Goal: Information Seeking & Learning: Learn about a topic

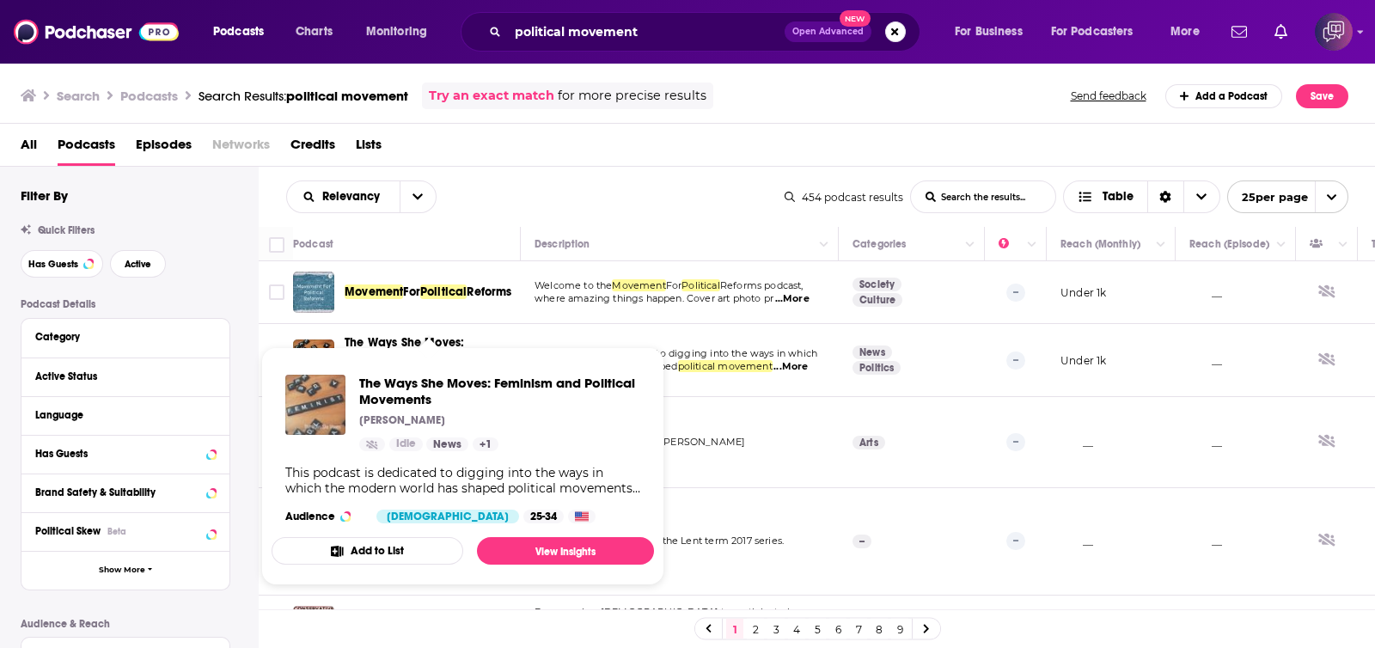
drag, startPoint x: 358, startPoint y: 368, endPoint x: 311, endPoint y: 389, distance: 51.6
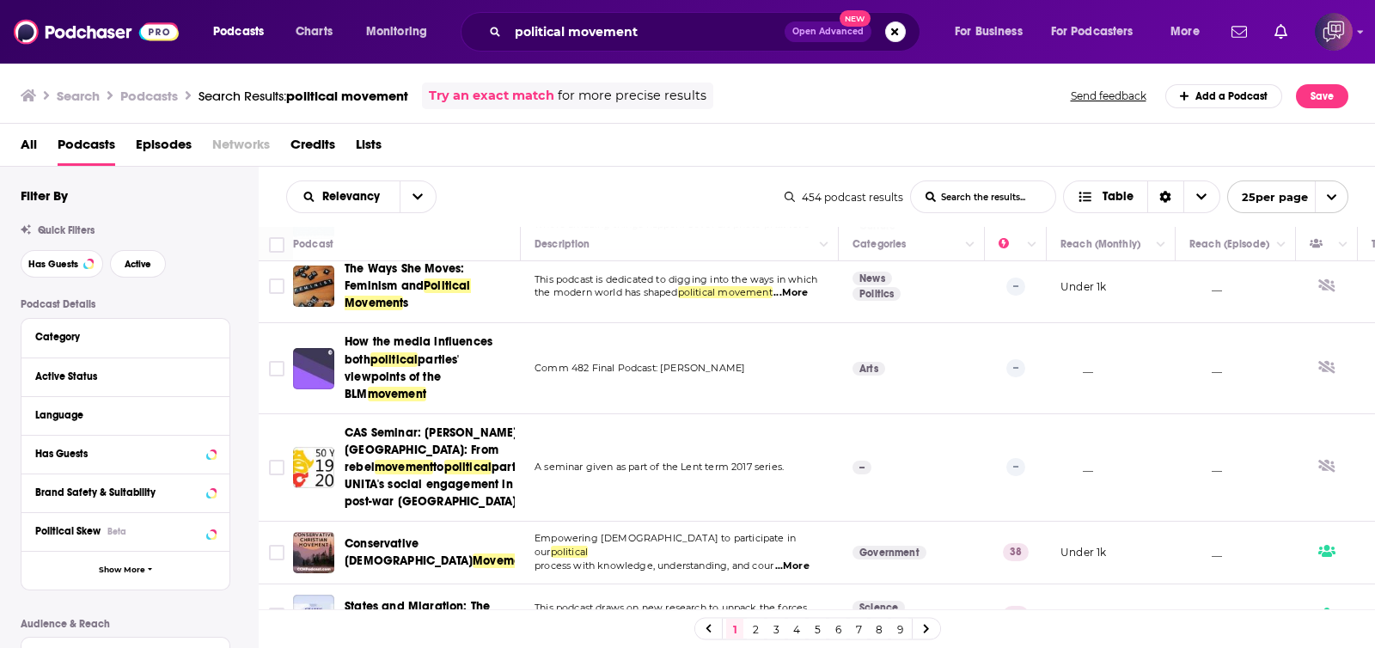
scroll to position [107, 0]
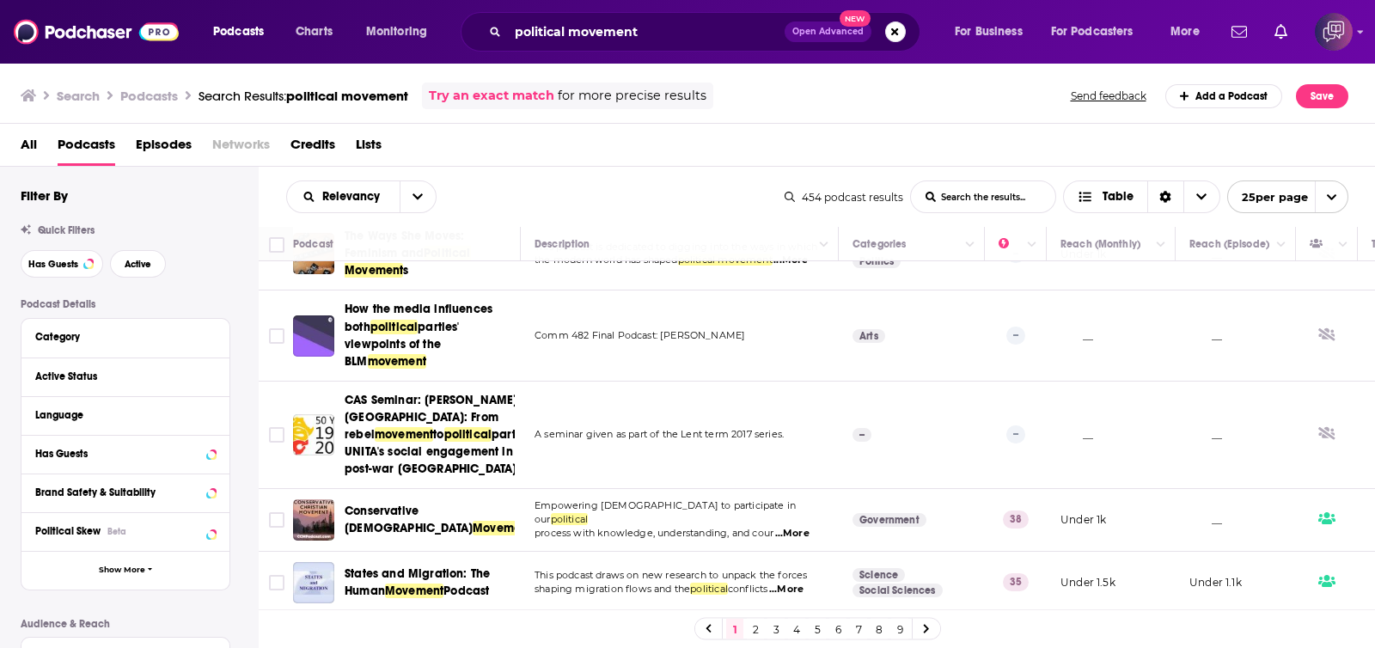
drag, startPoint x: 417, startPoint y: 328, endPoint x: 595, endPoint y: 138, distance: 260.9
click at [595, 138] on div "All Podcasts Episodes Networks Credits Lists" at bounding box center [692, 148] width 1342 height 35
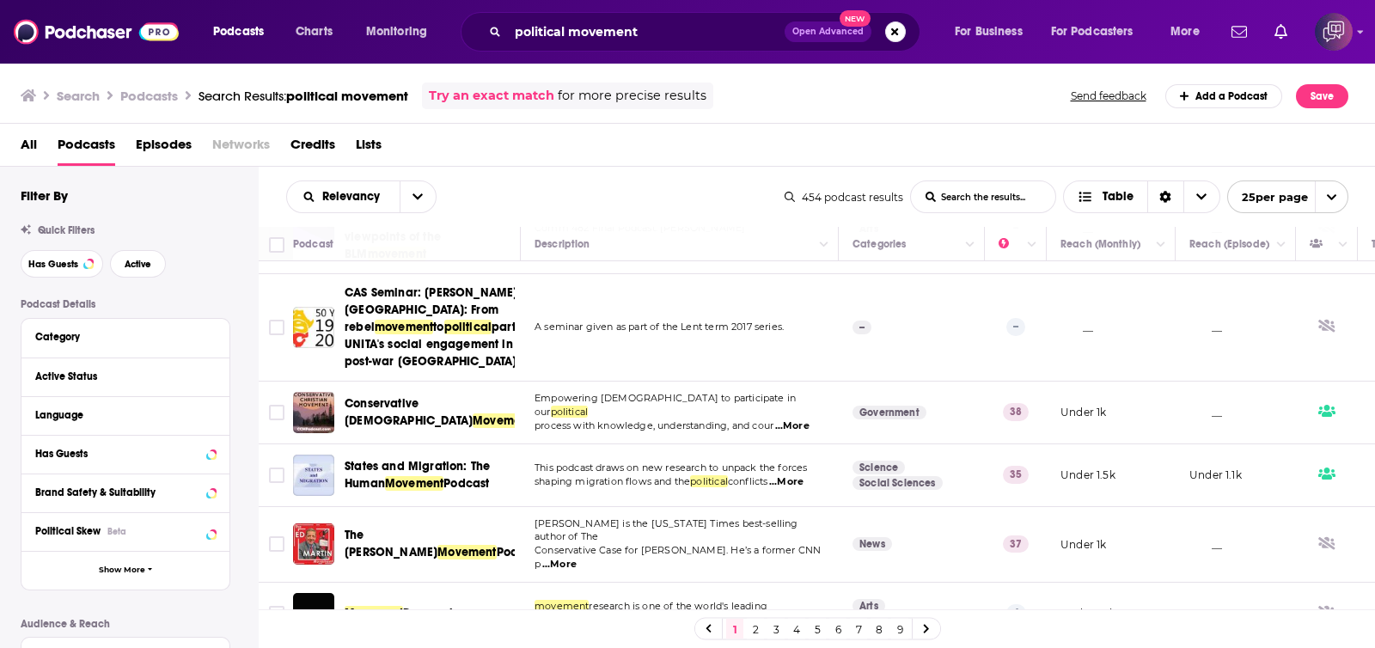
drag, startPoint x: 459, startPoint y: 339, endPoint x: 615, endPoint y: 155, distance: 240.9
click at [615, 155] on div "All Podcasts Episodes Networks Credits Lists" at bounding box center [692, 148] width 1342 height 35
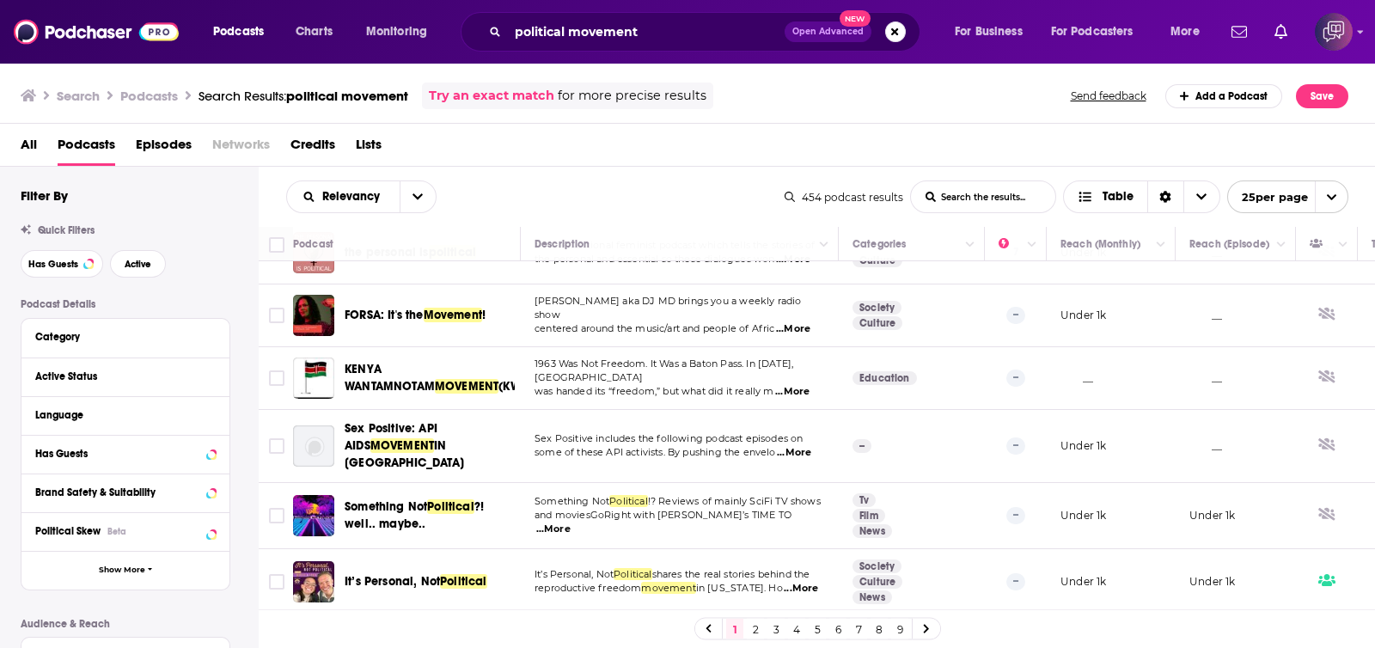
scroll to position [1360, 0]
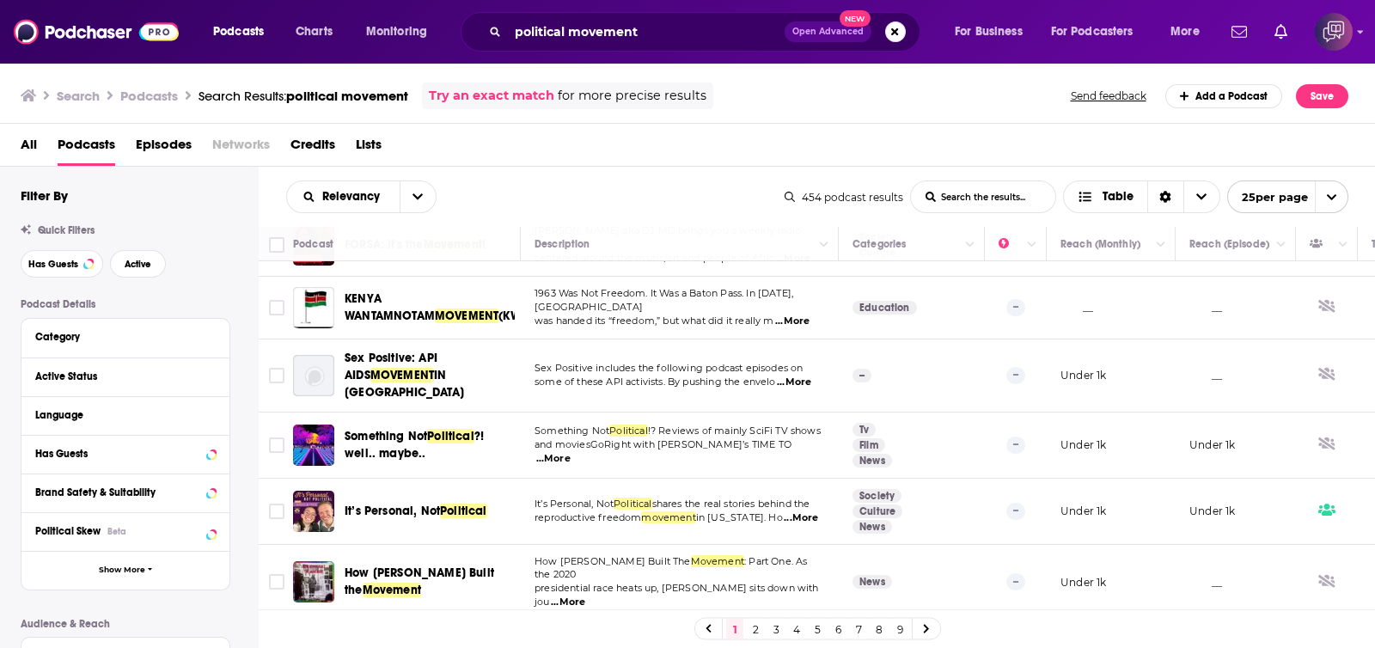
click at [761, 629] on link "2" at bounding box center [755, 629] width 17 height 21
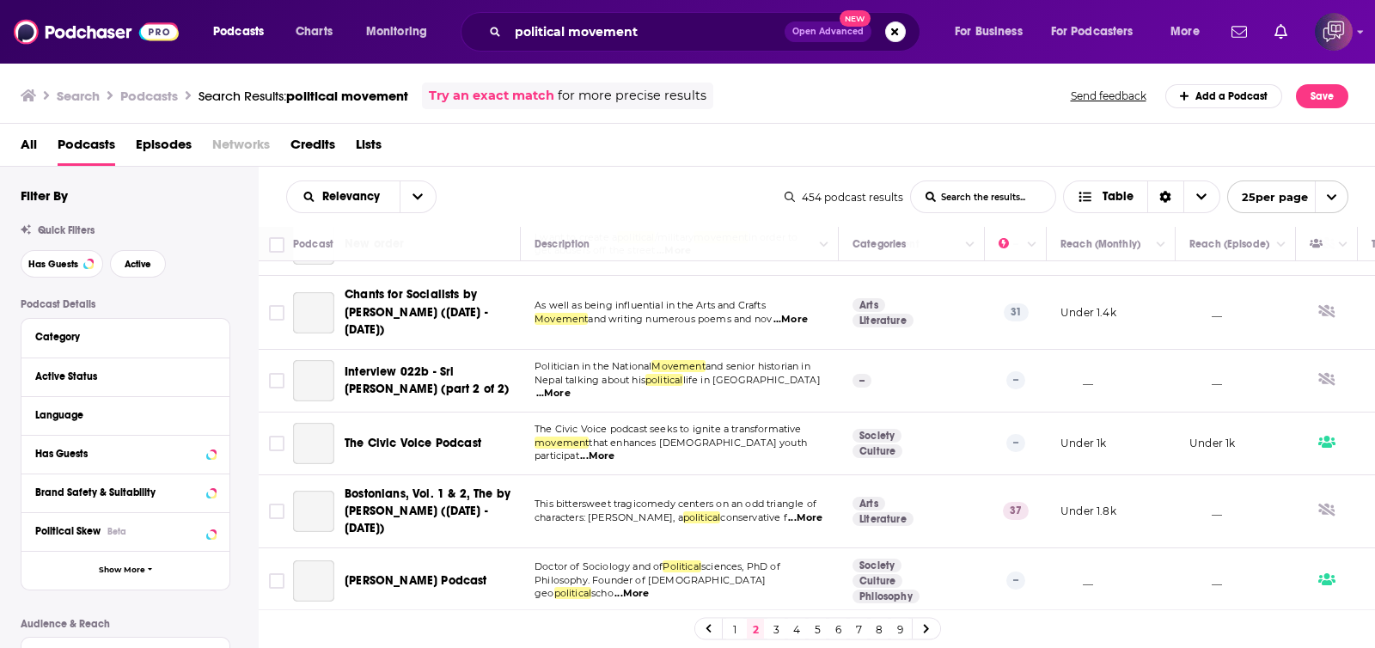
scroll to position [34, 0]
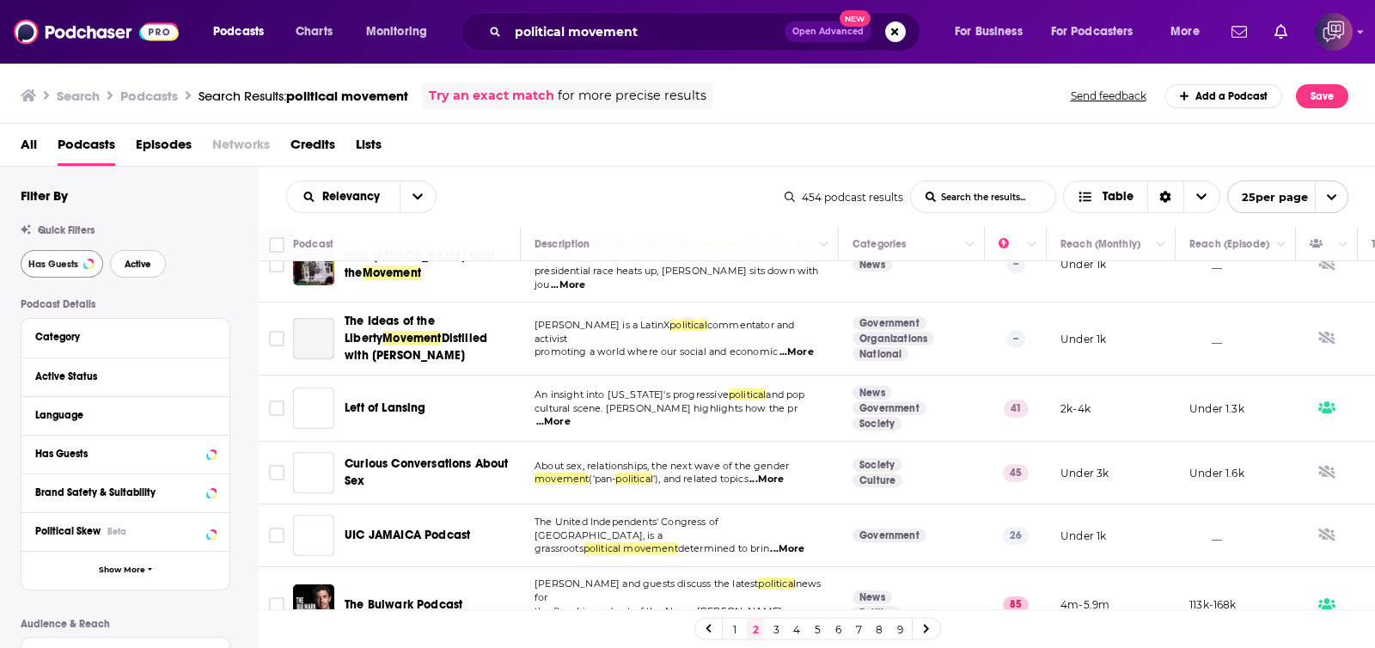
click at [129, 264] on span "Active" at bounding box center [138, 264] width 27 height 9
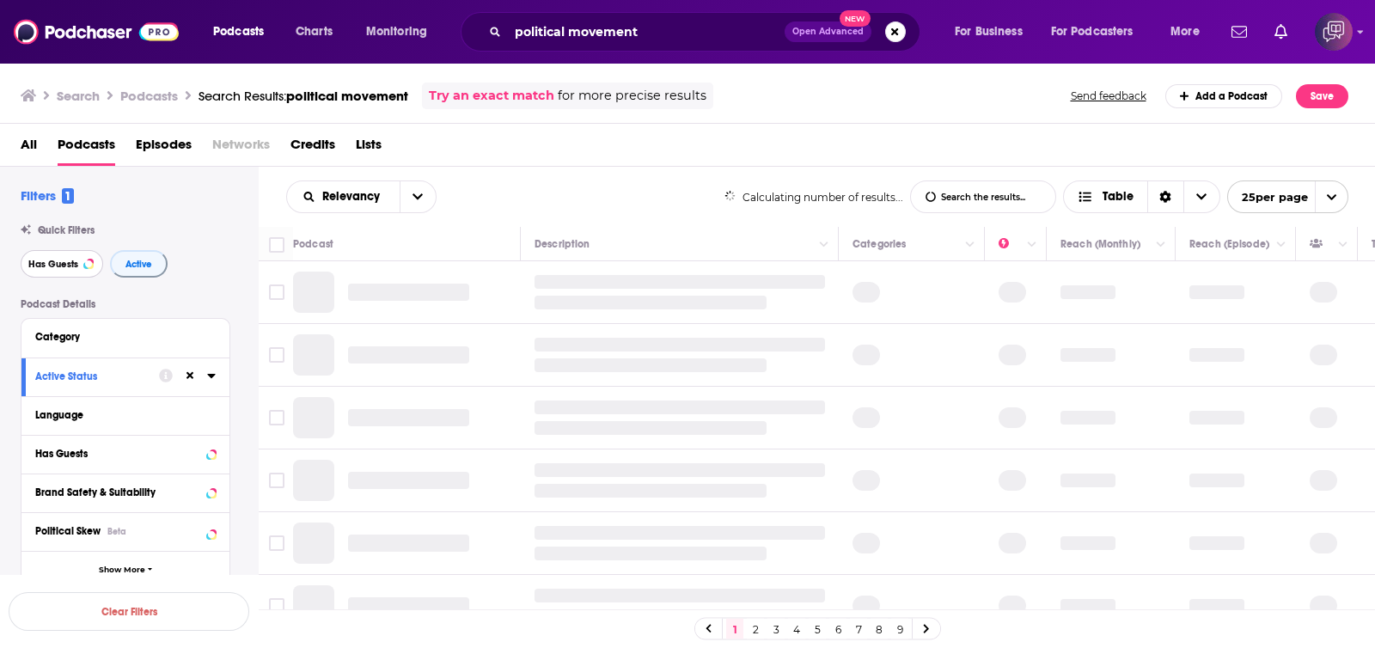
click at [64, 268] on span "Has Guests" at bounding box center [53, 264] width 50 height 9
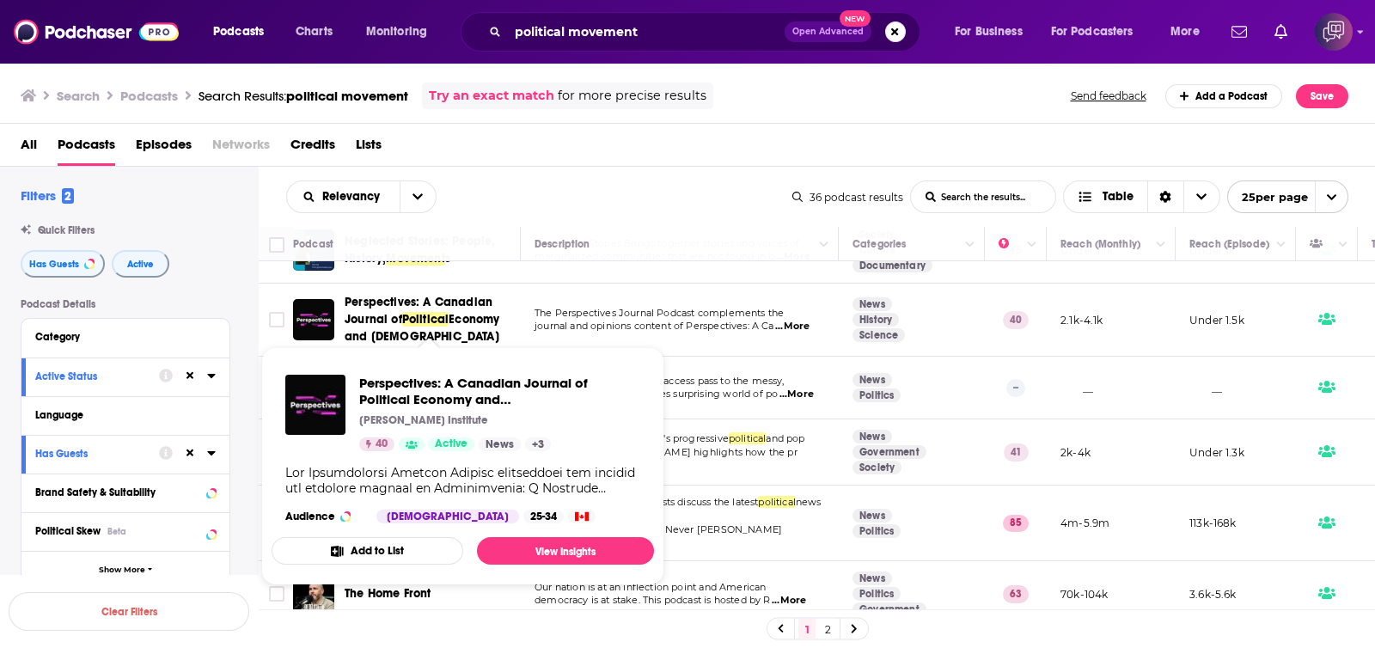
scroll to position [214, 0]
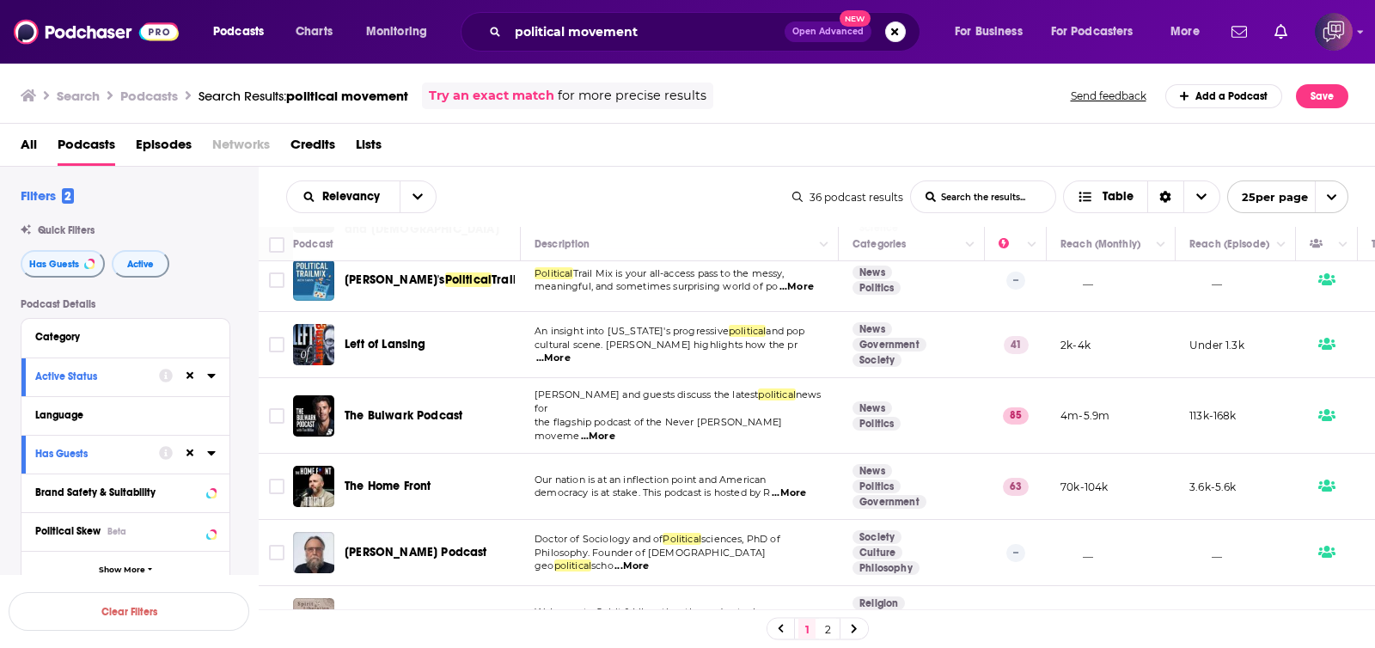
drag, startPoint x: 393, startPoint y: 341, endPoint x: 694, endPoint y: 169, distance: 346.5
click at [694, 169] on div "Relevancy List Search Input Search the results... Table 36 podcast results List…" at bounding box center [817, 197] width 1117 height 60
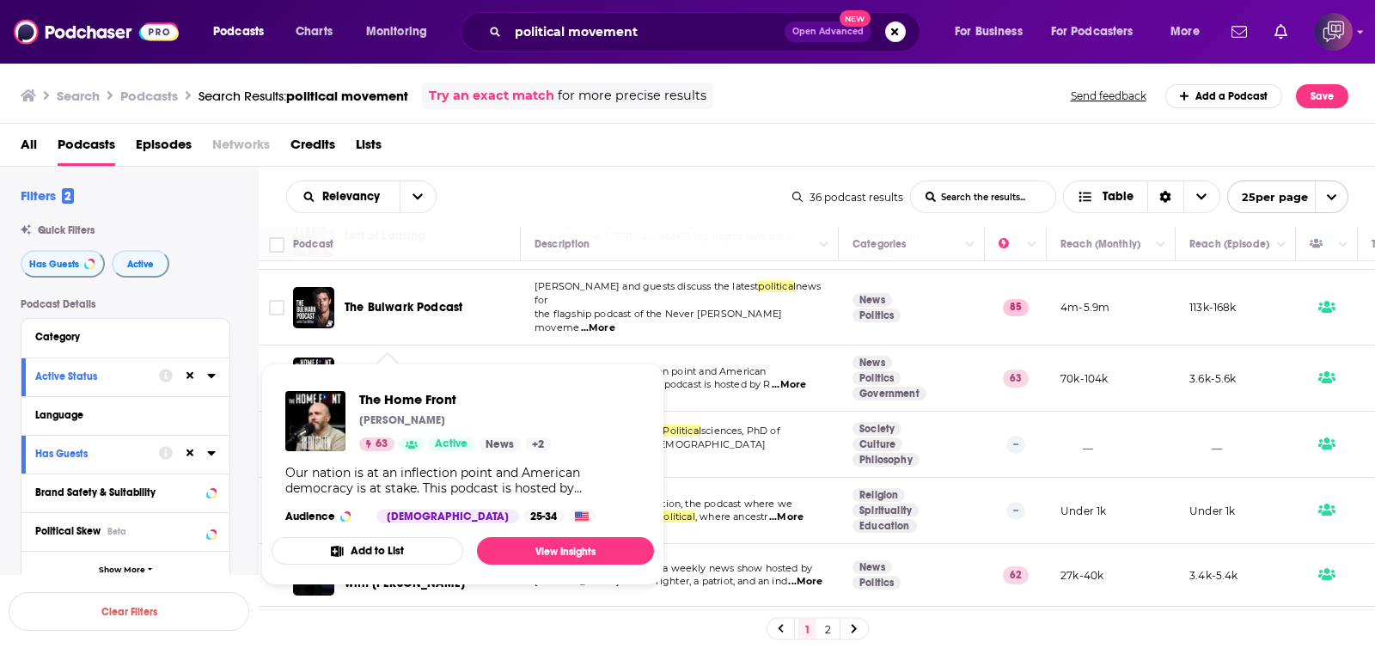
drag, startPoint x: 393, startPoint y: 358, endPoint x: 662, endPoint y: 137, distance: 348.1
click at [662, 137] on div "All Podcasts Episodes Networks Credits Lists" at bounding box center [692, 148] width 1342 height 35
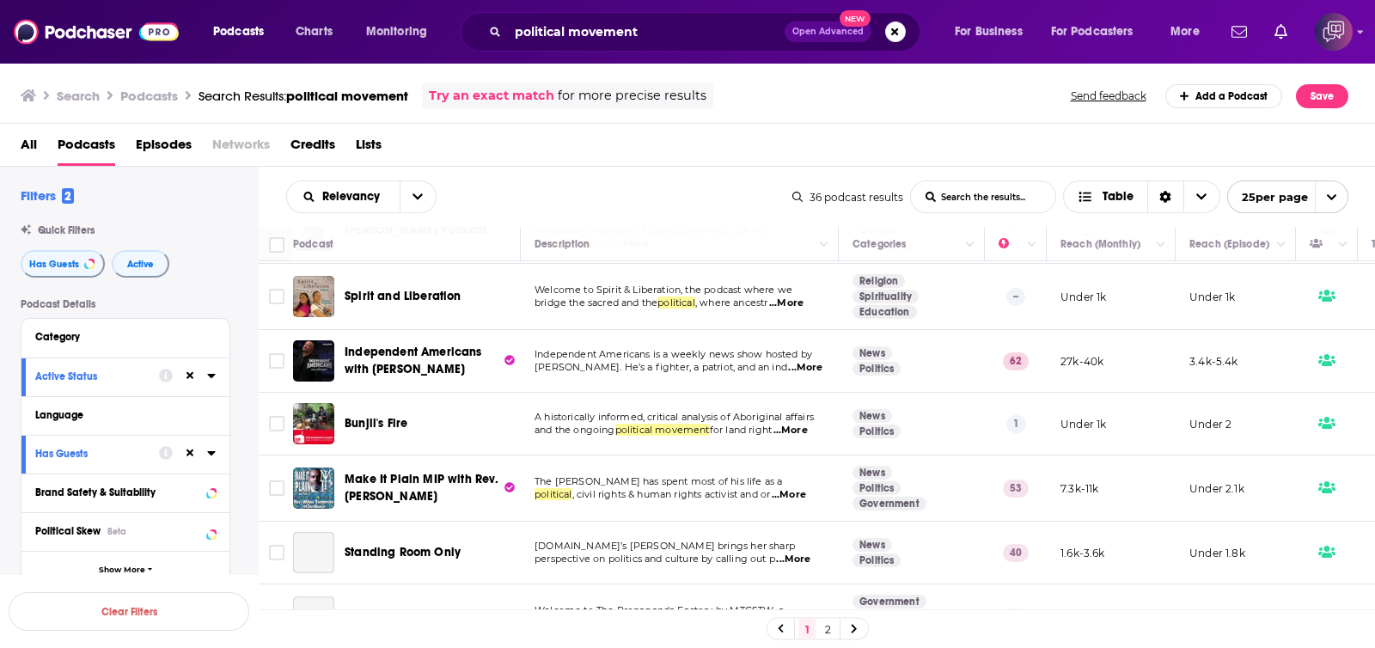
scroll to position [537, 0]
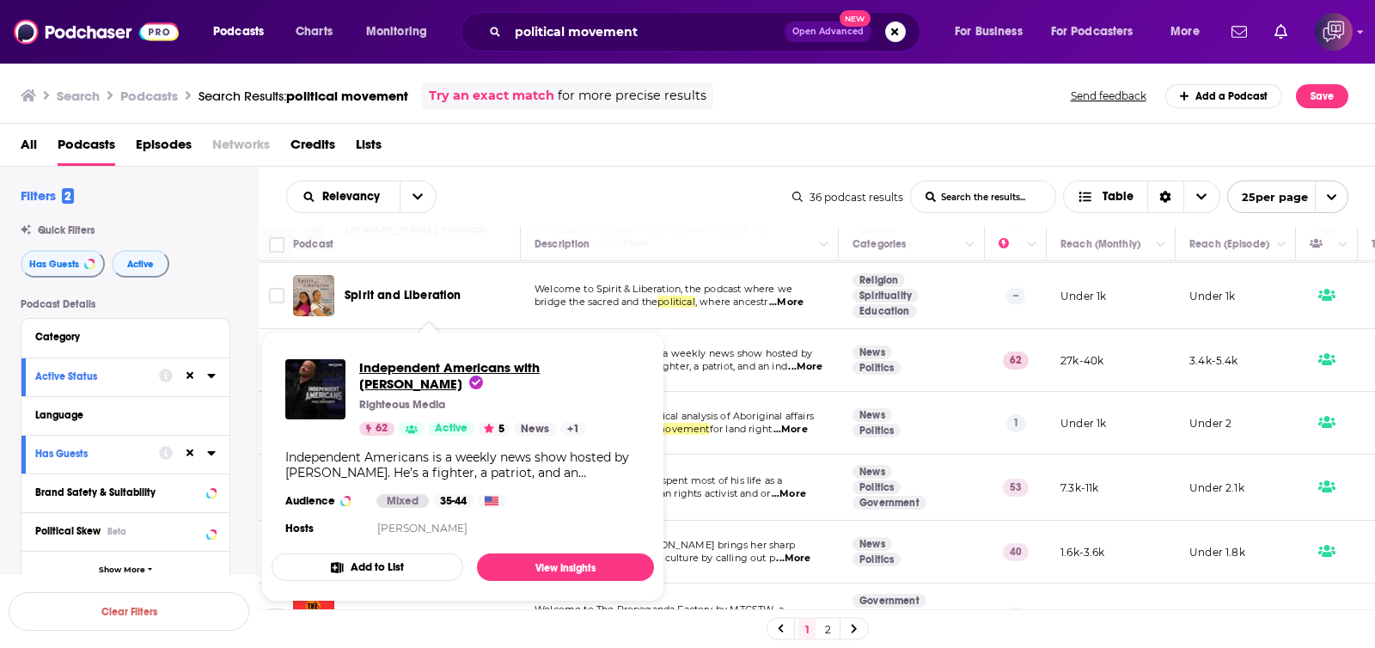
drag, startPoint x: 464, startPoint y: 334, endPoint x: 406, endPoint y: 364, distance: 65.7
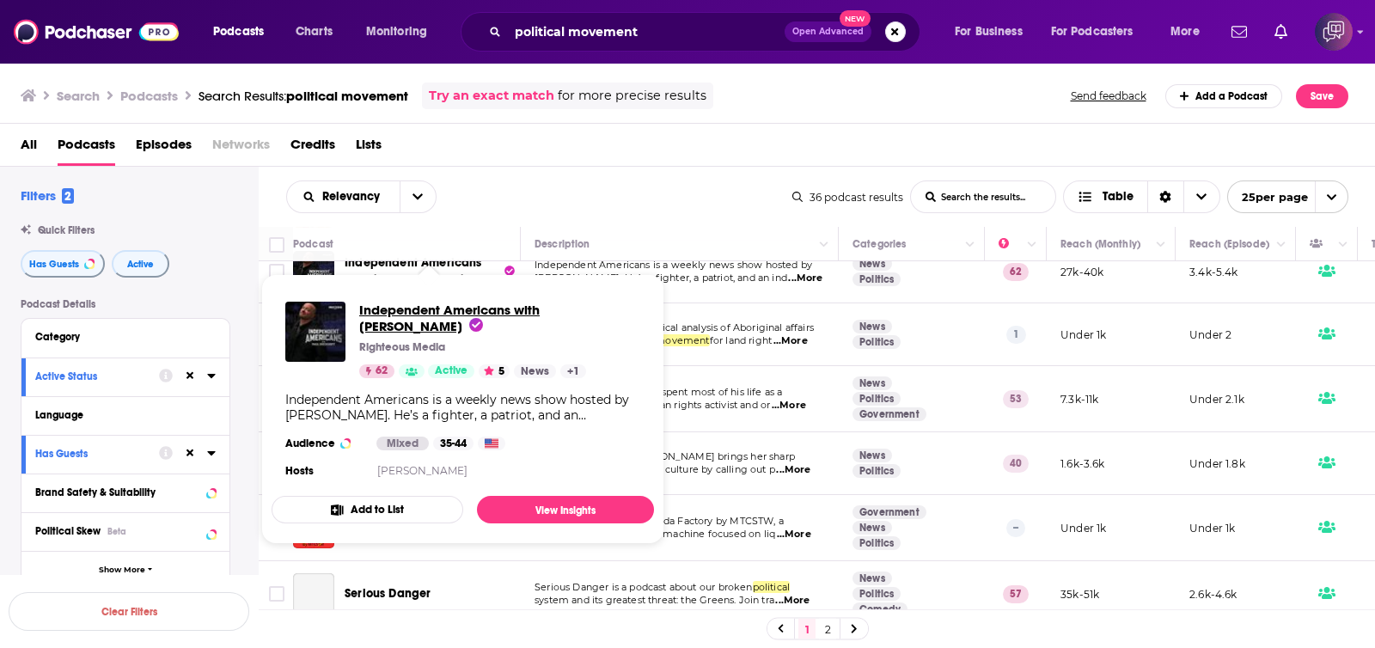
scroll to position [645, 0]
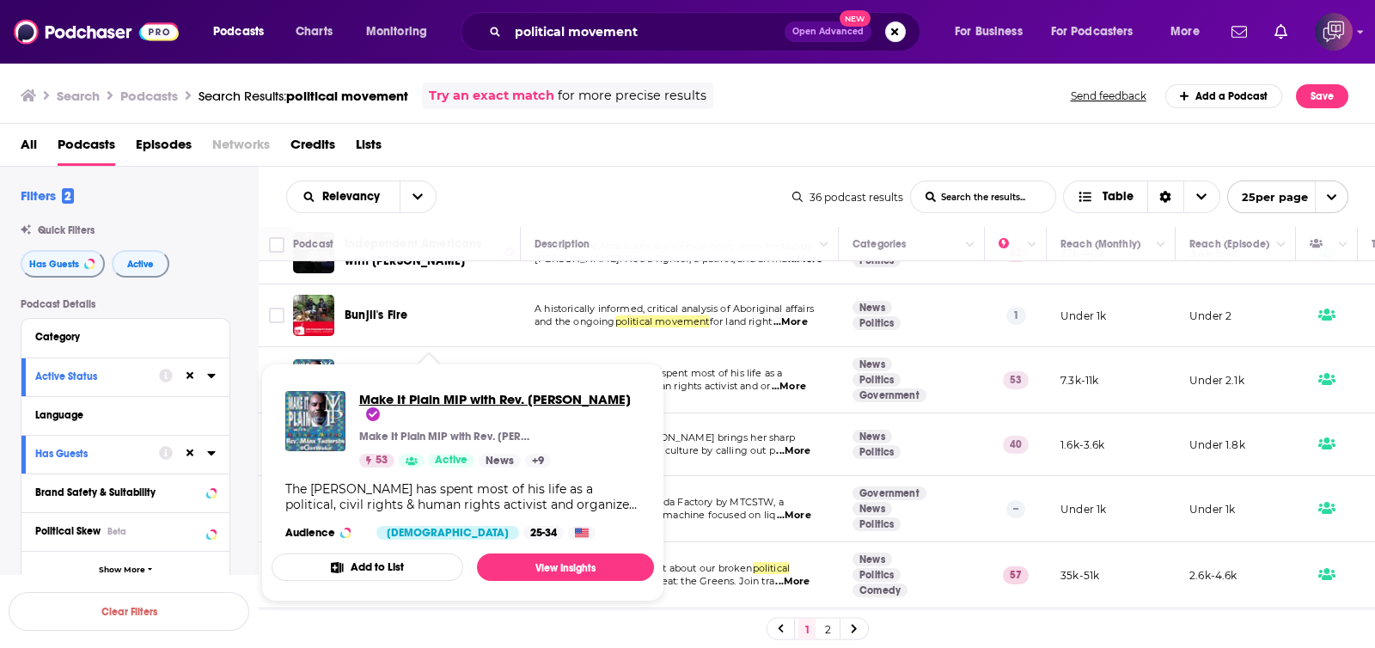
drag, startPoint x: 371, startPoint y: 375, endPoint x: 359, endPoint y: 401, distance: 29.2
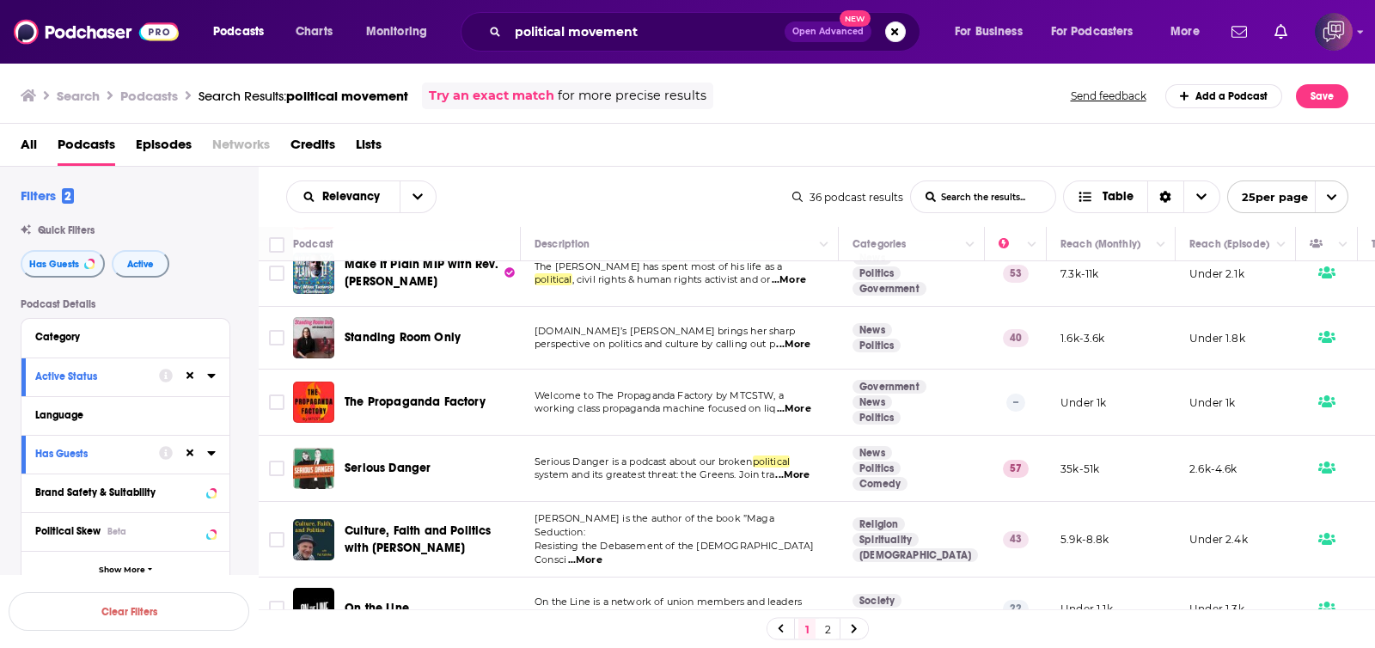
scroll to position [859, 0]
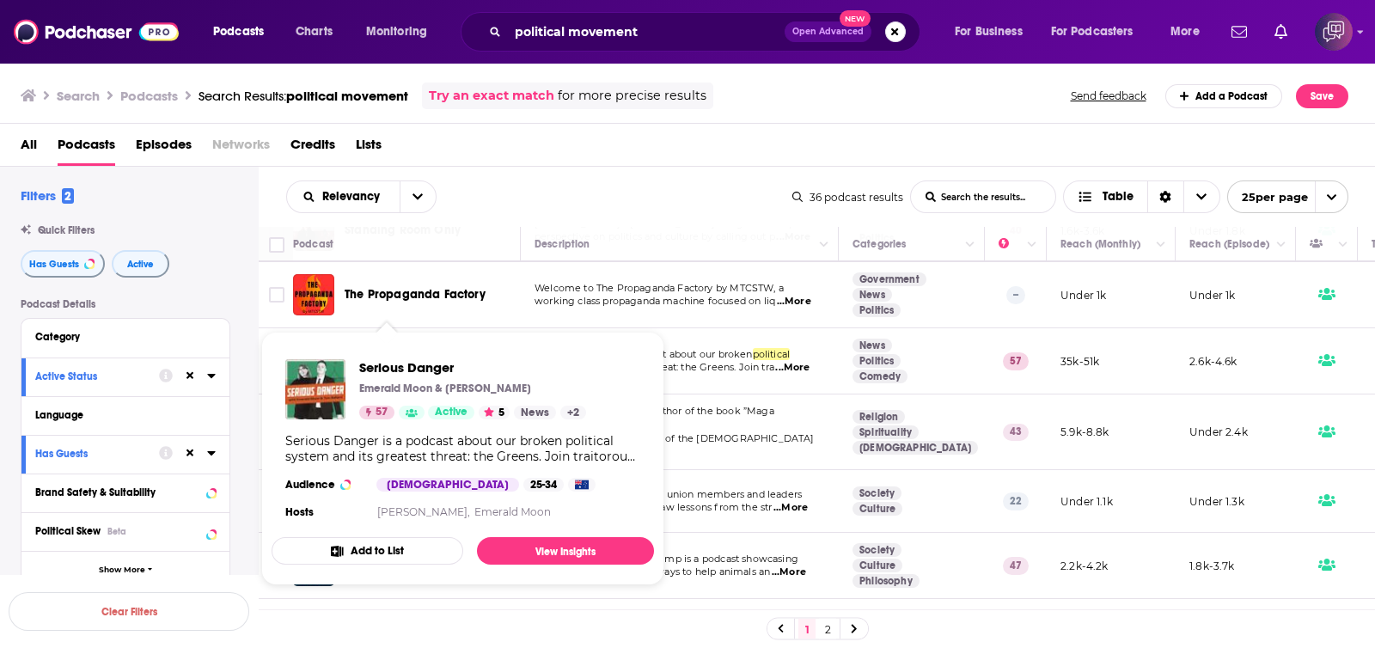
drag, startPoint x: 420, startPoint y: 350, endPoint x: 695, endPoint y: 330, distance: 275.8
click at [801, 348] on p "Serious Danger is a podcast about our broken political" at bounding box center [680, 355] width 290 height 14
drag, startPoint x: 398, startPoint y: 342, endPoint x: 320, endPoint y: 377, distance: 85.4
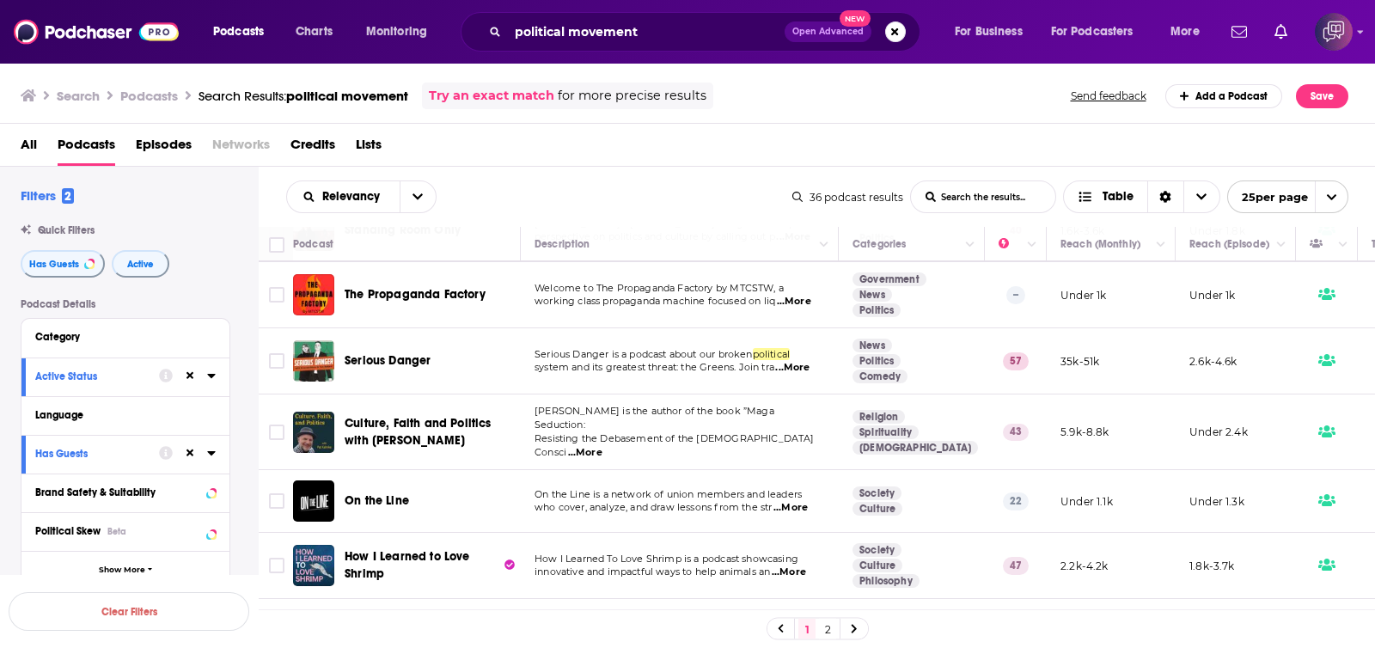
scroll to position [967, 0]
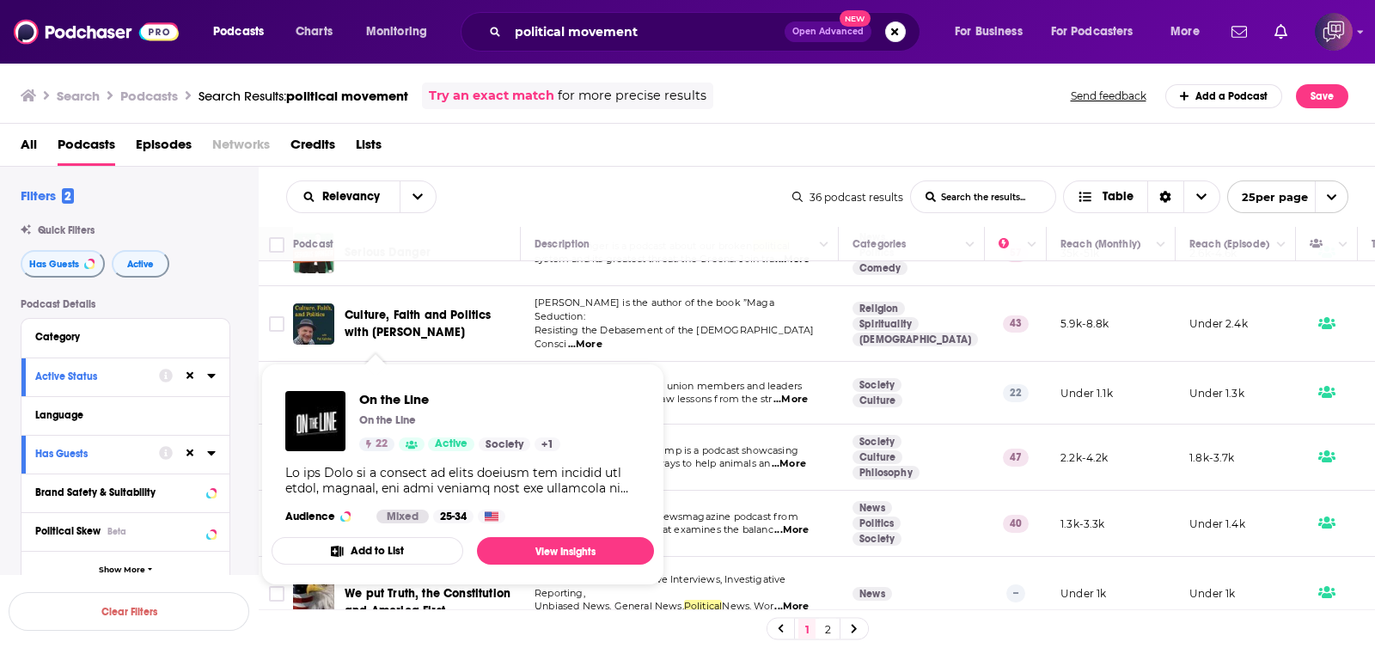
drag, startPoint x: 377, startPoint y: 368, endPoint x: 748, endPoint y: 352, distance: 371.7
click at [751, 362] on td "On the Line is a network of union members and leaders who cover, analyze, and d…" at bounding box center [680, 393] width 318 height 63
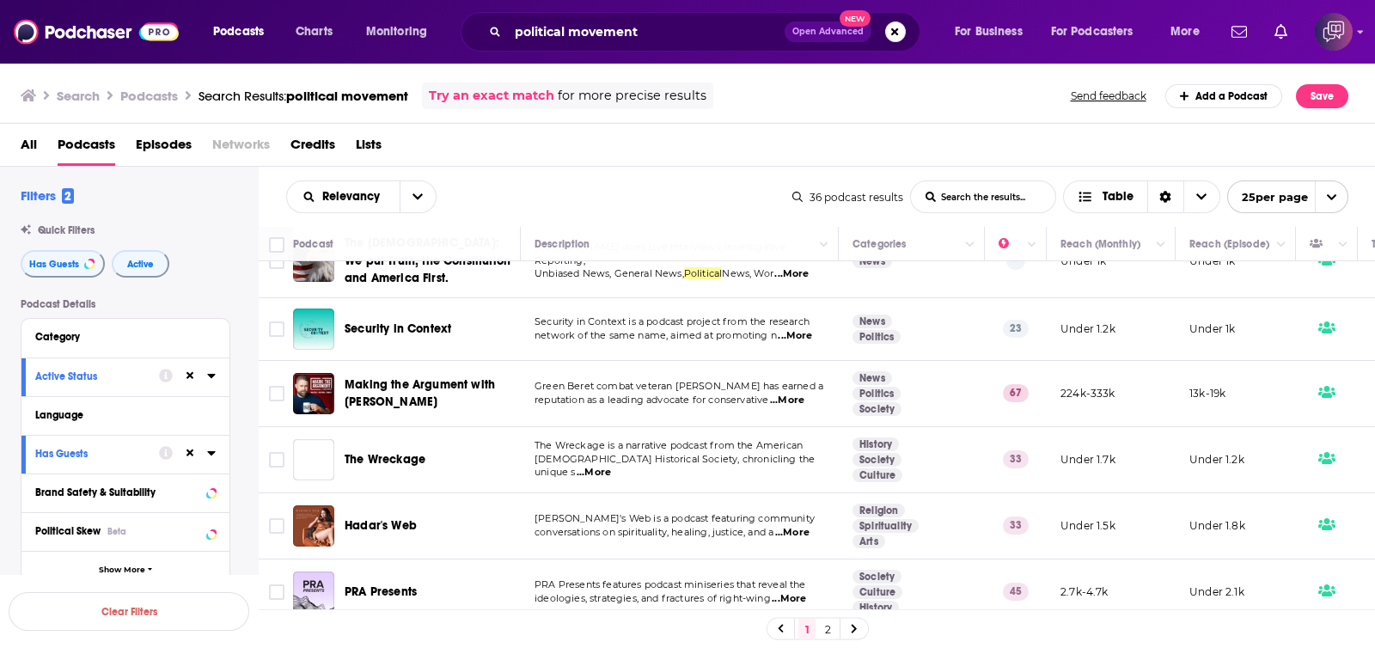
scroll to position [1301, 0]
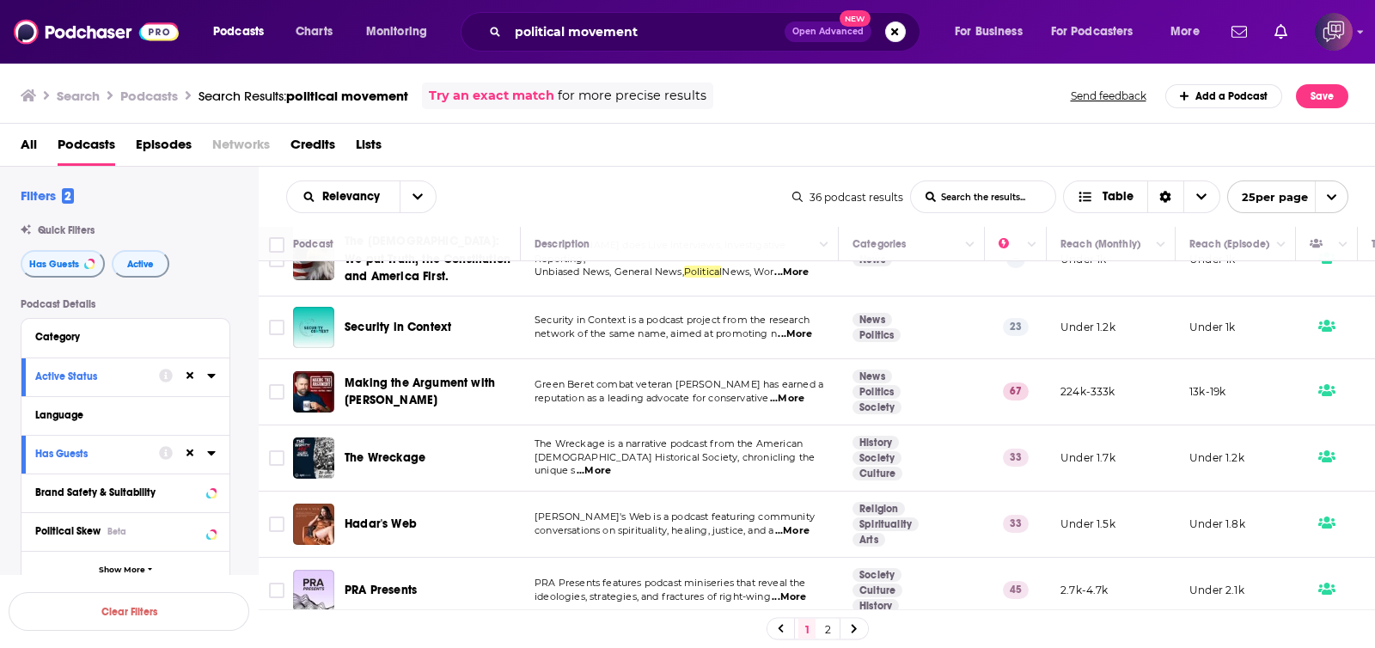
click at [825, 629] on link "2" at bounding box center [827, 629] width 17 height 21
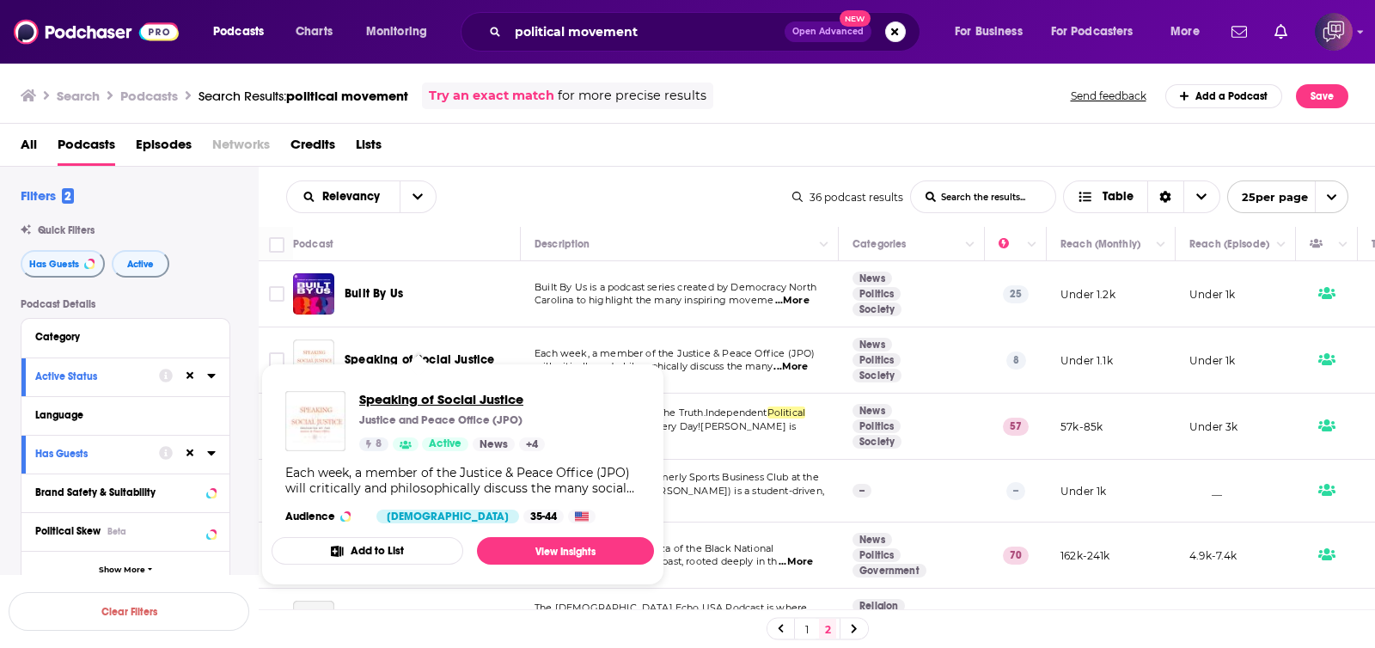
drag, startPoint x: 456, startPoint y: 355, endPoint x: 395, endPoint y: 404, distance: 78.3
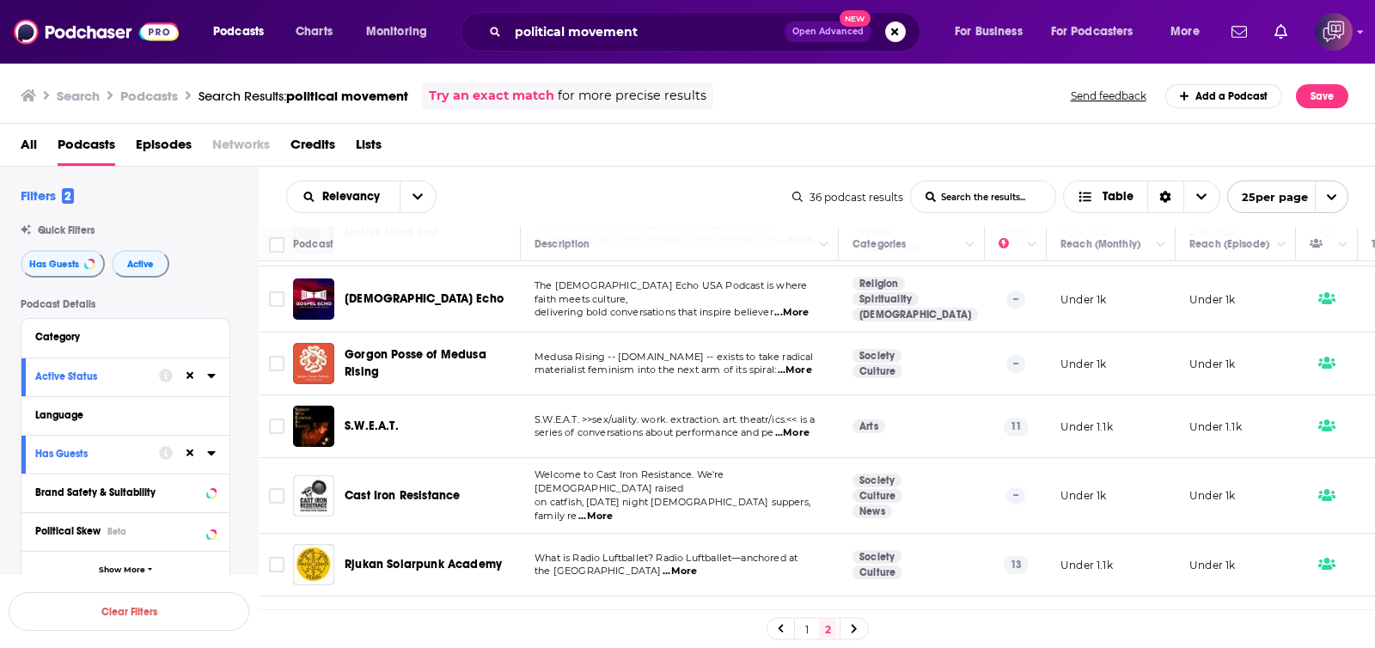
scroll to position [401, 0]
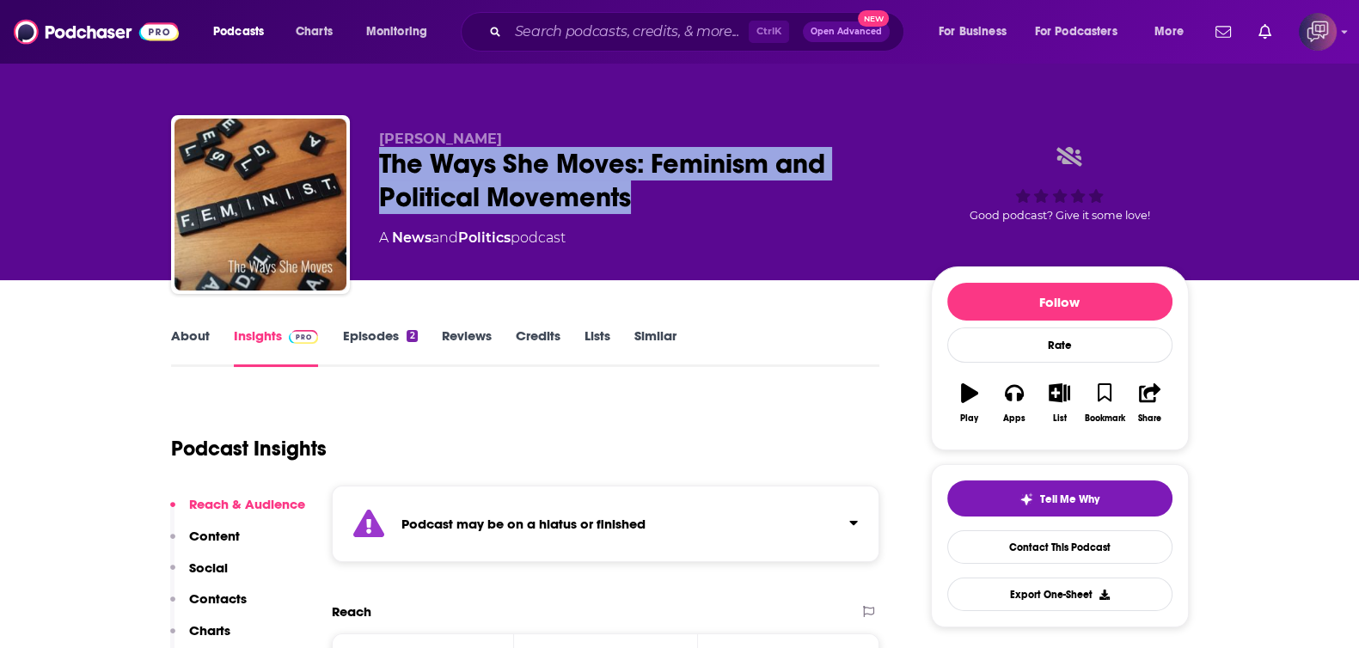
drag, startPoint x: 418, startPoint y: 164, endPoint x: 651, endPoint y: 199, distance: 235.6
click at [651, 199] on div "Jada Eisenbud The Ways She Moves: Feminism and Political Movements A News and P…" at bounding box center [680, 208] width 1018 height 186
copy h2 "The Ways She Moves: Feminism and Political Movements"
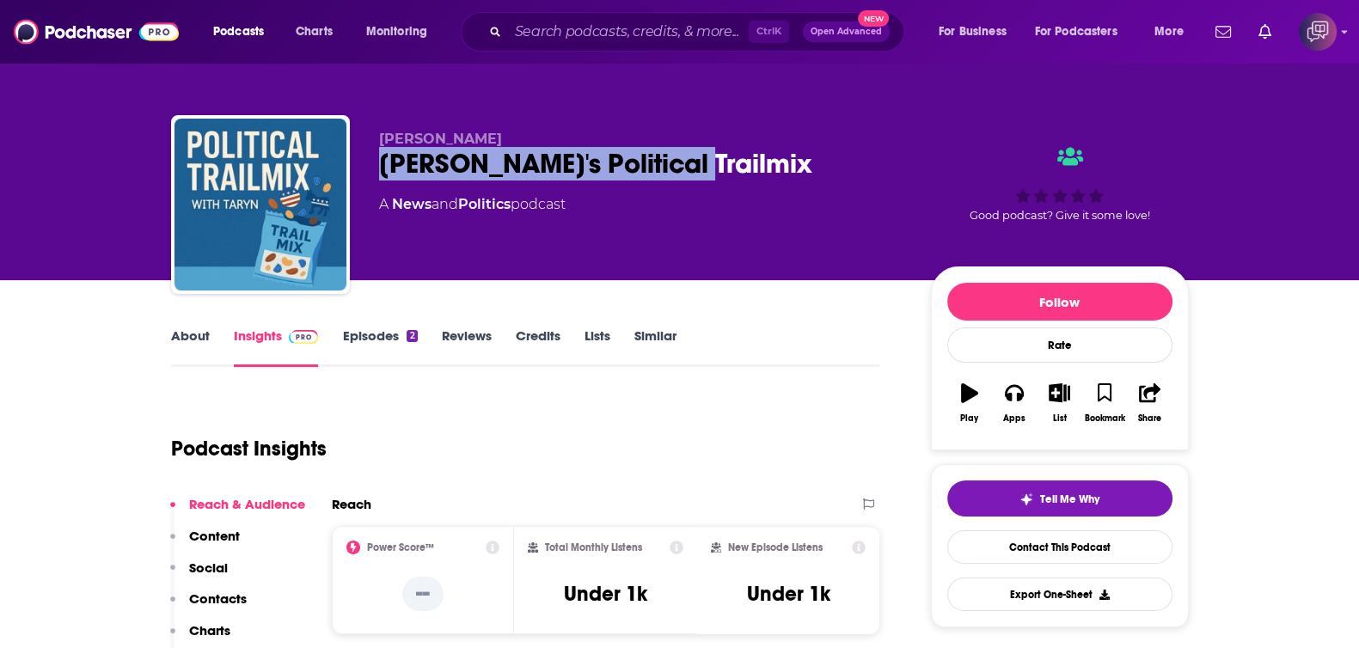
drag, startPoint x: 362, startPoint y: 165, endPoint x: 776, endPoint y: 178, distance: 414.5
click at [776, 178] on div "Taryn Rosenkranz Taryn's Political Trailmix A News and Politics podcast Good po…" at bounding box center [680, 208] width 1018 height 186
click at [205, 340] on link "About" at bounding box center [190, 348] width 39 height 40
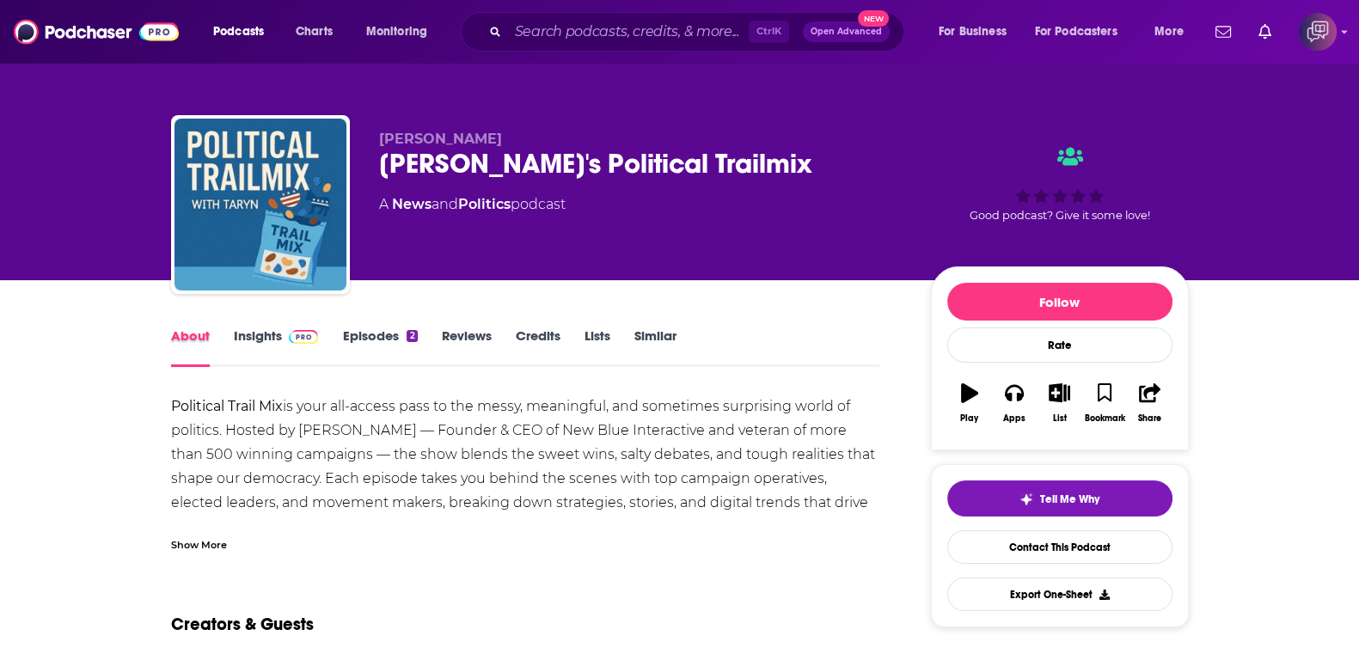
drag, startPoint x: 230, startPoint y: 328, endPoint x: 241, endPoint y: 328, distance: 10.3
click at [229, 328] on div "About" at bounding box center [202, 348] width 63 height 40
click at [254, 328] on link "Insights" at bounding box center [276, 348] width 85 height 40
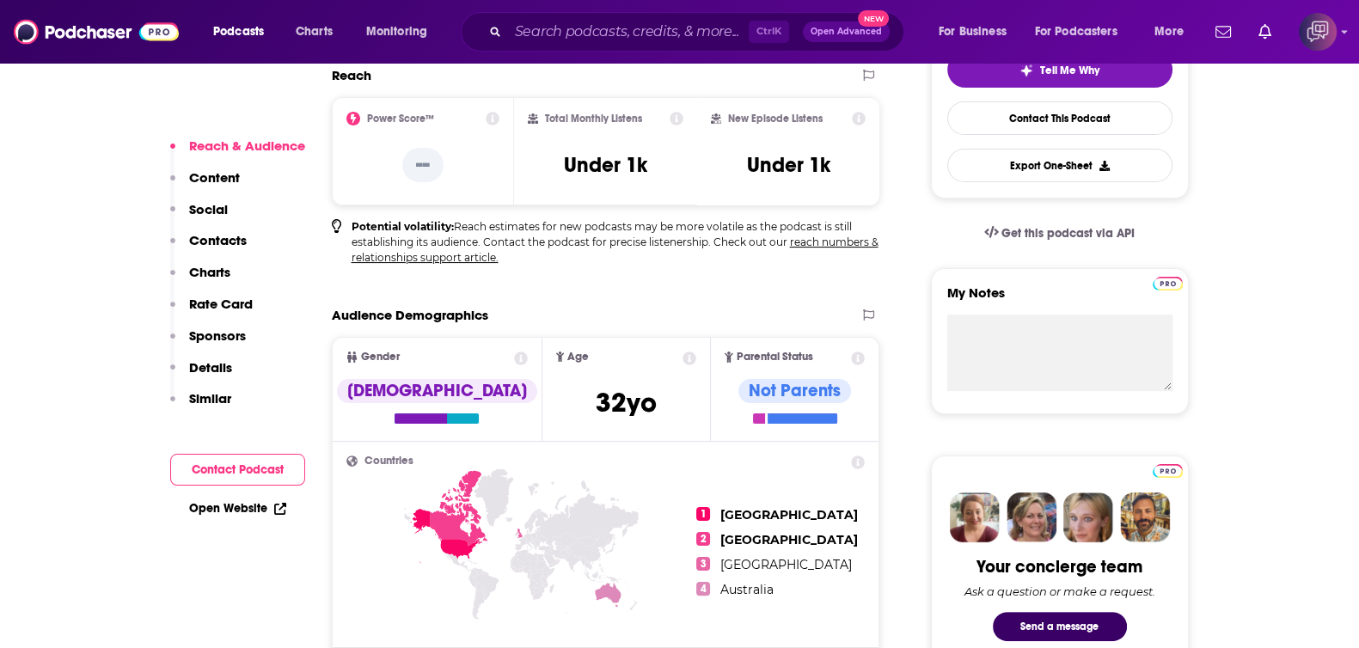
scroll to position [967, 0]
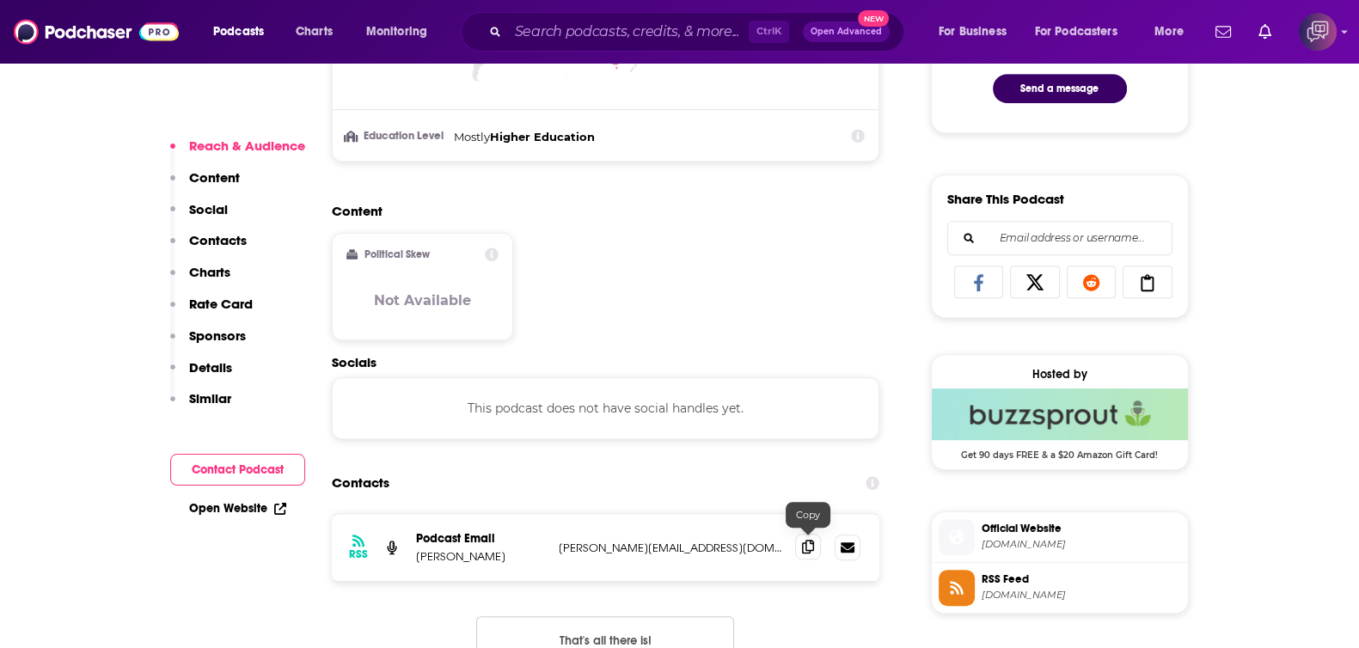
click at [809, 540] on icon at bounding box center [808, 547] width 12 height 14
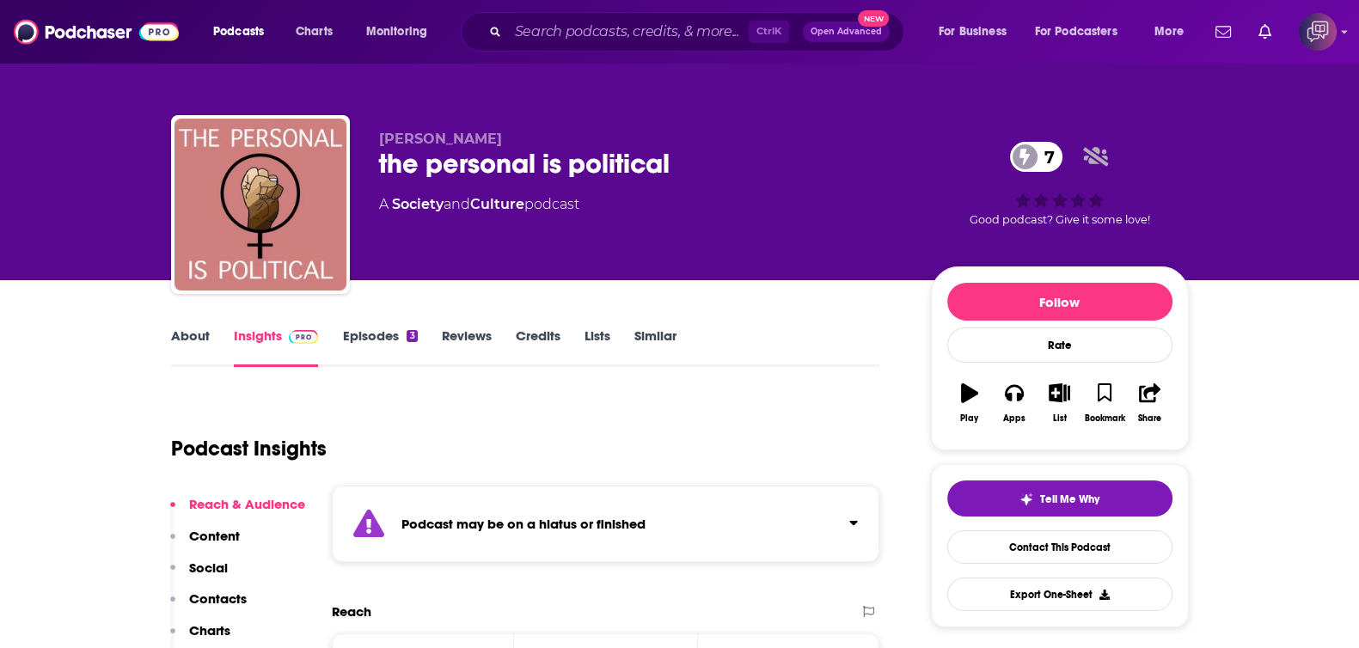
drag, startPoint x: 357, startPoint y: 158, endPoint x: 743, endPoint y: 144, distance: 386.2
click at [743, 144] on div "[PERSON_NAME] the personal is political 7 A Society and Culture podcast 7 Good …" at bounding box center [680, 208] width 1018 height 186
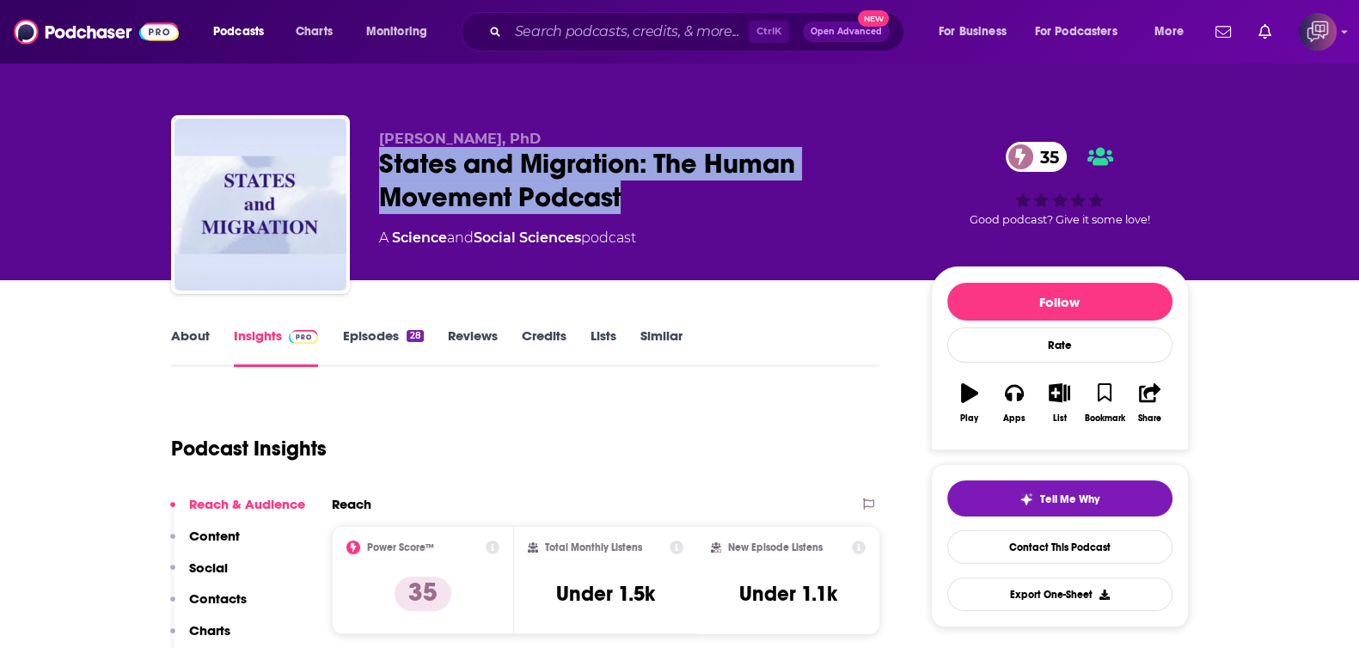
drag, startPoint x: 687, startPoint y: 168, endPoint x: 755, endPoint y: 208, distance: 78.6
click at [755, 208] on div "[PERSON_NAME], PhD States and Migration: The Human Movement Podcast 35 A Scienc…" at bounding box center [680, 208] width 1018 height 186
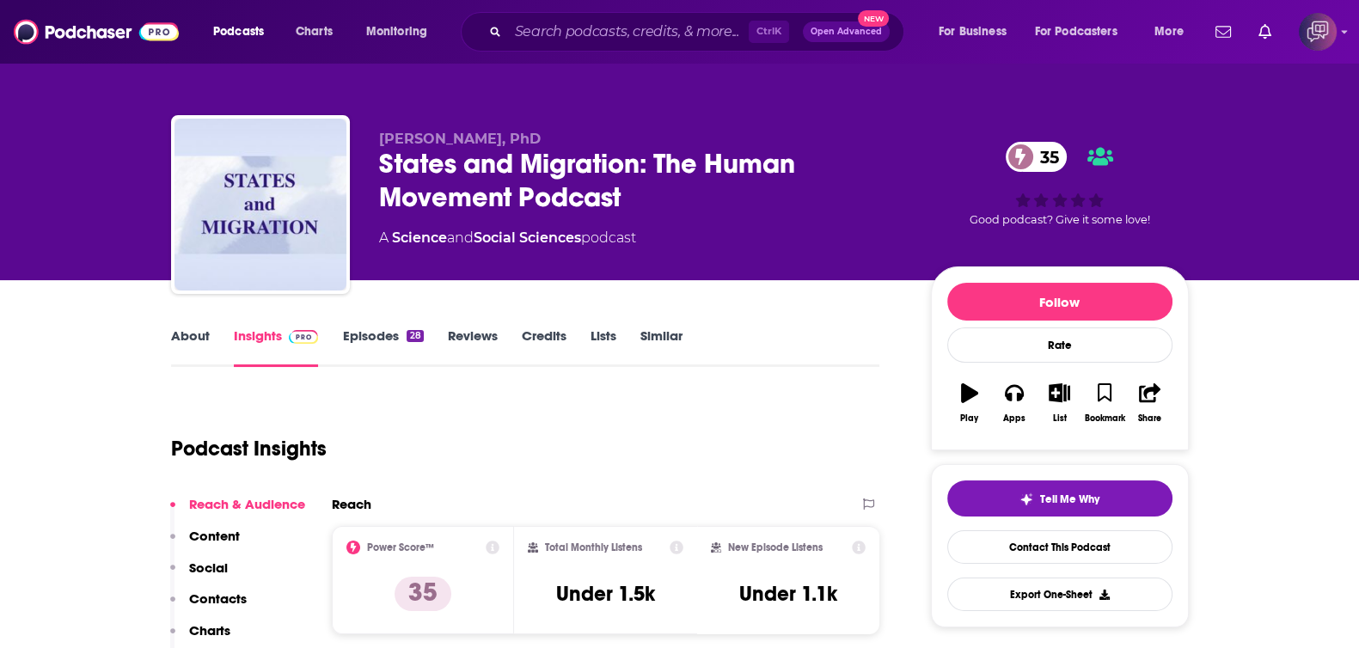
click at [193, 344] on link "About" at bounding box center [190, 348] width 39 height 40
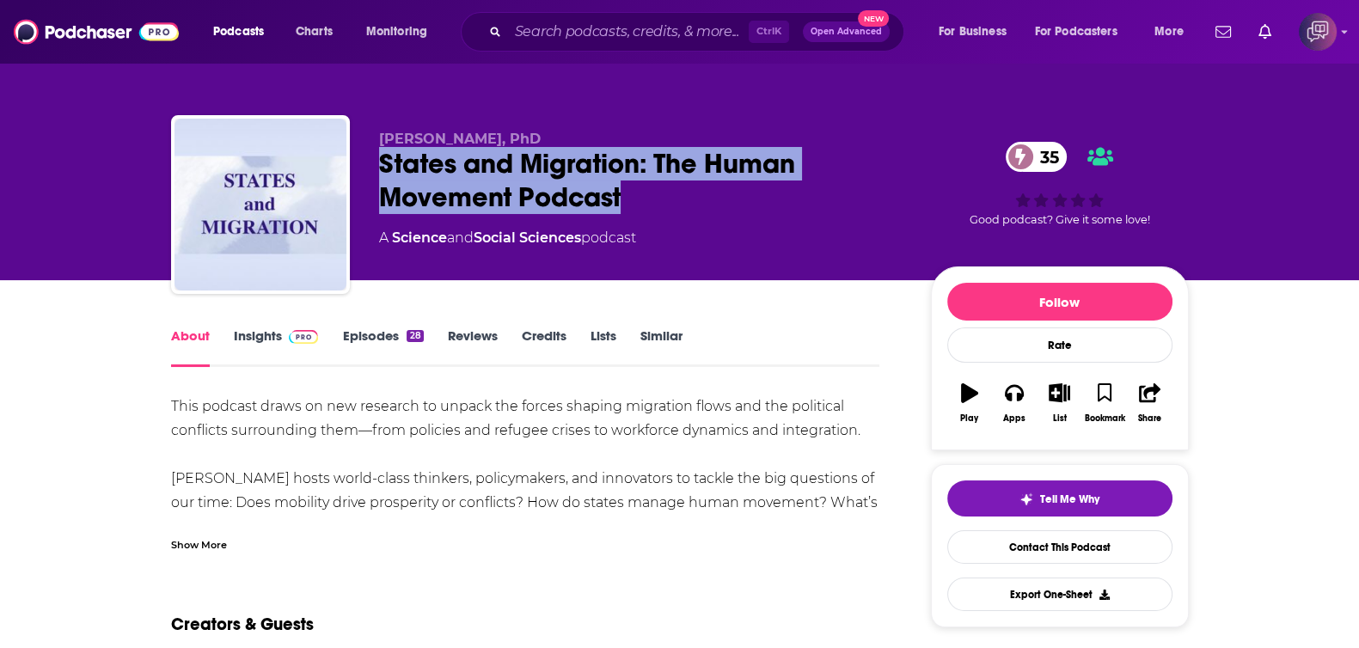
drag, startPoint x: 377, startPoint y: 157, endPoint x: 659, endPoint y: 208, distance: 287.3
click at [659, 208] on div "Emmanuel Comte, PhD States and Migration: The Human Movement Podcast 35 A Scien…" at bounding box center [680, 208] width 1018 height 186
copy h1 "States and Migration: The Human Movement Podcast"
click at [277, 351] on link "Insights" at bounding box center [276, 348] width 85 height 40
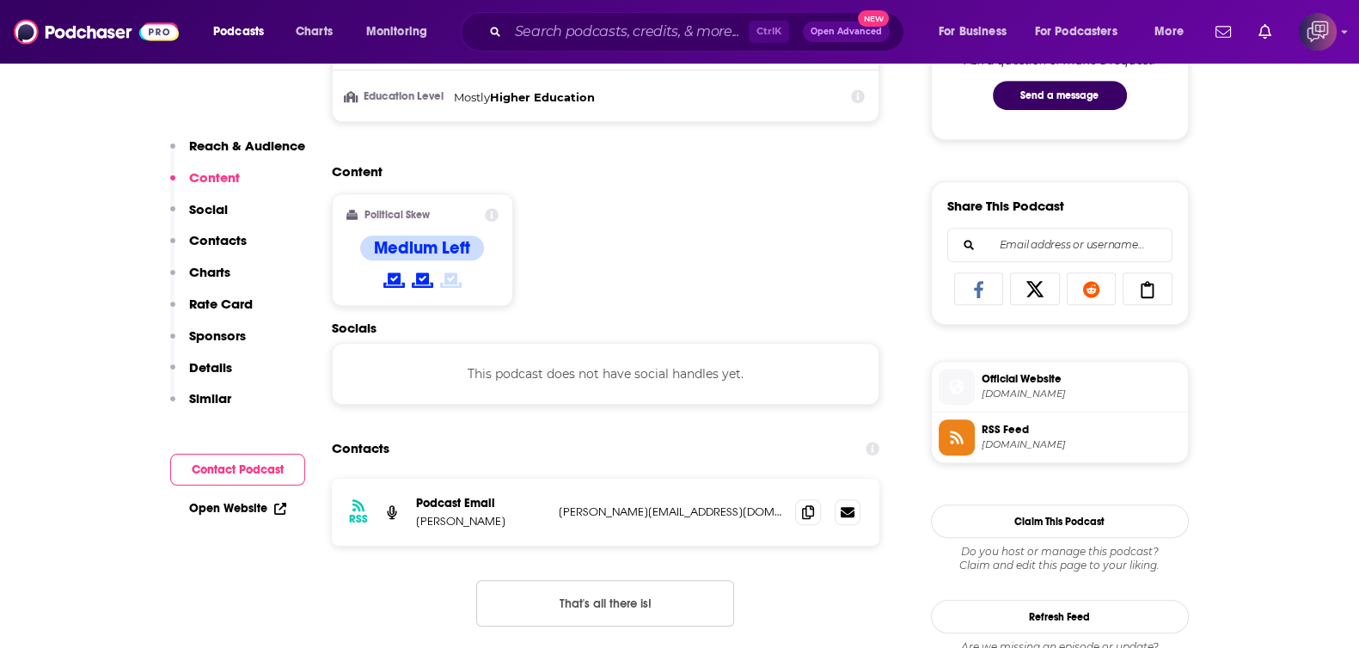
scroll to position [1074, 0]
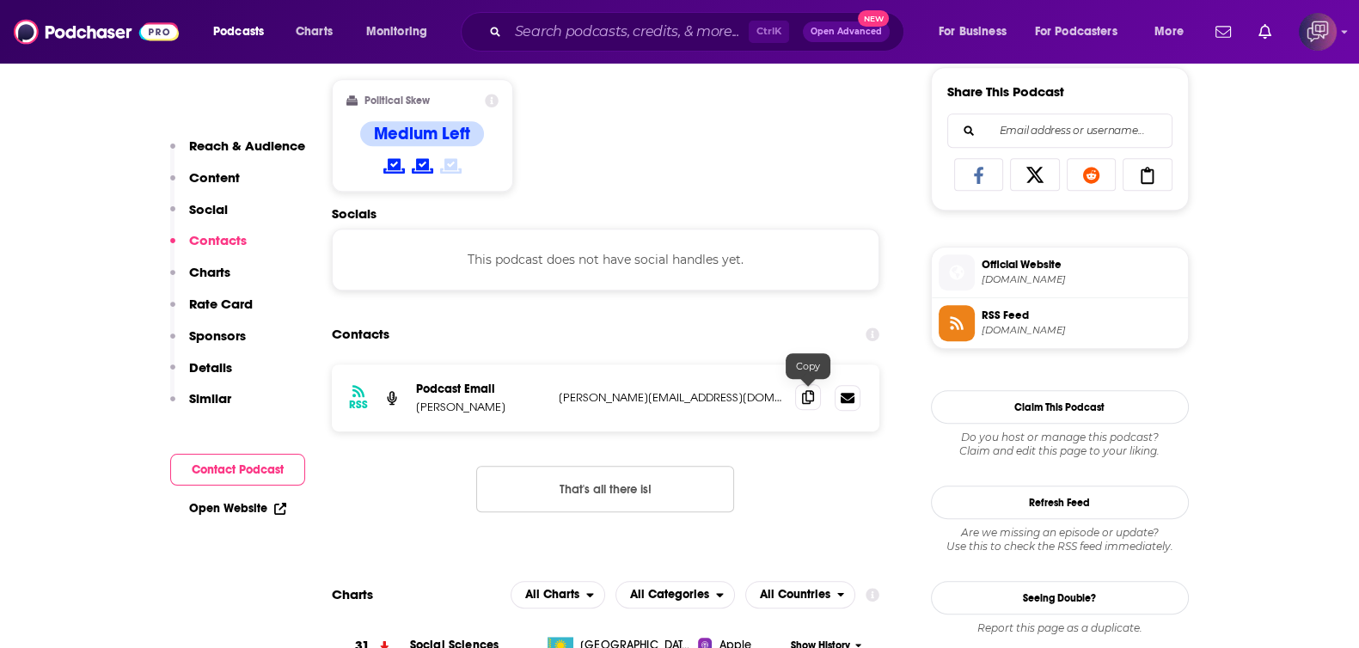
click at [804, 395] on icon at bounding box center [808, 397] width 12 height 14
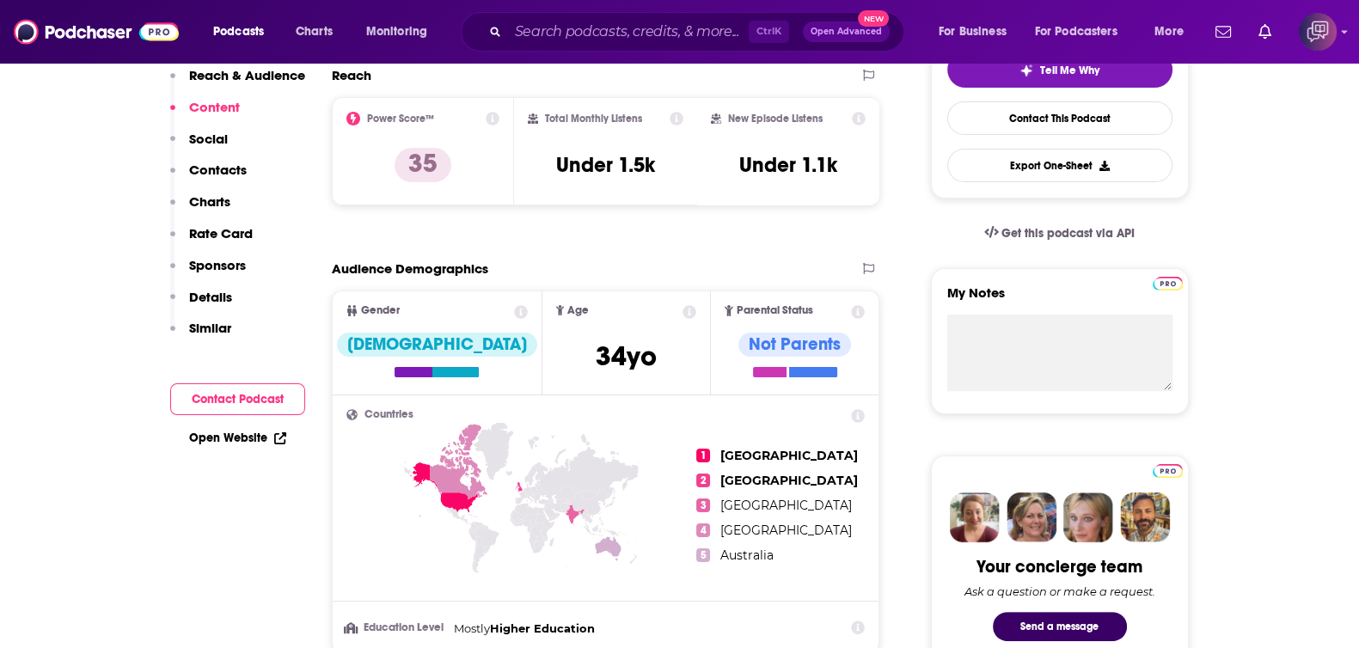
scroll to position [0, 0]
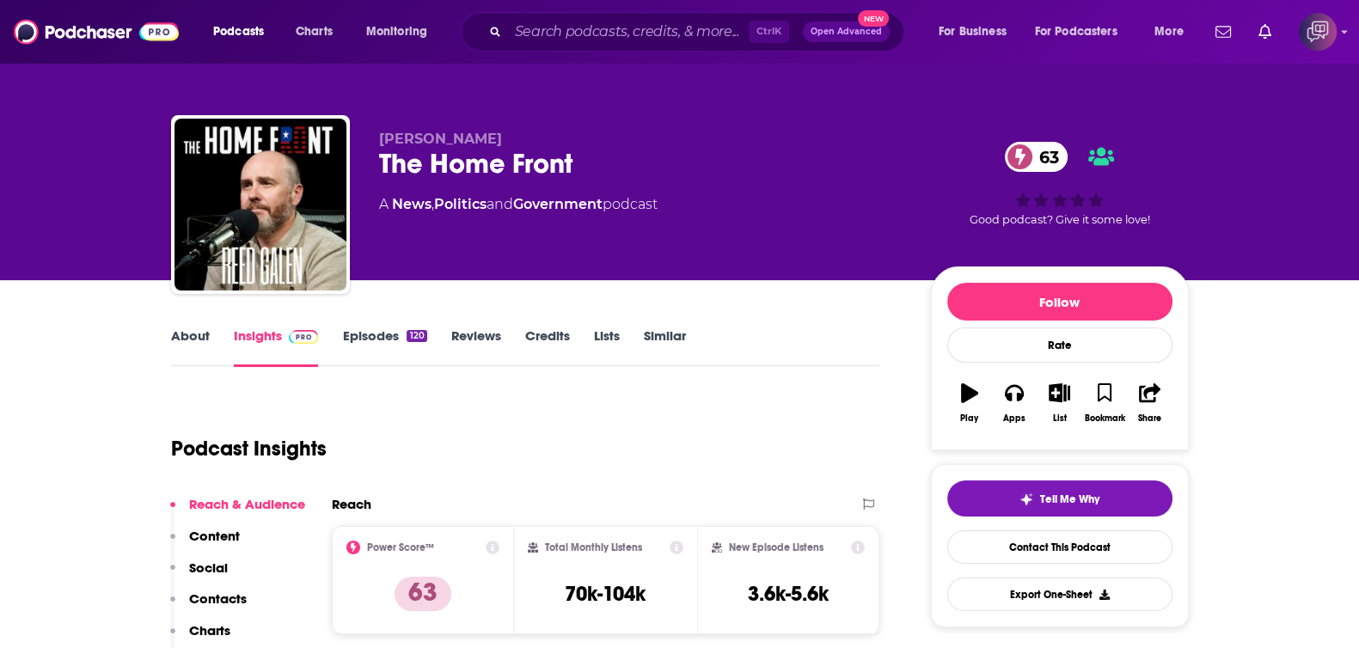
click at [196, 341] on link "About" at bounding box center [190, 348] width 39 height 40
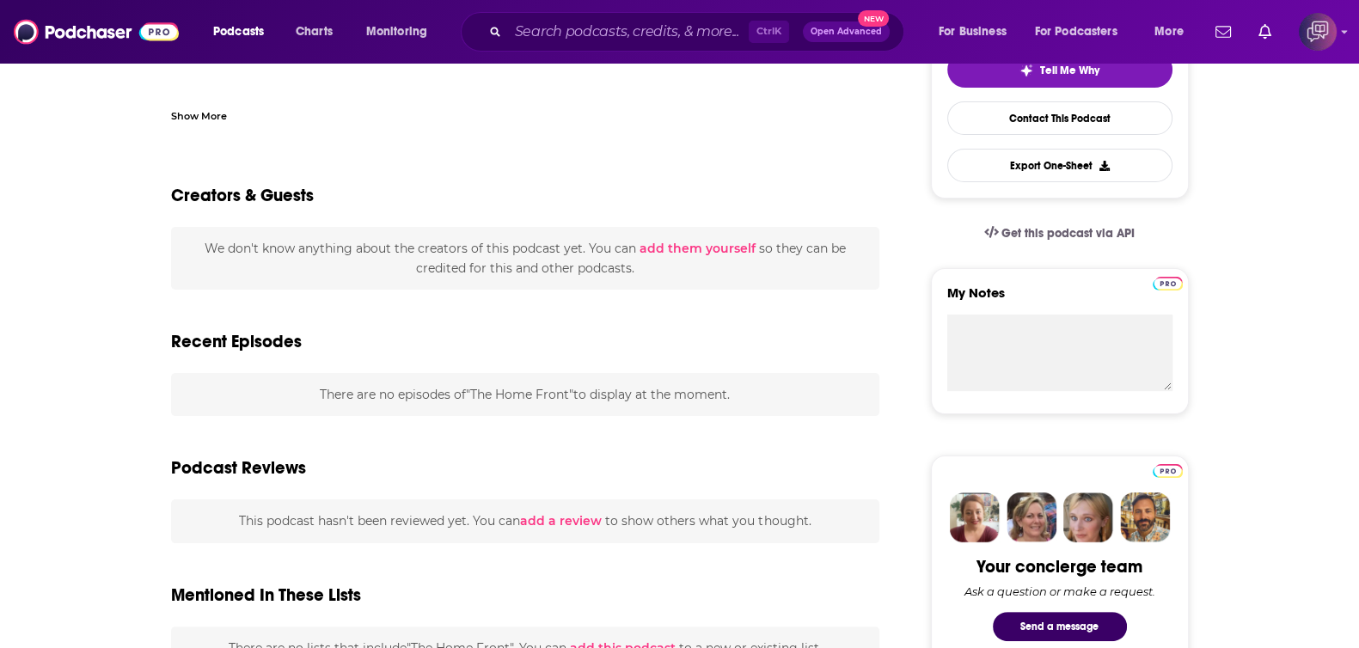
scroll to position [107, 0]
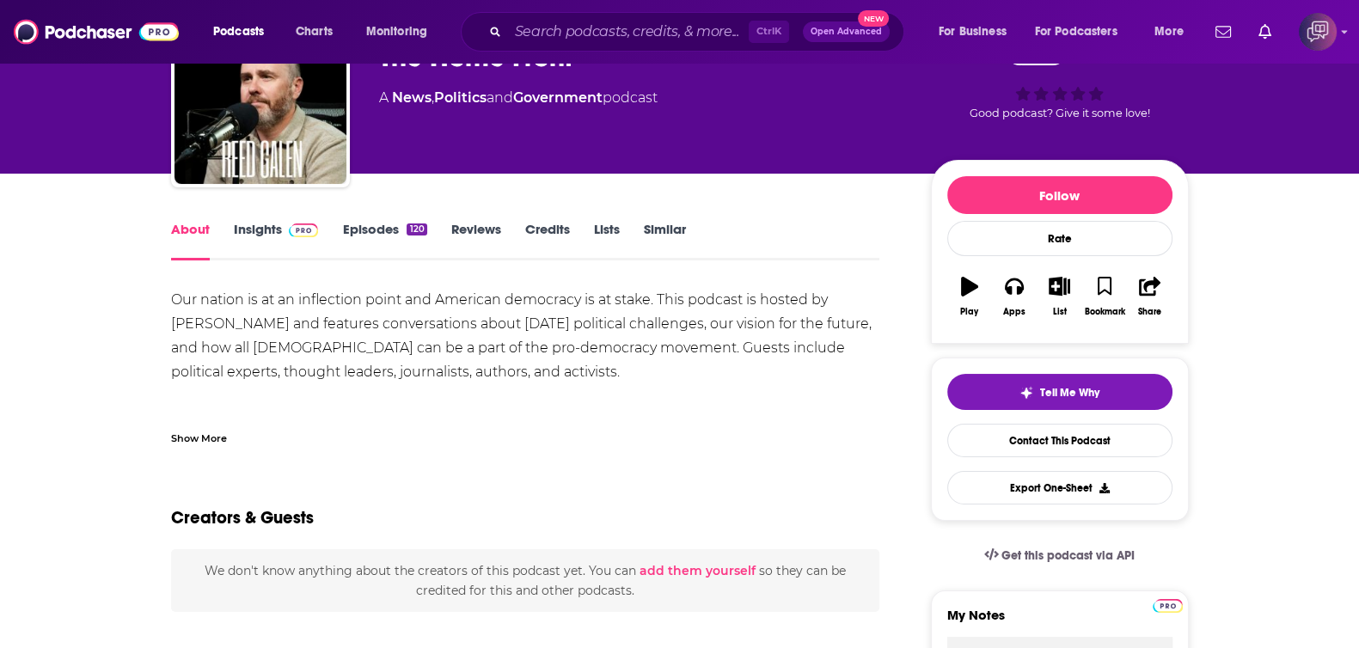
click at [262, 234] on link "Insights" at bounding box center [276, 241] width 85 height 40
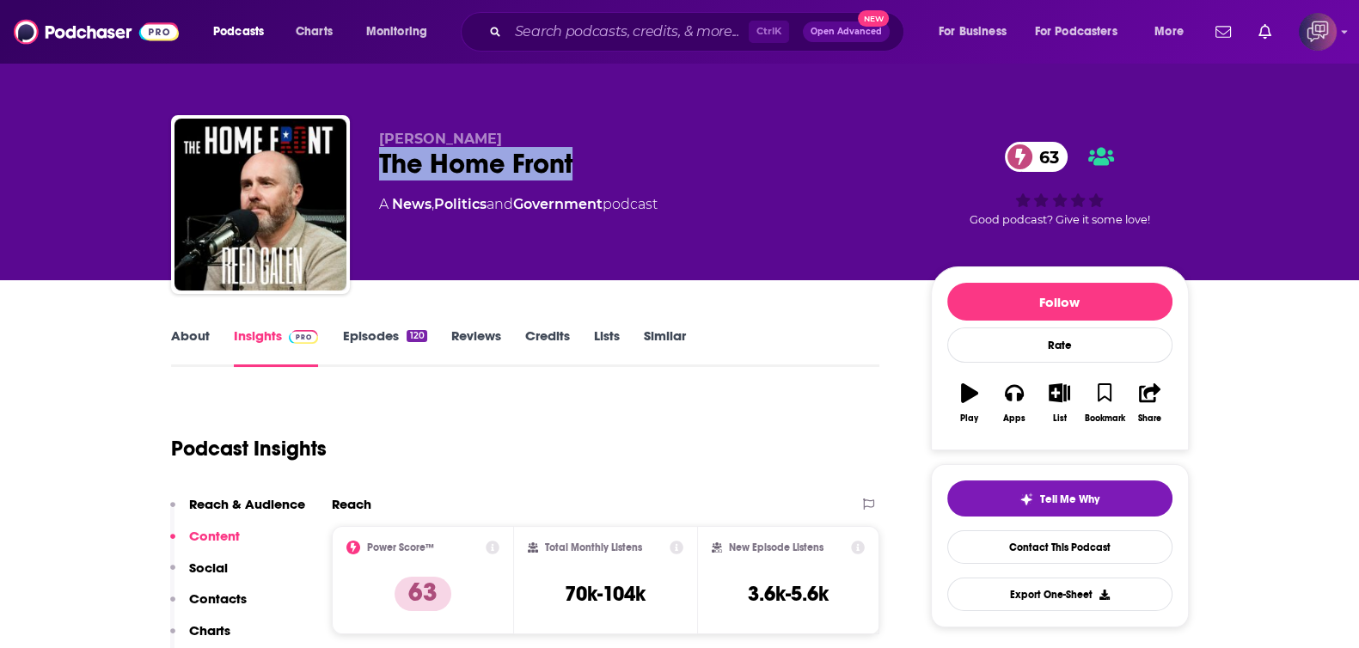
drag, startPoint x: 372, startPoint y: 164, endPoint x: 632, endPoint y: 156, distance: 259.7
click at [632, 156] on div "Reed Galen The Home Front 63 A News , Politics and Government podcast 63 Good p…" at bounding box center [680, 208] width 1018 height 186
copy h2 "The Home Front"
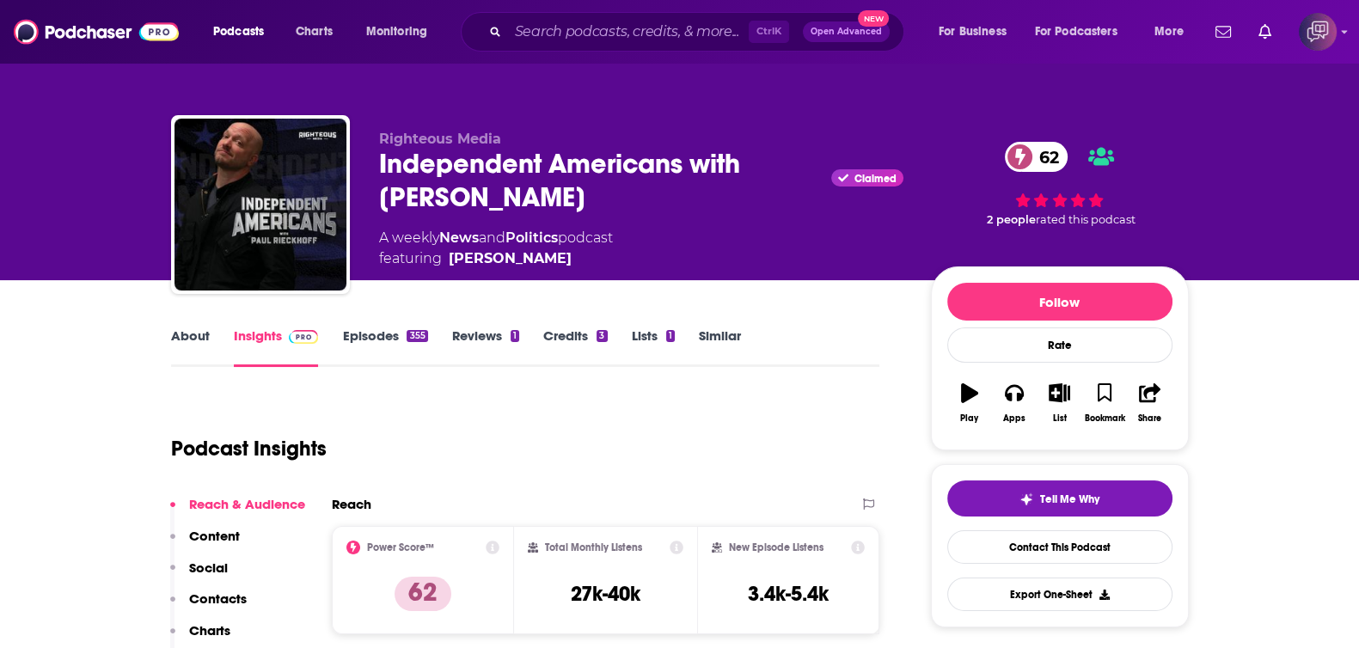
drag, startPoint x: 365, startPoint y: 162, endPoint x: 547, endPoint y: 199, distance: 185.1
click at [547, 199] on div "Righteous Media Independent Americans with [PERSON_NAME] Claimed 62 A weekly Ne…" at bounding box center [680, 208] width 1018 height 186
click at [189, 335] on link "About" at bounding box center [190, 348] width 39 height 40
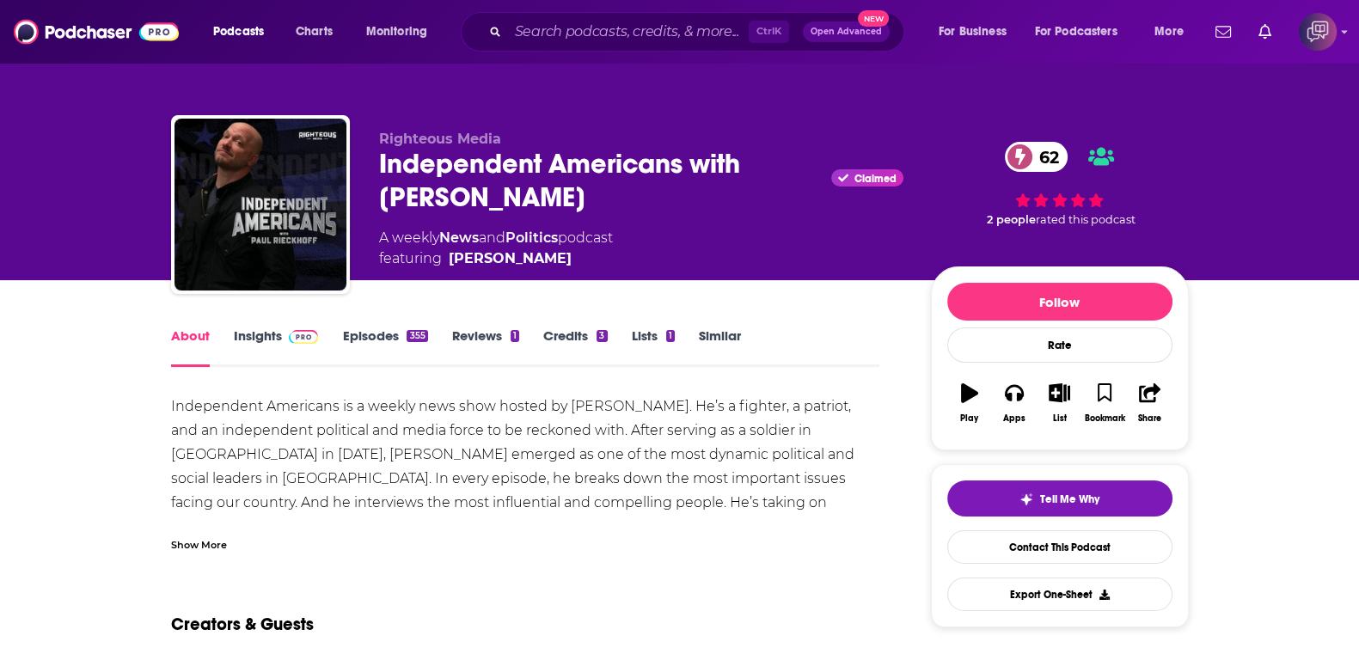
click at [262, 337] on link "Insights" at bounding box center [276, 348] width 85 height 40
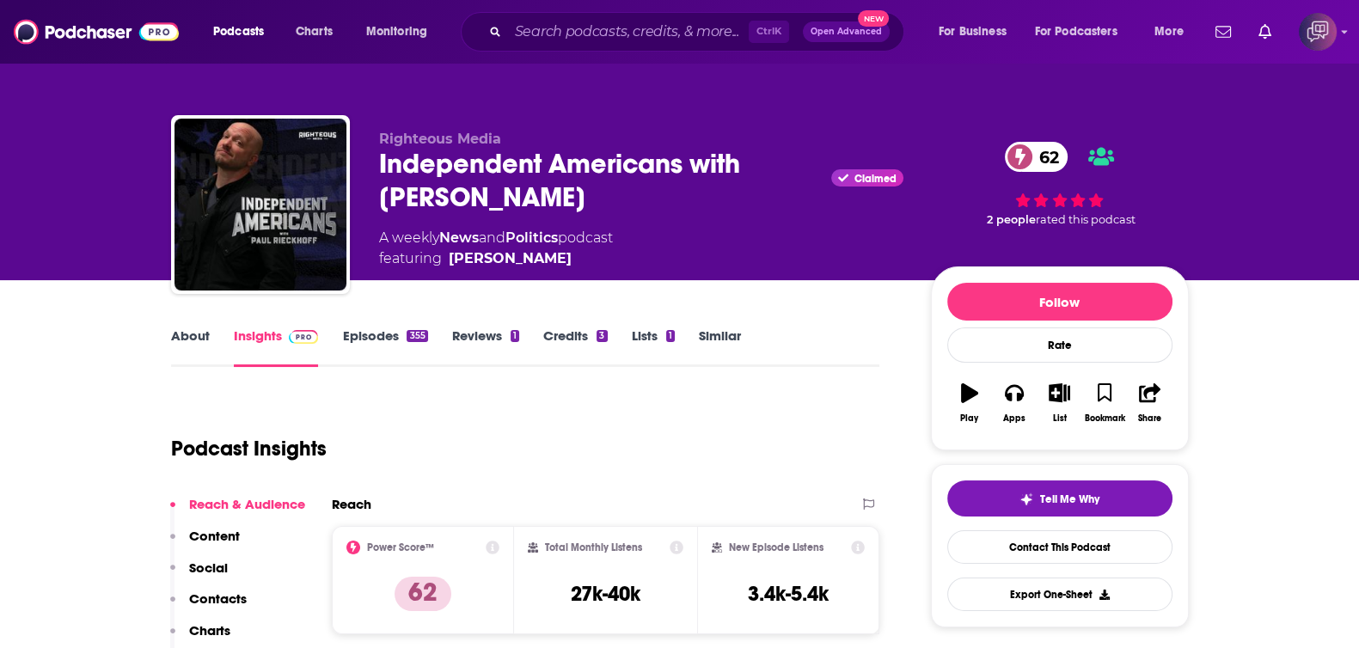
click at [183, 328] on link "About" at bounding box center [190, 348] width 39 height 40
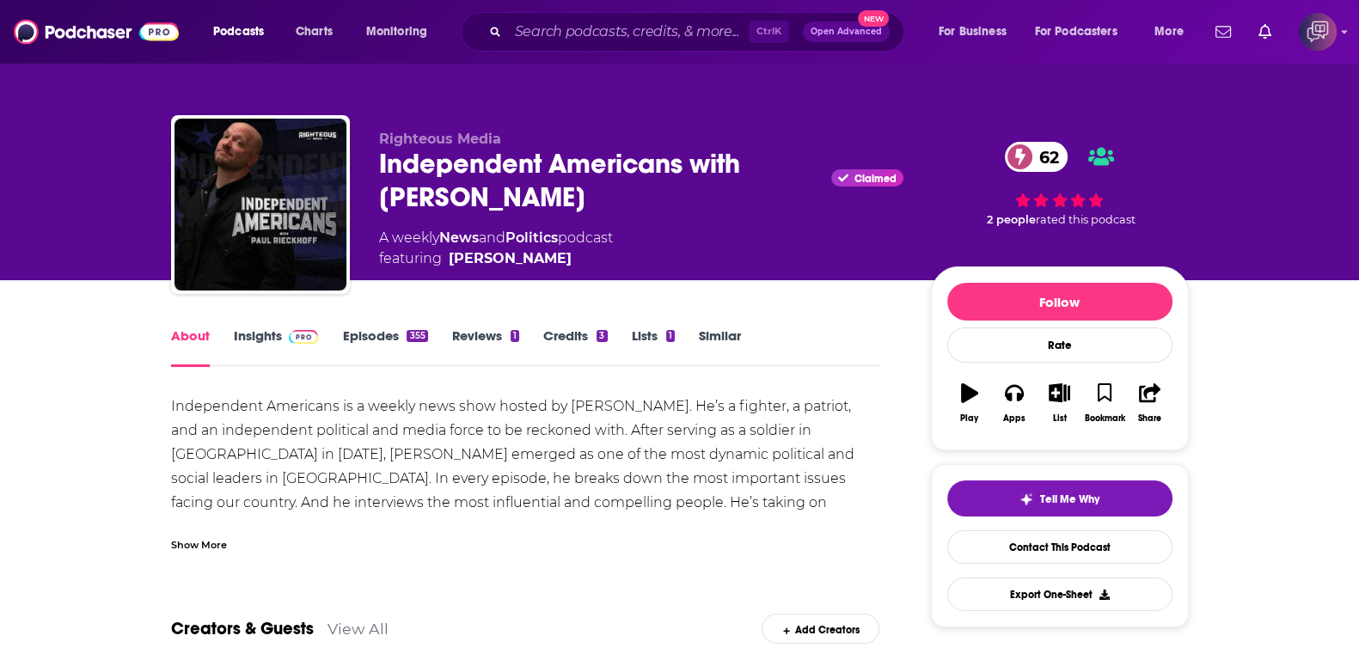
click at [240, 535] on div "Show More" at bounding box center [525, 537] width 709 height 29
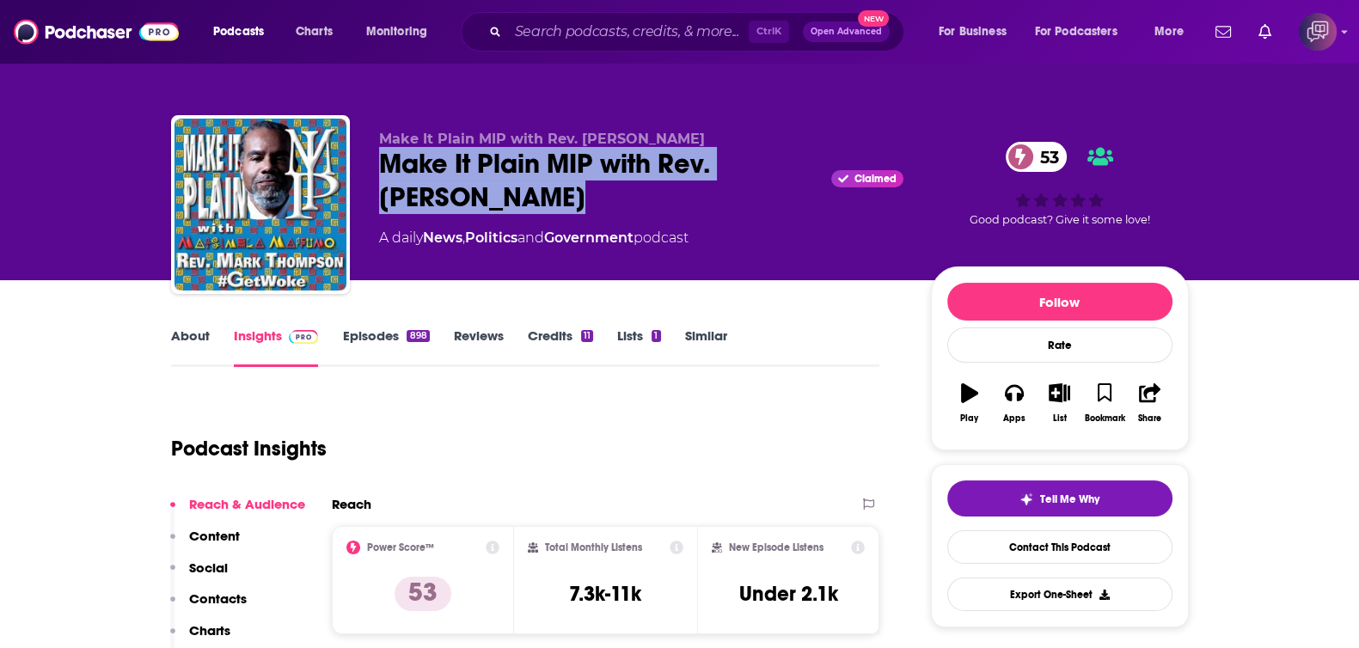
drag, startPoint x: 374, startPoint y: 165, endPoint x: 334, endPoint y: 302, distance: 142.3
click at [536, 193] on div "Make It Plain MIP with Rev. [PERSON_NAME] Make It Plain MIP with Rev. [PERSON_N…" at bounding box center [680, 208] width 1018 height 186
copy h2 "Make It Plain MIP with Rev. [PERSON_NAME]"
click at [199, 337] on link "About" at bounding box center [190, 348] width 39 height 40
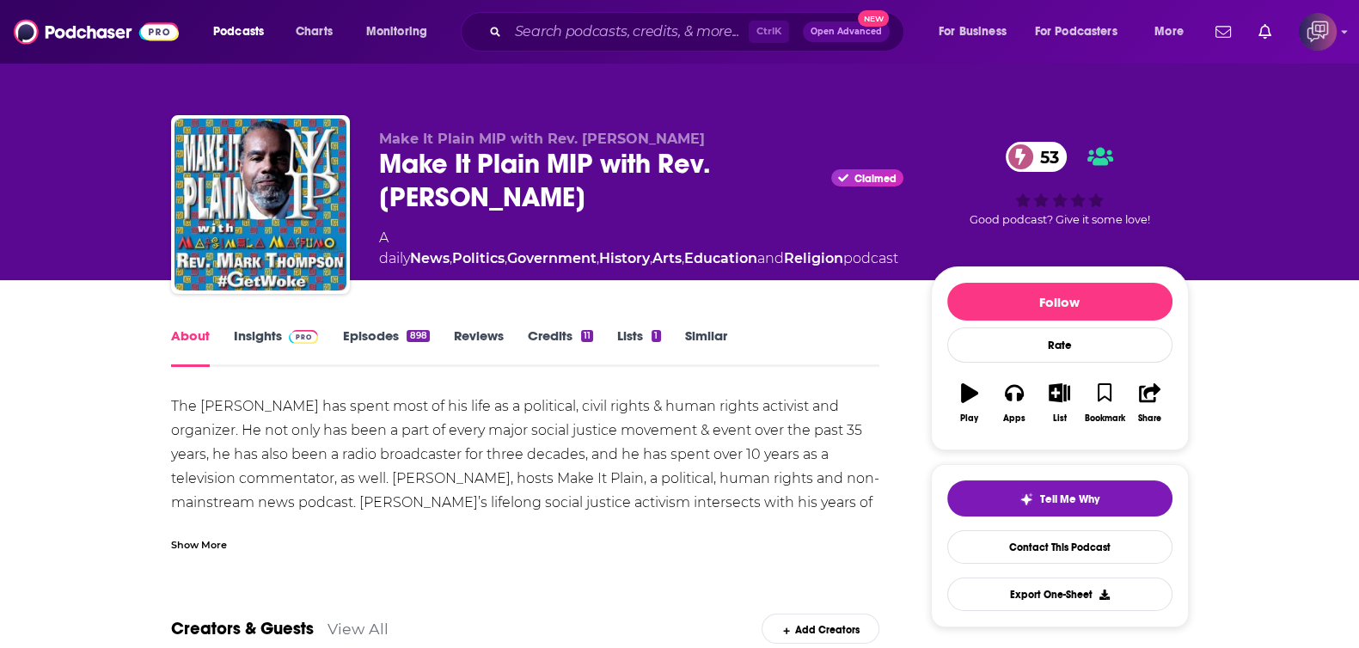
click at [260, 342] on link "Insights" at bounding box center [276, 348] width 85 height 40
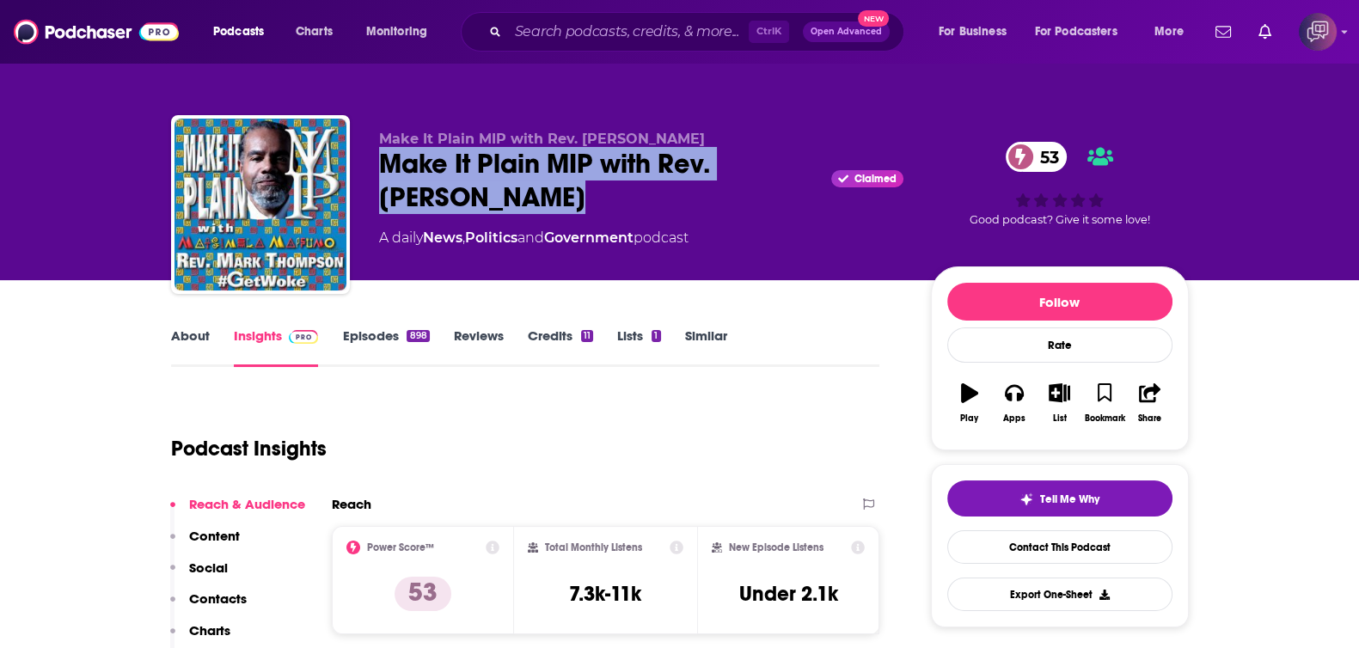
click at [379, 165] on div "Make It Plain MIP with Rev. Mark Thompson Claimed 53" at bounding box center [641, 180] width 524 height 67
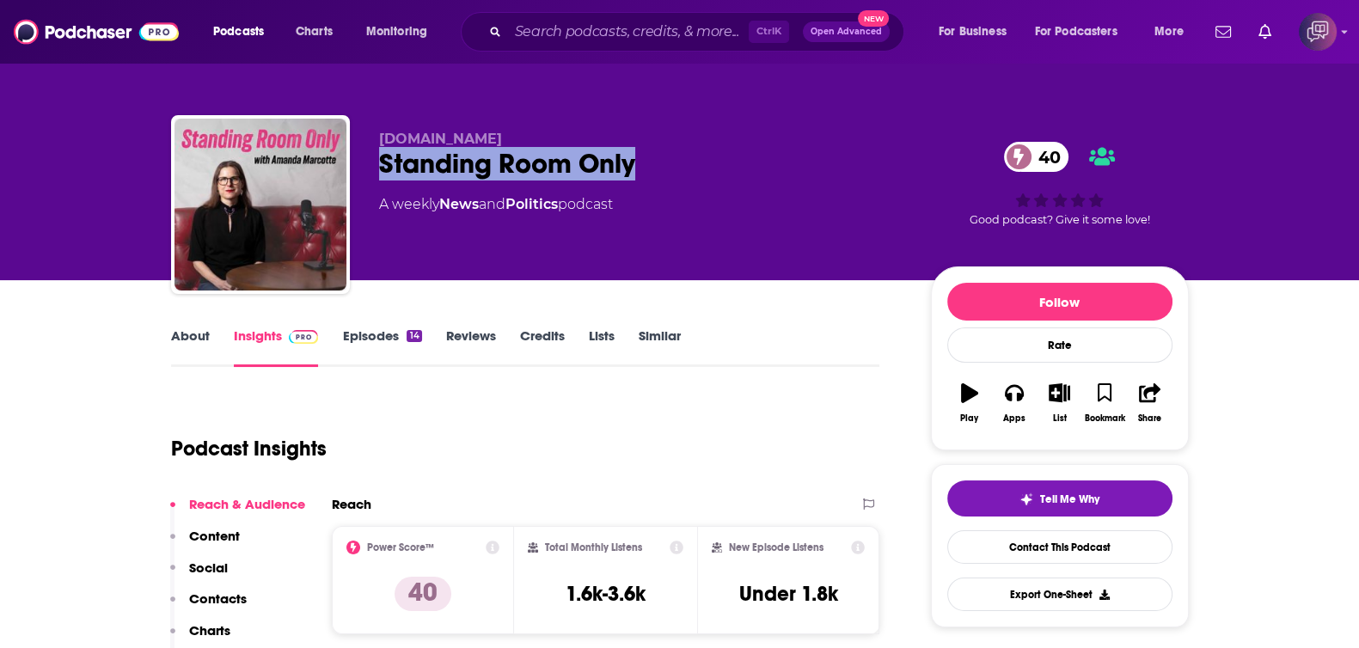
drag, startPoint x: 448, startPoint y: 157, endPoint x: 687, endPoint y: 156, distance: 239.0
click at [687, 156] on div "Salon.com Standing Room Only 40 A weekly News and Politics podcast 40 Good podc…" at bounding box center [680, 208] width 1018 height 186
copy h2 "Standing Room Only"
click at [180, 339] on link "About" at bounding box center [190, 348] width 39 height 40
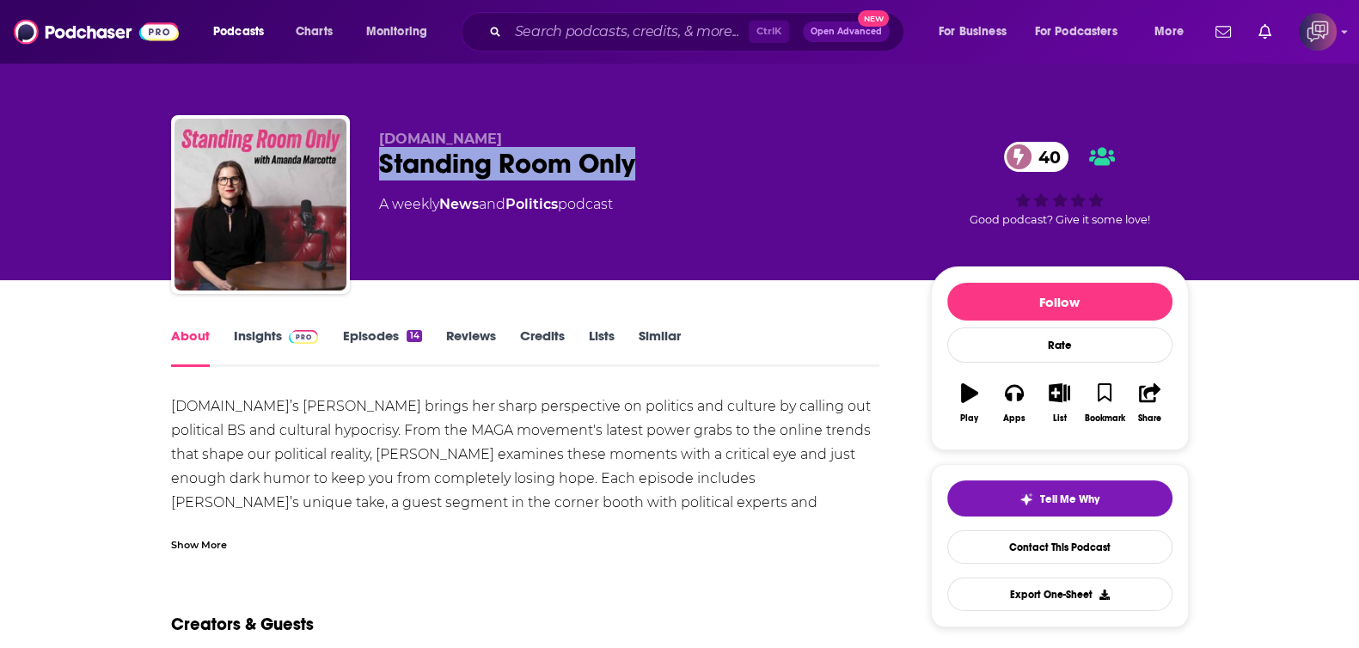
drag, startPoint x: 370, startPoint y: 162, endPoint x: 718, endPoint y: 155, distance: 348.2
click at [718, 155] on div "Salon.com Standing Room Only 40 A weekly News and Politics podcast 40 Good podc…" at bounding box center [680, 208] width 1018 height 186
copy h1 "Standing Room Only"
click at [272, 346] on link "Insights" at bounding box center [276, 348] width 85 height 40
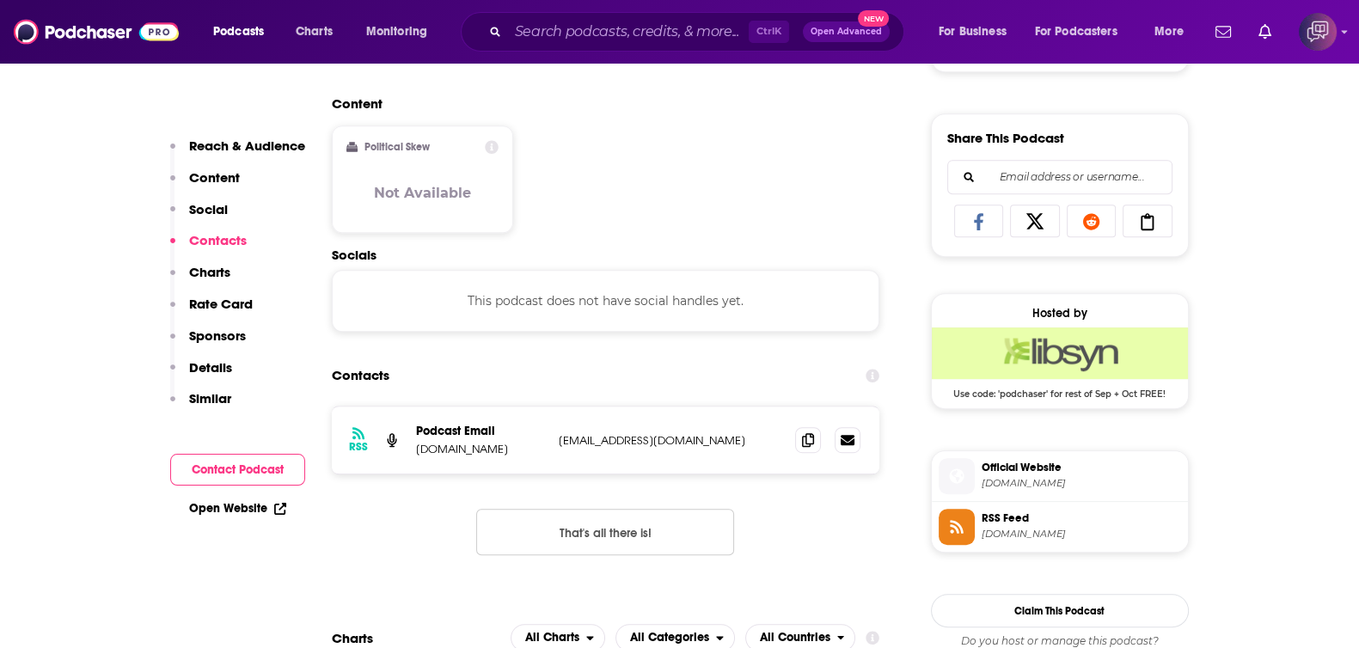
scroll to position [1074, 0]
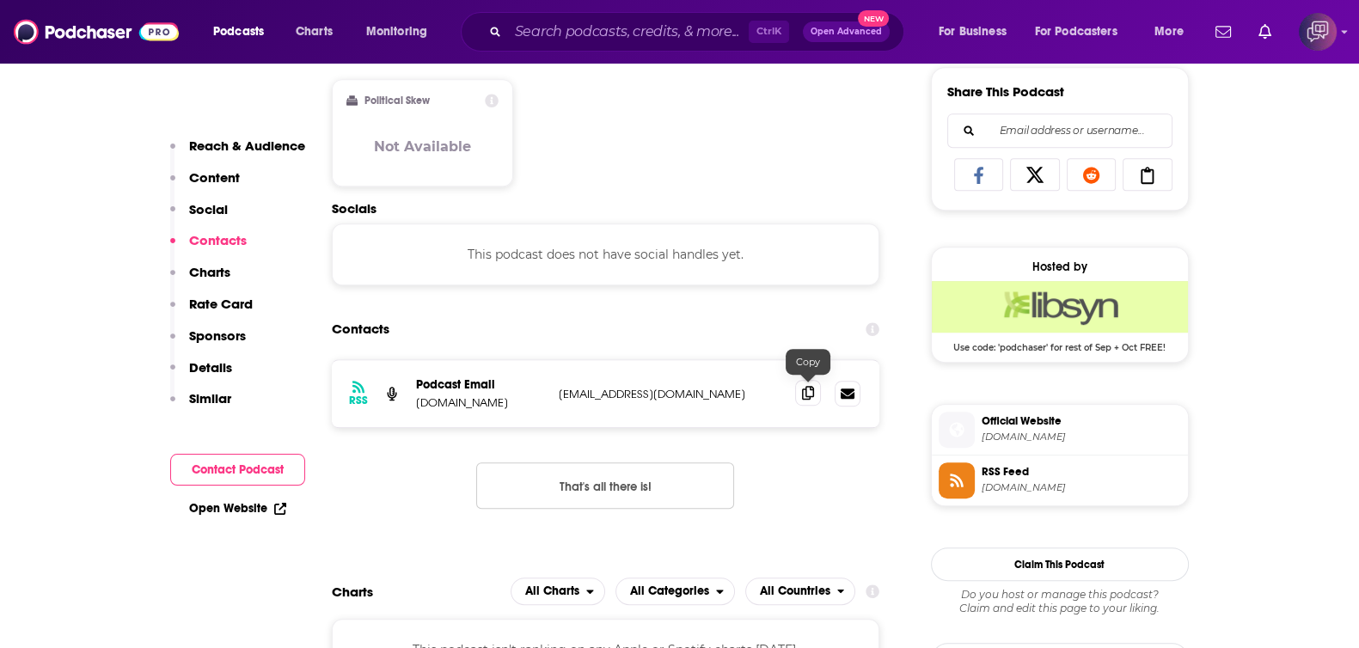
click at [806, 391] on icon at bounding box center [808, 393] width 12 height 14
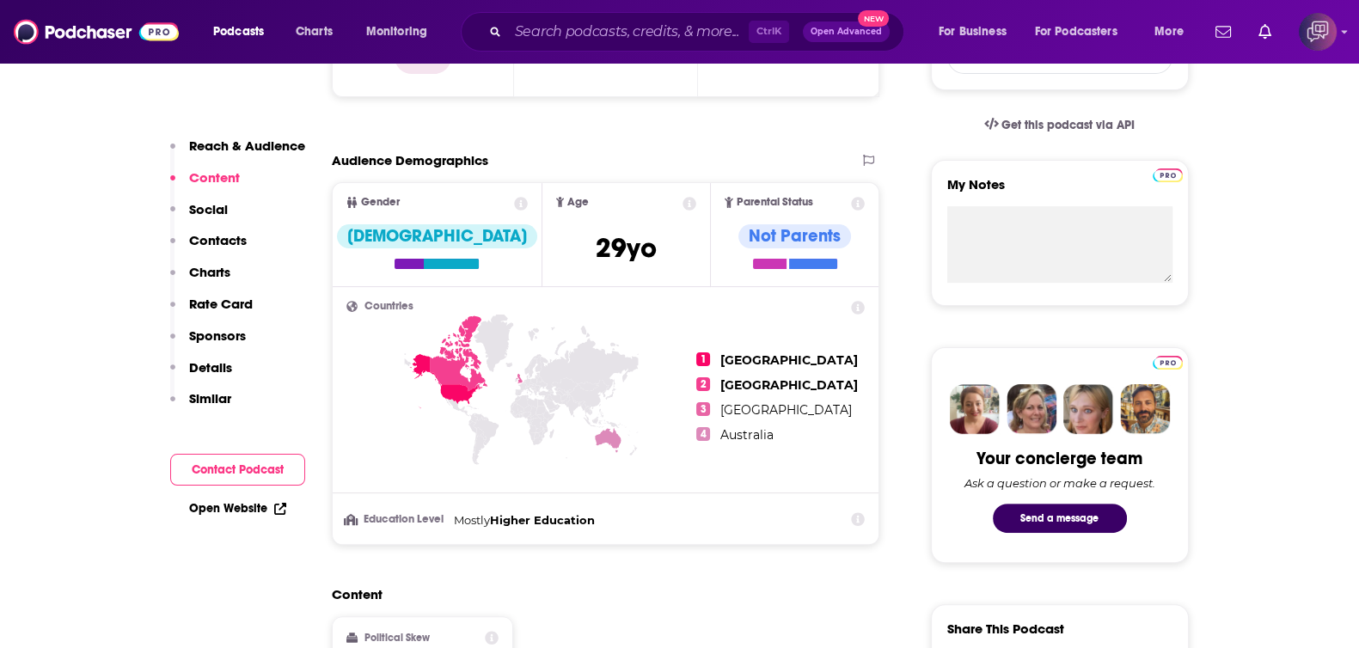
scroll to position [0, 0]
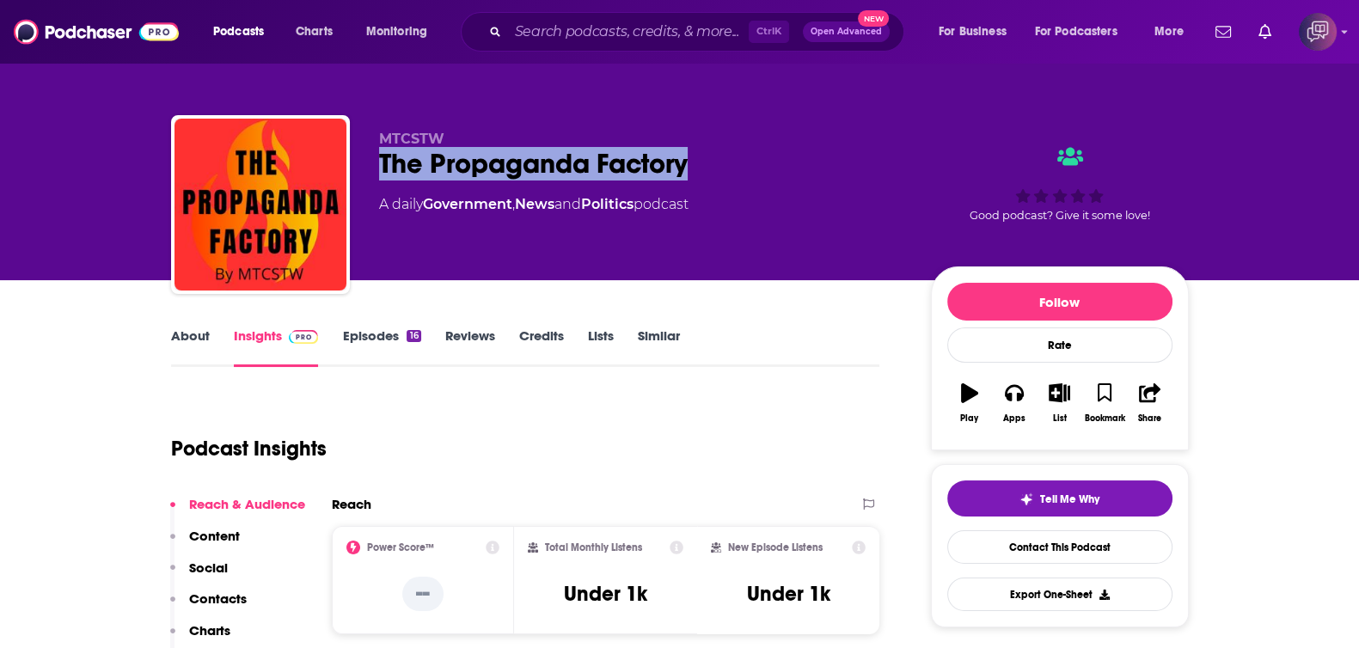
drag, startPoint x: 377, startPoint y: 160, endPoint x: 810, endPoint y: 170, distance: 432.5
click at [810, 170] on div "MTCSTW The Propaganda Factory A daily Government , News and Politics podcast Go…" at bounding box center [680, 208] width 1018 height 186
copy h2 "The Propaganda Factory"
click at [198, 334] on link "About" at bounding box center [190, 348] width 39 height 40
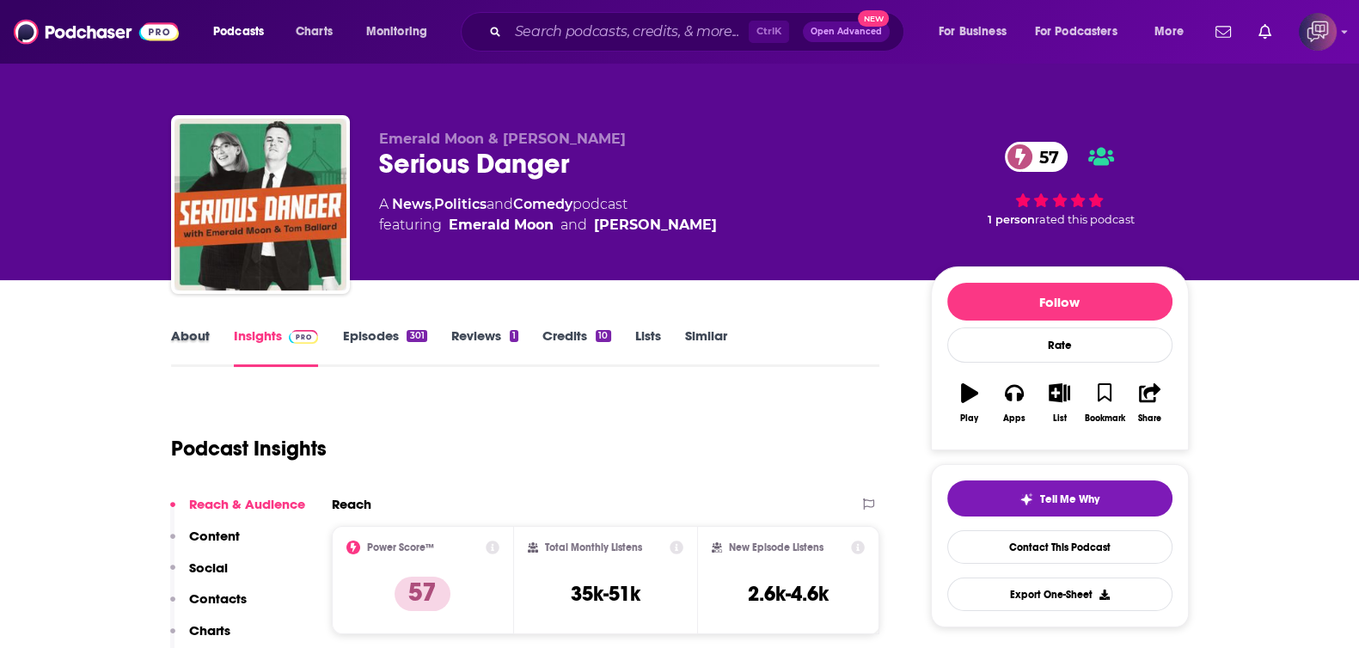
click at [211, 354] on div "About" at bounding box center [202, 348] width 63 height 40
click at [203, 341] on link "About" at bounding box center [190, 348] width 39 height 40
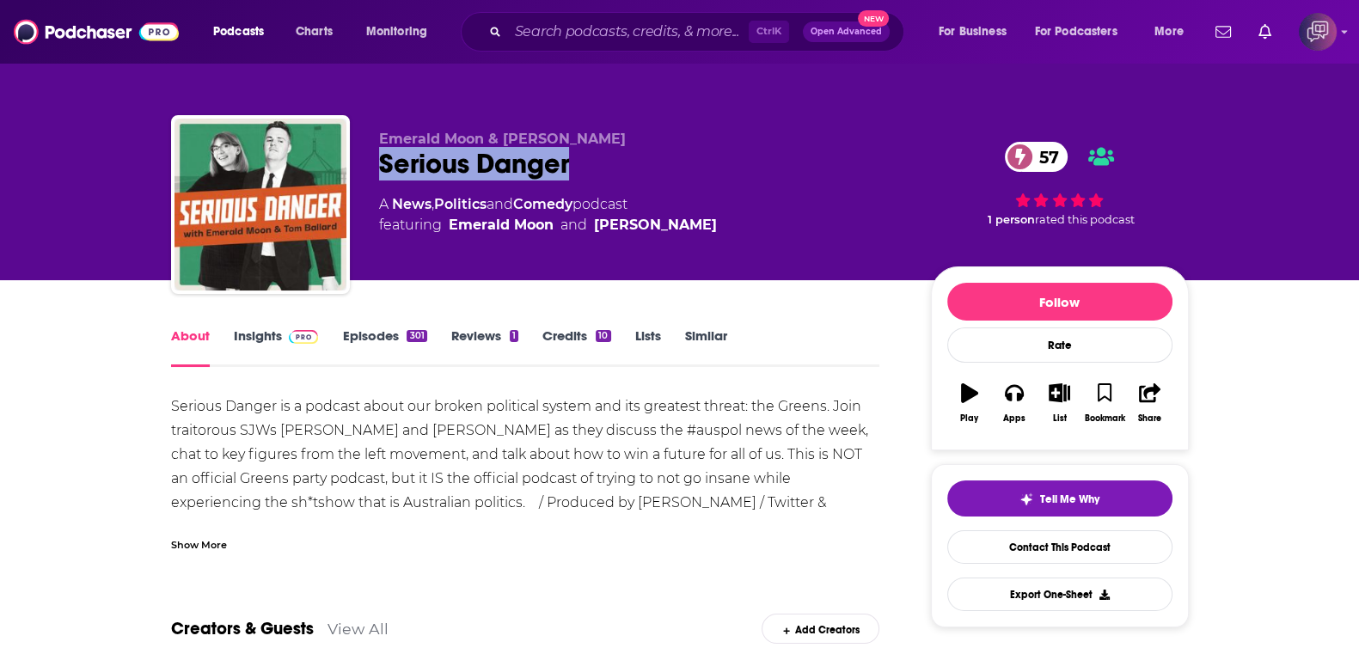
drag, startPoint x: 380, startPoint y: 165, endPoint x: 648, endPoint y: 155, distance: 268.4
click at [648, 155] on div "Emerald Moon & Tom Ballard Serious Danger 57 A News , Politics and Comedy podca…" at bounding box center [680, 208] width 1018 height 186
copy h1 "Serious Danger"
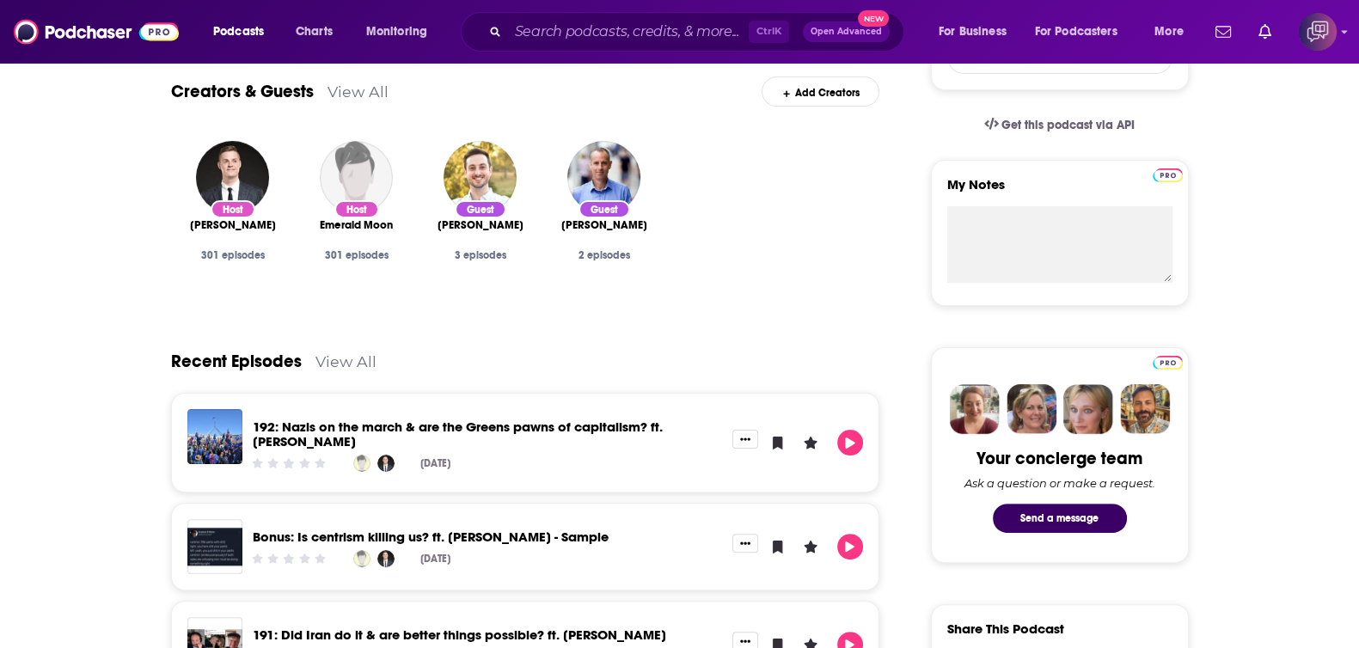
scroll to position [107, 0]
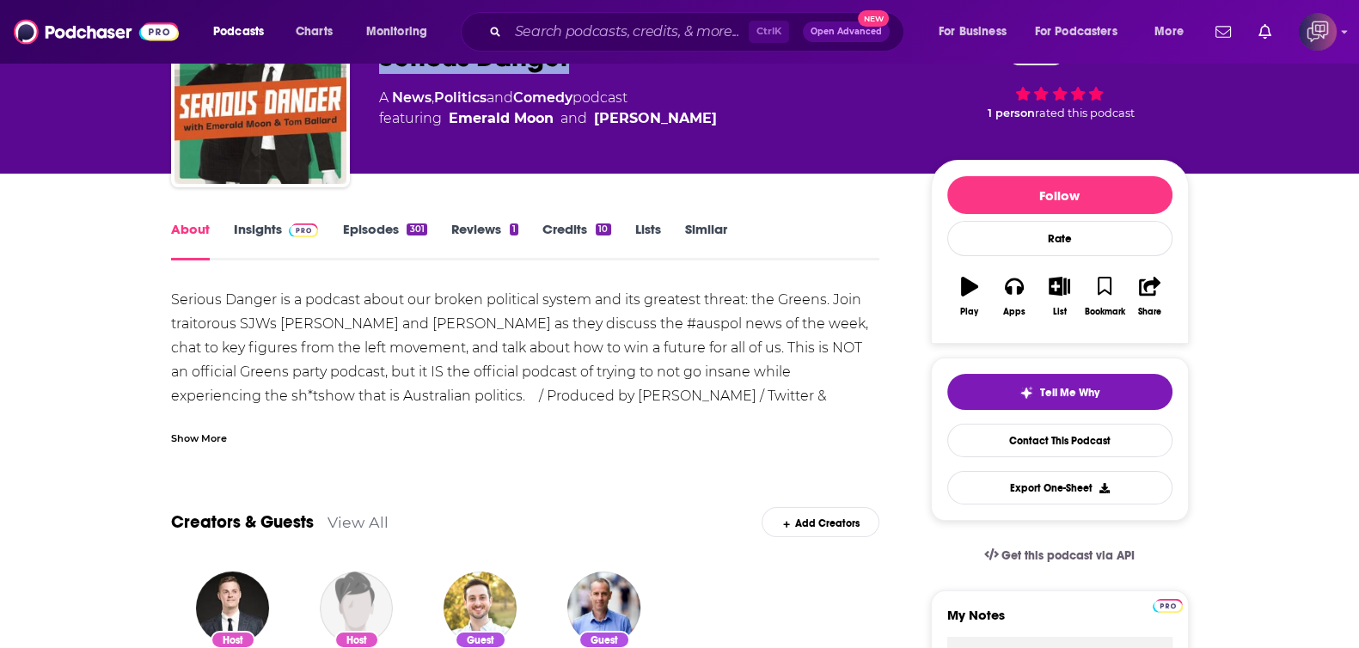
click at [284, 242] on link "Insights" at bounding box center [276, 241] width 85 height 40
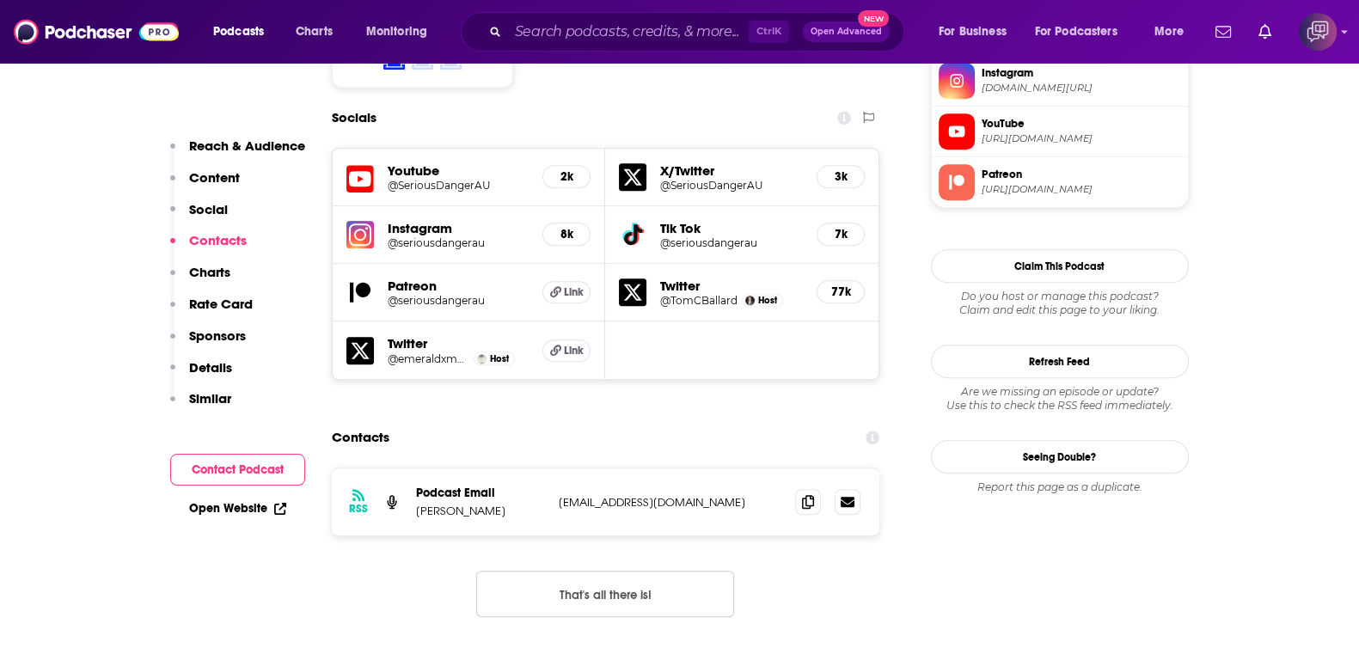
scroll to position [1503, 0]
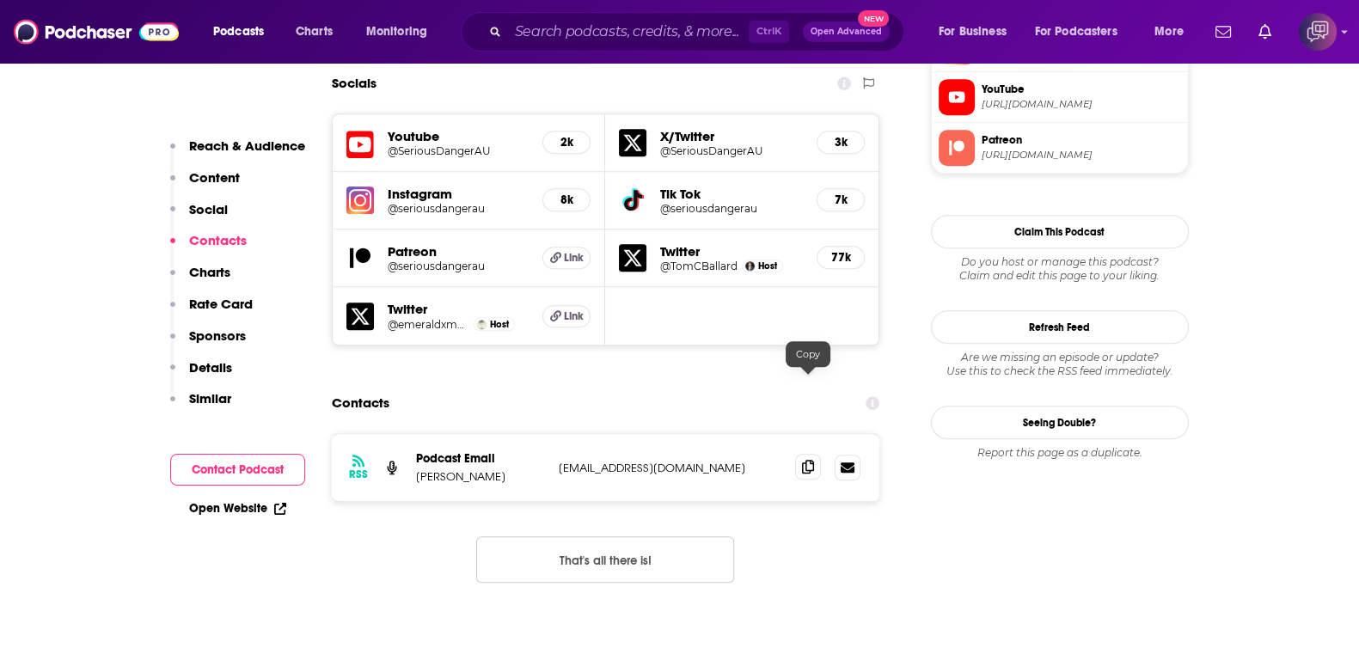
click at [809, 460] on icon at bounding box center [808, 467] width 12 height 14
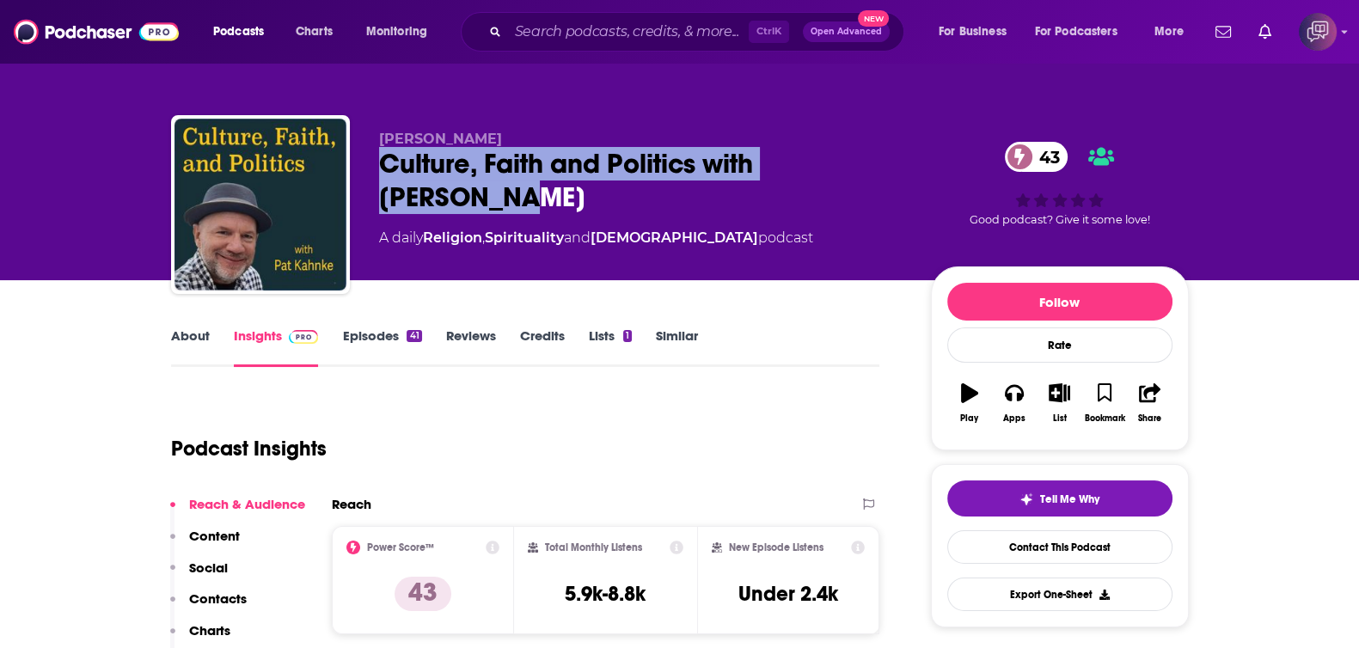
drag, startPoint x: 383, startPoint y: 168, endPoint x: 511, endPoint y: 191, distance: 130.0
click at [511, 191] on div "Pat Kahnke Culture, Faith and Politics with Pat Kahnke 43 A daily Religion , Sp…" at bounding box center [680, 208] width 1018 height 186
click at [202, 356] on link "About" at bounding box center [190, 348] width 39 height 40
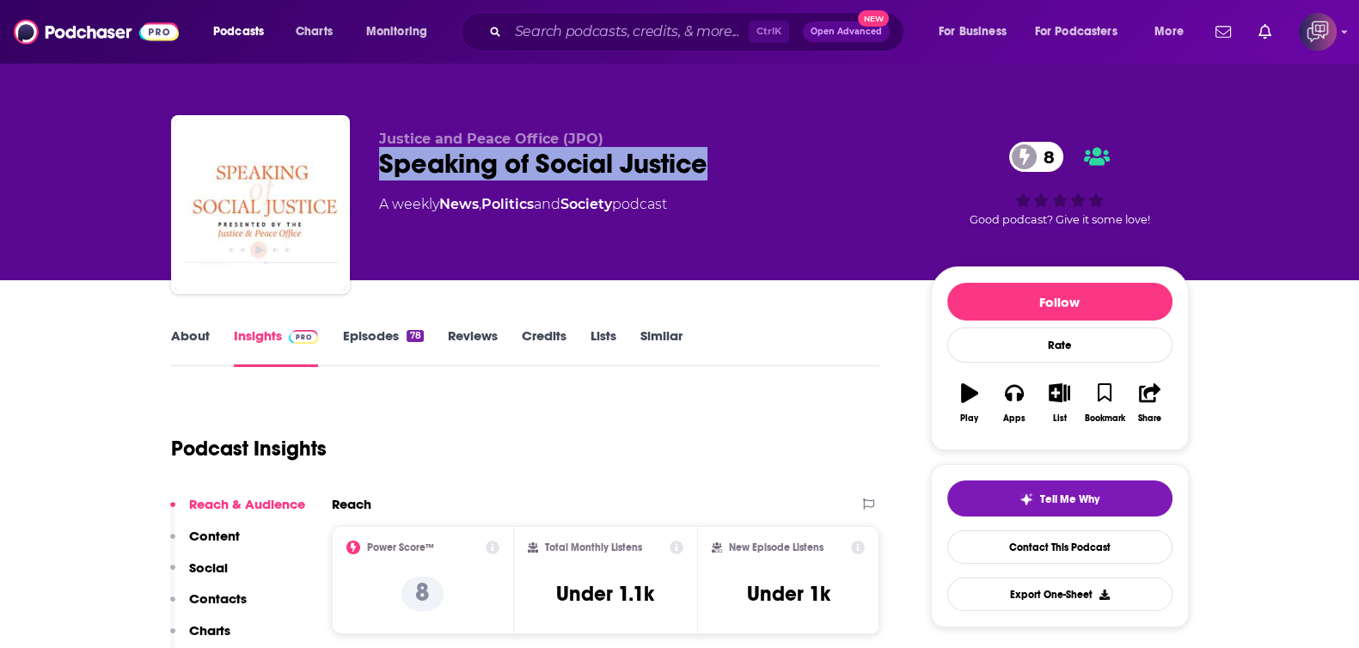
drag, startPoint x: 363, startPoint y: 169, endPoint x: 819, endPoint y: 150, distance: 456.9
click at [819, 150] on div "Justice and Peace Office (JPO) Speaking of Social Justice 8 A weekly News , Pol…" at bounding box center [680, 208] width 1018 height 186
copy h2 "Speaking of Social Justice"
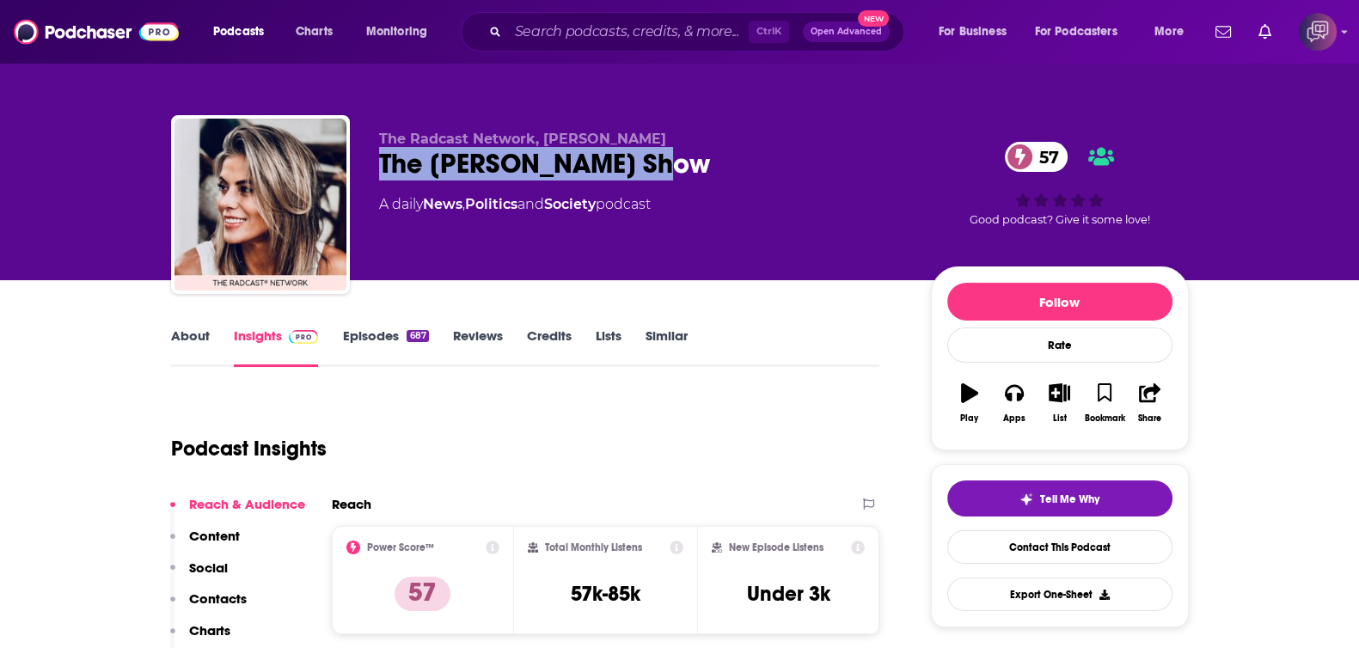
drag, startPoint x: 364, startPoint y: 170, endPoint x: 756, endPoint y: 162, distance: 392.9
click at [756, 162] on div "The Radcast Network, [PERSON_NAME] The [PERSON_NAME] Show 57 A daily News , Pol…" at bounding box center [680, 208] width 1018 height 186
copy h2 "The Shannon Joy Show"
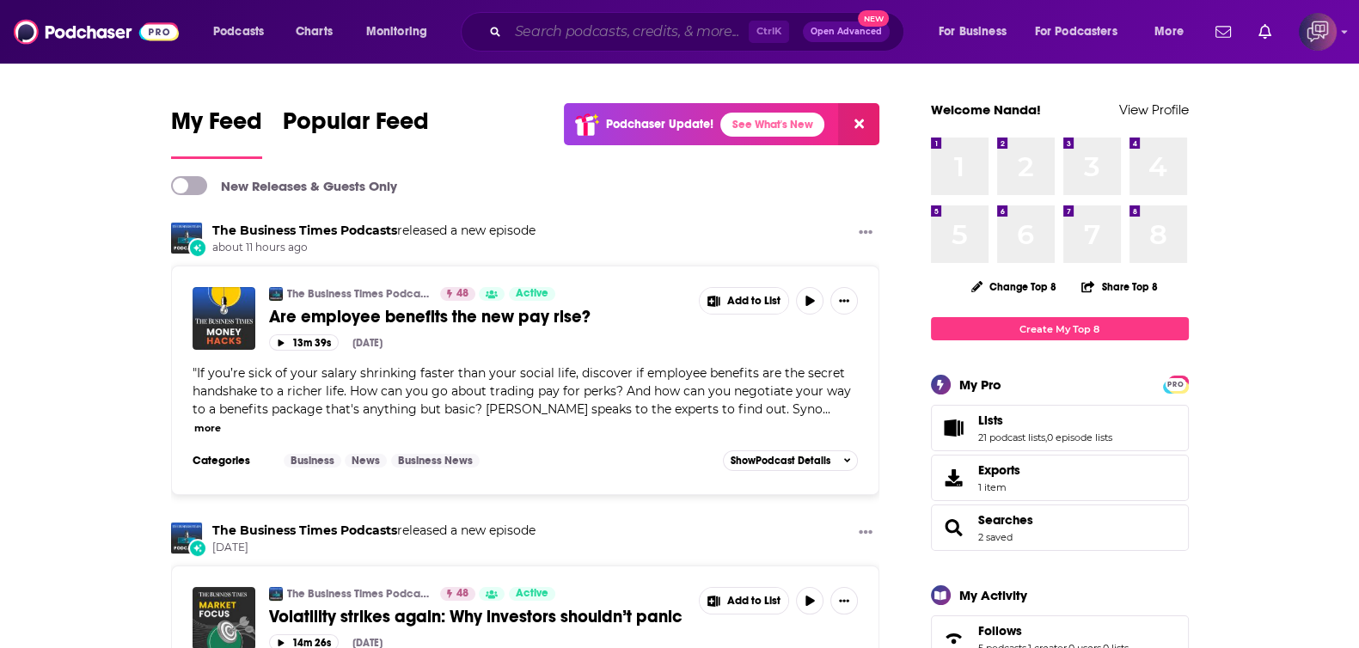
click at [664, 32] on input "Search podcasts, credits, & more..." at bounding box center [628, 32] width 241 height 28
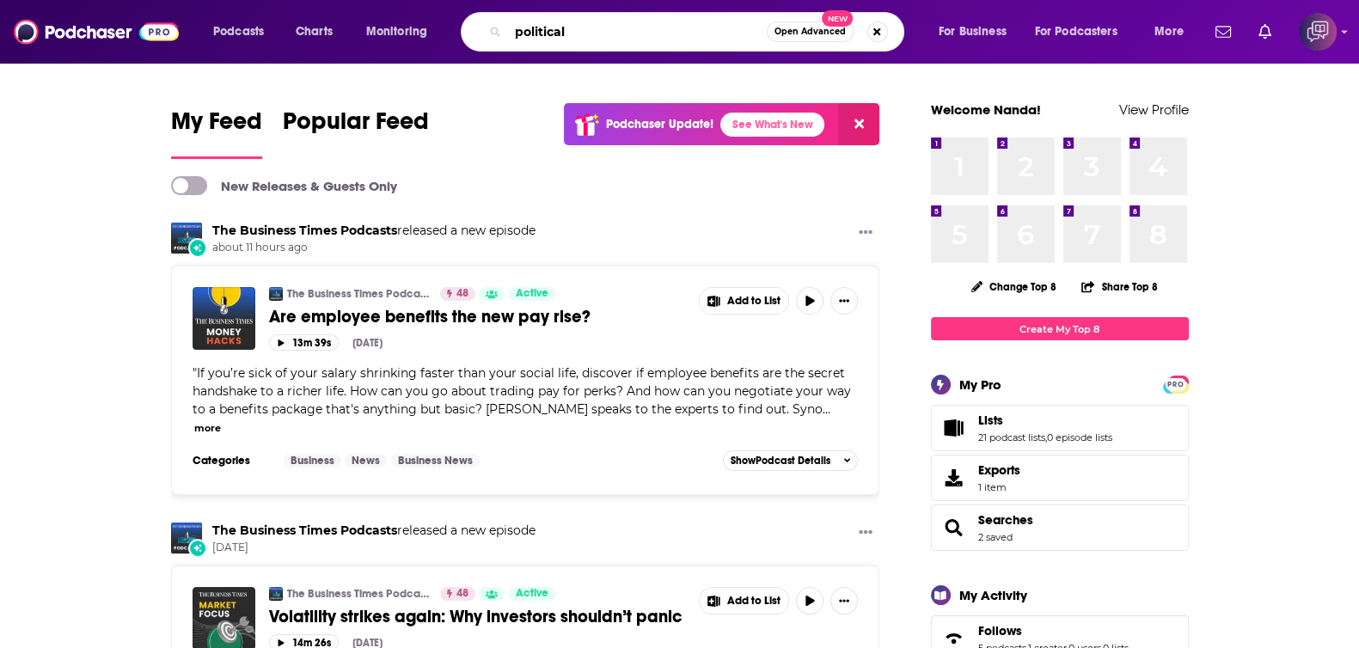
type input "political"
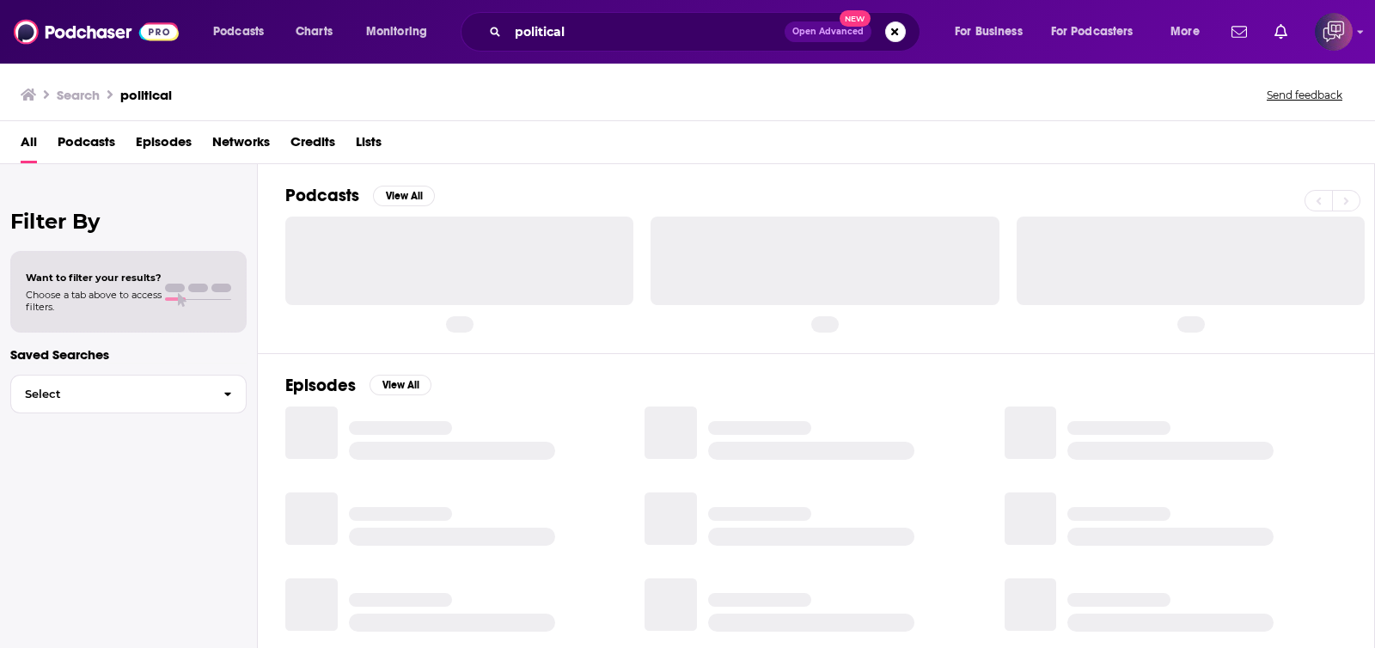
click at [814, 30] on span "Open Advanced" at bounding box center [828, 32] width 71 height 9
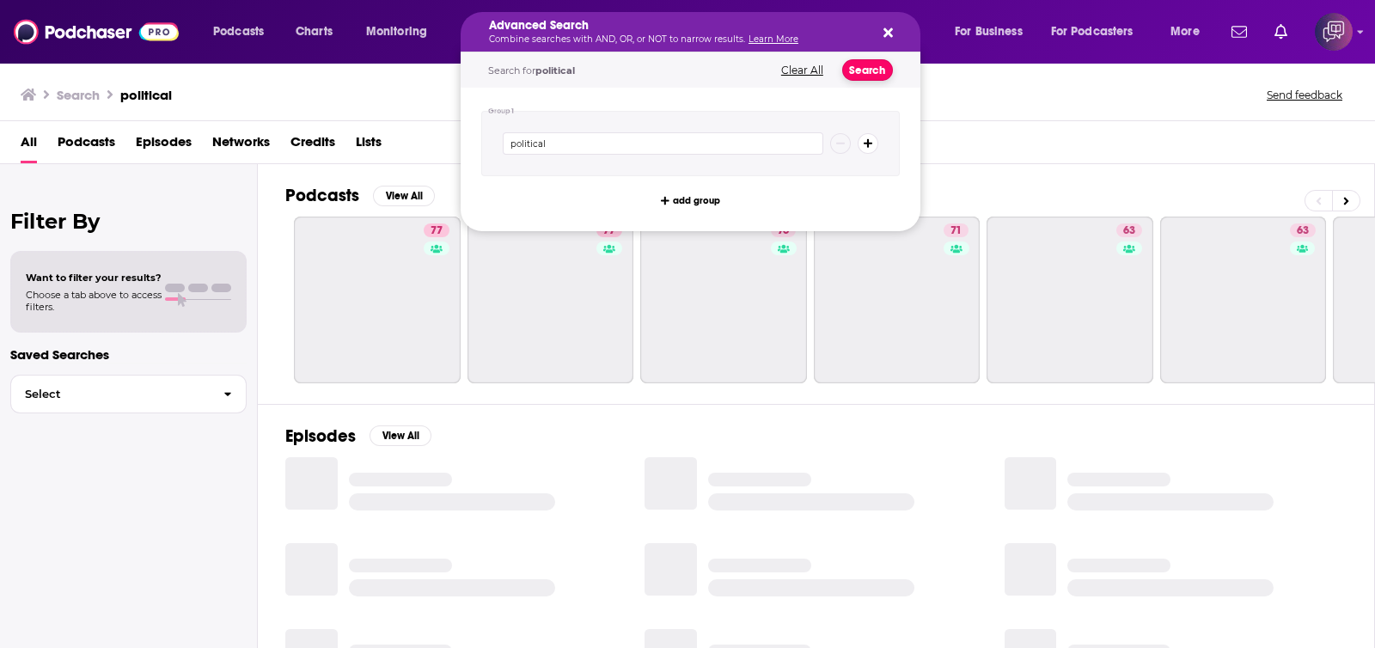
click at [848, 67] on button "Search" at bounding box center [867, 69] width 51 height 21
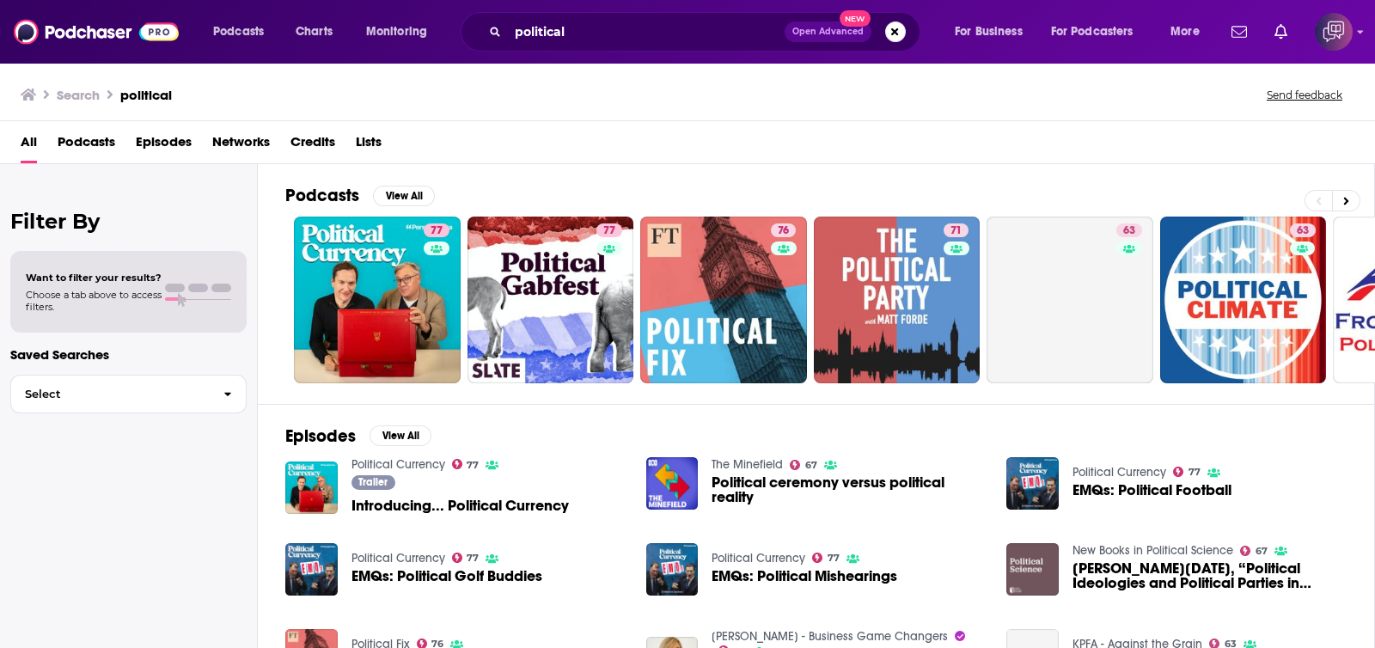
click at [851, 28] on span "Open Advanced" at bounding box center [828, 32] width 71 height 9
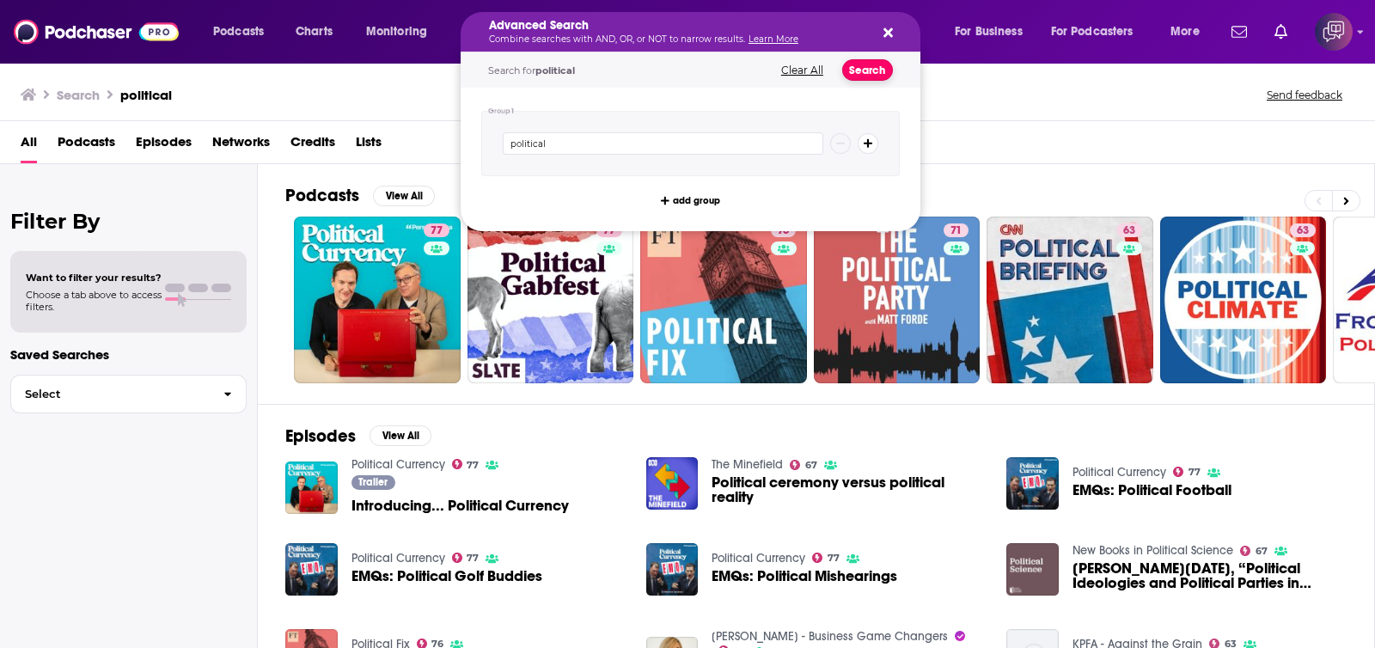
click at [872, 66] on button "Search" at bounding box center [867, 69] width 51 height 21
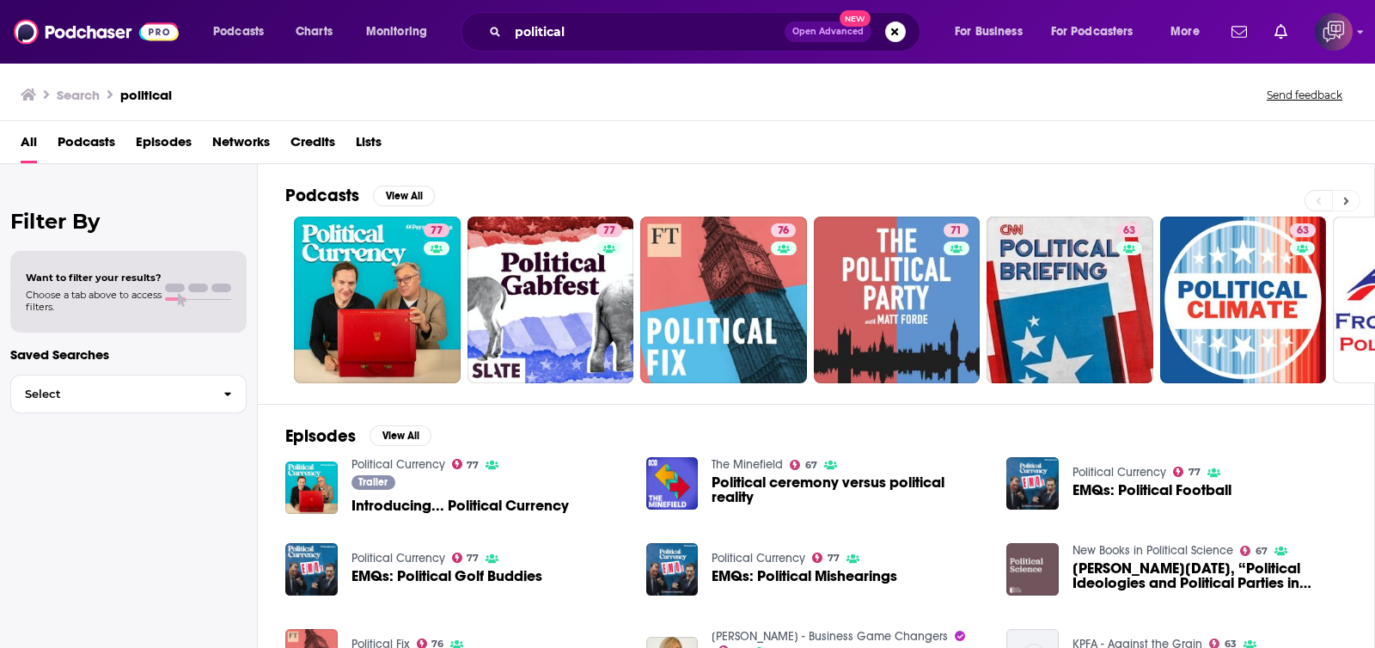
click at [1350, 198] on icon at bounding box center [1347, 201] width 6 height 12
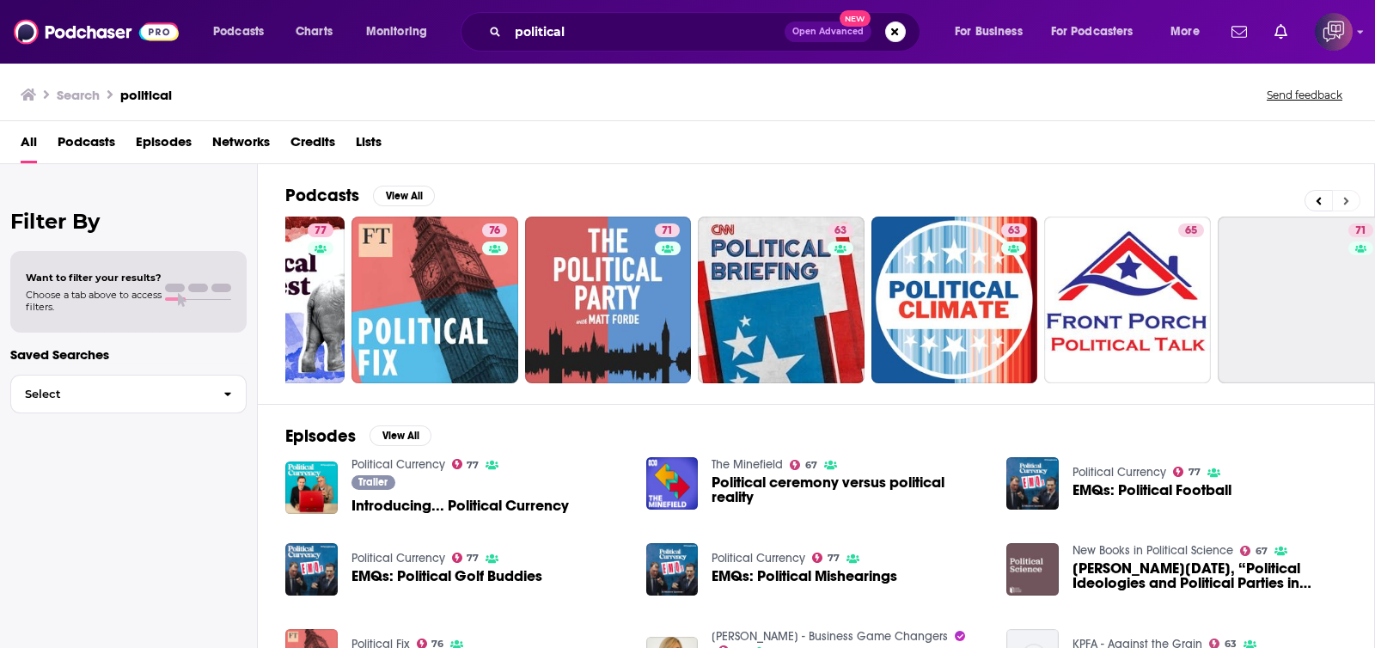
click at [1350, 198] on icon at bounding box center [1347, 201] width 6 height 12
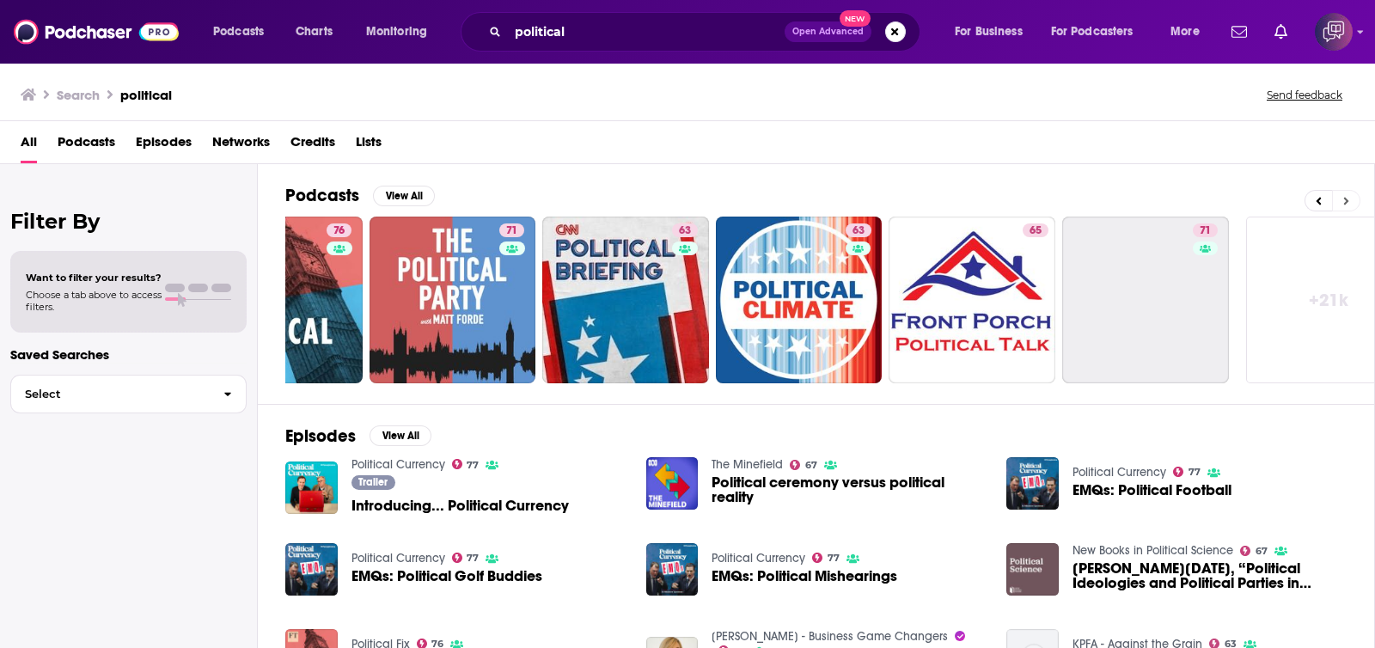
click at [1350, 198] on icon at bounding box center [1347, 201] width 6 height 12
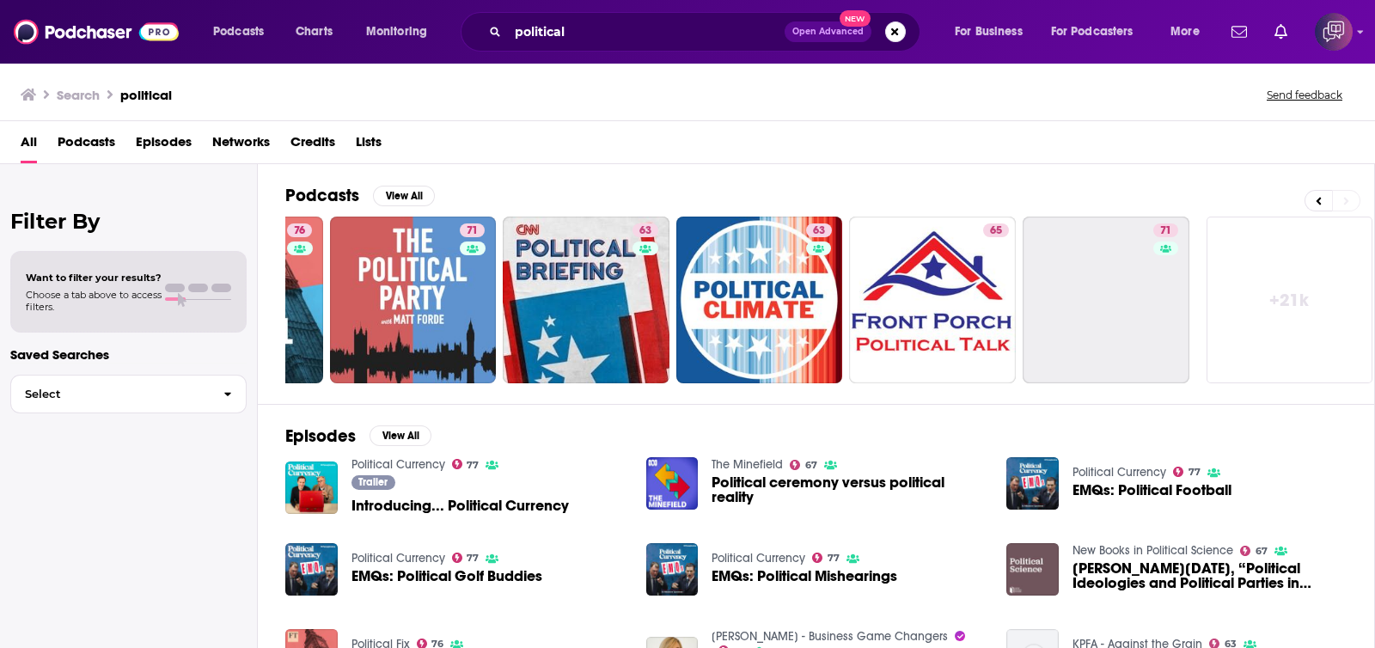
scroll to position [0, 488]
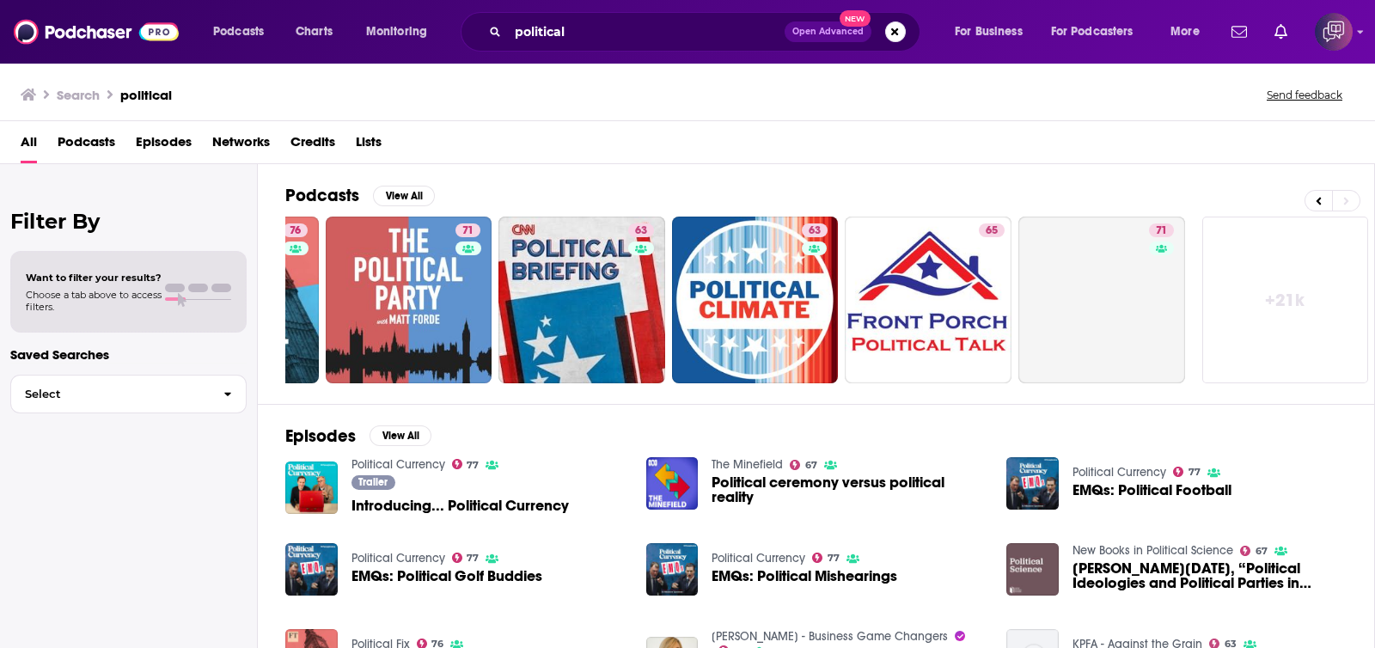
click at [1291, 285] on link "+ 21k" at bounding box center [1286, 300] width 167 height 167
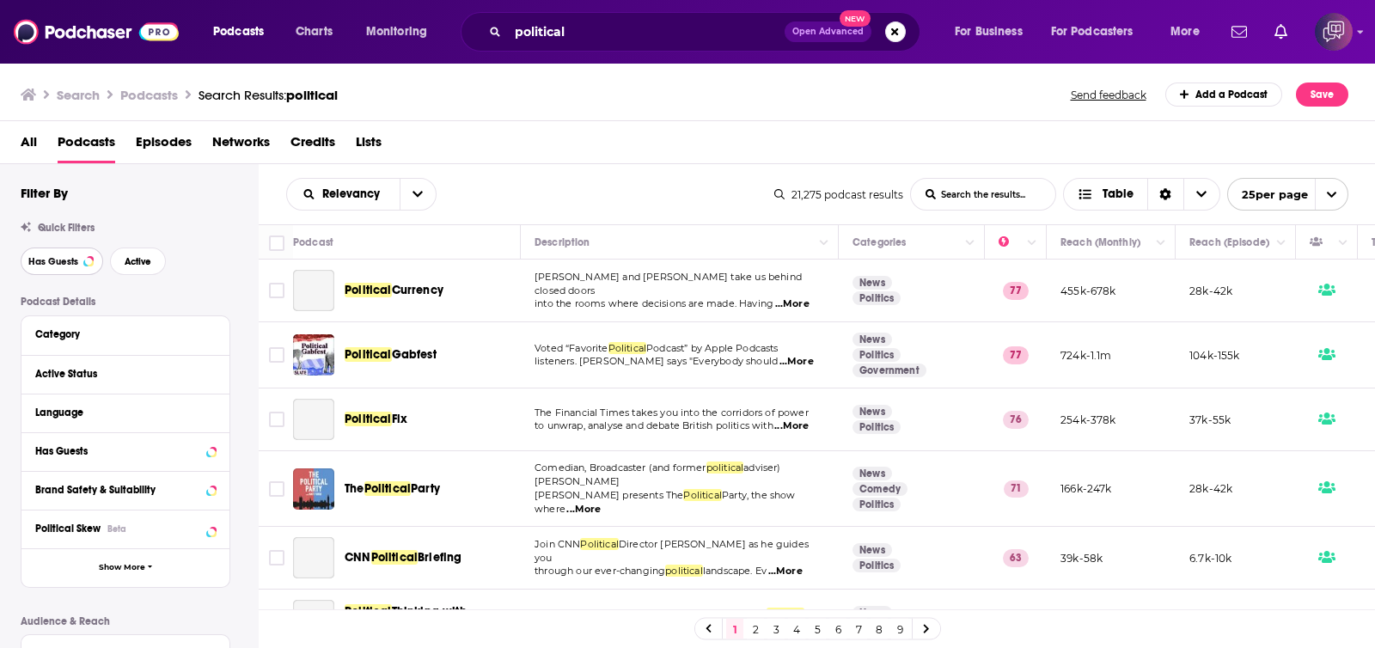
click at [46, 263] on span "Has Guests" at bounding box center [53, 261] width 50 height 9
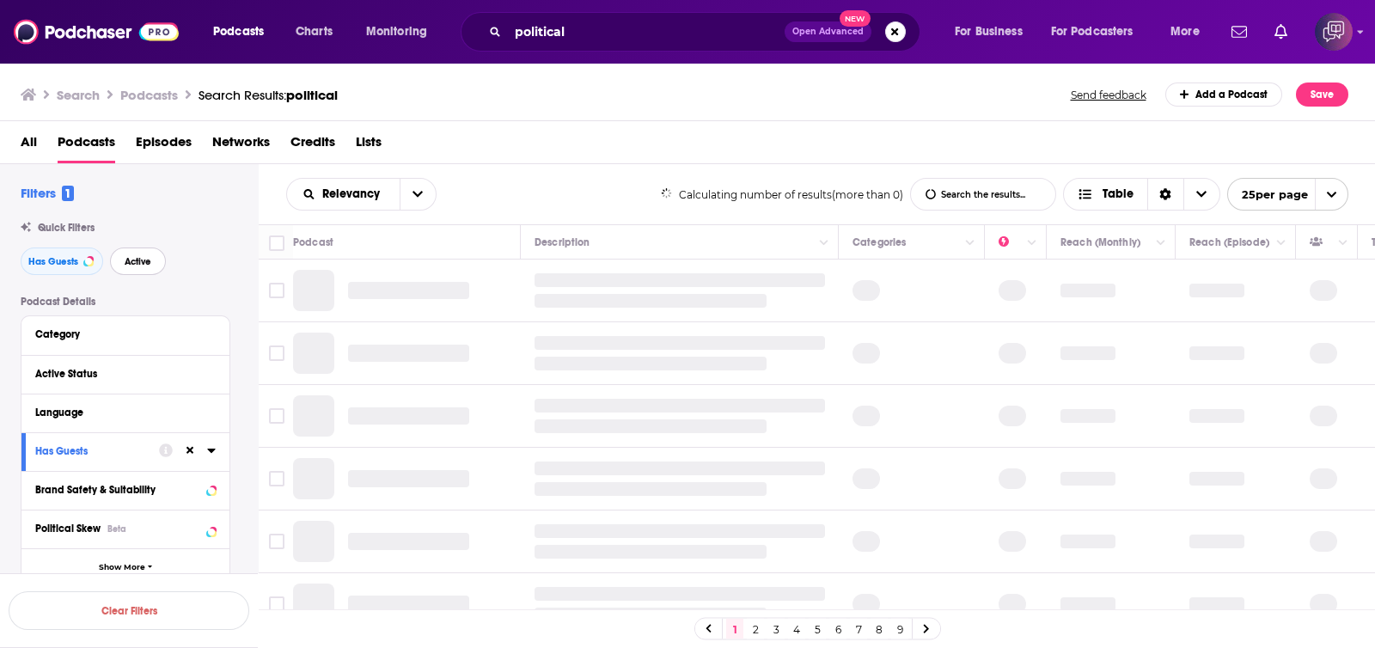
click at [144, 266] on span "Active" at bounding box center [138, 261] width 27 height 9
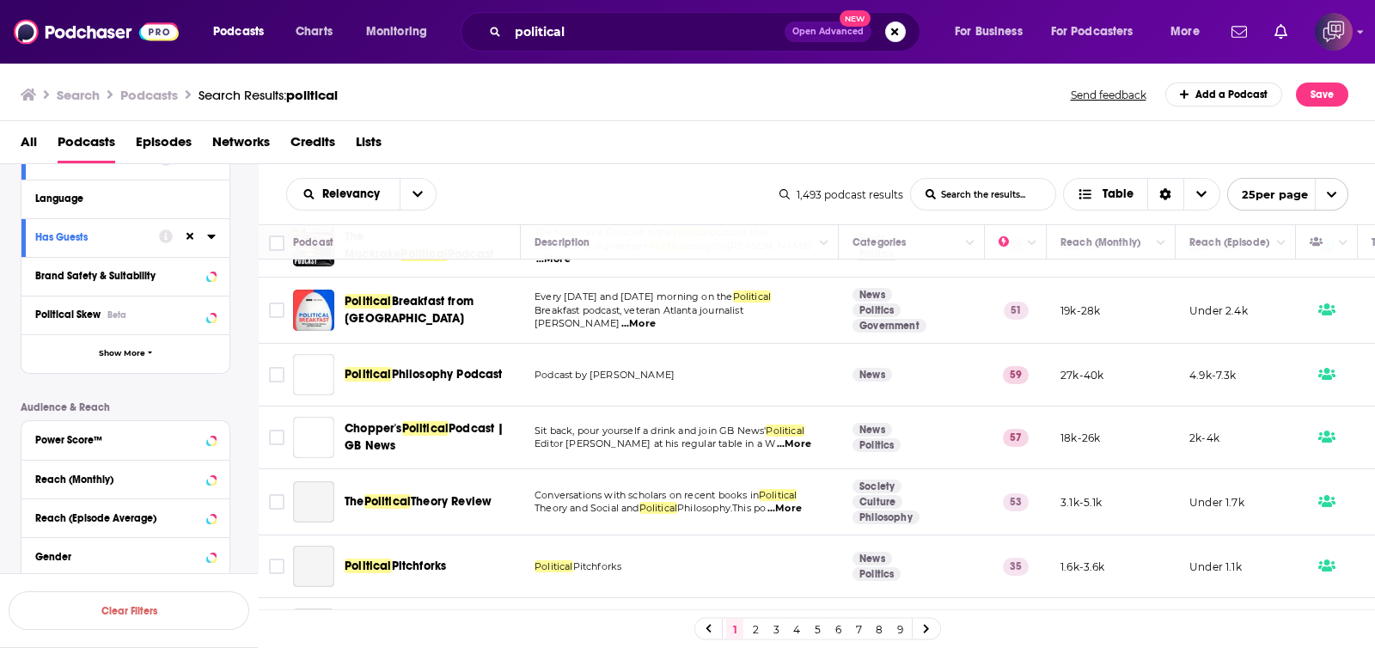
scroll to position [859, 0]
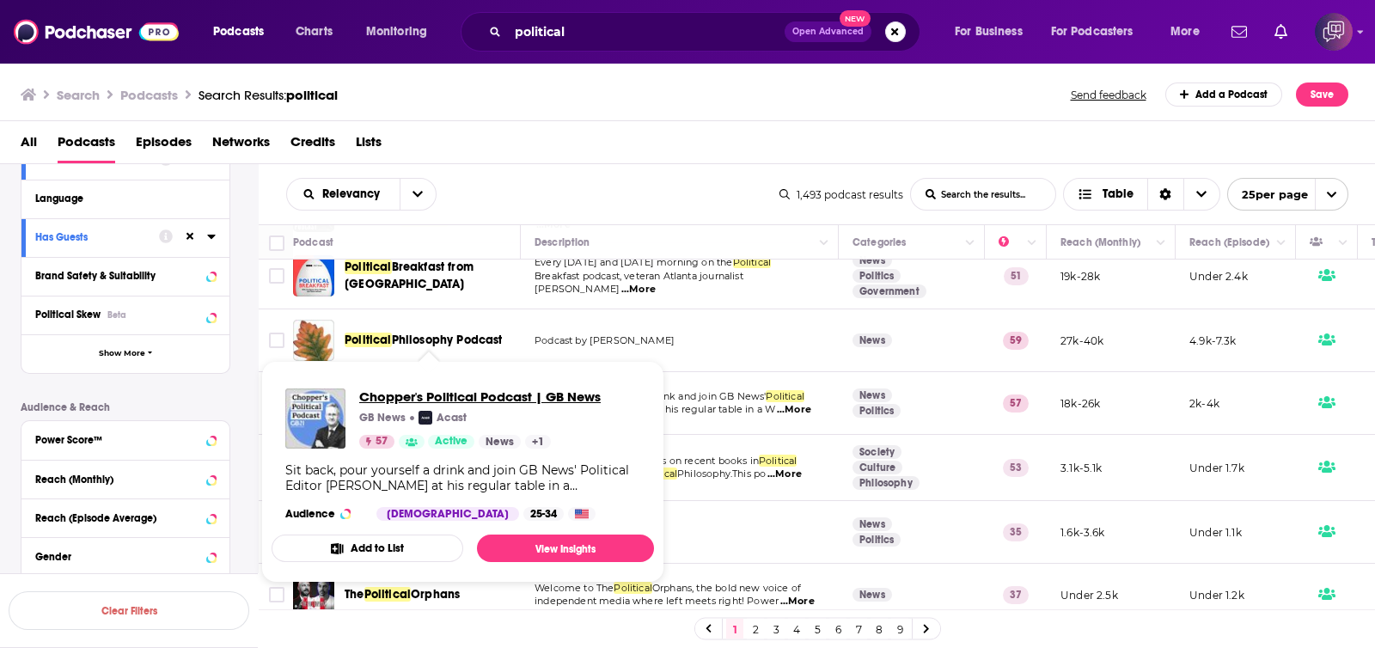
drag, startPoint x: 448, startPoint y: 382, endPoint x: 419, endPoint y: 395, distance: 31.9
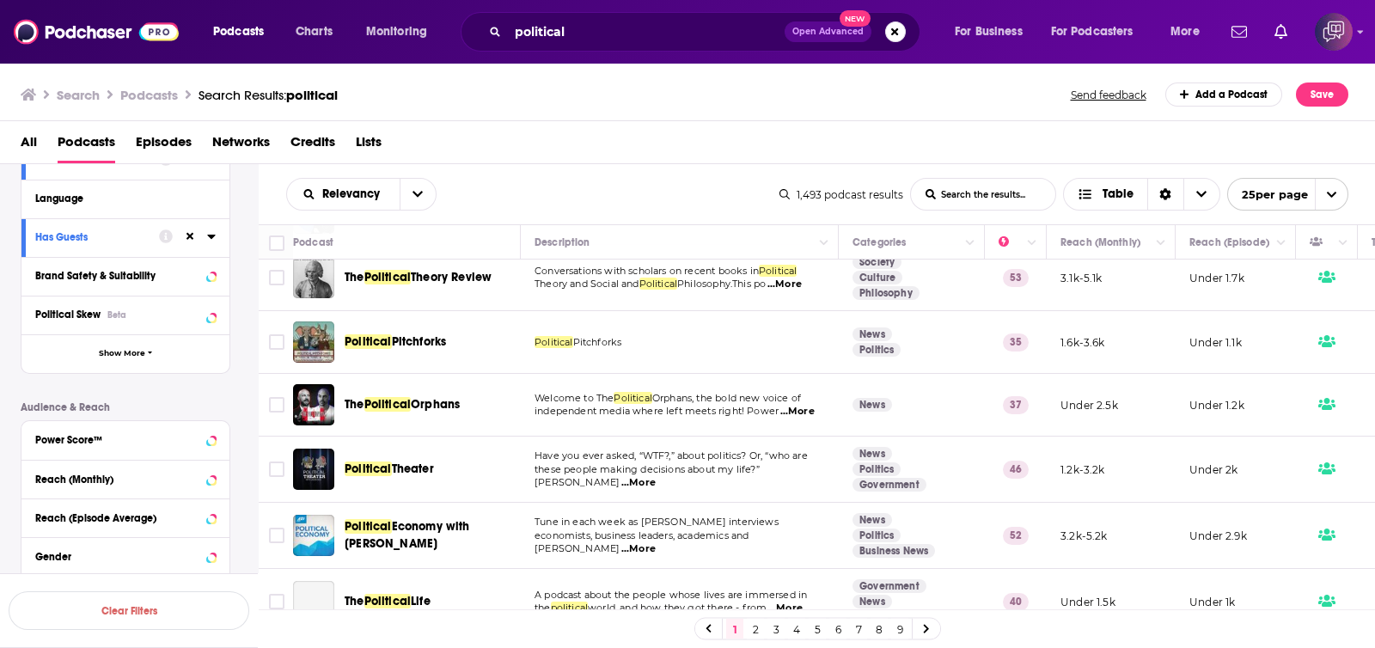
scroll to position [1074, 0]
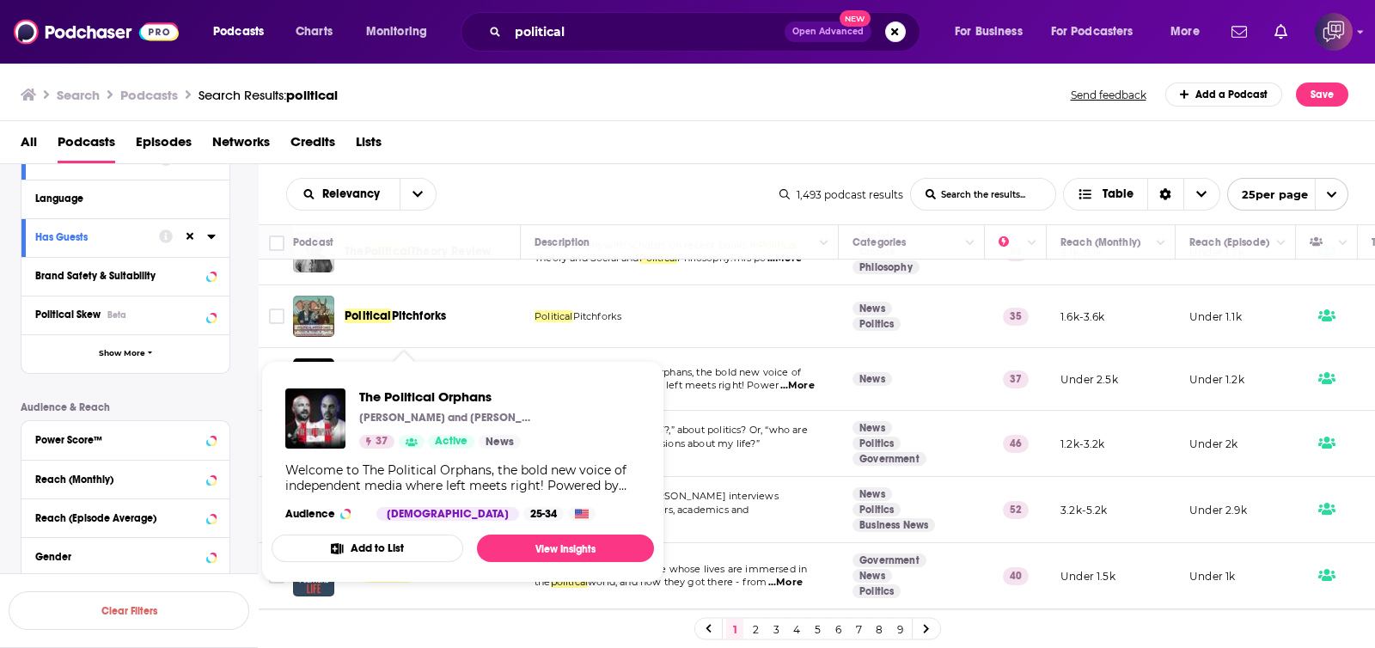
drag, startPoint x: 426, startPoint y: 400, endPoint x: 599, endPoint y: 100, distance: 346.6
click at [599, 100] on div "Search Podcasts Search Results: political Send feedback Add a Podcast Save" at bounding box center [685, 95] width 1328 height 24
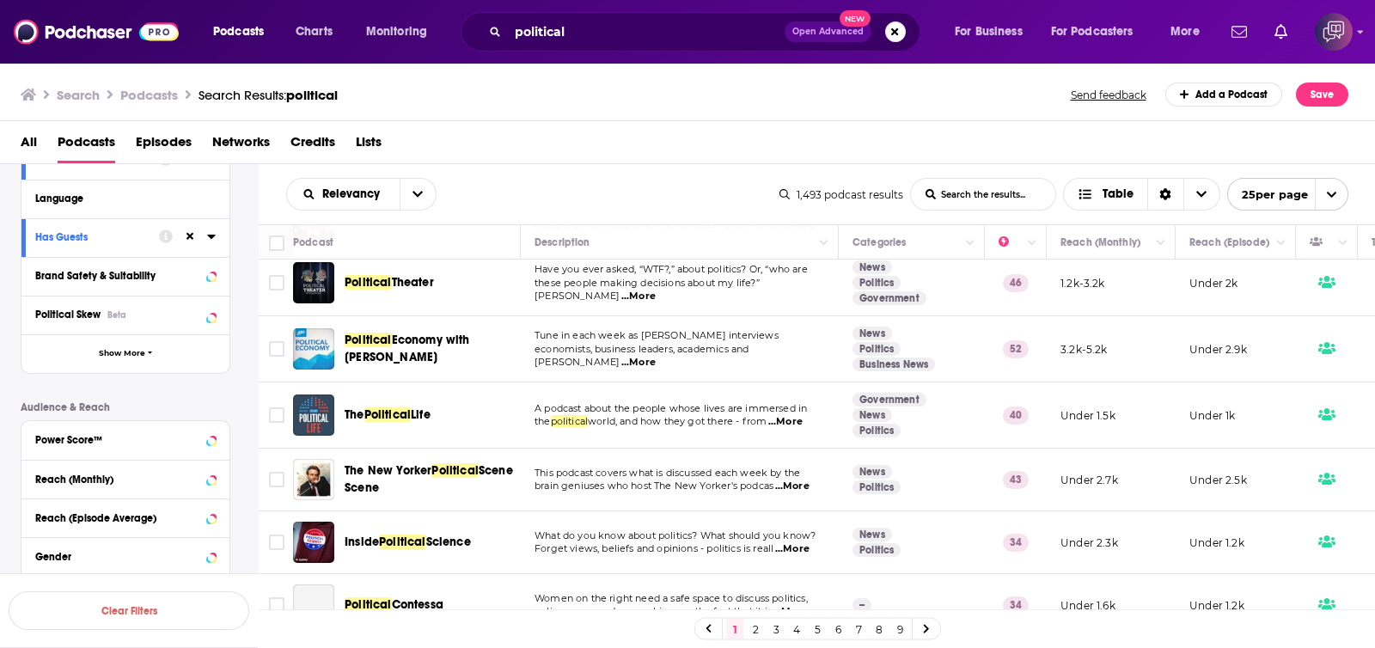
scroll to position [1264, 0]
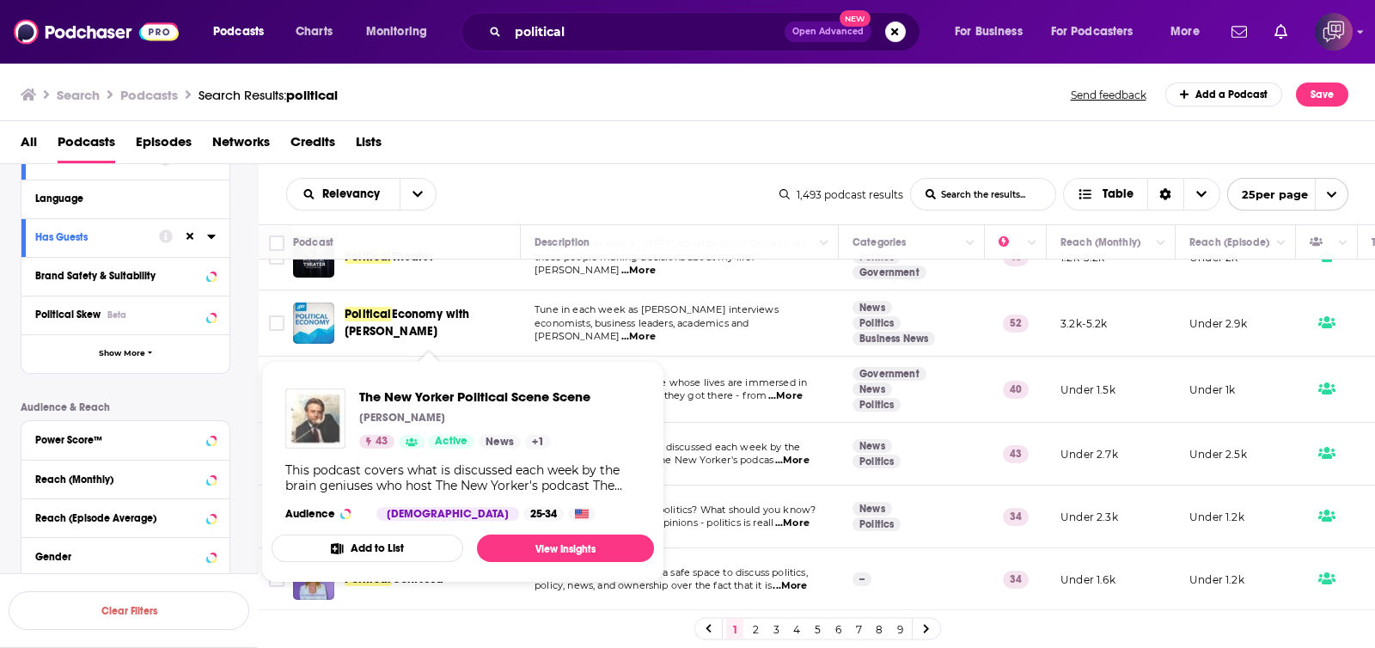
drag, startPoint x: 447, startPoint y: 424, endPoint x: 318, endPoint y: 414, distance: 129.3
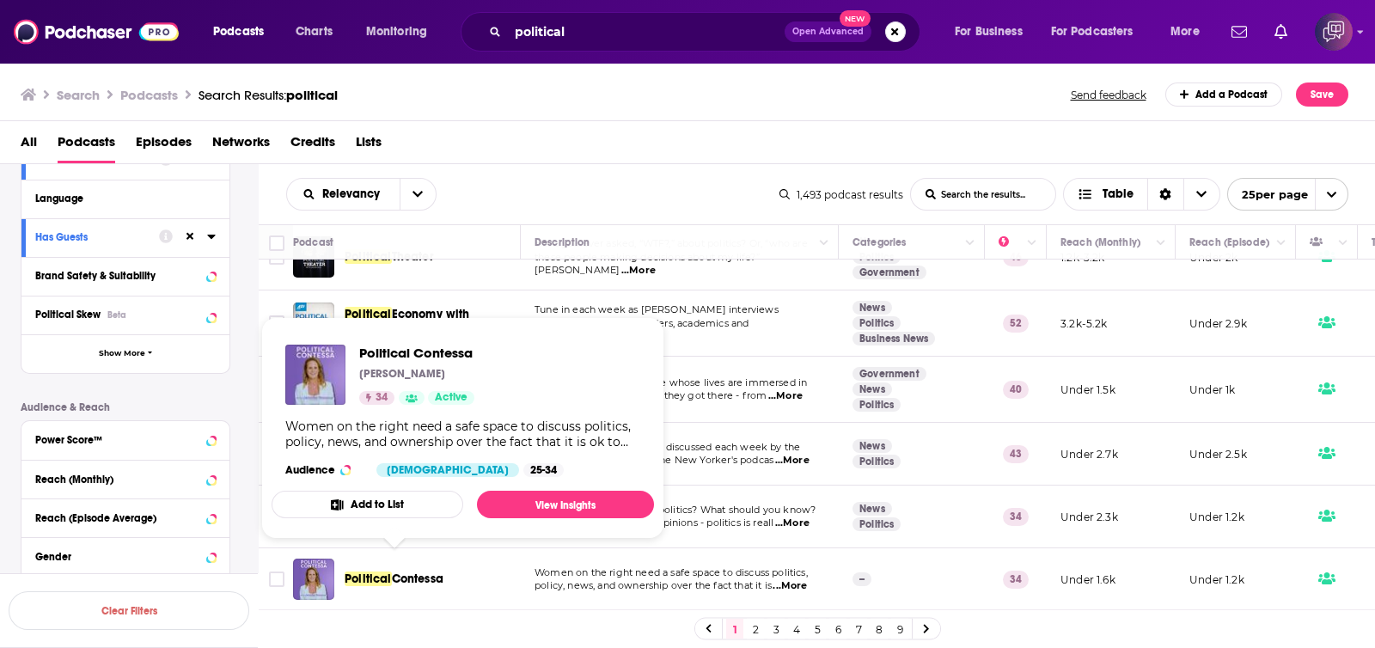
click at [756, 634] on link "2" at bounding box center [755, 629] width 17 height 21
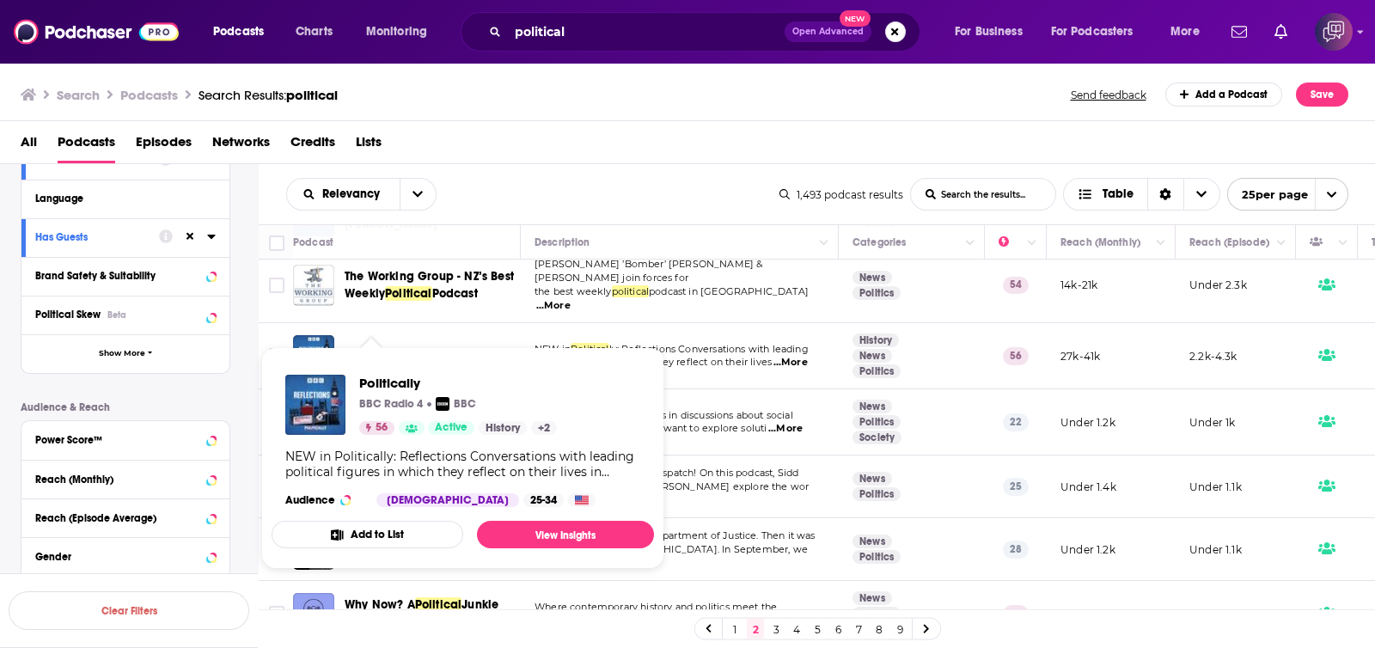
scroll to position [1270, 0]
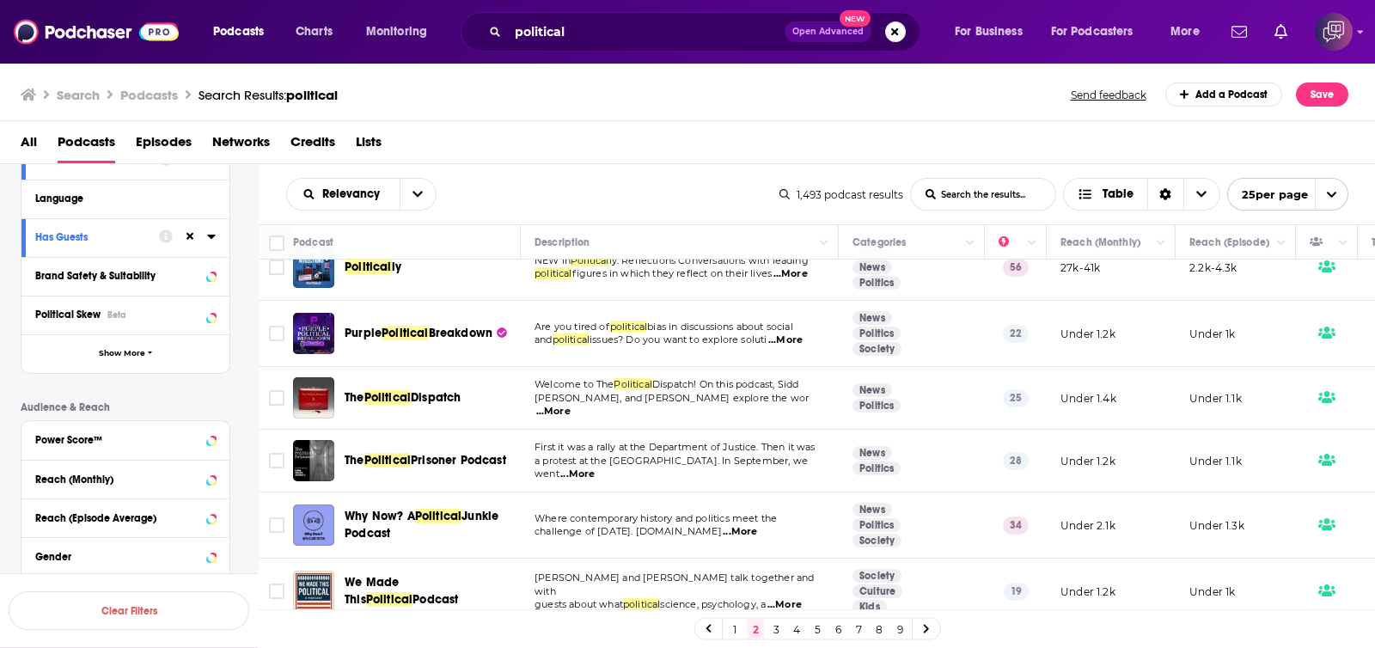
click at [774, 622] on link "3" at bounding box center [776, 629] width 17 height 21
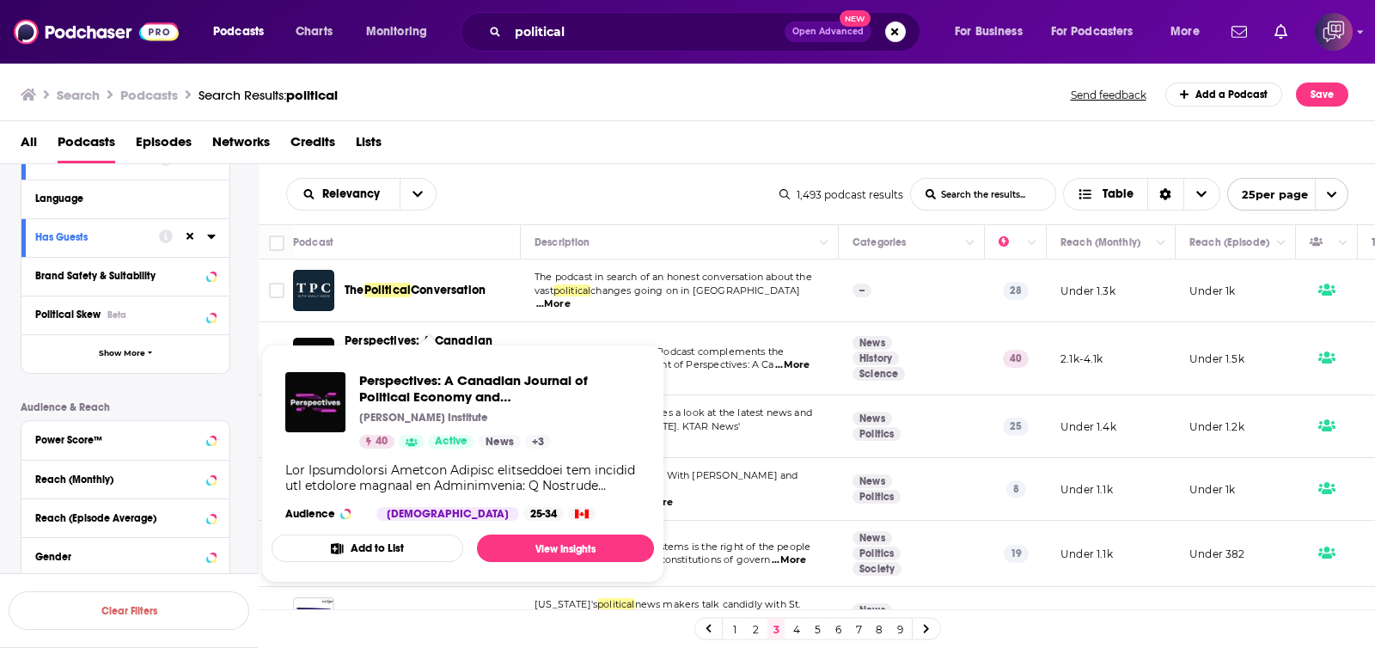
drag, startPoint x: 454, startPoint y: 352, endPoint x: 593, endPoint y: 122, distance: 269.2
click at [593, 122] on div "All Podcasts Episodes Networks Credits Lists" at bounding box center [688, 142] width 1376 height 43
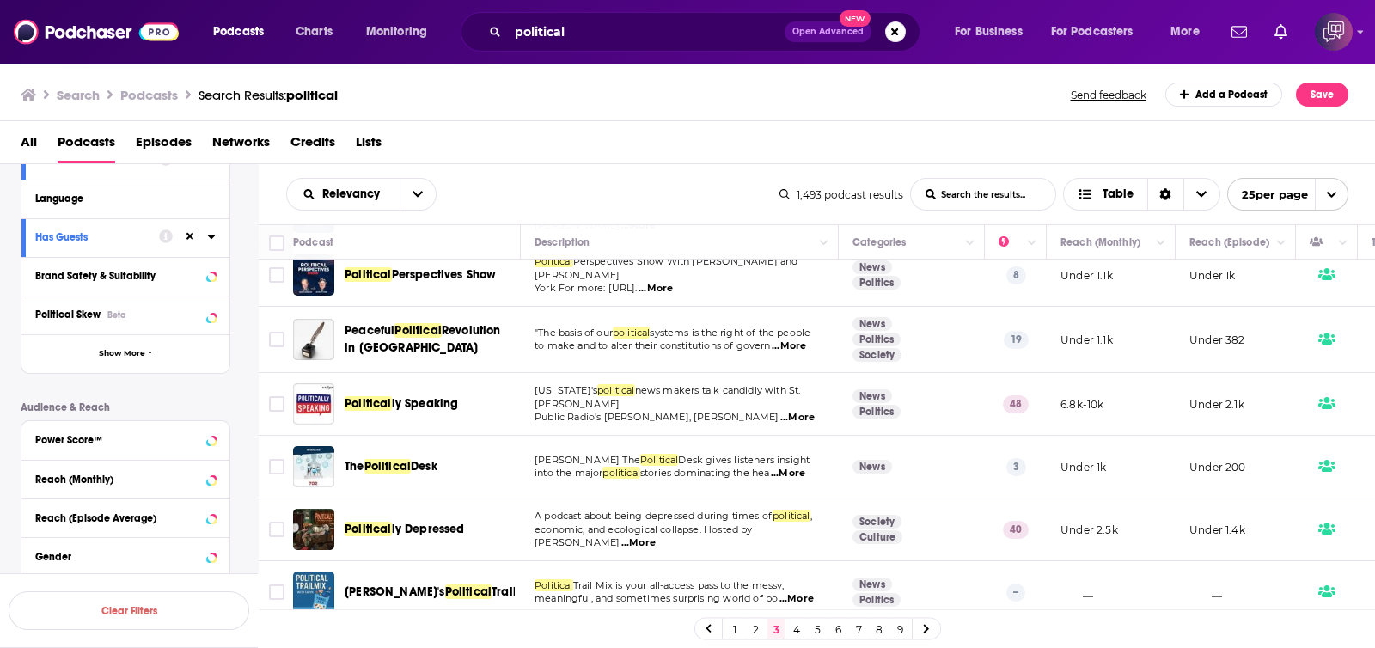
scroll to position [322, 0]
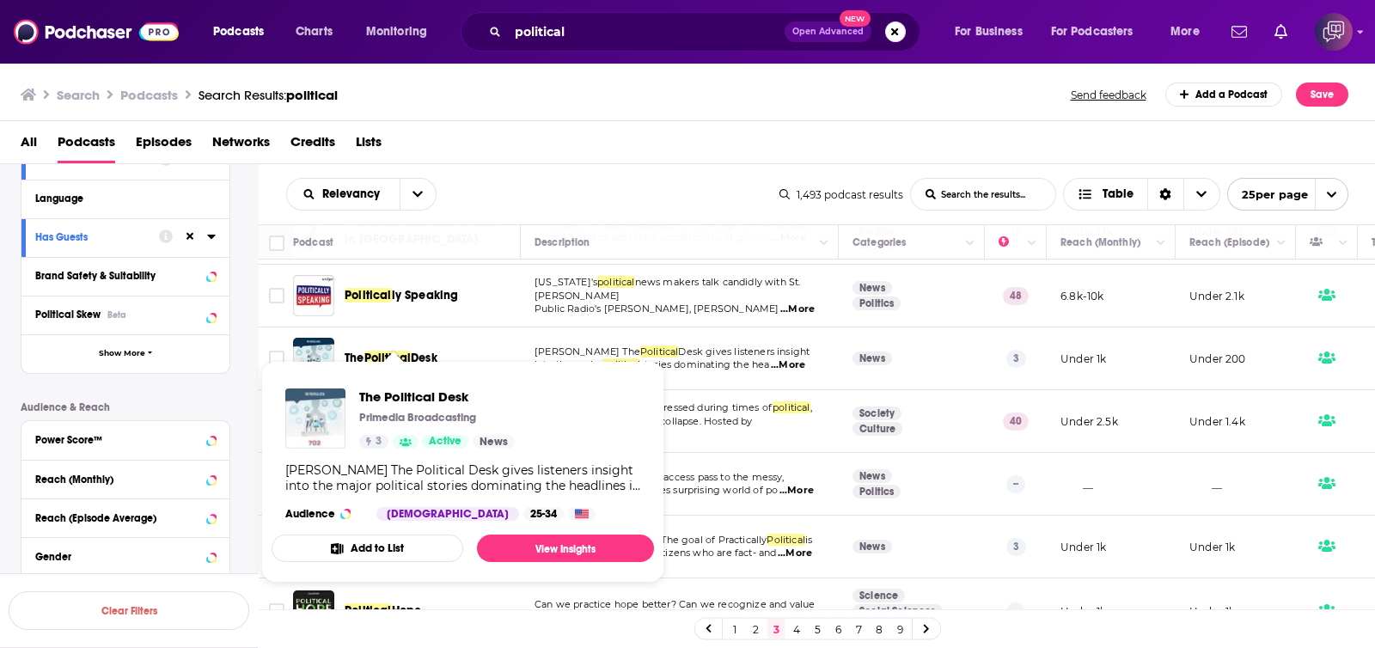
drag, startPoint x: 396, startPoint y: 351, endPoint x: 330, endPoint y: 401, distance: 82.9
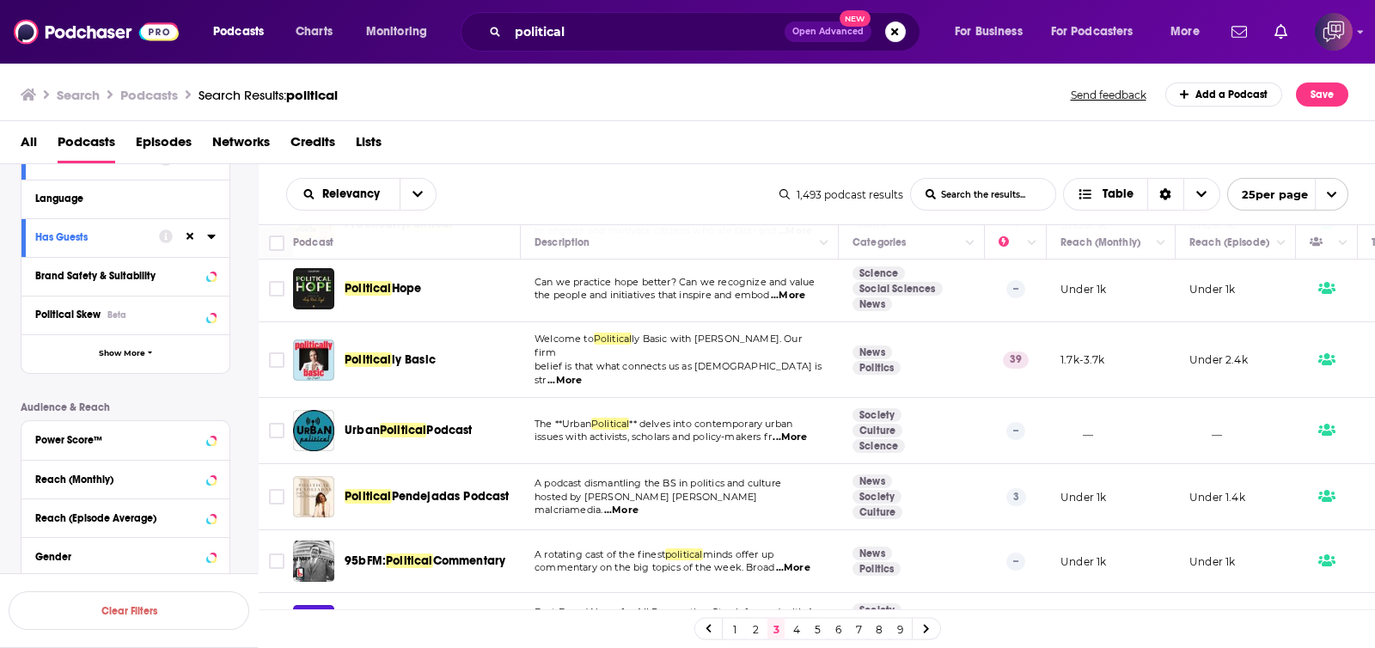
scroll to position [751, 0]
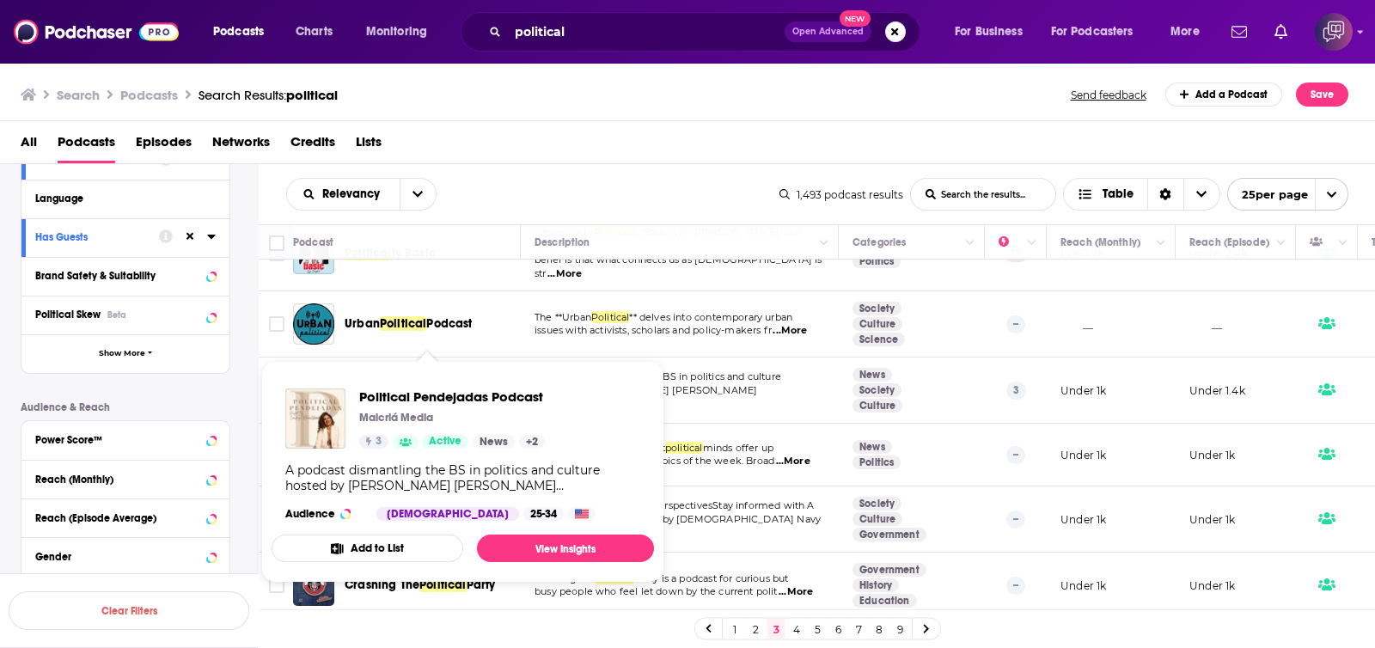
drag, startPoint x: 486, startPoint y: 376, endPoint x: 570, endPoint y: 101, distance: 287.7
click at [570, 101] on div "Search Podcasts Search Results: political Send feedback Add a Podcast Save" at bounding box center [685, 95] width 1328 height 24
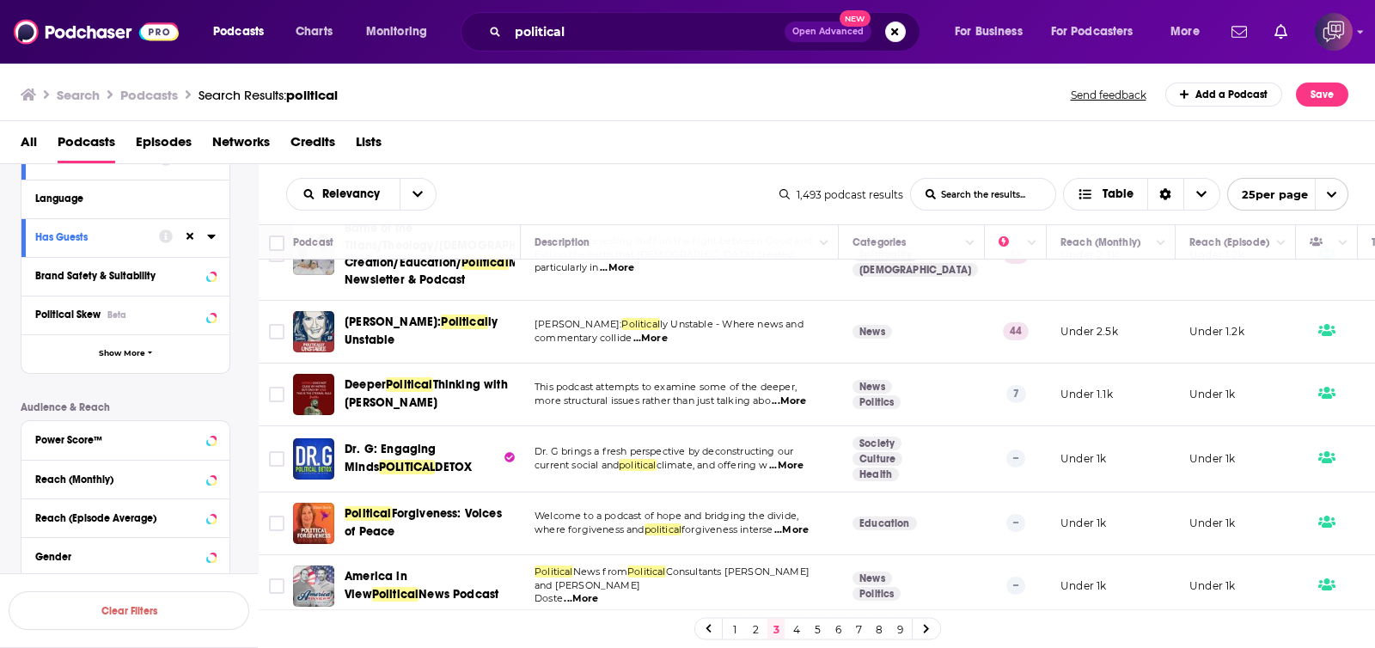
scroll to position [1294, 0]
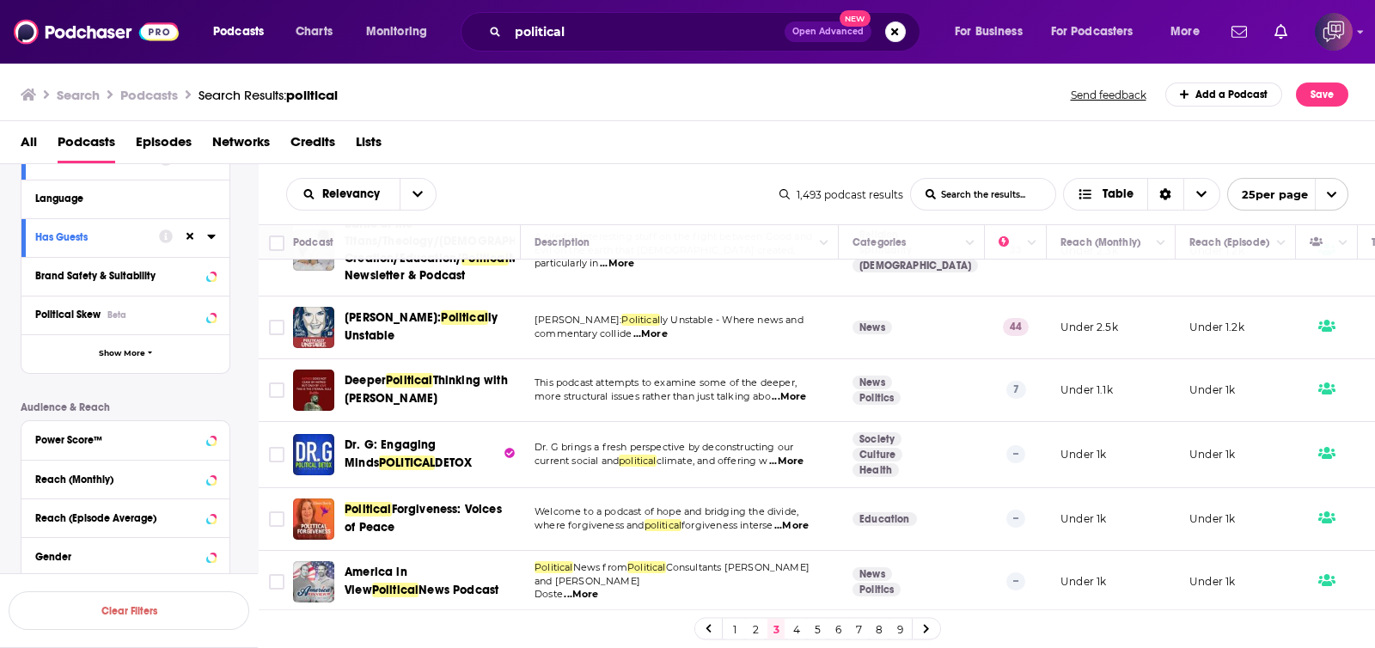
click at [795, 632] on link "4" at bounding box center [796, 629] width 17 height 21
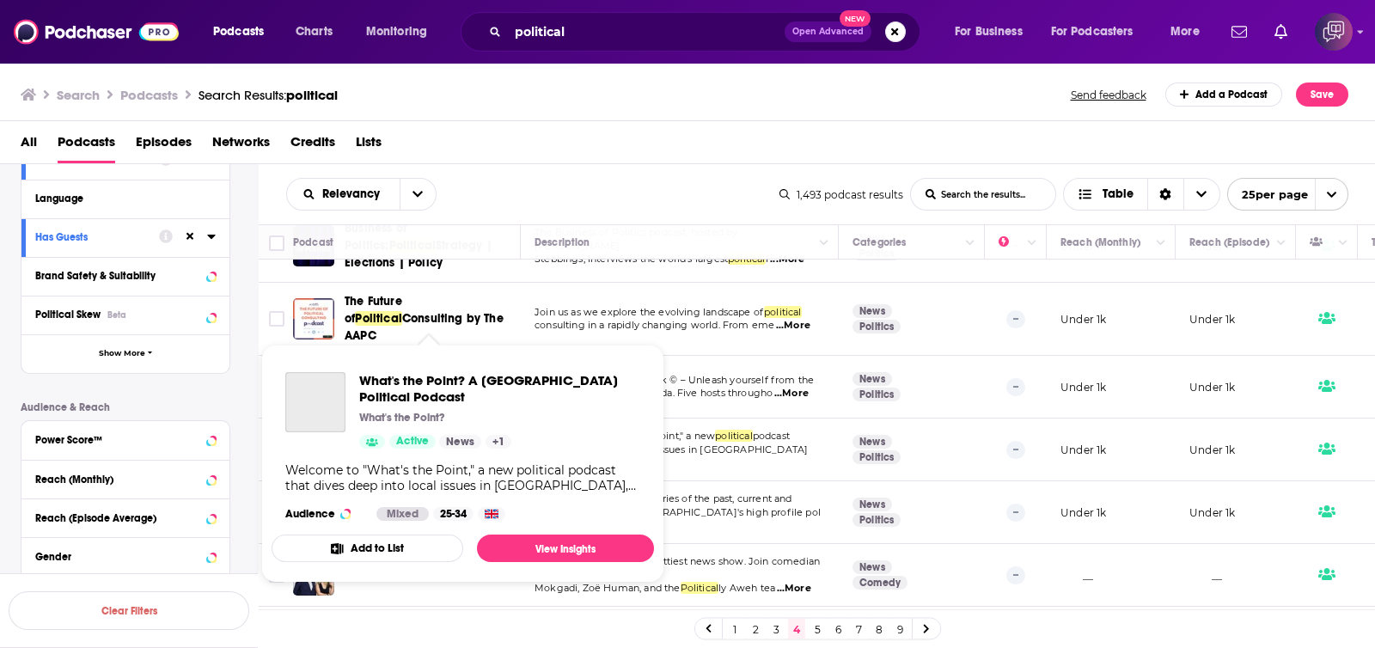
scroll to position [107, 0]
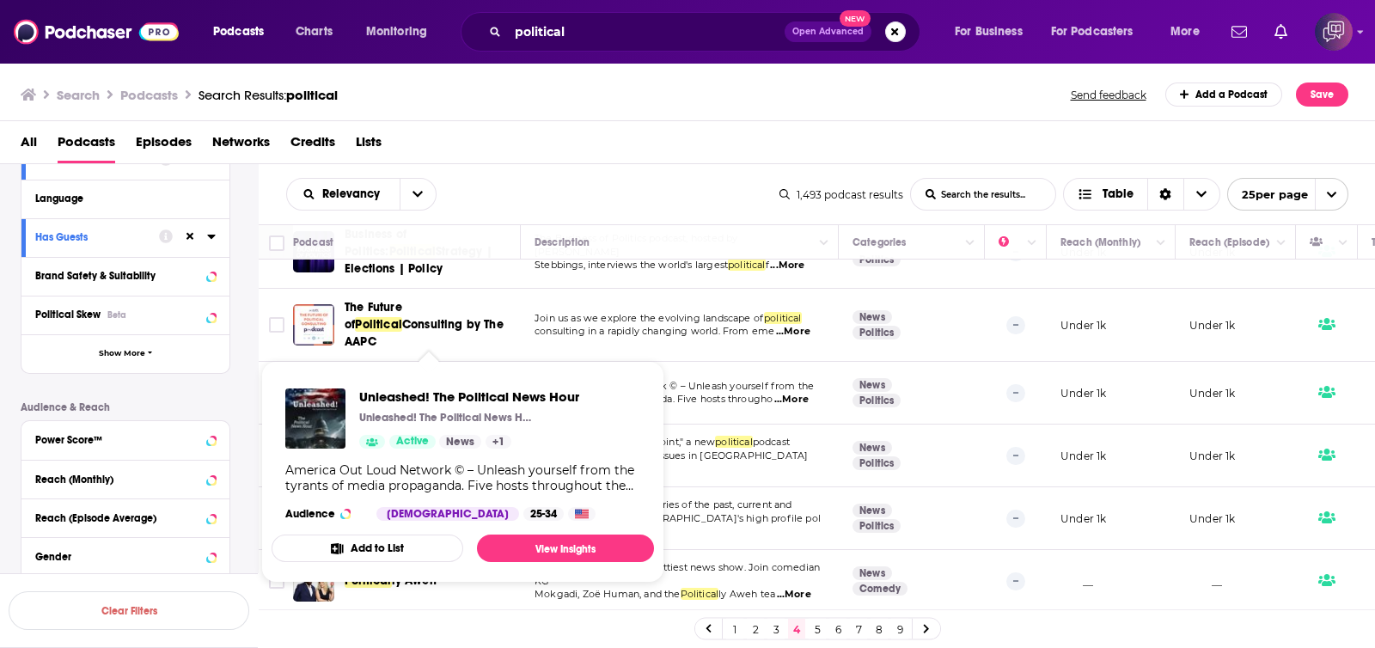
drag, startPoint x: 444, startPoint y: 392, endPoint x: 559, endPoint y: 132, distance: 284.4
click at [559, 132] on div "All Podcasts Episodes Networks Credits Lists" at bounding box center [692, 145] width 1342 height 35
drag, startPoint x: 480, startPoint y: 360, endPoint x: 438, endPoint y: 392, distance: 52.8
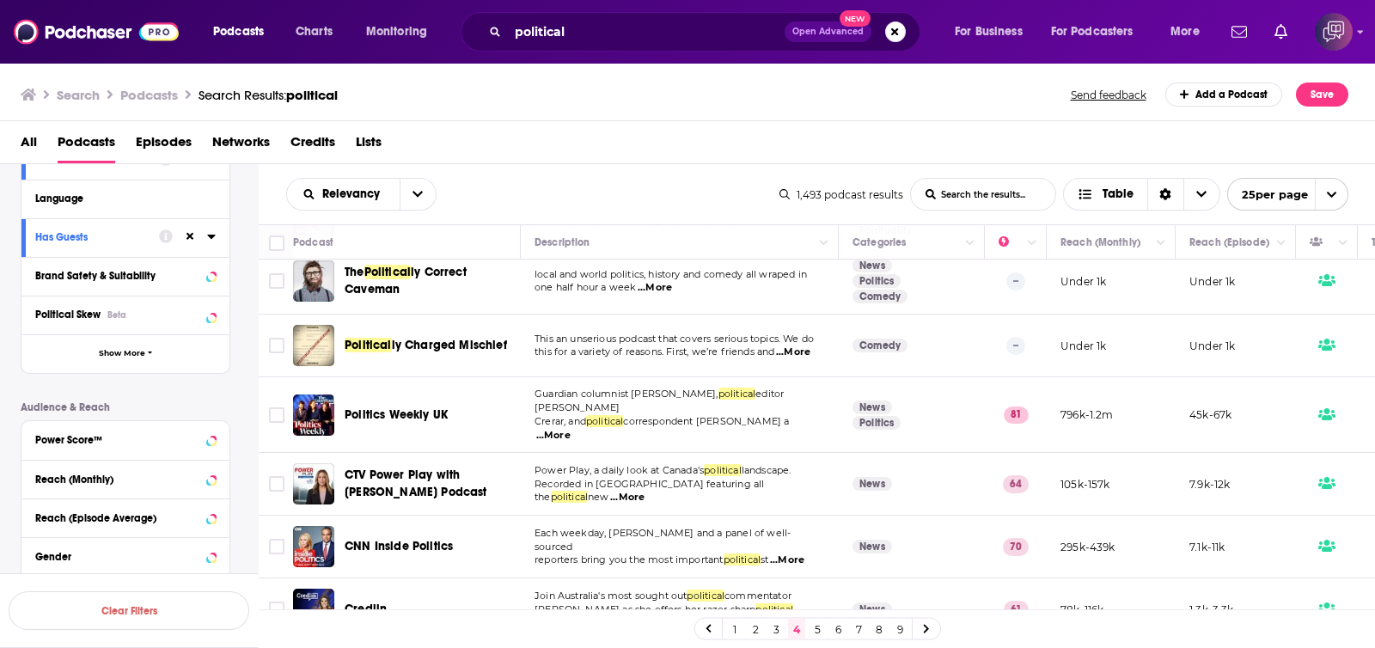
scroll to position [429, 0]
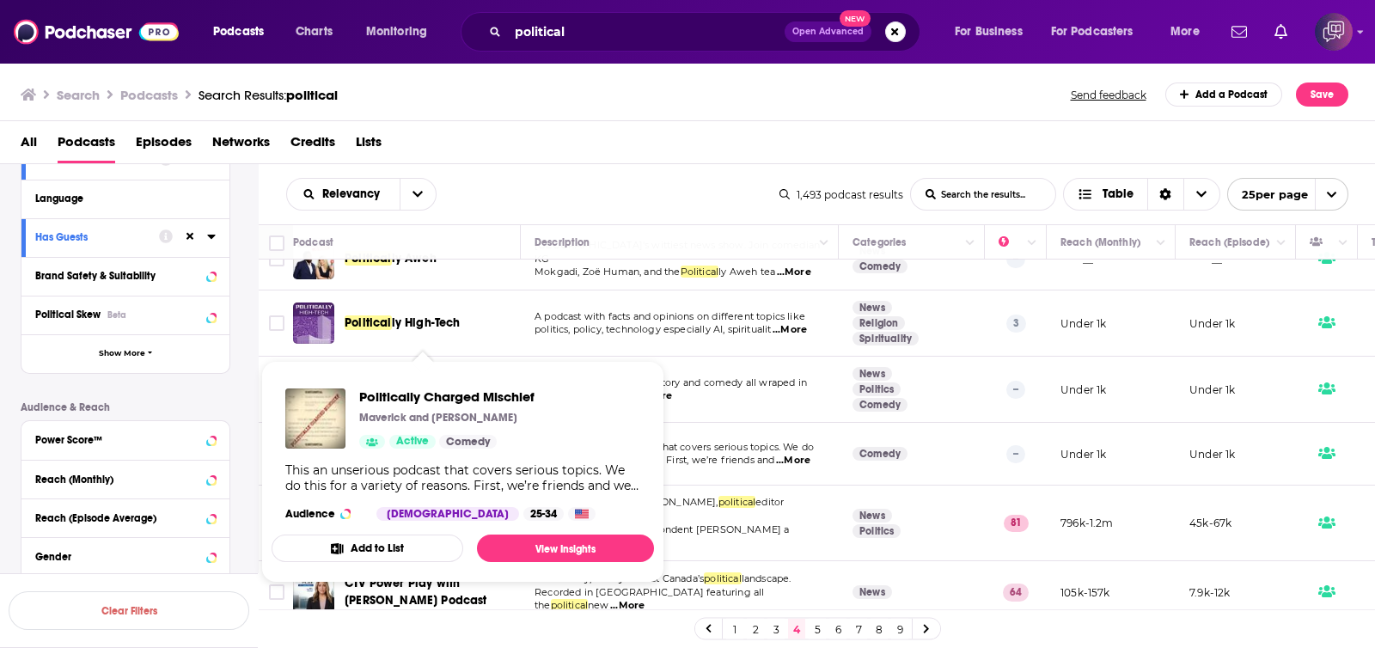
drag, startPoint x: 460, startPoint y: 389, endPoint x: 825, endPoint y: 144, distance: 439.4
click at [825, 144] on div "All Podcasts Episodes Networks Credits Lists" at bounding box center [692, 145] width 1342 height 35
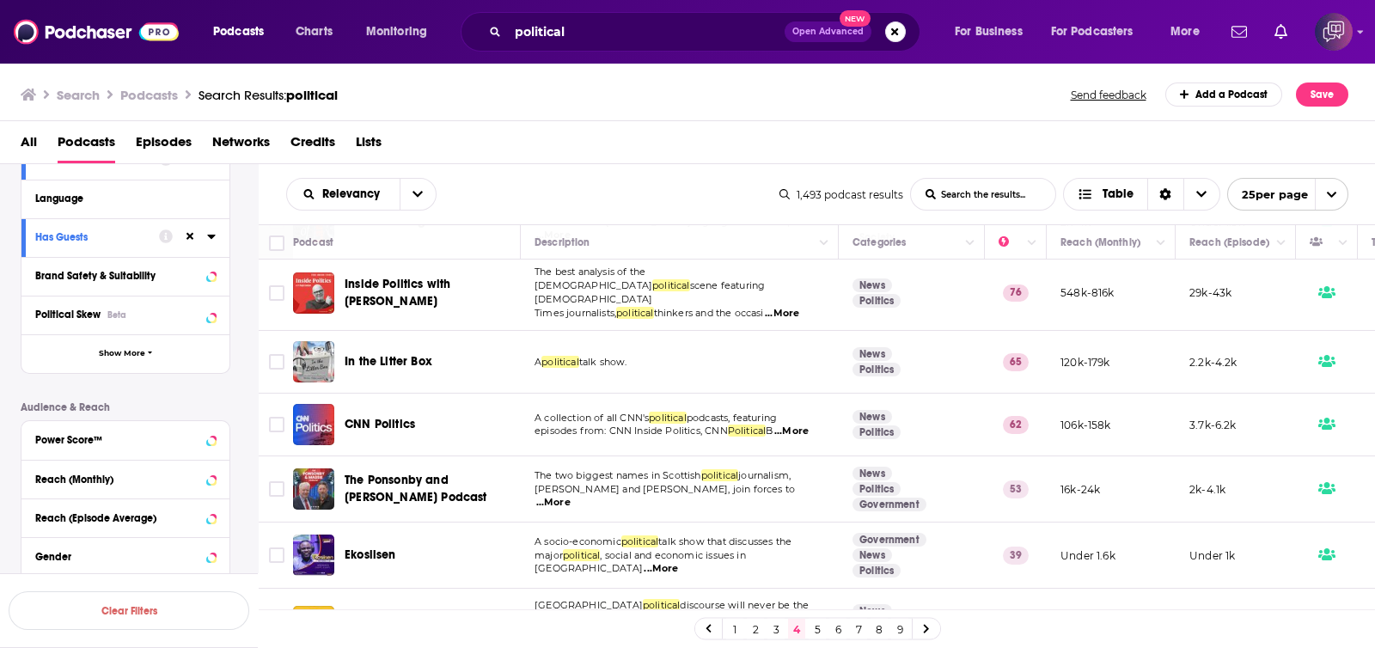
scroll to position [1259, 0]
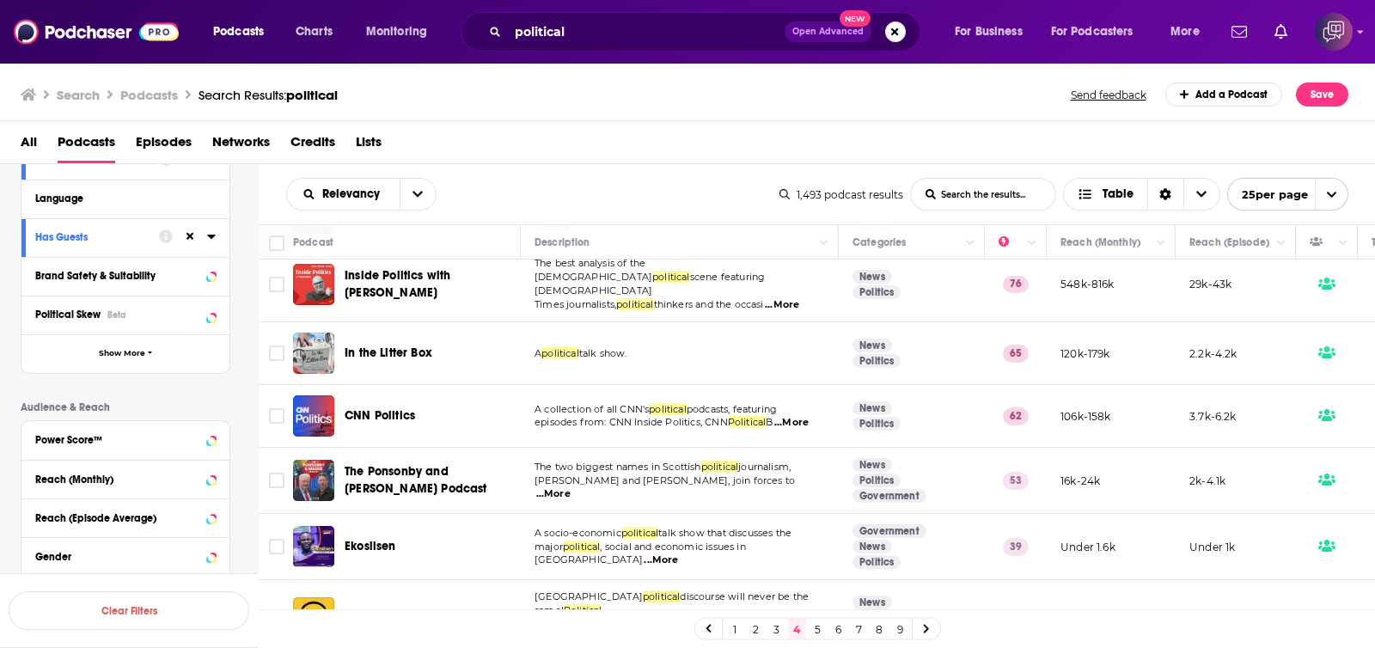
click at [816, 630] on link "5" at bounding box center [817, 629] width 17 height 21
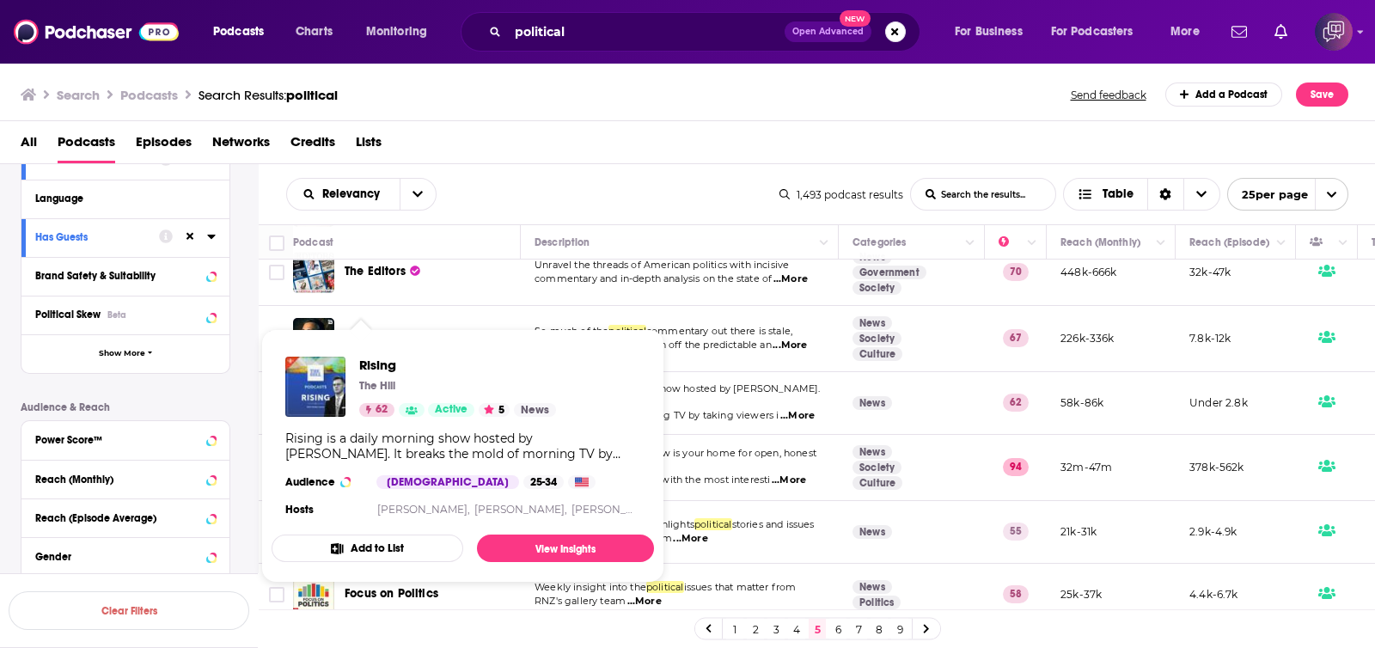
scroll to position [1289, 0]
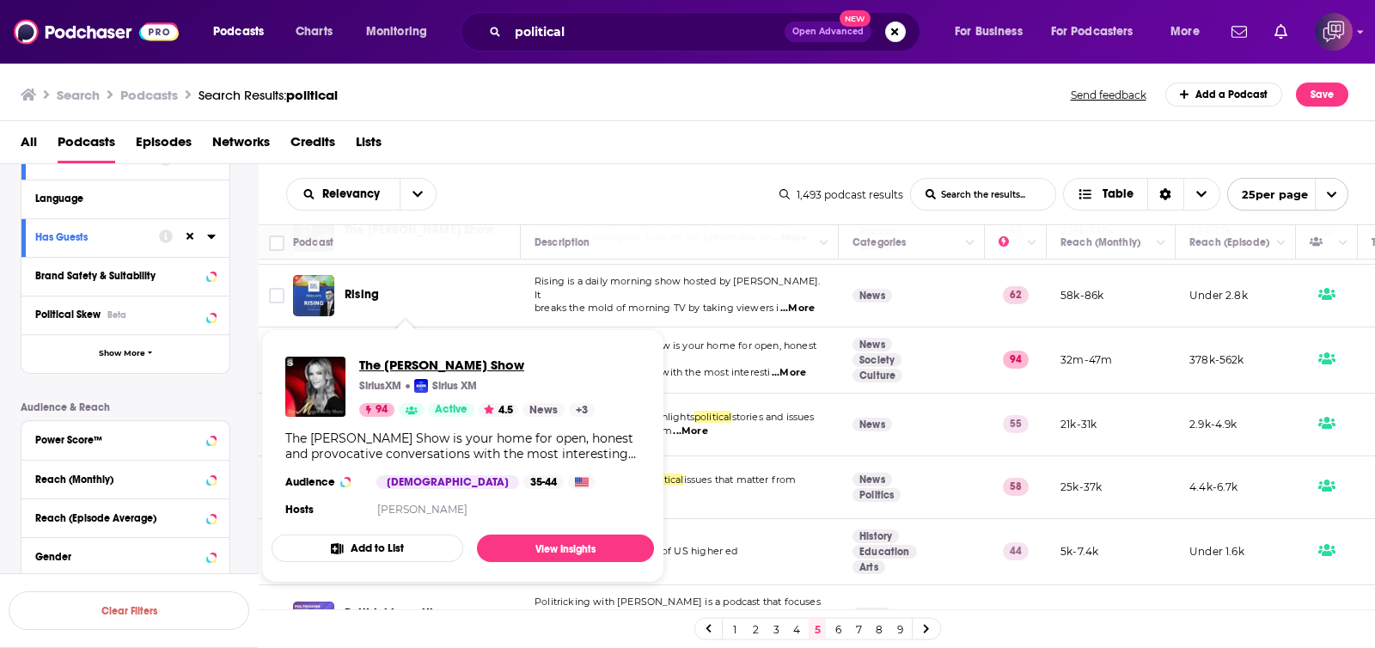
drag, startPoint x: 447, startPoint y: 318, endPoint x: 425, endPoint y: 363, distance: 50.0
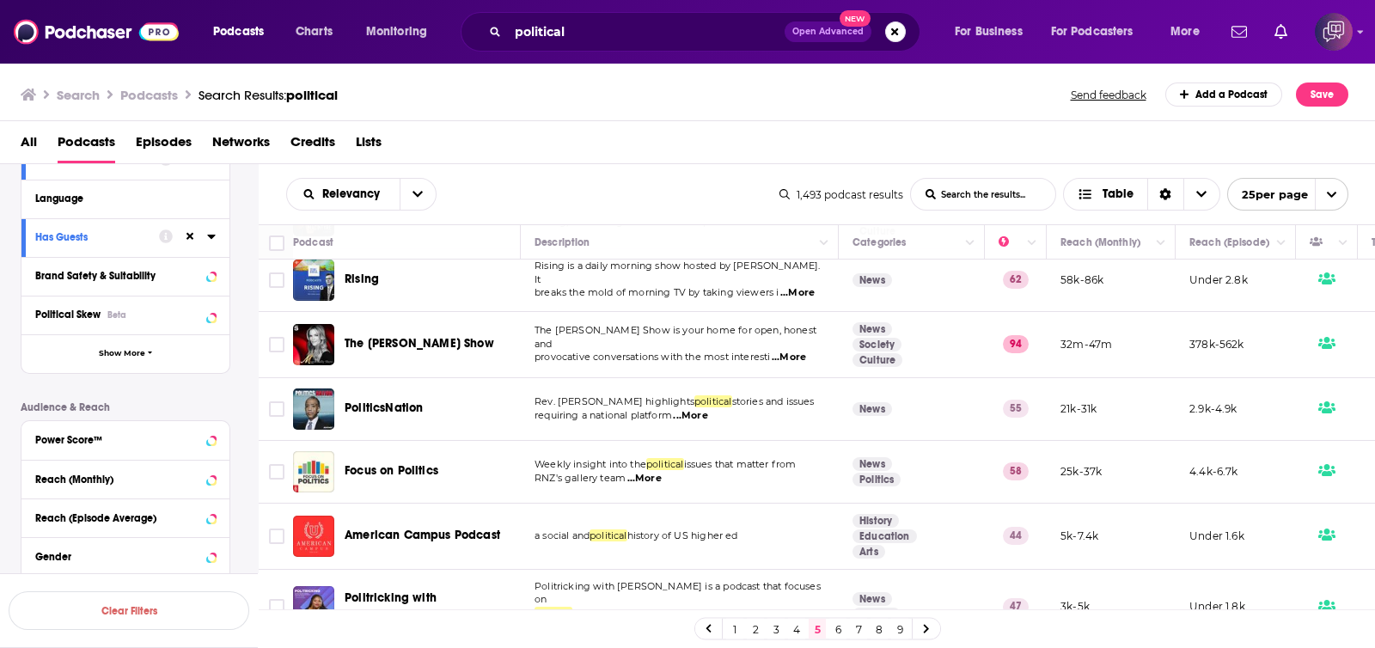
click at [834, 632] on link "6" at bounding box center [838, 629] width 17 height 21
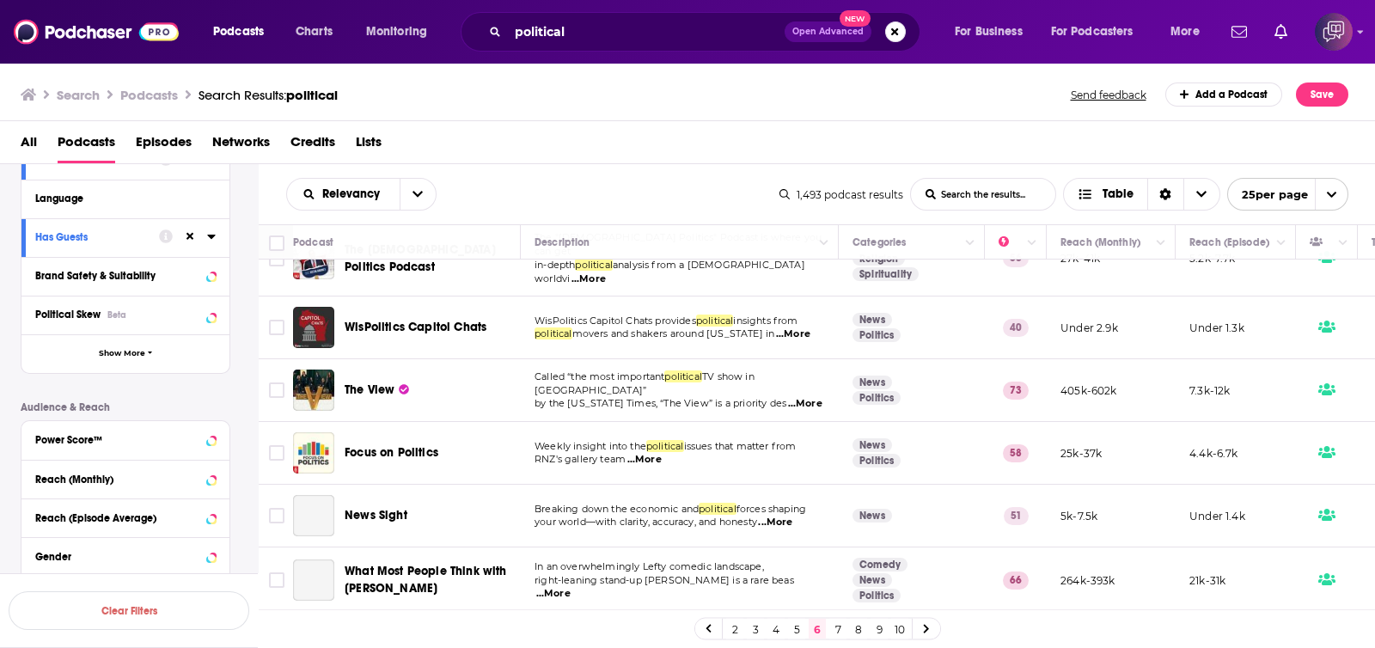
scroll to position [214, 0]
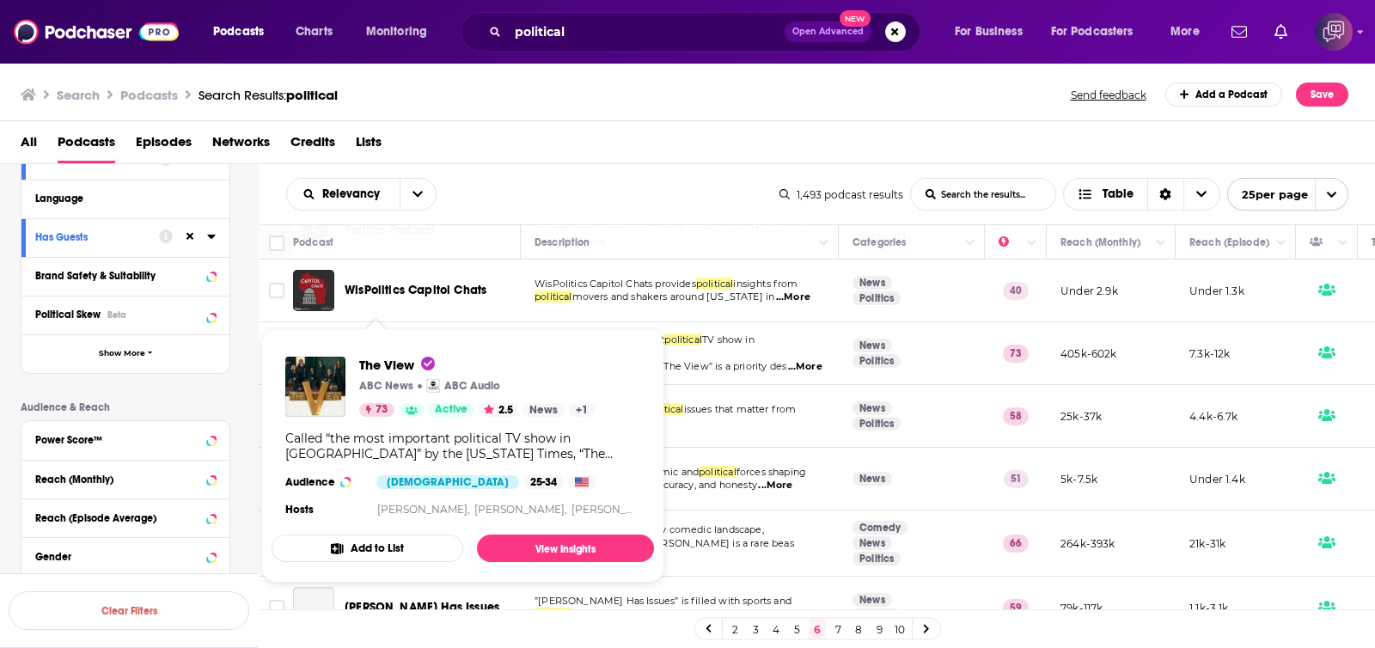
drag, startPoint x: 369, startPoint y: 322, endPoint x: 475, endPoint y: 227, distance: 143.1
click at [573, 122] on div "All Podcasts Episodes Networks Credits Lists" at bounding box center [688, 142] width 1376 height 43
drag, startPoint x: 373, startPoint y: 328, endPoint x: 338, endPoint y: 368, distance: 53.0
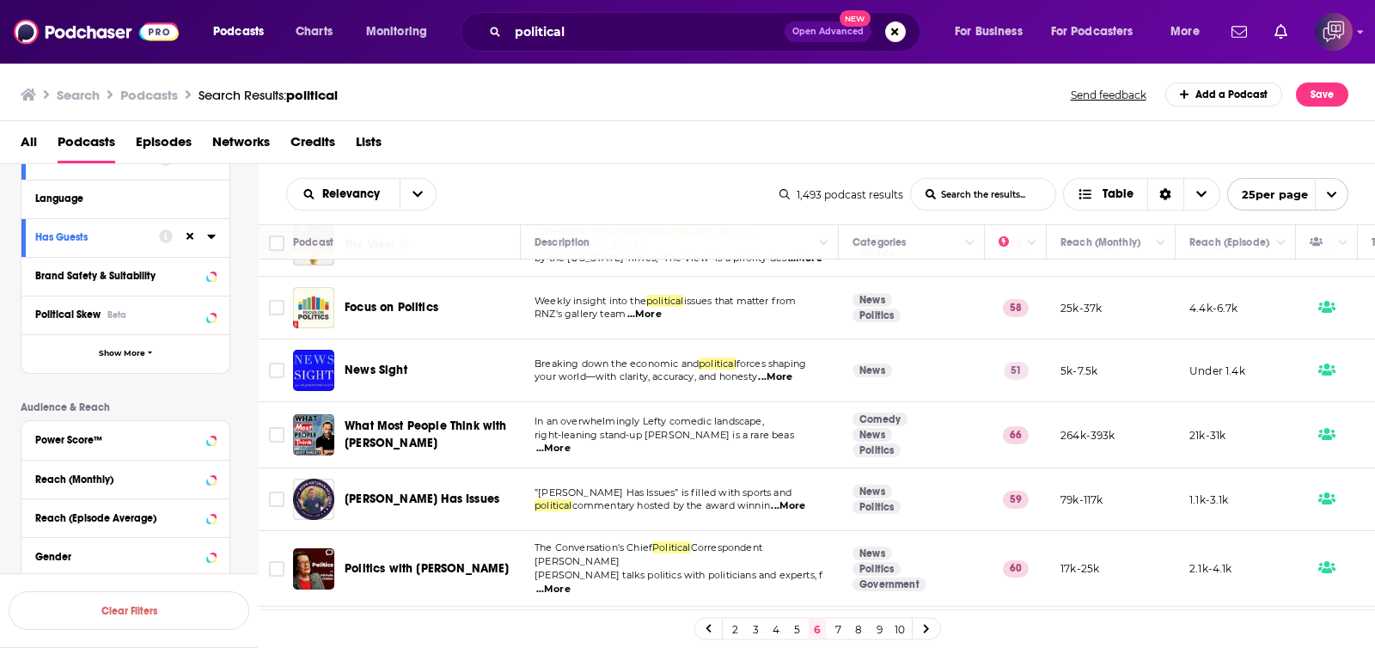
scroll to position [429, 0]
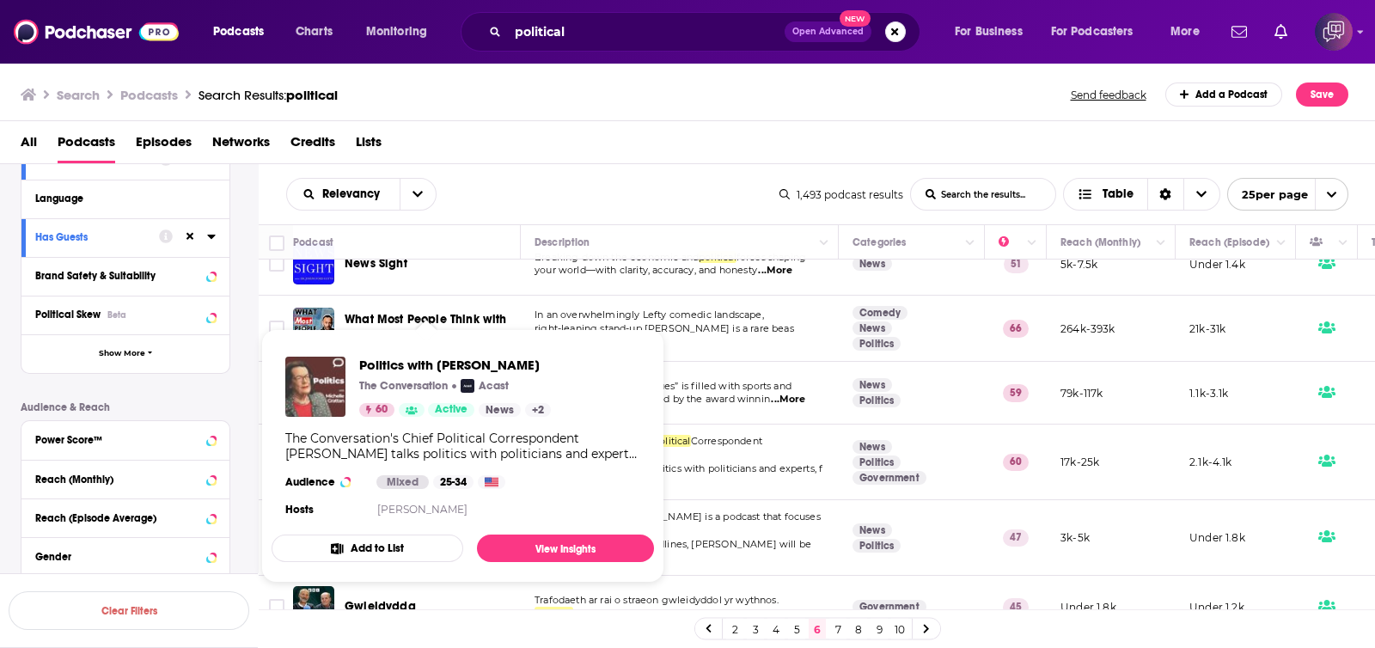
drag, startPoint x: 429, startPoint y: 432, endPoint x: 327, endPoint y: 386, distance: 112.0
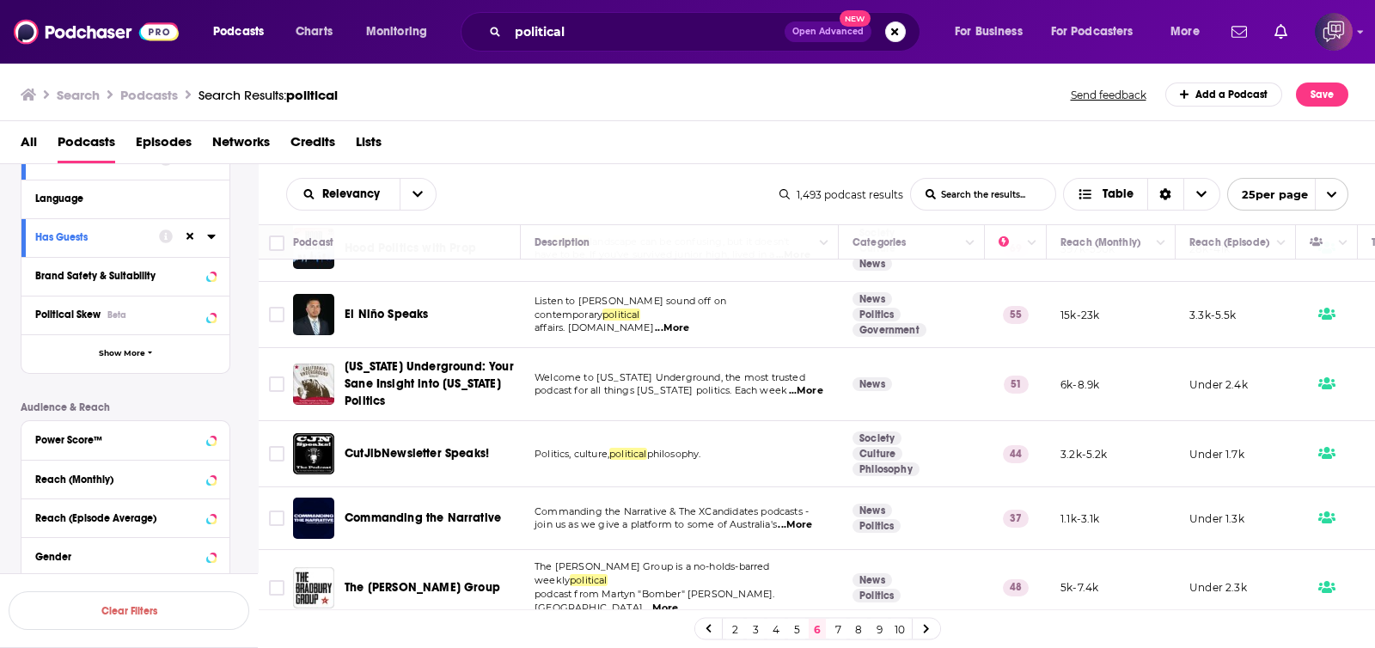
scroll to position [1270, 0]
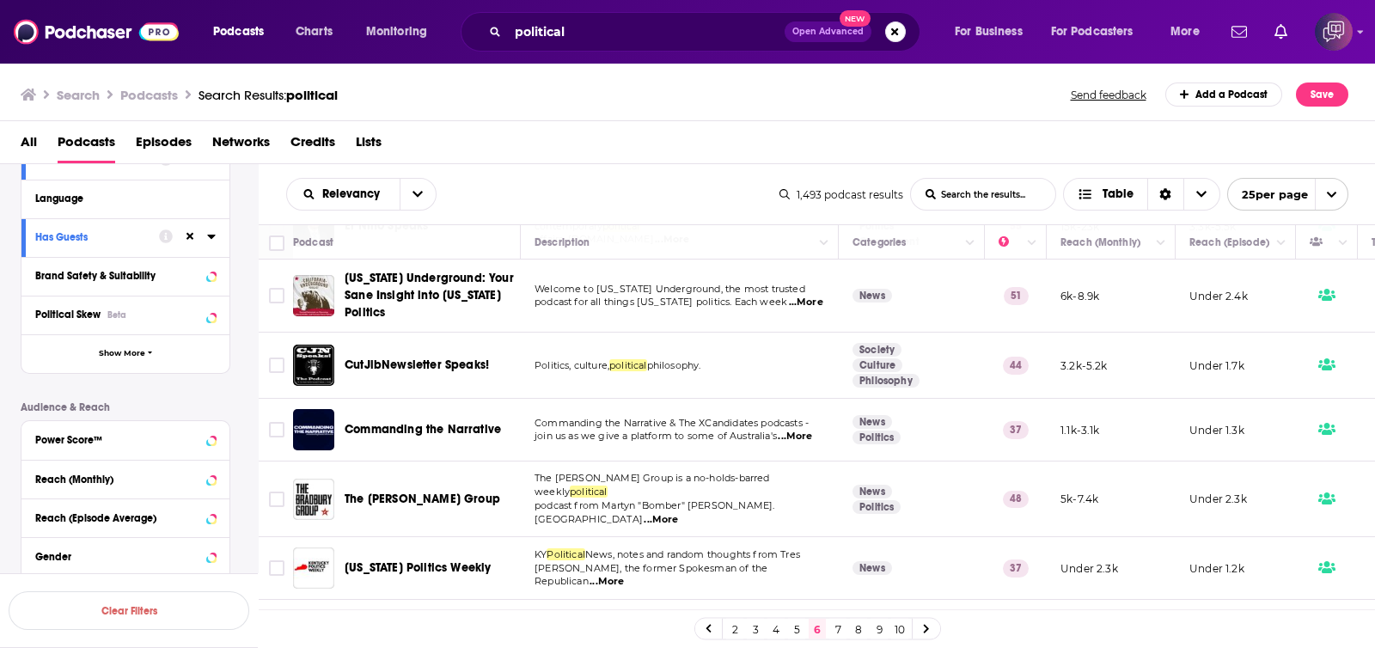
click at [836, 629] on link "7" at bounding box center [838, 629] width 17 height 21
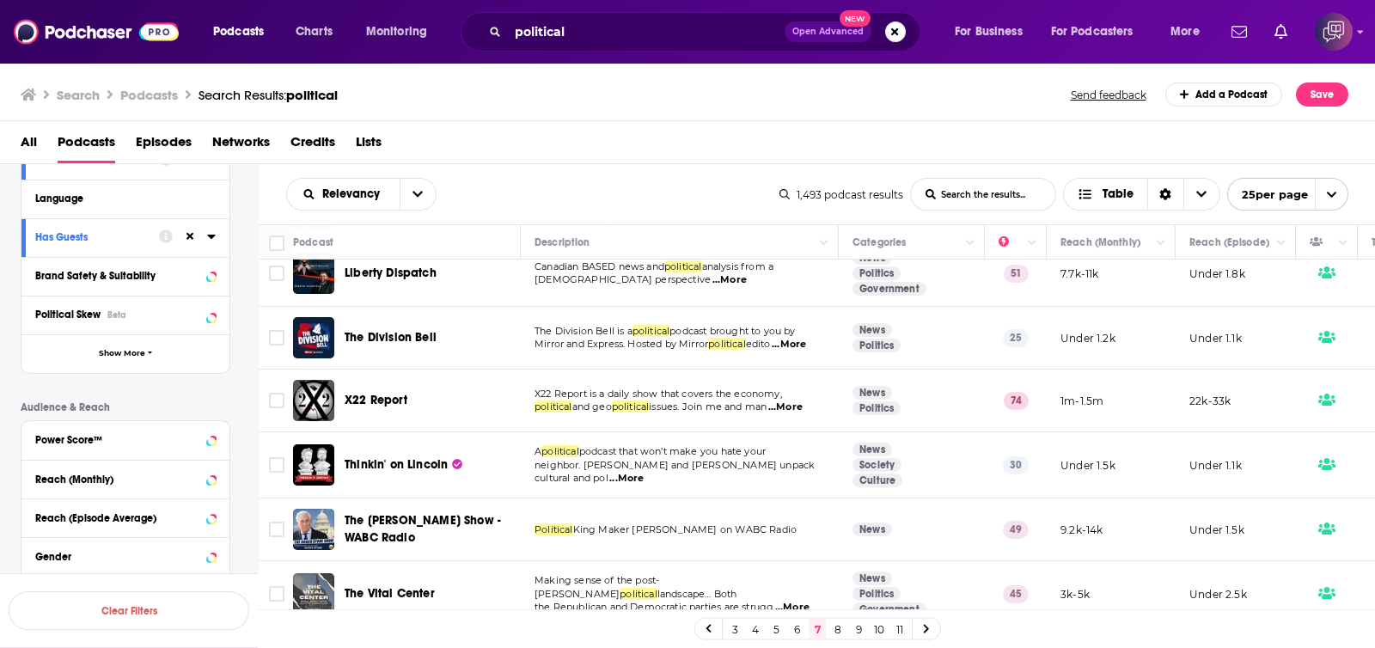
scroll to position [322, 0]
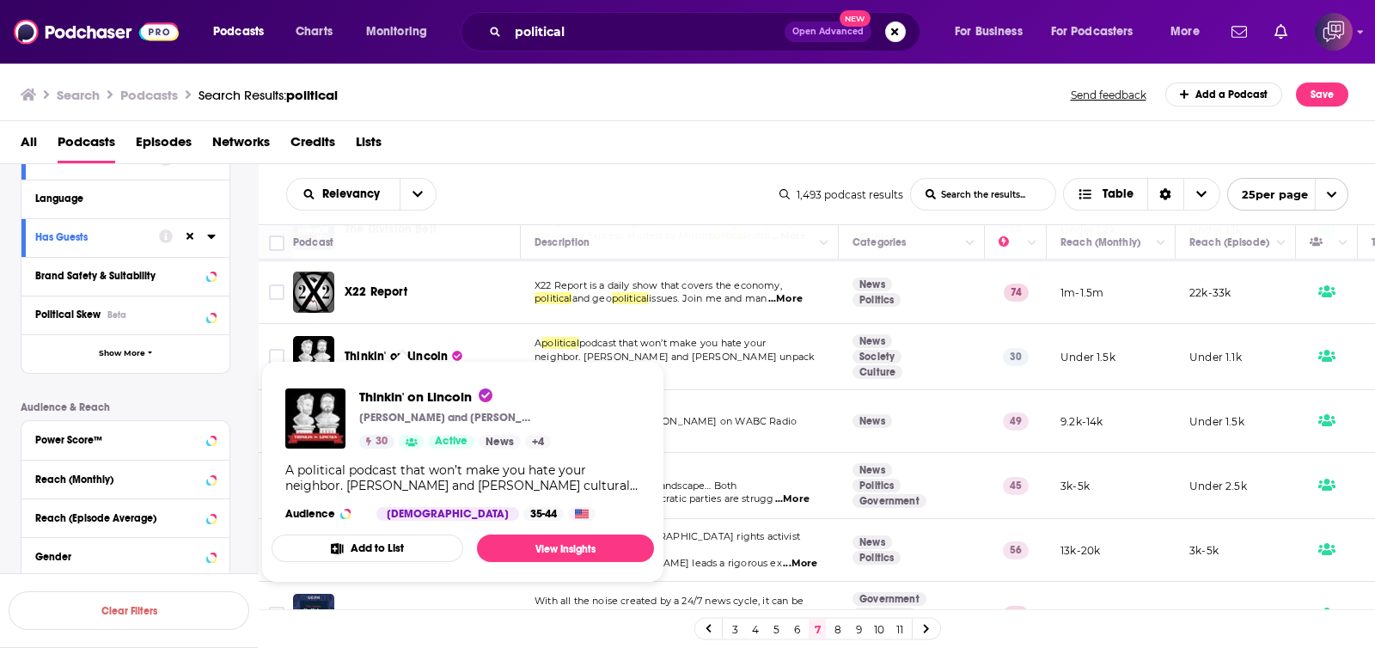
drag, startPoint x: 416, startPoint y: 354, endPoint x: 523, endPoint y: 92, distance: 283.3
click at [523, 92] on div "Search Podcasts Search Results: political Send feedback Add a Podcast Save" at bounding box center [685, 95] width 1328 height 24
drag, startPoint x: 387, startPoint y: 351, endPoint x: 314, endPoint y: 427, distance: 105.8
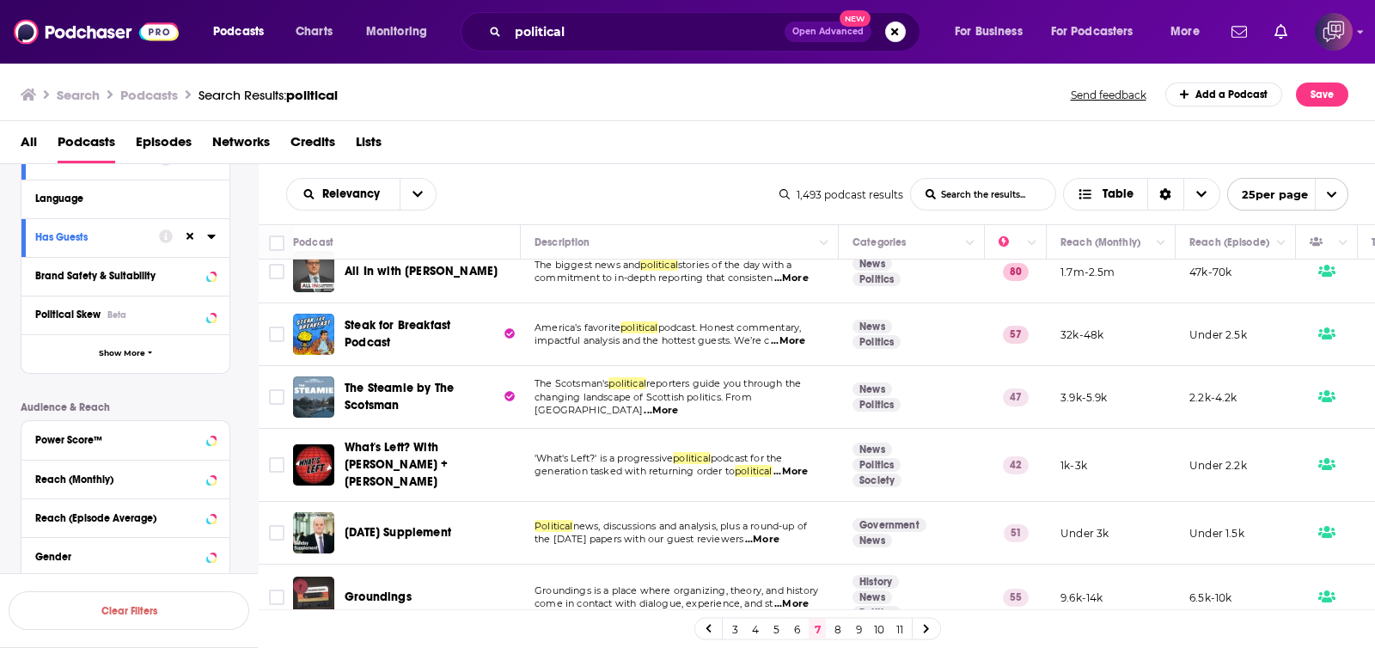
scroll to position [1259, 0]
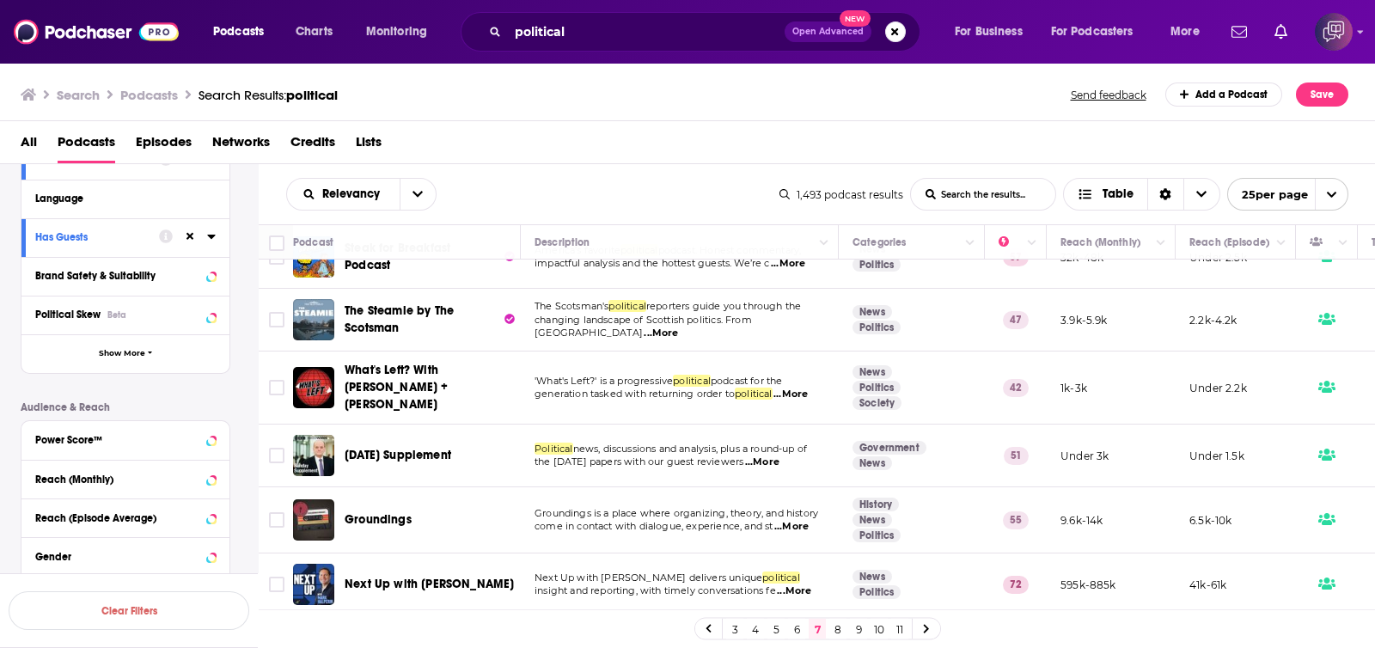
click at [835, 626] on link "8" at bounding box center [838, 629] width 17 height 21
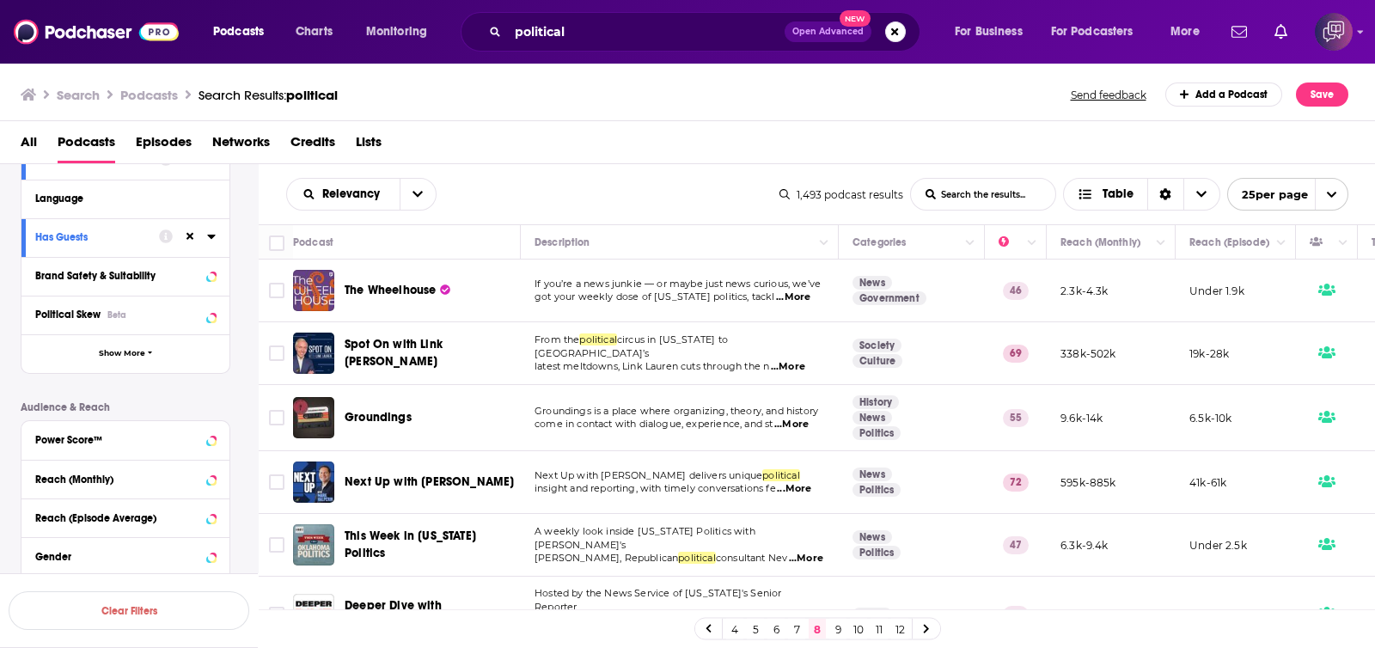
click at [581, 181] on div "Relevancy List Search Input Search the results... Table" at bounding box center [532, 194] width 493 height 33
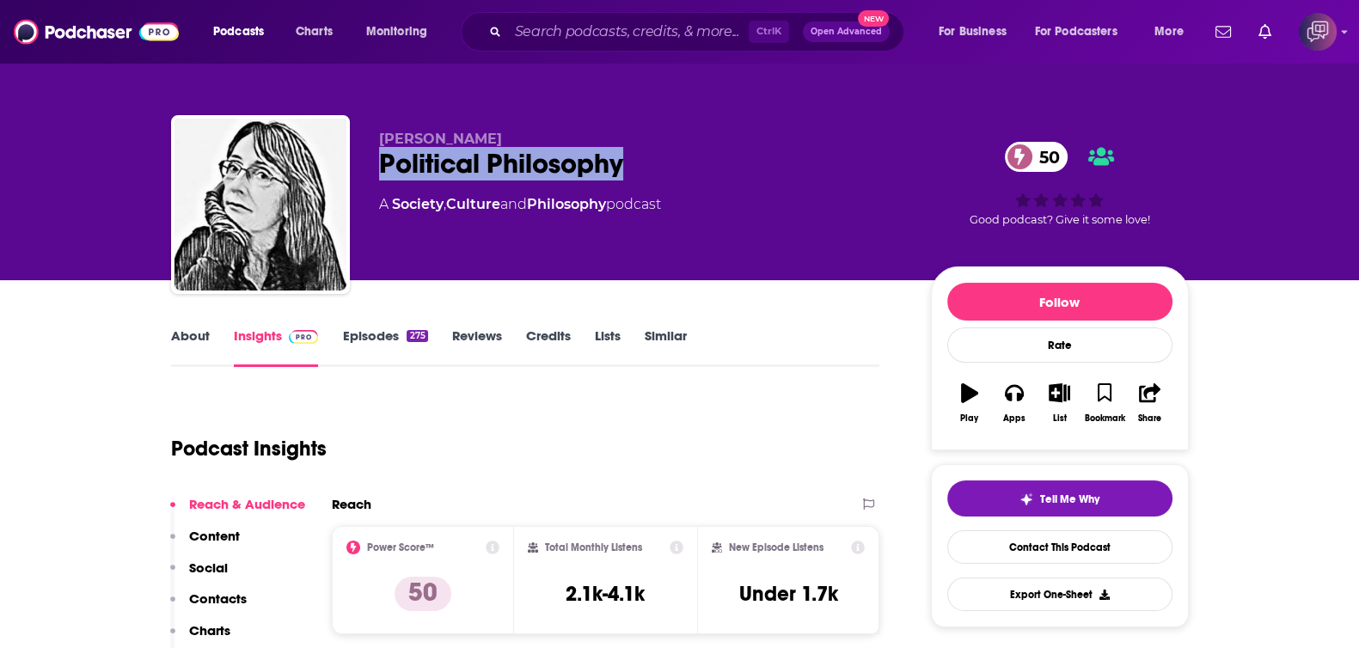
drag, startPoint x: 379, startPoint y: 156, endPoint x: 668, endPoint y: 171, distance: 289.2
click at [668, 171] on div "Political Philosophy 50" at bounding box center [641, 164] width 524 height 34
copy h2 "Political Philosophy"
click at [202, 339] on link "About" at bounding box center [190, 348] width 39 height 40
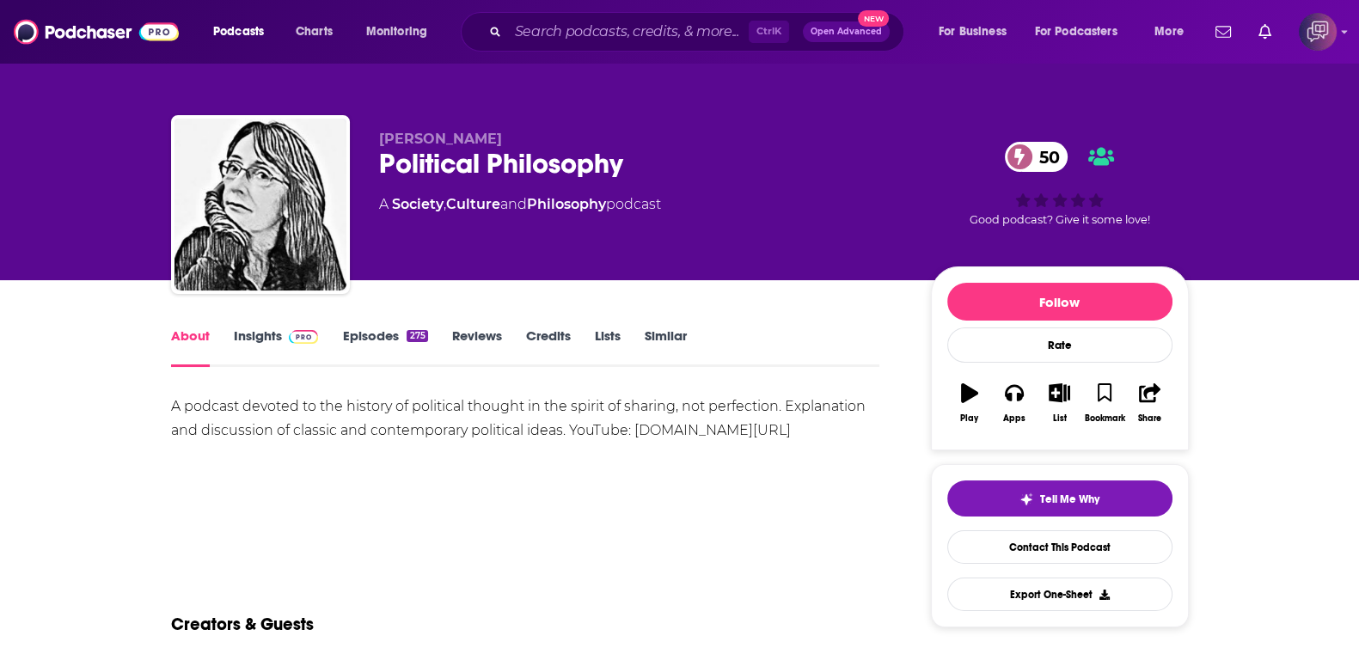
drag, startPoint x: 559, startPoint y: 144, endPoint x: 683, endPoint y: 140, distance: 123.8
click at [683, 140] on div "Dr Johnson Political Philosophy 50 A Society , Culture and Philosophy podcast 5…" at bounding box center [680, 208] width 1018 height 186
drag, startPoint x: 656, startPoint y: 154, endPoint x: 378, endPoint y: 156, distance: 277.7
click at [379, 156] on div "Political Philosophy 50" at bounding box center [641, 164] width 524 height 34
copy h1 "Political Philosophy"
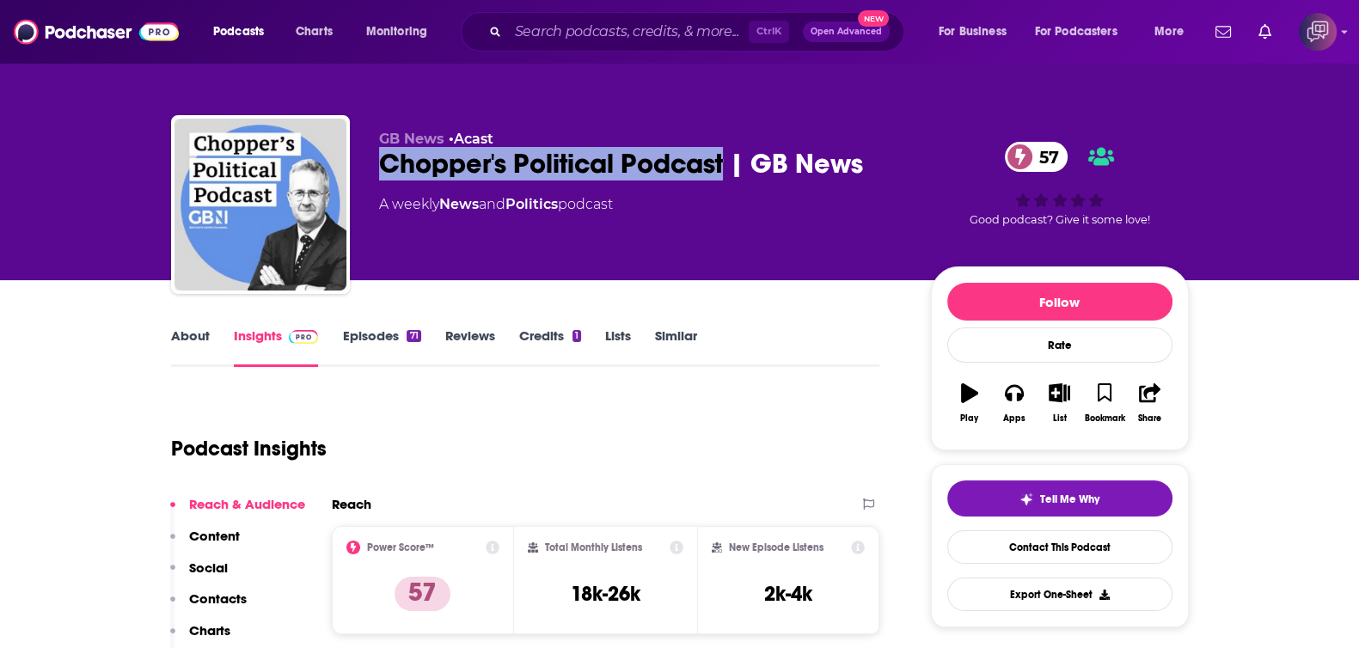
drag, startPoint x: 648, startPoint y: 142, endPoint x: 722, endPoint y: 179, distance: 82.7
click at [722, 179] on div "GB News • Acast [PERSON_NAME]'s Political Podcast | GB News 57 A weekly News an…" at bounding box center [680, 208] width 1018 height 186
copy h2 "Chopper's Political Podcast"
click at [186, 354] on link "About" at bounding box center [190, 348] width 39 height 40
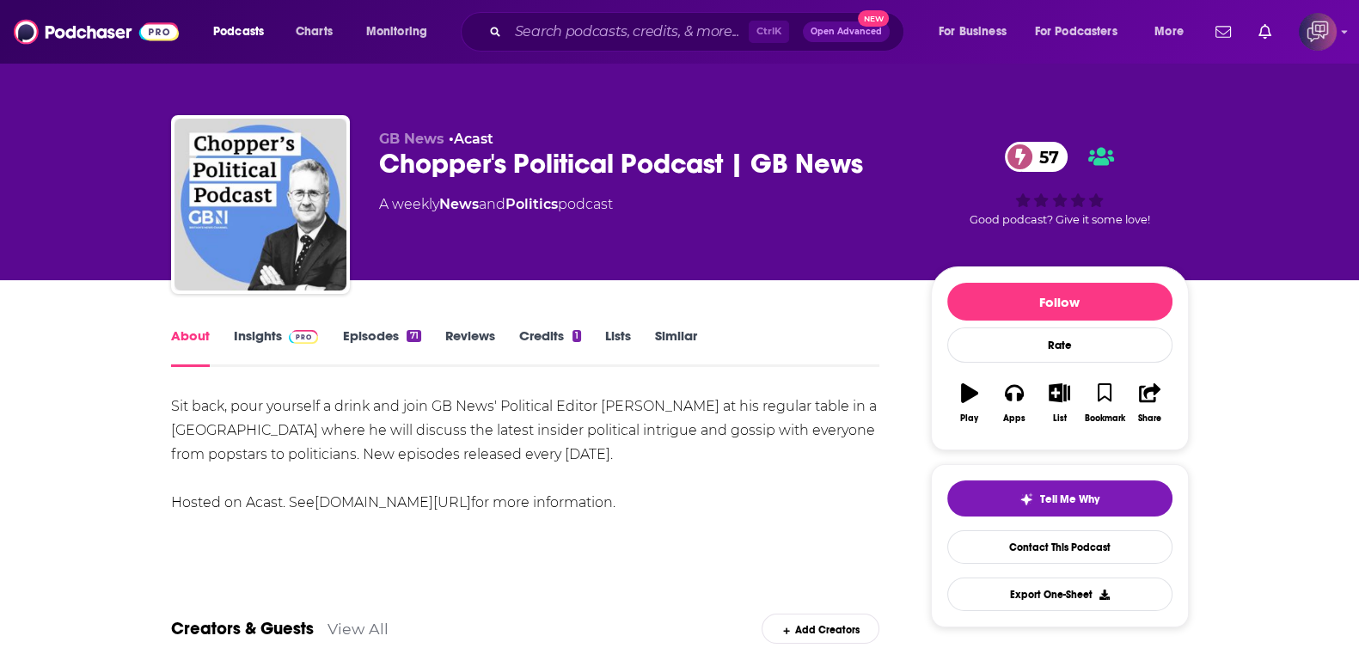
click at [261, 344] on link "Insights" at bounding box center [276, 348] width 85 height 40
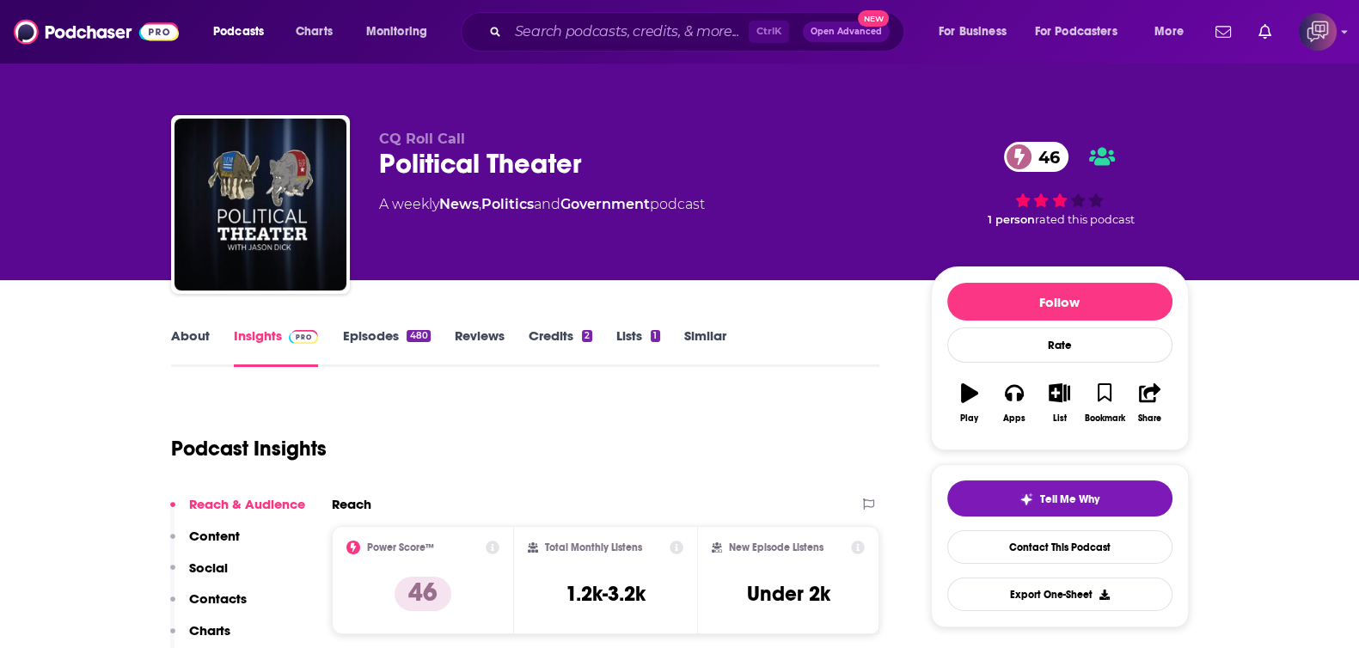
click at [173, 354] on link "About" at bounding box center [190, 348] width 39 height 40
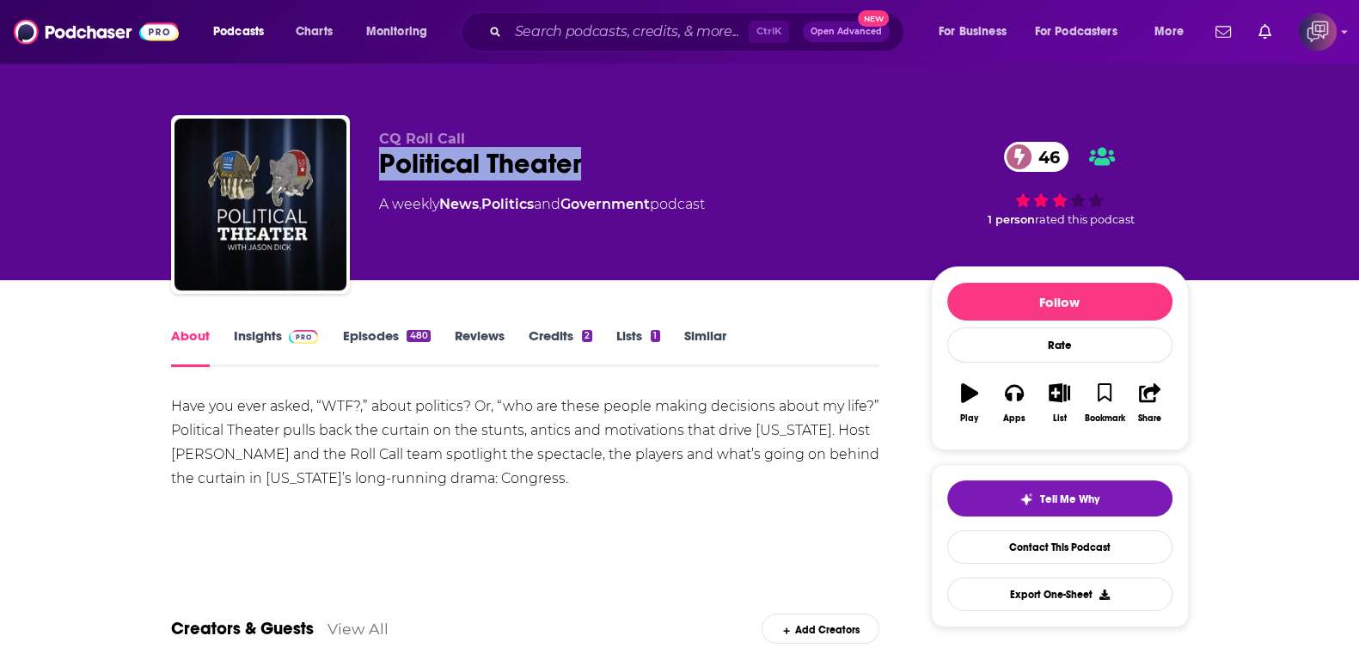
drag, startPoint x: 383, startPoint y: 166, endPoint x: 677, endPoint y: 169, distance: 294.0
click at [677, 169] on div "Political Theater 46" at bounding box center [641, 164] width 524 height 34
copy h1 "Political Theater"
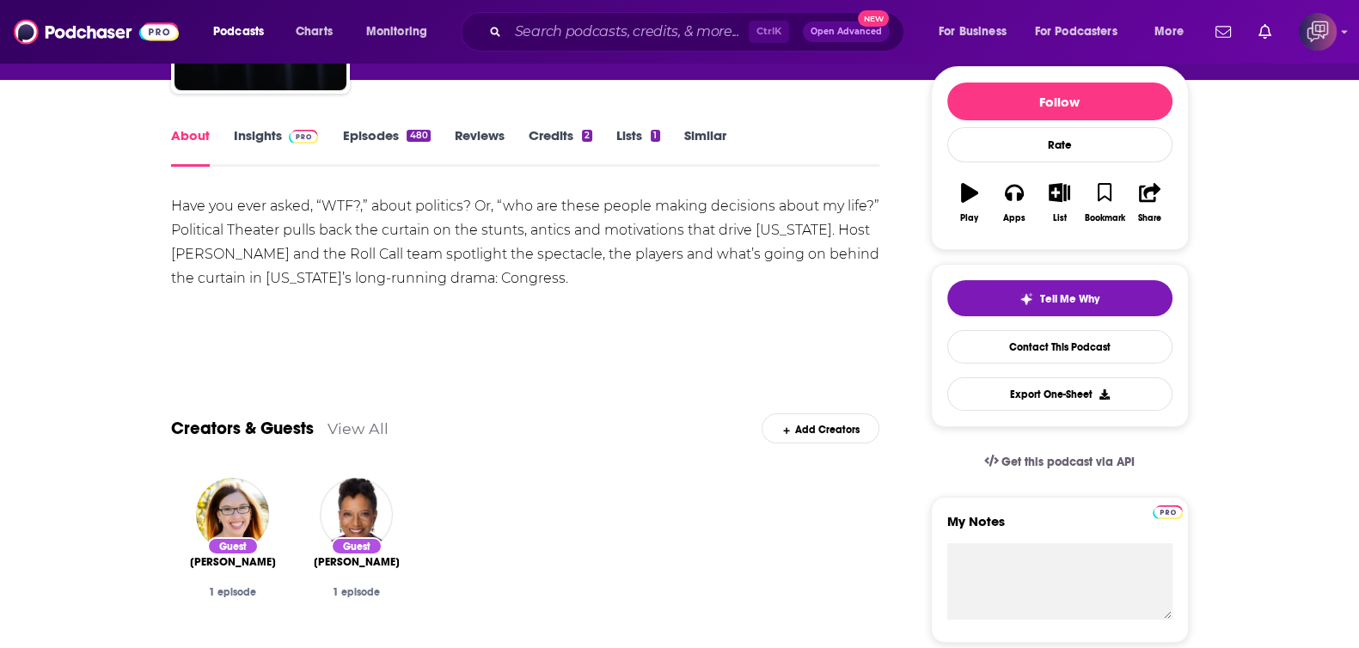
scroll to position [107, 0]
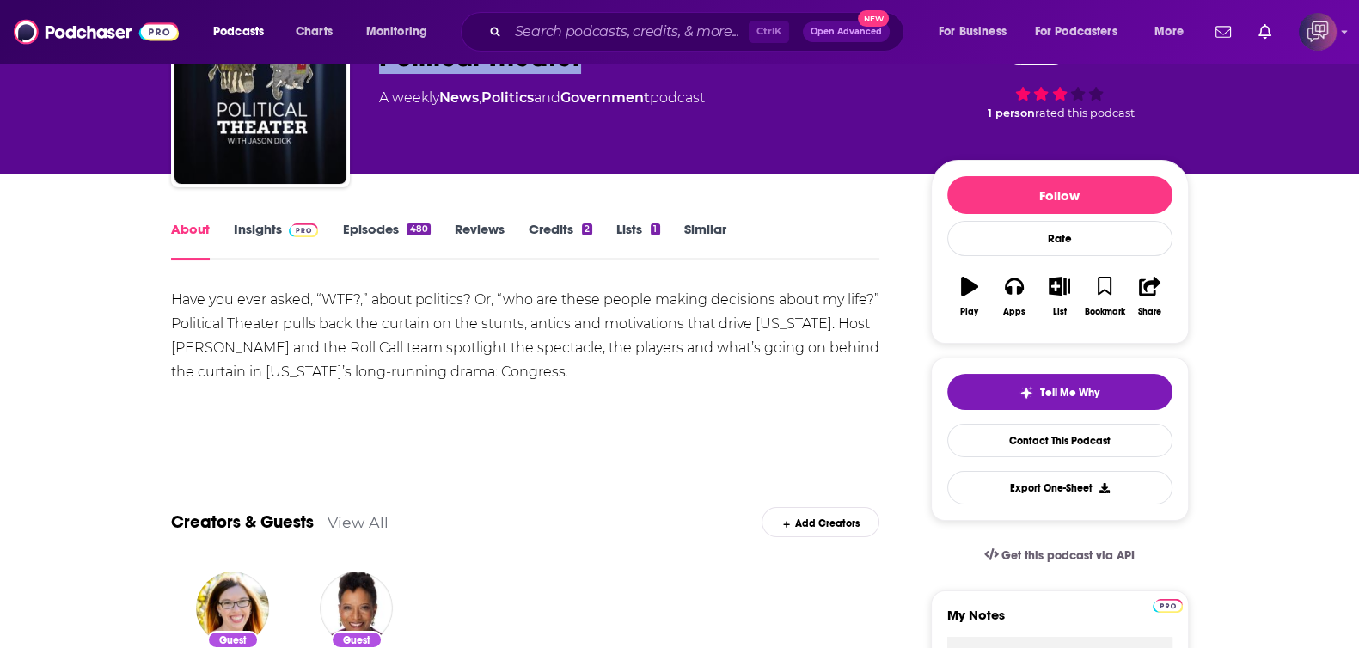
click at [283, 227] on span at bounding box center [300, 229] width 37 height 16
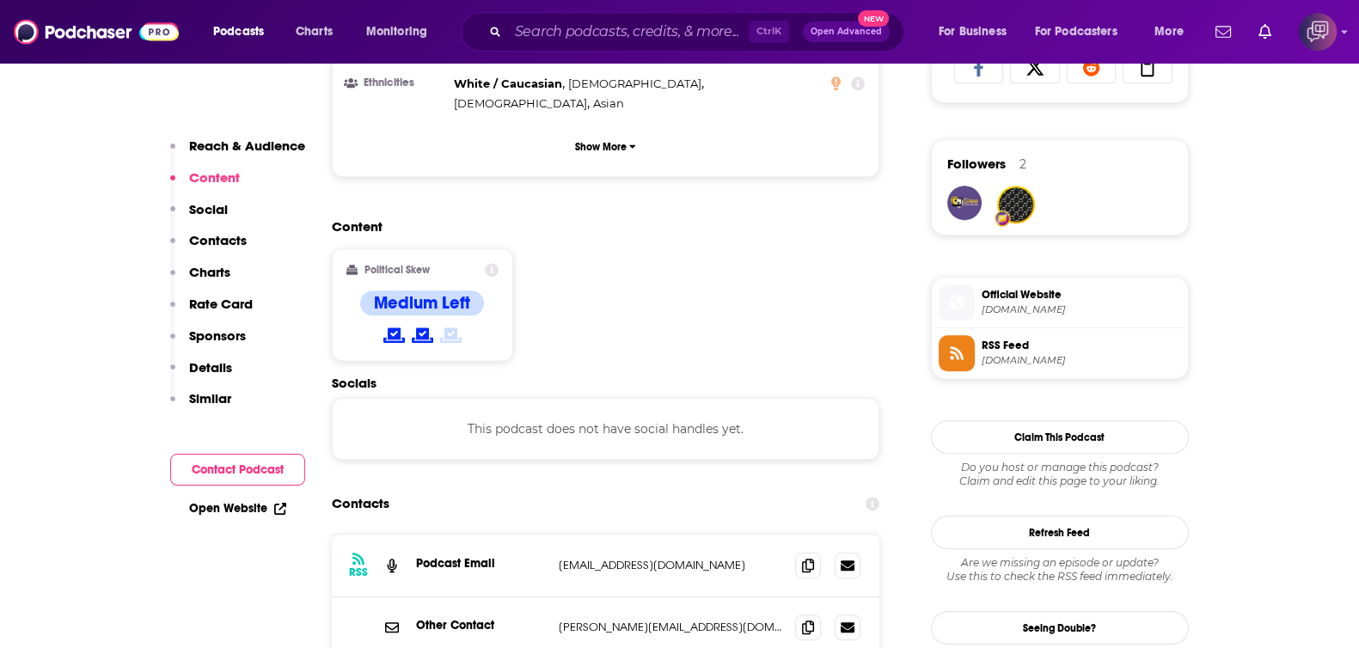
scroll to position [1289, 0]
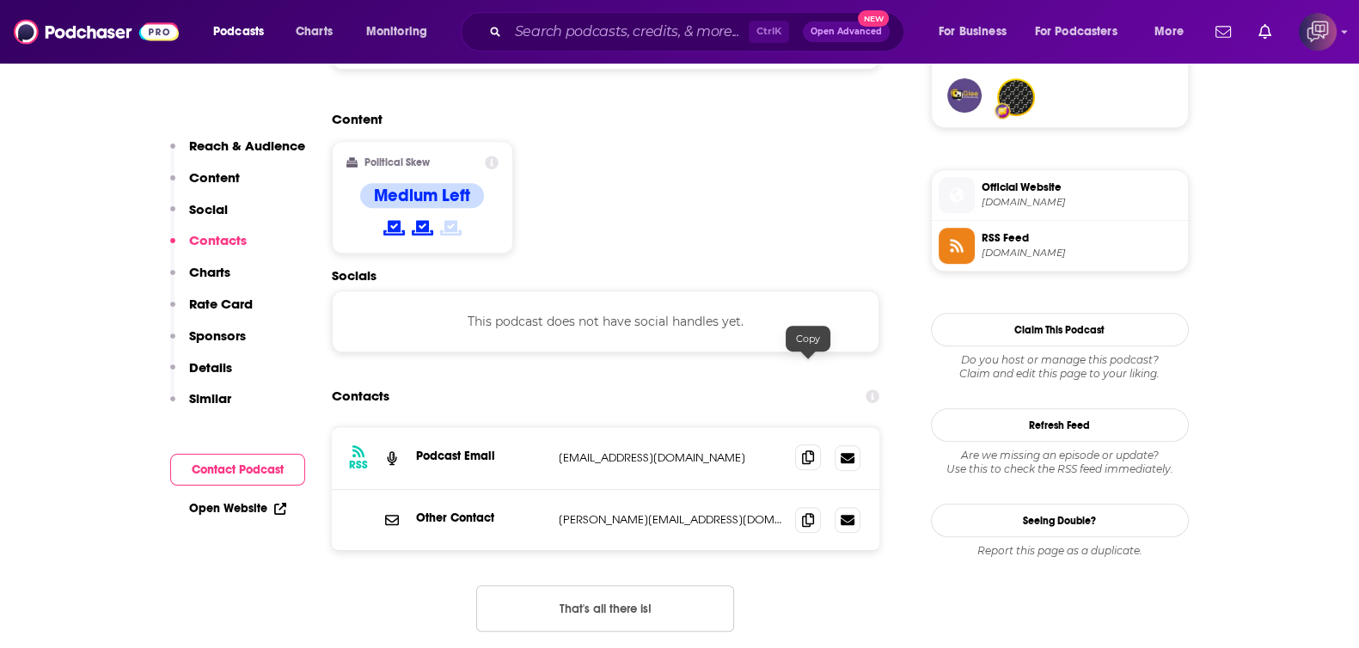
click at [804, 450] on icon at bounding box center [808, 457] width 12 height 14
click at [806, 512] on icon at bounding box center [808, 519] width 12 height 14
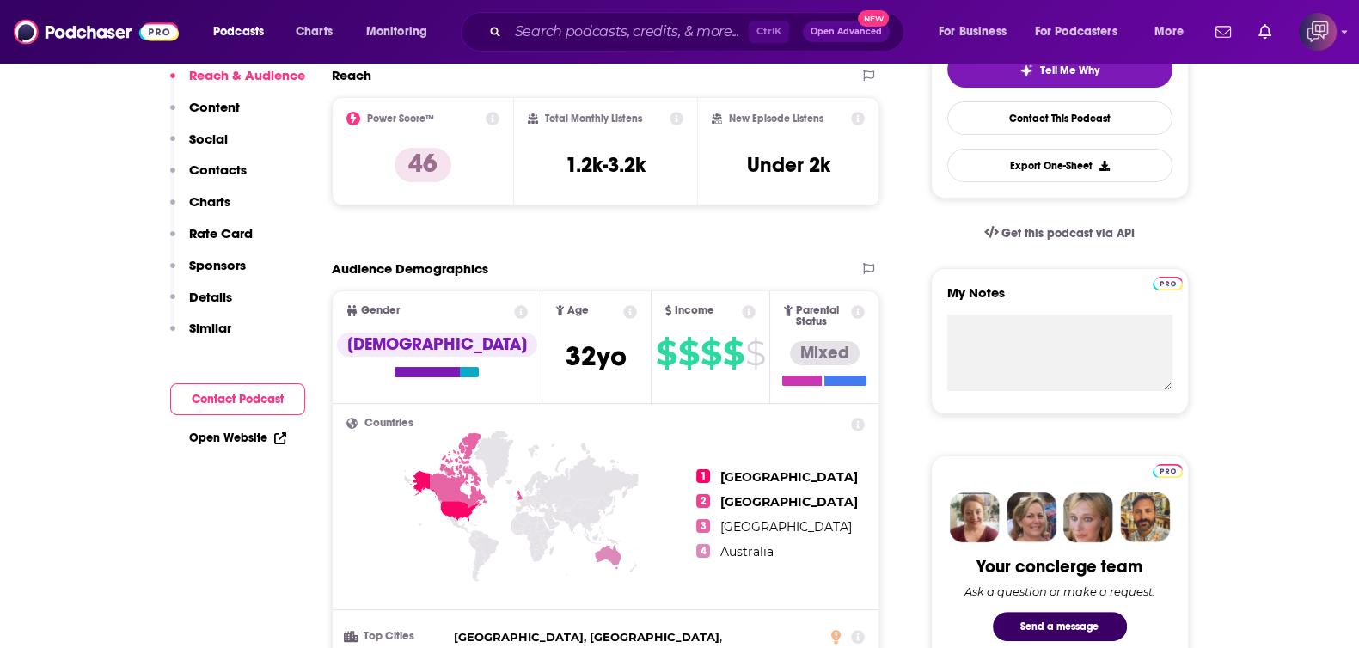
scroll to position [107, 0]
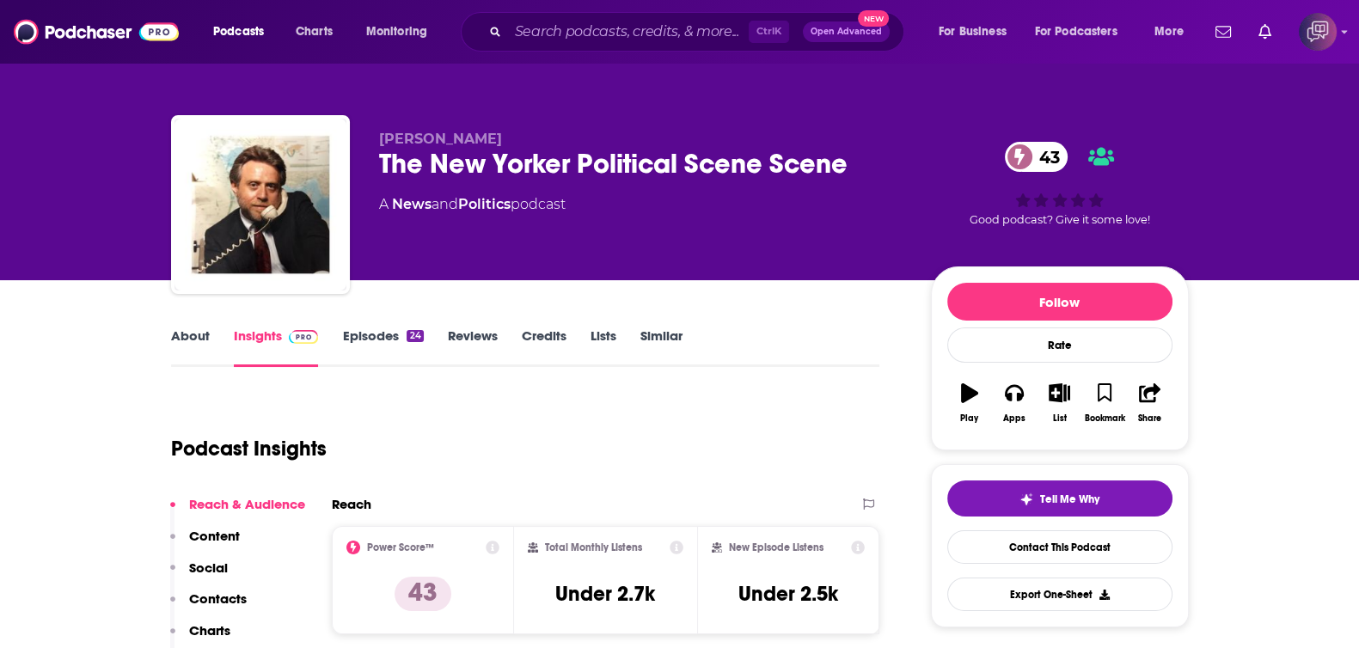
drag, startPoint x: 370, startPoint y: 162, endPoint x: 872, endPoint y: 143, distance: 503.3
click at [872, 143] on div "[PERSON_NAME] The New Yorker Political Scene Scene 43 A News and Politics podca…" at bounding box center [680, 208] width 1018 height 186
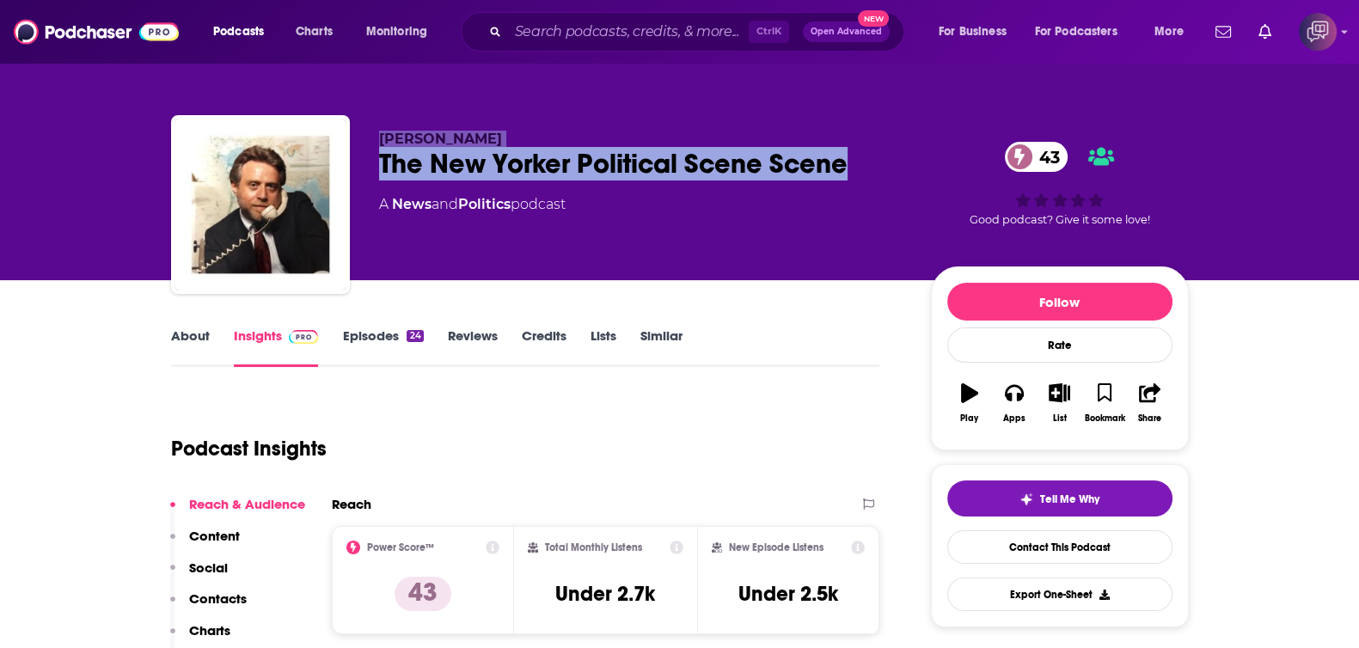
drag, startPoint x: 866, startPoint y: 165, endPoint x: 344, endPoint y: 159, distance: 522.7
click at [344, 159] on div "[PERSON_NAME] The New Yorker Political Scene Scene 43 A News and Politics podca…" at bounding box center [680, 208] width 1018 height 186
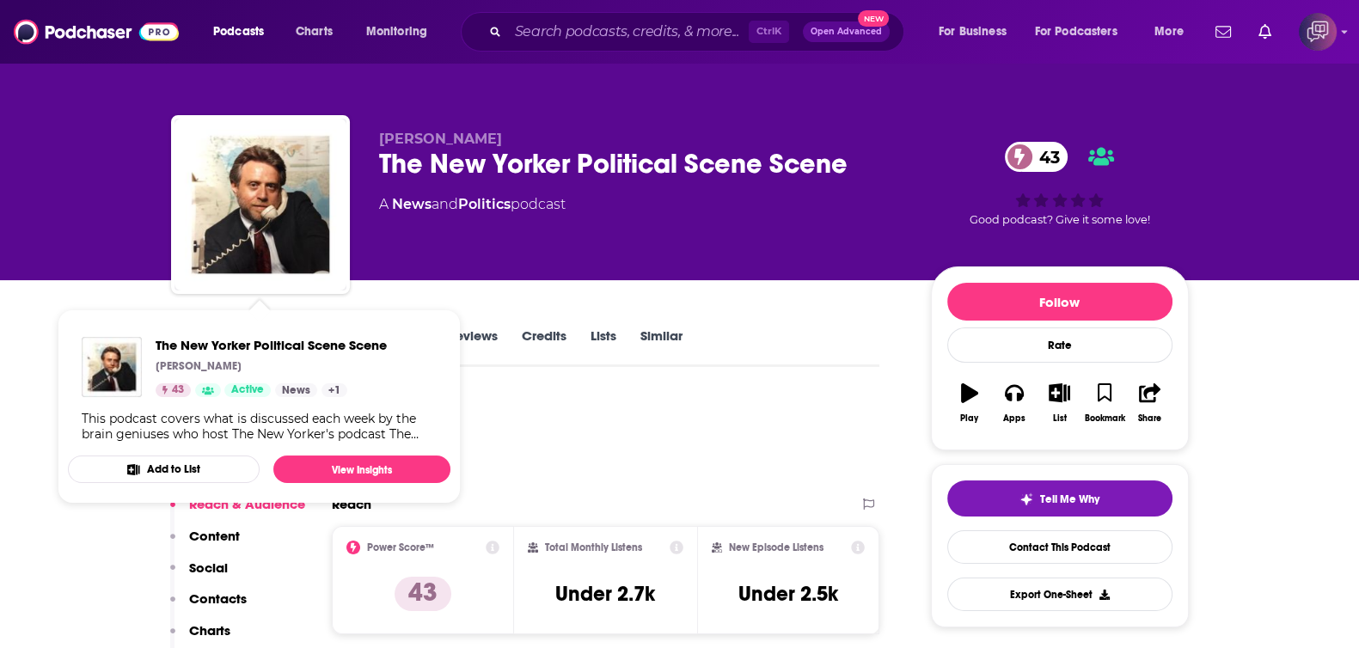
click at [91, 242] on div "[PERSON_NAME] The New Yorker Political Scene Scene 43 A News and Politics podca…" at bounding box center [679, 140] width 1359 height 280
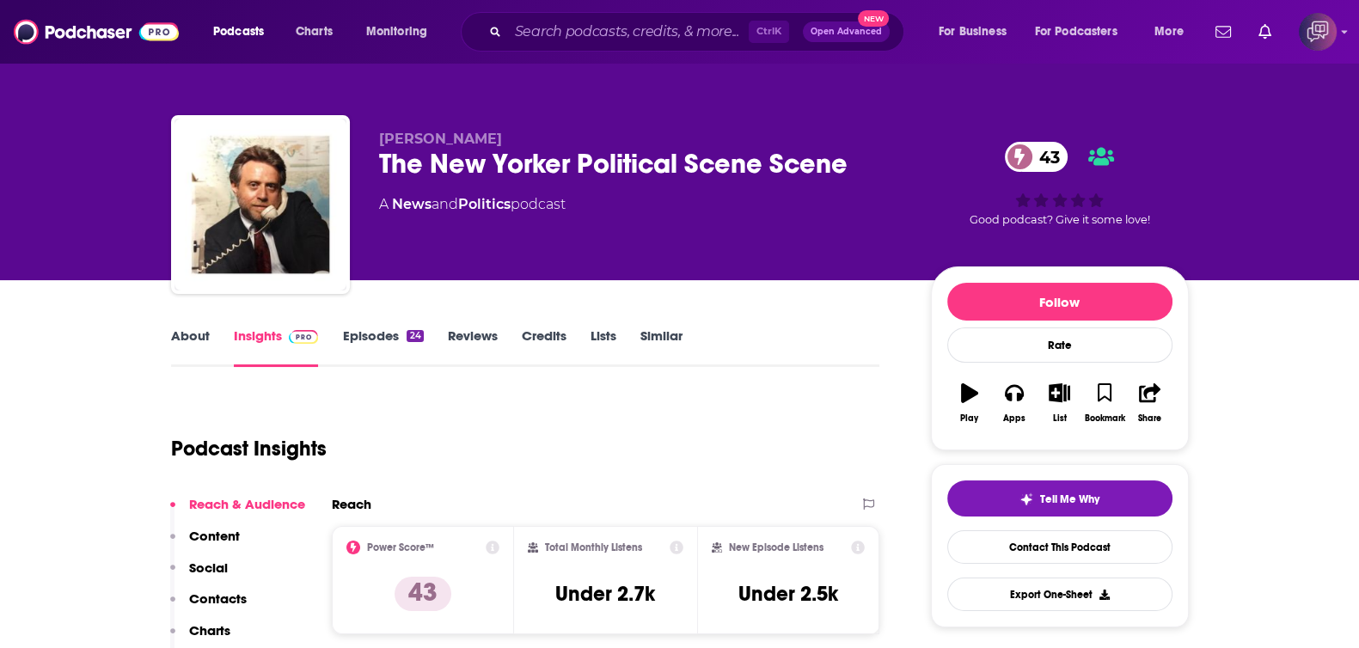
click at [176, 344] on link "About" at bounding box center [190, 348] width 39 height 40
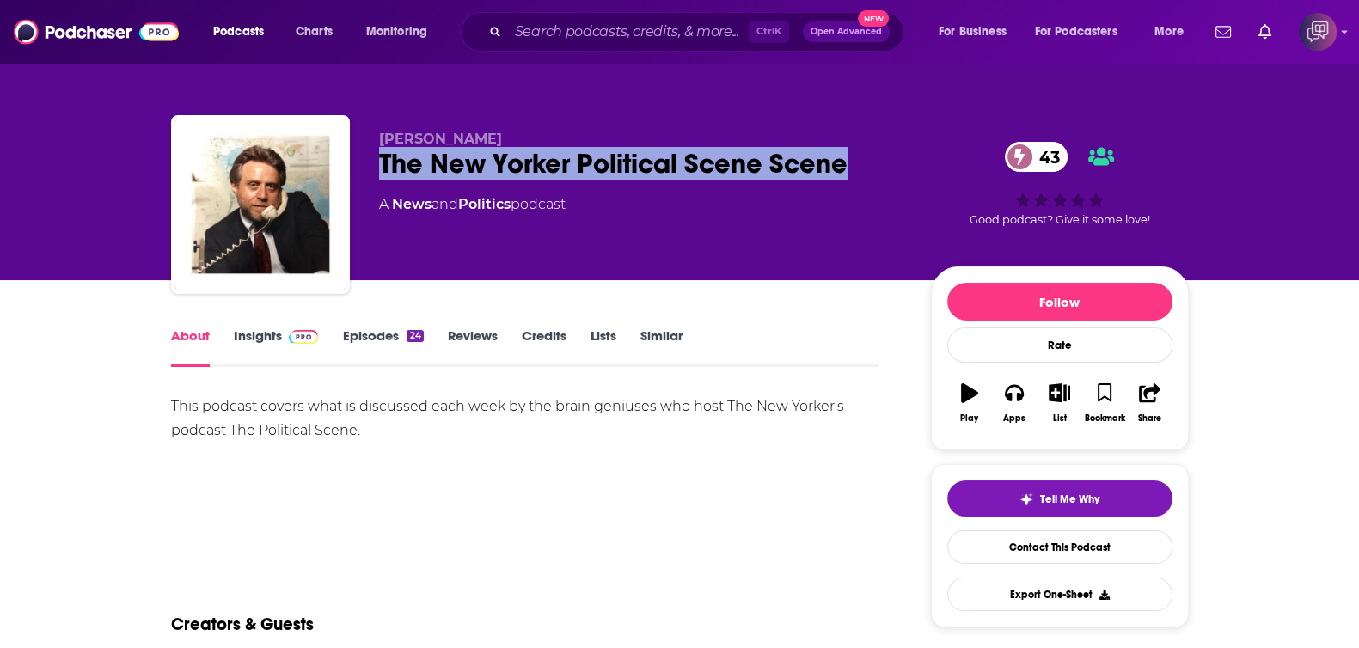
drag, startPoint x: 423, startPoint y: 161, endPoint x: 907, endPoint y: 177, distance: 484.2
click at [907, 177] on div "Russ Finklestein The New Yorker Political Scene Scene 43 A News and Politics po…" at bounding box center [680, 208] width 1018 height 186
copy h1 "The New Yorker Political Scene Scene"
click at [262, 353] on link "Insights" at bounding box center [276, 348] width 85 height 40
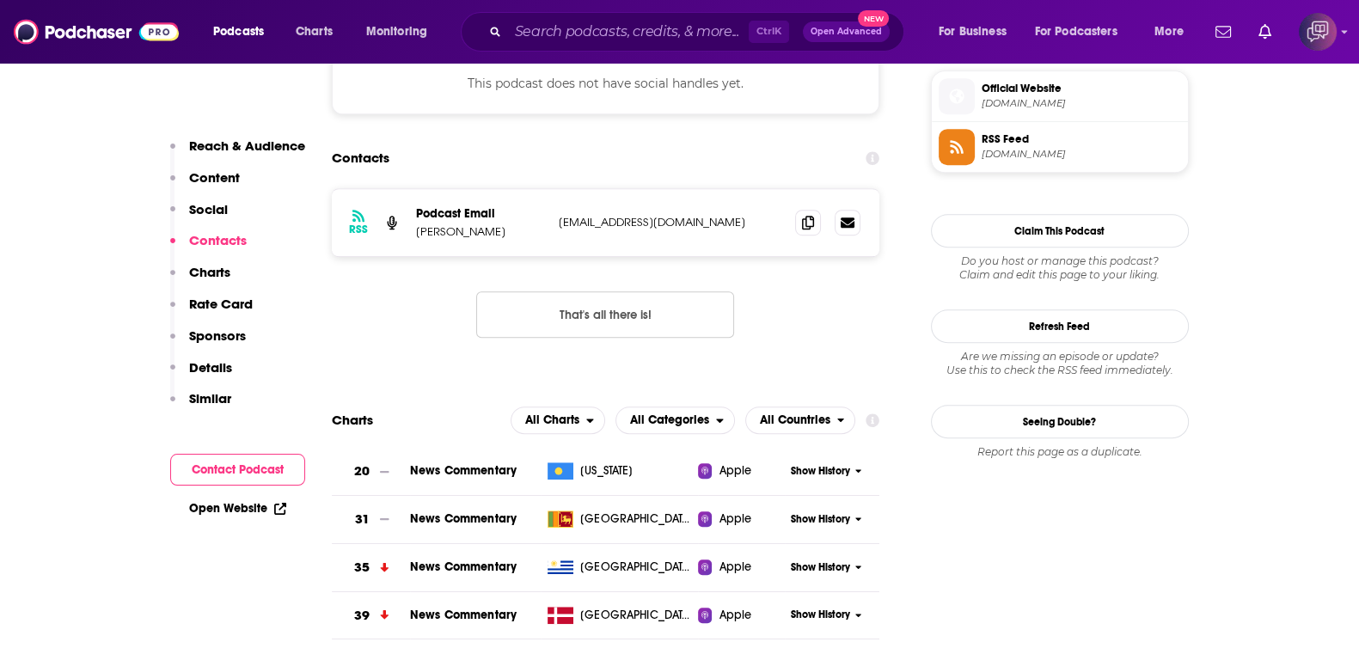
scroll to position [1289, 0]
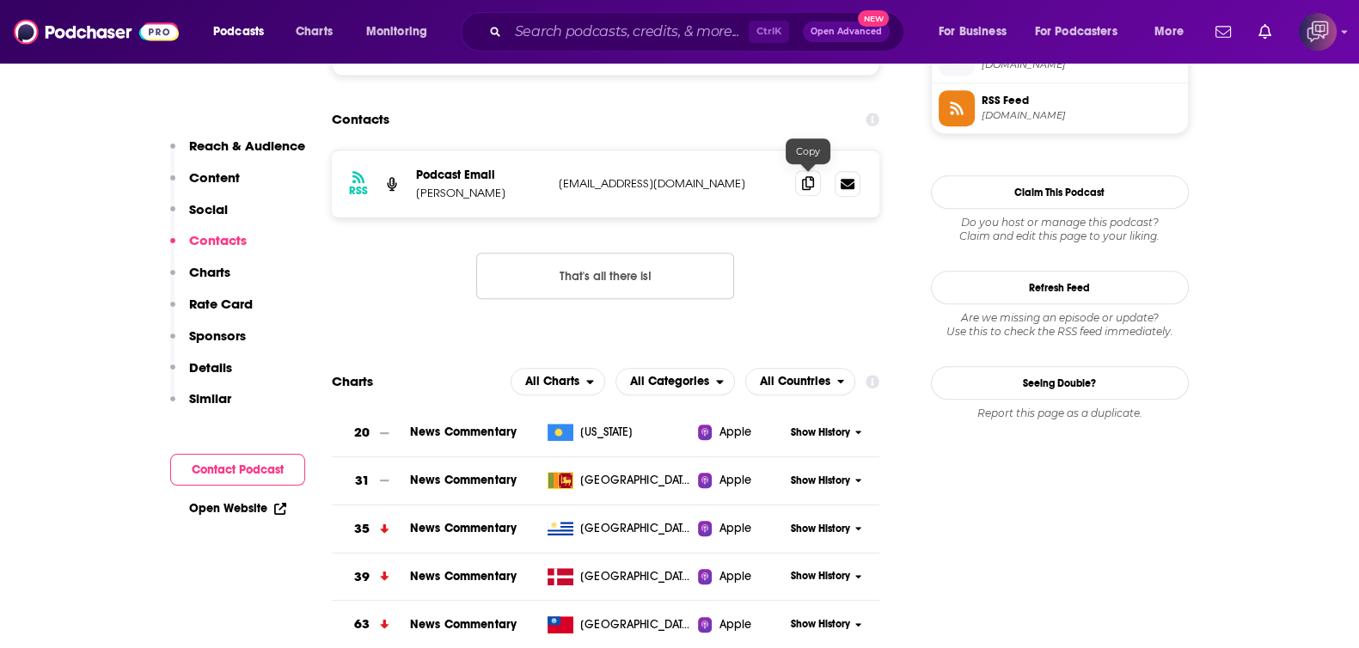
click at [814, 187] on span at bounding box center [808, 183] width 26 height 26
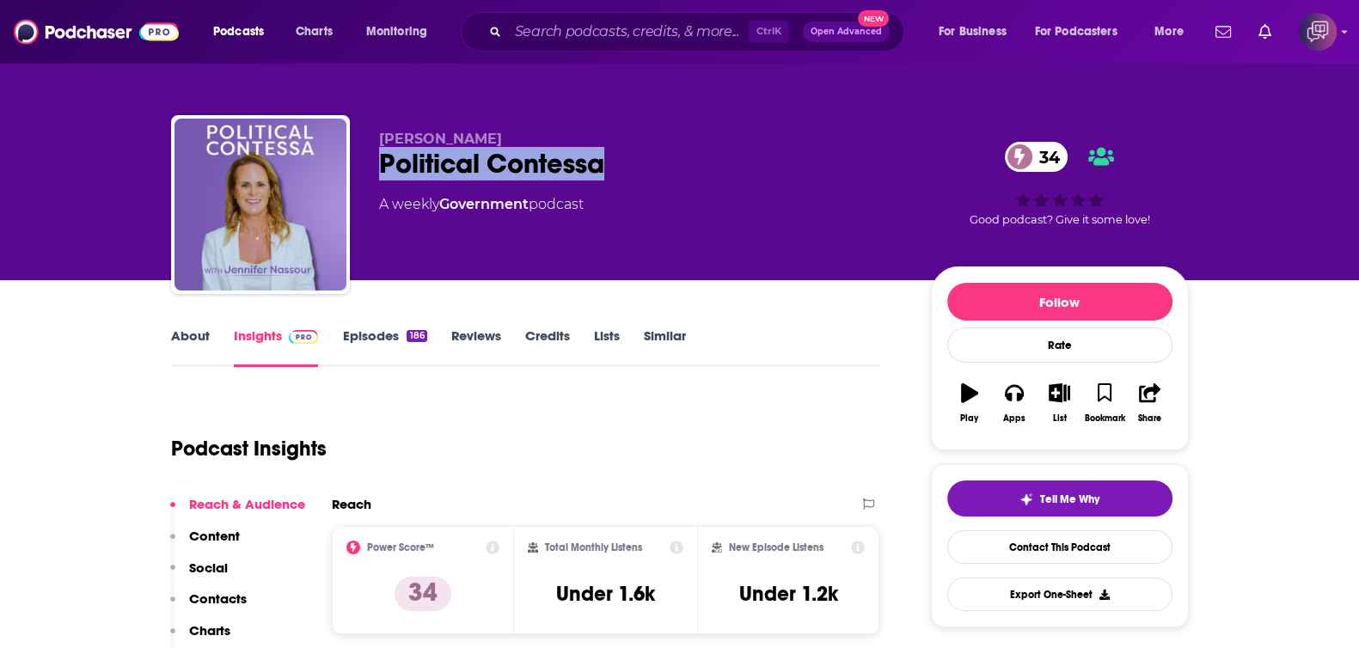
drag, startPoint x: 361, startPoint y: 163, endPoint x: 657, endPoint y: 168, distance: 295.7
click at [657, 168] on div "[PERSON_NAME] Political Contessa 34 A weekly Government podcast 34 Good podcast…" at bounding box center [680, 208] width 1018 height 186
copy h2 "Political Contessa"
click at [198, 348] on link "About" at bounding box center [190, 348] width 39 height 40
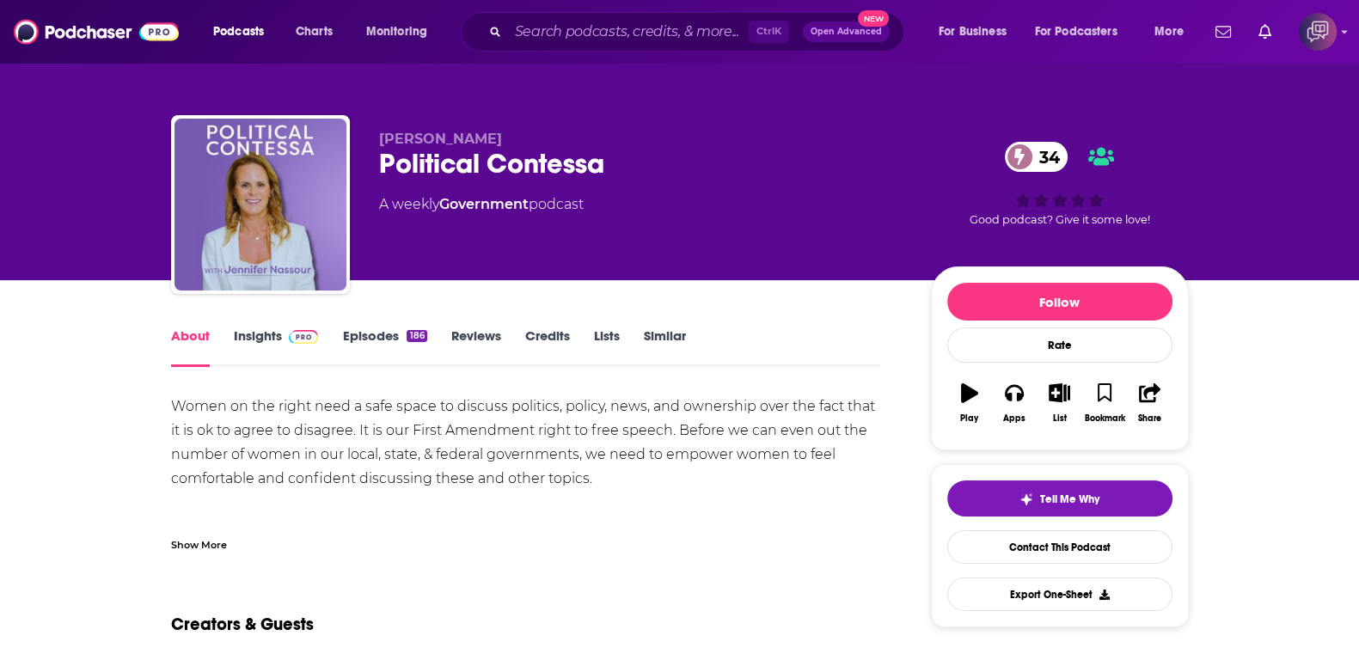
click at [268, 342] on link "Insights" at bounding box center [276, 348] width 85 height 40
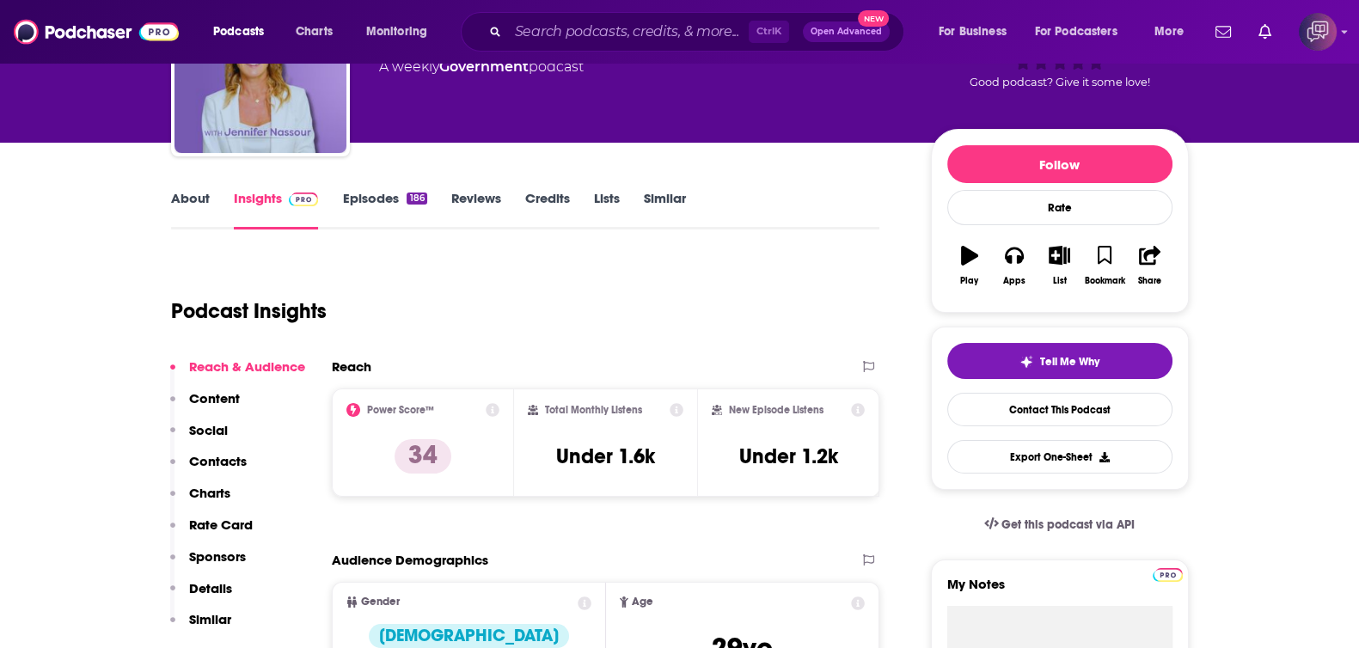
scroll to position [107, 0]
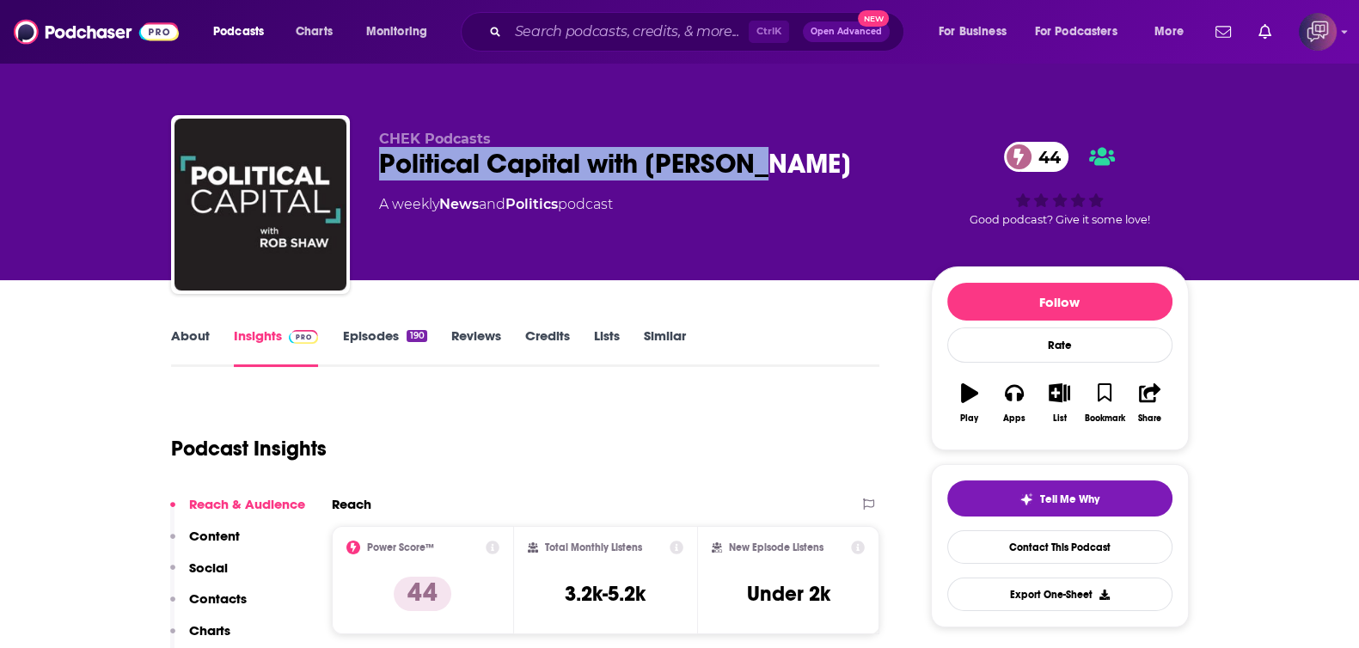
drag, startPoint x: 690, startPoint y: 156, endPoint x: 813, endPoint y: 163, distance: 123.2
click at [813, 163] on div "CHEK Podcasts Political Capital with Rob Shaw 44 A weekly News and Politics pod…" at bounding box center [680, 208] width 1018 height 186
copy h2 "Political Capital with Rob Shaw"
click at [185, 342] on link "About" at bounding box center [190, 348] width 39 height 40
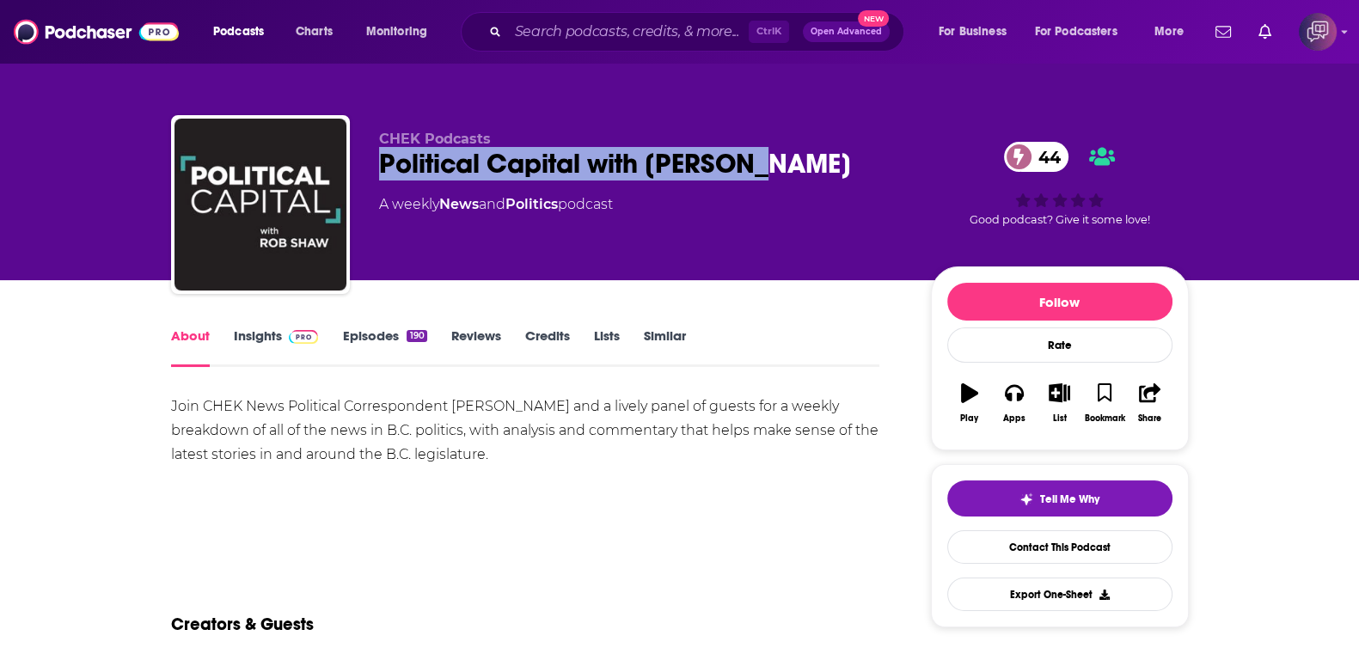
drag, startPoint x: 381, startPoint y: 157, endPoint x: 811, endPoint y: 168, distance: 429.9
click at [811, 168] on div "CHEK Podcasts Political Capital with Rob Shaw 44 A weekly News and Politics pod…" at bounding box center [680, 208] width 1018 height 186
click at [260, 329] on link "Insights" at bounding box center [276, 348] width 85 height 40
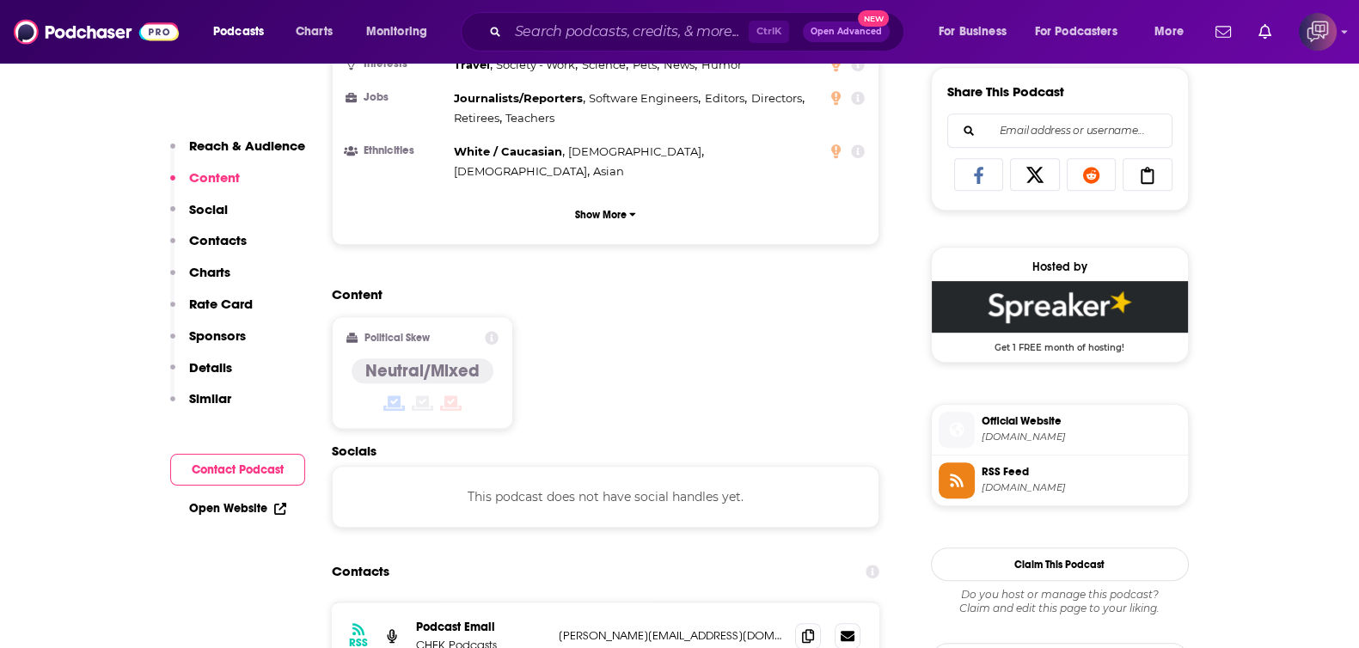
scroll to position [537, 0]
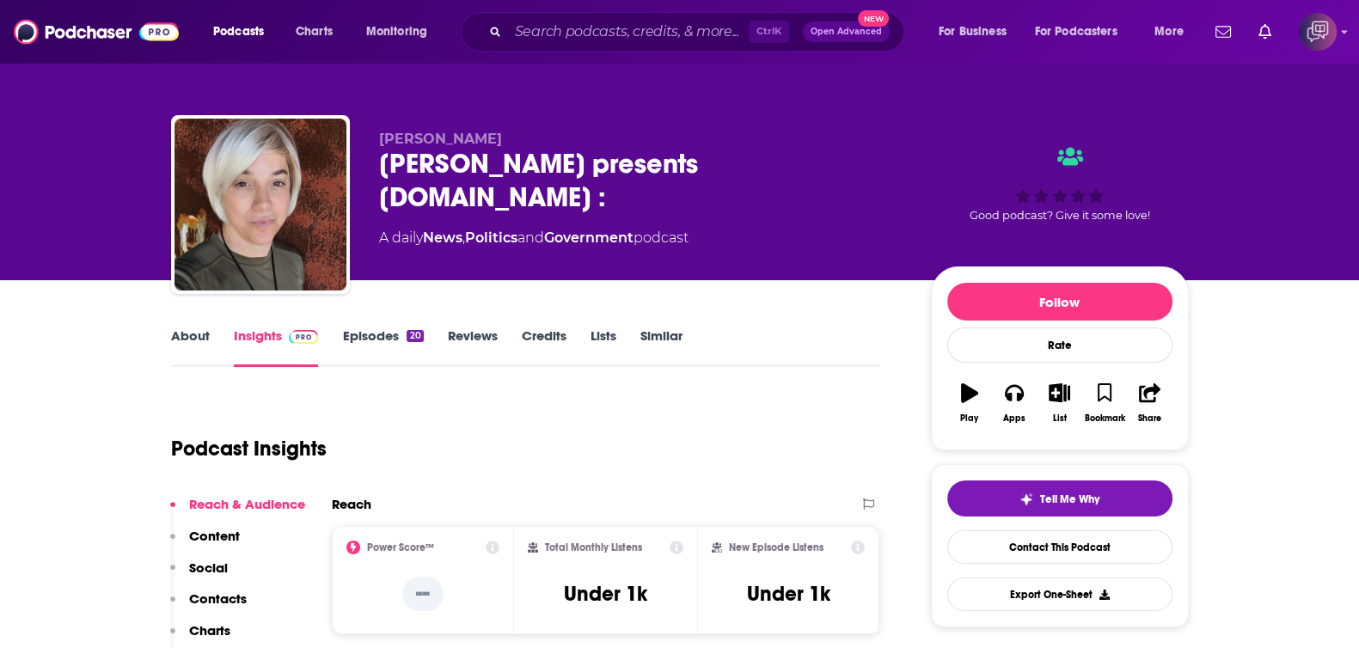
click at [182, 350] on link "About" at bounding box center [190, 348] width 39 height 40
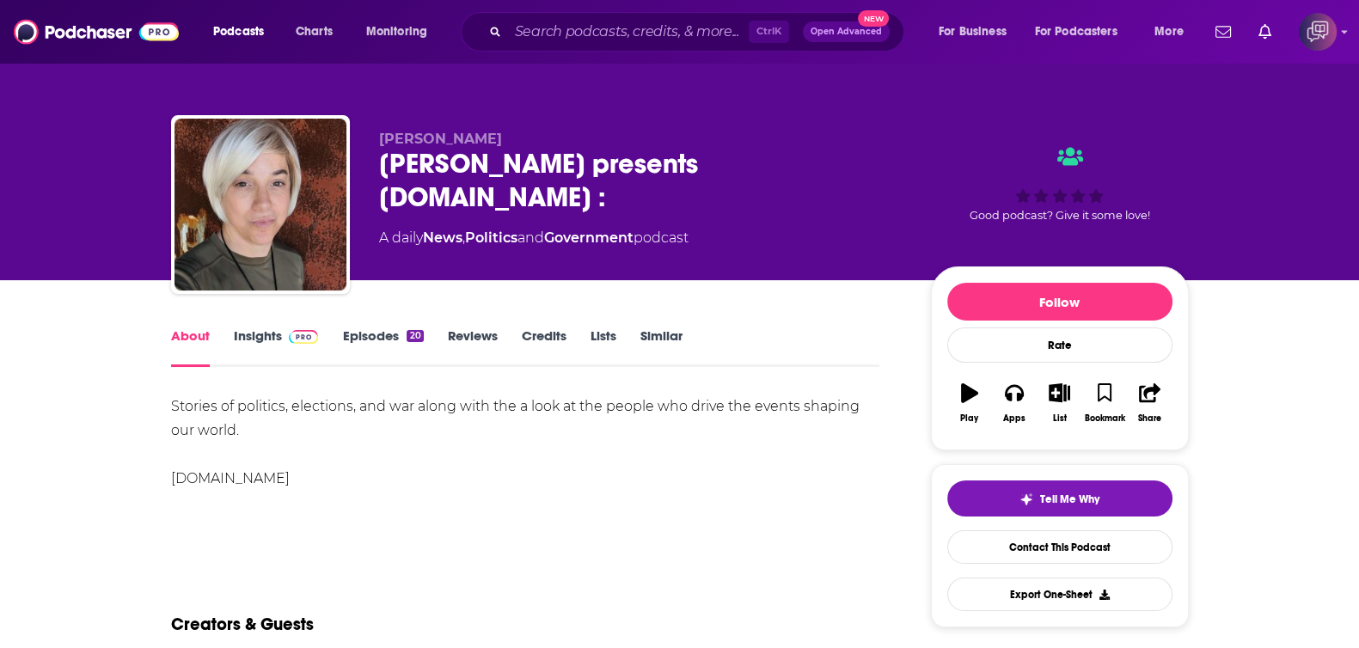
click at [254, 342] on link "Insights" at bounding box center [276, 348] width 85 height 40
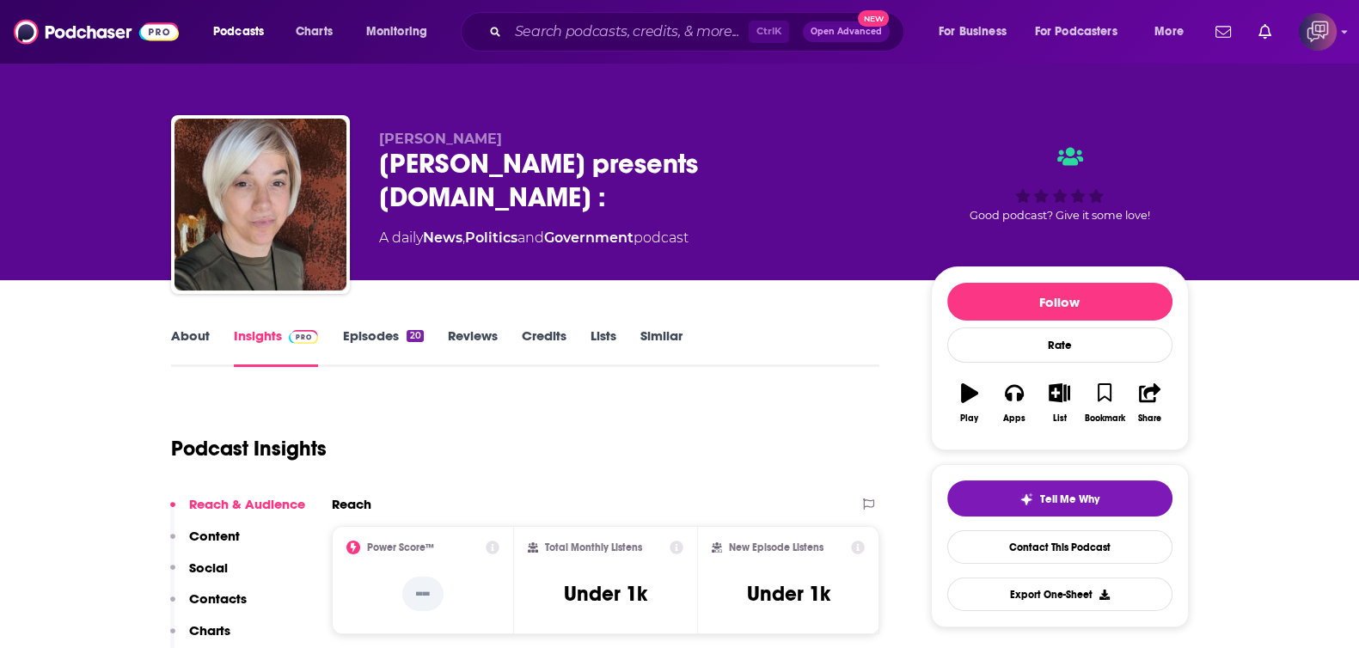
drag, startPoint x: 401, startPoint y: 162, endPoint x: 529, endPoint y: 199, distance: 132.2
click at [529, 199] on div "[PERSON_NAME] [PERSON_NAME] presents [DOMAIN_NAME] : A daily News , Politics an…" at bounding box center [680, 208] width 1018 height 186
click at [477, 414] on div "Podcast Insights" at bounding box center [518, 439] width 695 height 88
click at [206, 348] on link "About" at bounding box center [190, 348] width 39 height 40
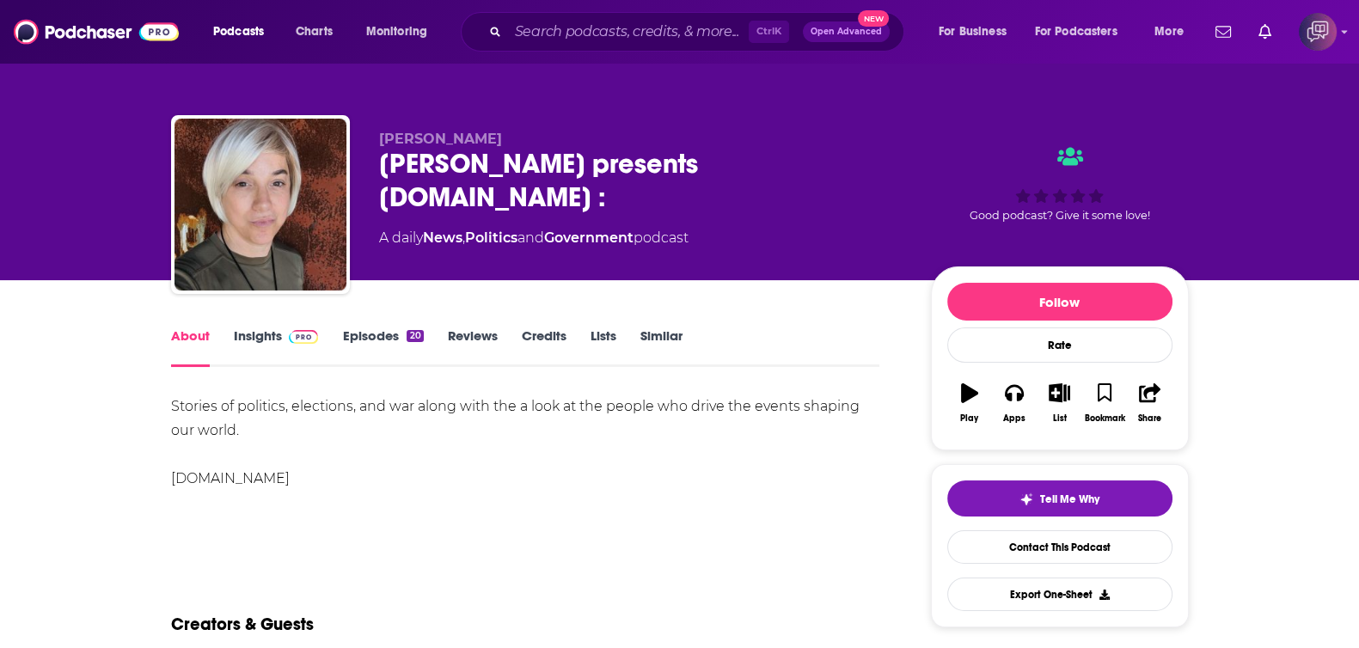
click at [266, 357] on link "Insights" at bounding box center [276, 348] width 85 height 40
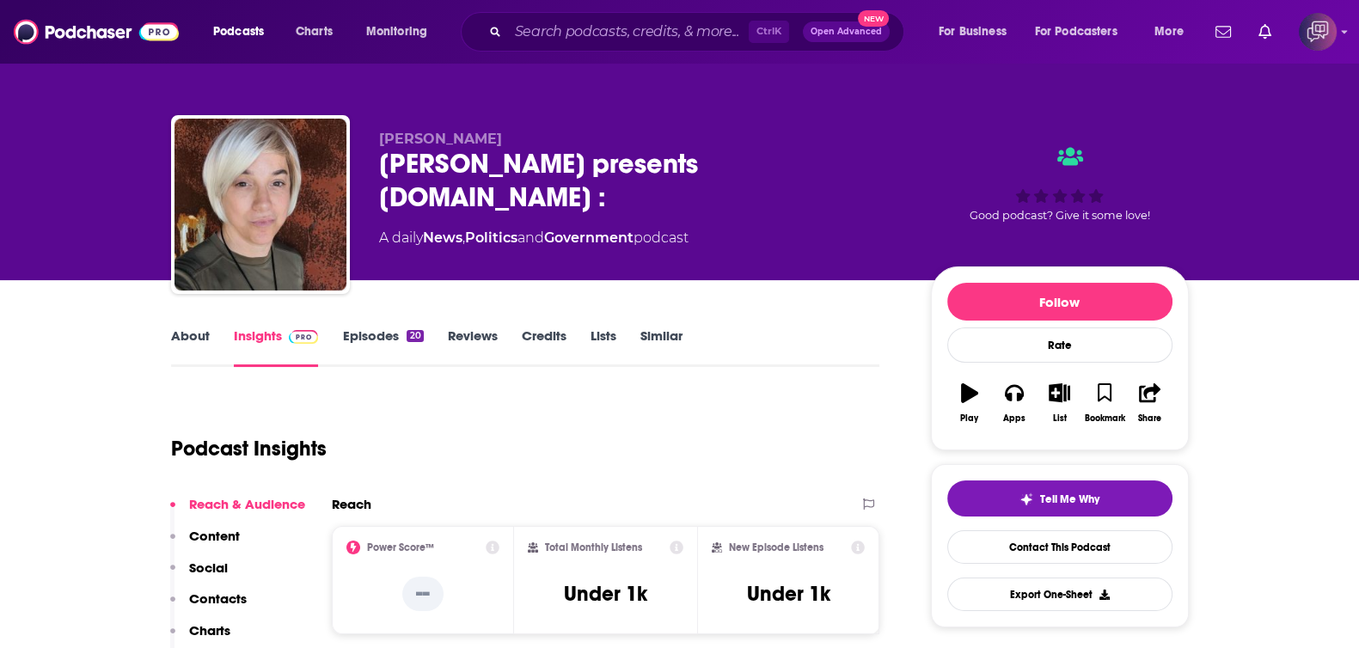
click at [533, 199] on div "Sarah Ashton-Cirillo Sarah Ashton-Cirillo presents Political.tips : A daily New…" at bounding box center [680, 208] width 1018 height 186
drag, startPoint x: 370, startPoint y: 161, endPoint x: 530, endPoint y: 208, distance: 166.7
click at [530, 208] on div "Sarah Ashton-Cirillo Sarah Ashton-Cirillo presents Political.tips : A daily New…" at bounding box center [680, 208] width 1018 height 186
copy h2 "Sarah Ashton-Cirillo presents Political.tips"
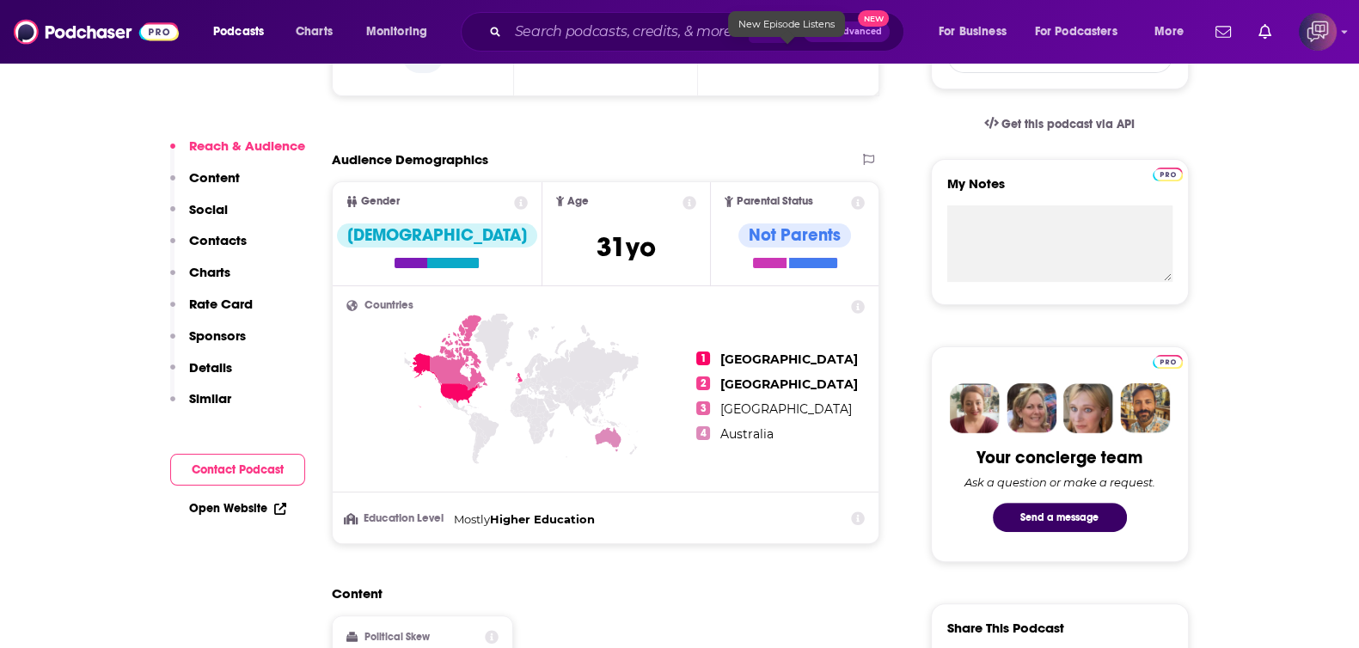
scroll to position [967, 0]
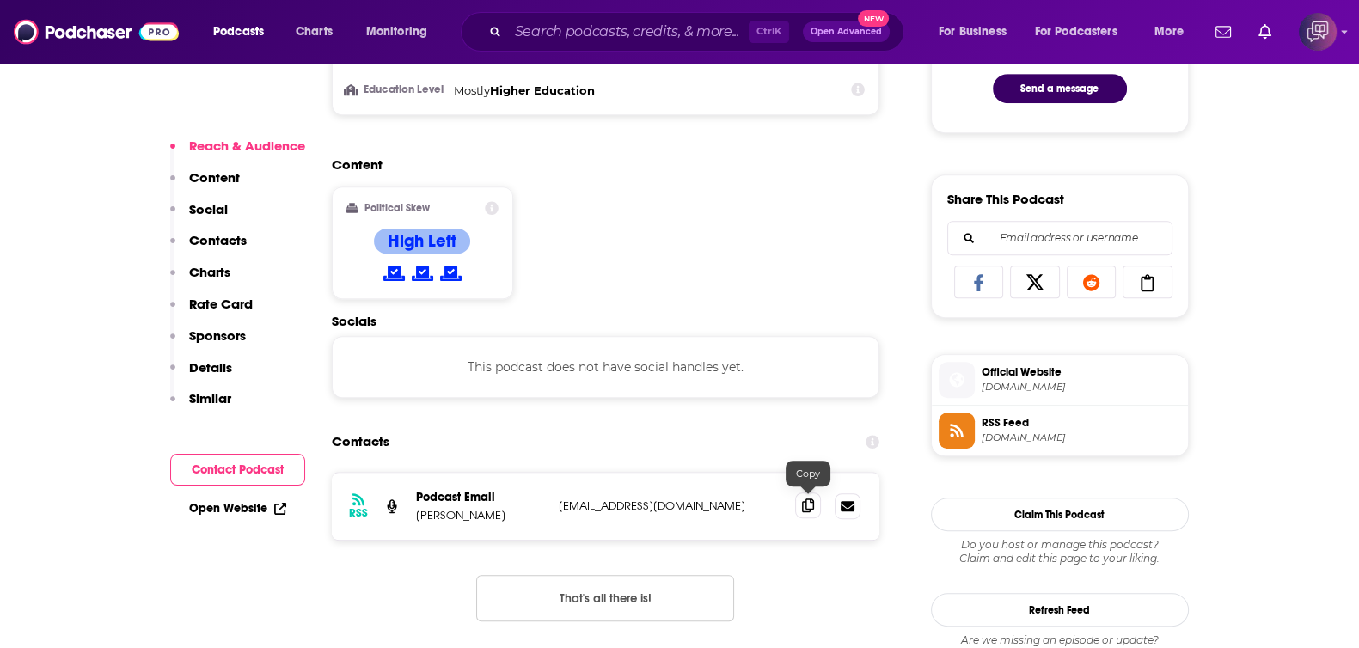
click at [810, 505] on icon at bounding box center [808, 506] width 12 height 14
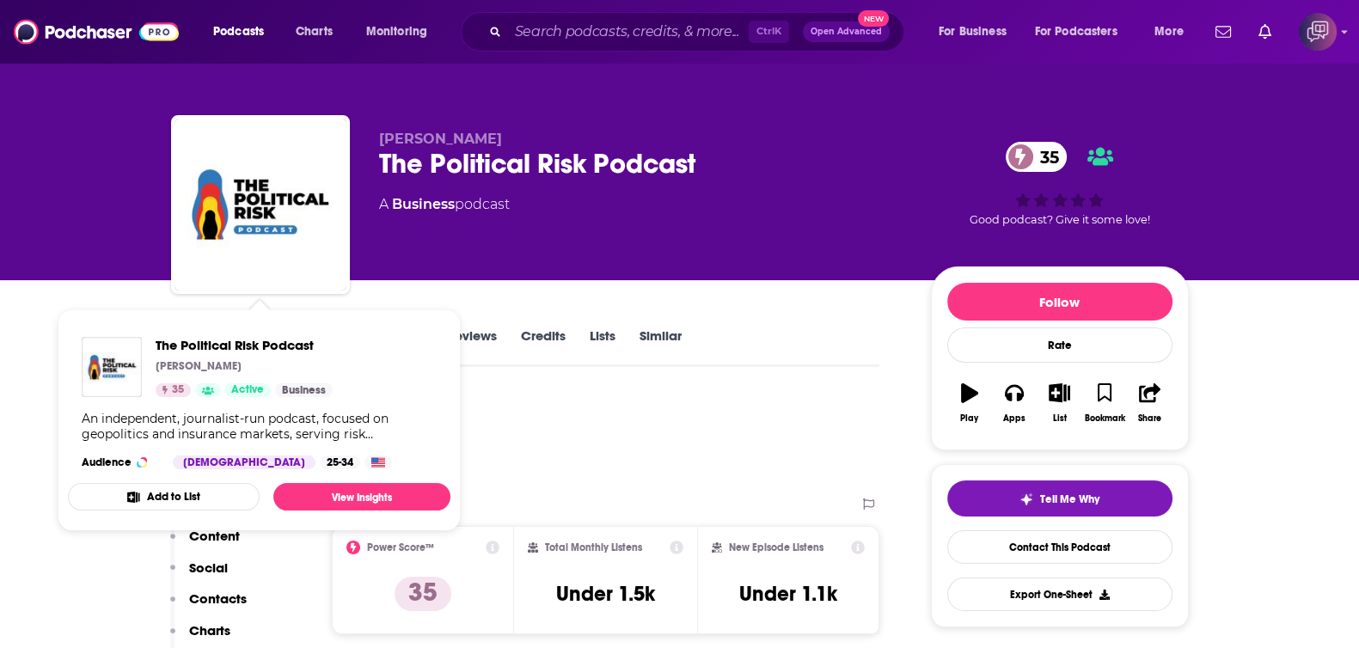
click at [96, 213] on div "[PERSON_NAME] The Political Risk Podcast 35 A Business podcast 35 Good podcast?…" at bounding box center [679, 140] width 1359 height 280
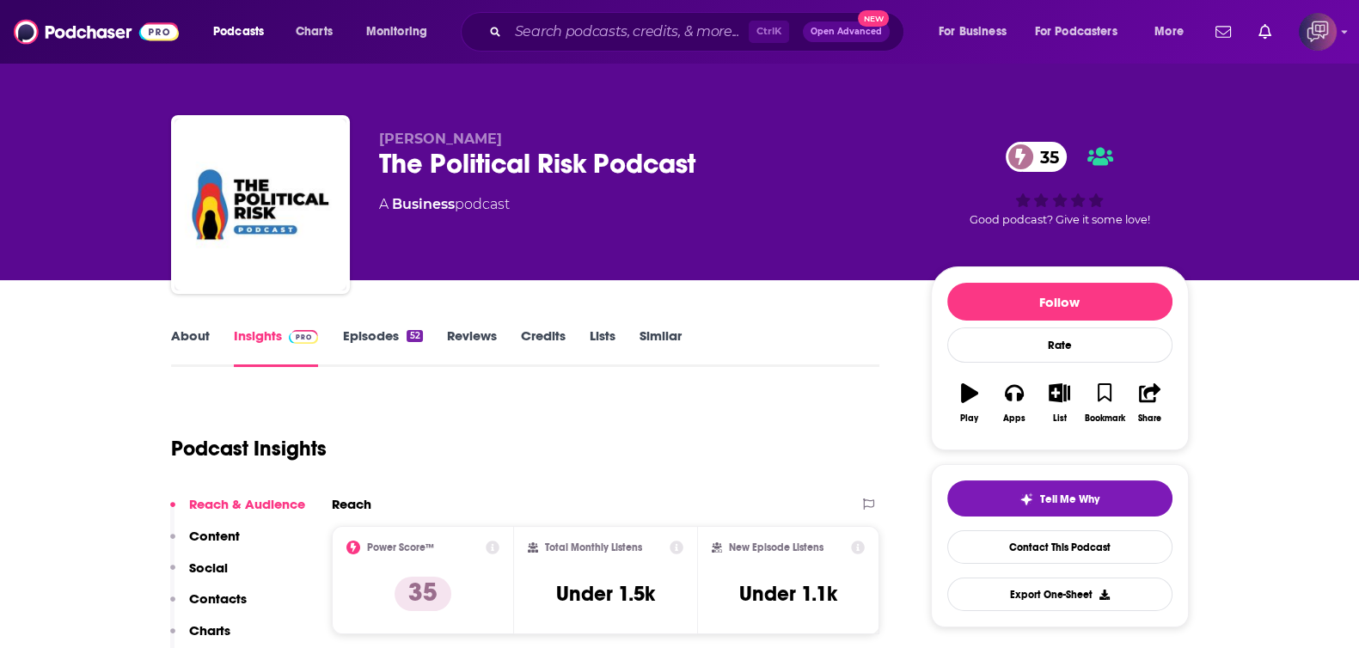
click at [199, 342] on link "About" at bounding box center [190, 348] width 39 height 40
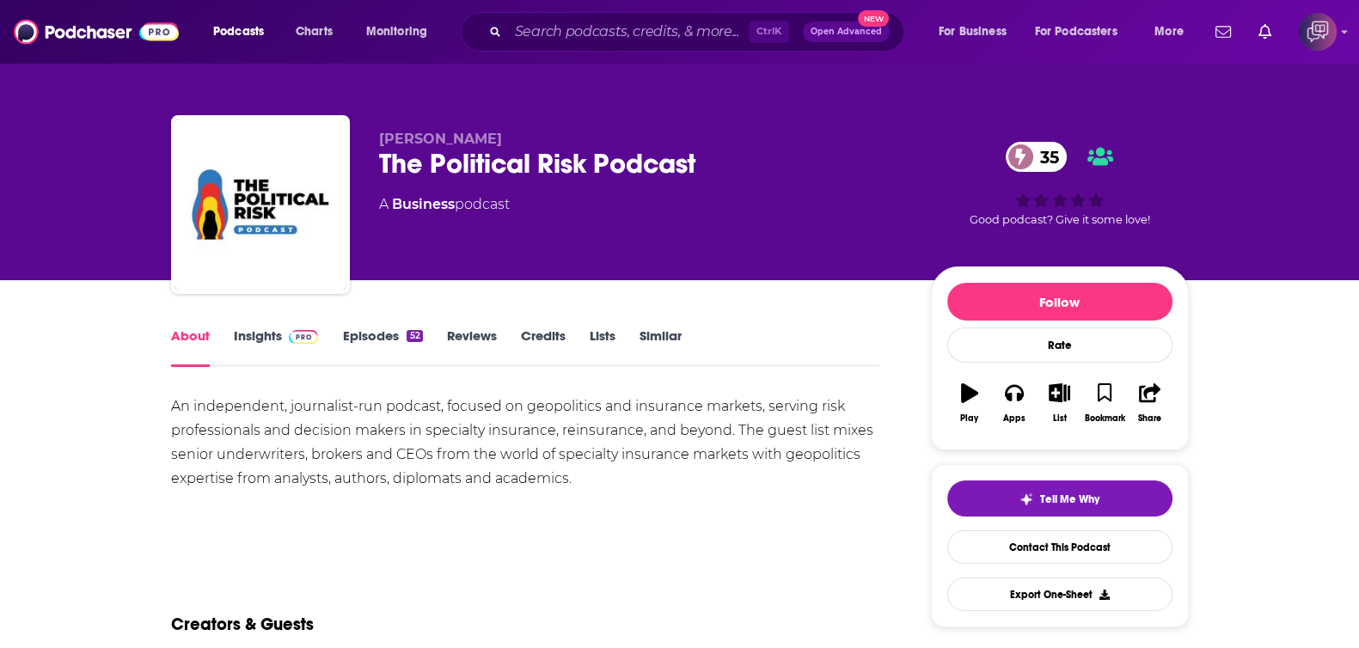
click at [680, 466] on div "An independent, journalist-run podcast, focused on geopolitics and insurance ma…" at bounding box center [525, 443] width 709 height 96
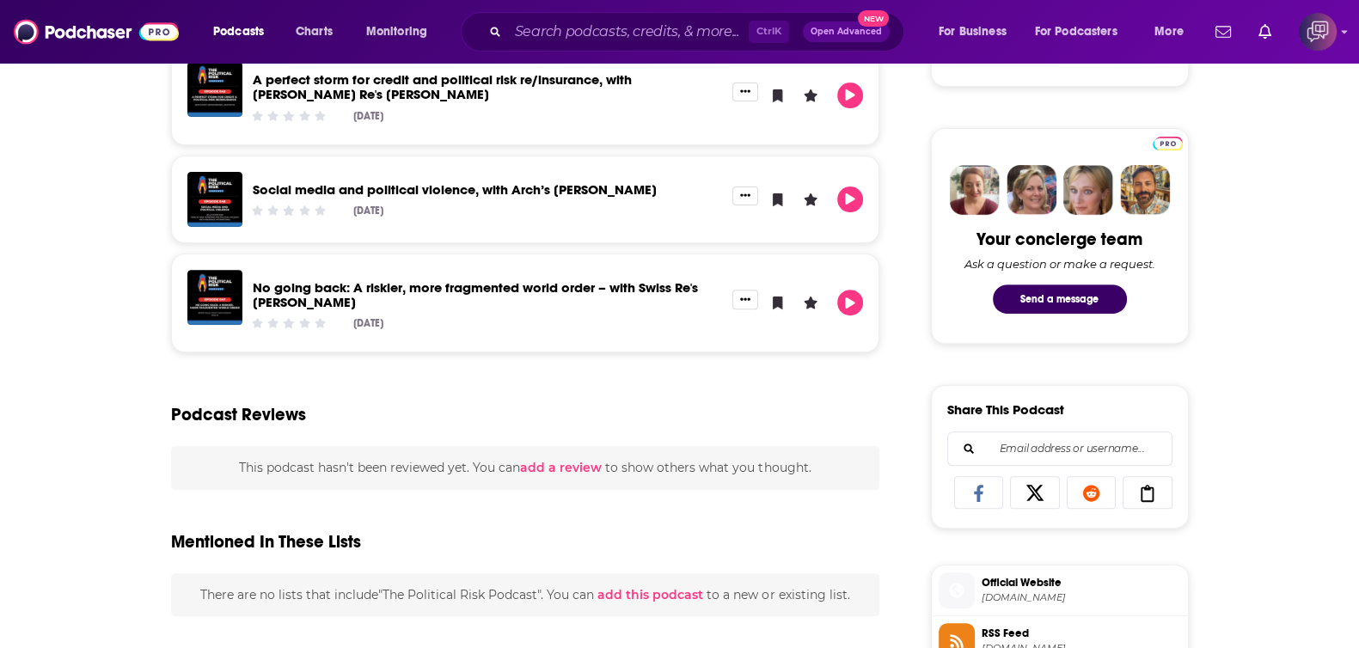
scroll to position [537, 0]
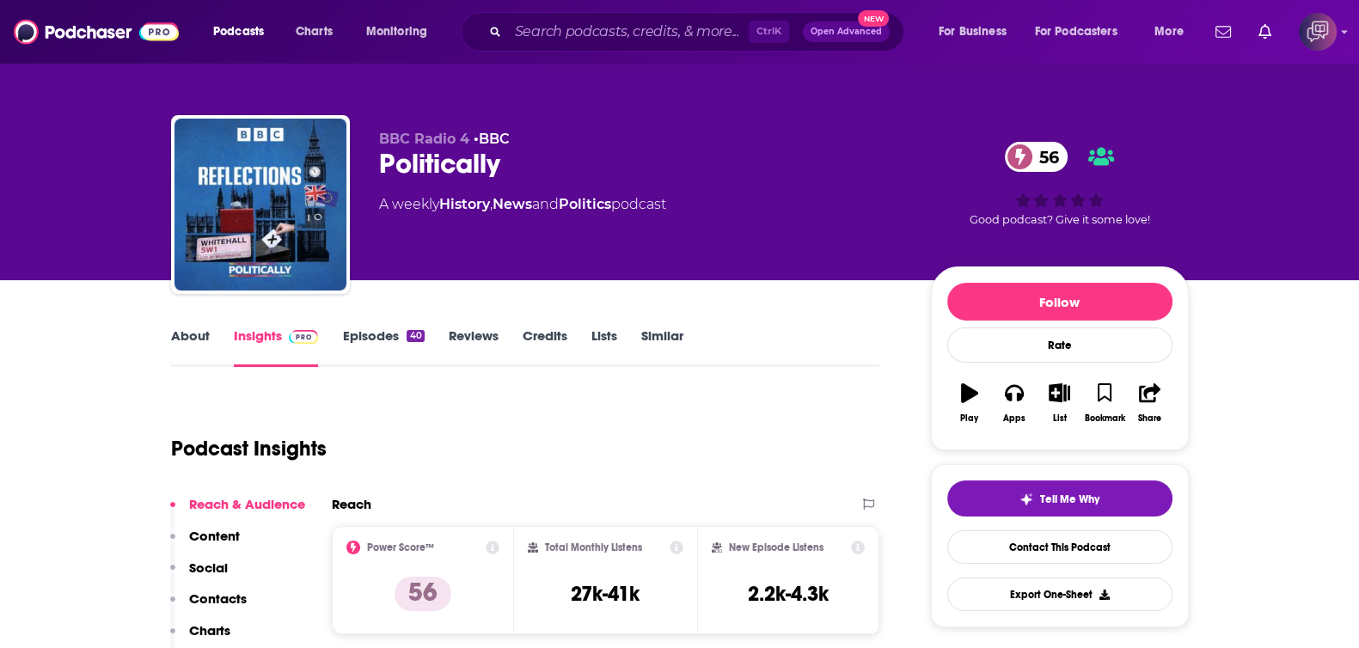
scroll to position [214, 0]
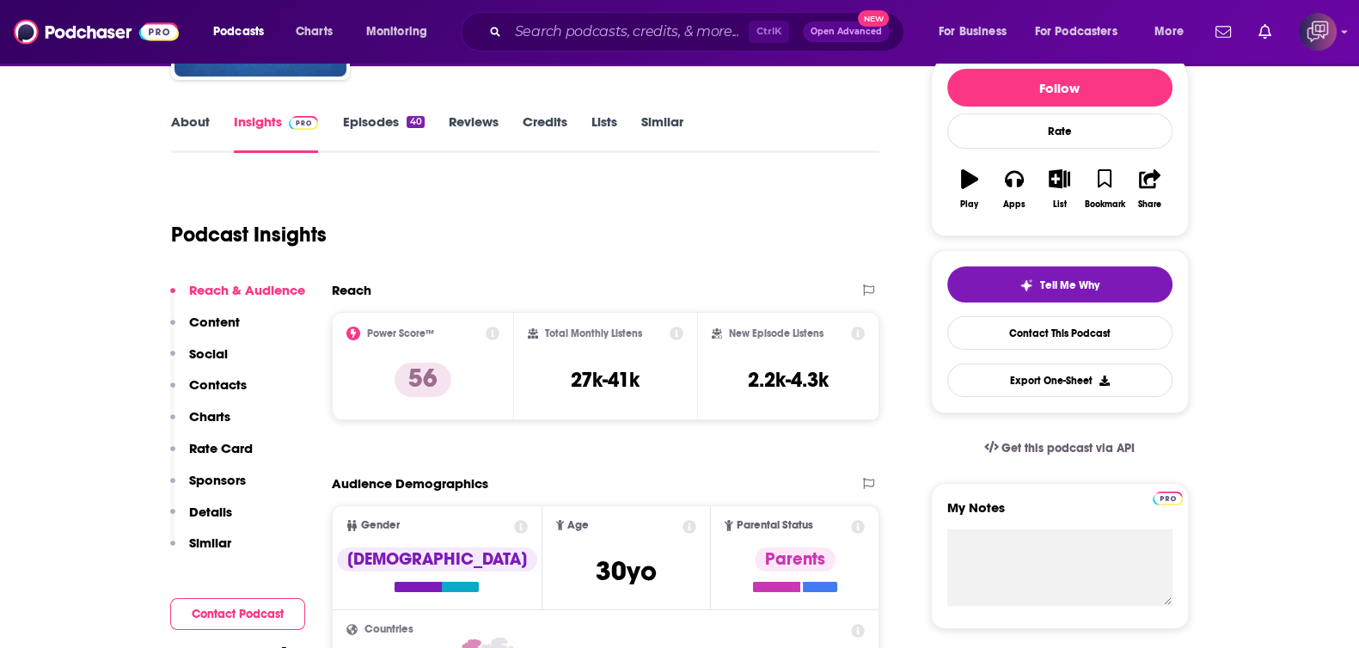
click at [202, 114] on link "About" at bounding box center [190, 133] width 39 height 40
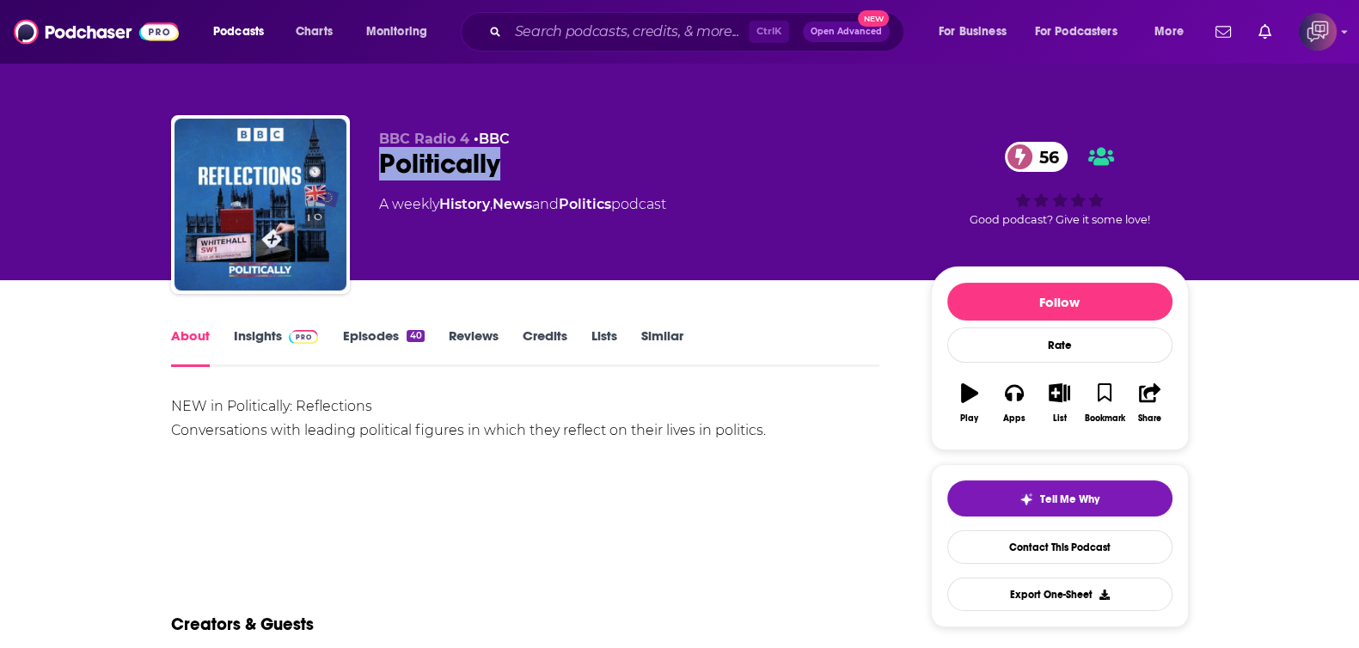
drag, startPoint x: 364, startPoint y: 152, endPoint x: 640, endPoint y: 181, distance: 277.5
click at [640, 181] on div "BBC Radio 4 • BBC Politically 56 A weekly History , News and Politics podcast 5…" at bounding box center [680, 208] width 1018 height 186
copy h1 "Politically"
click at [279, 346] on link "Insights" at bounding box center [276, 348] width 85 height 40
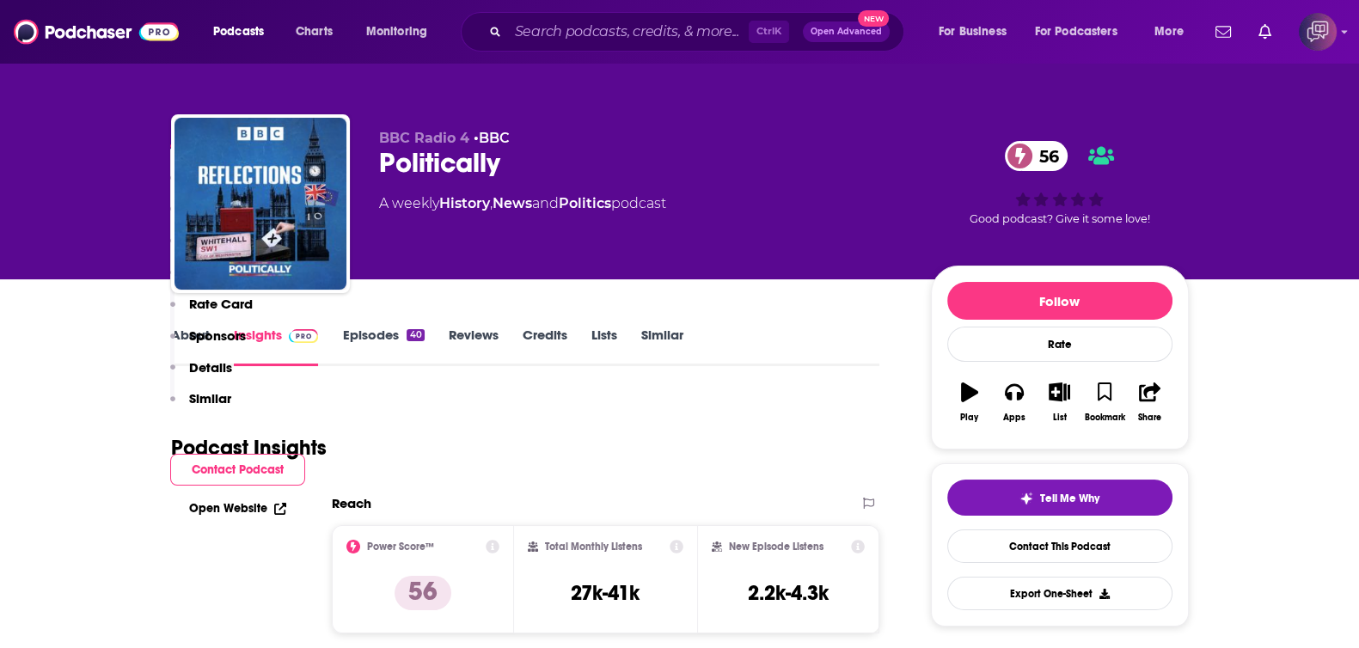
scroll to position [967, 0]
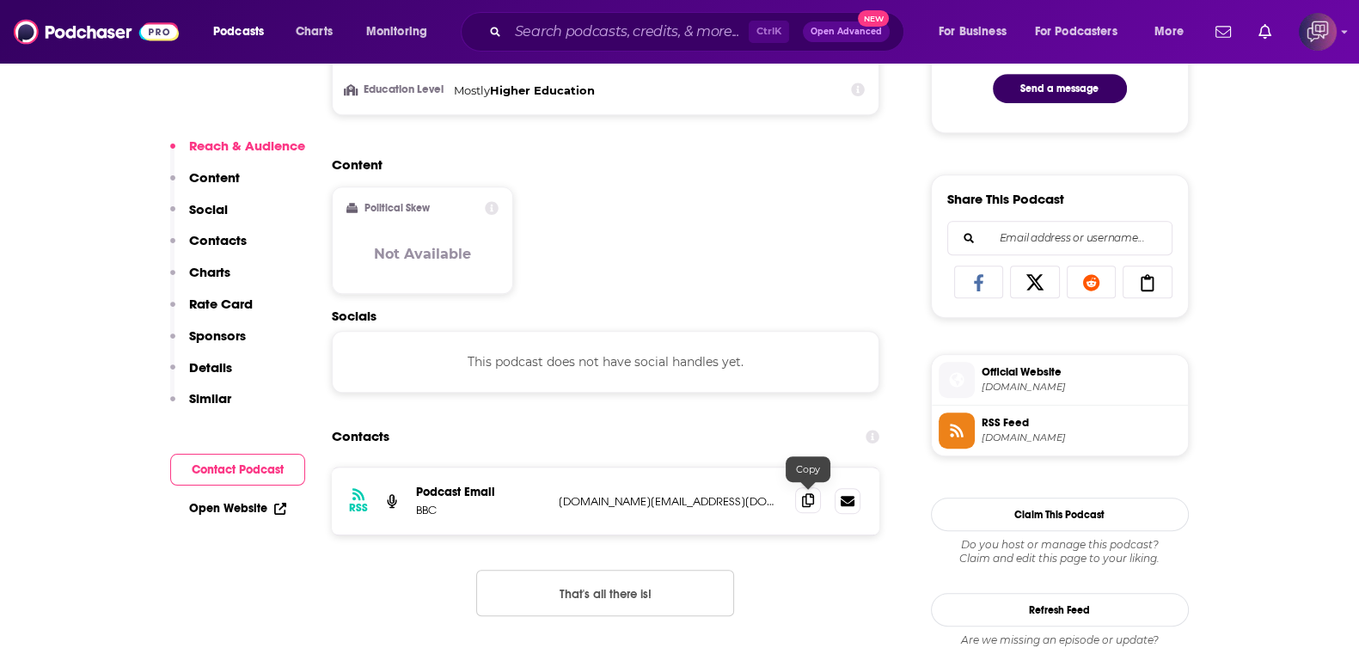
click at [807, 496] on icon at bounding box center [808, 500] width 12 height 14
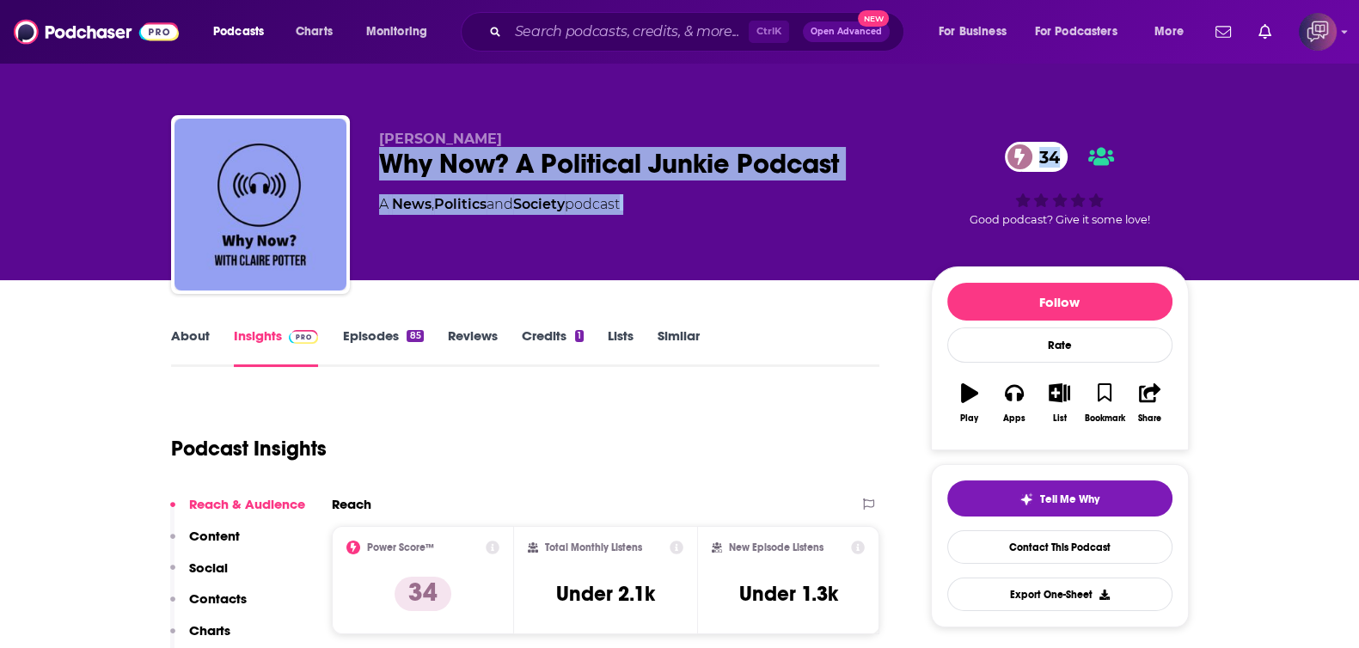
drag, startPoint x: 474, startPoint y: 152, endPoint x: 847, endPoint y: 161, distance: 373.2
click at [934, 156] on div "[PERSON_NAME] Why Now? A Political Junkie Podcast 34 A News , Politics and Soci…" at bounding box center [680, 208] width 1018 height 186
click at [625, 150] on div "Why Now? A Political Junkie Podcast 34" at bounding box center [641, 164] width 524 height 34
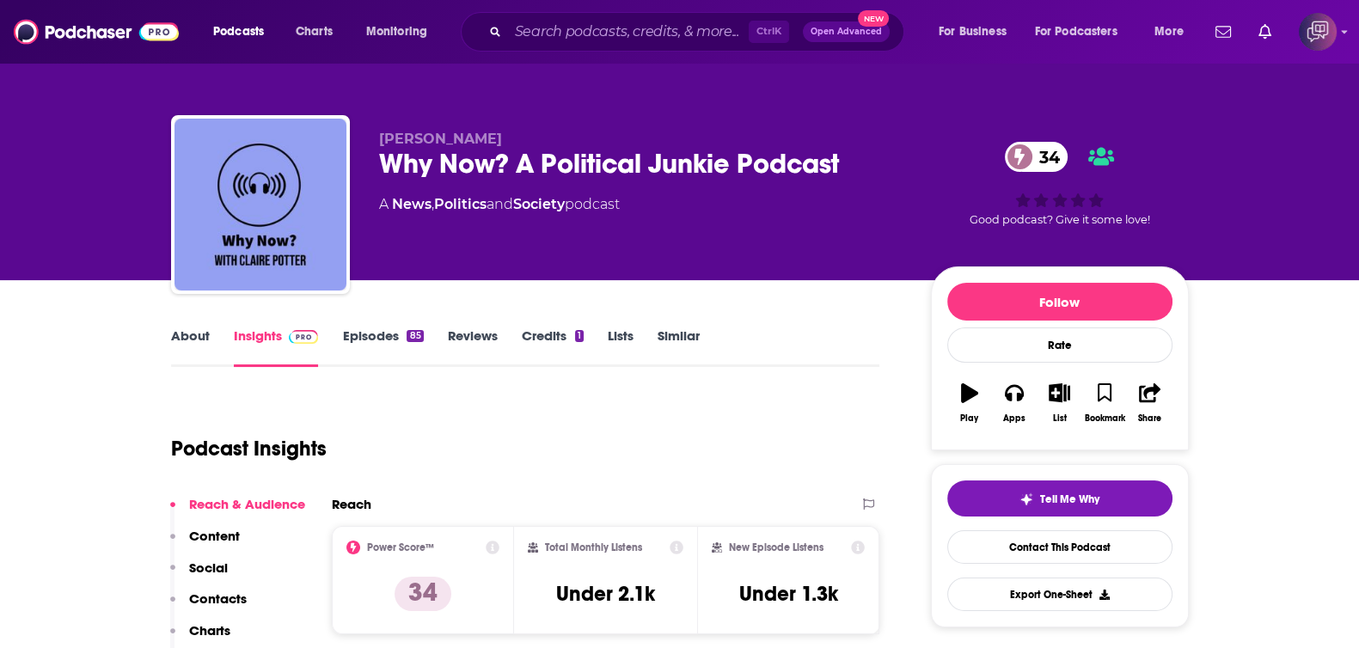
click at [385, 145] on span "Claire Potter" at bounding box center [440, 139] width 123 height 16
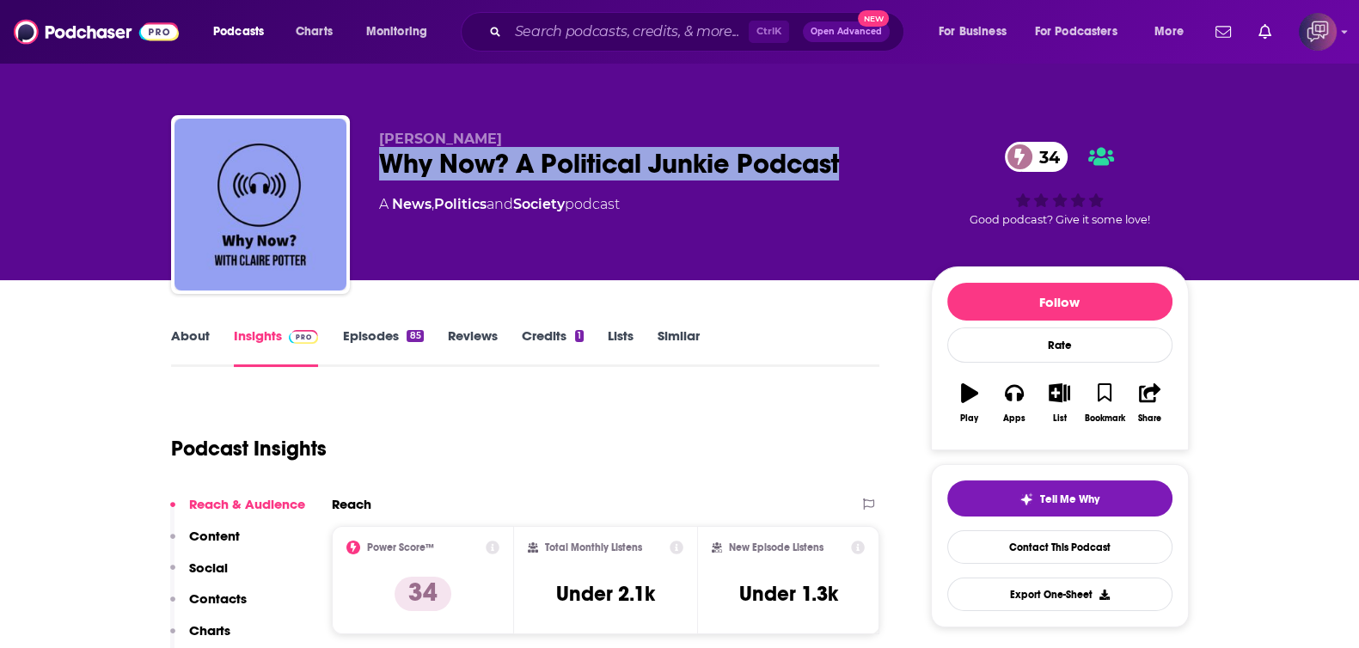
drag, startPoint x: 679, startPoint y: 165, endPoint x: 879, endPoint y: 171, distance: 200.4
click at [879, 171] on div "Claire Potter Why Now? A Political Junkie Podcast 34 A News , Politics and Soci…" at bounding box center [680, 208] width 1018 height 186
copy h2 "Why Now? A Political Junkie Podcast"
click at [201, 333] on link "About" at bounding box center [190, 348] width 39 height 40
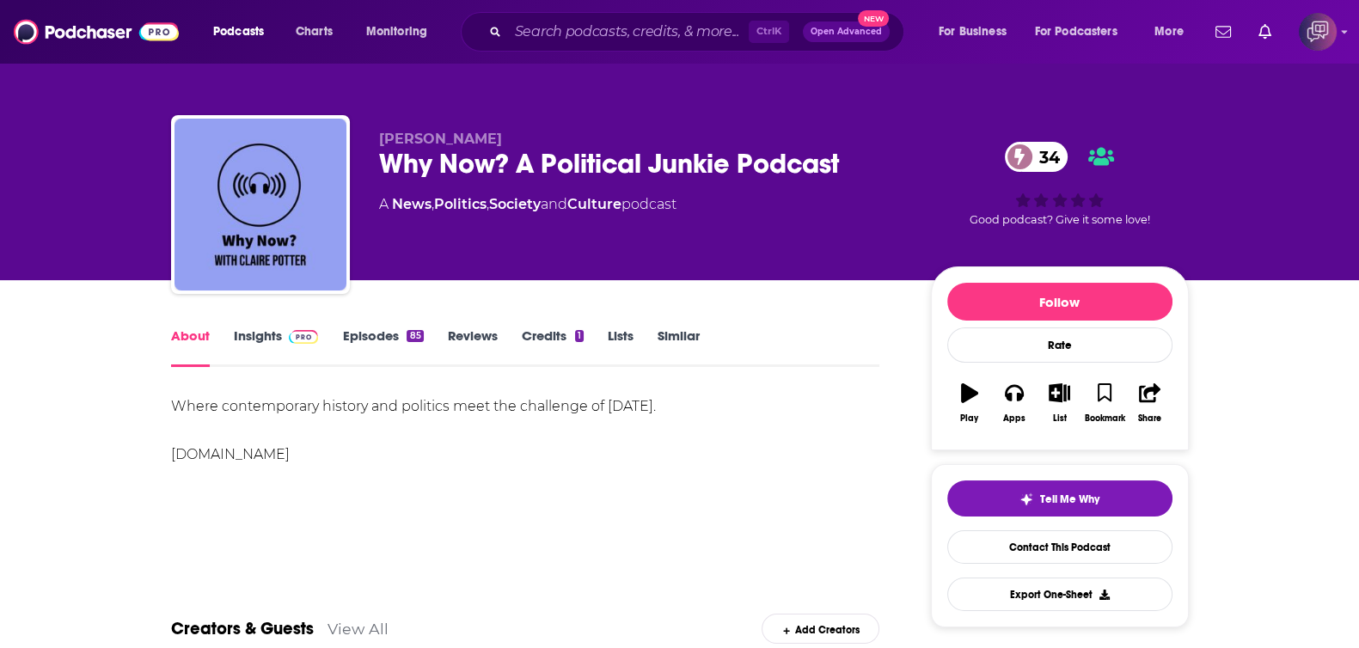
click at [254, 355] on link "Insights" at bounding box center [276, 348] width 85 height 40
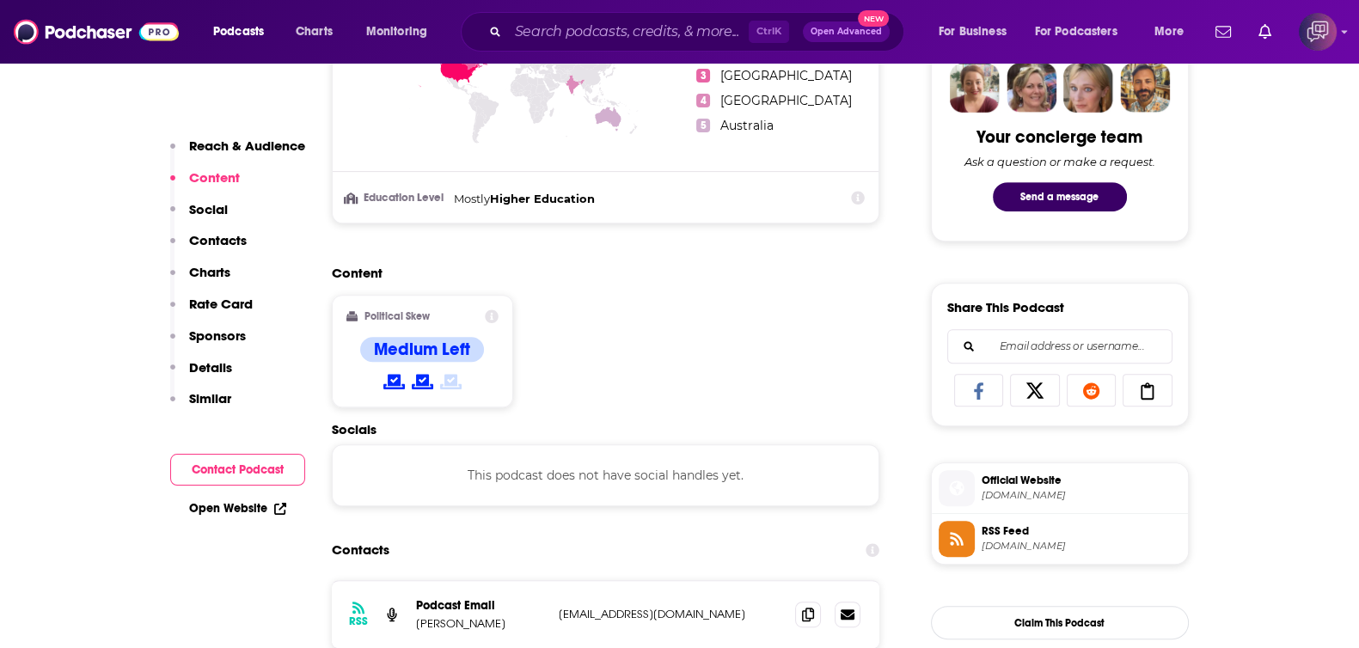
scroll to position [1074, 0]
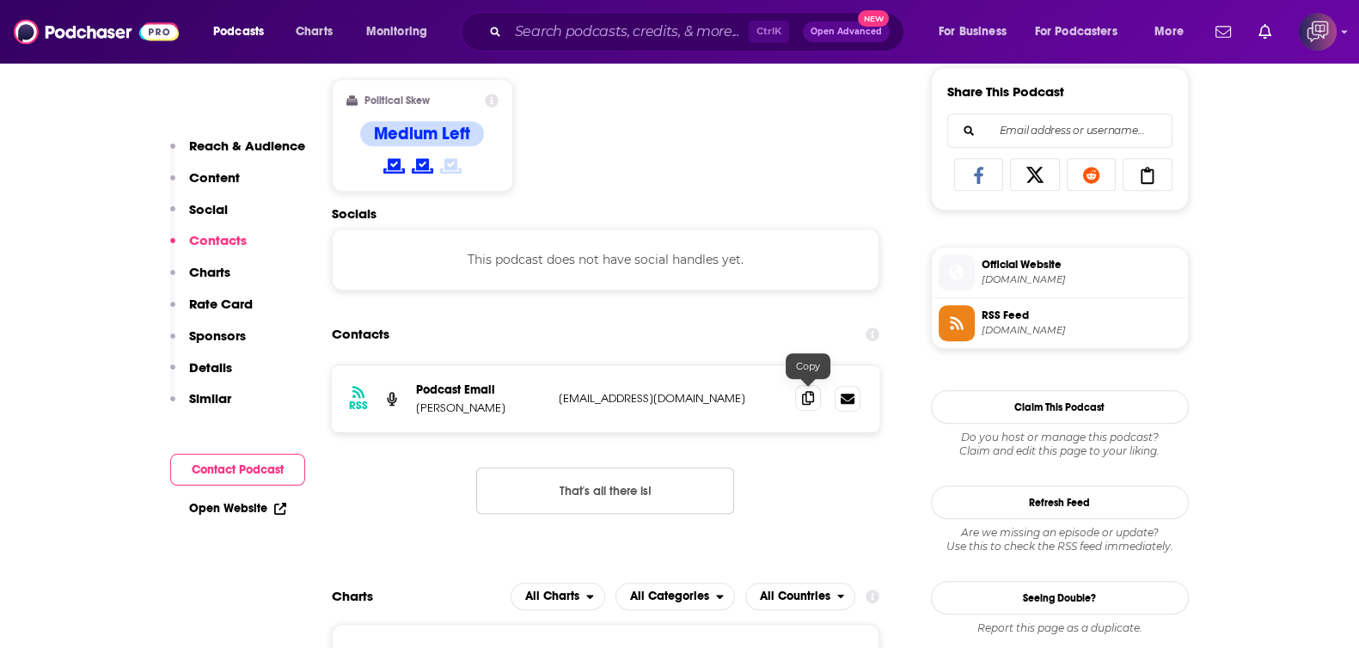
click at [806, 393] on icon at bounding box center [808, 398] width 12 height 14
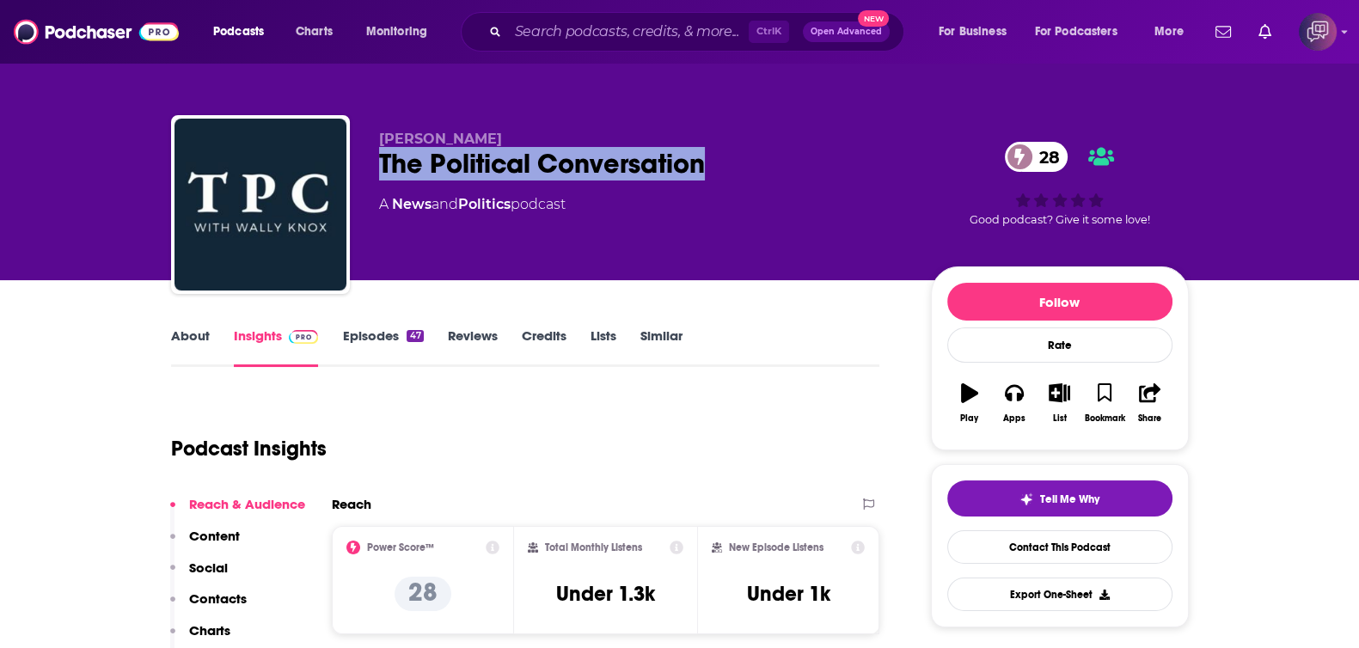
drag, startPoint x: 370, startPoint y: 156, endPoint x: 756, endPoint y: 158, distance: 386.0
click at [756, 158] on div "[PERSON_NAME] The Political Conversation 28 A News and Politics podcast 28 Good…" at bounding box center [680, 208] width 1018 height 186
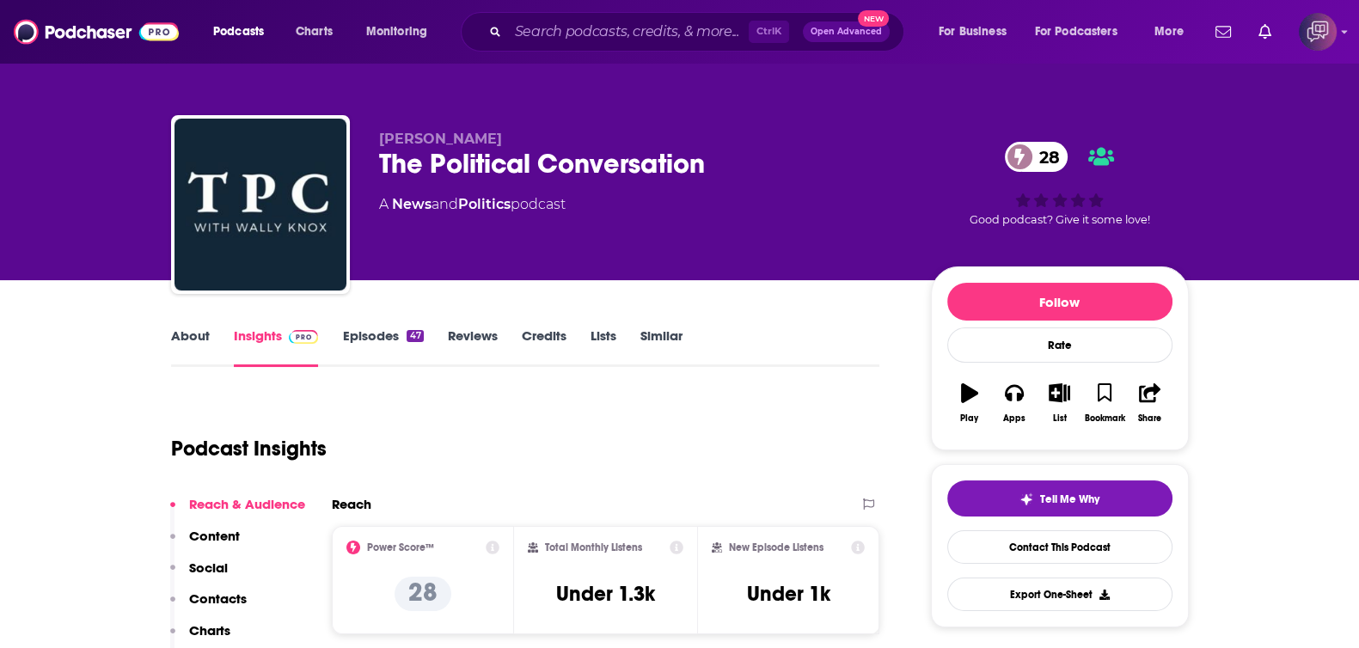
click at [181, 339] on link "About" at bounding box center [190, 348] width 39 height 40
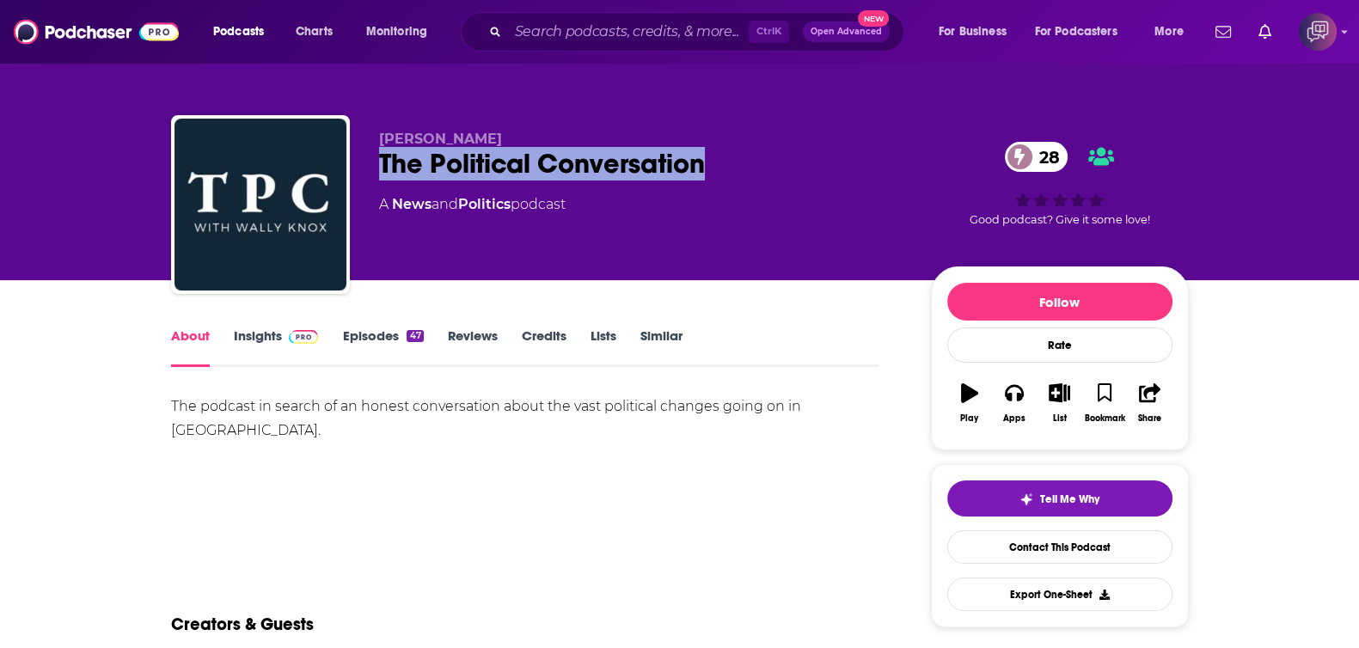
drag, startPoint x: 368, startPoint y: 158, endPoint x: 578, endPoint y: 34, distance: 244.0
click at [741, 156] on div "[PERSON_NAME] The Political Conversation 28 A News and Politics podcast 28 Good…" at bounding box center [680, 208] width 1018 height 186
copy h1 "The Political Conversation"
click at [277, 340] on link "Insights" at bounding box center [276, 348] width 85 height 40
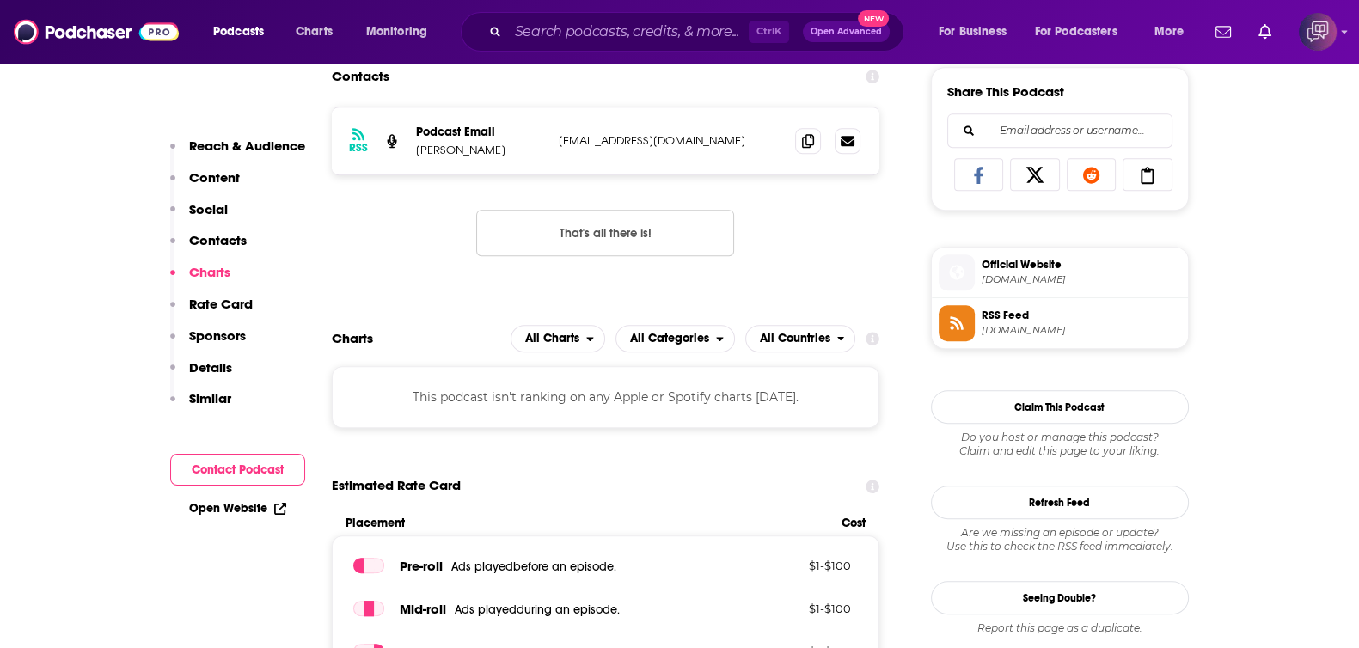
scroll to position [967, 0]
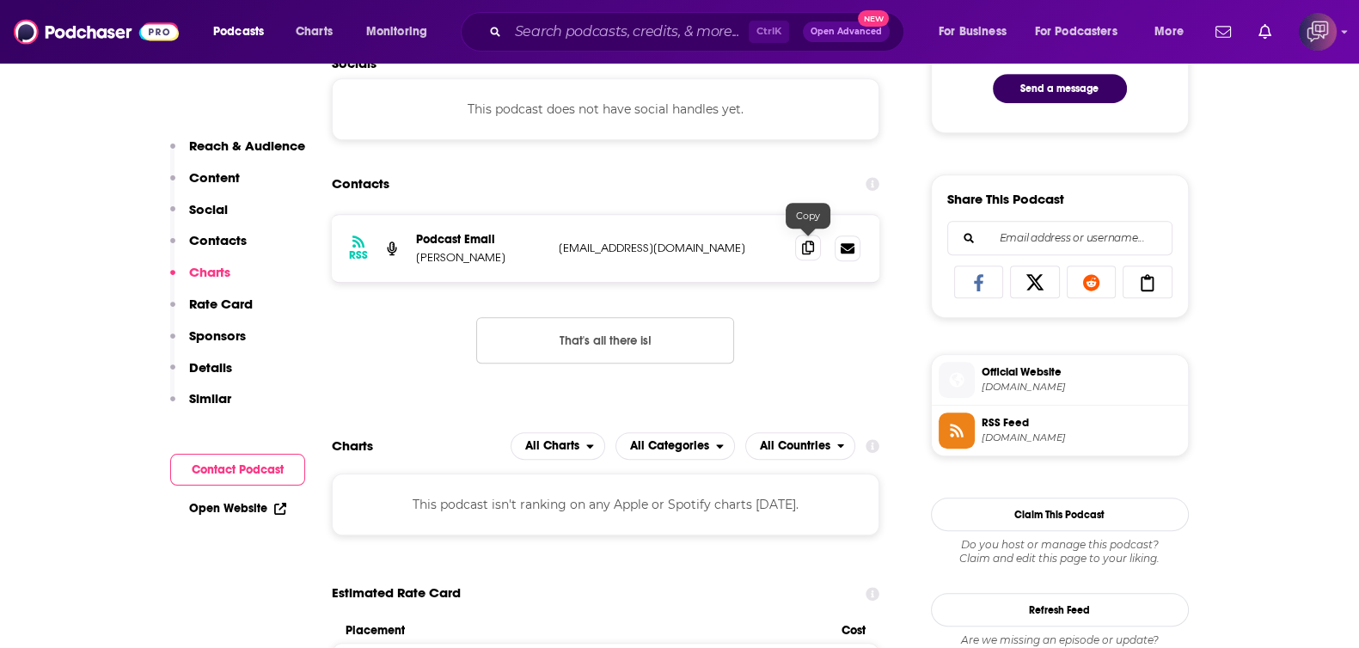
click at [810, 247] on icon at bounding box center [808, 248] width 12 height 14
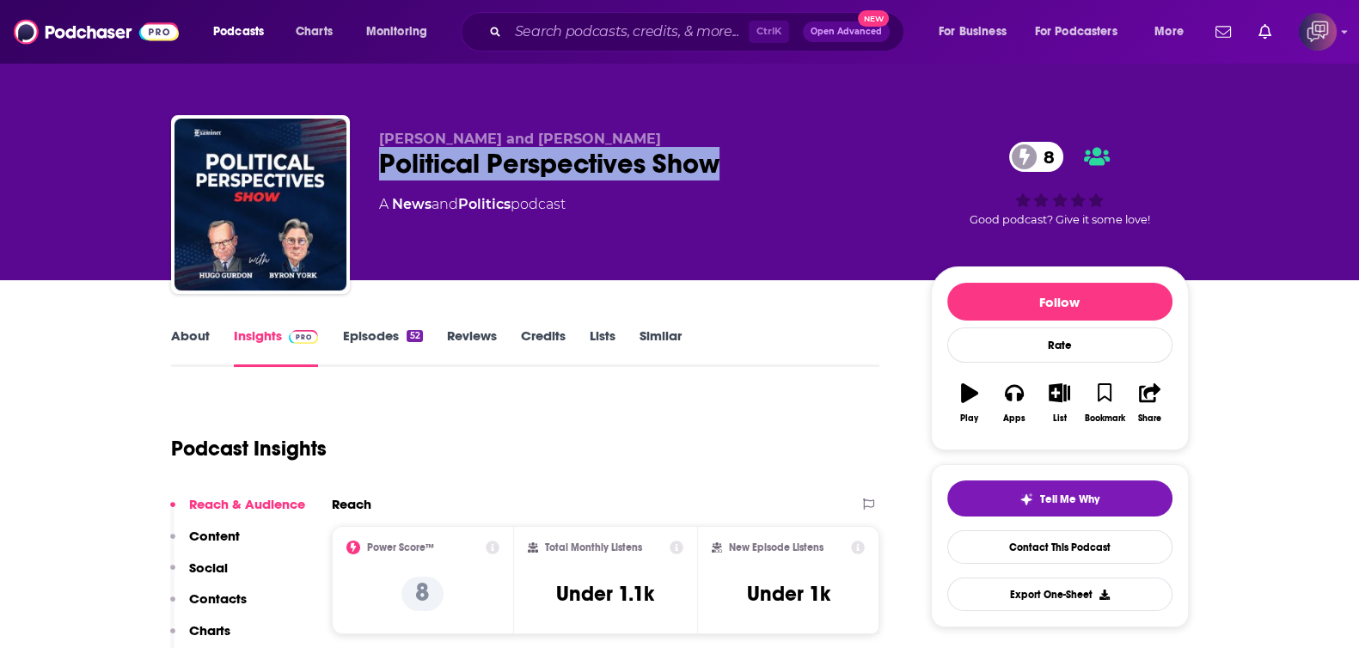
drag, startPoint x: 691, startPoint y: 151, endPoint x: 841, endPoint y: 161, distance: 149.9
click at [841, 161] on div "Hugo Gurdon and Byron York Political Perspectives Show 8 A News and Politics po…" at bounding box center [680, 208] width 1018 height 186
click at [187, 339] on link "About" at bounding box center [190, 348] width 39 height 40
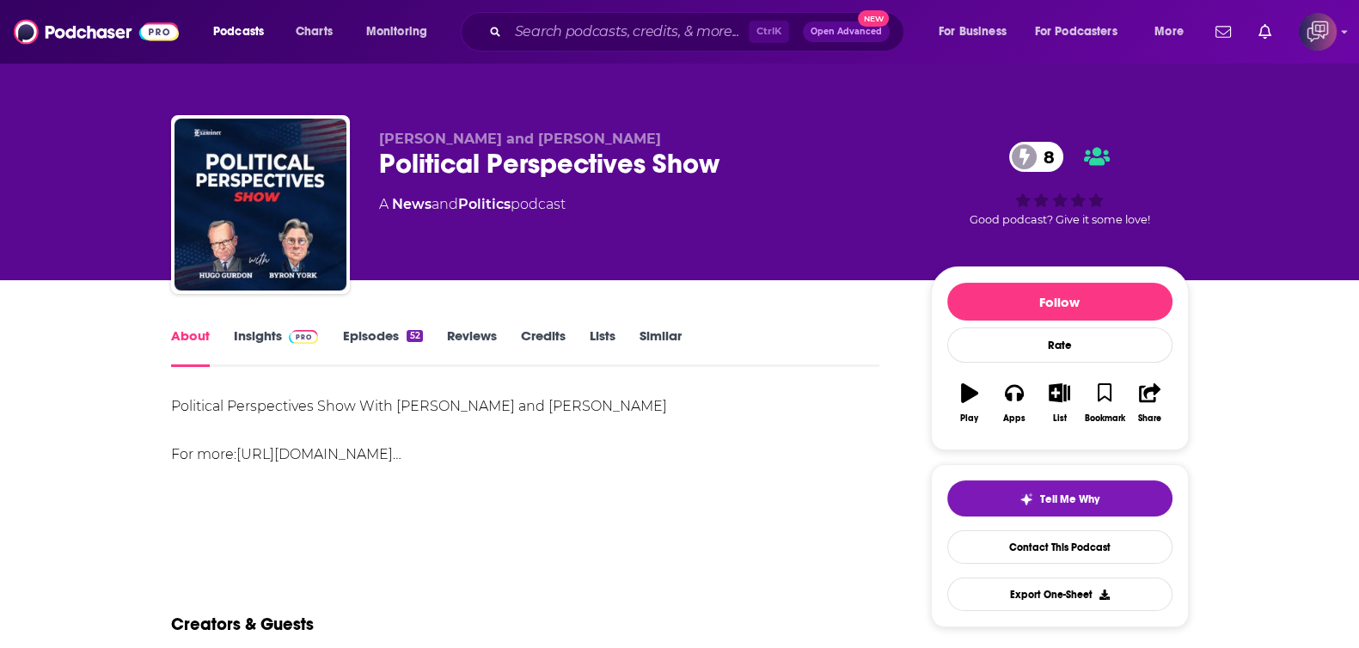
click at [272, 341] on link "Insights" at bounding box center [276, 348] width 85 height 40
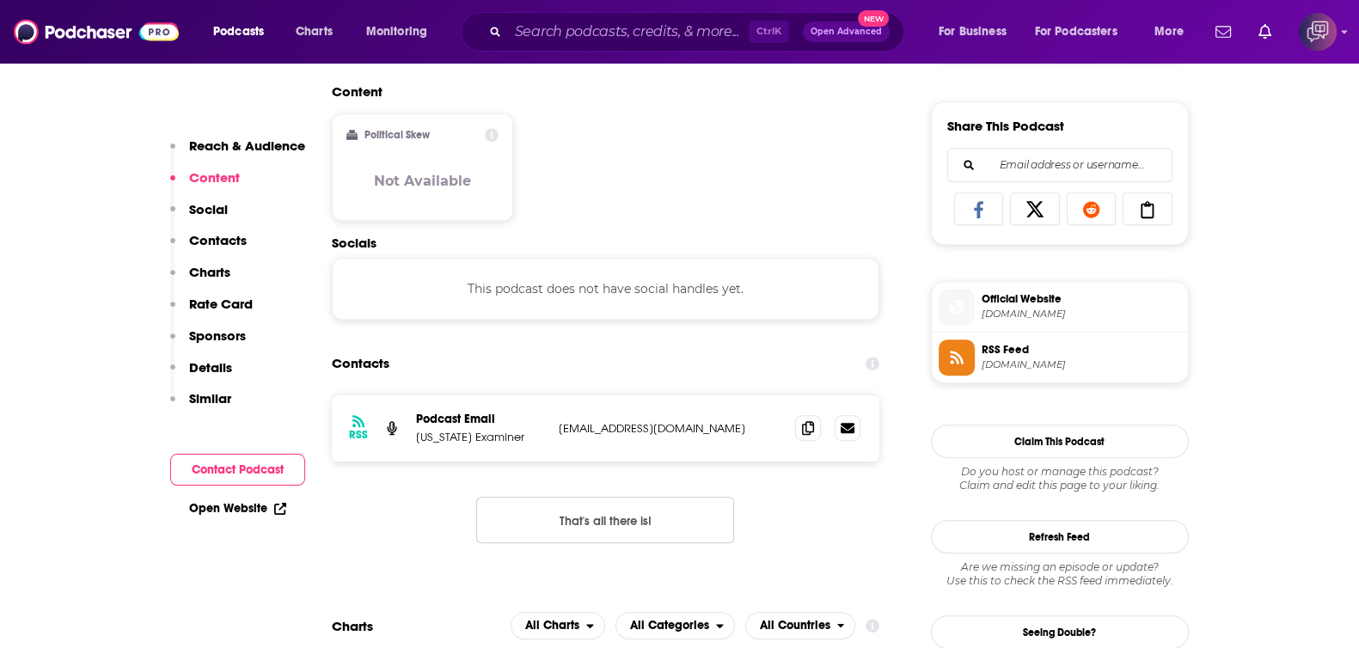
scroll to position [1074, 0]
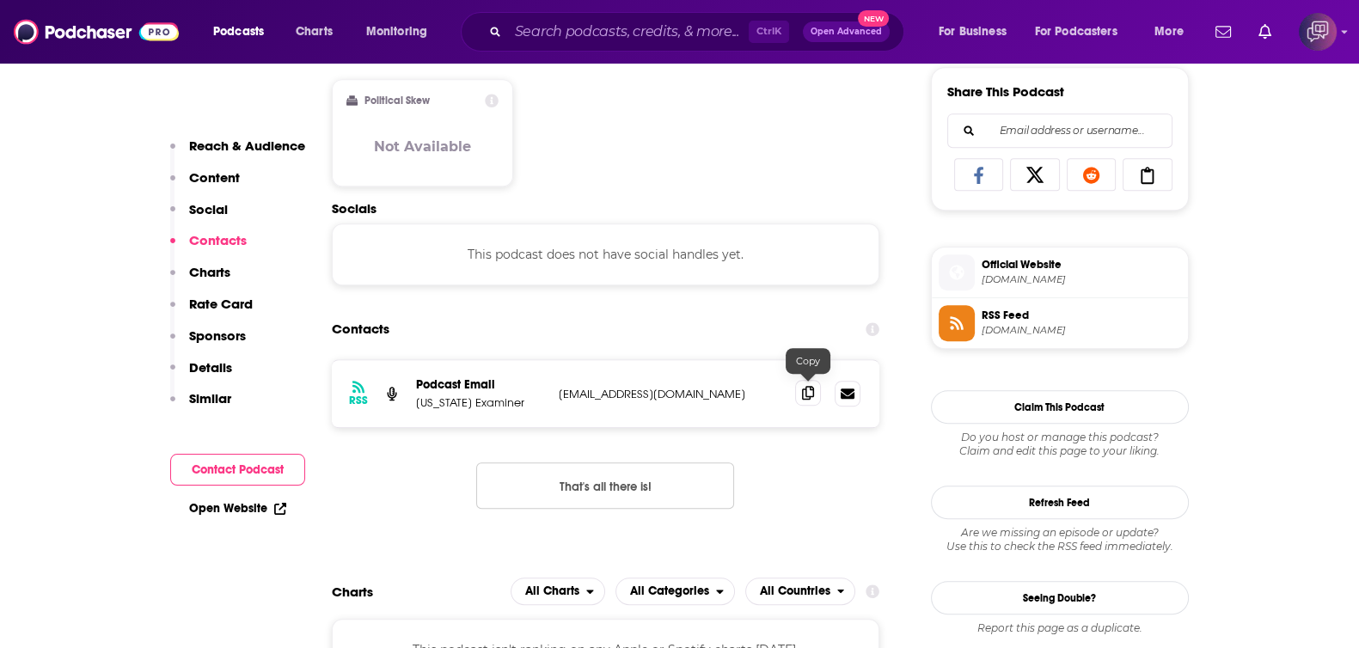
click at [811, 387] on icon at bounding box center [808, 393] width 12 height 14
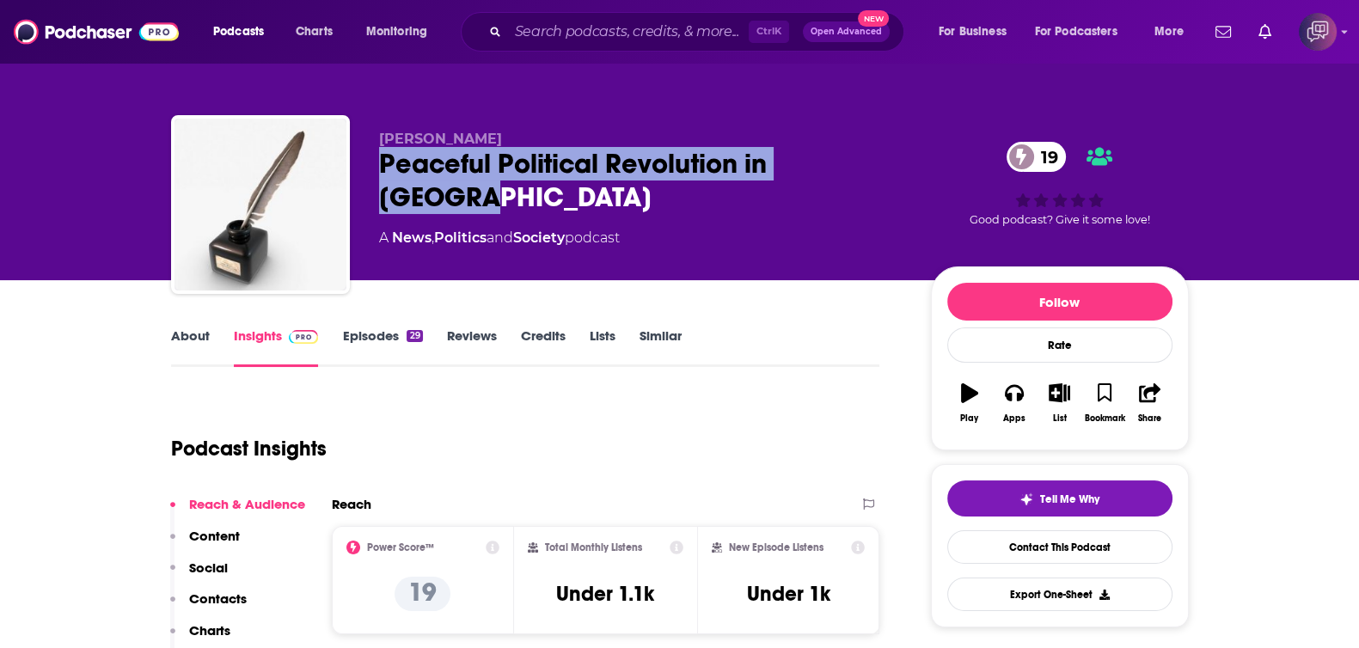
drag, startPoint x: 366, startPoint y: 158, endPoint x: 892, endPoint y: 167, distance: 526.1
click at [892, 167] on div "John Mulkins Peaceful Political Revolution in America 19 A News , Politics and …" at bounding box center [680, 208] width 1018 height 186
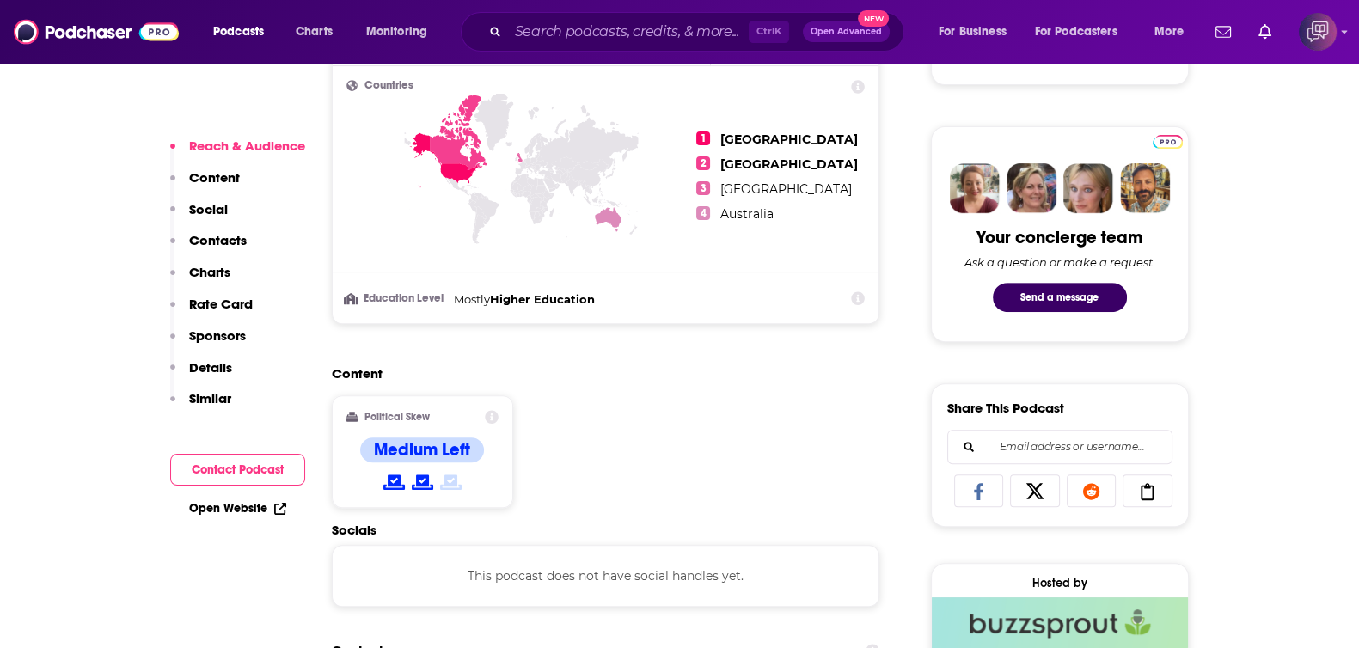
scroll to position [1289, 0]
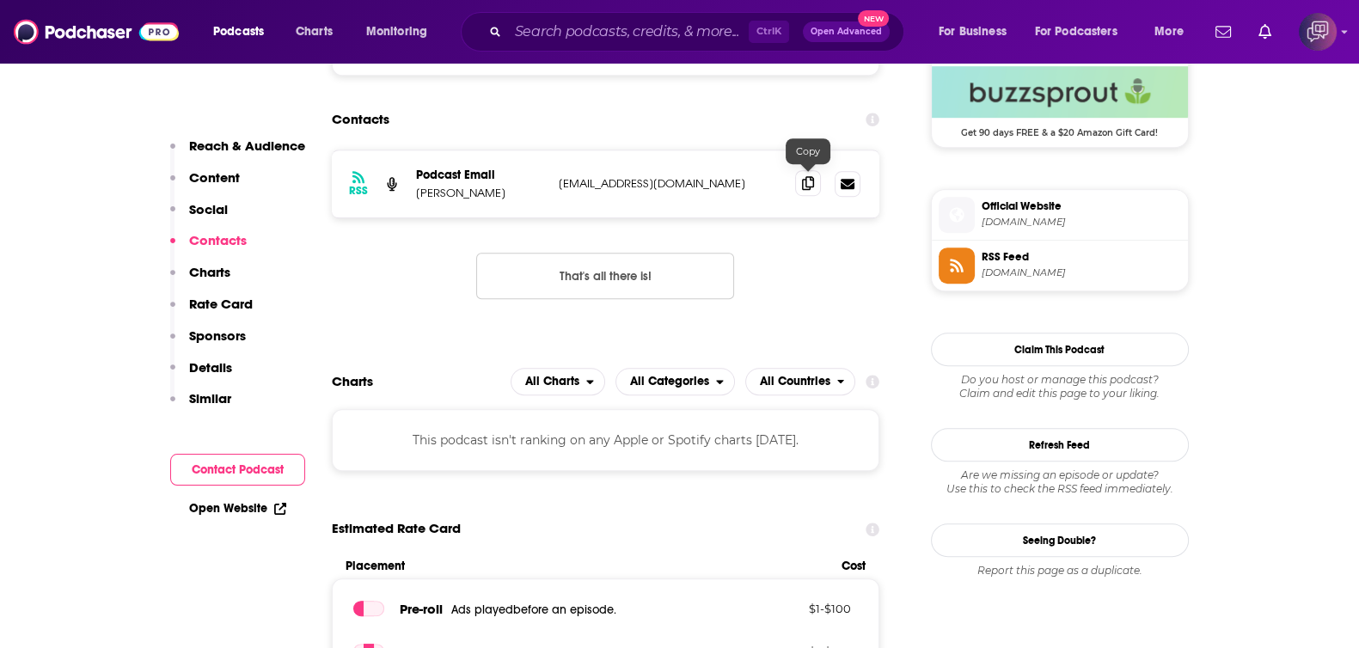
click at [811, 176] on icon at bounding box center [808, 183] width 12 height 14
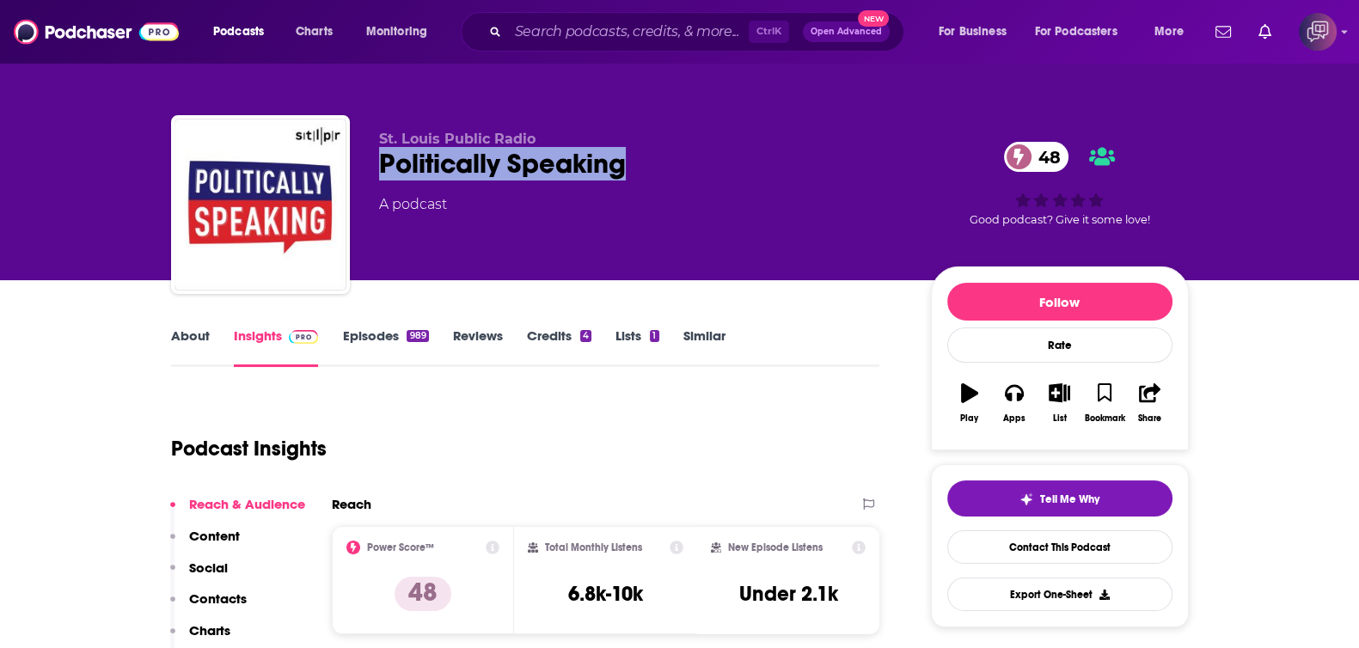
drag, startPoint x: 478, startPoint y: 152, endPoint x: 745, endPoint y: 153, distance: 267.3
click at [745, 153] on div "St. [PERSON_NAME] Public Radio Politically Speaking 48 A podcast 48 Good podcas…" at bounding box center [680, 208] width 1018 height 186
click at [185, 343] on link "About" at bounding box center [190, 348] width 39 height 40
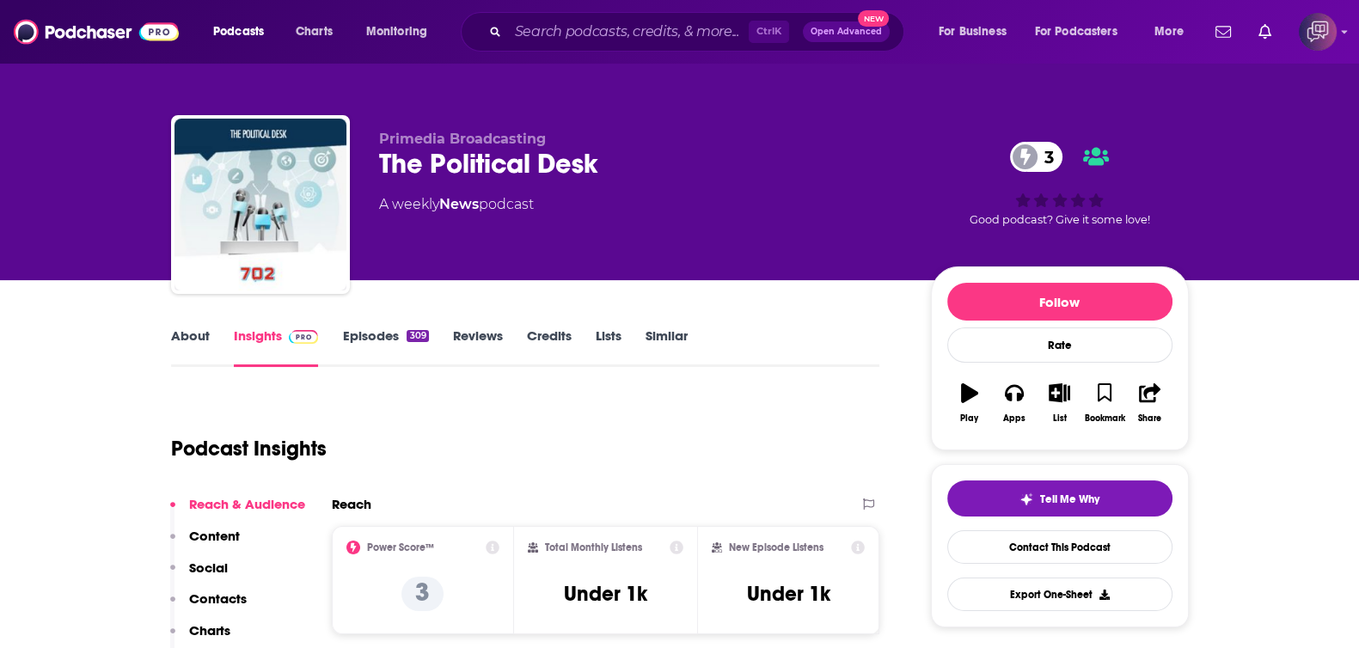
click at [176, 328] on link "About" at bounding box center [190, 348] width 39 height 40
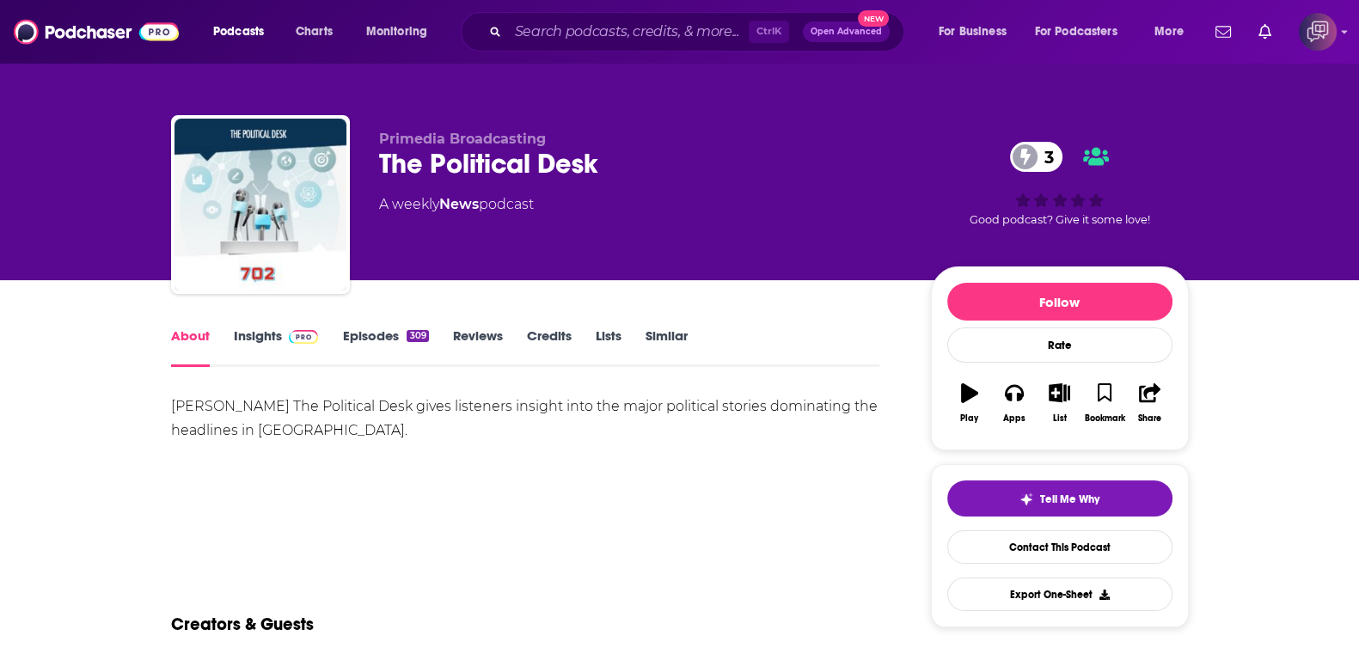
click at [303, 341] on img at bounding box center [304, 337] width 30 height 14
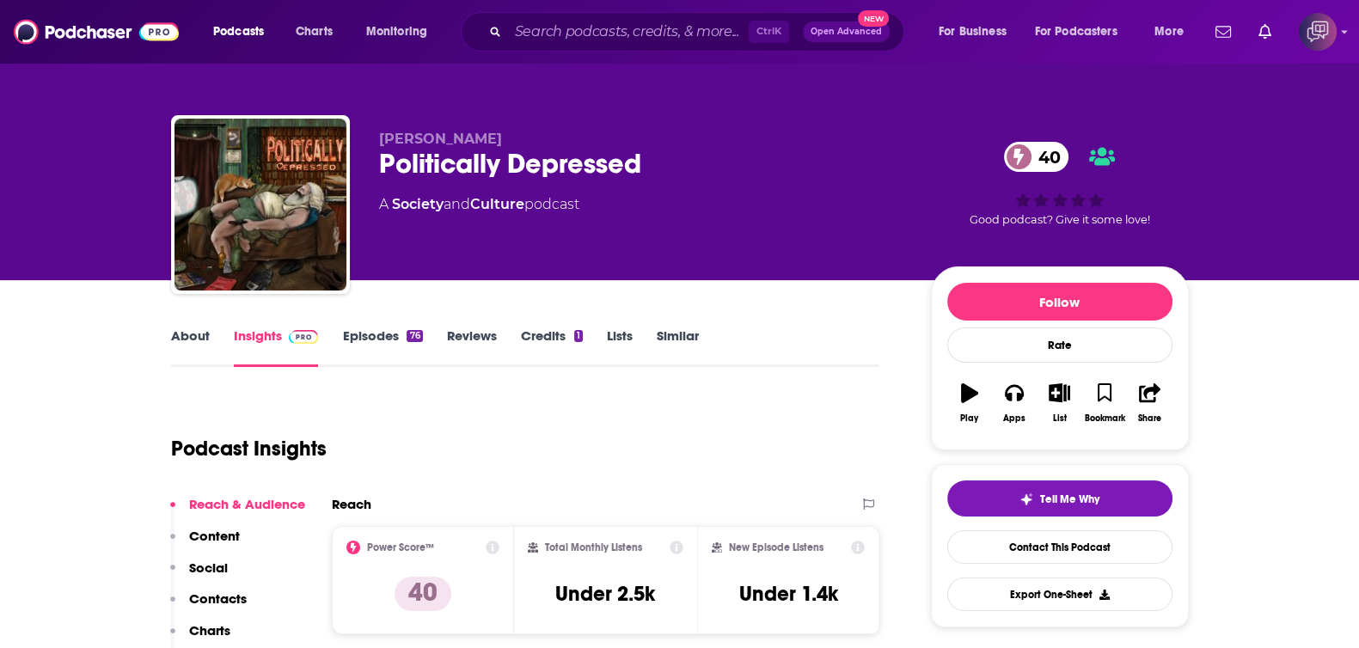
click at [181, 342] on link "About" at bounding box center [190, 348] width 39 height 40
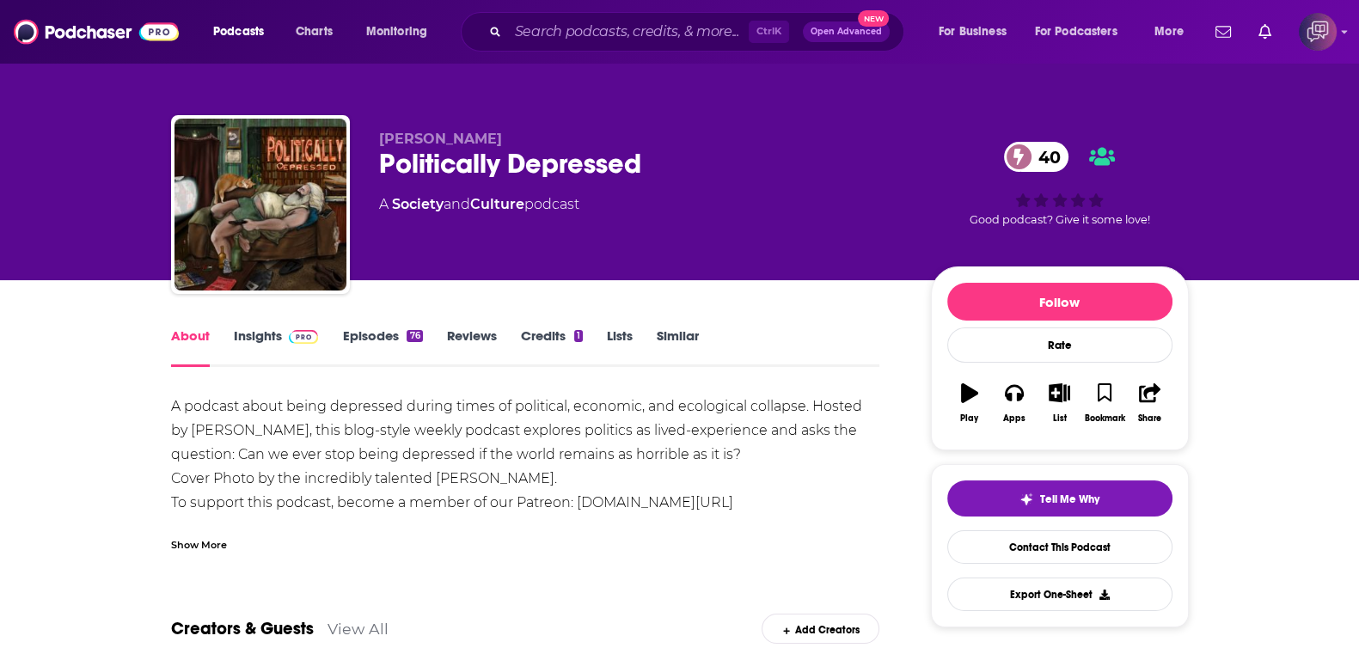
click at [282, 337] on span at bounding box center [300, 336] width 37 height 16
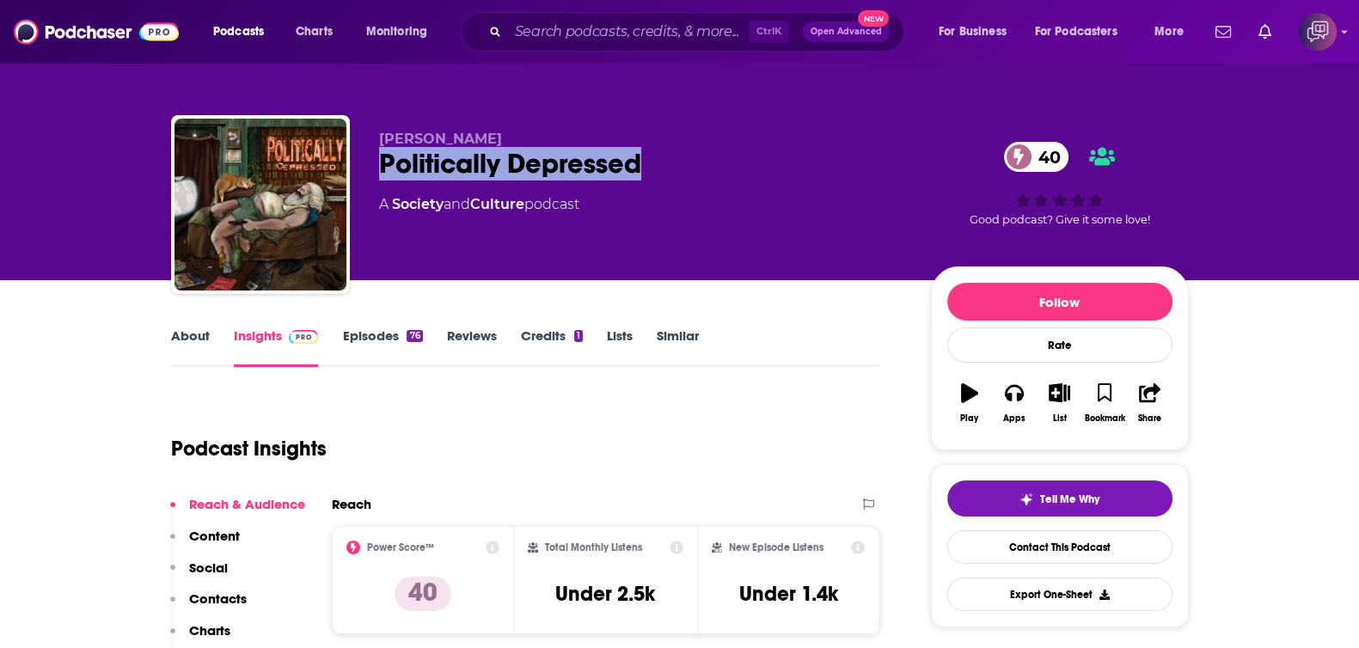
drag, startPoint x: 374, startPoint y: 161, endPoint x: 607, endPoint y: 3, distance: 281.6
click at [677, 166] on div "[PERSON_NAME] Politically Depressed 40 A Society and Culture podcast 40 Good po…" at bounding box center [680, 208] width 1018 height 186
copy h2 "Politically Depressed"
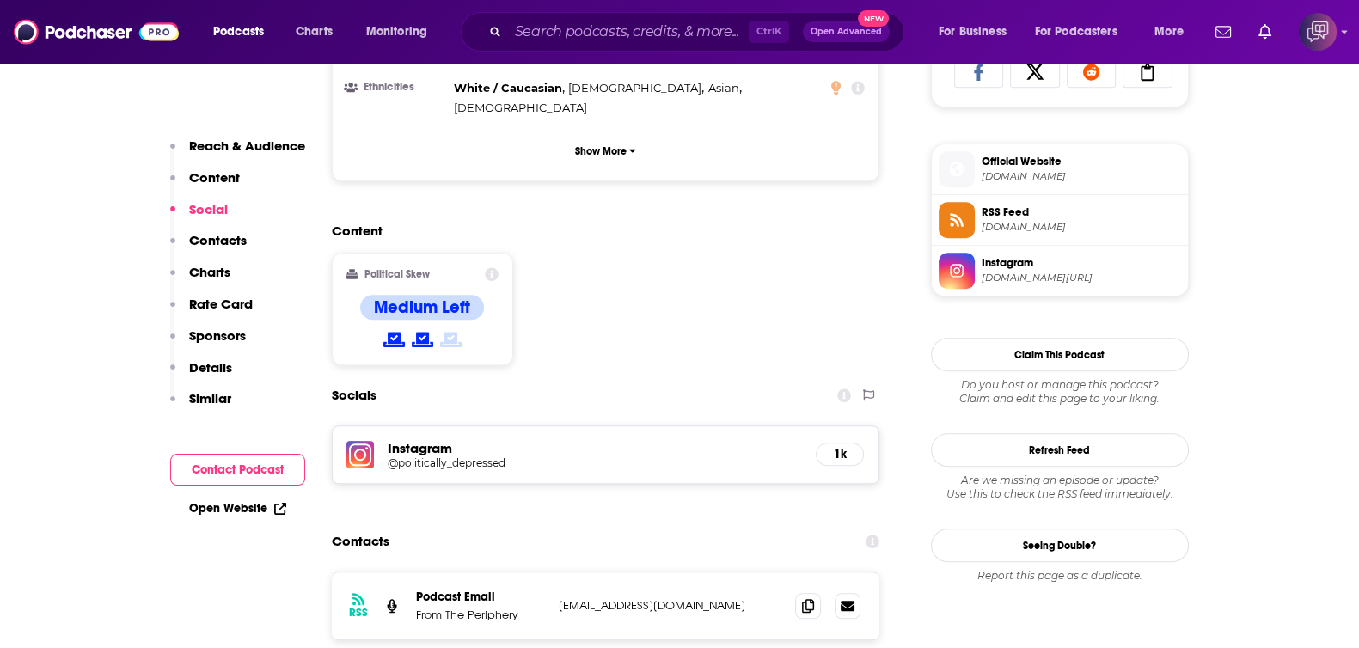
scroll to position [1182, 0]
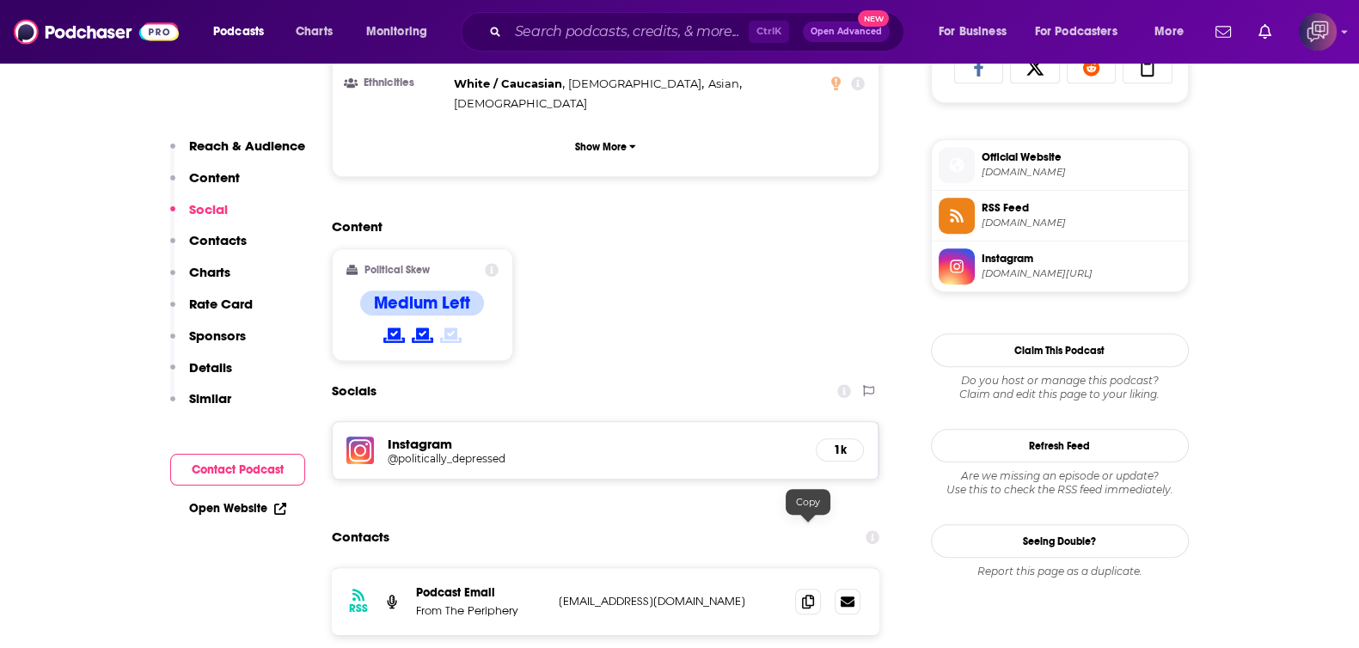
drag, startPoint x: 808, startPoint y: 529, endPoint x: 808, endPoint y: 513, distance: 15.5
click at [808, 595] on icon at bounding box center [808, 602] width 12 height 14
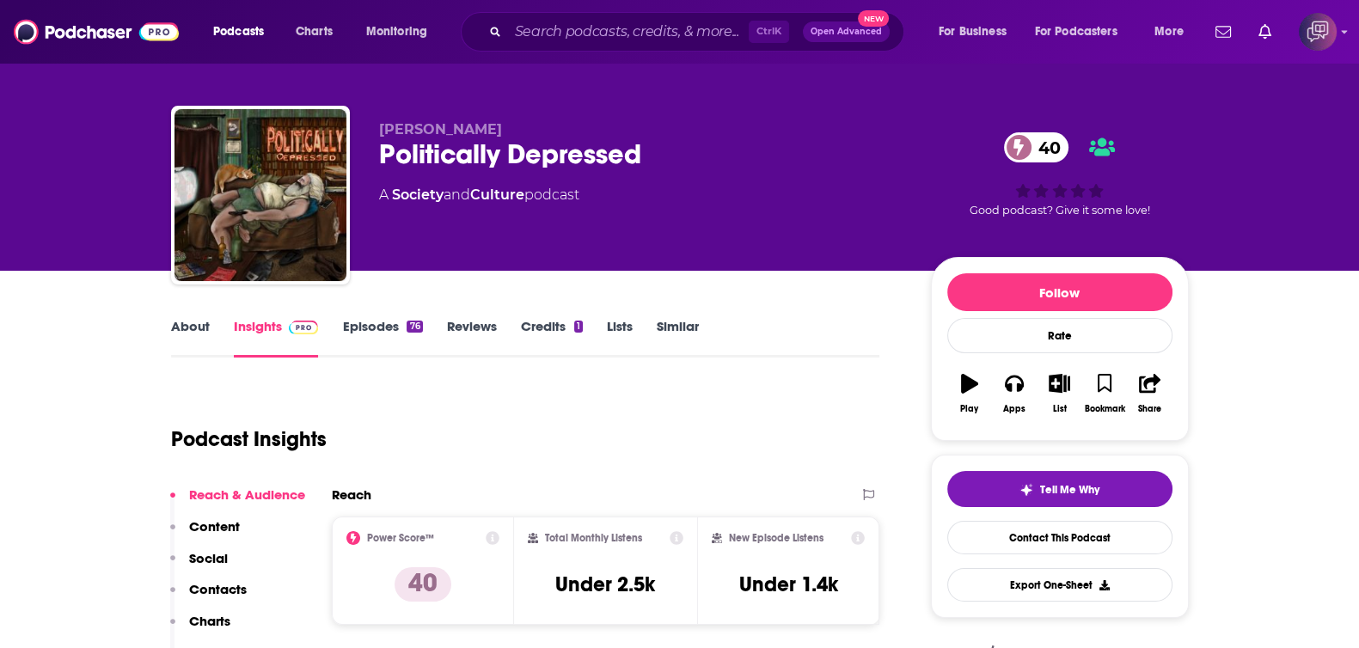
scroll to position [0, 0]
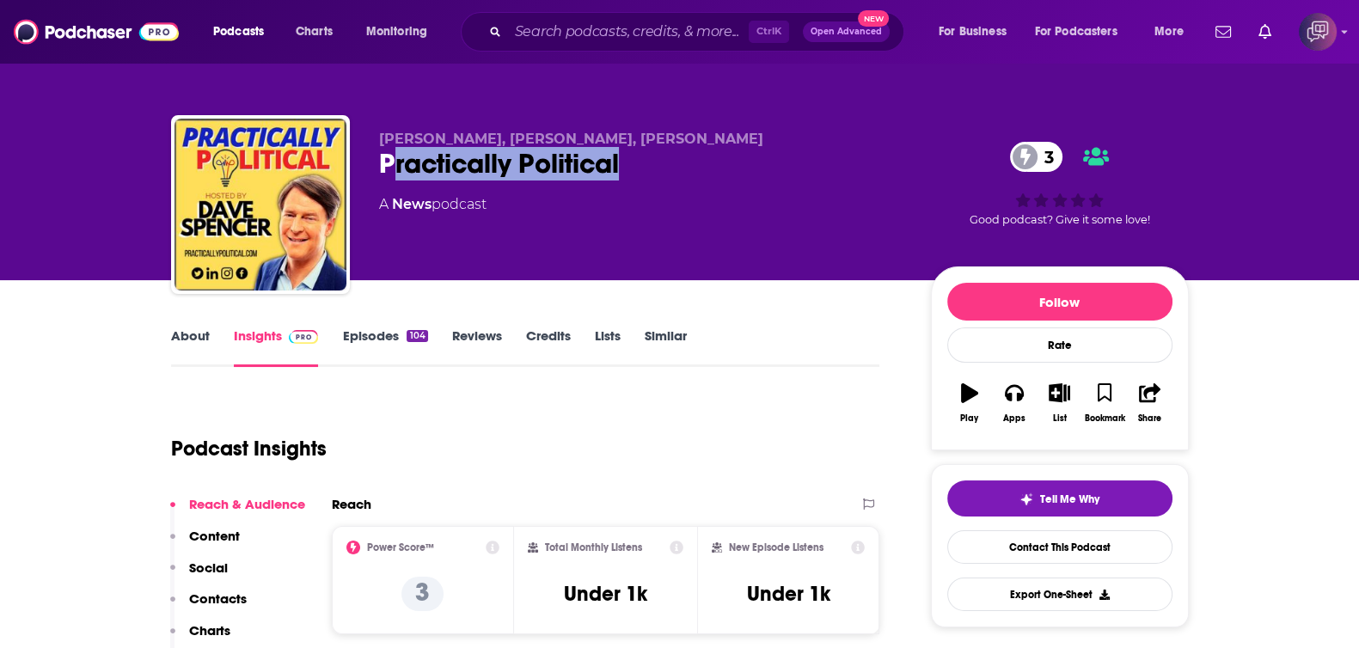
drag, startPoint x: 387, startPoint y: 163, endPoint x: 677, endPoint y: 165, distance: 289.7
click at [677, 165] on div "Practically Political 3" at bounding box center [641, 164] width 524 height 34
drag, startPoint x: 683, startPoint y: 154, endPoint x: 366, endPoint y: 164, distance: 317.4
click at [366, 164] on div "Dave Spencer, Ashley Davis, Kurt Bardella Practically Political 3 A News podcas…" at bounding box center [680, 208] width 1018 height 186
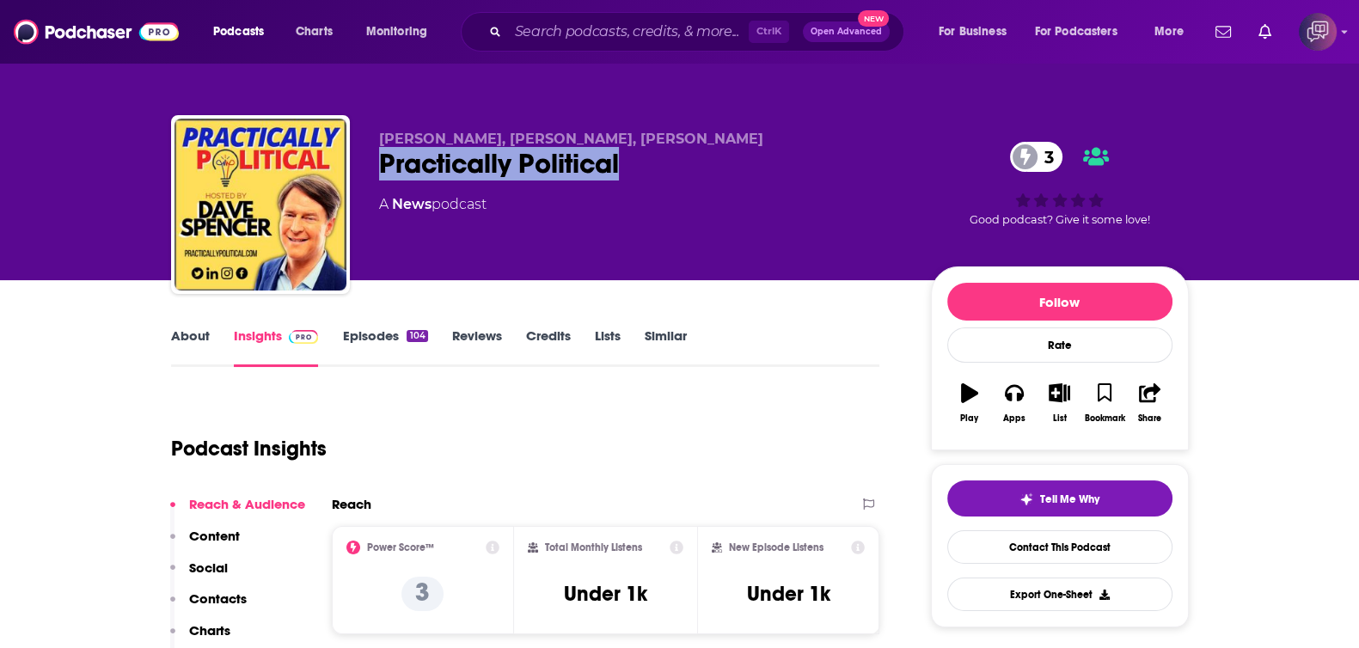
copy h2 "Practically Political"
click at [206, 350] on link "About" at bounding box center [190, 348] width 39 height 40
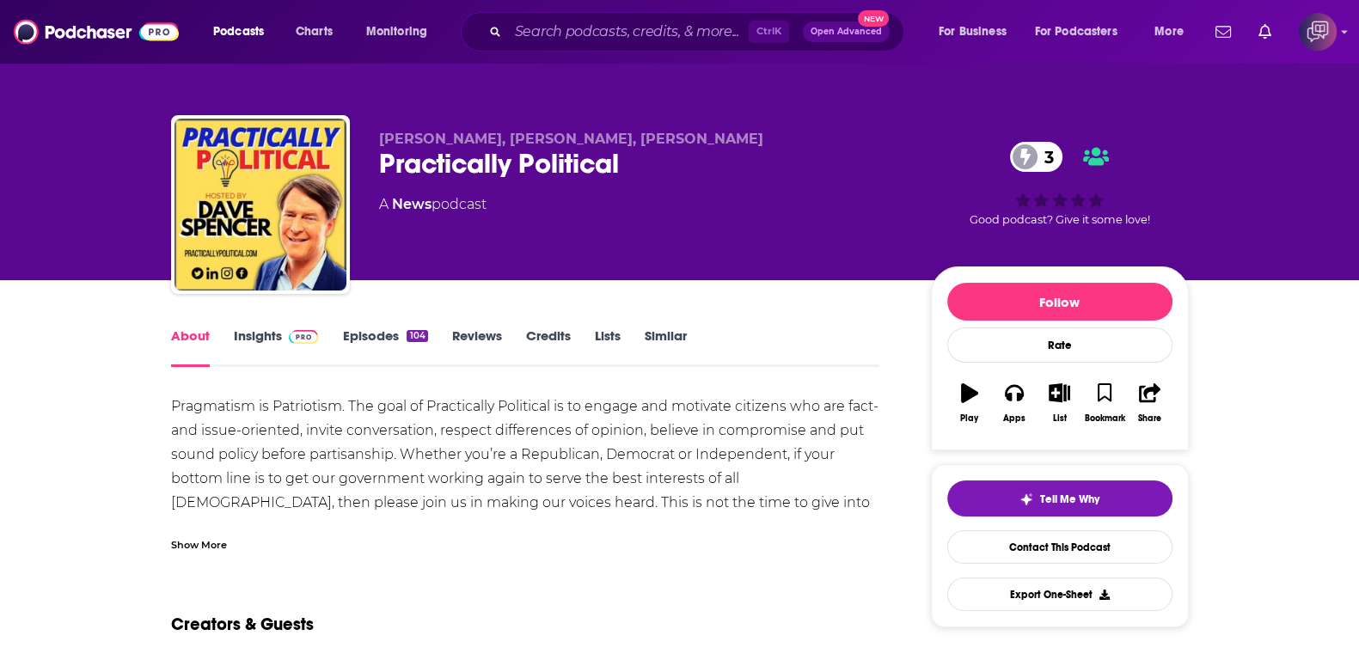
click at [271, 340] on link "Insights" at bounding box center [276, 348] width 85 height 40
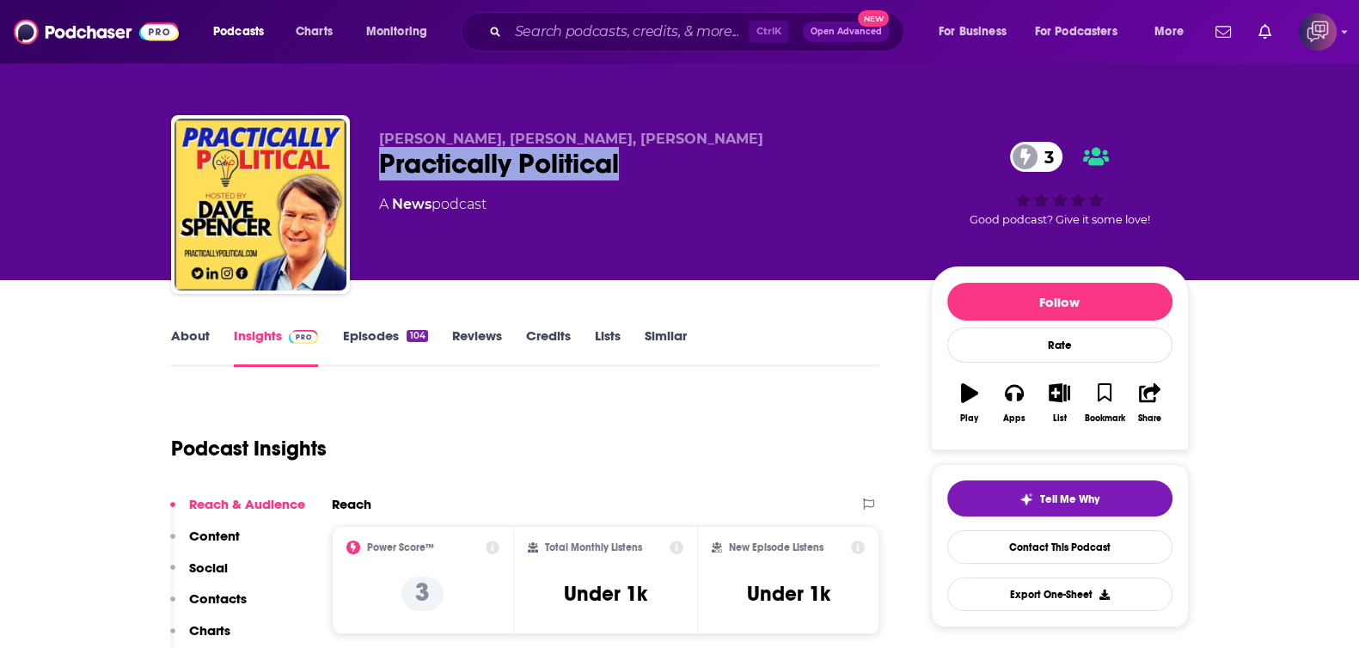
drag, startPoint x: 368, startPoint y: 161, endPoint x: 674, endPoint y: 155, distance: 306.1
click at [674, 155] on div "Dave Spencer, Ashley Davis, Kurt Bardella Practically Political 3 A News podcas…" at bounding box center [680, 208] width 1018 height 186
copy h2 "Practically Political"
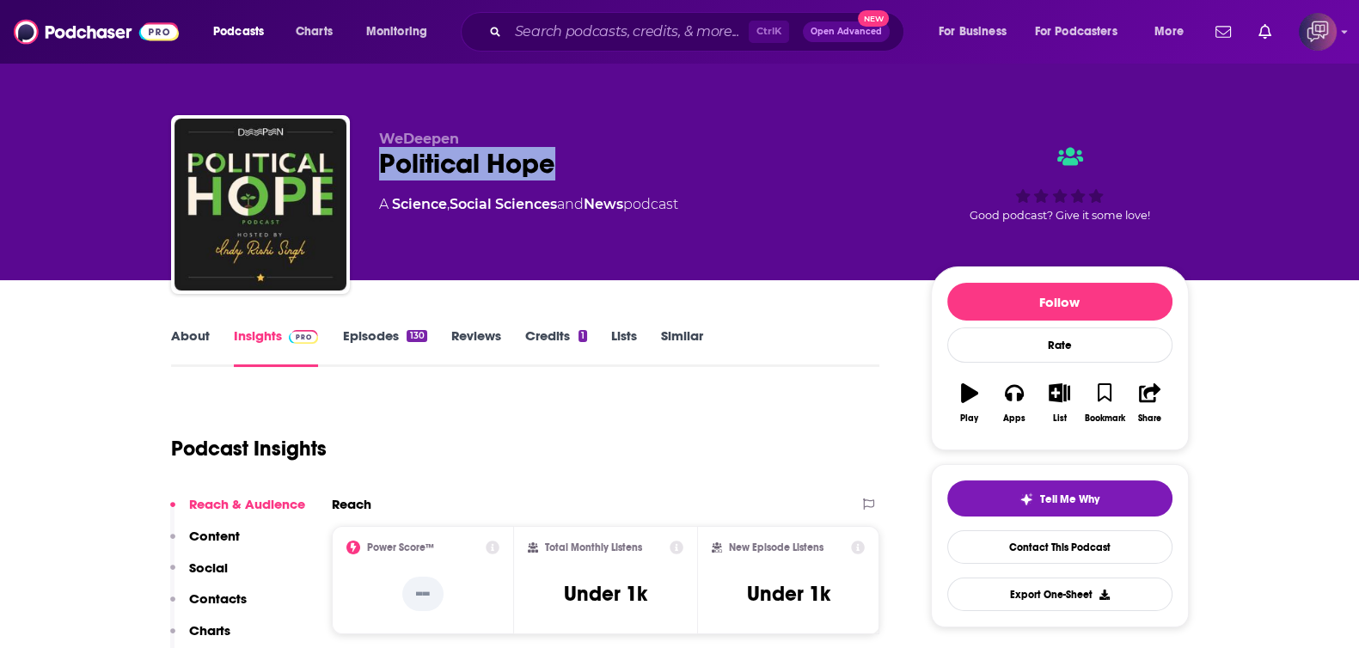
drag, startPoint x: 377, startPoint y: 165, endPoint x: 627, endPoint y: 162, distance: 249.3
click at [627, 162] on div "WeDeepen Political Hope A Science , Social Sciences and News podcast Good podca…" at bounding box center [680, 208] width 1018 height 186
click at [183, 339] on link "About" at bounding box center [190, 348] width 39 height 40
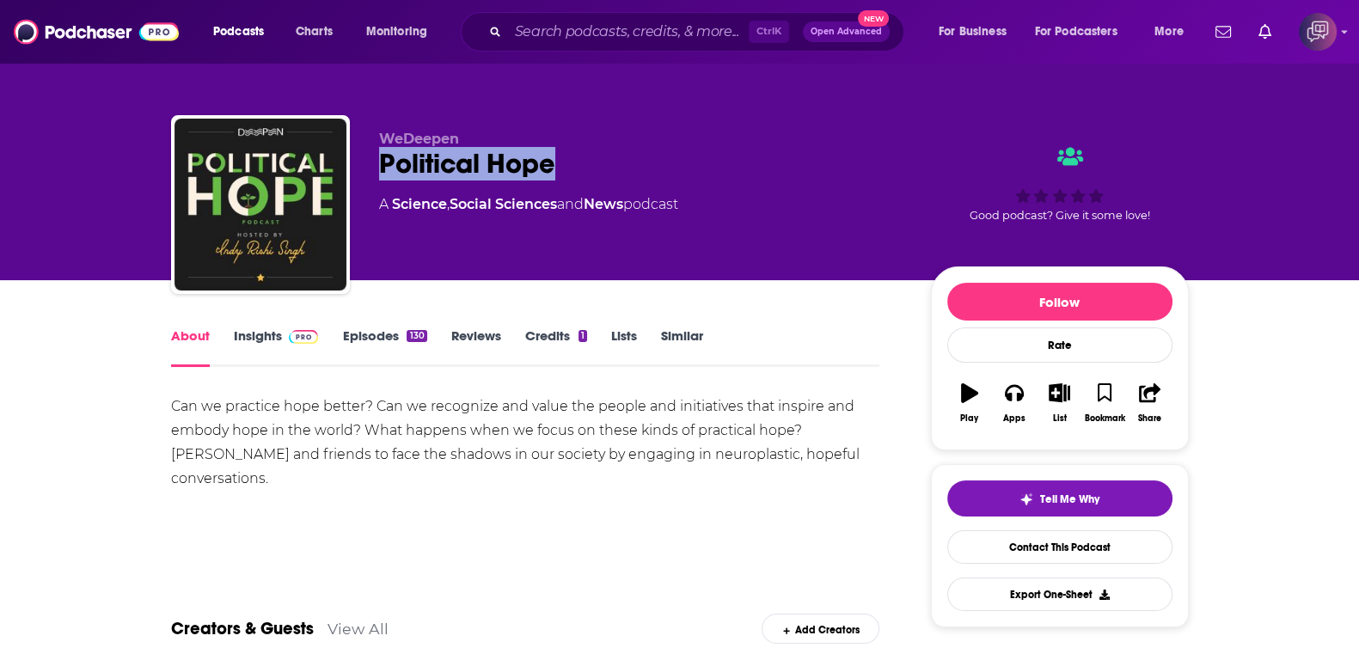
drag, startPoint x: 430, startPoint y: 160, endPoint x: 639, endPoint y: 156, distance: 208.9
click at [639, 156] on div "WeDeepen Political Hope A Science , Social Sciences and News podcast Good podca…" at bounding box center [680, 208] width 1018 height 186
click at [561, 147] on div "Political Hope" at bounding box center [641, 164] width 524 height 34
drag, startPoint x: 509, startPoint y: 152, endPoint x: 383, endPoint y: 164, distance: 126.9
click at [383, 164] on div "Political Hope" at bounding box center [641, 164] width 524 height 34
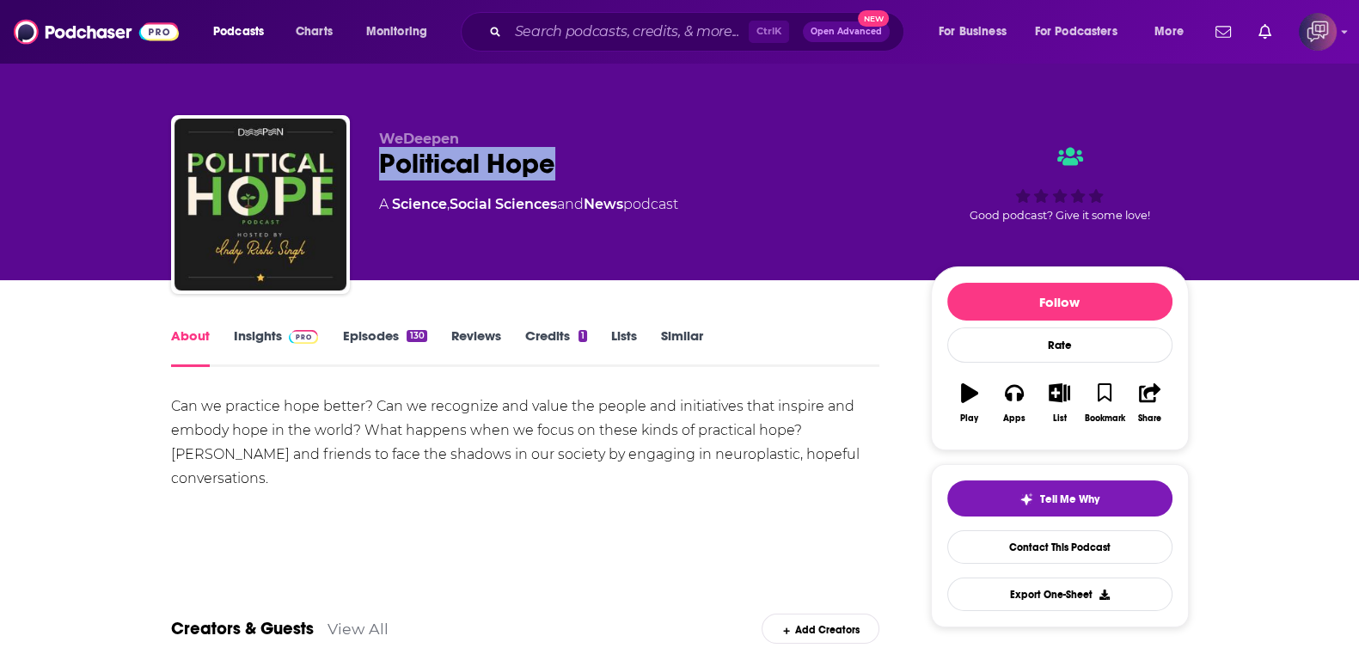
copy h1 "Political Hope"
click at [286, 342] on span at bounding box center [300, 336] width 37 height 16
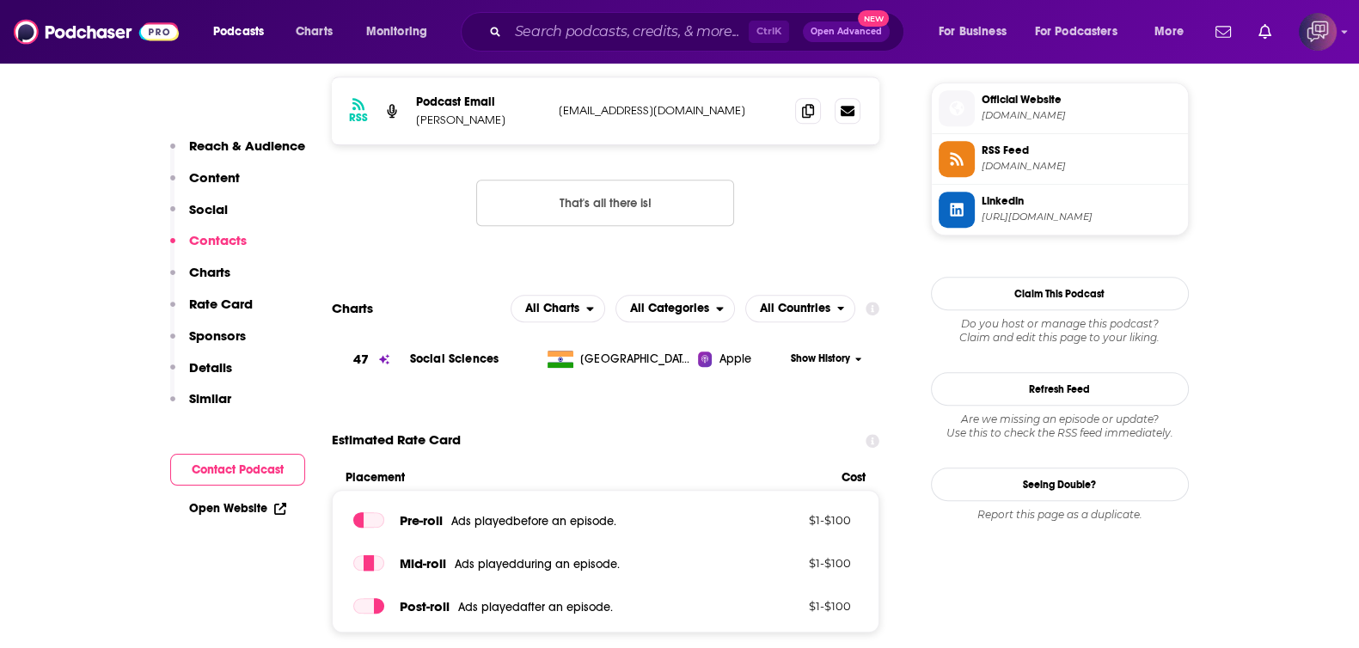
scroll to position [967, 0]
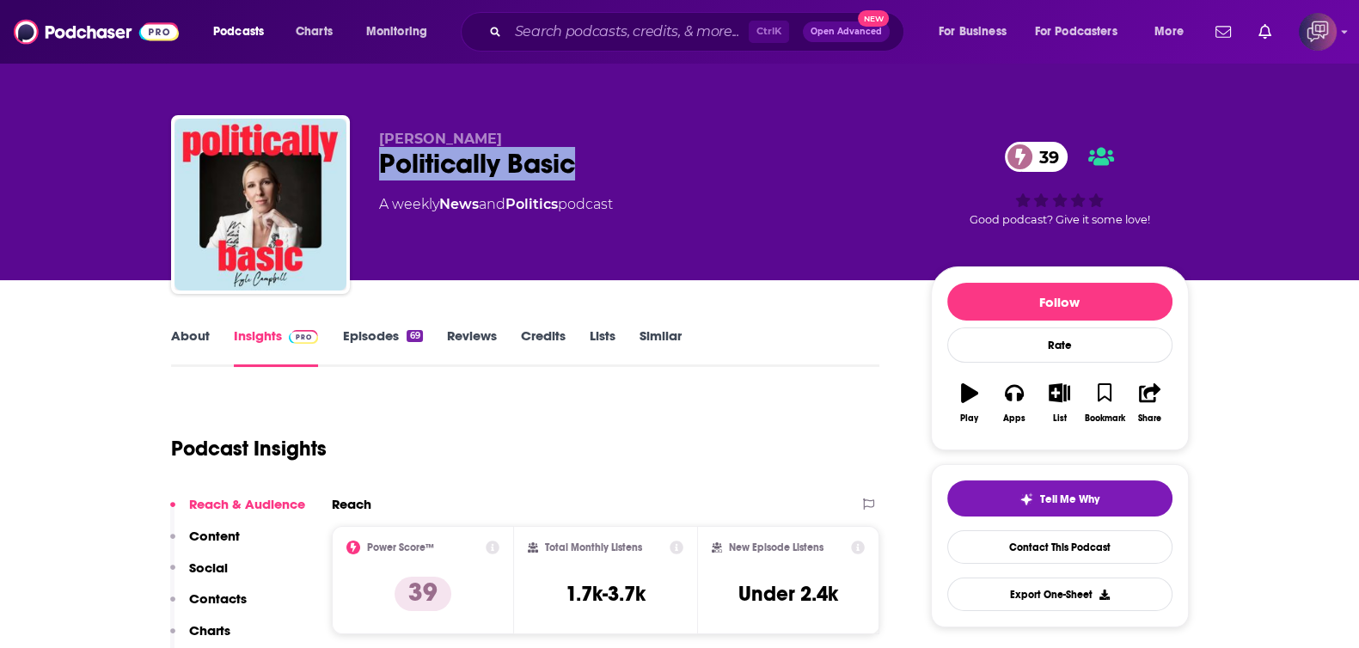
drag, startPoint x: 408, startPoint y: 155, endPoint x: 592, endPoint y: 157, distance: 184.0
click at [592, 157] on div "Kyle Campbell Politically Basic 39 A weekly News and Politics podcast 39 Good p…" at bounding box center [680, 208] width 1018 height 186
click at [181, 341] on link "About" at bounding box center [190, 348] width 39 height 40
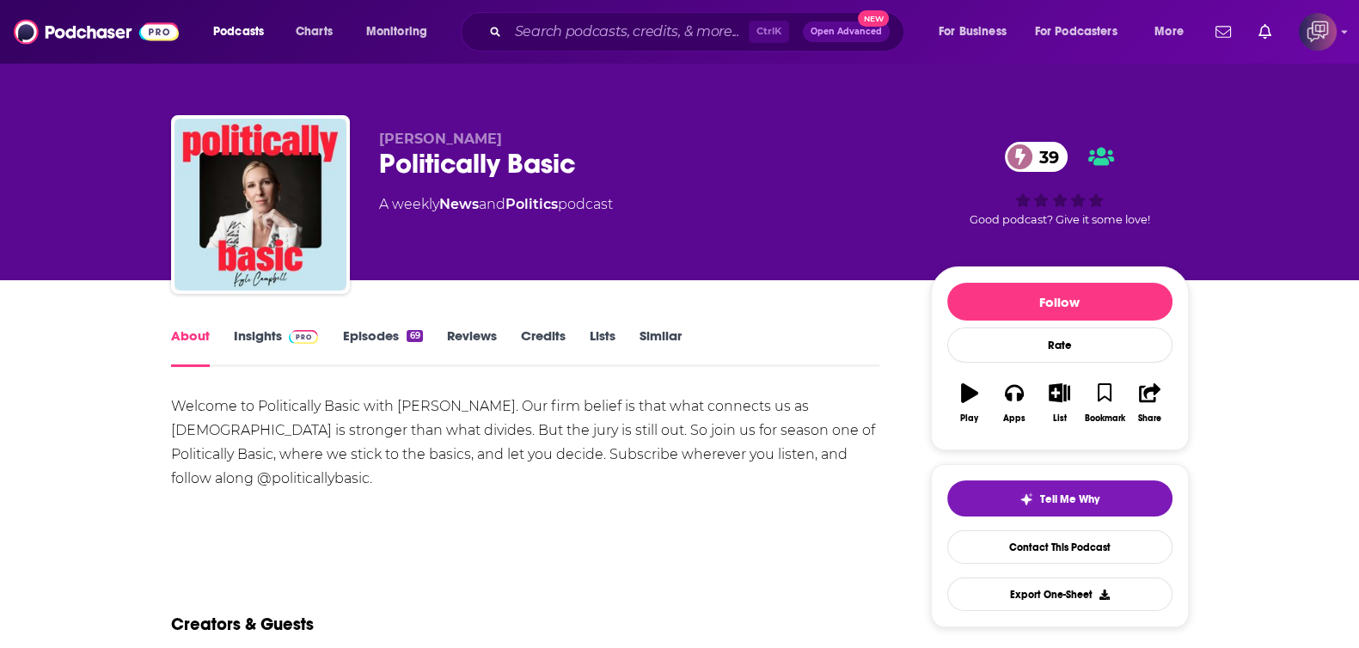
click at [249, 337] on link "Insights" at bounding box center [276, 348] width 85 height 40
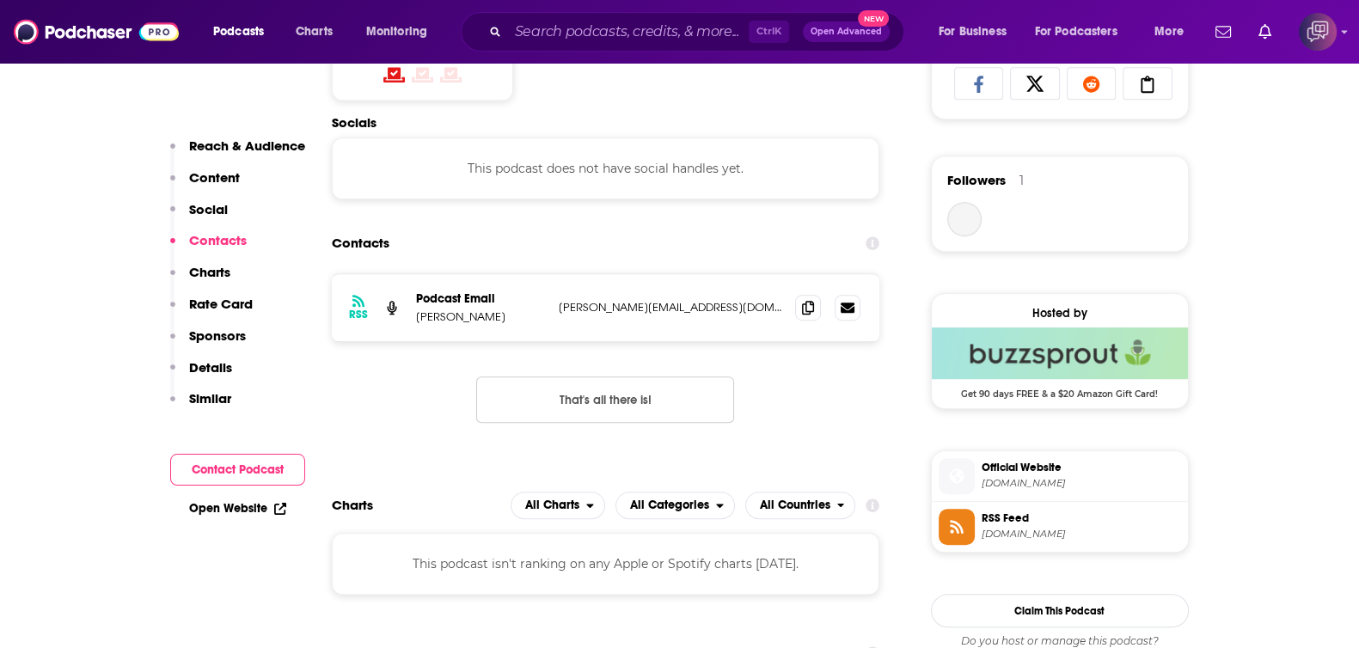
scroll to position [967, 0]
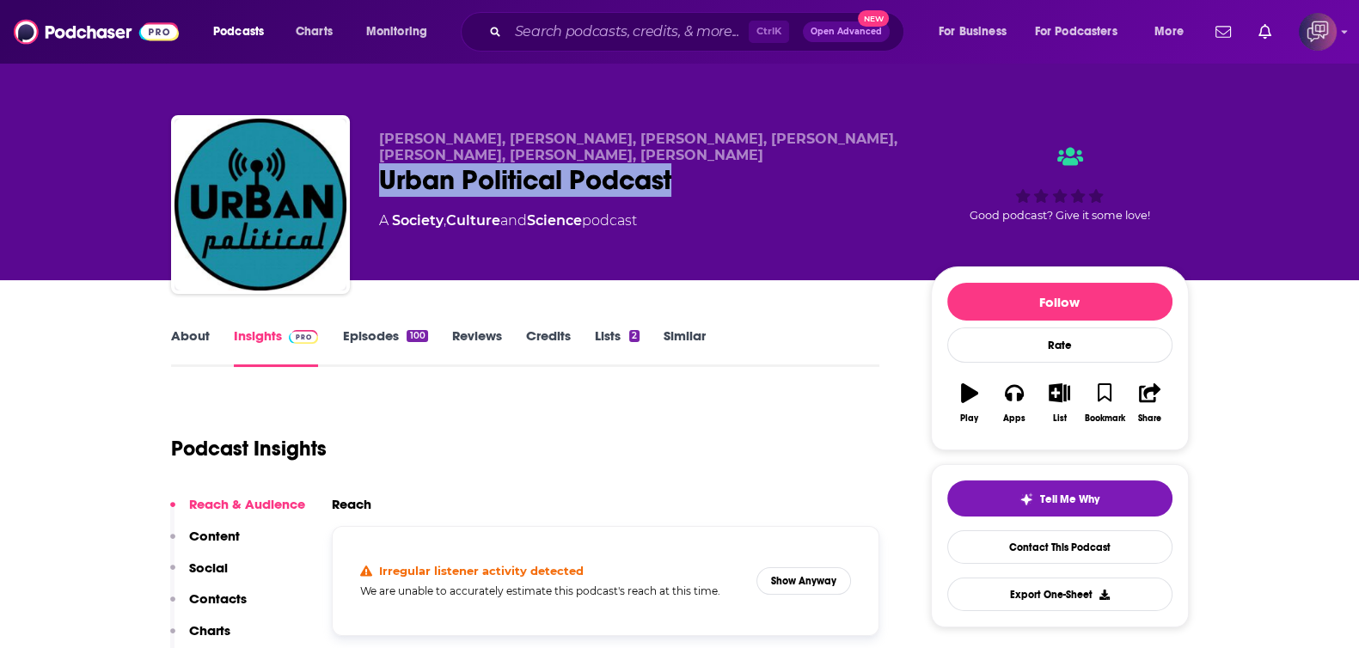
drag, startPoint x: 591, startPoint y: 174, endPoint x: 750, endPoint y: 181, distance: 158.3
click at [750, 181] on div "[PERSON_NAME], [PERSON_NAME], [PERSON_NAME], [PERSON_NAME], [PERSON_NAME], [PER…" at bounding box center [680, 208] width 1018 height 186
click at [802, 584] on button "Show Anyway" at bounding box center [803, 581] width 95 height 28
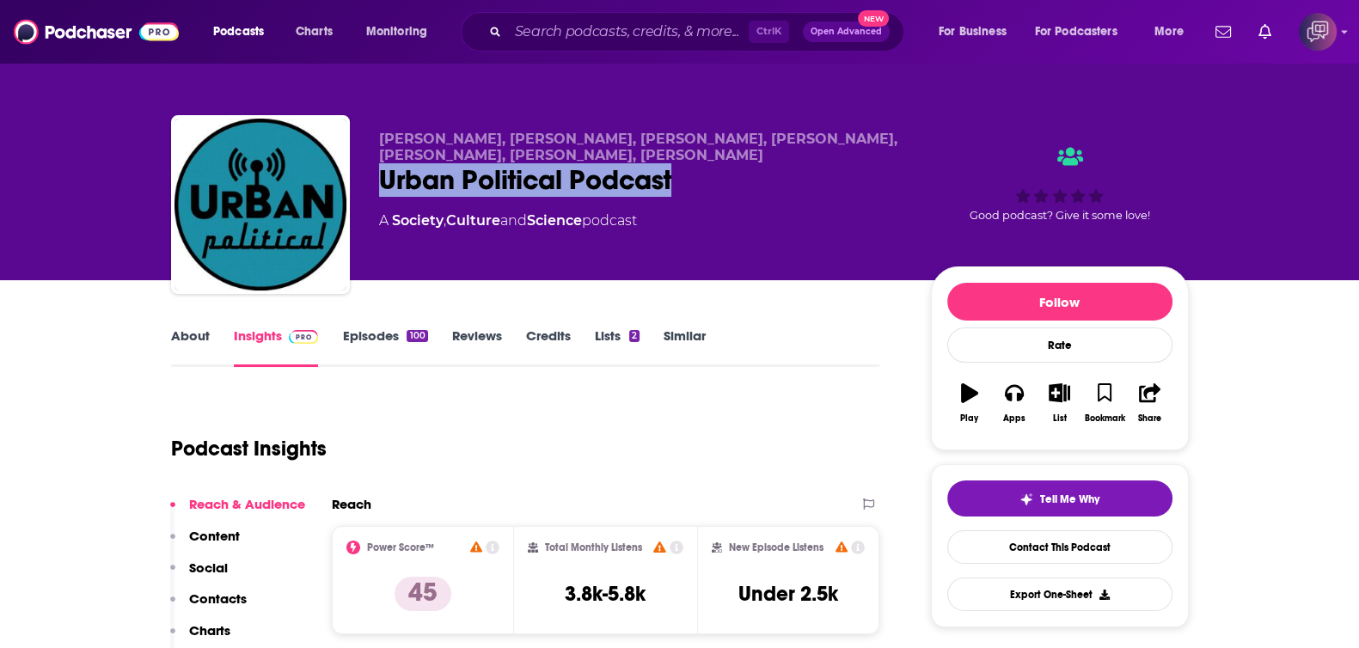
click at [187, 333] on link "About" at bounding box center [190, 348] width 39 height 40
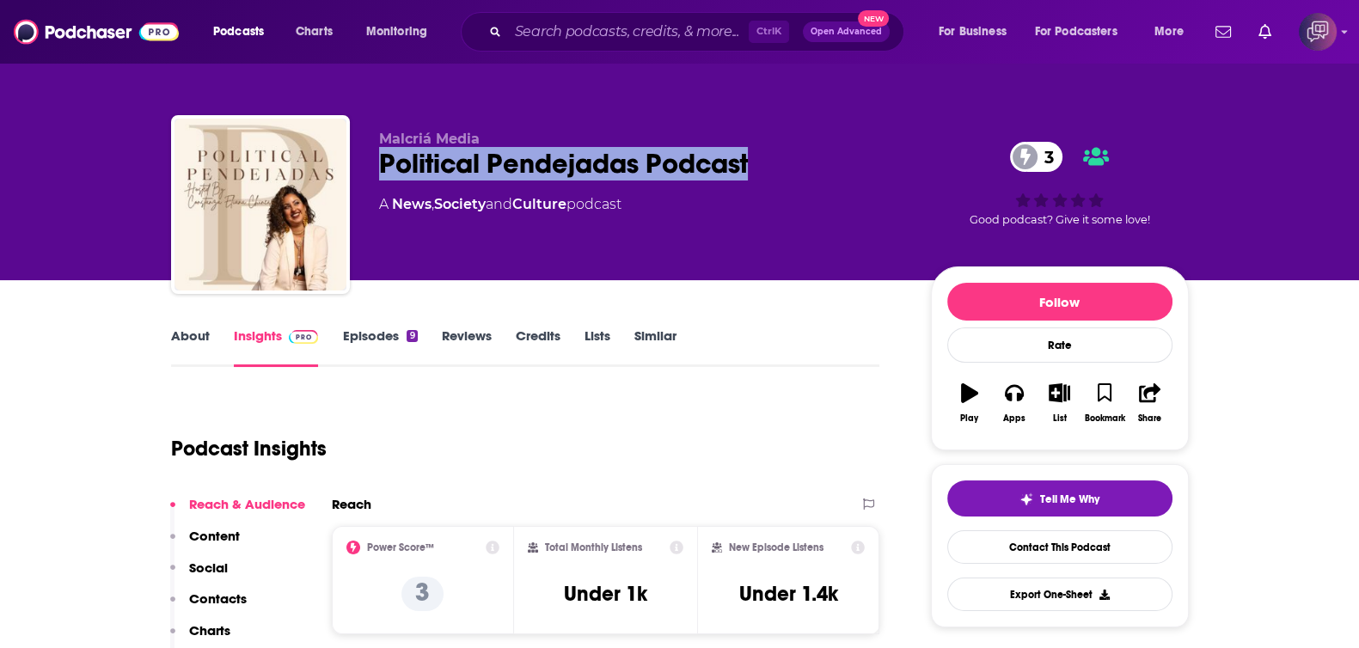
drag, startPoint x: 374, startPoint y: 156, endPoint x: 783, endPoint y: 151, distance: 409.2
click at [783, 151] on div "Malcriá Media Political Pendejadas Podcast 3 A News , Society and Culture podca…" at bounding box center [680, 208] width 1018 height 186
click at [208, 328] on link "About" at bounding box center [190, 348] width 39 height 40
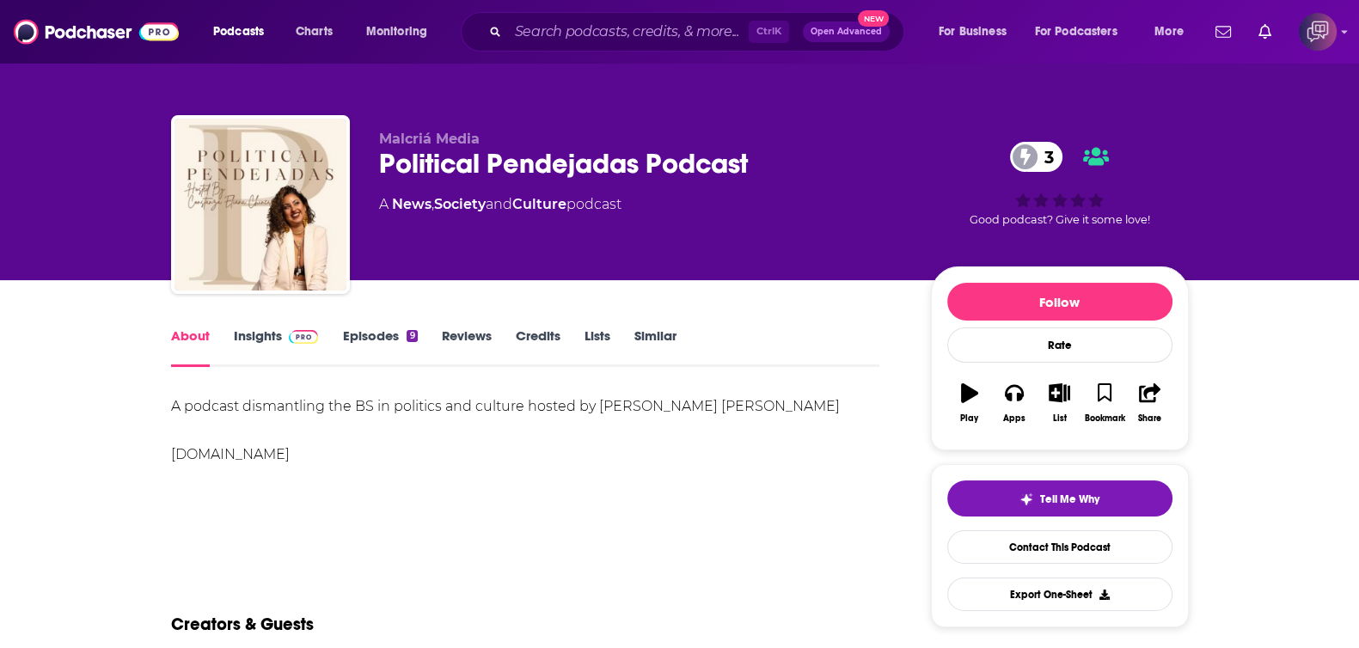
click at [238, 335] on link "Insights" at bounding box center [276, 348] width 85 height 40
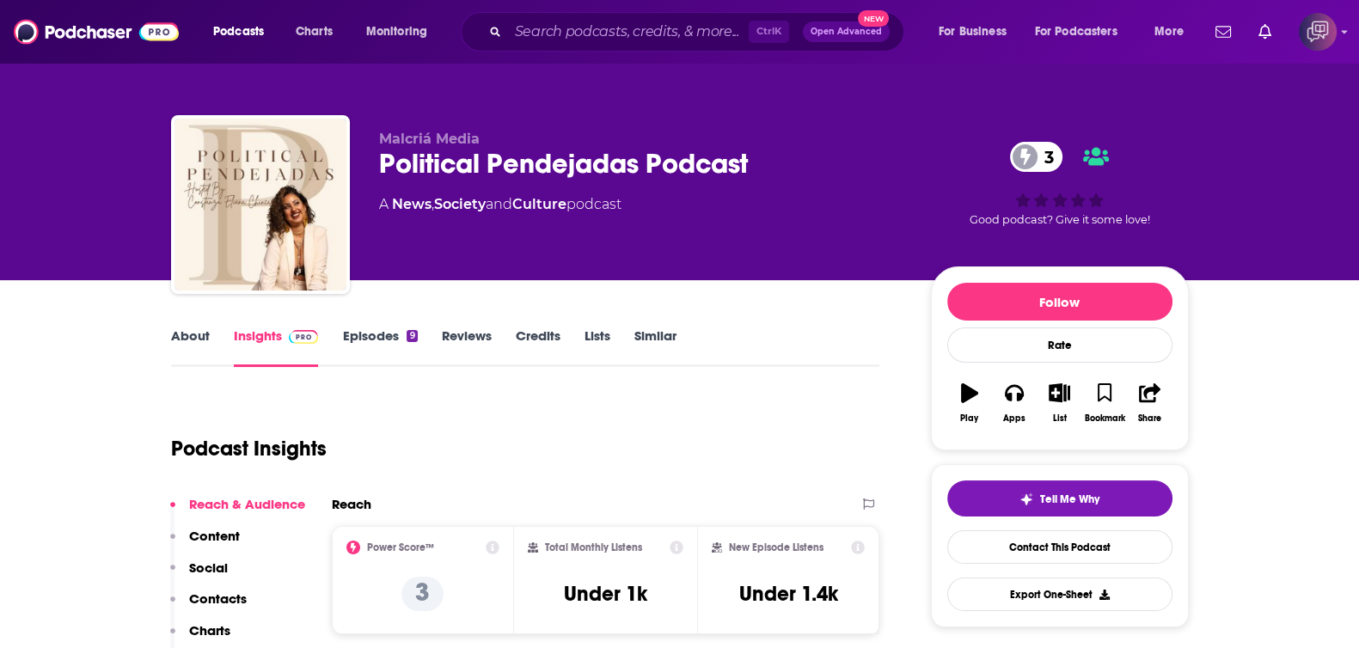
scroll to position [107, 0]
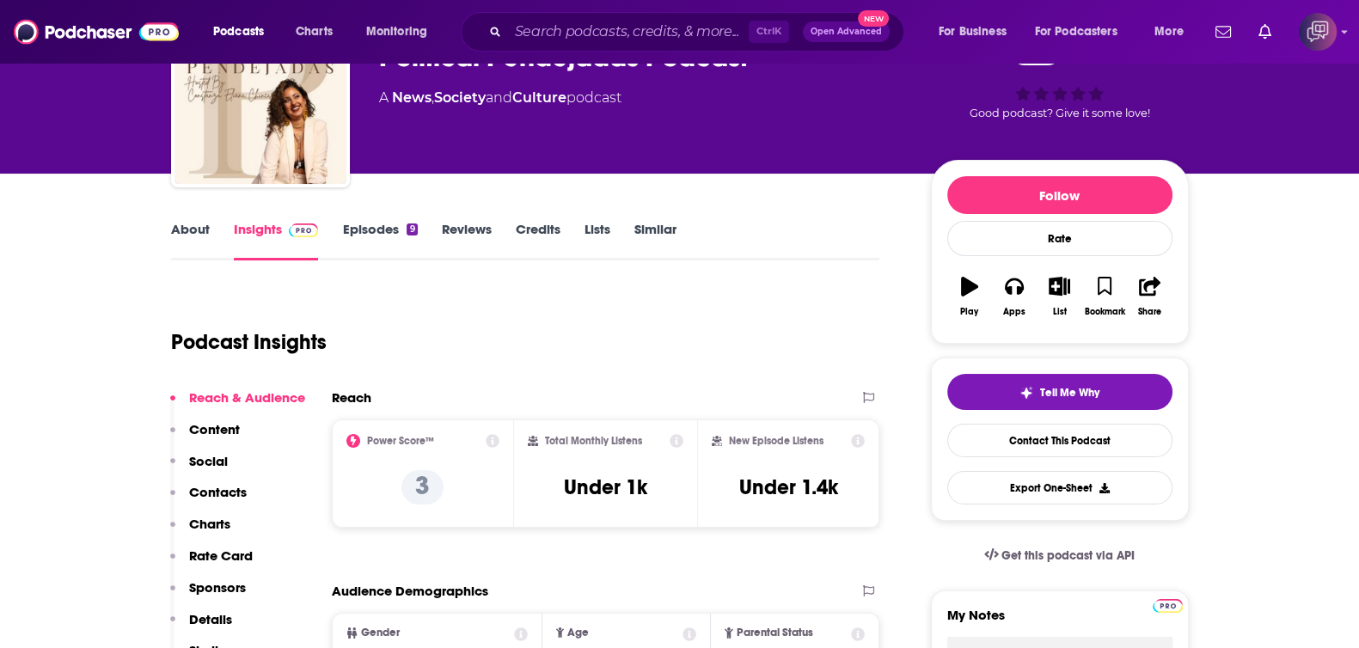
click at [203, 227] on link "About" at bounding box center [190, 241] width 39 height 40
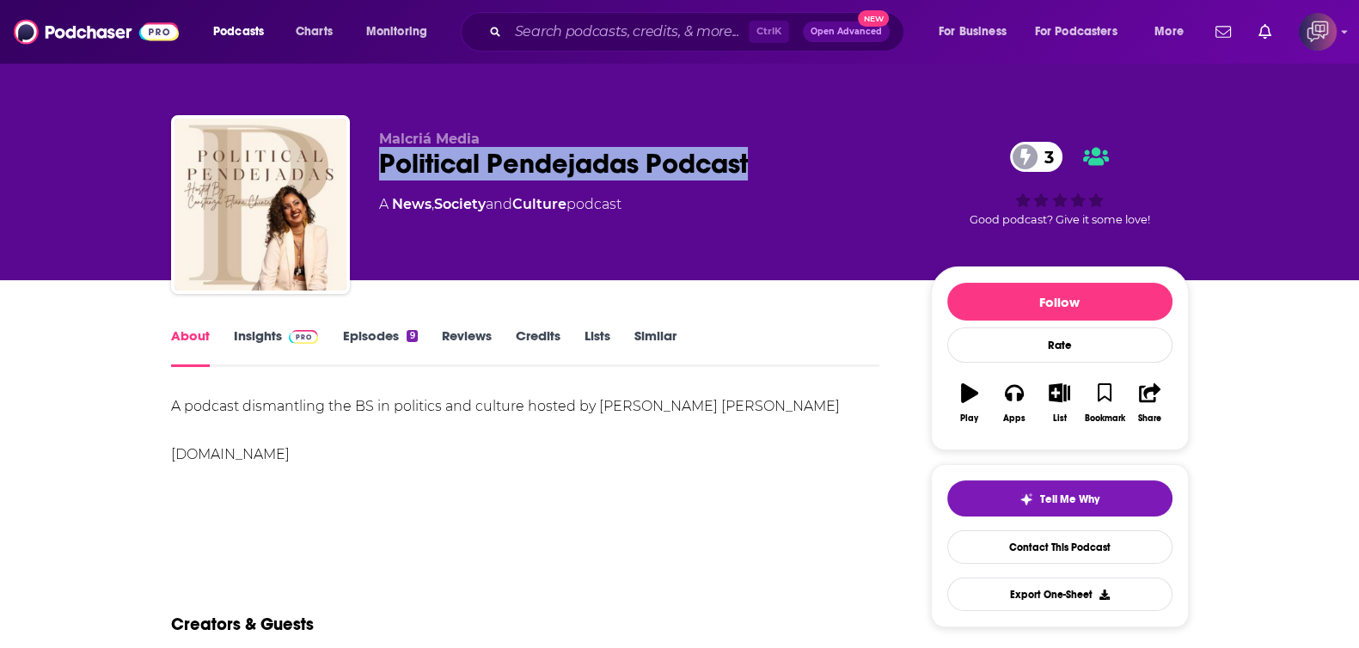
drag, startPoint x: 703, startPoint y: 141, endPoint x: 679, endPoint y: 198, distance: 61.6
click at [864, 152] on div "Malcriá Media Political Pendejadas Podcast 3 A News , Society and Culture podca…" at bounding box center [680, 208] width 1018 height 186
copy h1 "Political Pendejadas Podcast"
click at [294, 342] on img at bounding box center [304, 337] width 30 height 14
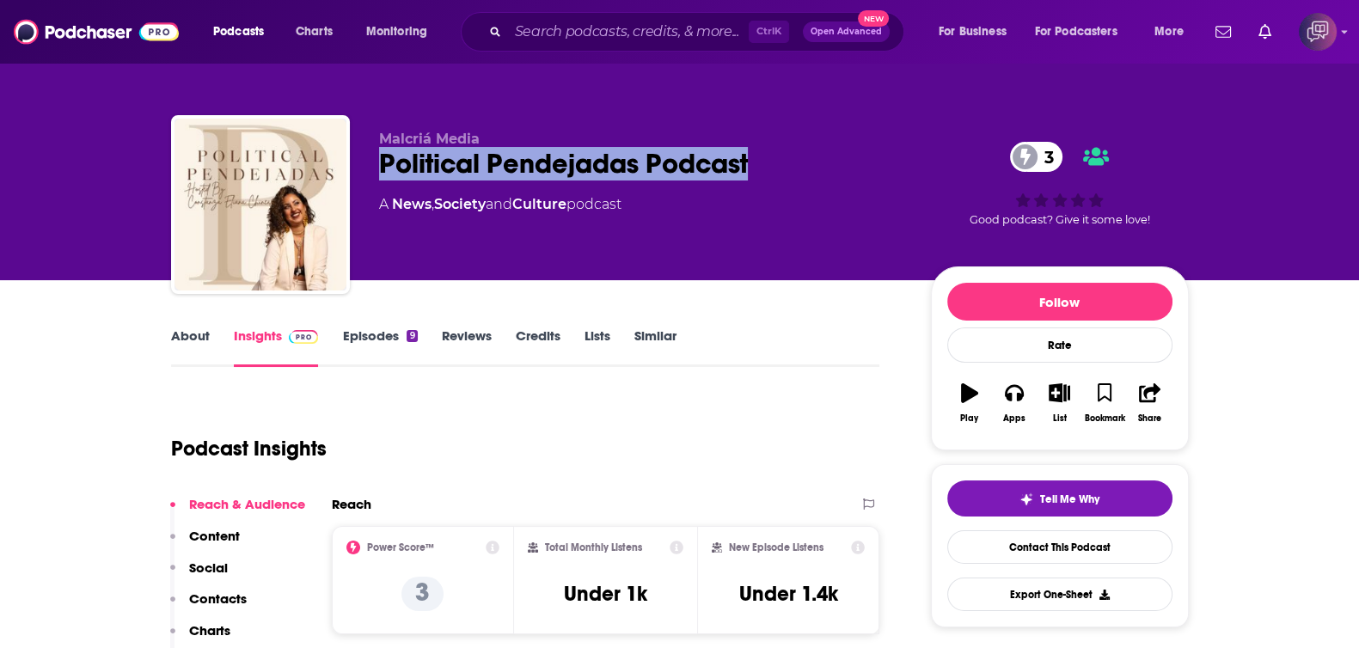
drag, startPoint x: 369, startPoint y: 163, endPoint x: 822, endPoint y: 169, distance: 453.0
click at [822, 169] on div "Malcriá Media Political Pendejadas Podcast 3 A News , Society and Culture podca…" at bounding box center [680, 208] width 1018 height 186
copy h2 "Political Pendejadas Podcast"
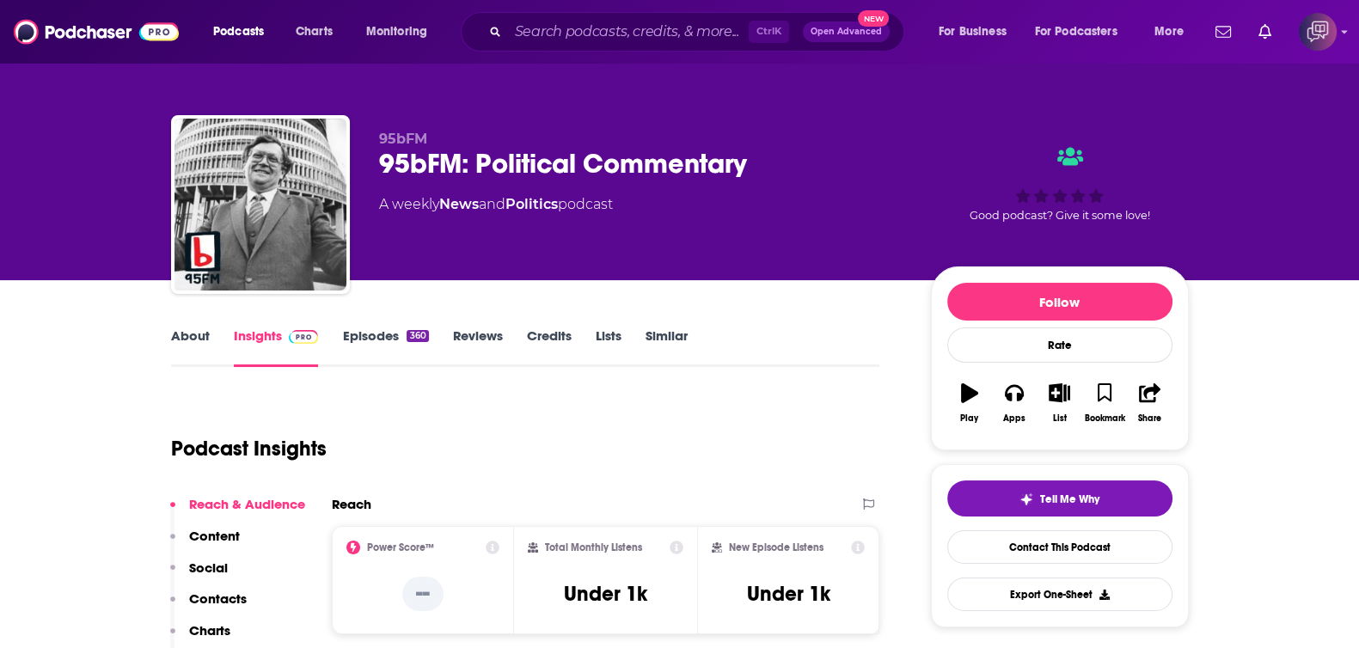
click at [172, 347] on link "About" at bounding box center [190, 348] width 39 height 40
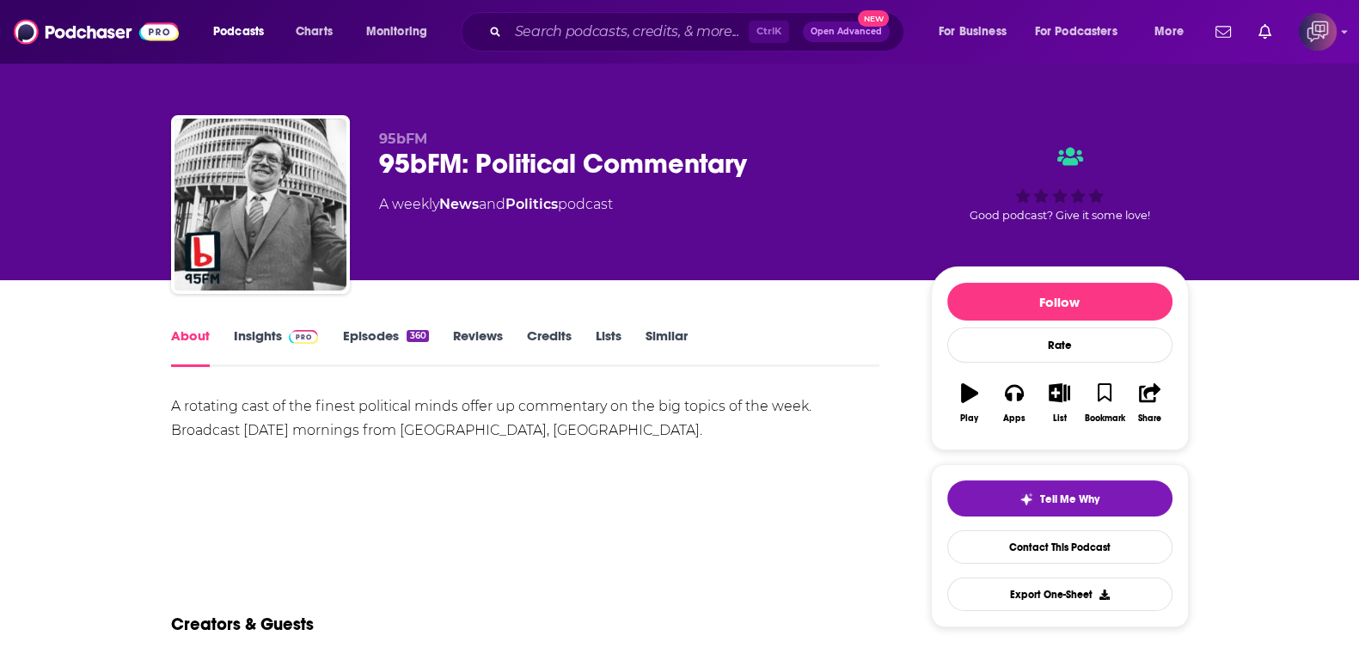
click at [267, 349] on link "Insights" at bounding box center [276, 348] width 85 height 40
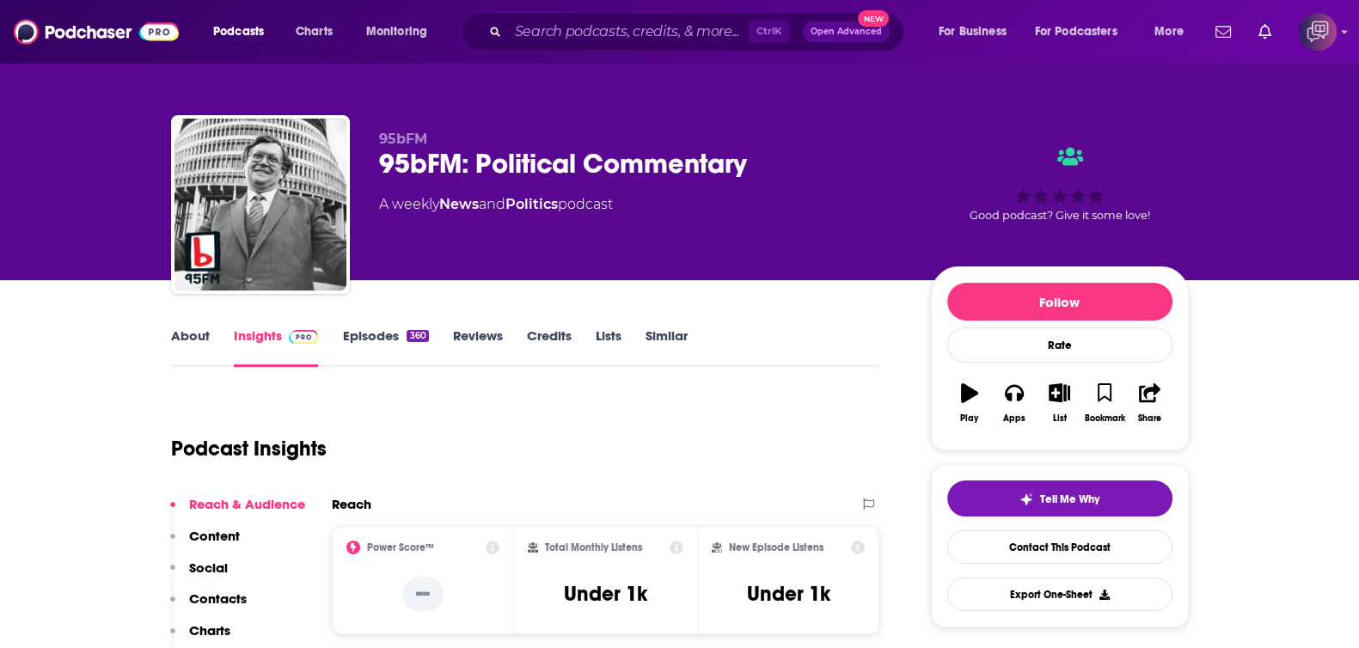
click at [193, 330] on link "About" at bounding box center [190, 348] width 39 height 40
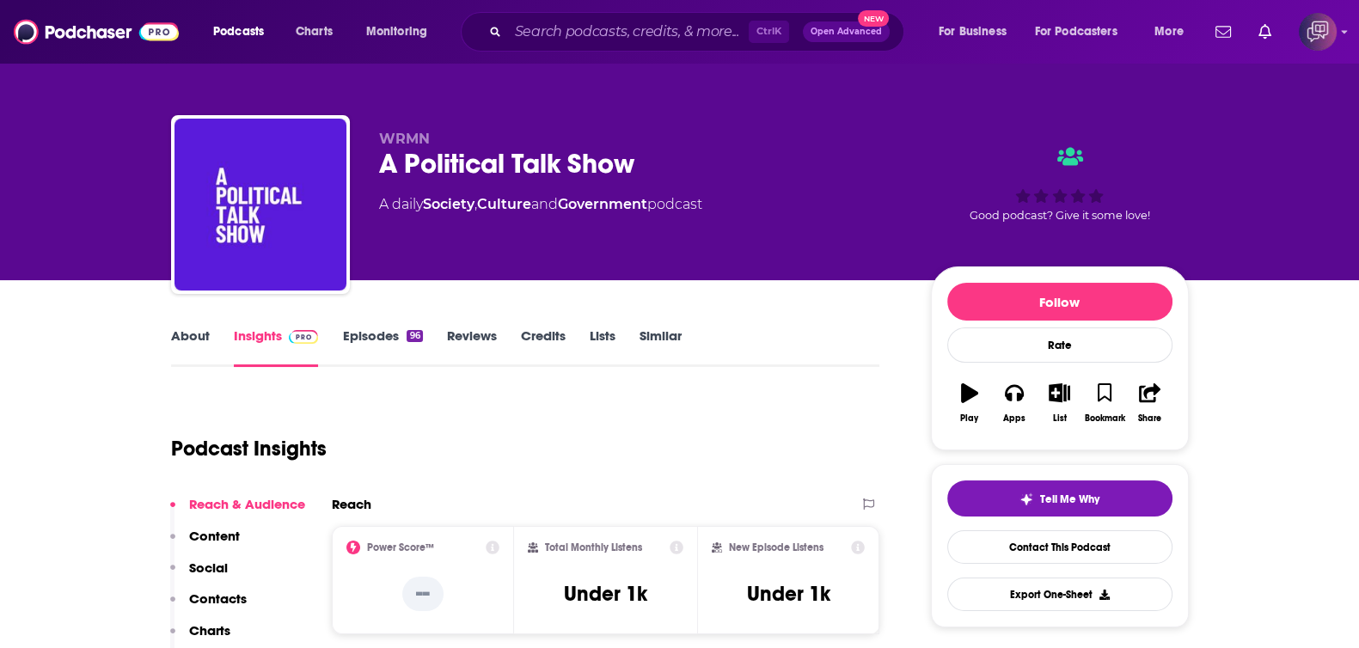
click at [172, 341] on link "About" at bounding box center [190, 348] width 39 height 40
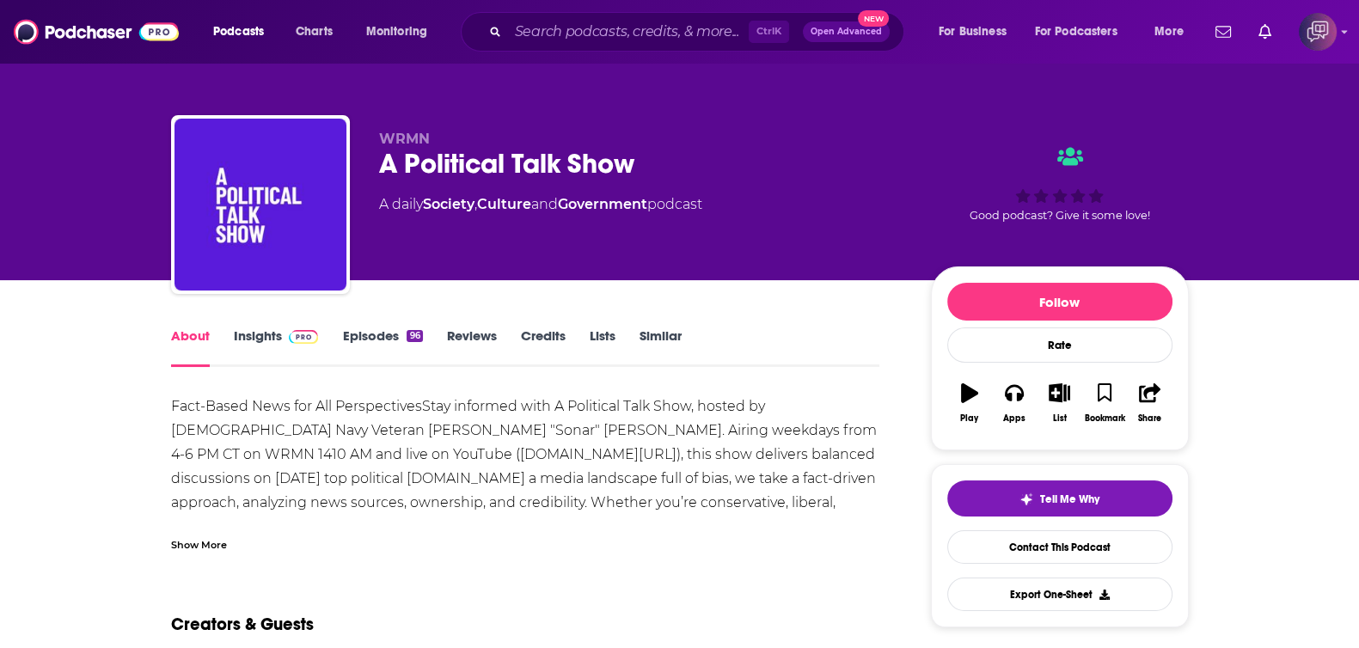
click at [269, 346] on link "Insights" at bounding box center [276, 348] width 85 height 40
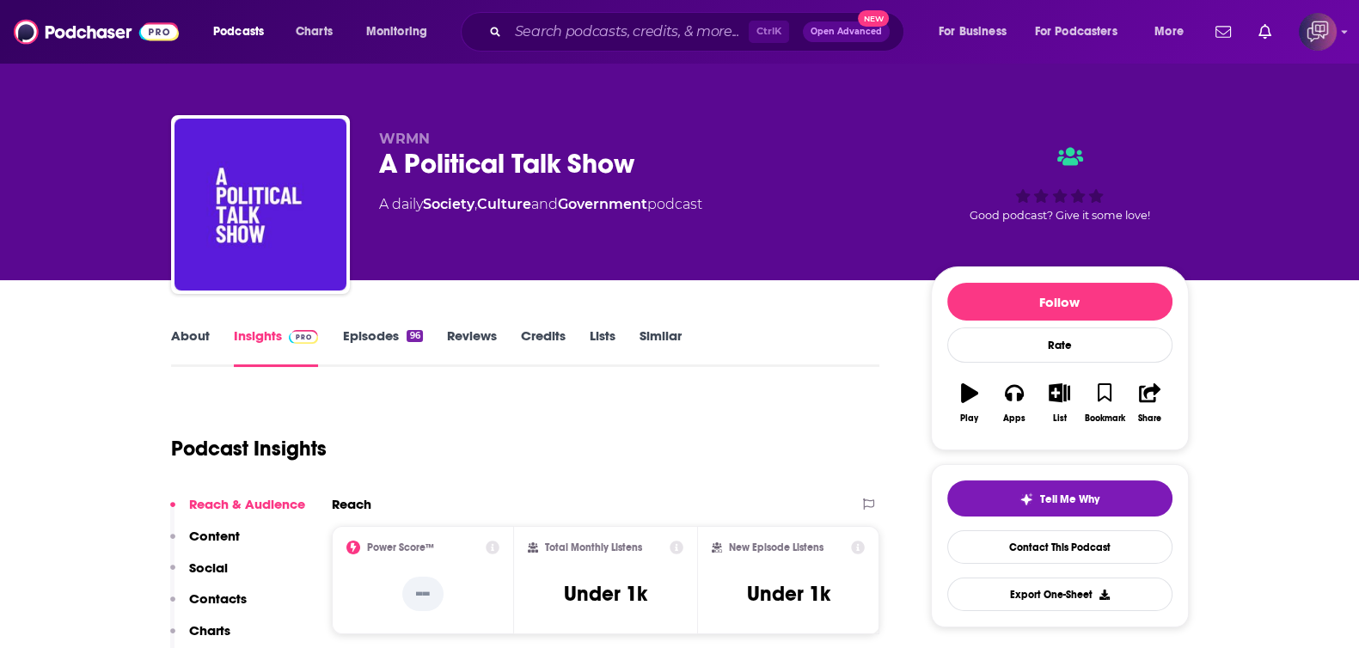
drag, startPoint x: 374, startPoint y: 173, endPoint x: 678, endPoint y: 165, distance: 304.4
click at [678, 165] on div "WRMN A Political Talk Show A daily Society , Culture and Government podcast Goo…" at bounding box center [680, 208] width 1018 height 186
copy h2 "A Political Talk Show"
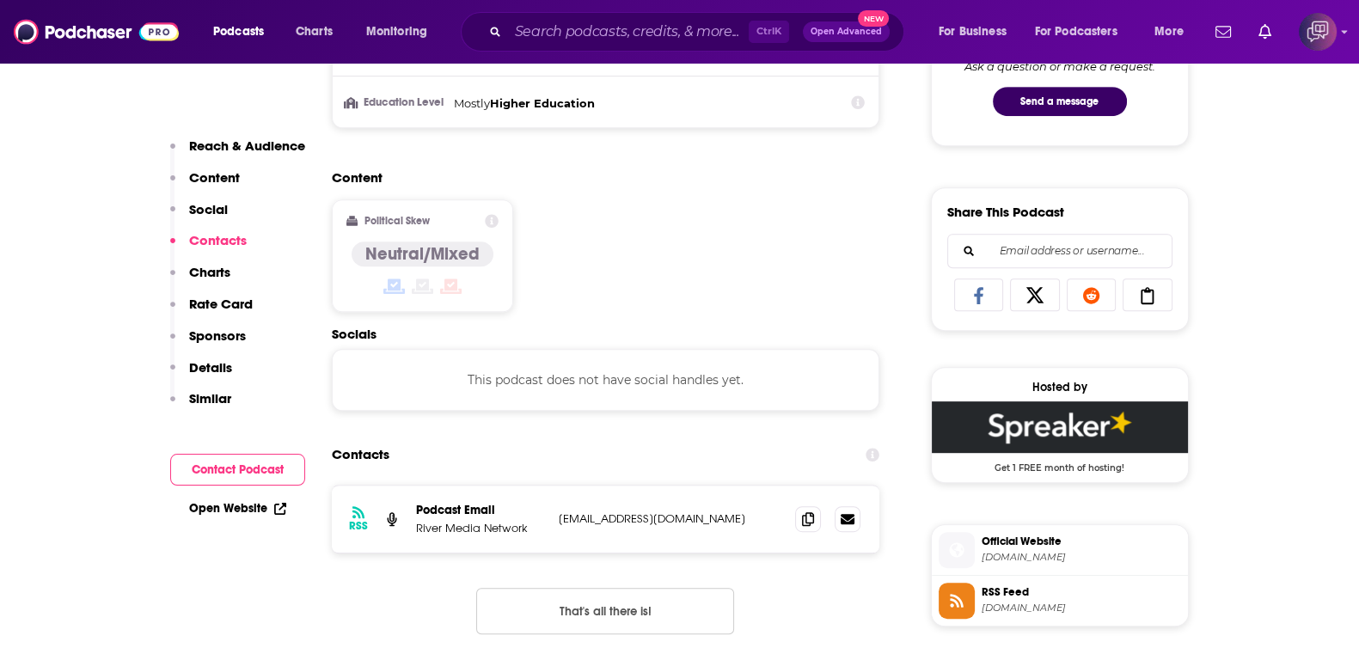
scroll to position [1074, 0]
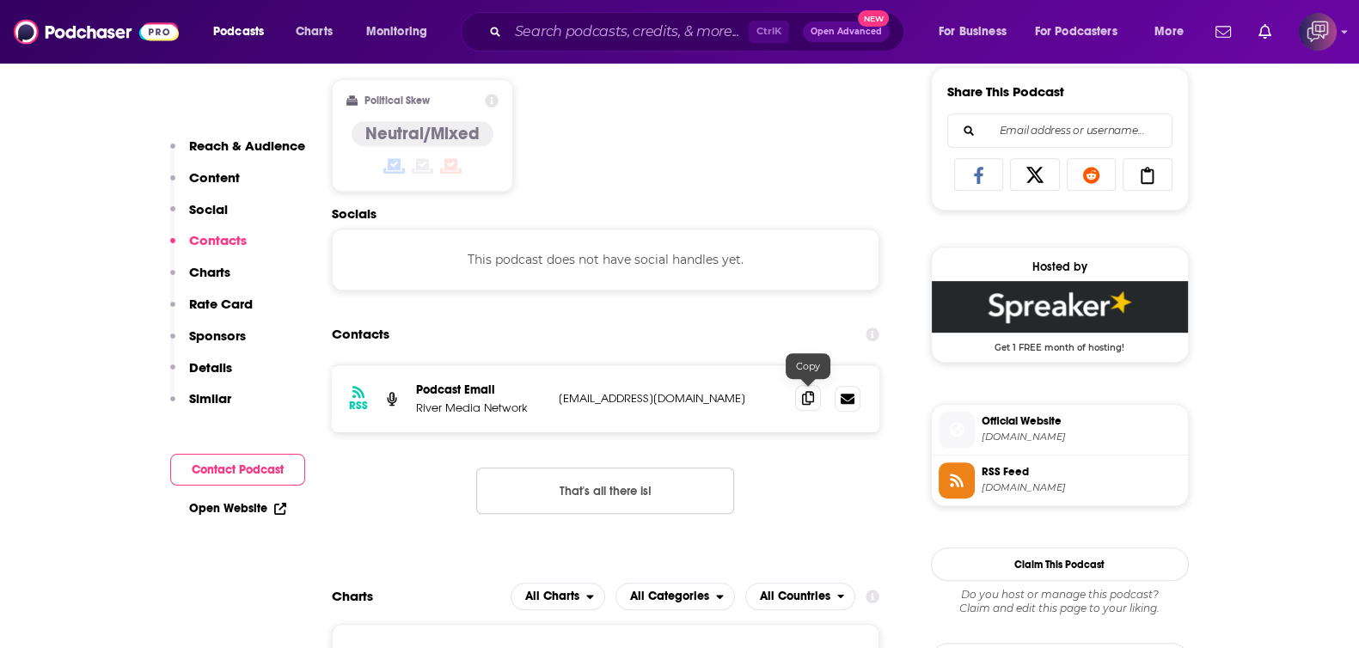
click at [811, 397] on icon at bounding box center [808, 398] width 12 height 14
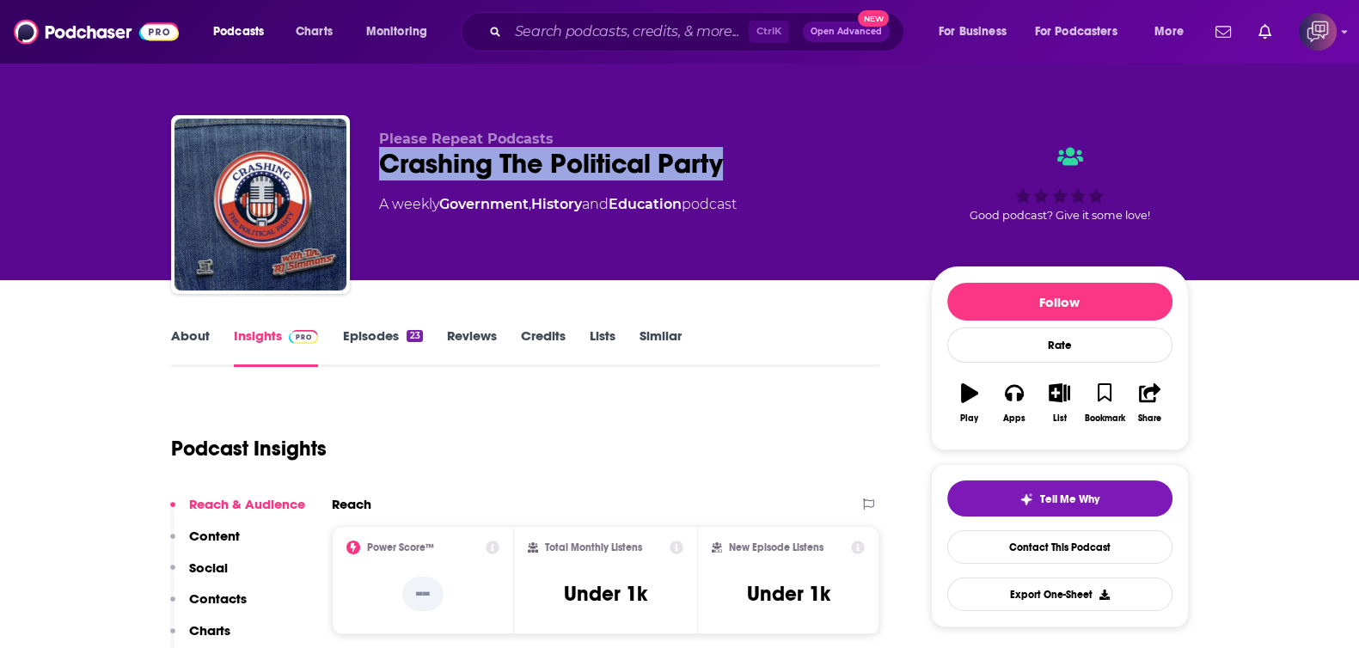
drag, startPoint x: 511, startPoint y: 153, endPoint x: 785, endPoint y: 169, distance: 273.8
click at [785, 169] on div "Please Repeat Podcasts Crashing The Political Party A weekly Government , Histo…" at bounding box center [680, 208] width 1018 height 186
click at [198, 352] on link "About" at bounding box center [190, 348] width 39 height 40
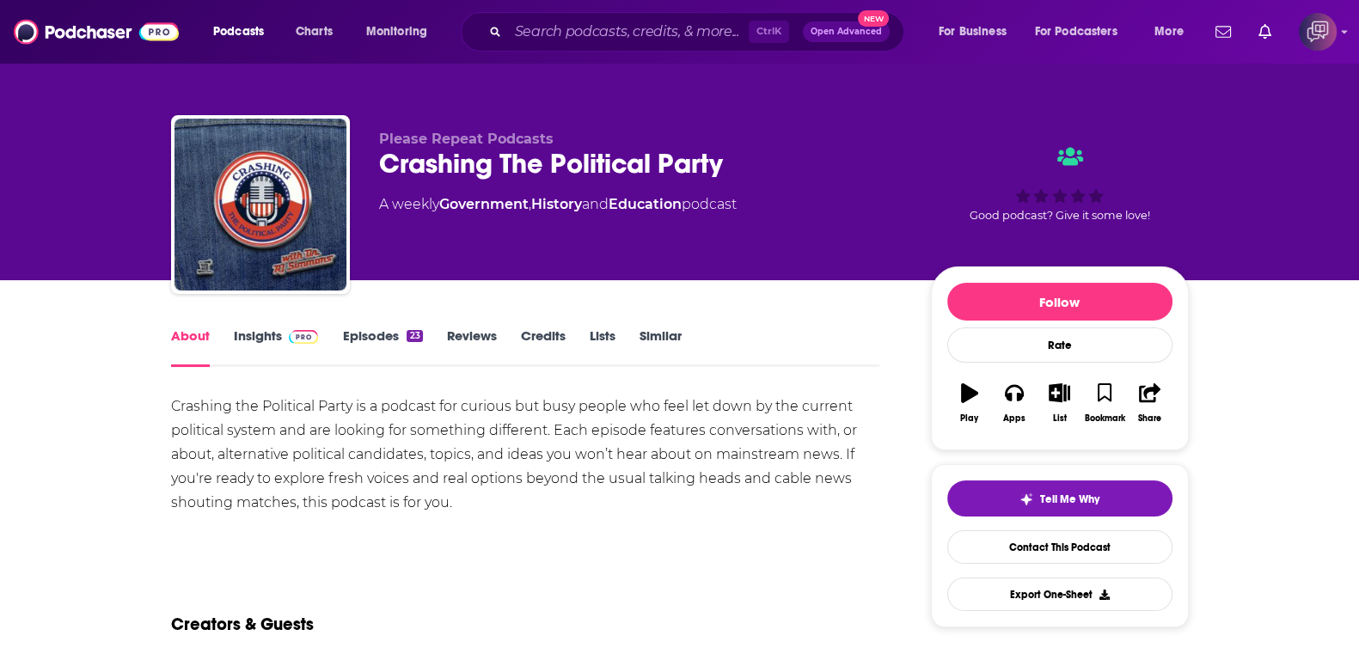
click at [244, 347] on link "Insights" at bounding box center [276, 348] width 85 height 40
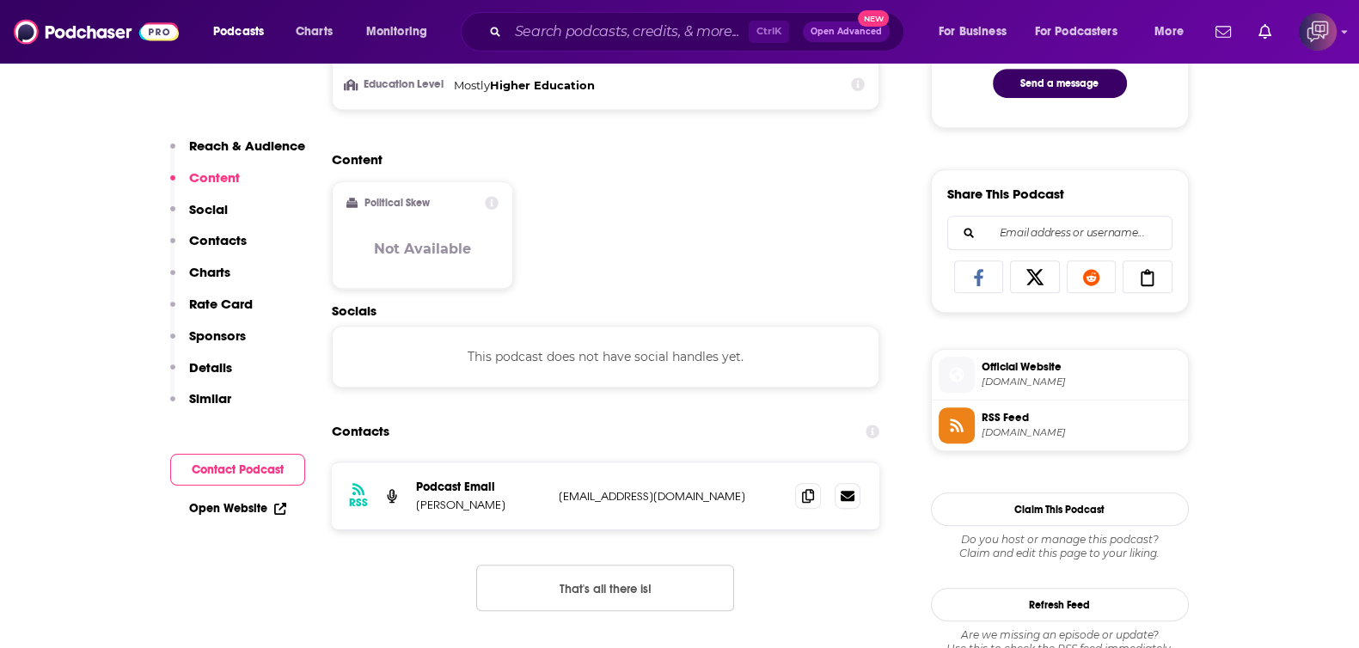
scroll to position [1074, 0]
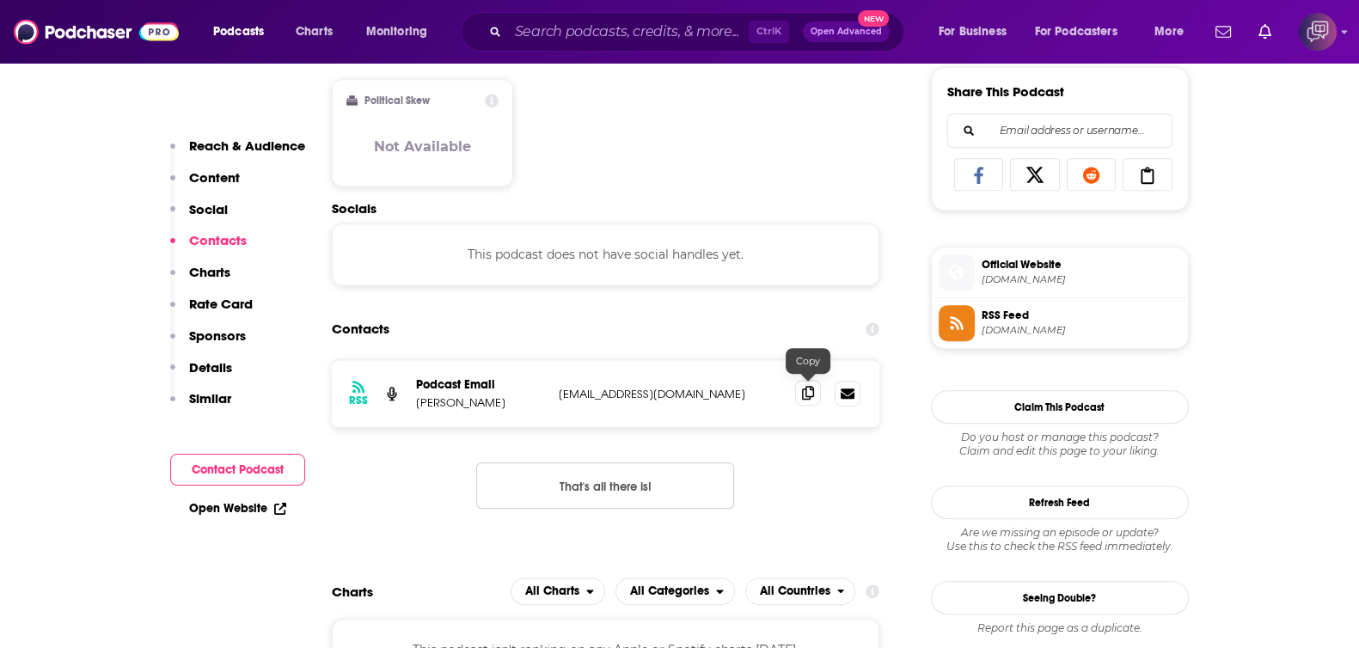
click at [808, 389] on icon at bounding box center [808, 393] width 12 height 14
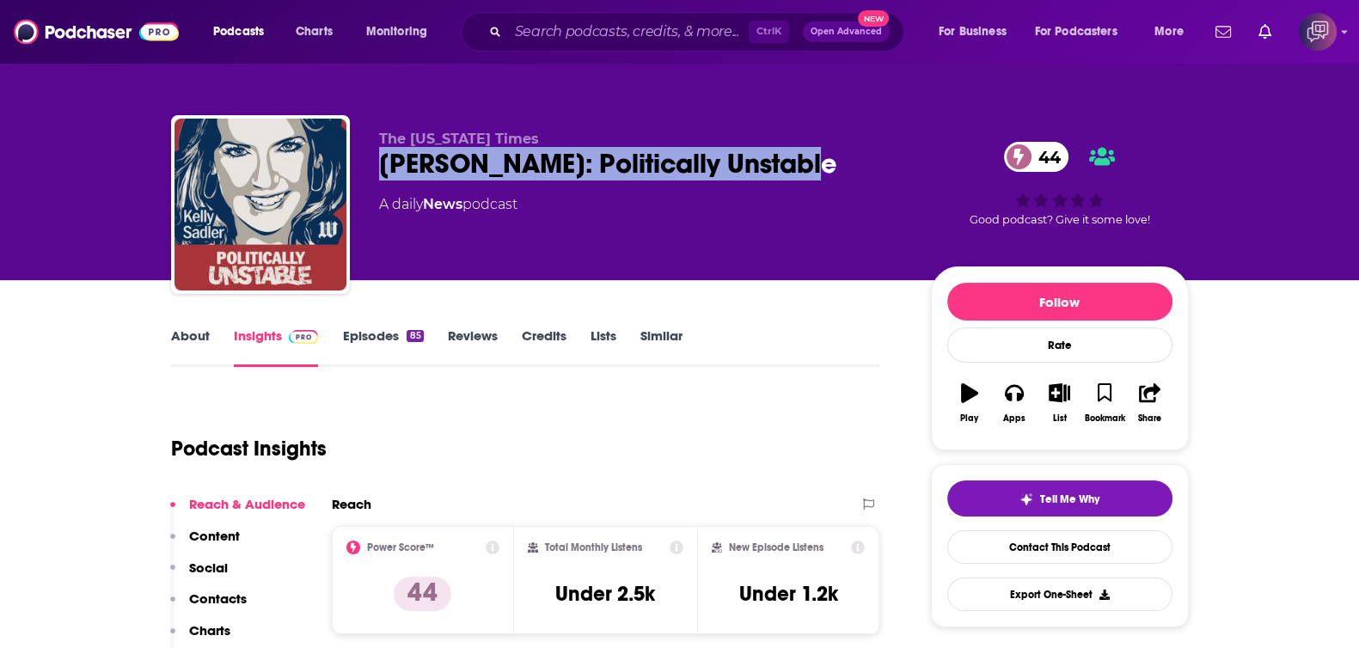
drag, startPoint x: 370, startPoint y: 167, endPoint x: 790, endPoint y: 153, distance: 419.7
click at [790, 153] on div "The Washington Times Kelly Sadler: Politically Unstable 44 A daily News podcast…" at bounding box center [680, 208] width 1018 height 186
copy h2 "Kelly Sadler: Politically Unstable"
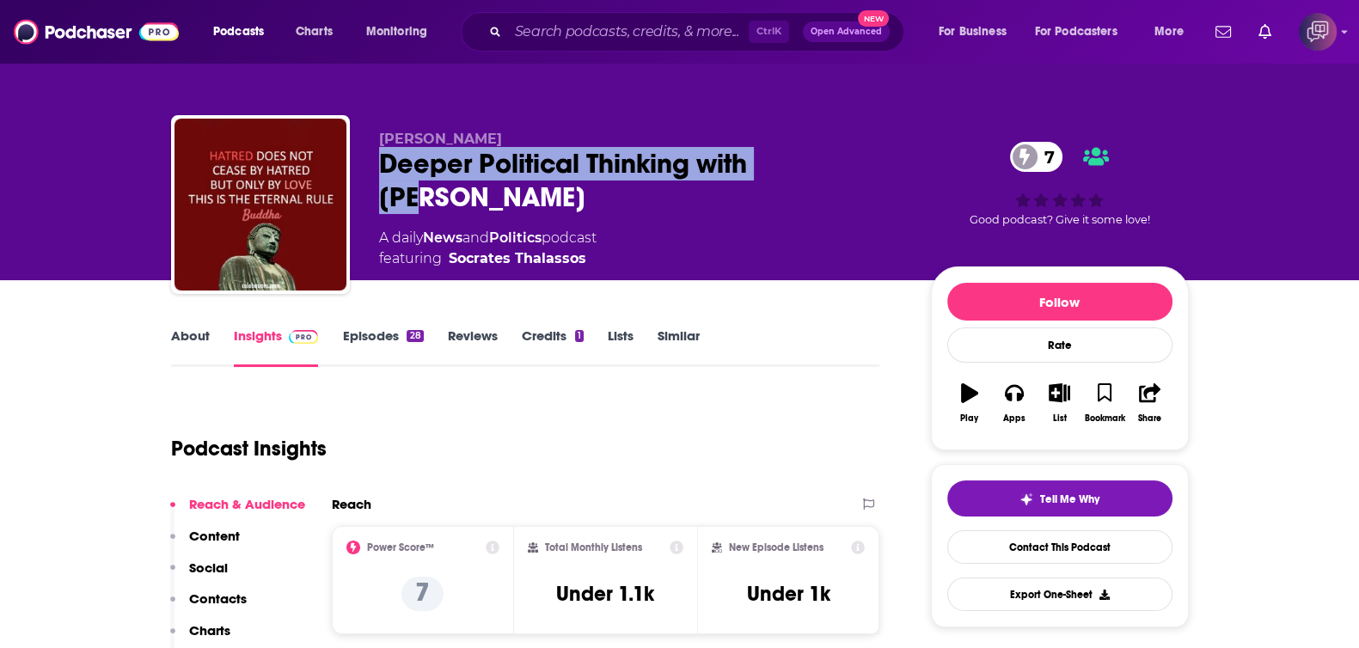
drag, startPoint x: 382, startPoint y: 173, endPoint x: 830, endPoint y: 173, distance: 447.9
click at [830, 173] on div "Deeper Political Thinking with [PERSON_NAME] 7" at bounding box center [641, 180] width 524 height 67
copy h2 "Deeper Political Thinking with [PERSON_NAME]"
click at [185, 328] on link "About" at bounding box center [190, 348] width 39 height 40
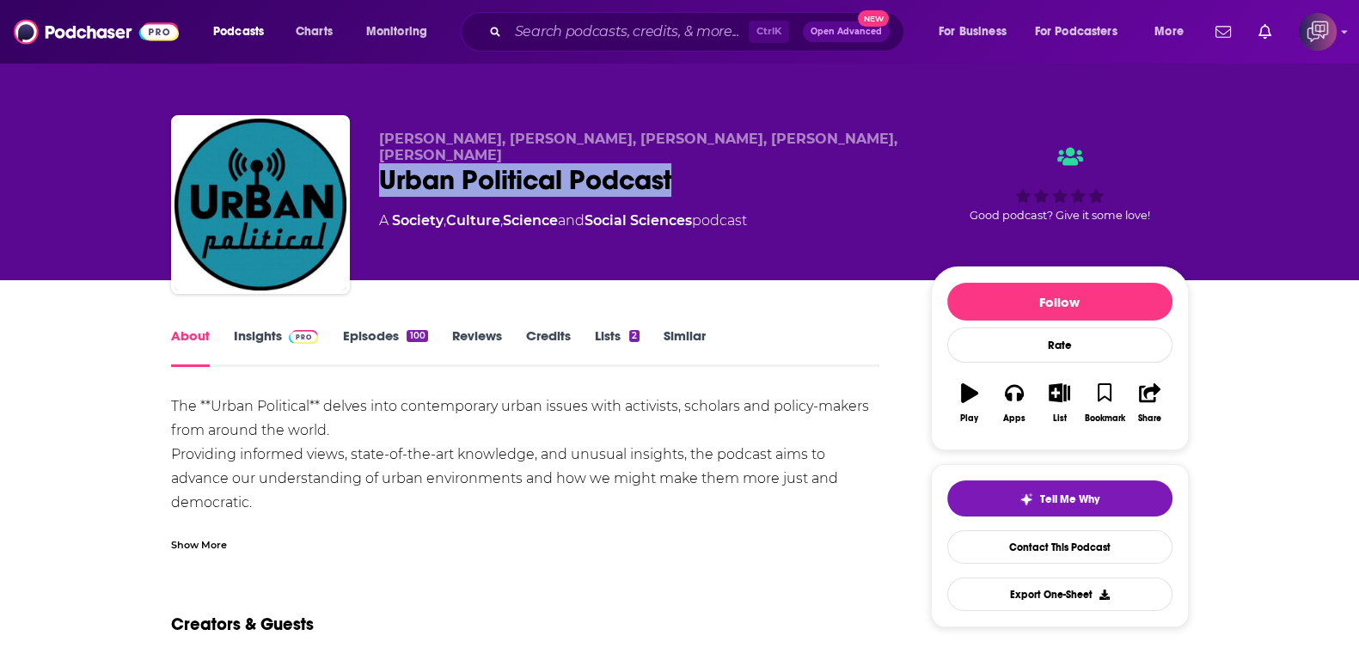
drag, startPoint x: 370, startPoint y: 183, endPoint x: 750, endPoint y: 172, distance: 381.0
click at [750, 172] on div "[PERSON_NAME], [PERSON_NAME], [PERSON_NAME], [PERSON_NAME], [PERSON_NAME] Urban…" at bounding box center [680, 208] width 1018 height 186
copy h1 "Urban Political Podcast"
click at [275, 333] on link "Insights" at bounding box center [276, 348] width 85 height 40
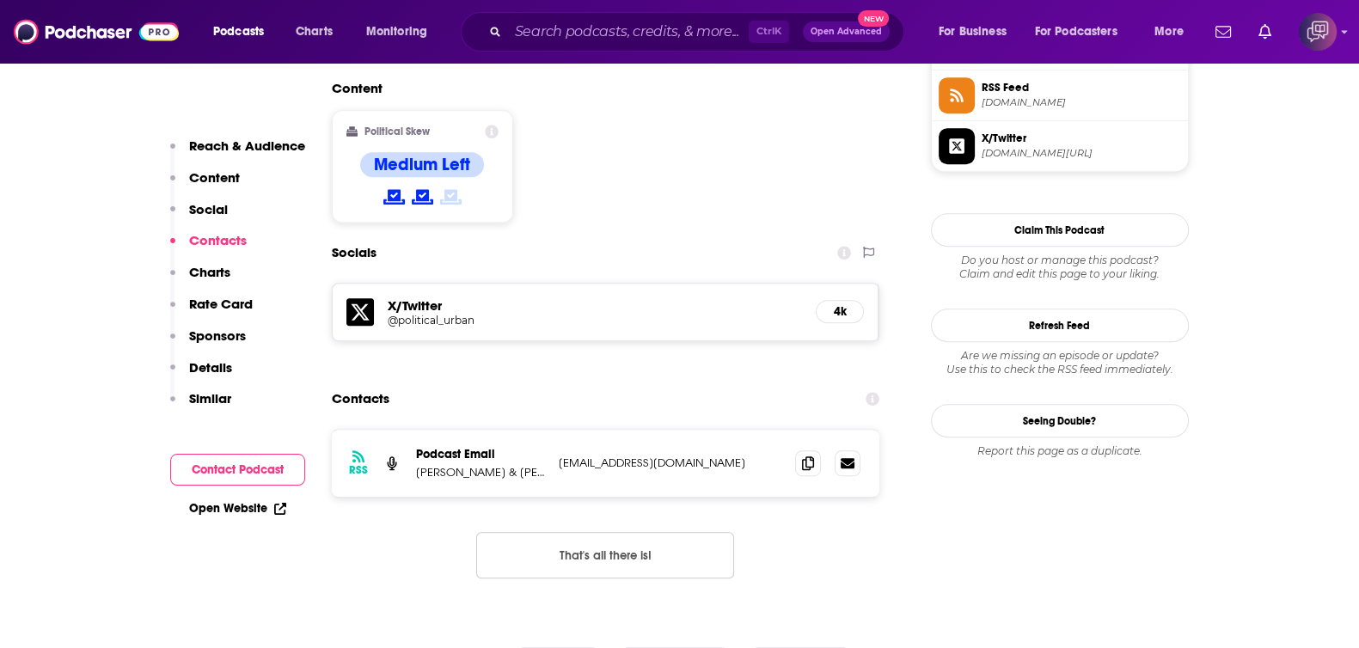
scroll to position [1611, 0]
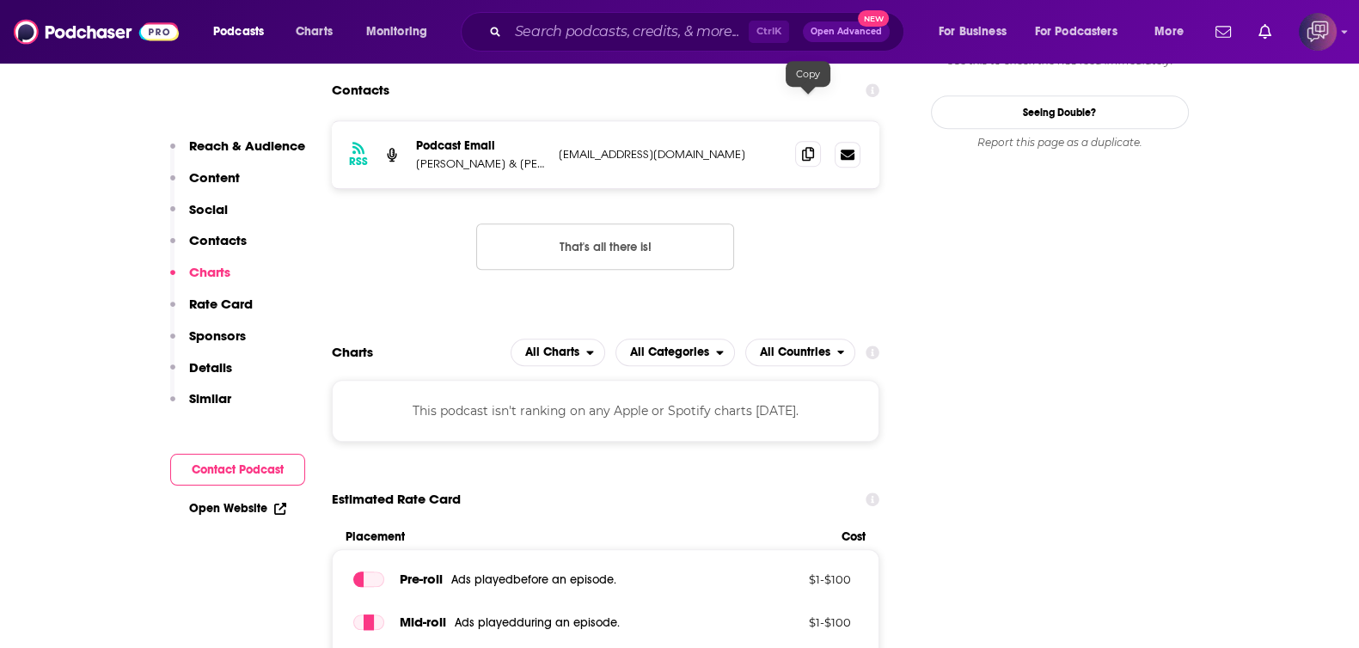
click at [809, 147] on icon at bounding box center [808, 154] width 12 height 14
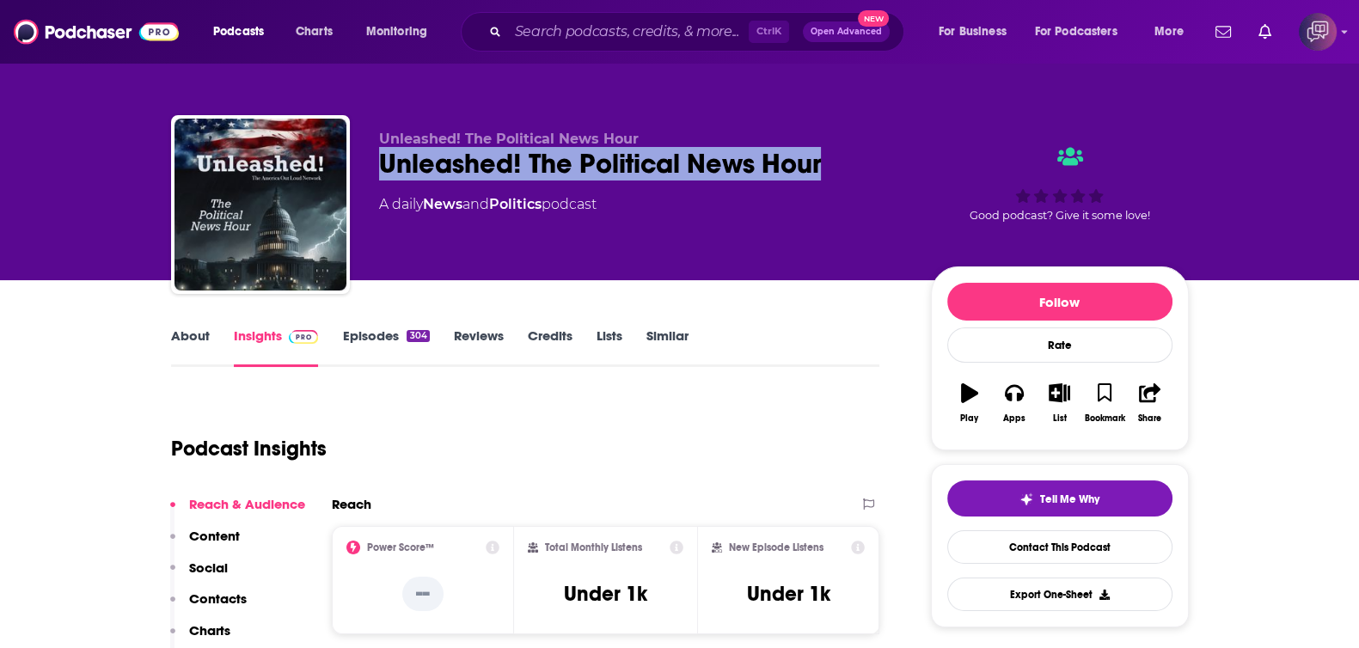
drag, startPoint x: 370, startPoint y: 161, endPoint x: 875, endPoint y: 166, distance: 505.5
click at [875, 168] on div "Unleashed! The Political News Hour Unleashed! The Political News Hour A daily N…" at bounding box center [680, 208] width 1018 height 186
copy h2 "Unleashed! The Political News Hour"
click at [191, 346] on link "About" at bounding box center [190, 348] width 39 height 40
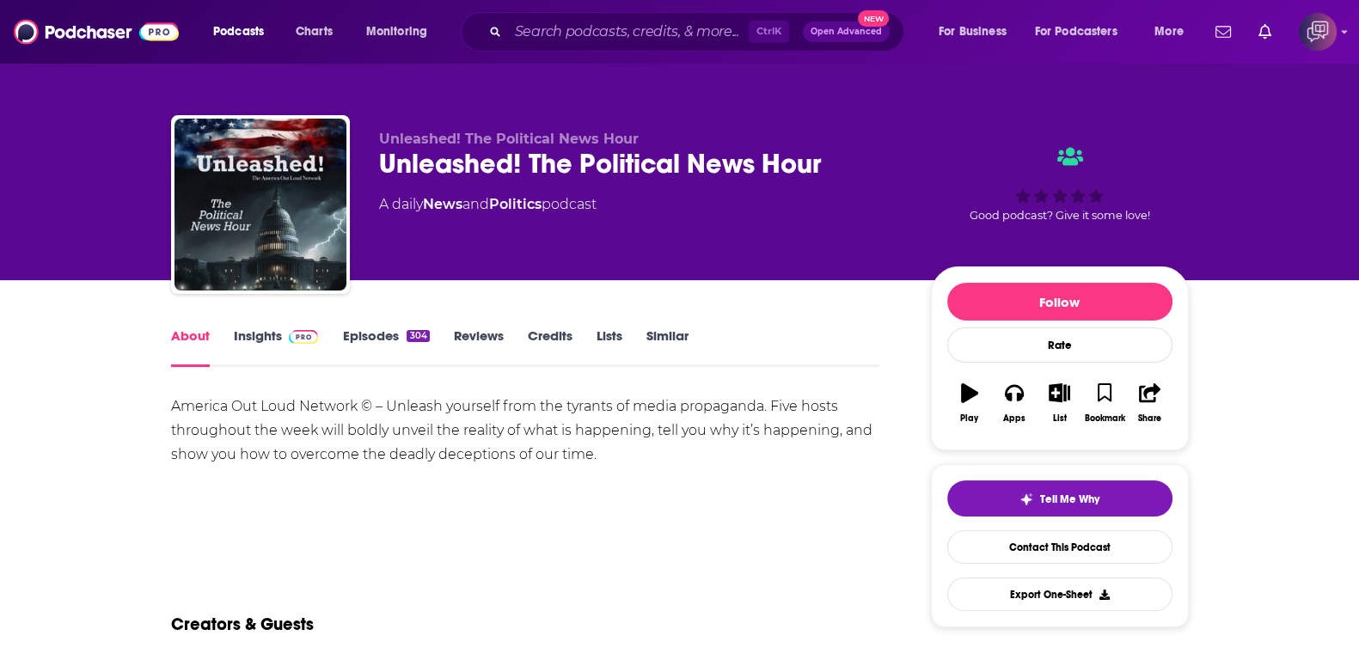
click at [282, 343] on span at bounding box center [300, 336] width 37 height 16
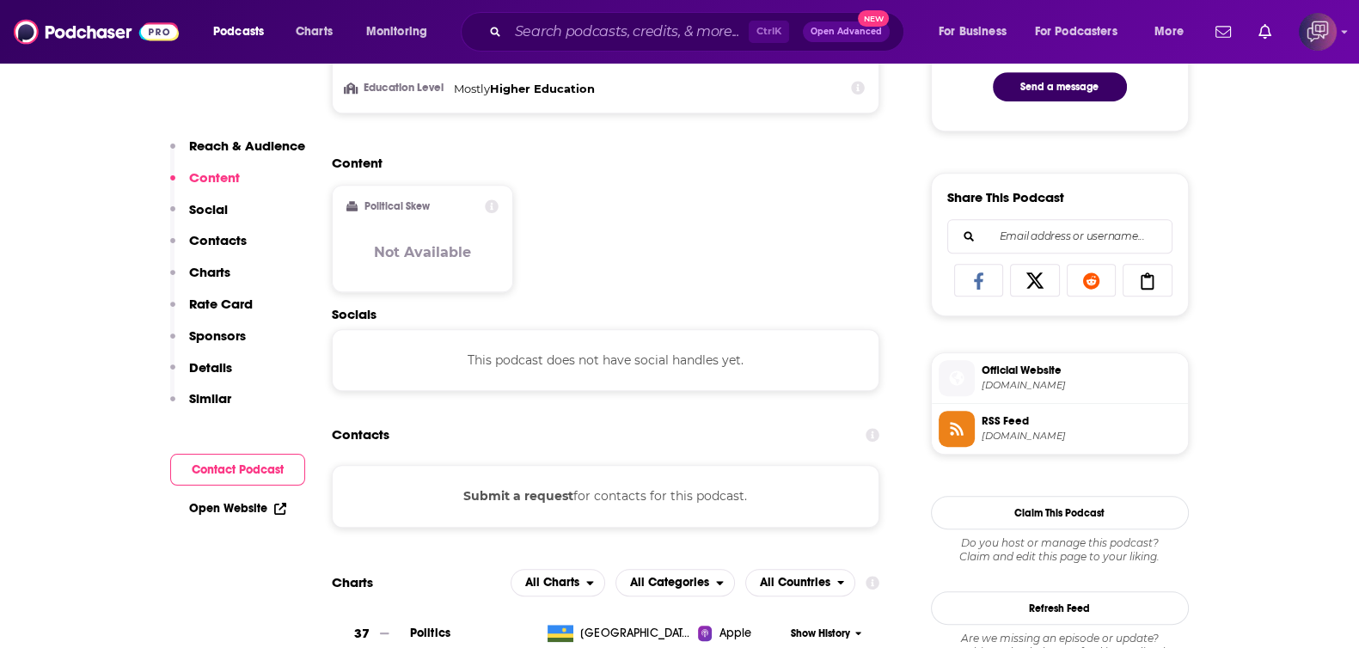
scroll to position [1074, 0]
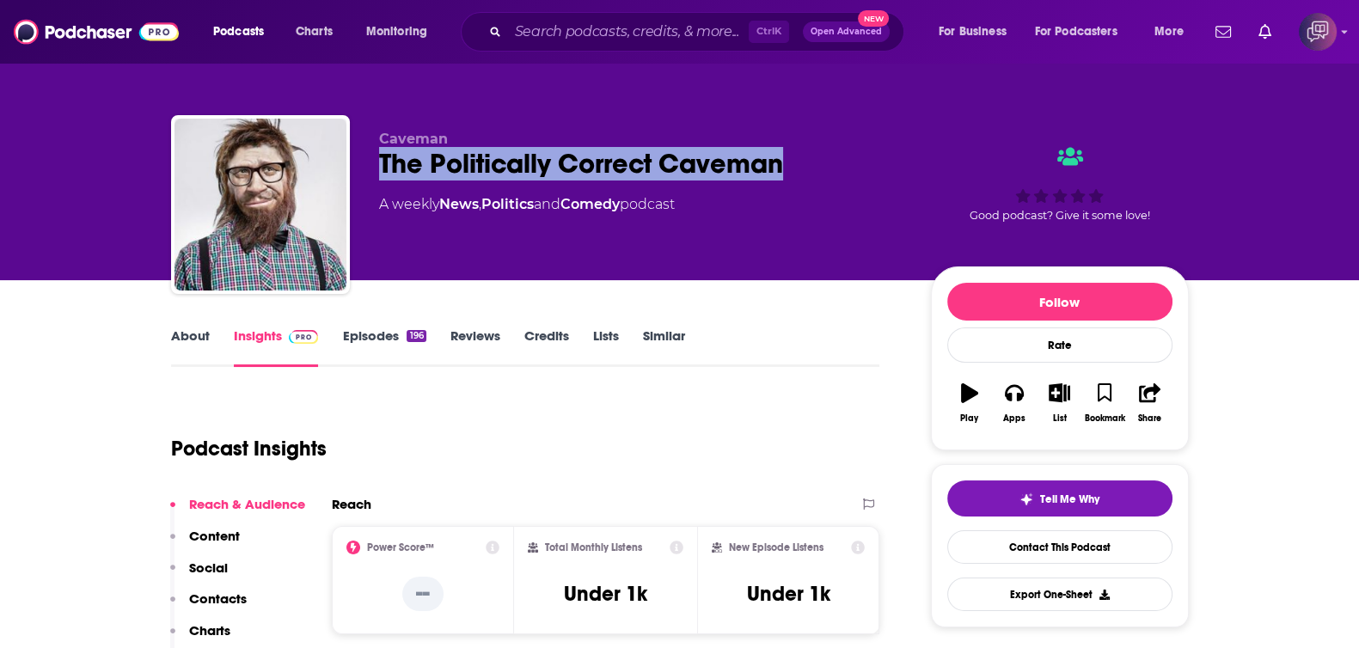
drag, startPoint x: 696, startPoint y: 168, endPoint x: 827, endPoint y: 178, distance: 131.0
click at [827, 178] on div "[PERSON_NAME] The Politically Correct Caveman A weekly News , Politics and Come…" at bounding box center [680, 208] width 1018 height 186
click at [172, 333] on link "About" at bounding box center [190, 348] width 39 height 40
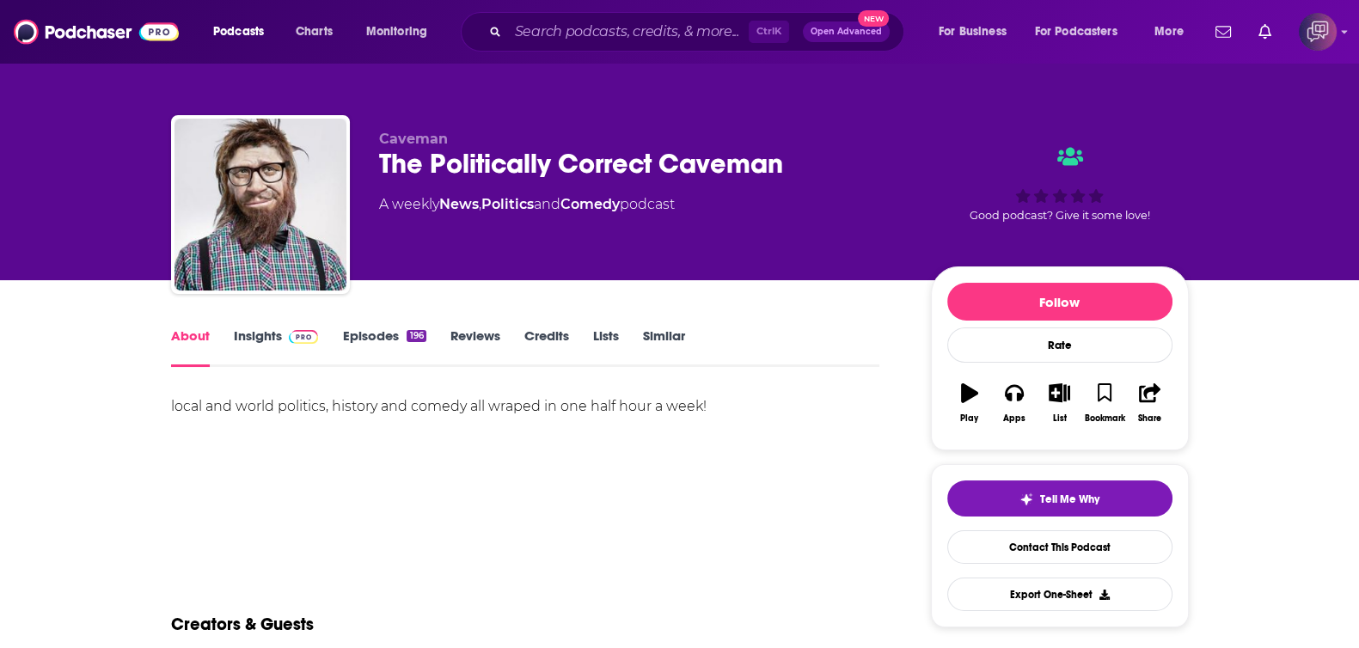
click at [242, 338] on link "Insights" at bounding box center [276, 348] width 85 height 40
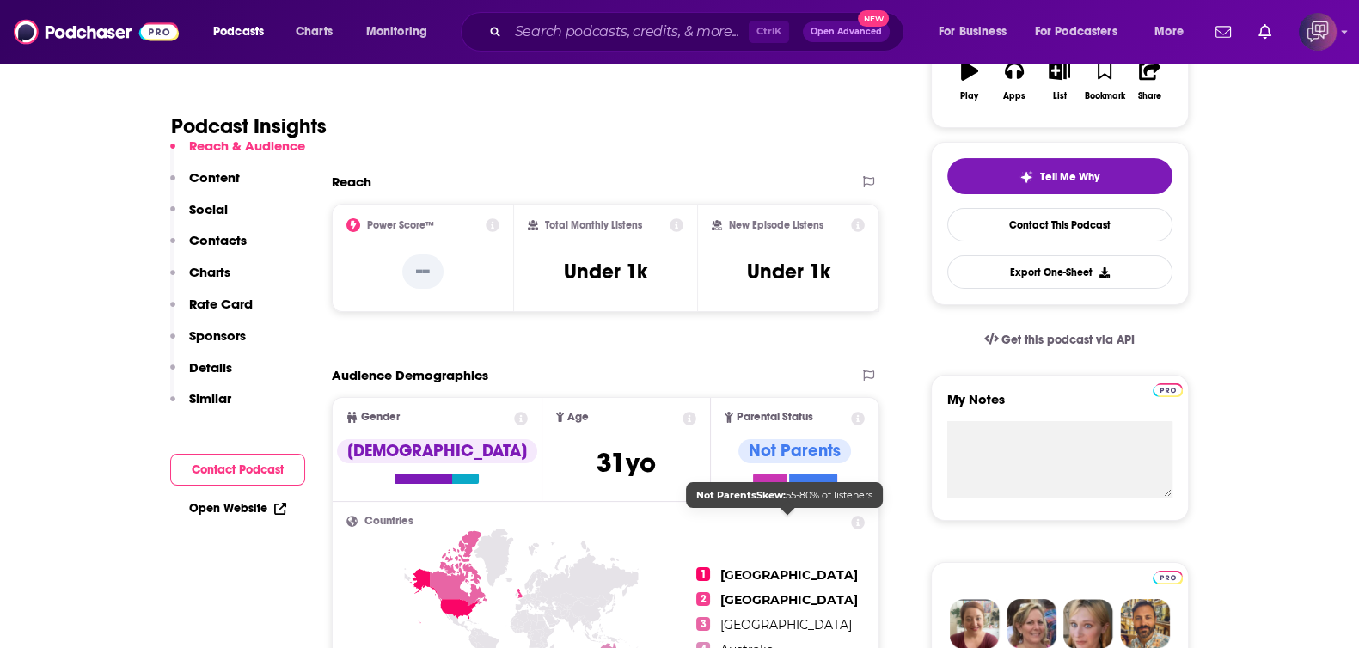
scroll to position [751, 0]
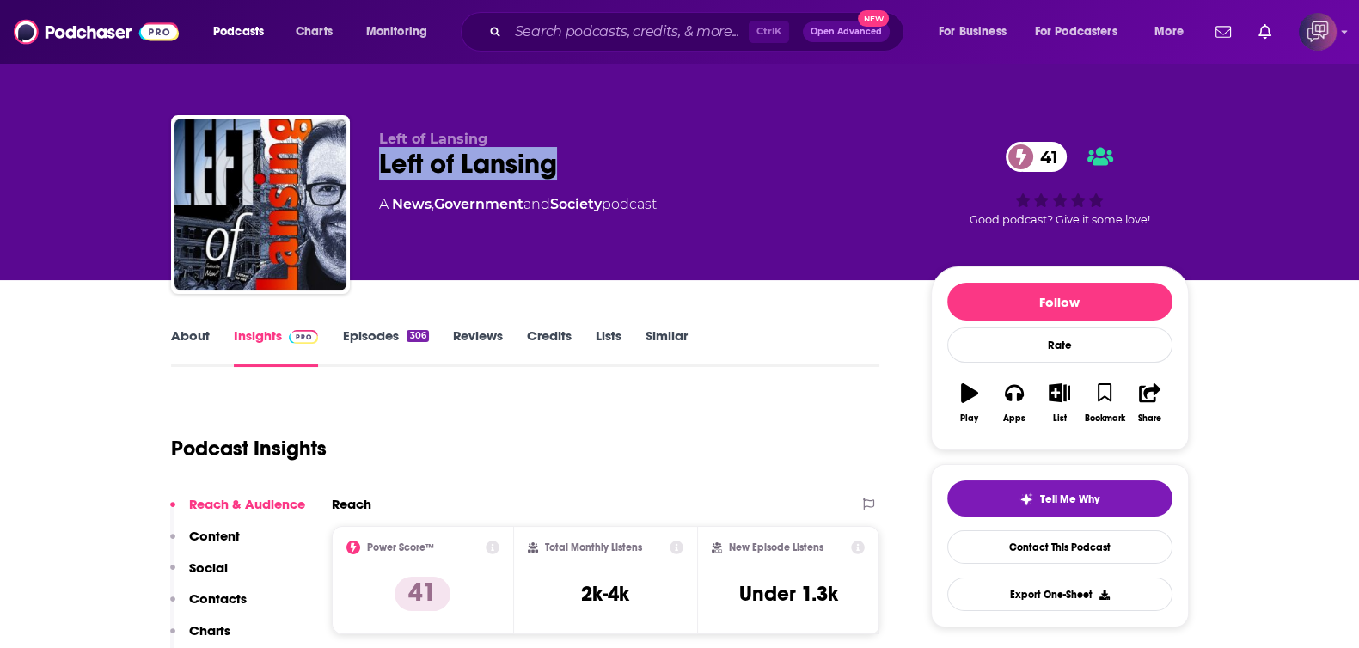
drag, startPoint x: 366, startPoint y: 161, endPoint x: 490, endPoint y: 219, distance: 136.9
click at [609, 167] on div "Left of Lansing Left of Lansing 41 A News , Government and Society podcast 41 G…" at bounding box center [680, 208] width 1018 height 186
copy h2 "Left of Lansing"
click at [181, 346] on link "About" at bounding box center [190, 348] width 39 height 40
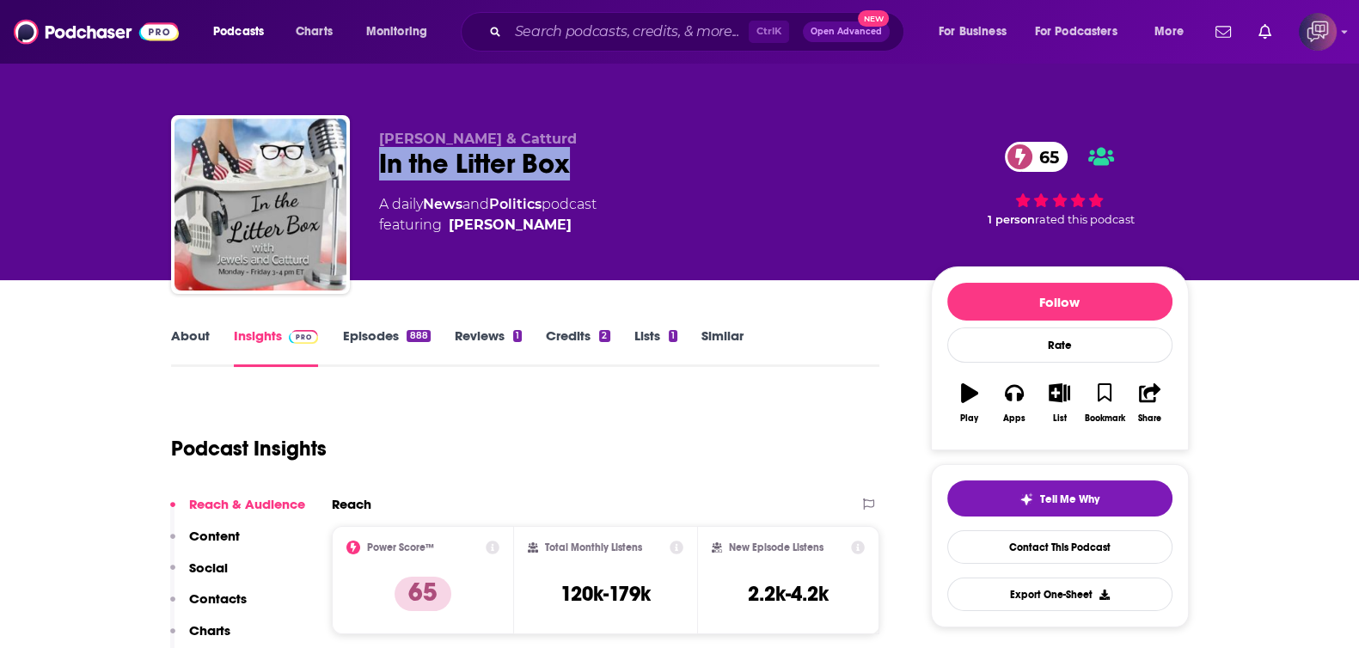
drag, startPoint x: 622, startPoint y: 153, endPoint x: 646, endPoint y: 152, distance: 24.1
click at [646, 152] on div "Jewels Jones & Catturd In the Litter Box 65 A daily News and Politics podcast f…" at bounding box center [680, 208] width 1018 height 186
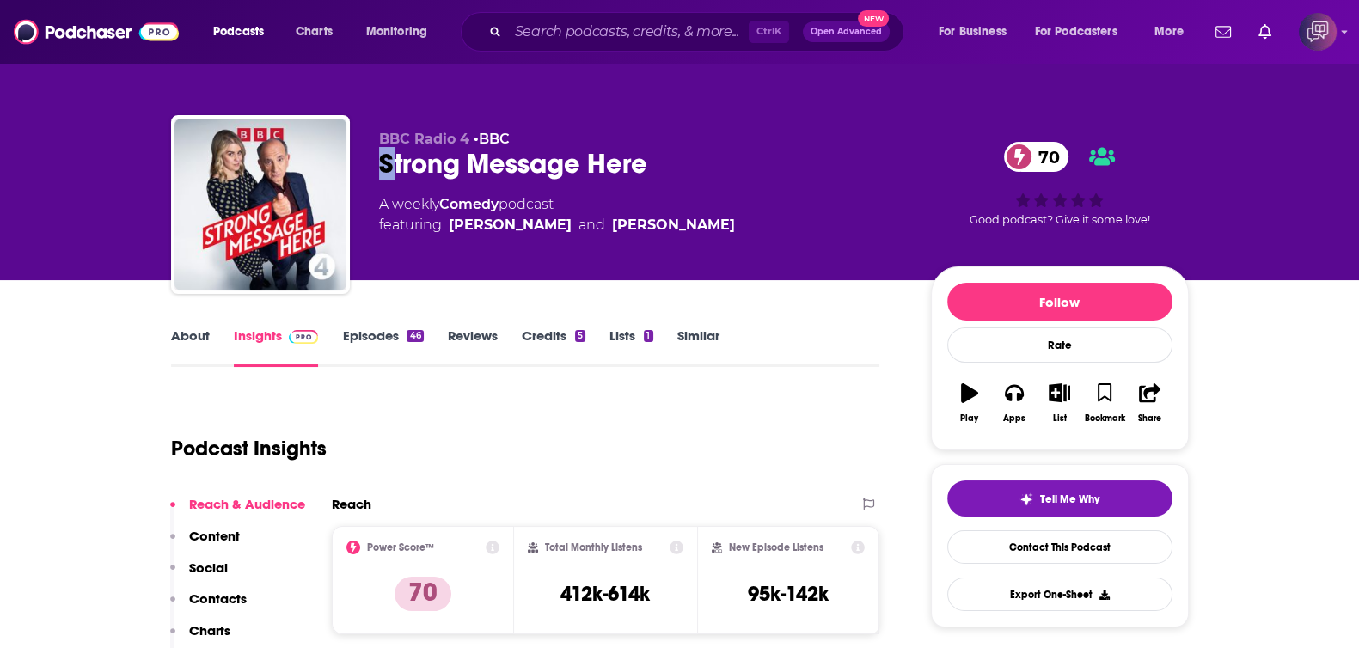
click at [381, 156] on div "Strong Message Here 70" at bounding box center [641, 164] width 524 height 34
click at [672, 162] on div "Strong Message Here 70" at bounding box center [641, 164] width 524 height 34
drag, startPoint x: 721, startPoint y: 156, endPoint x: 374, endPoint y: 179, distance: 348.0
click at [374, 177] on div "BBC Radio 4 • BBC Strong Message Here 70 A weekly Comedy podcast featuring [PER…" at bounding box center [680, 208] width 1018 height 186
copy h2 "Strong Message Here"
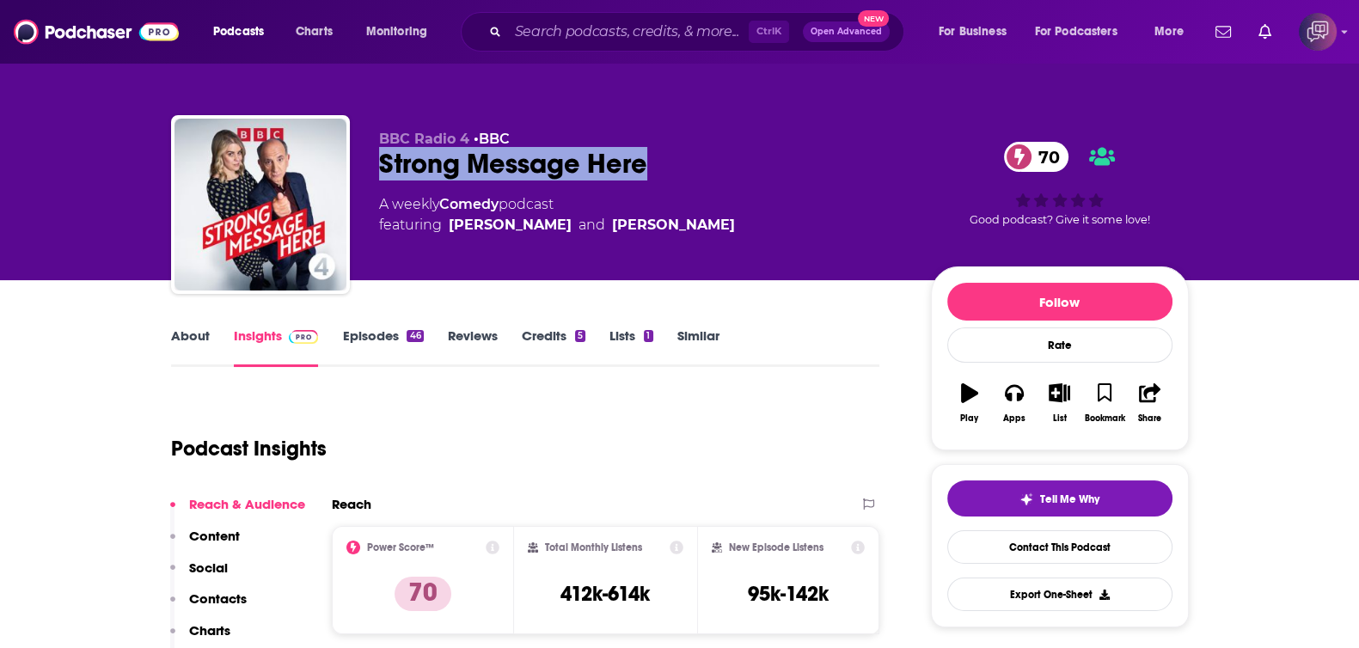
click at [189, 341] on link "About" at bounding box center [190, 348] width 39 height 40
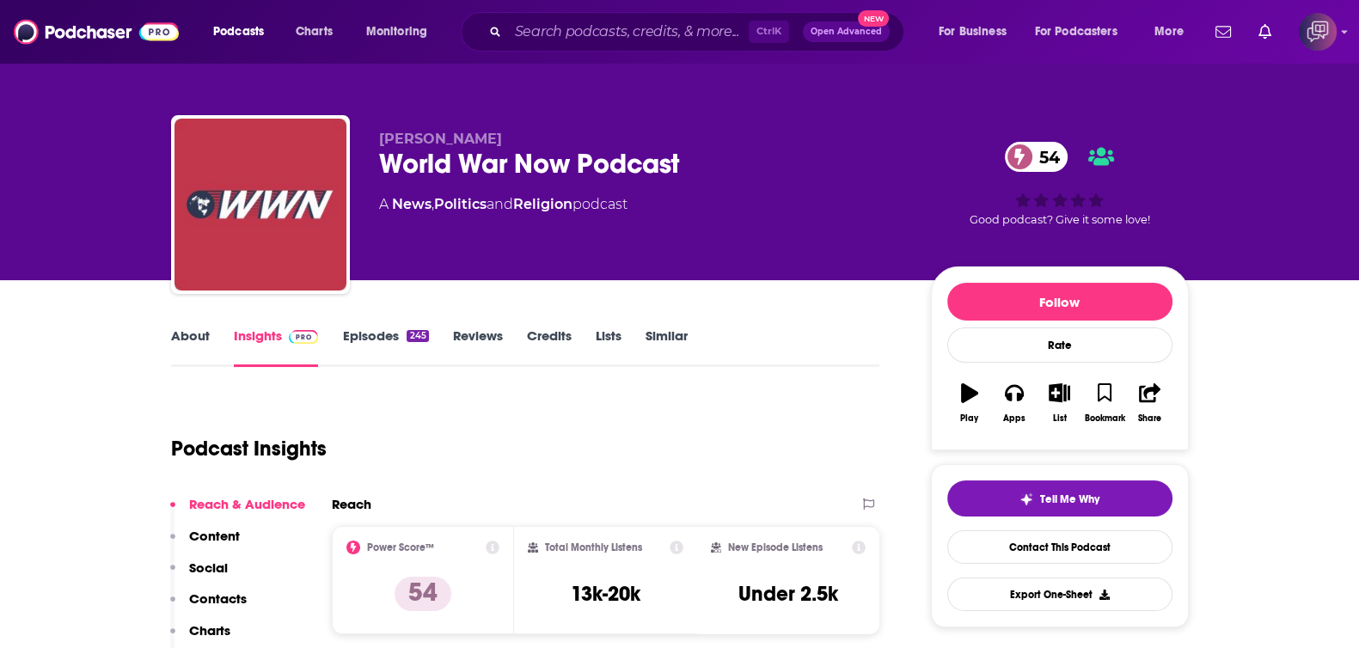
click at [177, 334] on link "About" at bounding box center [190, 348] width 39 height 40
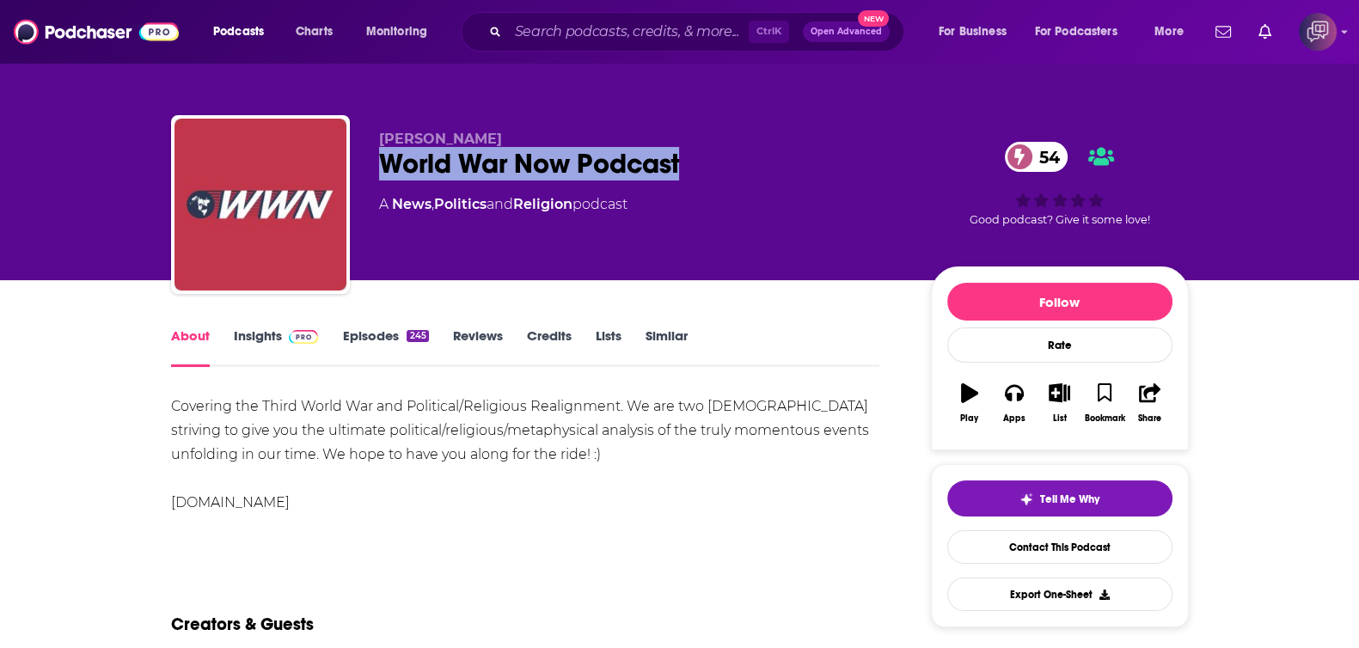
drag, startPoint x: 377, startPoint y: 162, endPoint x: 724, endPoint y: 159, distance: 346.4
click at [724, 159] on div "Conrad Franz World War Now Podcast 54 A News , Politics and Religion podcast 54…" at bounding box center [680, 208] width 1018 height 186
copy h1 "World War Now Podcast"
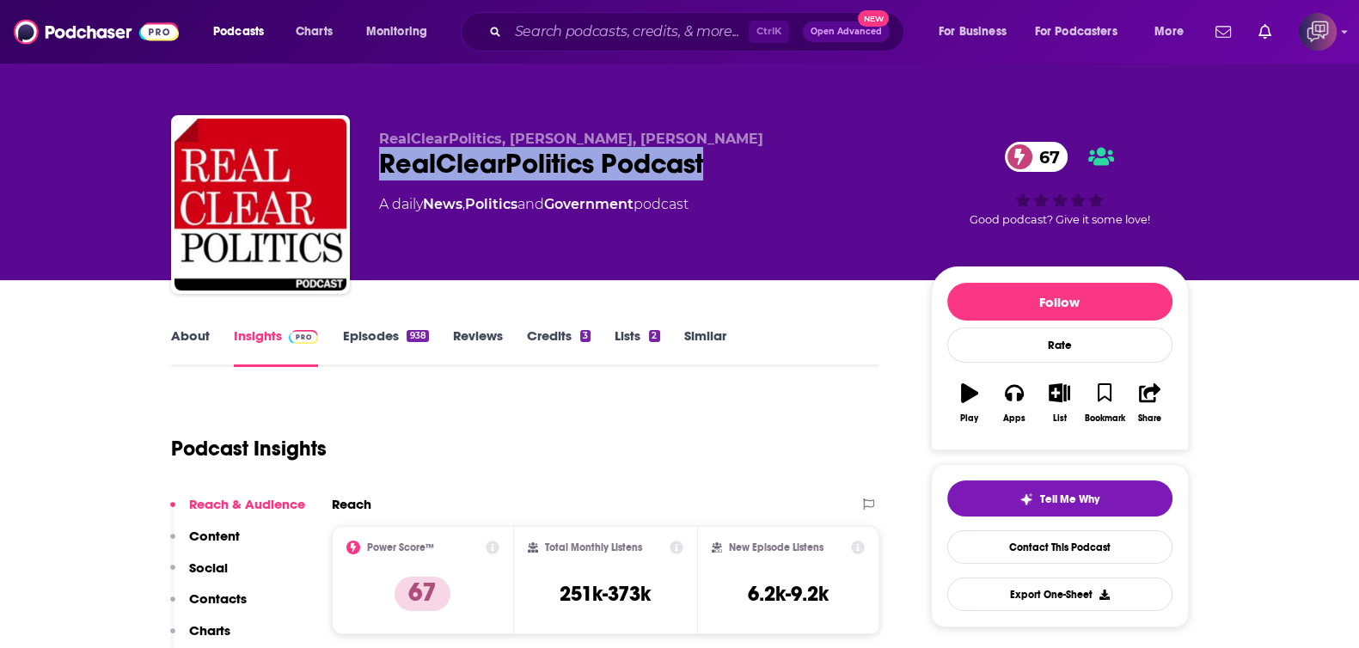
drag, startPoint x: 374, startPoint y: 167, endPoint x: 860, endPoint y: 178, distance: 485.8
click at [860, 178] on div "RealClearPolitics, [PERSON_NAME], [PERSON_NAME] RealClearPolitics Podcast 67 A …" at bounding box center [680, 208] width 1018 height 186
click at [181, 340] on link "About" at bounding box center [190, 348] width 39 height 40
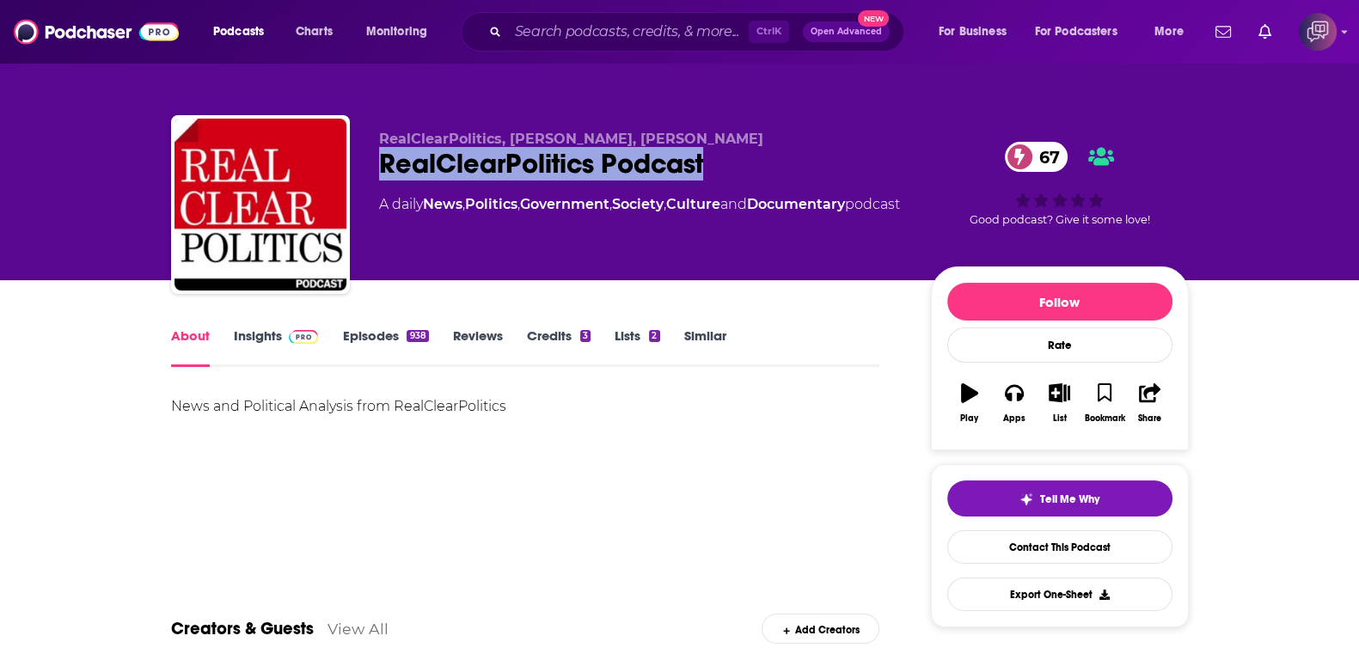
drag, startPoint x: 369, startPoint y: 151, endPoint x: 764, endPoint y: 155, distance: 395.4
click at [764, 155] on div "RealClearPolitics, Carl Cannon, Tom Bevan RealClearPolitics Podcast 67 A daily …" at bounding box center [680, 208] width 1018 height 186
copy h1 "RealClearPolitics Podcast"
click at [265, 336] on link "Insights" at bounding box center [276, 348] width 85 height 40
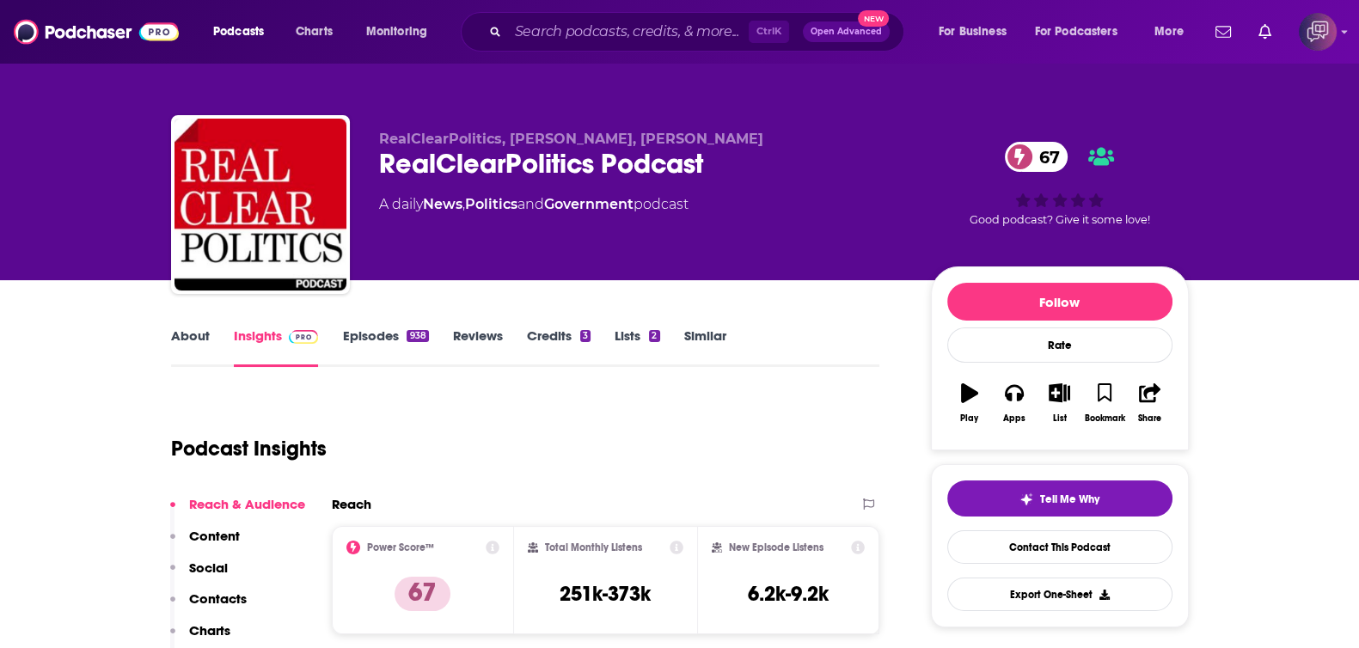
click at [189, 337] on link "About" at bounding box center [190, 348] width 39 height 40
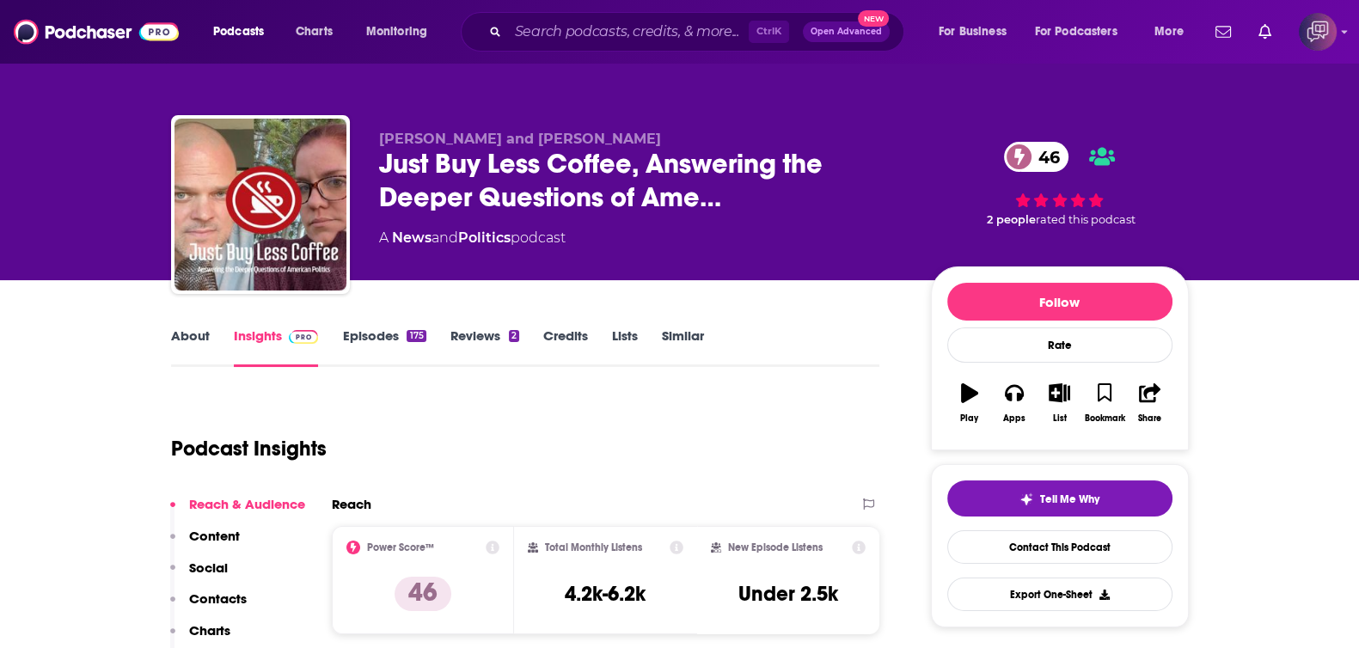
click at [201, 341] on link "About" at bounding box center [190, 348] width 39 height 40
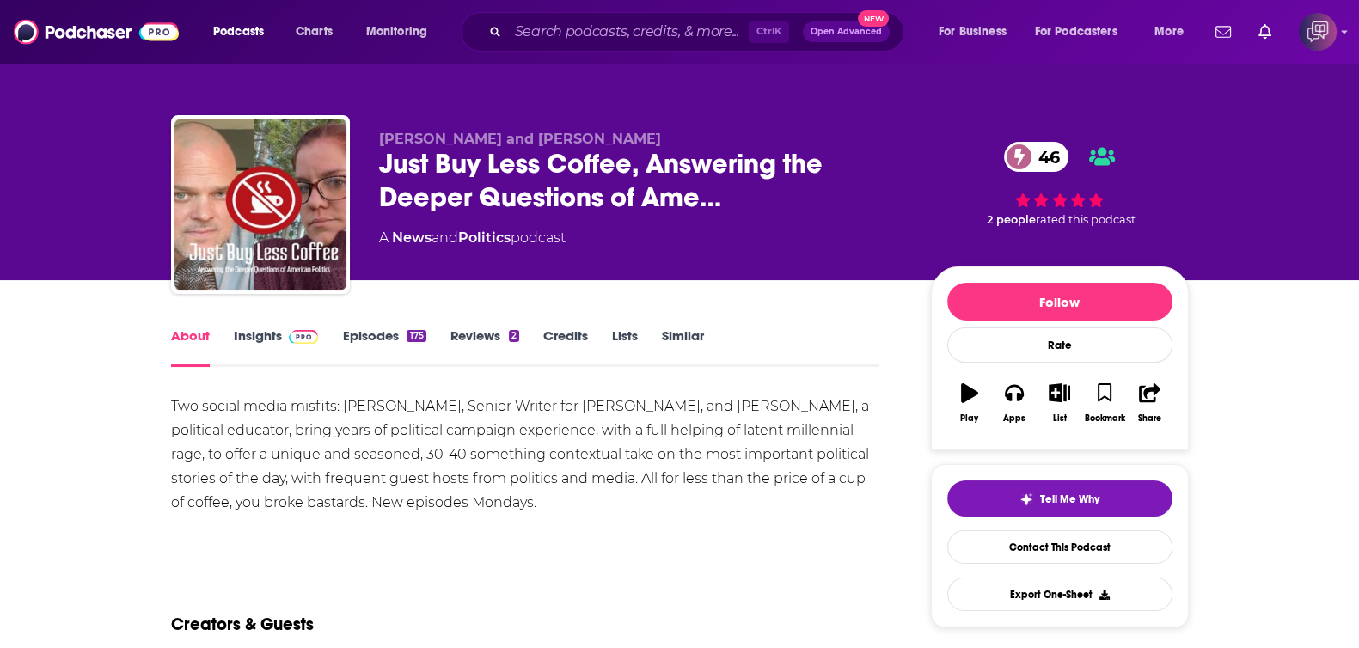
click at [250, 335] on link "Insights" at bounding box center [276, 348] width 85 height 40
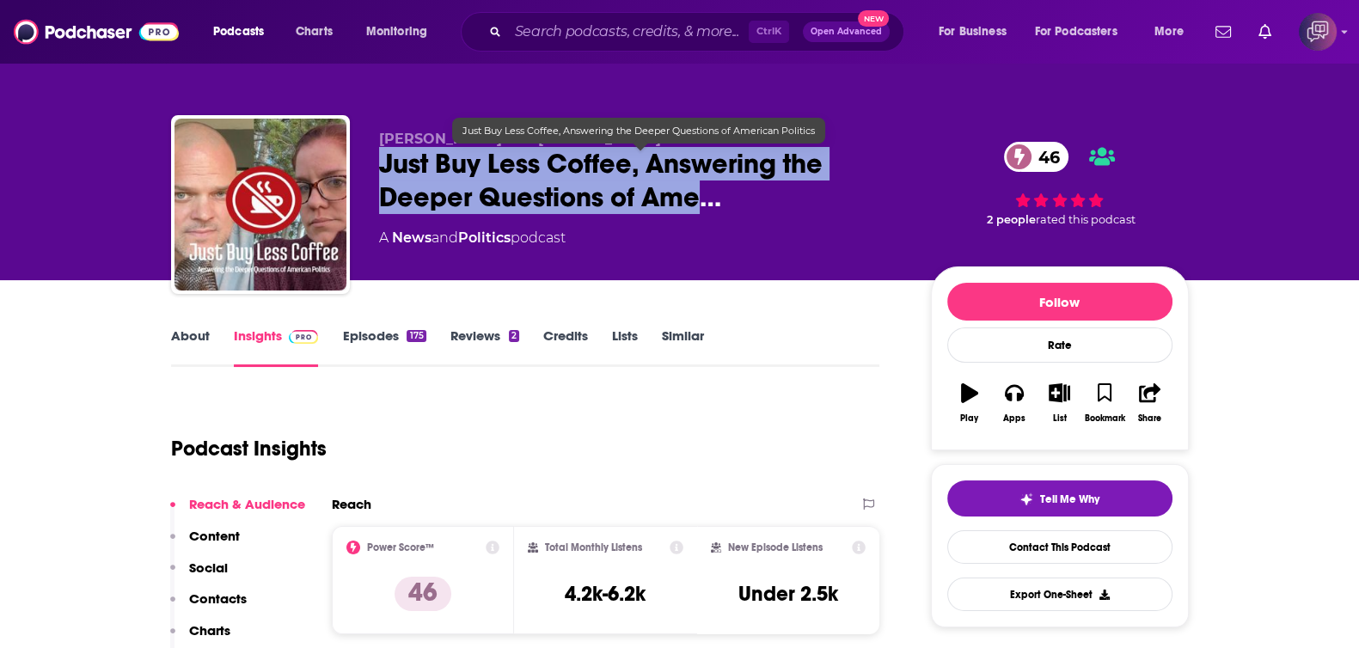
drag, startPoint x: 373, startPoint y: 154, endPoint x: 694, endPoint y: 199, distance: 323.9
click at [694, 199] on div "Troy Matthews and Cathy Cannon Just Buy Less Coffee, Answering the Deeper Quest…" at bounding box center [680, 208] width 1018 height 186
copy h2 "Just Buy Less Coffee, Answering the Deeper Questions of Ame"
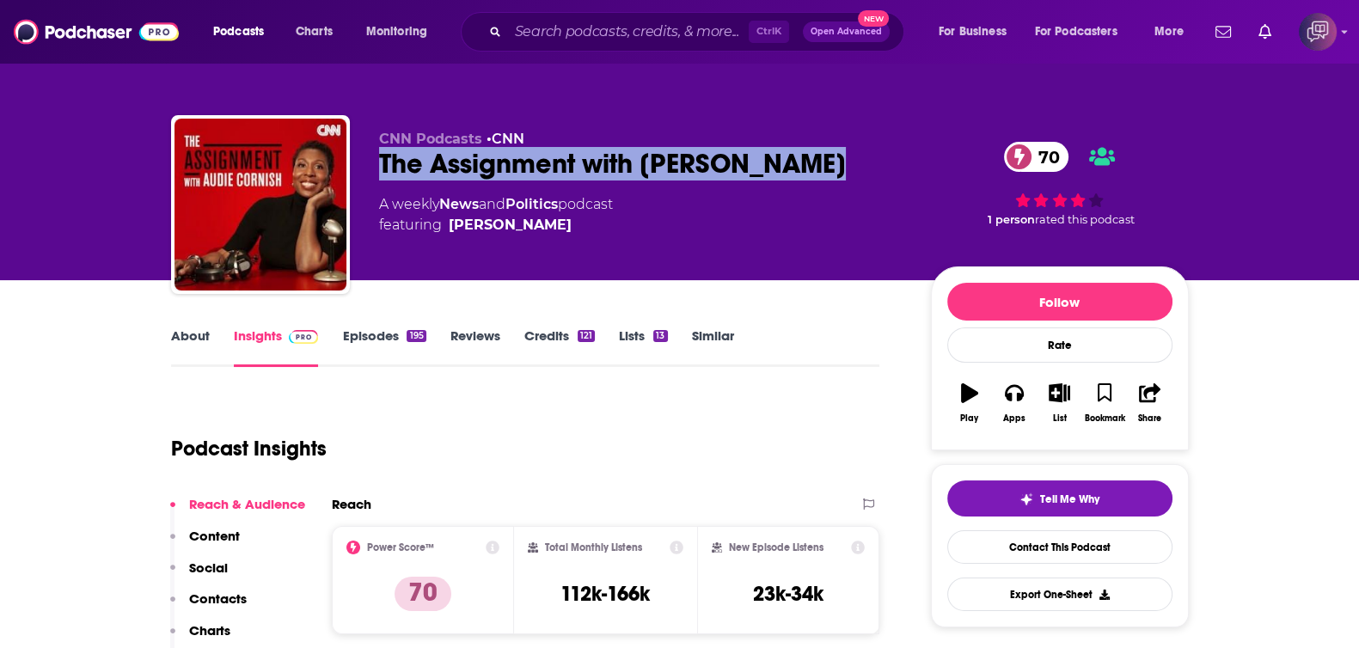
drag, startPoint x: 372, startPoint y: 161, endPoint x: 823, endPoint y: 148, distance: 450.6
click at [823, 148] on div "CNN Podcasts • CNN The Assignment with [PERSON_NAME] 70 A weekly News and Polit…" at bounding box center [680, 208] width 1018 height 186
click at [198, 328] on link "About" at bounding box center [190, 348] width 39 height 40
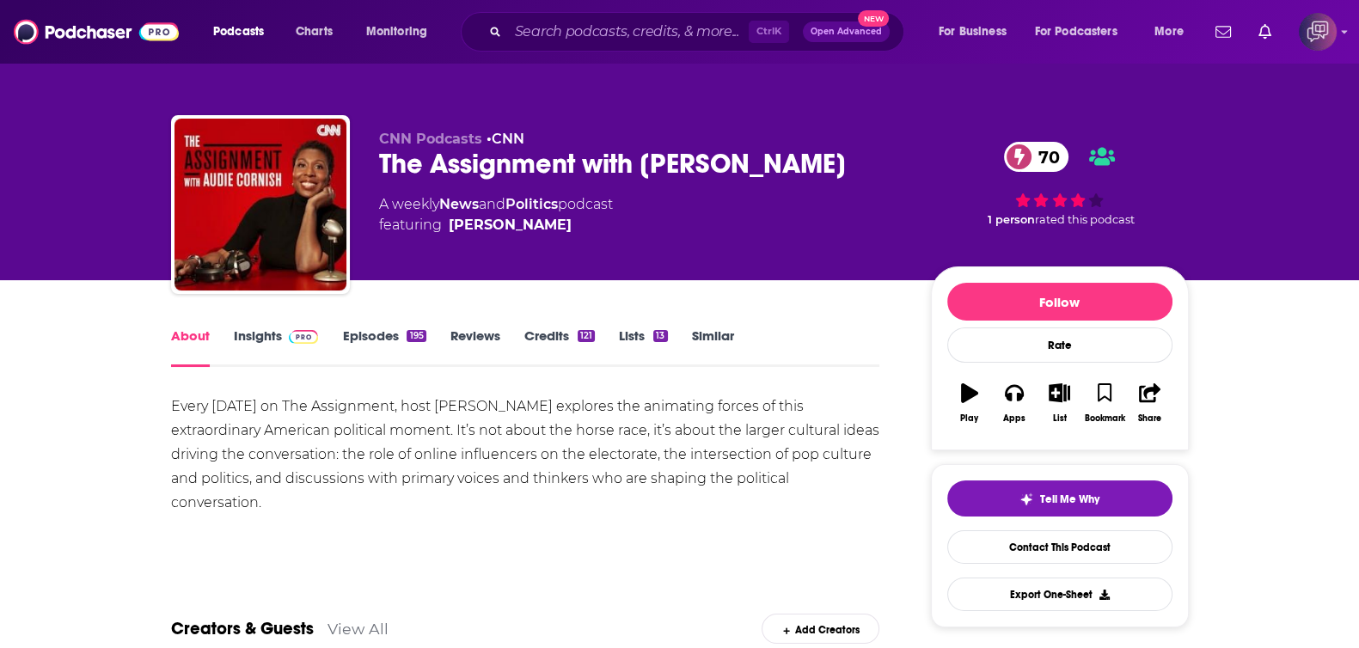
click at [256, 337] on link "Insights" at bounding box center [276, 348] width 85 height 40
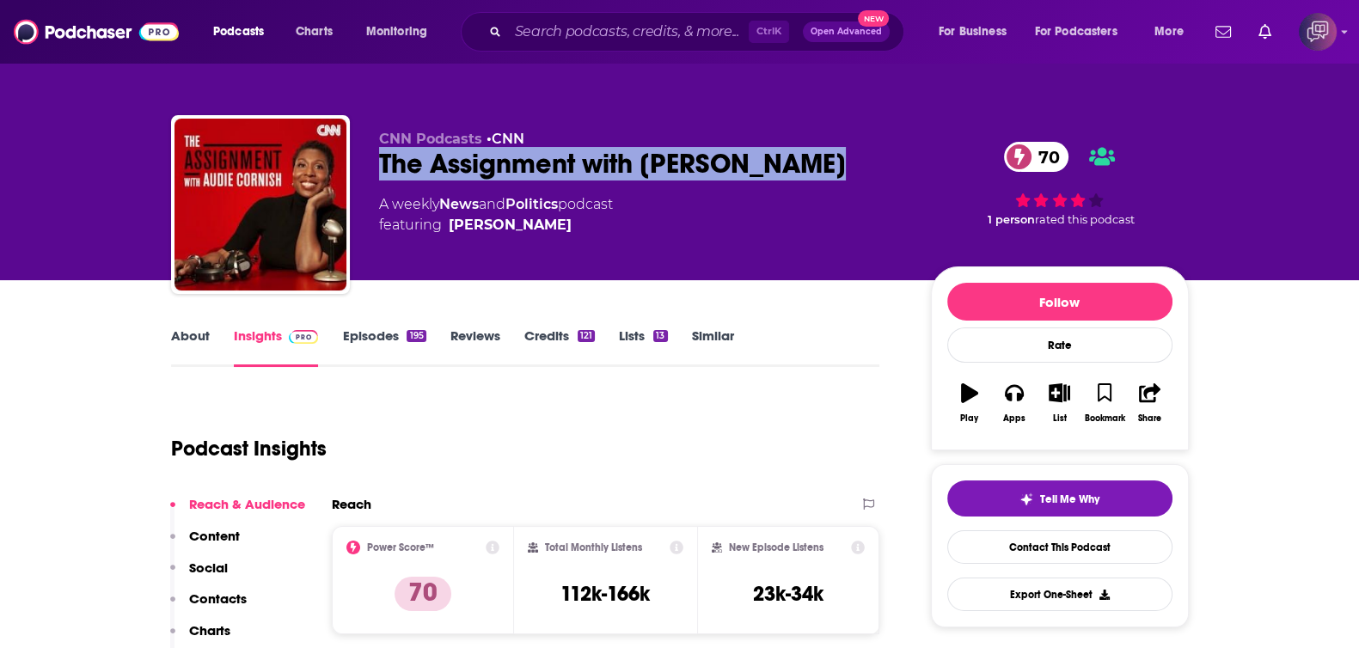
drag, startPoint x: 705, startPoint y: 145, endPoint x: 825, endPoint y: 161, distance: 121.3
click at [825, 161] on div "CNN Podcasts • CNN The Assignment with Audie Cornish 70 A weekly News and Polit…" at bounding box center [680, 208] width 1018 height 186
copy h2 "The Assignment with Audie Cornish"
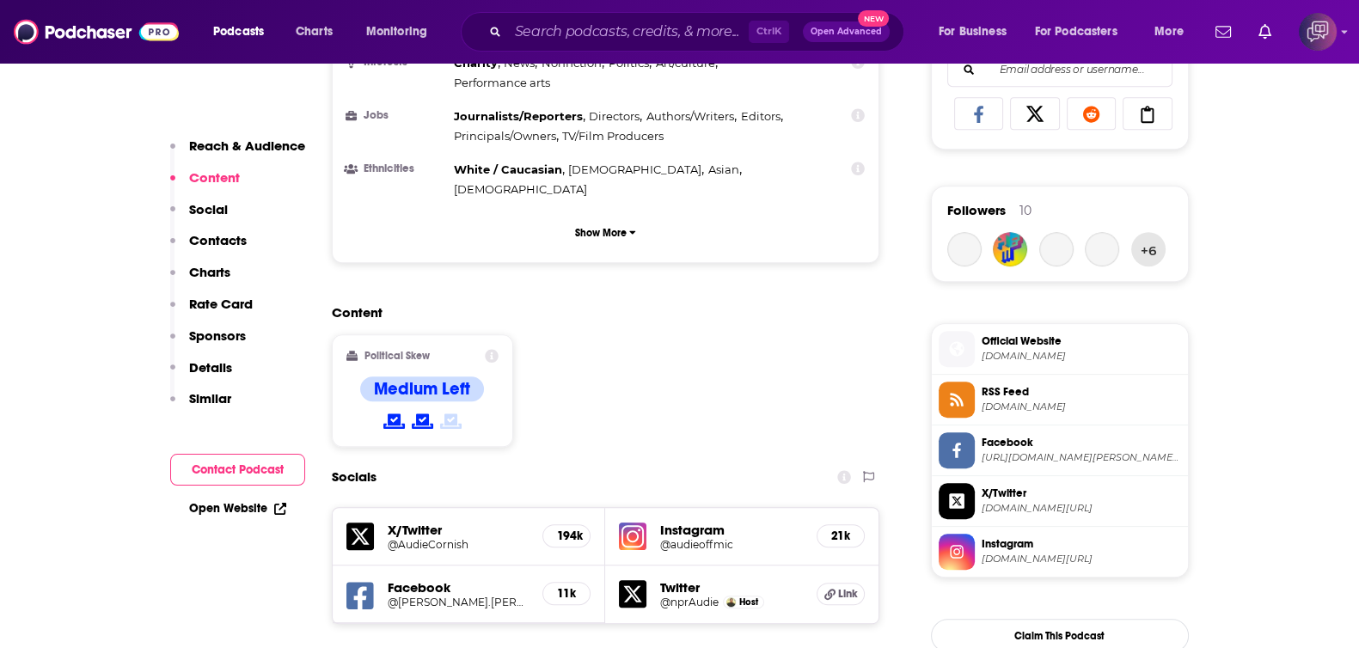
scroll to position [1074, 0]
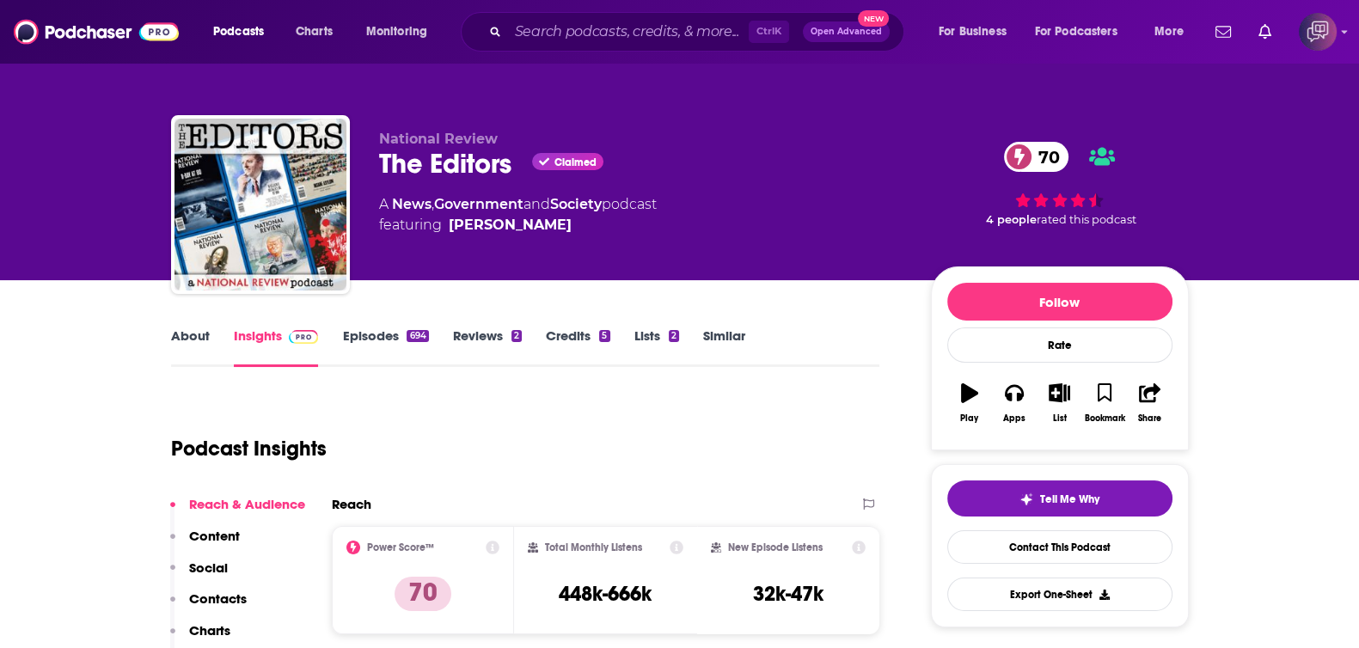
click at [193, 345] on link "About" at bounding box center [190, 348] width 39 height 40
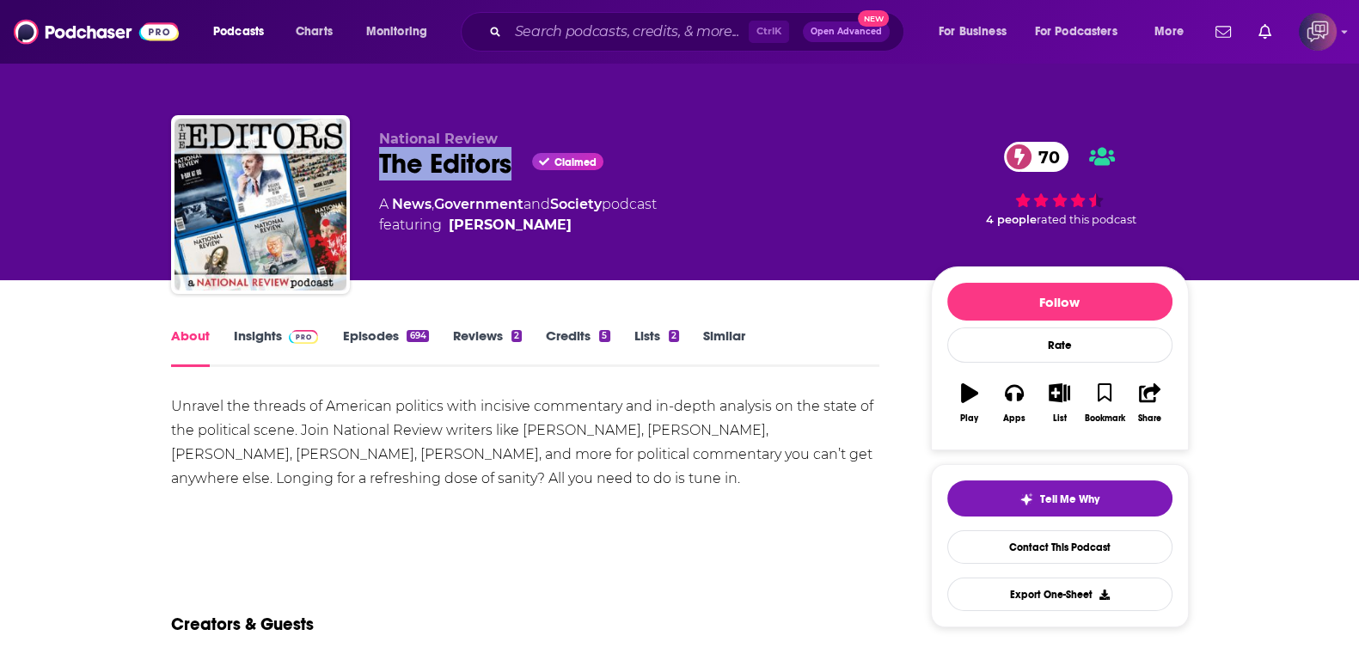
drag, startPoint x: 490, startPoint y: 154, endPoint x: 517, endPoint y: 156, distance: 26.8
click at [517, 156] on div "National Review The Editors Claimed 70 A News , Government and Society podcast …" at bounding box center [680, 208] width 1018 height 186
copy h1 "The Editors"
click at [297, 350] on link "Insights" at bounding box center [276, 348] width 85 height 40
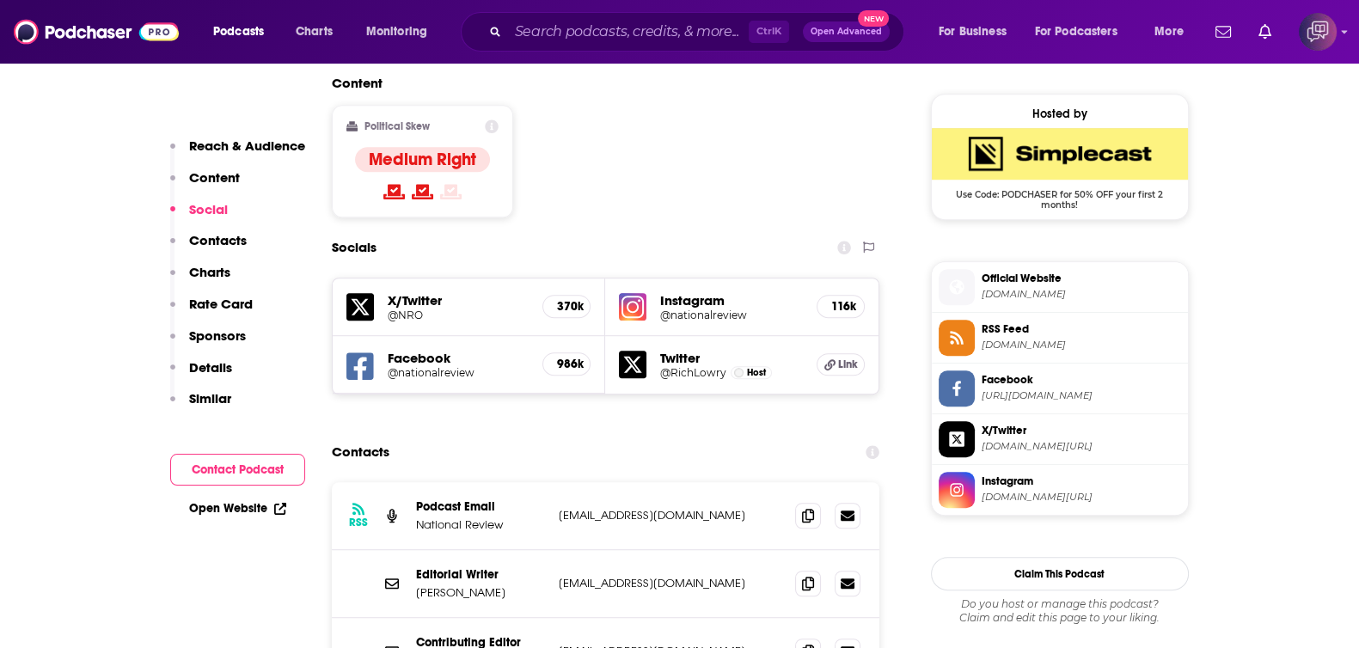
scroll to position [1396, 0]
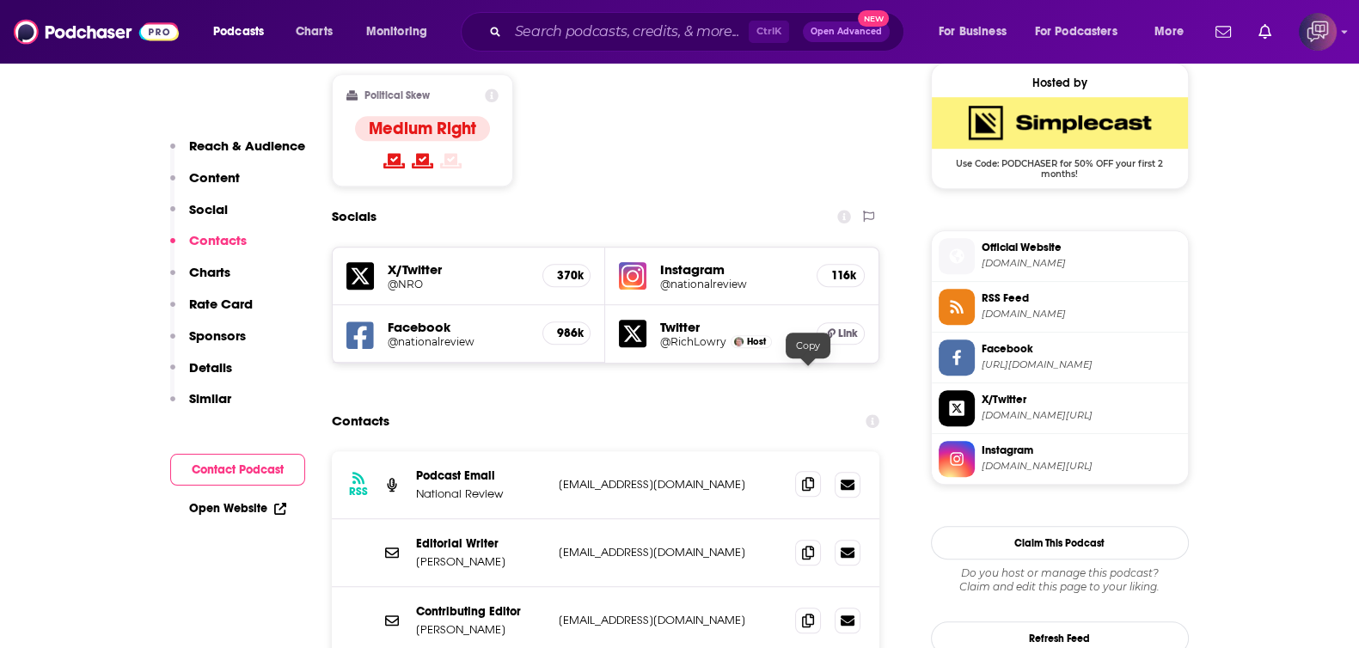
click at [807, 477] on icon at bounding box center [808, 484] width 12 height 14
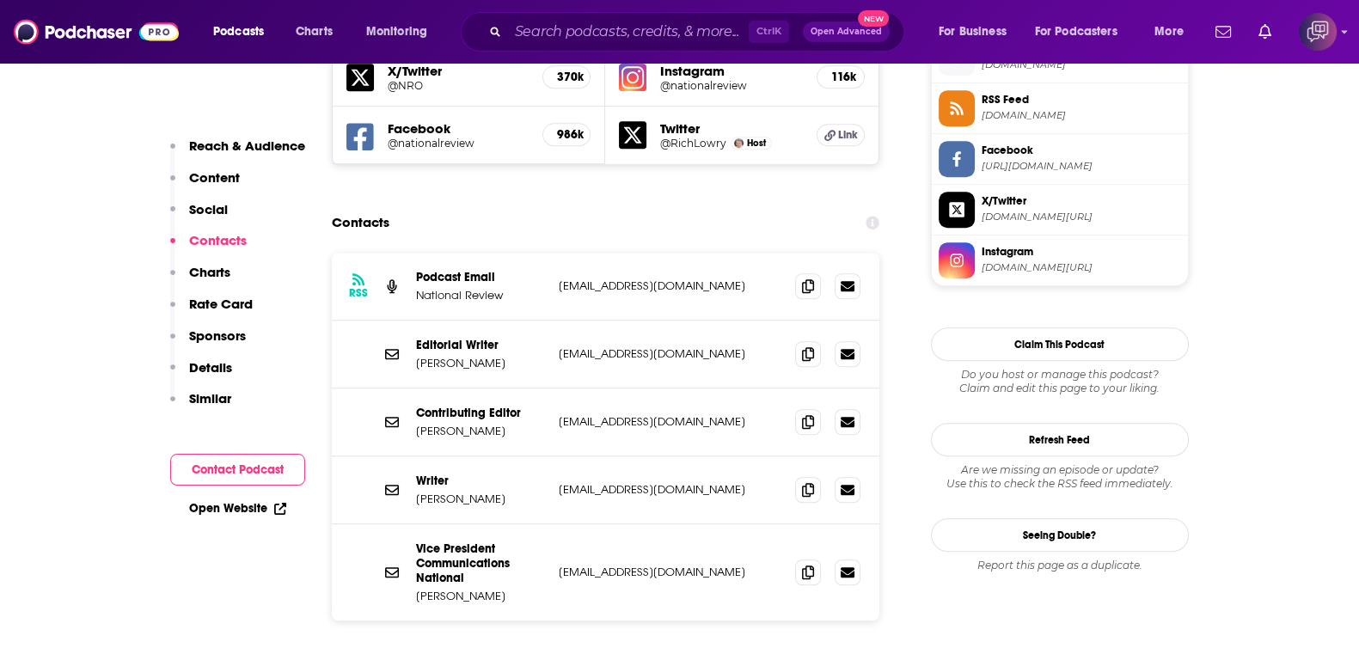
scroll to position [1611, 0]
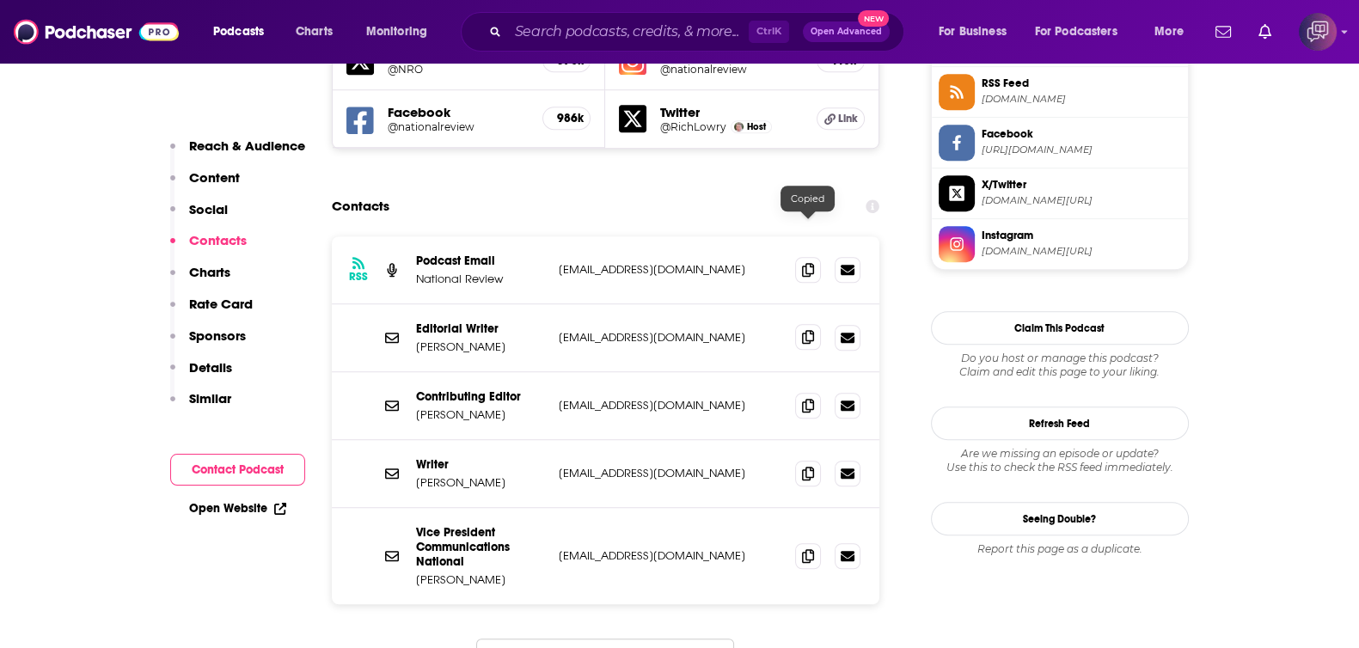
click at [799, 324] on span at bounding box center [808, 337] width 26 height 26
click at [809, 398] on icon at bounding box center [808, 405] width 12 height 14
click at [811, 460] on span at bounding box center [808, 473] width 26 height 26
click at [800, 542] on span at bounding box center [808, 555] width 26 height 26
click at [813, 548] on icon at bounding box center [808, 555] width 12 height 14
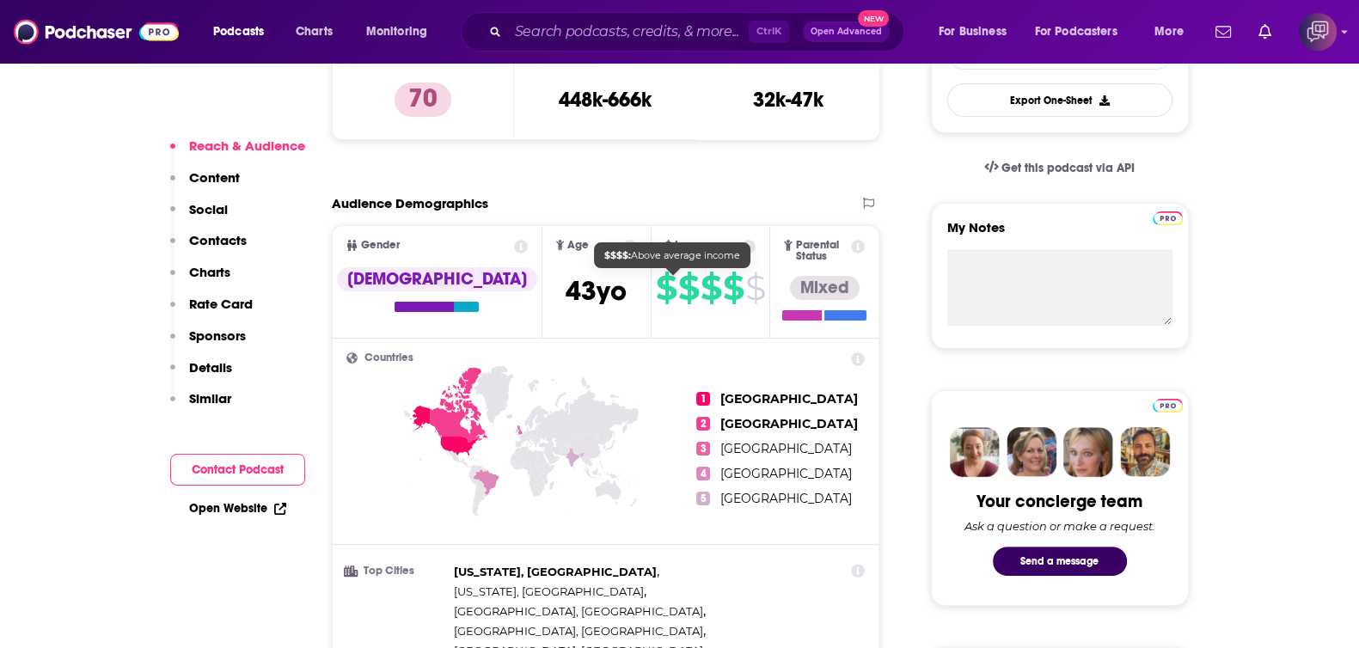
scroll to position [429, 0]
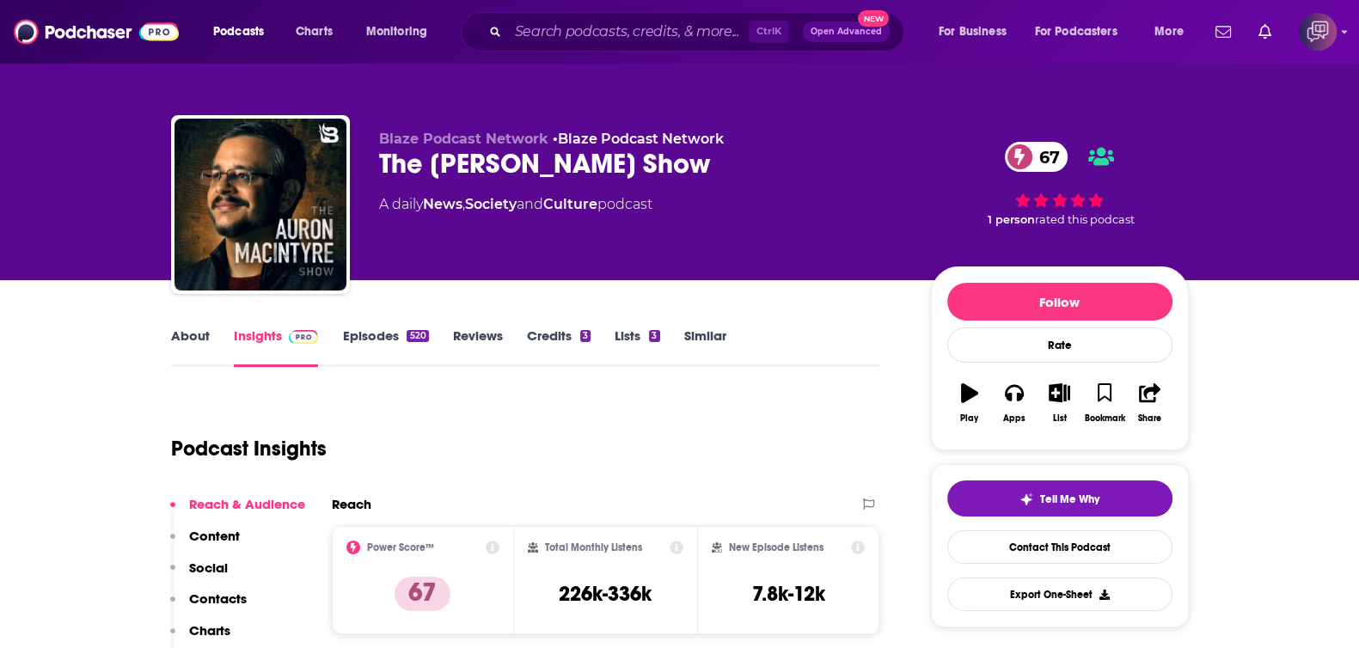
drag, startPoint x: 365, startPoint y: 157, endPoint x: 755, endPoint y: 166, distance: 389.5
click at [767, 163] on div "Blaze Podcast Network • Blaze Podcast Network The [PERSON_NAME] Show 67 A daily…" at bounding box center [680, 208] width 1018 height 186
copy h2 "The [PERSON_NAME] Show"
click at [213, 331] on div "About" at bounding box center [202, 348] width 63 height 40
click at [200, 341] on link "About" at bounding box center [190, 348] width 39 height 40
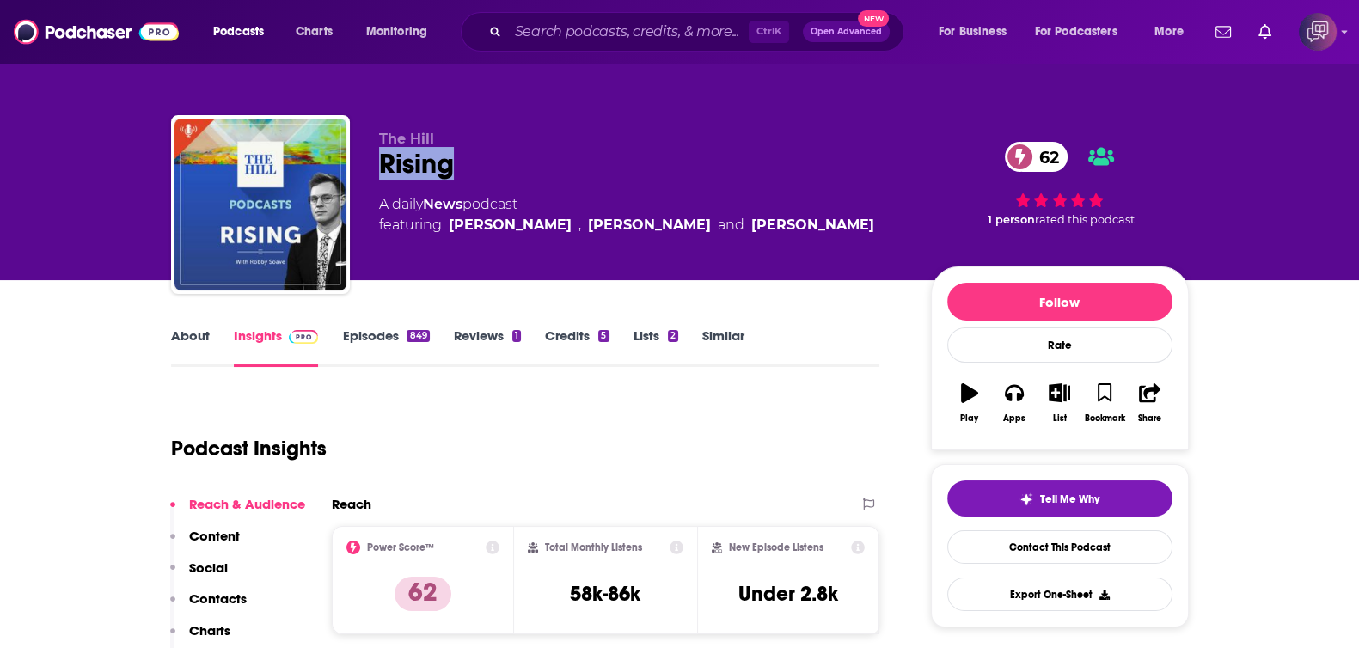
drag, startPoint x: 386, startPoint y: 157, endPoint x: 480, endPoint y: 157, distance: 93.7
click at [480, 157] on div "The Hill Rising 62 A daily News podcast featuring Kim Iversen , Robby Soave and…" at bounding box center [680, 208] width 1018 height 186
copy h2 "Rising"
click at [202, 340] on link "About" at bounding box center [190, 348] width 39 height 40
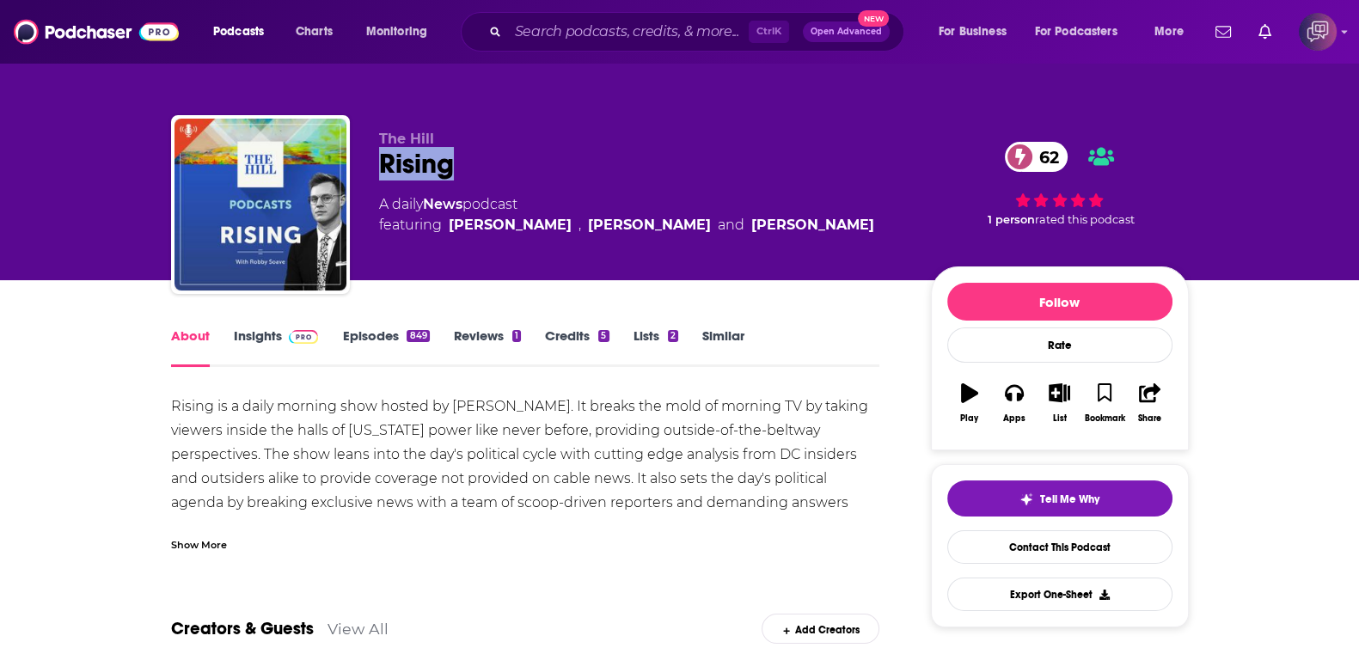
drag, startPoint x: 432, startPoint y: 161, endPoint x: 538, endPoint y: 173, distance: 106.4
click at [538, 173] on div "The Hill Rising 62 A daily News podcast featuring Kim Iversen , Robby Soave and…" at bounding box center [680, 208] width 1018 height 186
click at [293, 343] on img at bounding box center [304, 337] width 30 height 14
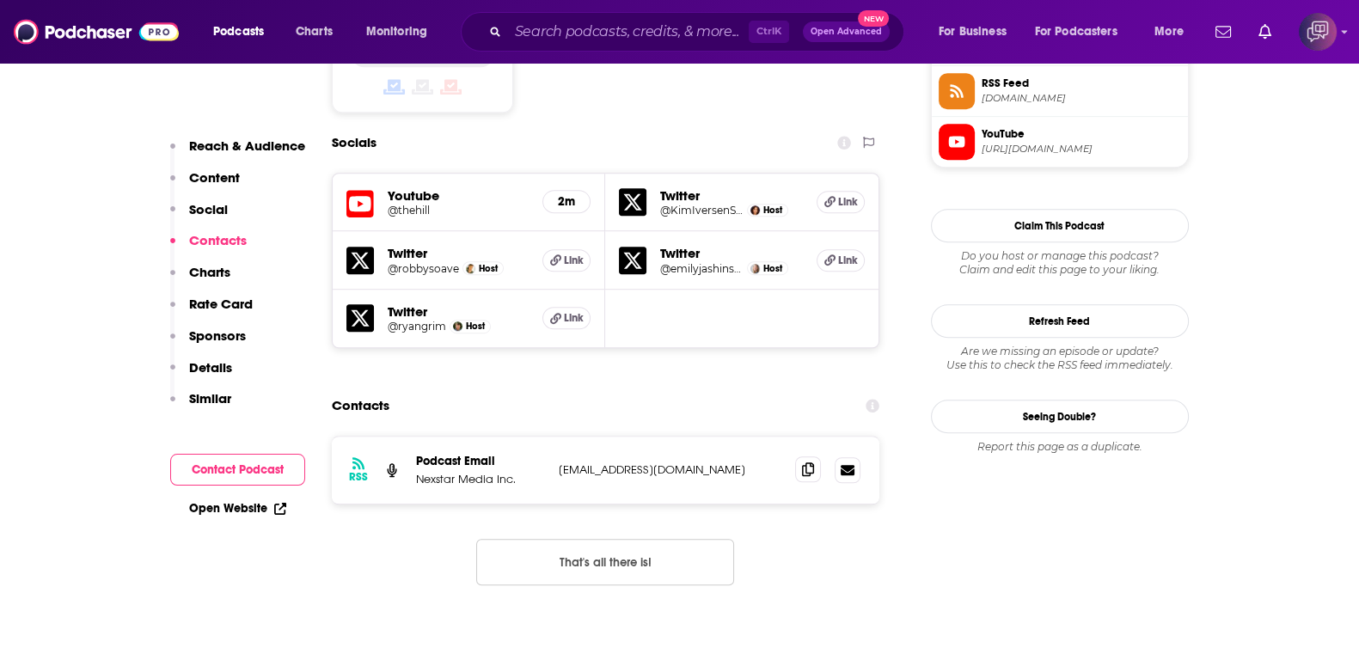
scroll to position [1503, 0]
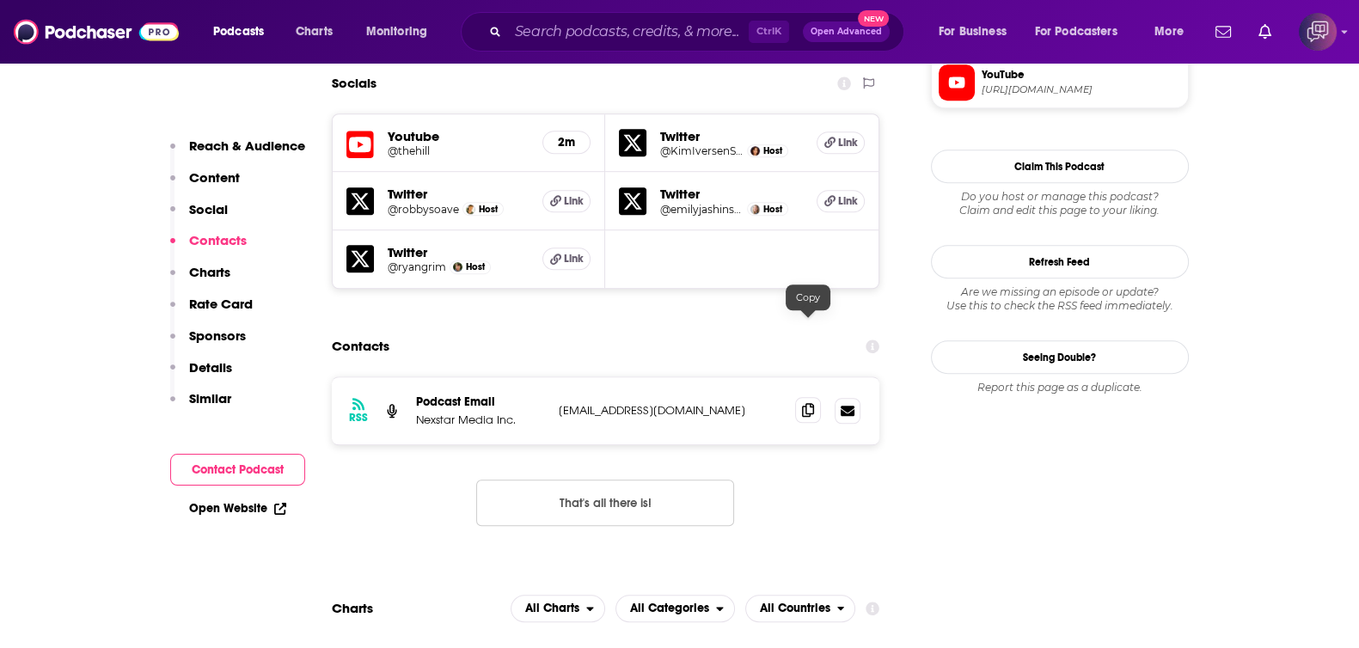
click at [810, 403] on icon at bounding box center [808, 410] width 12 height 14
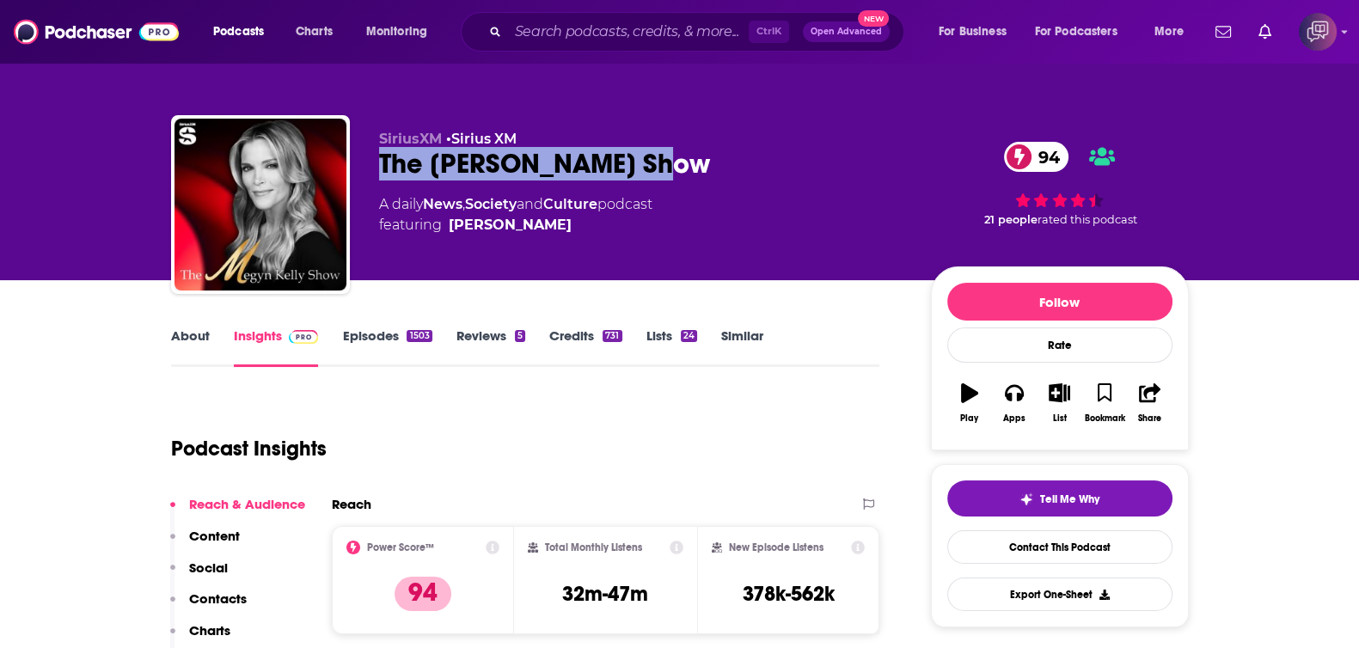
drag, startPoint x: 434, startPoint y: 165, endPoint x: 769, endPoint y: 174, distance: 335.4
click at [769, 174] on div "SiriusXM • Sirius XM The Megyn Kelly Show 94 A daily News , Society and Culture…" at bounding box center [680, 208] width 1018 height 186
copy h2 "The Megyn Kelly Show"
click at [191, 340] on link "About" at bounding box center [190, 348] width 39 height 40
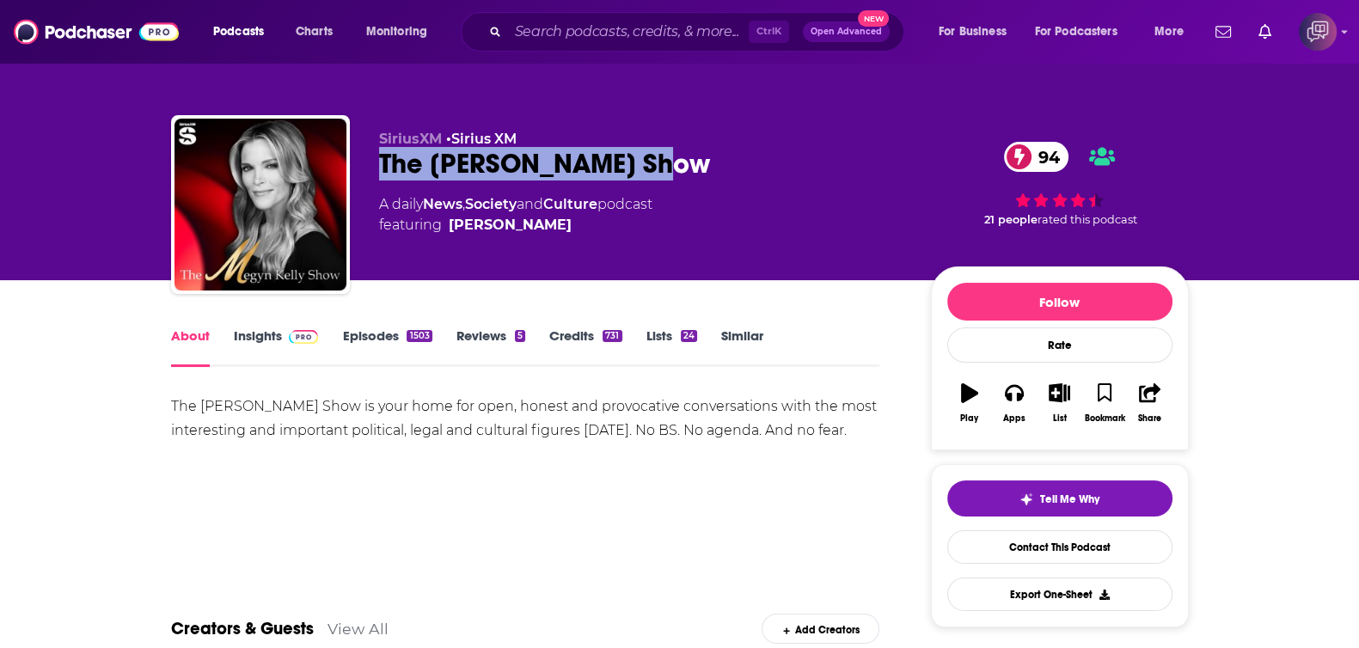
drag, startPoint x: 370, startPoint y: 161, endPoint x: 720, endPoint y: 165, distance: 350.7
click at [720, 165] on div "SiriusXM • Sirius XM The Megyn Kelly Show 94 A daily News , Society and Culture…" at bounding box center [680, 208] width 1018 height 186
copy h1 "The Megyn Kelly Show"
click at [248, 330] on link "Insights" at bounding box center [276, 348] width 85 height 40
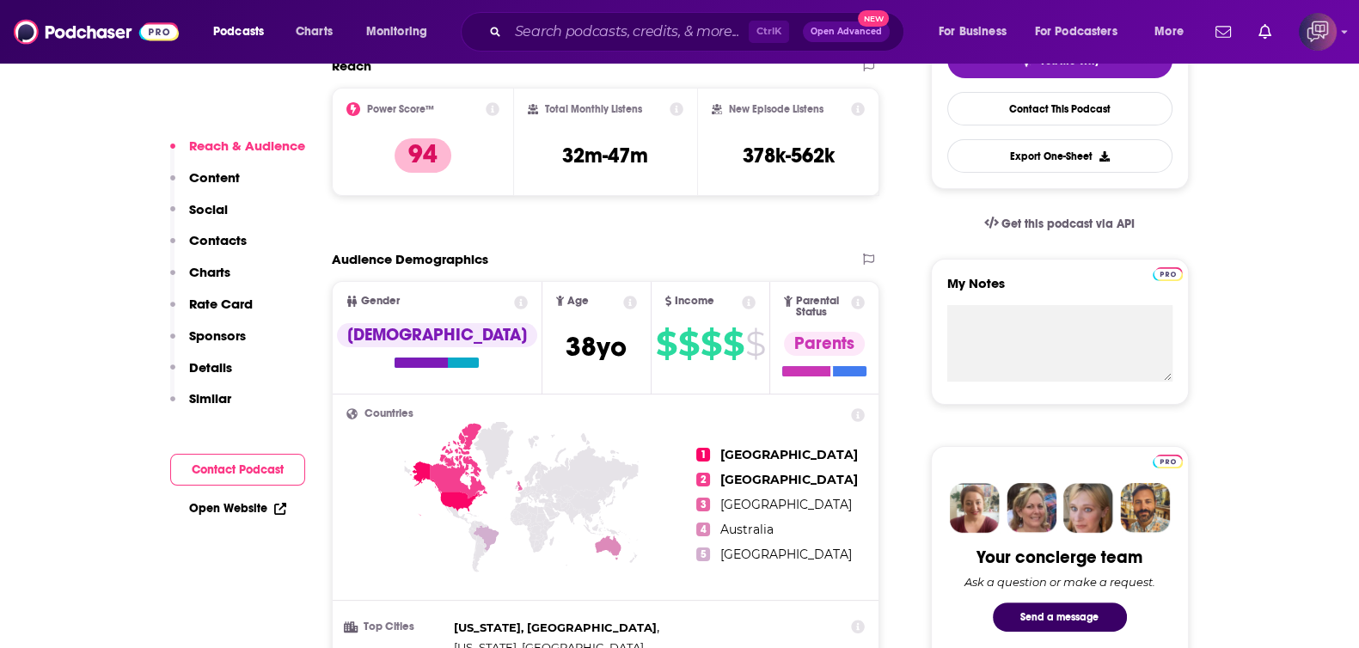
scroll to position [429, 0]
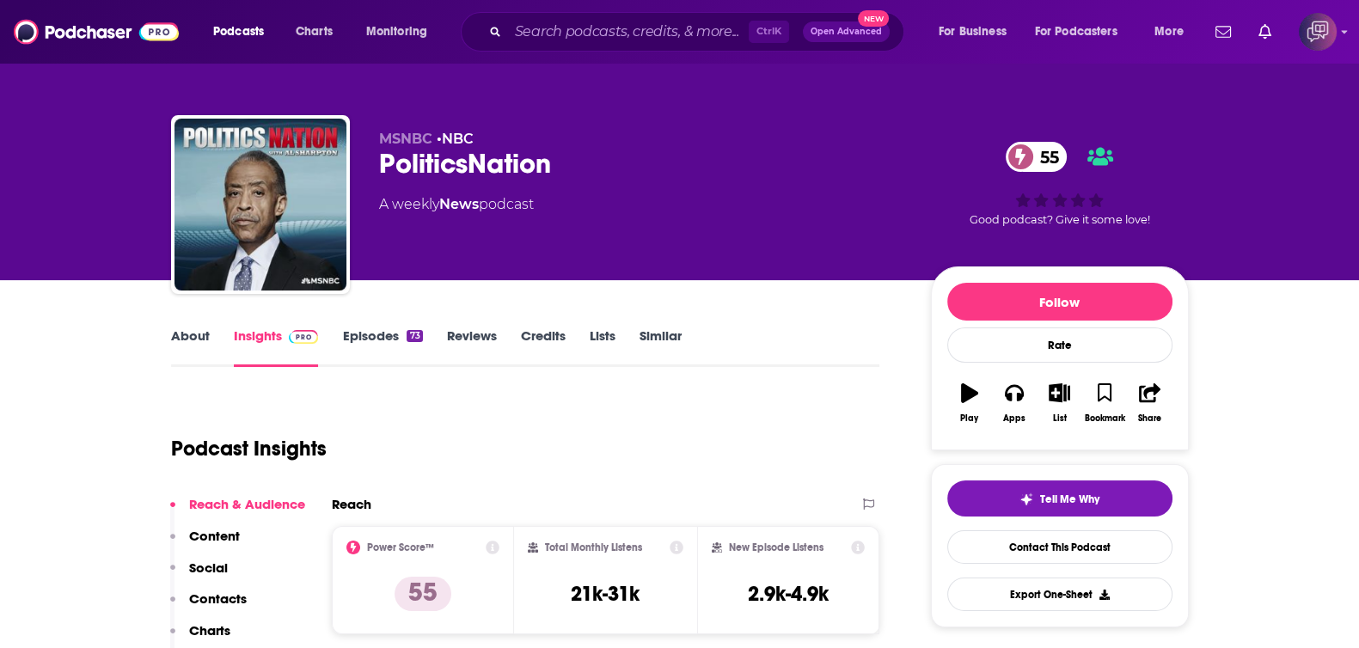
drag, startPoint x: 435, startPoint y: 149, endPoint x: 504, endPoint y: 198, distance: 84.4
click at [648, 147] on div "MSNBC • NBC PoliticsNation 55 A weekly News podcast 55 Good podcast? Give it so…" at bounding box center [680, 208] width 1018 height 186
drag, startPoint x: 554, startPoint y: 166, endPoint x: 382, endPoint y: 171, distance: 172.9
click at [382, 171] on div "PoliticsNation 55" at bounding box center [641, 164] width 524 height 34
click at [193, 337] on link "About" at bounding box center [190, 348] width 39 height 40
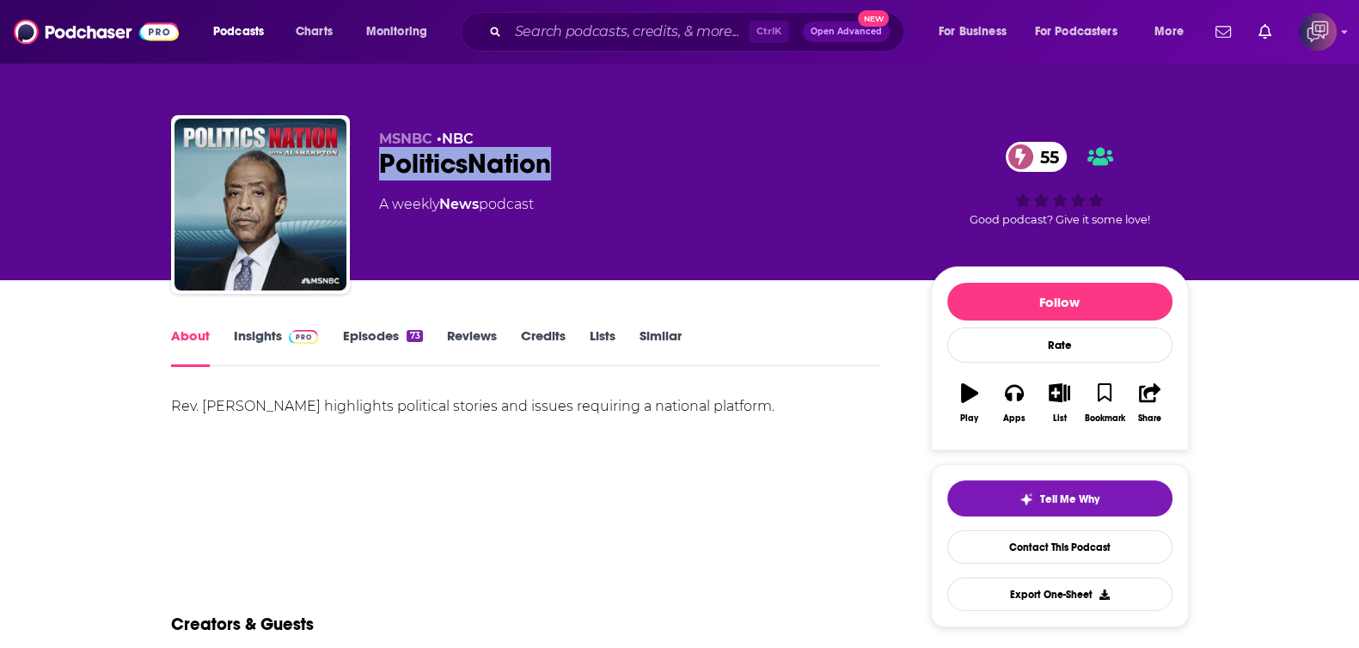
drag, startPoint x: 365, startPoint y: 152, endPoint x: 586, endPoint y: 162, distance: 221.1
click at [586, 162] on div "MSNBC • NBC PoliticsNation 55 A weekly News podcast 55 Good podcast? Give it so…" at bounding box center [680, 208] width 1018 height 186
copy h1 "PoliticsNation"
click at [262, 337] on link "Insights" at bounding box center [276, 348] width 85 height 40
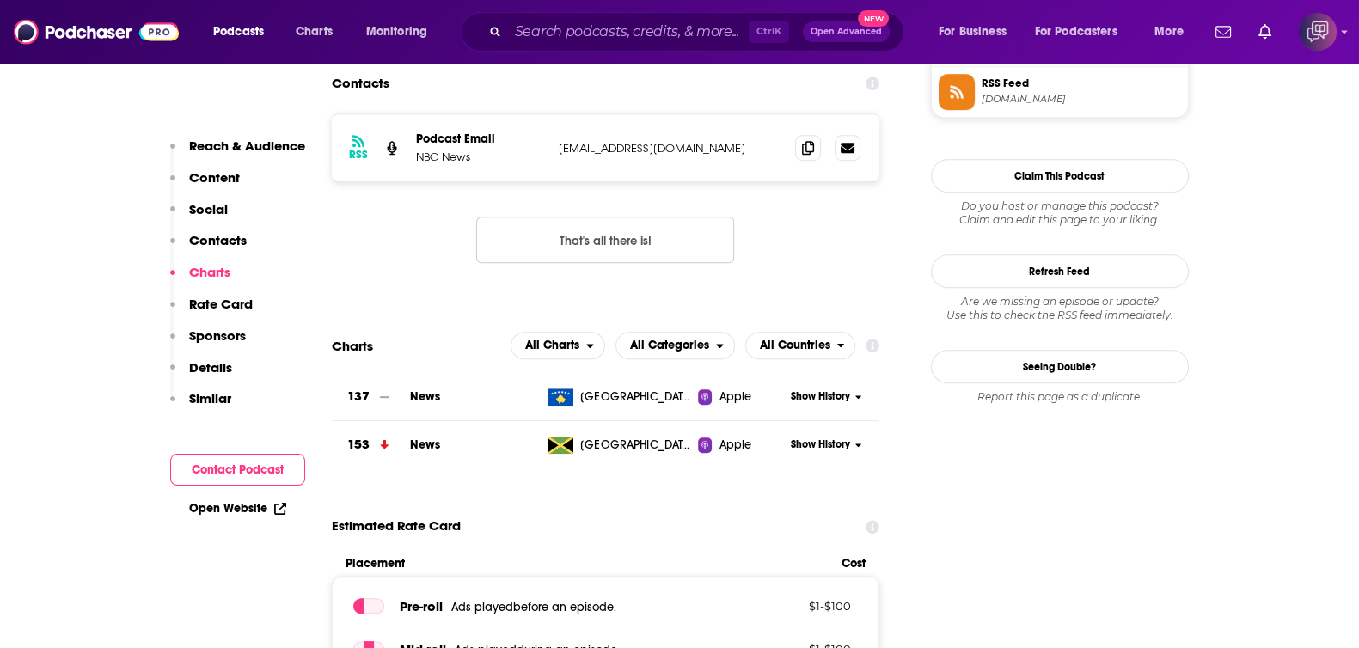
scroll to position [1396, 0]
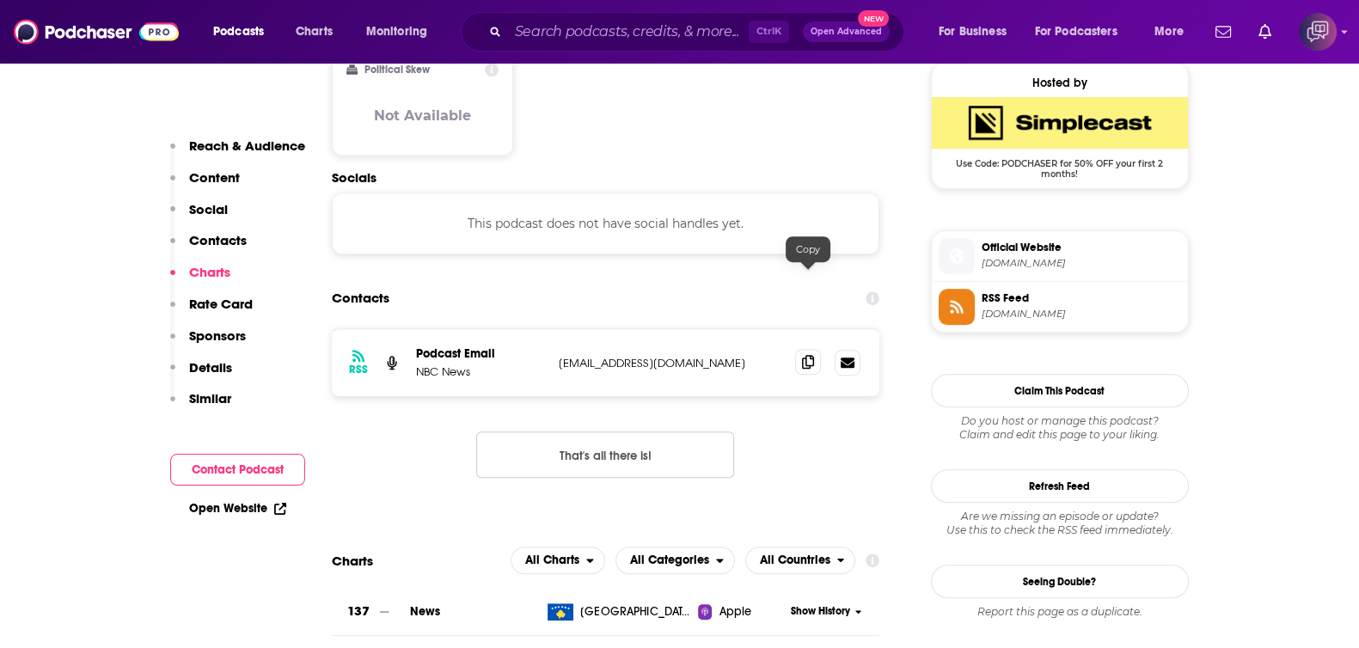
click at [812, 355] on icon at bounding box center [808, 362] width 12 height 14
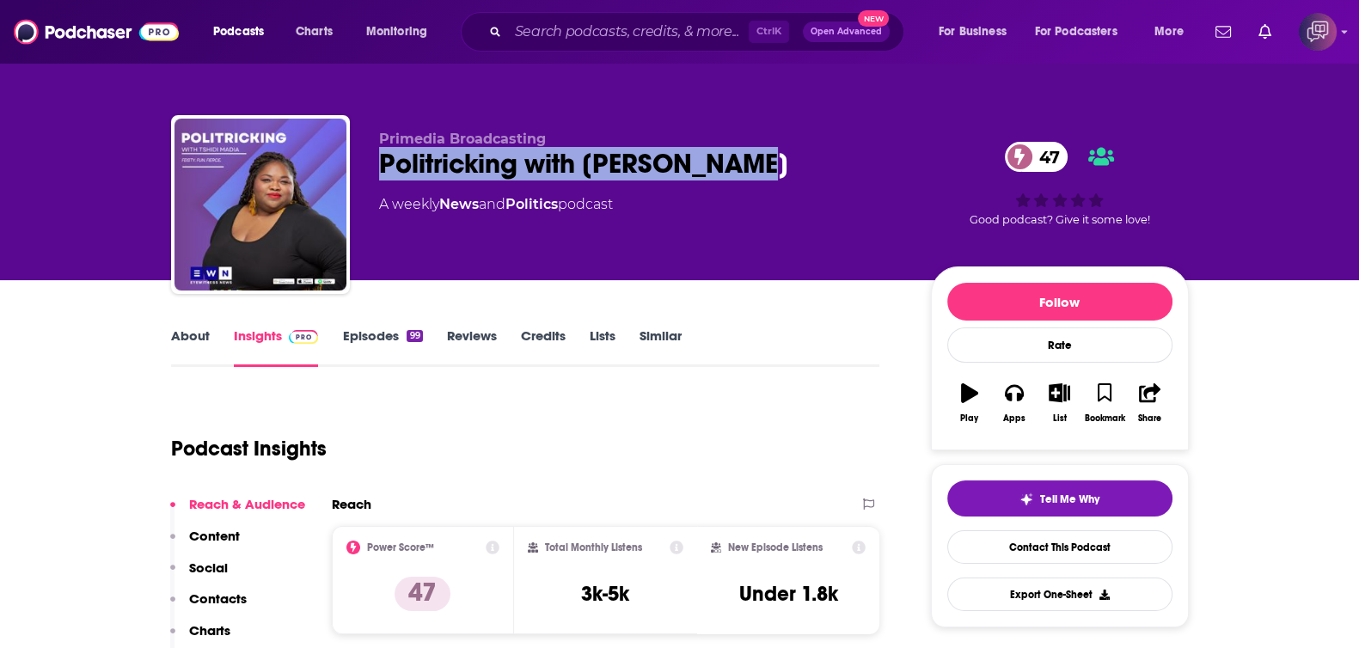
drag, startPoint x: 546, startPoint y: 156, endPoint x: 800, endPoint y: 165, distance: 254.6
click at [800, 165] on div "Primedia Broadcasting Politricking with Tshidi Madia 47 A weekly News and Polit…" at bounding box center [680, 208] width 1018 height 186
click at [204, 333] on link "About" at bounding box center [190, 348] width 39 height 40
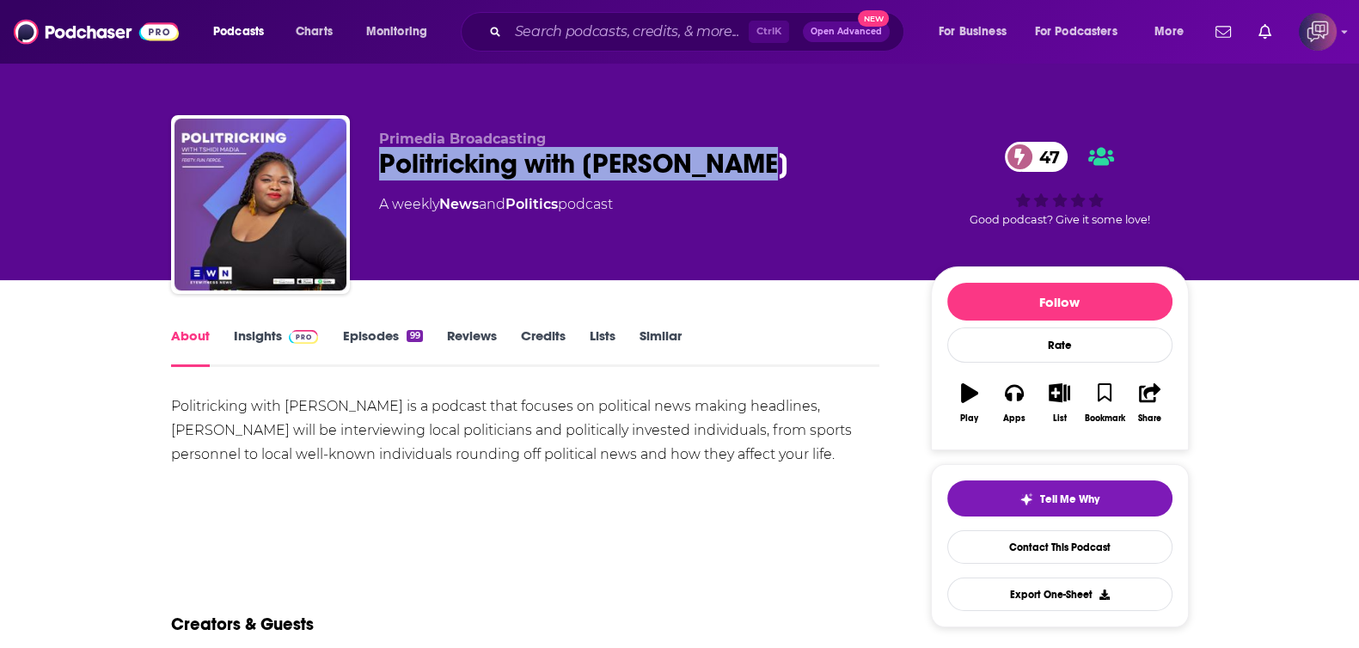
drag, startPoint x: 372, startPoint y: 156, endPoint x: 811, endPoint y: 161, distance: 439.3
click at [811, 161] on div "Primedia Broadcasting Politricking with Tshidi Madia 47 A weekly News and Polit…" at bounding box center [680, 208] width 1018 height 186
click at [248, 338] on link "Insights" at bounding box center [276, 348] width 85 height 40
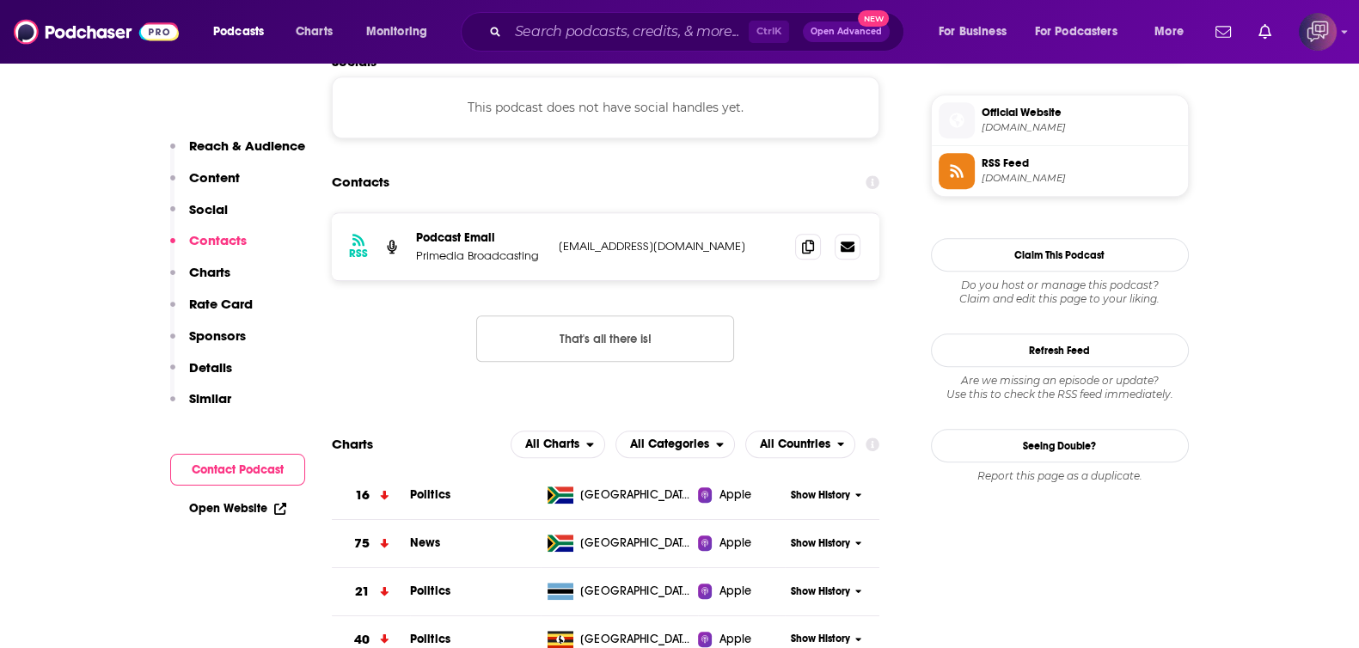
scroll to position [1289, 0]
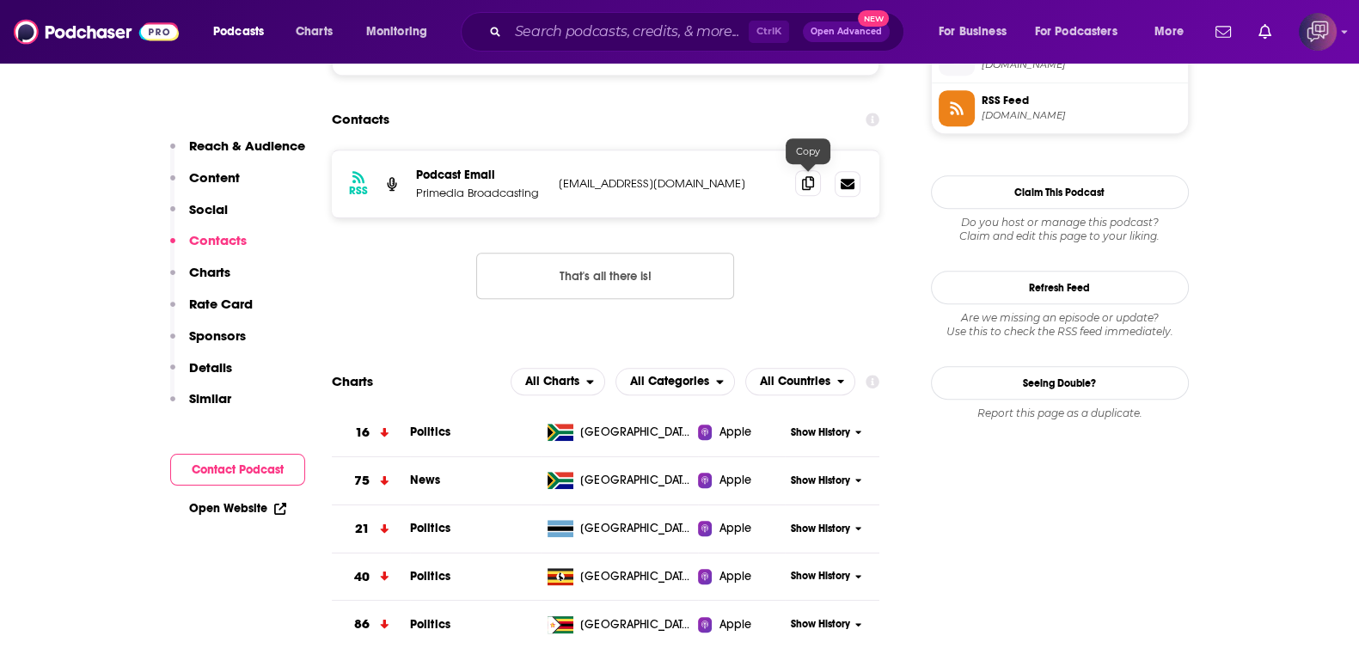
click at [812, 180] on icon at bounding box center [808, 183] width 12 height 14
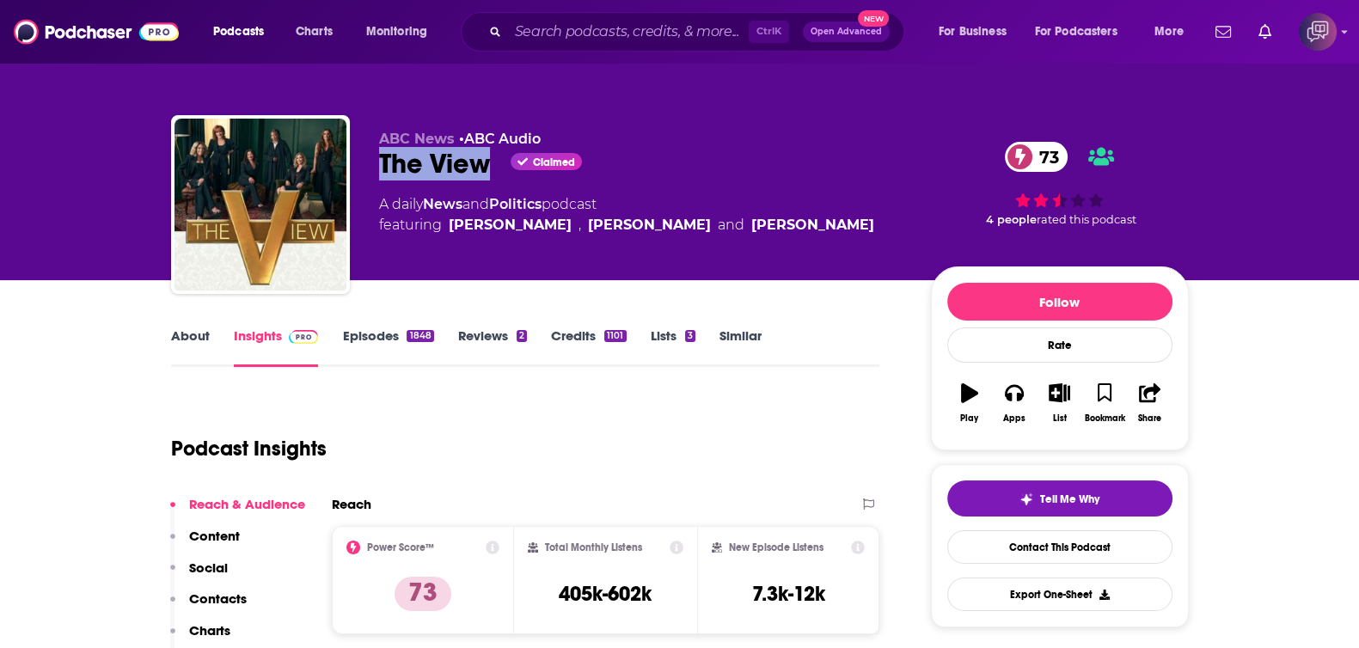
drag, startPoint x: 364, startPoint y: 156, endPoint x: 494, endPoint y: 162, distance: 130.8
click at [494, 162] on div "ABC News • ABC Audio The View Claimed 73 A daily News and Politics podcast feat…" at bounding box center [680, 208] width 1018 height 186
copy h2 "The View"
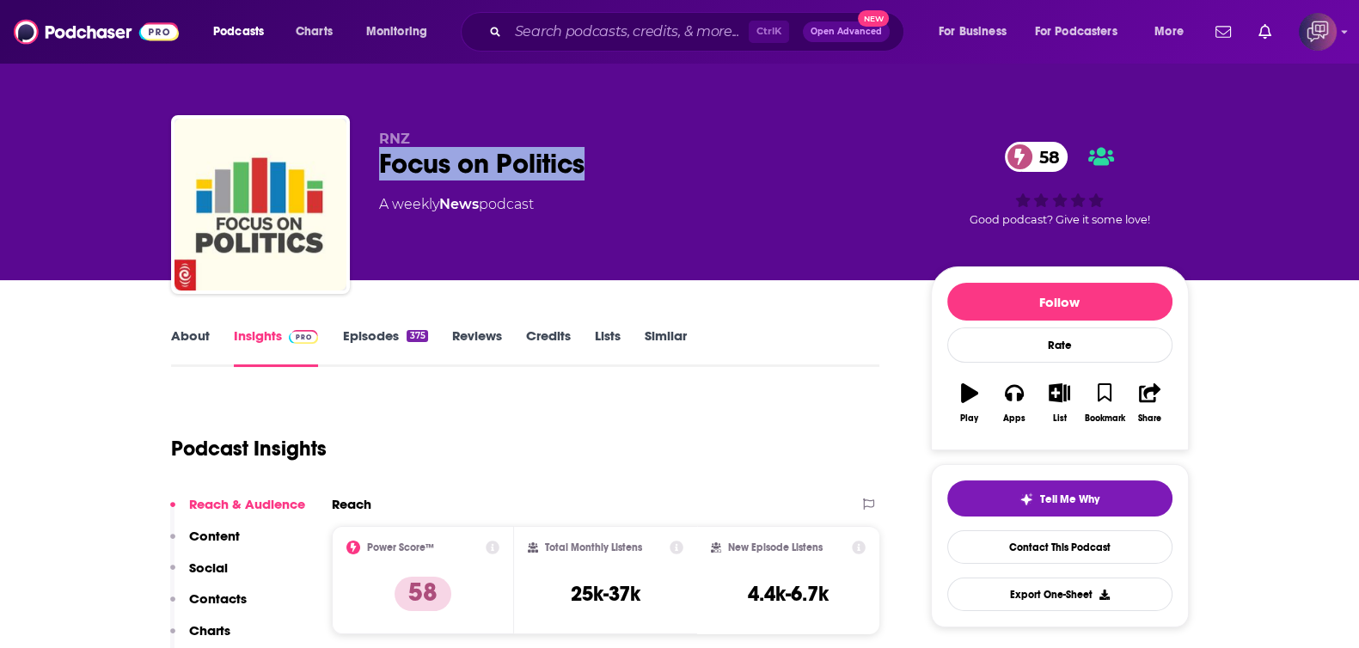
drag, startPoint x: 370, startPoint y: 168, endPoint x: 646, endPoint y: 135, distance: 277.9
click at [636, 163] on div "RNZ Focus on Politics 58 A weekly News podcast 58 Good podcast? Give it some lo…" at bounding box center [680, 208] width 1018 height 186
copy h2 "Focus on Politics"
click at [193, 356] on link "About" at bounding box center [190, 348] width 39 height 40
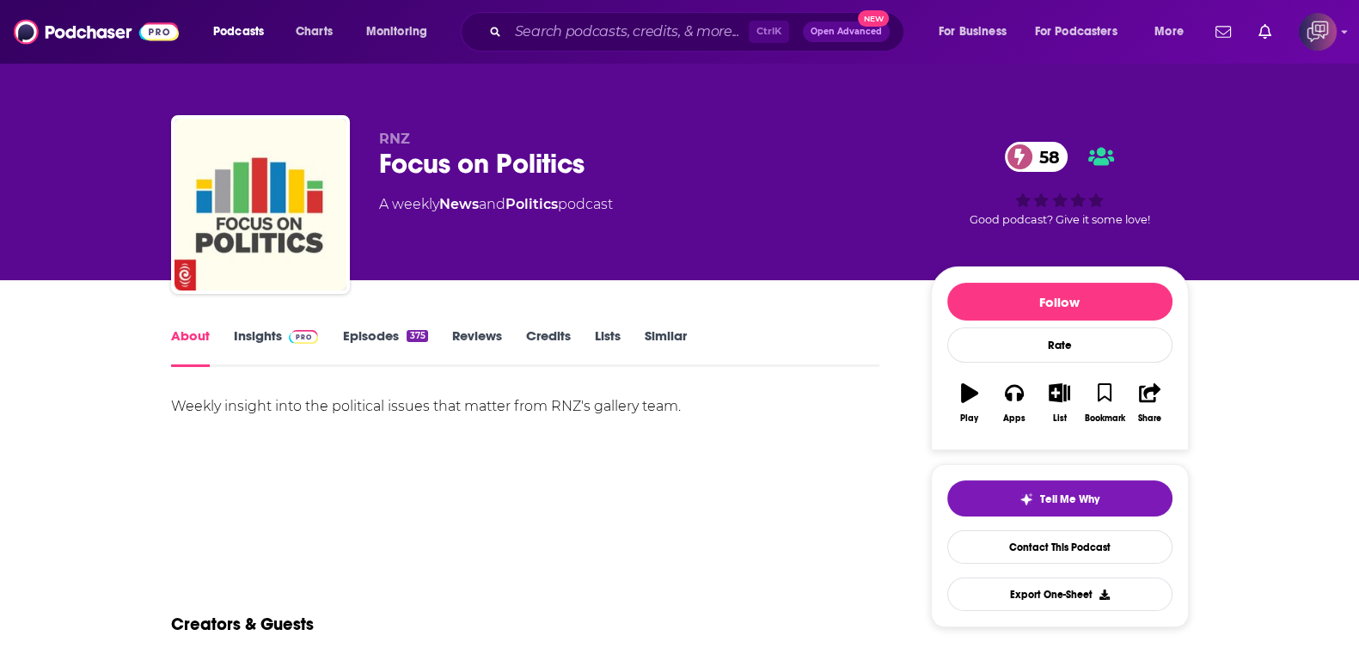
click at [243, 341] on link "Insights" at bounding box center [276, 348] width 85 height 40
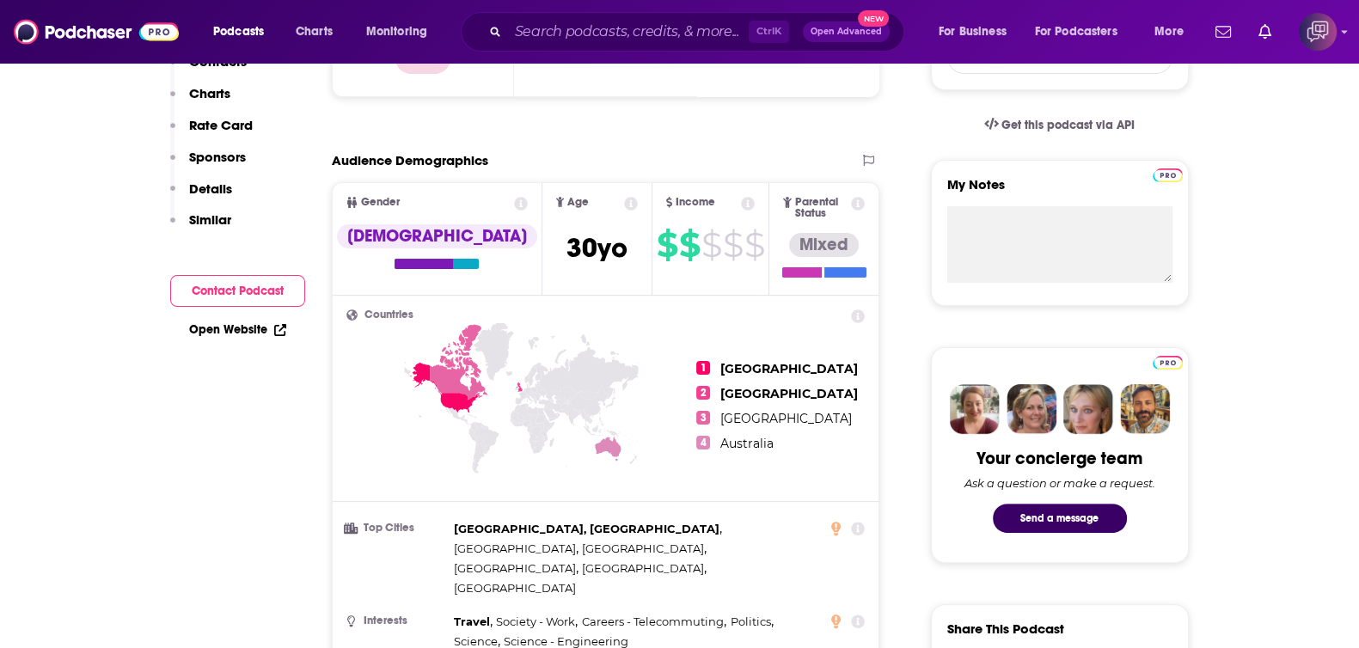
scroll to position [107, 0]
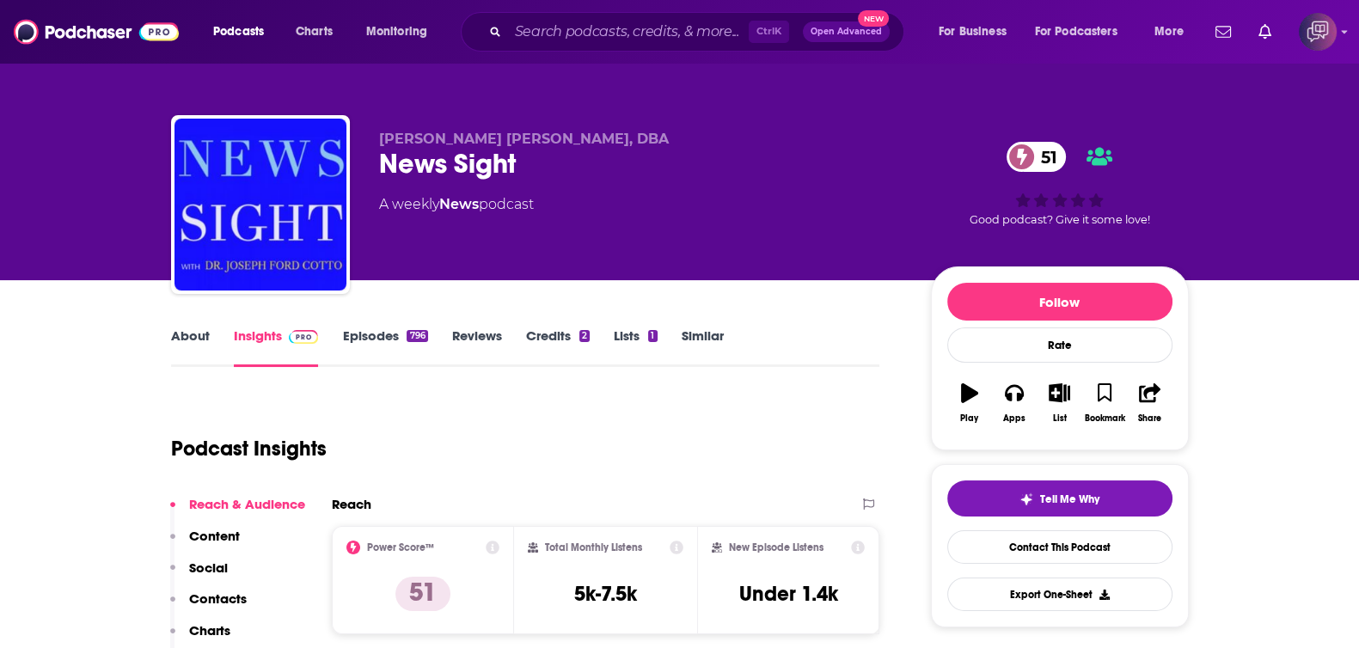
click at [195, 343] on link "About" at bounding box center [190, 348] width 39 height 40
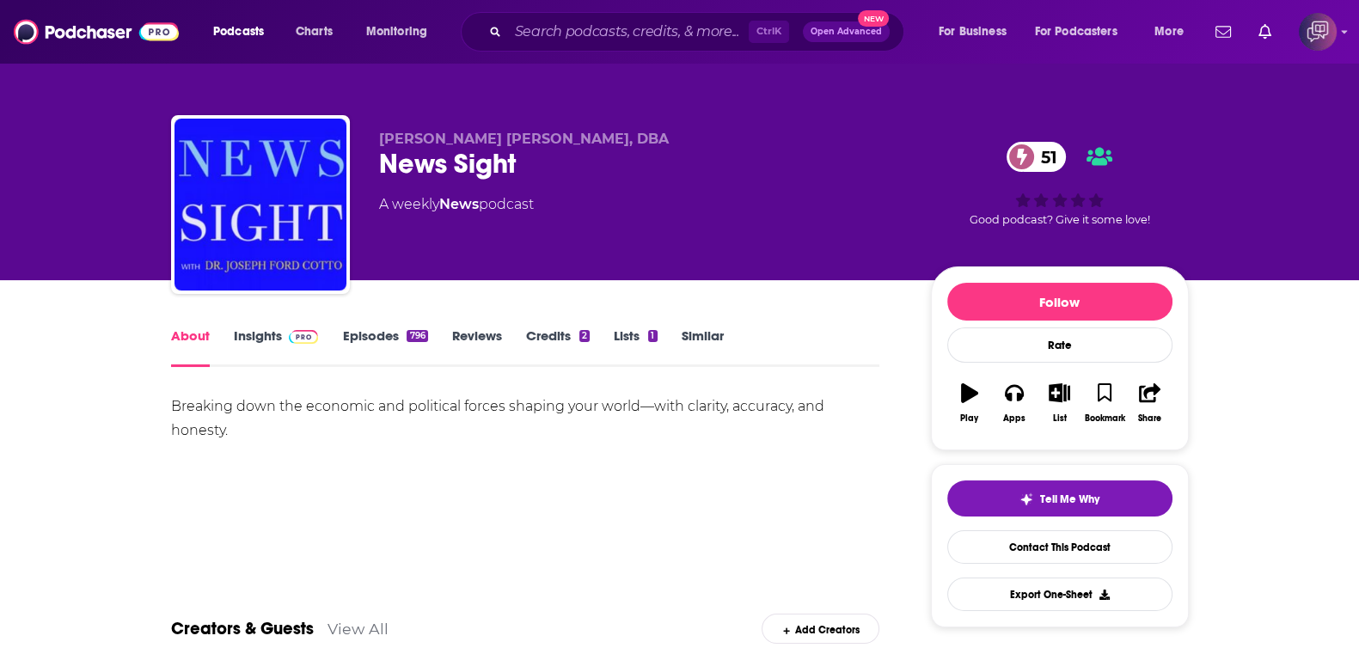
click at [258, 340] on link "Insights" at bounding box center [276, 348] width 85 height 40
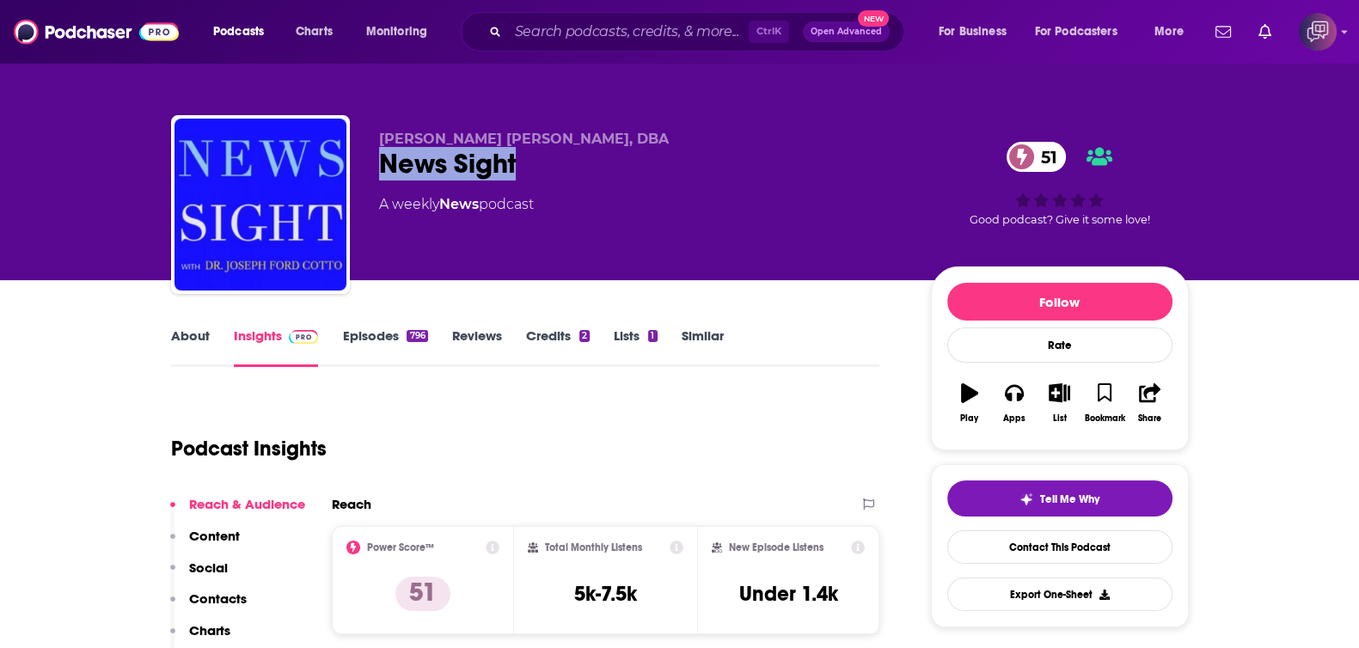
drag, startPoint x: 426, startPoint y: 153, endPoint x: 554, endPoint y: 155, distance: 129.0
click at [554, 155] on div "Joseph Ford Cotto, DBA News Sight 51 A weekly News podcast 51 Good podcast? Giv…" at bounding box center [680, 208] width 1018 height 186
copy h2 "News Sight"
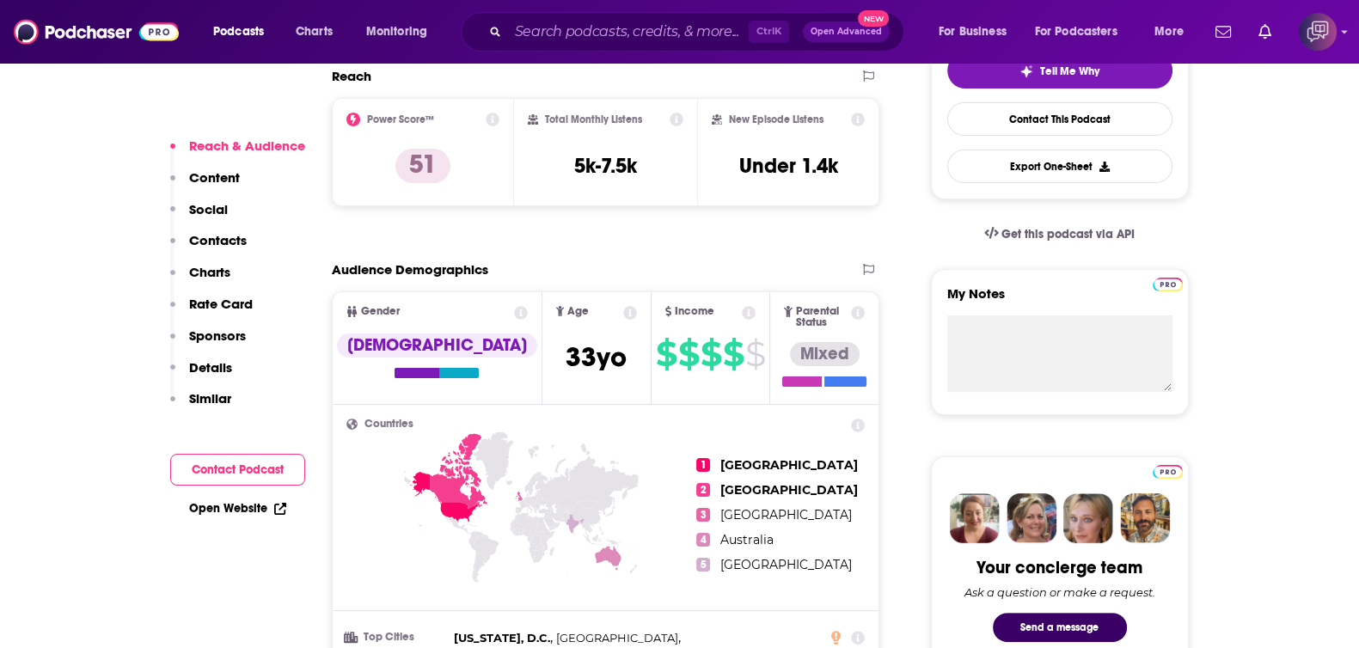
scroll to position [214, 0]
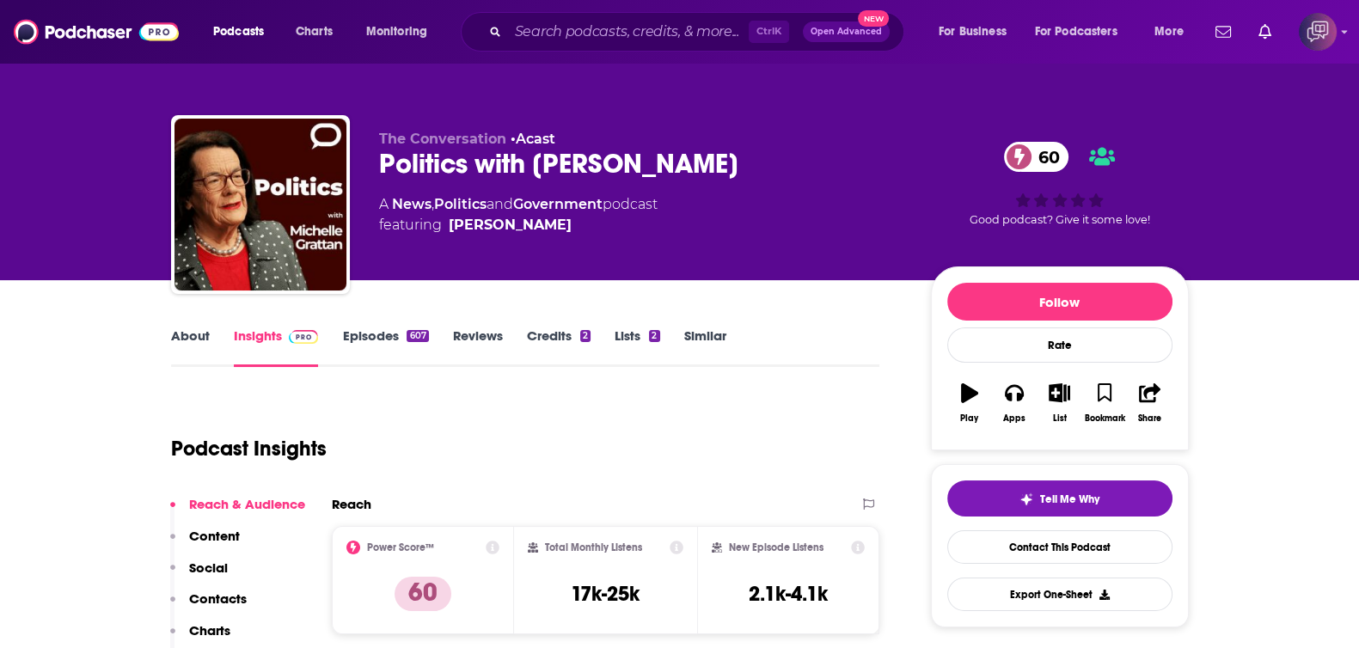
drag, startPoint x: 677, startPoint y: 166, endPoint x: 834, endPoint y: 167, distance: 156.4
click at [834, 167] on div "The Conversation • Acast Politics with [PERSON_NAME] 60 A News , Politics and G…" at bounding box center [680, 208] width 1018 height 186
copy h2 "Politics with [PERSON_NAME]"
click at [189, 346] on link "About" at bounding box center [190, 348] width 39 height 40
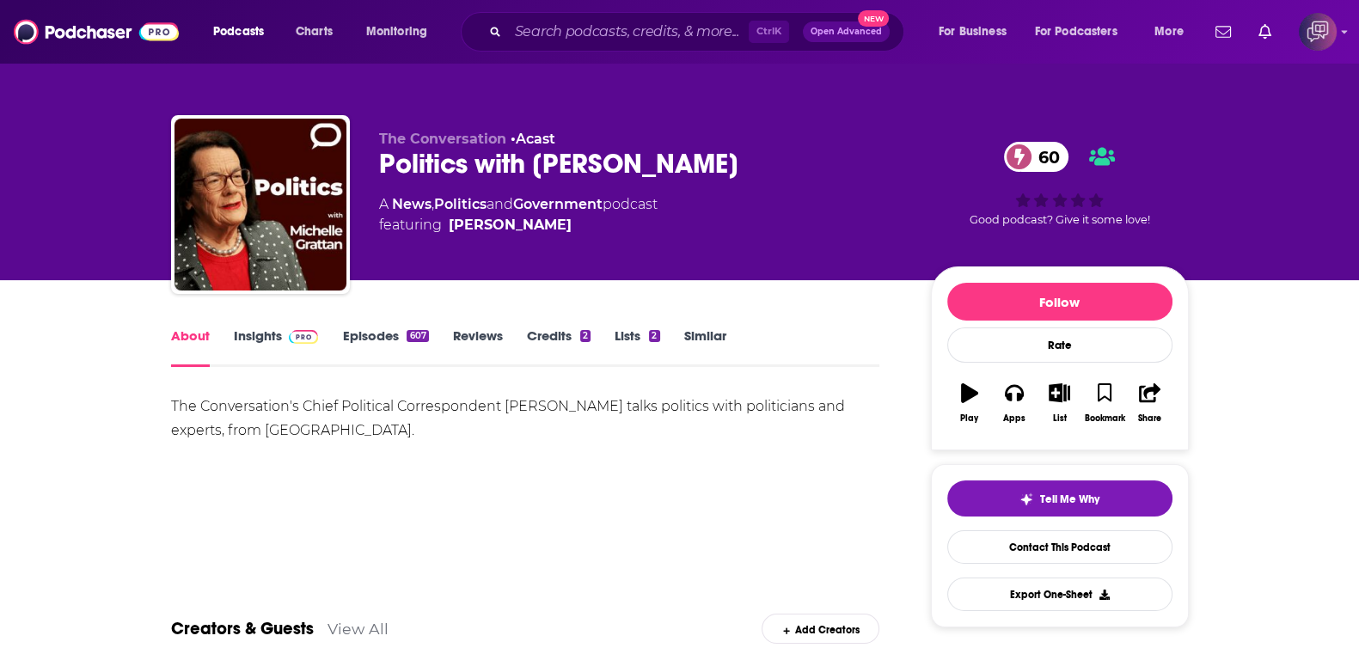
click at [279, 341] on link "Insights" at bounding box center [276, 348] width 85 height 40
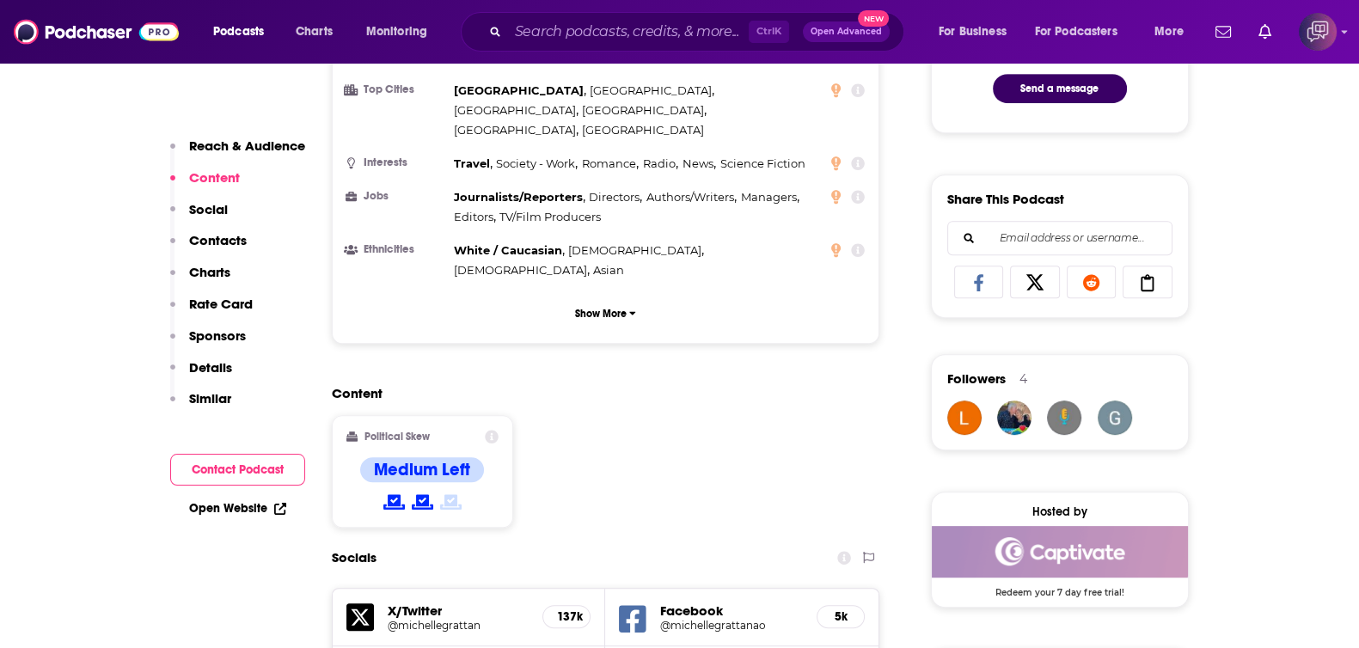
scroll to position [1396, 0]
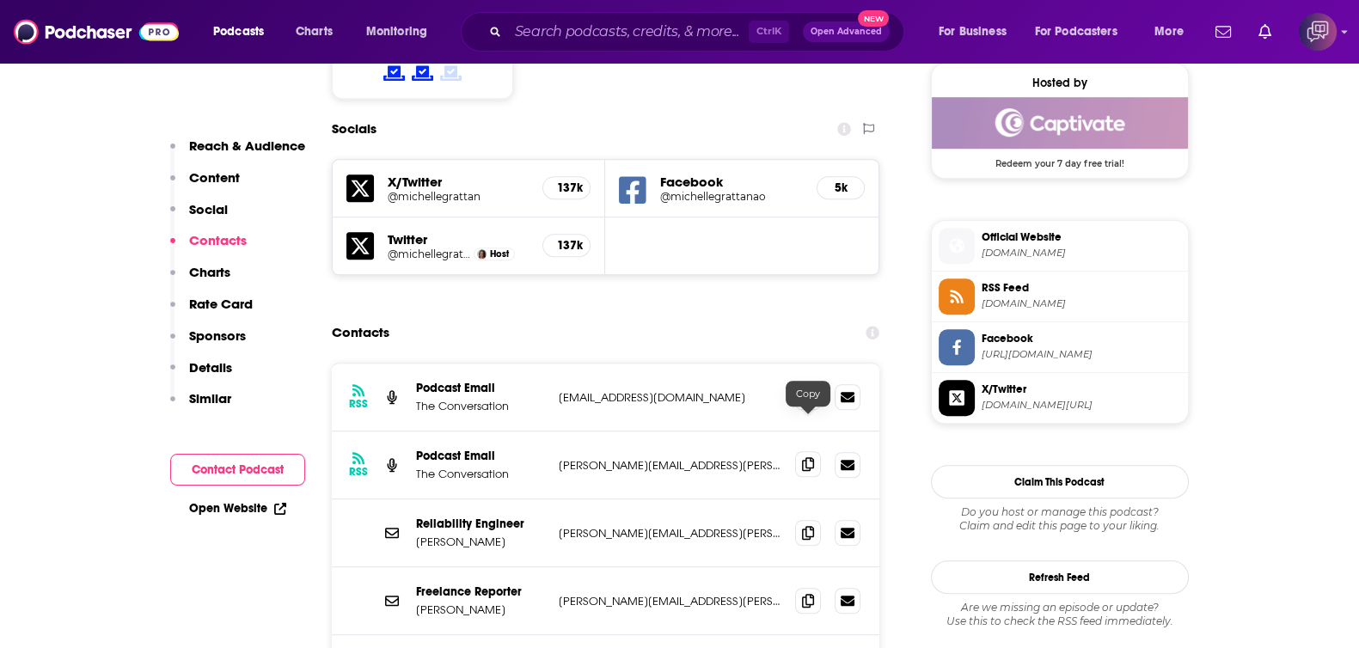
click at [812, 457] on icon at bounding box center [808, 464] width 12 height 14
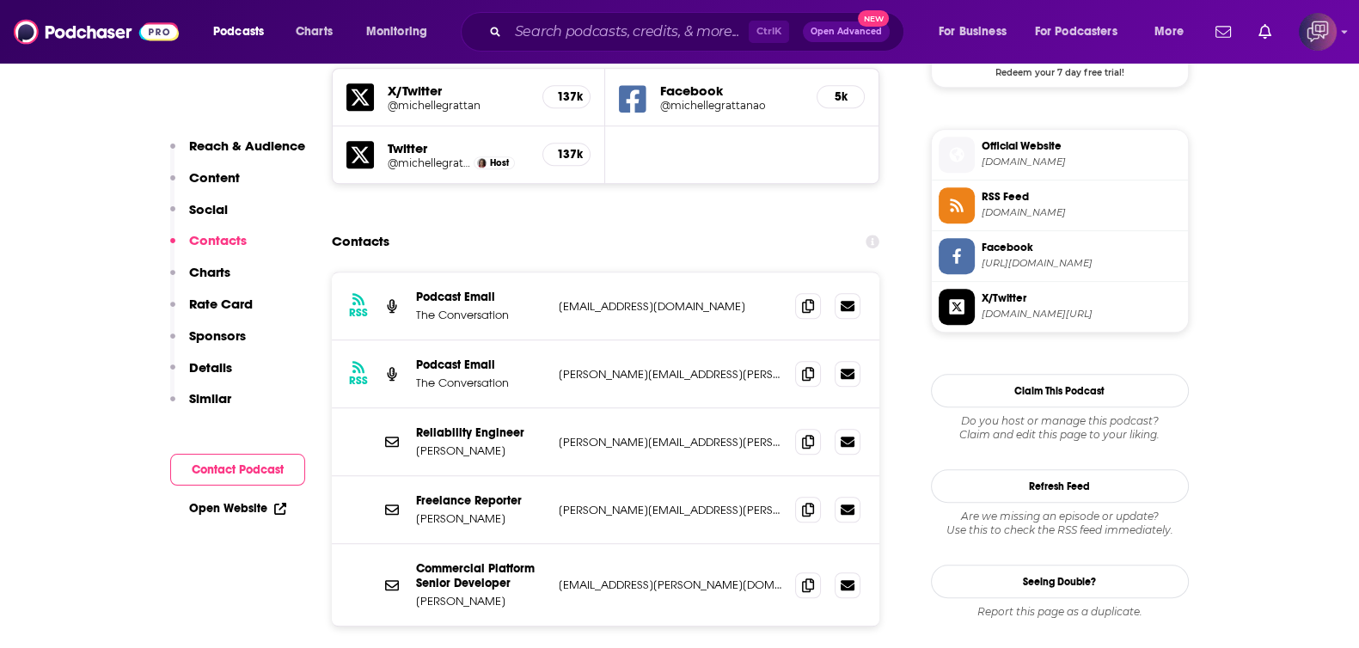
scroll to position [1503, 0]
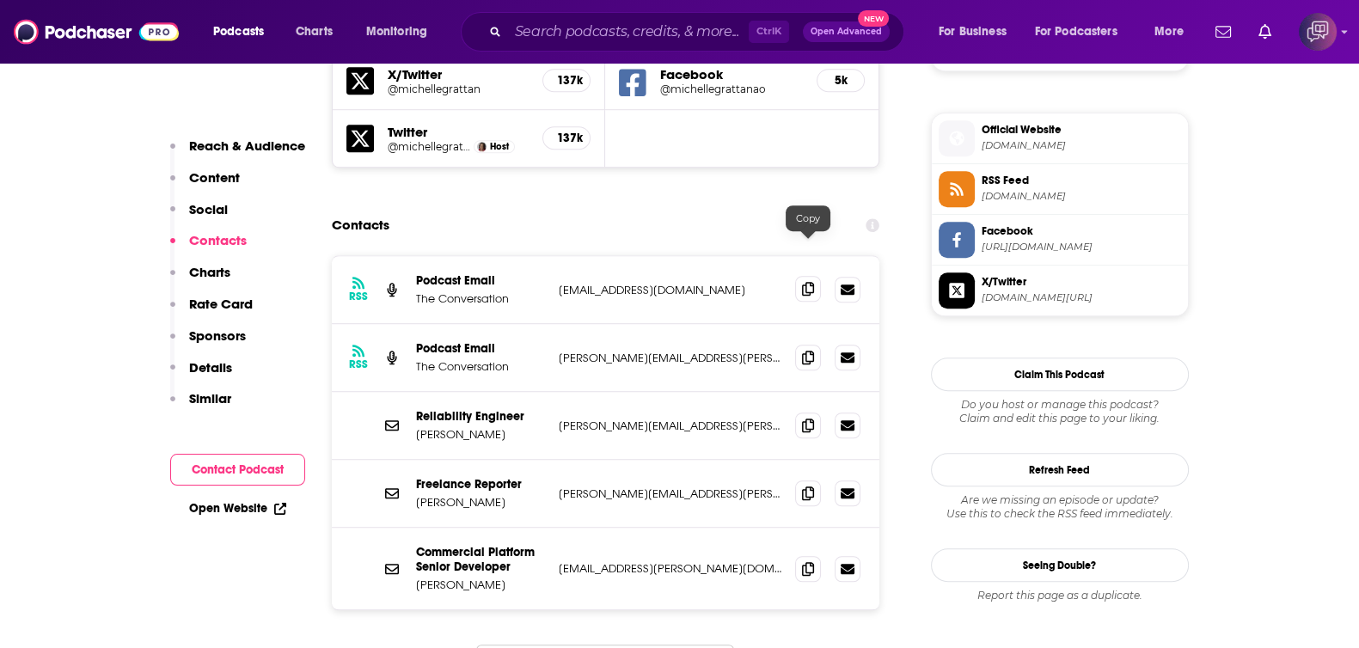
click at [805, 282] on icon at bounding box center [808, 289] width 12 height 14
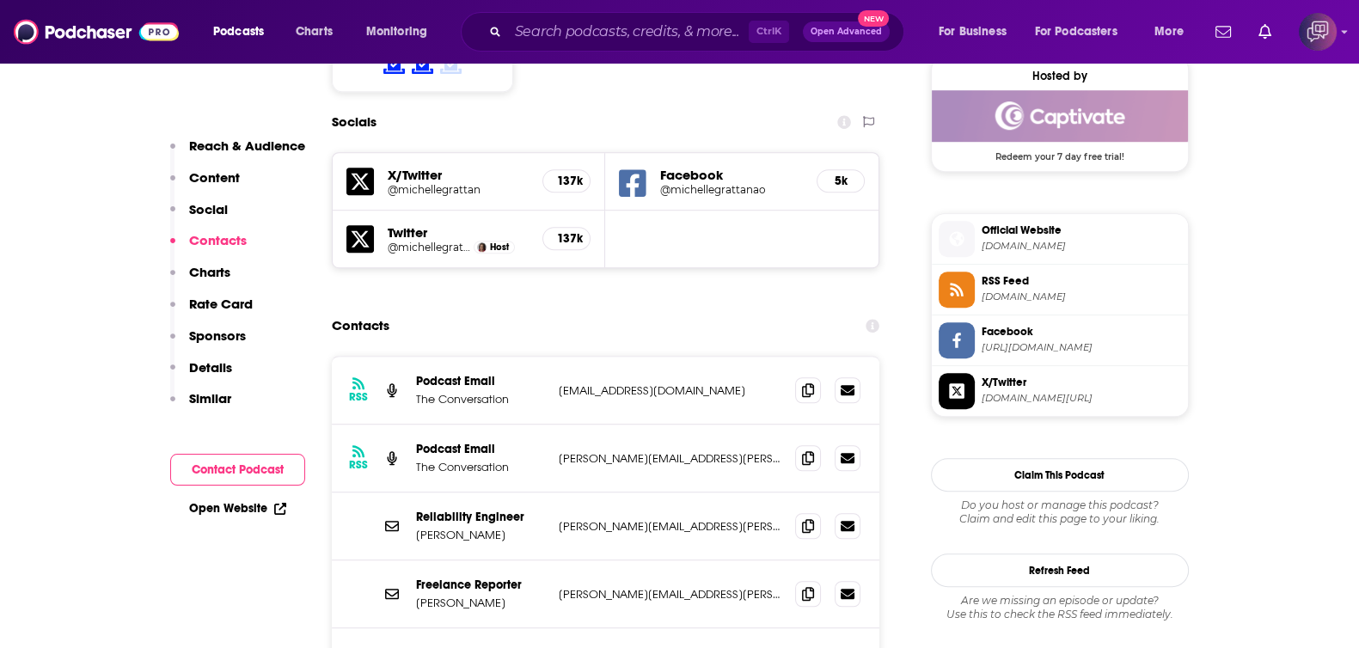
scroll to position [1289, 0]
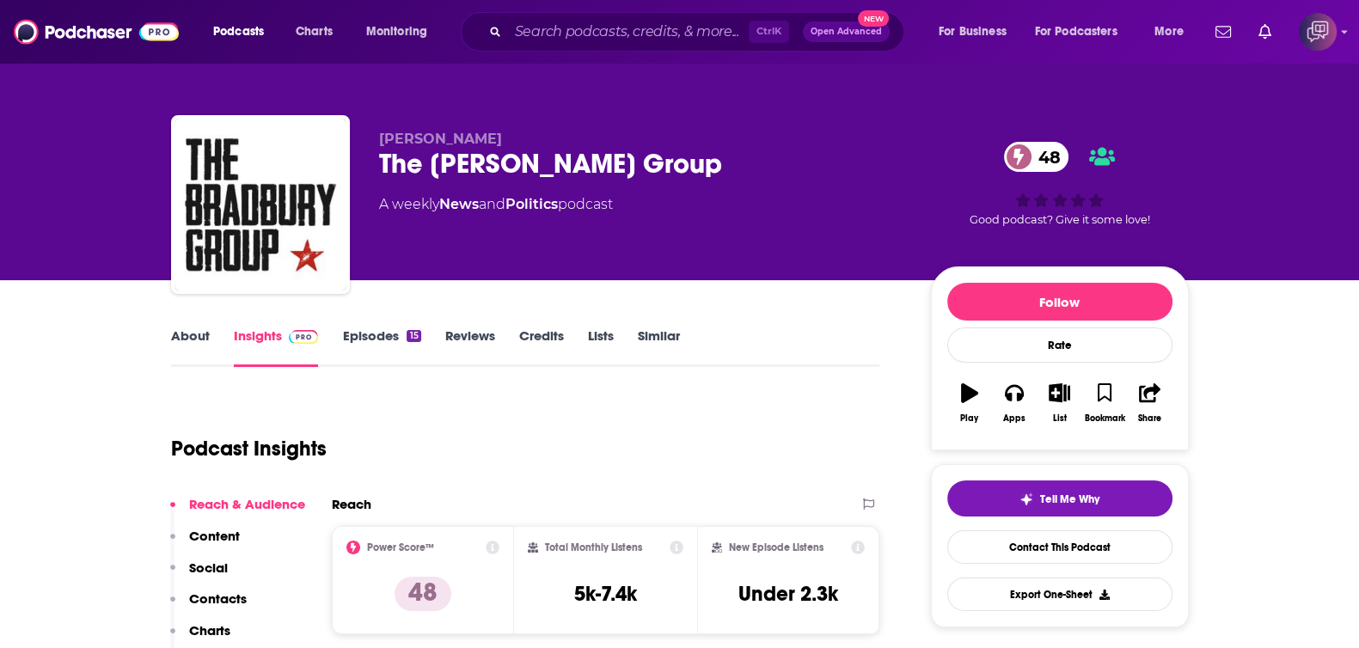
drag, startPoint x: 502, startPoint y: 156, endPoint x: 689, endPoint y: 145, distance: 186.9
click at [689, 145] on div "[PERSON_NAME] The [PERSON_NAME] Group 48 A weekly News and Politics podcast 48 …" at bounding box center [680, 208] width 1018 height 186
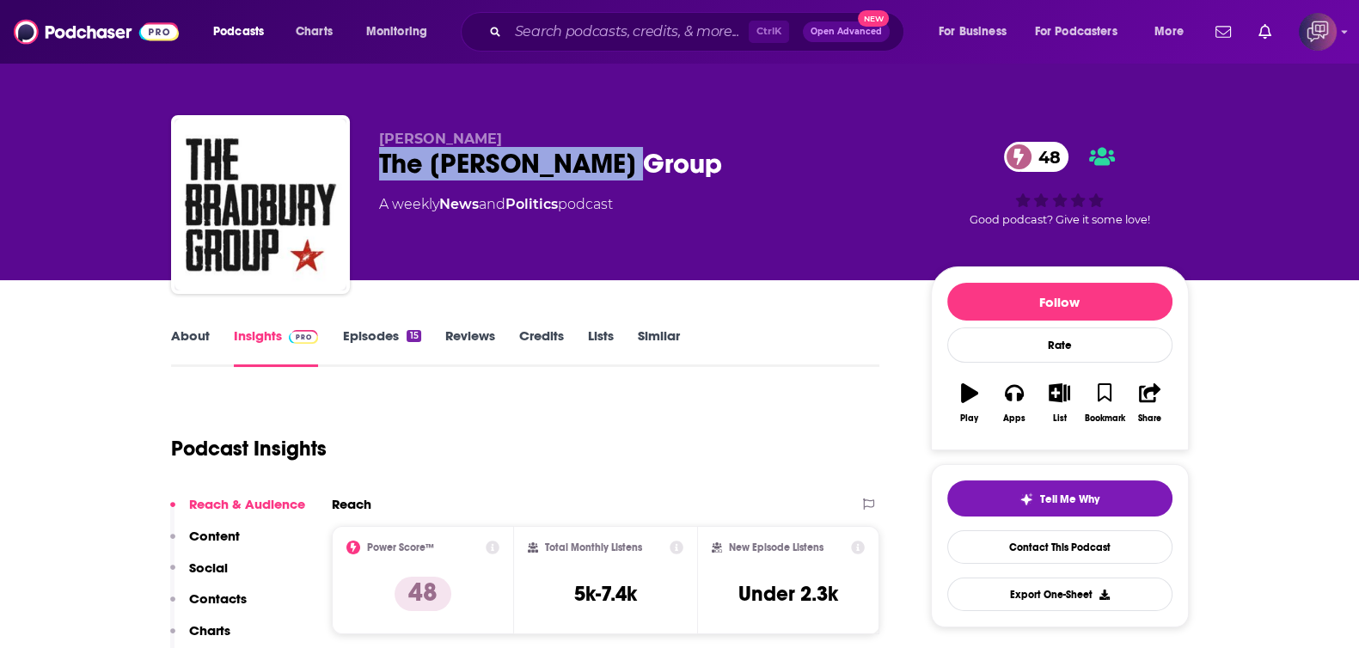
drag, startPoint x: 615, startPoint y: 168, endPoint x: 379, endPoint y: 171, distance: 235.5
click at [379, 171] on div "The [PERSON_NAME] Group 48" at bounding box center [641, 164] width 524 height 34
copy h2 "The [PERSON_NAME] Group"
click at [199, 339] on link "About" at bounding box center [190, 348] width 39 height 40
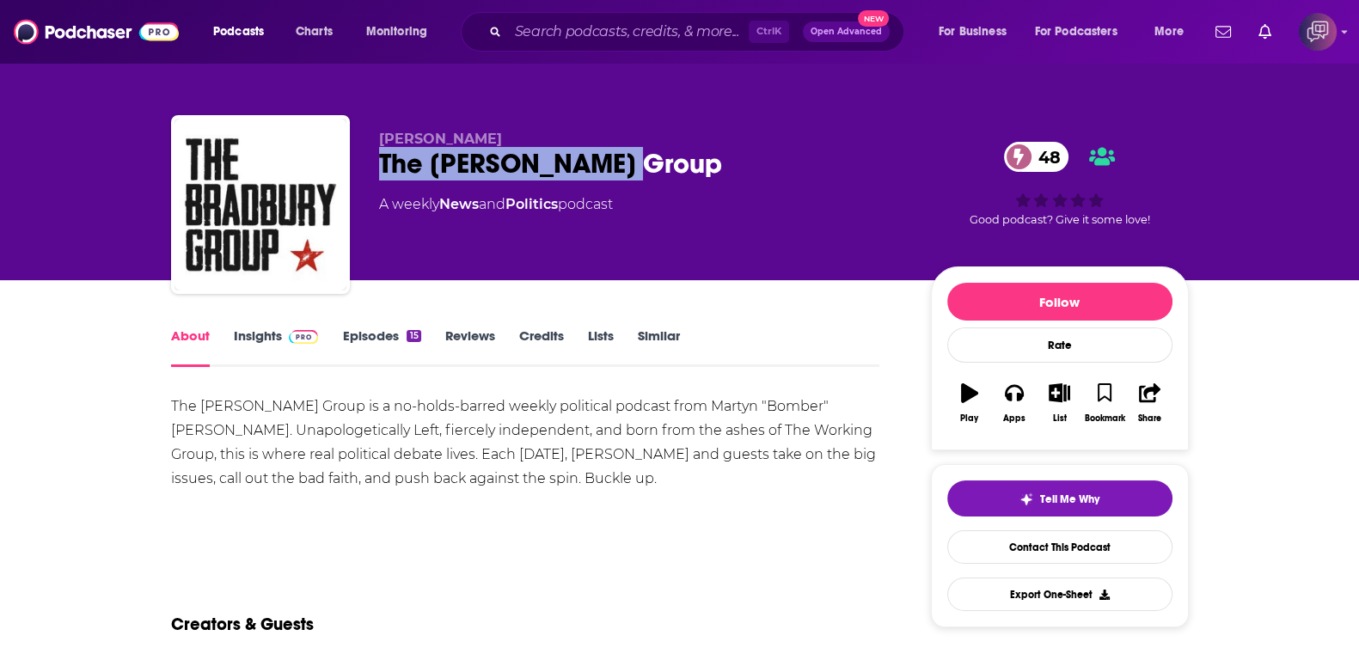
drag, startPoint x: 634, startPoint y: 150, endPoint x: 362, endPoint y: 171, distance: 272.5
click at [362, 171] on div "Martyn Bradbury The Bradbury Group 48 A weekly News and Politics podcast 48 Goo…" at bounding box center [680, 208] width 1018 height 186
copy h1 "The Bradbury Group"
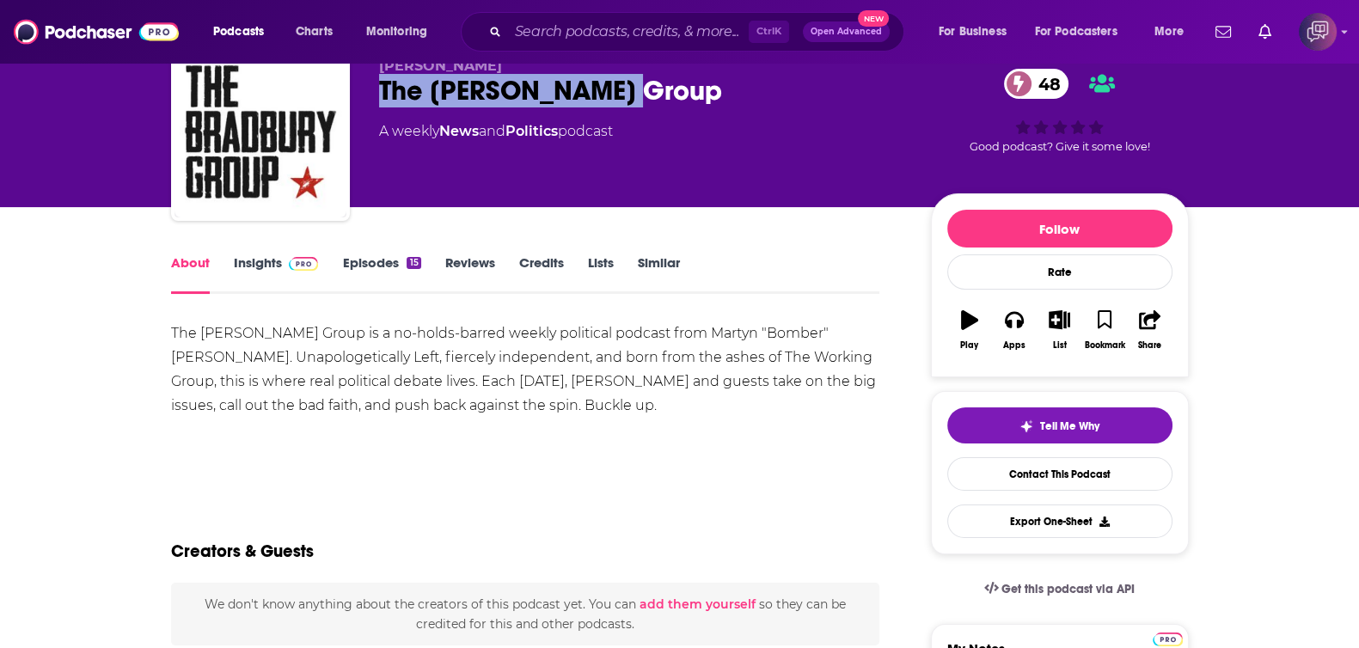
scroll to position [107, 0]
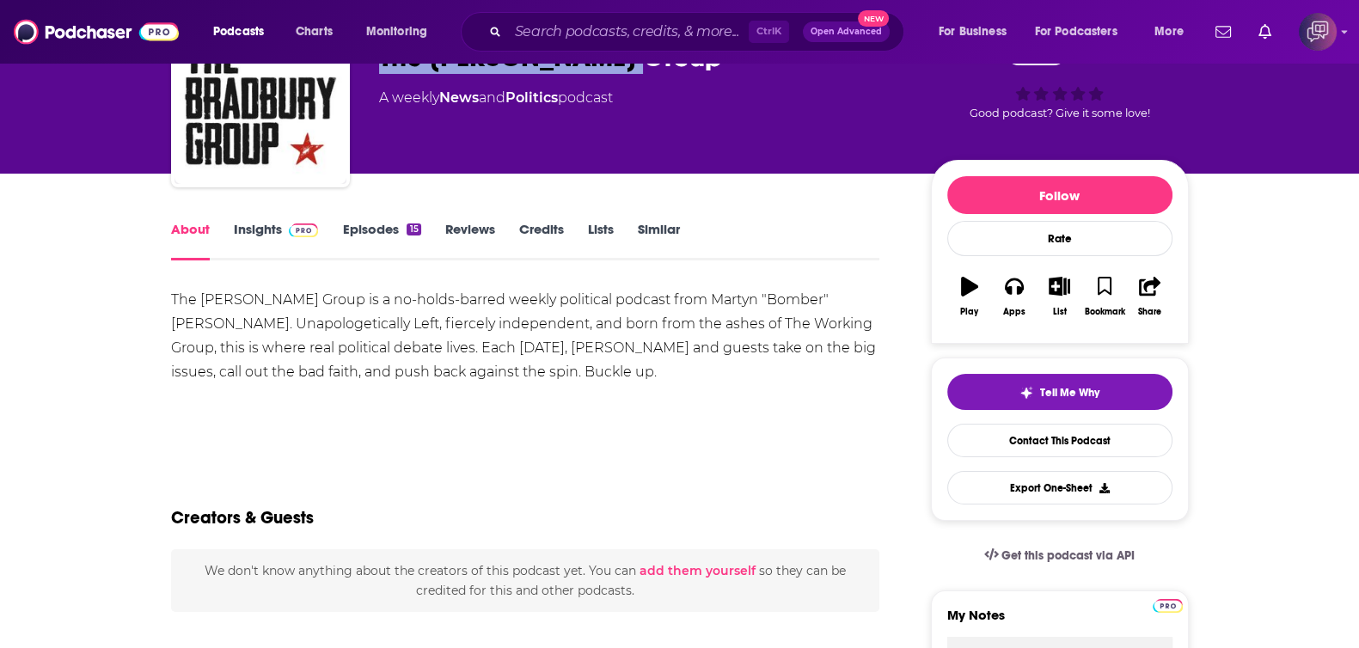
click at [285, 231] on span at bounding box center [300, 229] width 37 height 16
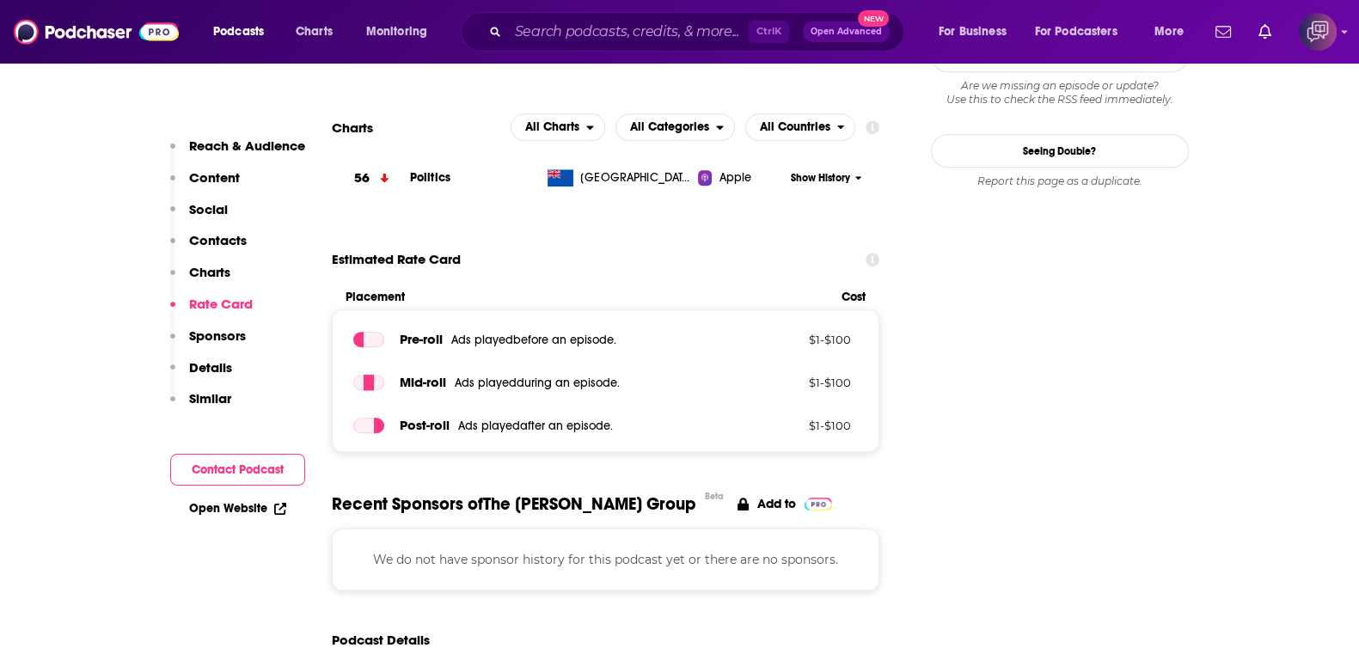
scroll to position [1396, 0]
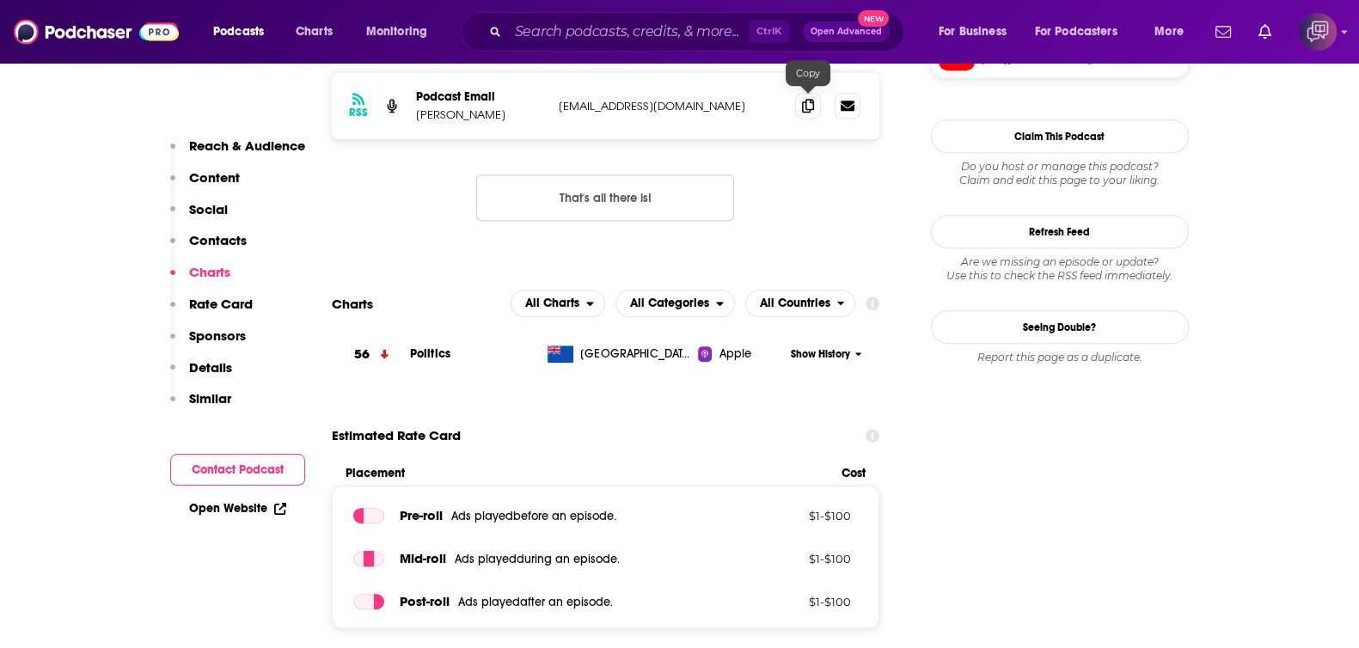
click at [805, 93] on span at bounding box center [808, 106] width 26 height 26
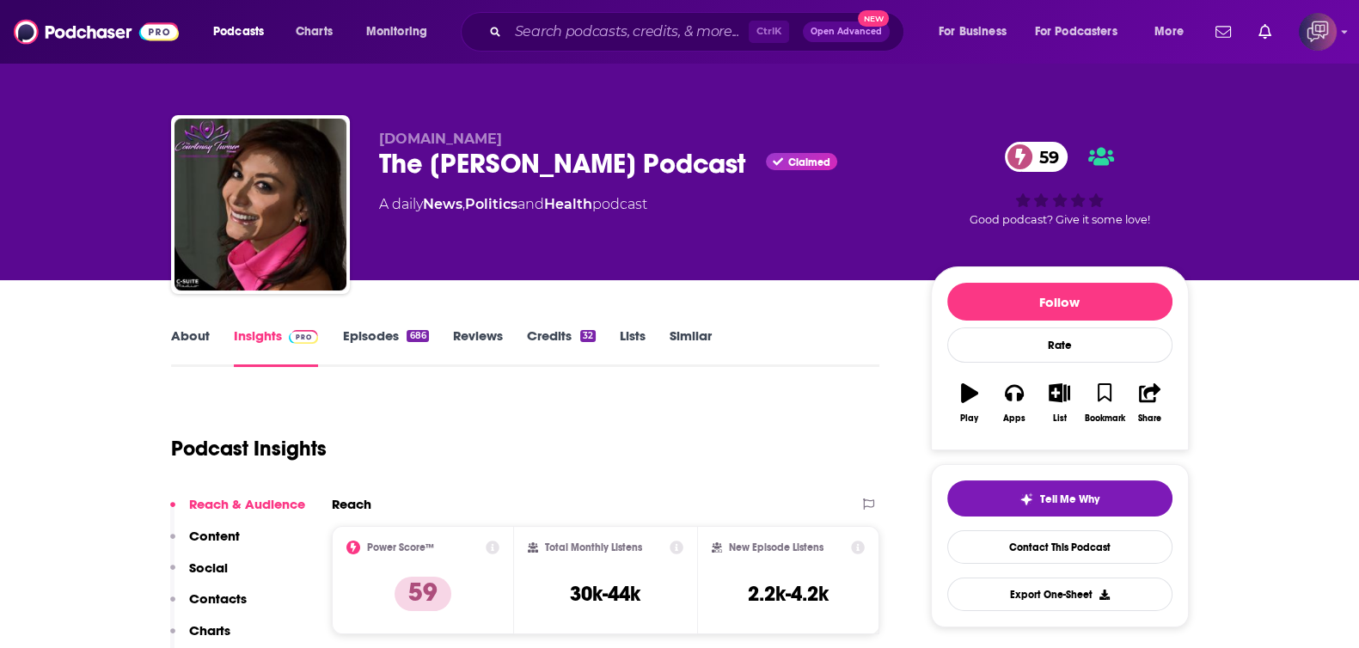
drag, startPoint x: 391, startPoint y: 165, endPoint x: 756, endPoint y: 174, distance: 365.4
click at [756, 174] on div "[DOMAIN_NAME] The [PERSON_NAME] Podcast Claimed 59 A daily News , Politics and …" at bounding box center [680, 208] width 1018 height 186
copy h2 "The Courtenay Turner Podcast"
click at [171, 354] on link "About" at bounding box center [190, 348] width 39 height 40
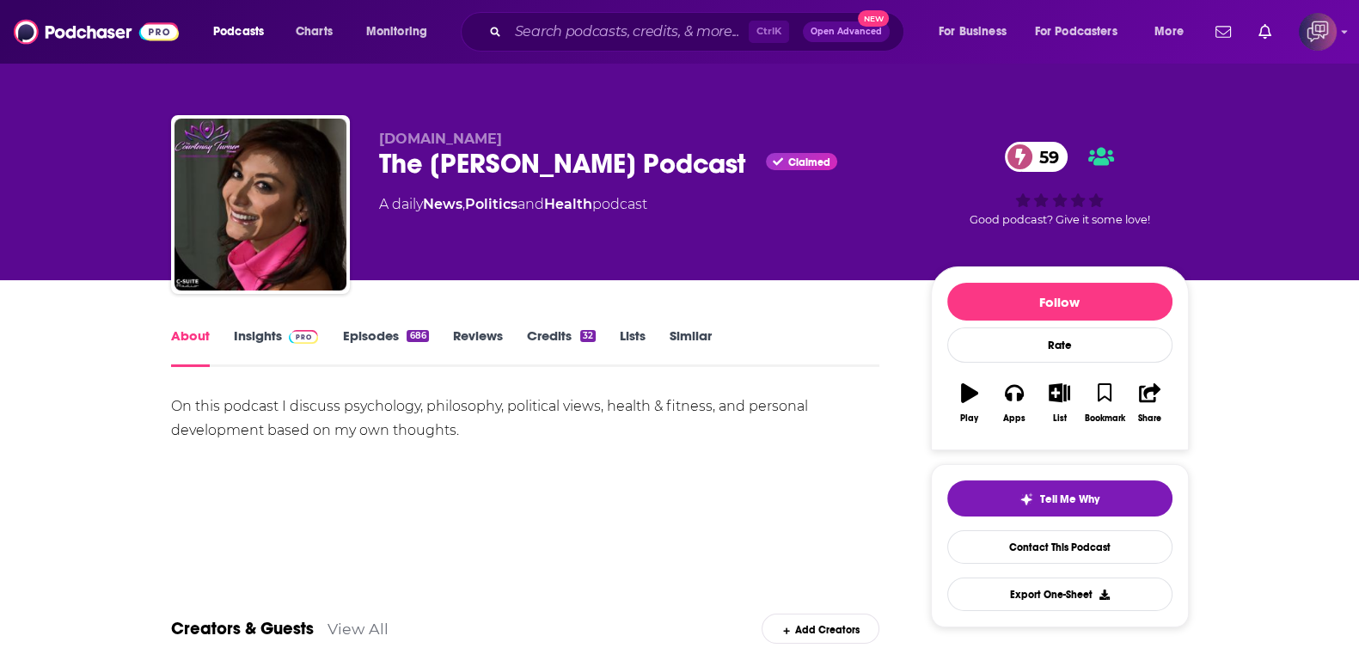
drag, startPoint x: 377, startPoint y: 161, endPoint x: 760, endPoint y: 160, distance: 383.4
click at [760, 160] on div "CourtenayTurner.com The Courtenay Turner Podcast Claimed 59 A daily News , Poli…" at bounding box center [680, 208] width 1018 height 186
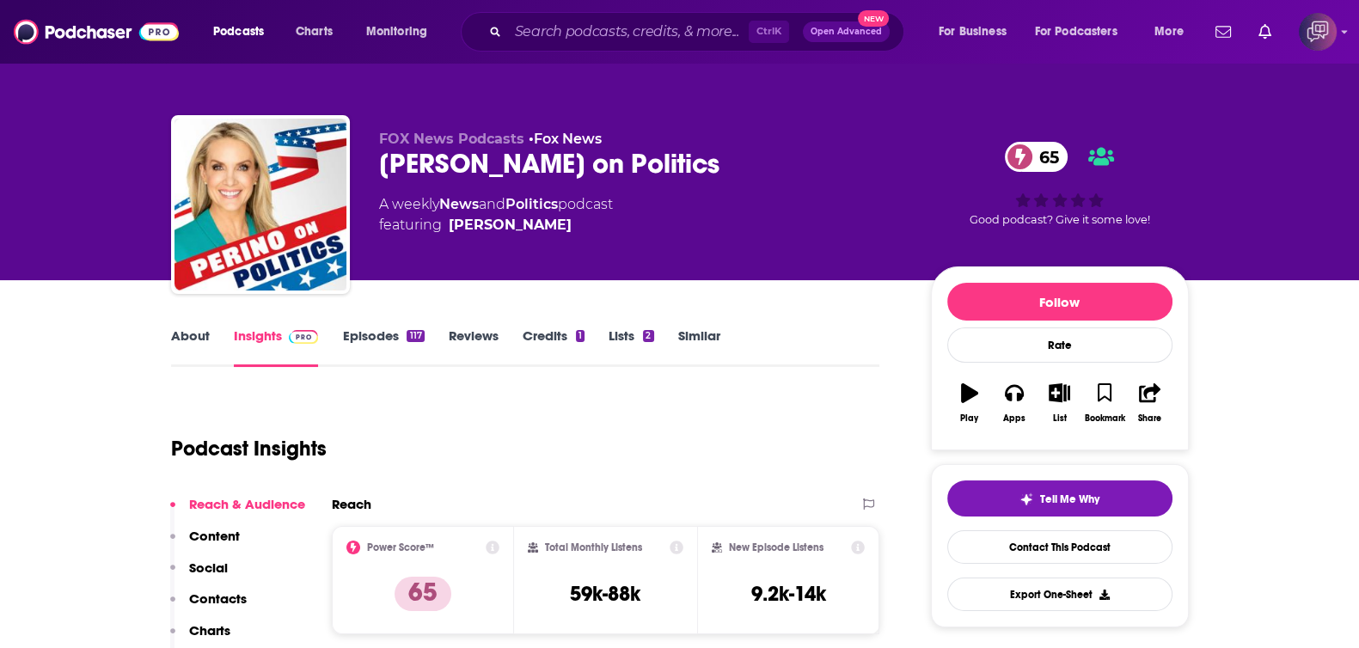
click at [185, 342] on link "About" at bounding box center [190, 348] width 39 height 40
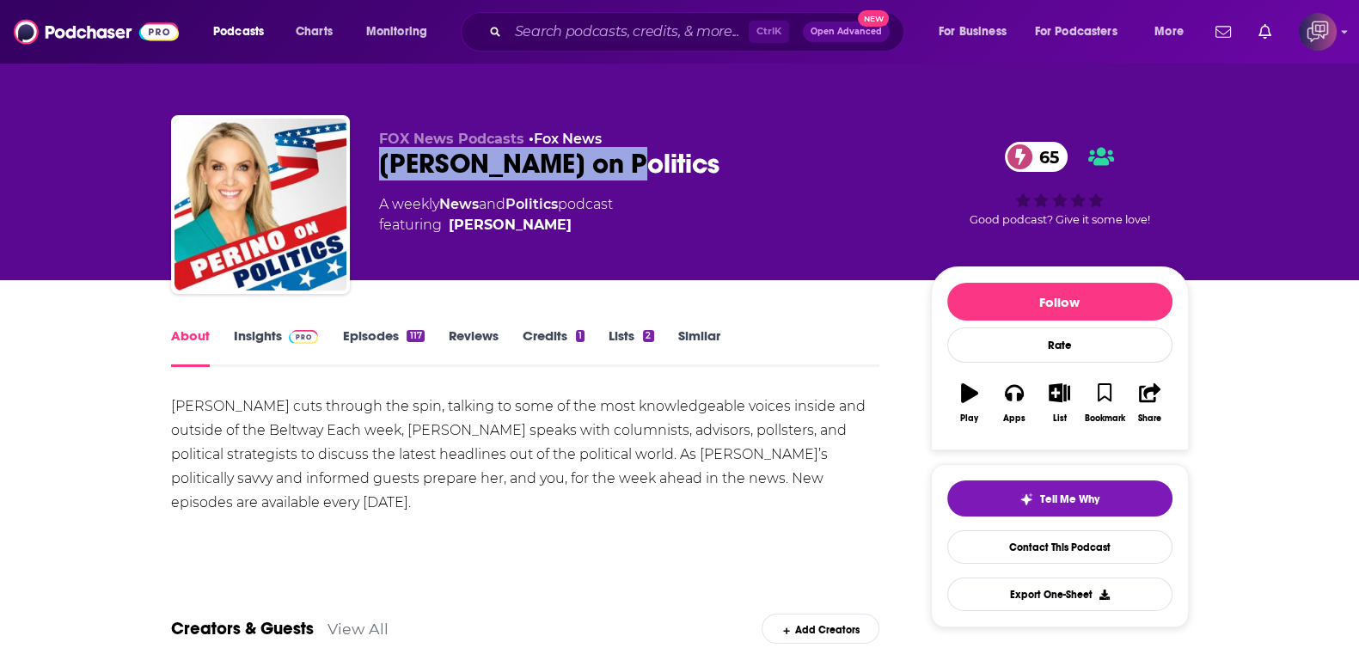
drag, startPoint x: 395, startPoint y: 160, endPoint x: 677, endPoint y: 174, distance: 282.3
click at [677, 174] on div "FOX News Podcasts • Fox News [PERSON_NAME] on Politics 65 A weekly News and Pol…" at bounding box center [680, 208] width 1018 height 186
click at [282, 340] on span at bounding box center [300, 336] width 37 height 16
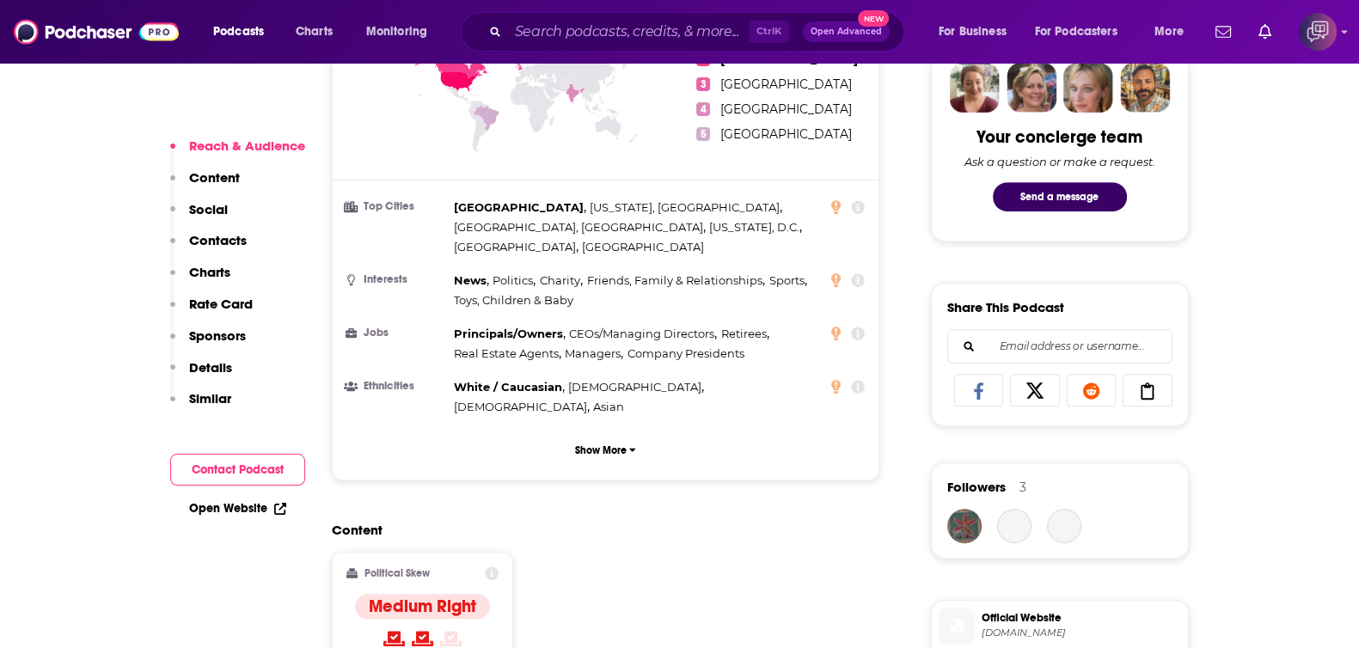
scroll to position [537, 0]
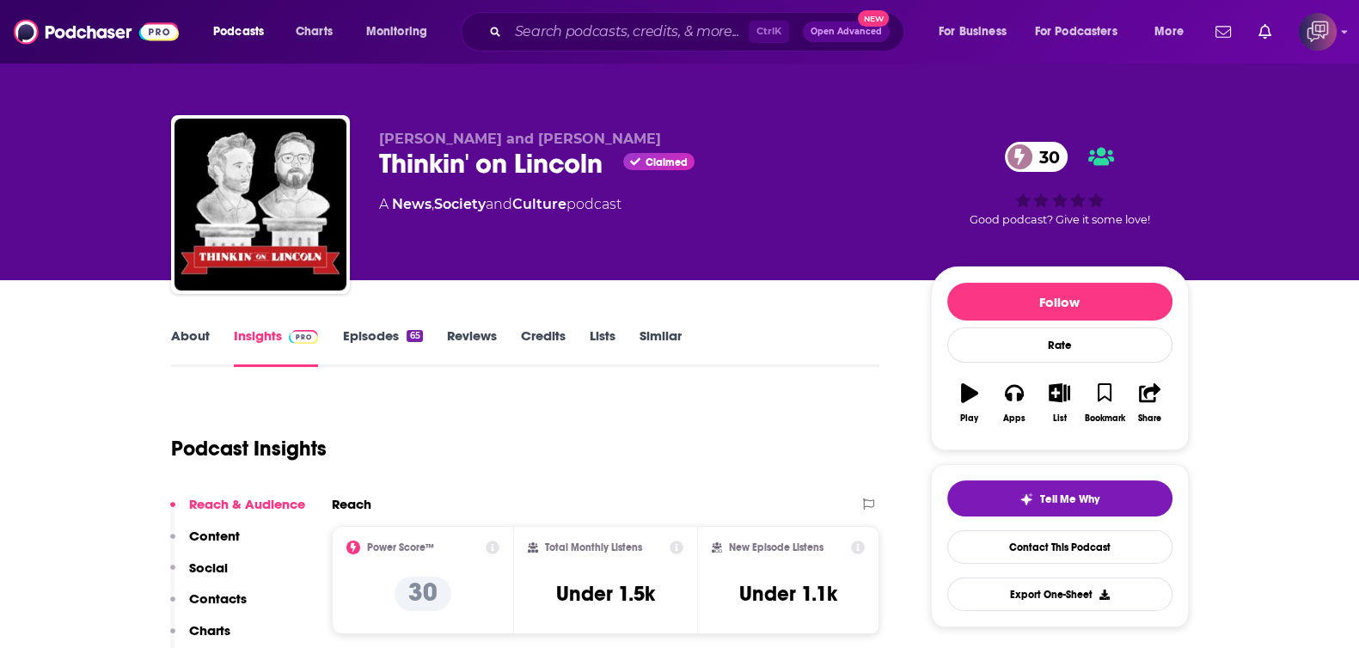
click at [176, 347] on link "About" at bounding box center [190, 348] width 39 height 40
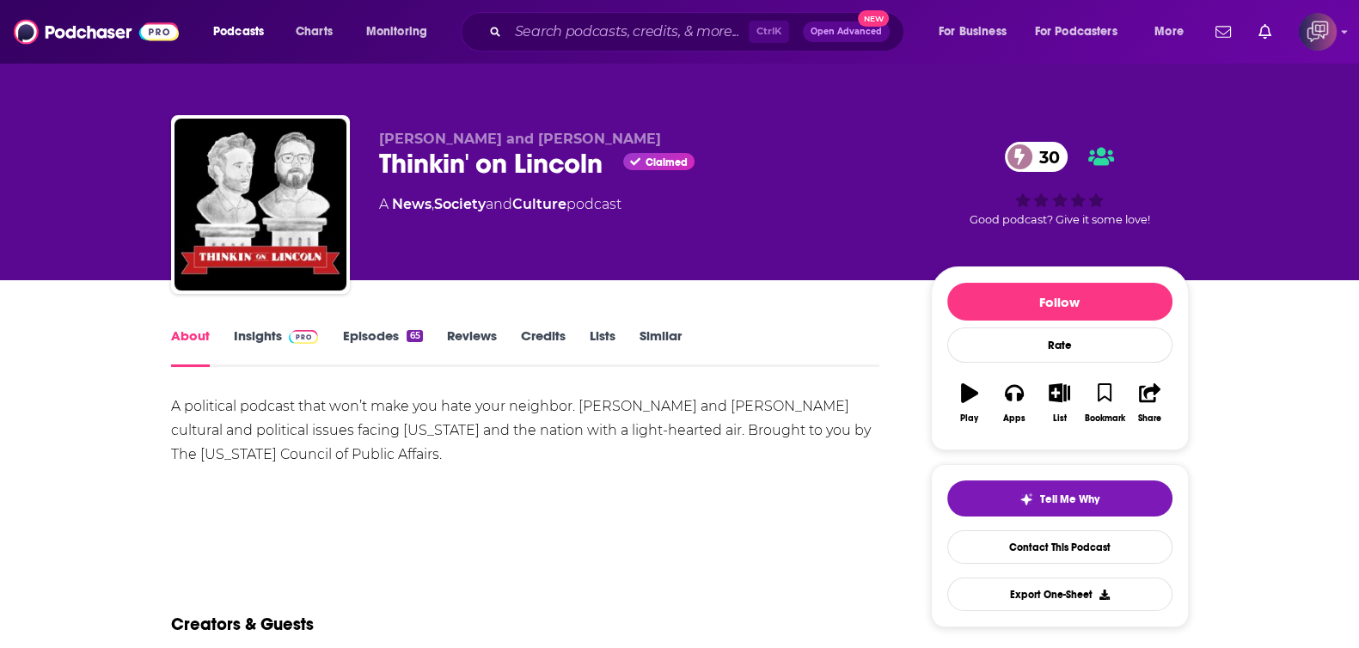
click at [278, 333] on link "Insights" at bounding box center [276, 348] width 85 height 40
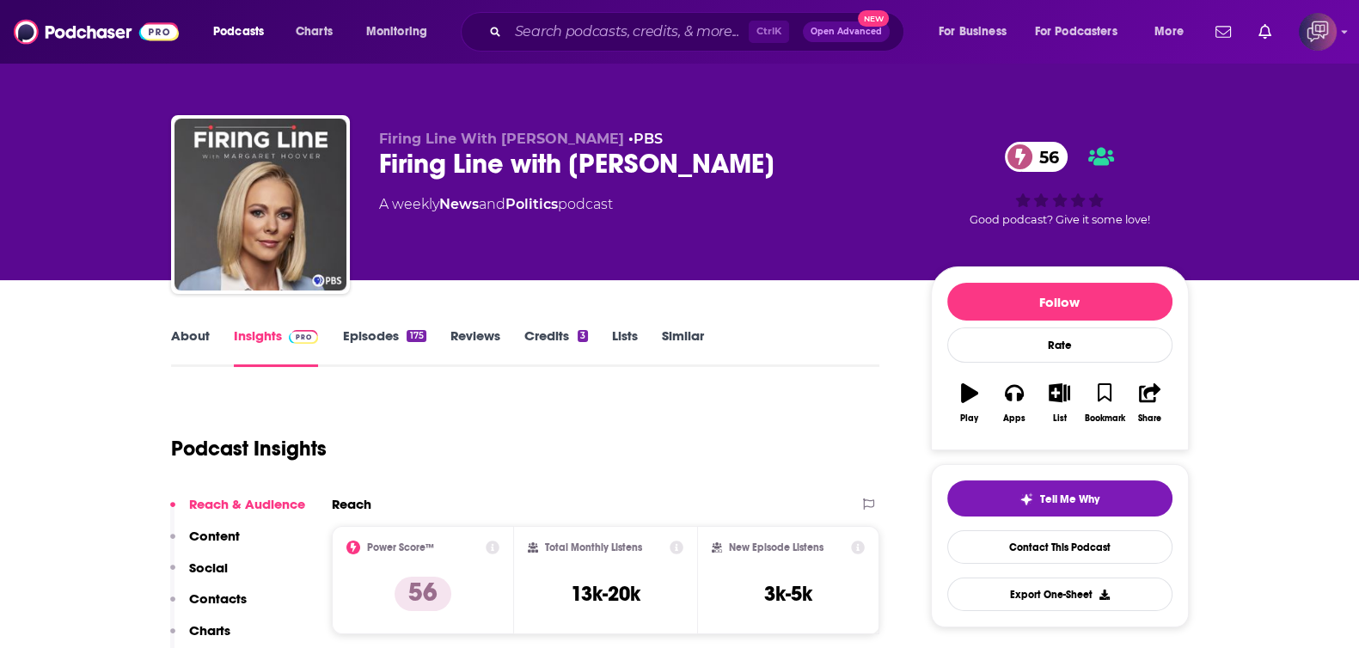
click at [189, 336] on link "About" at bounding box center [190, 348] width 39 height 40
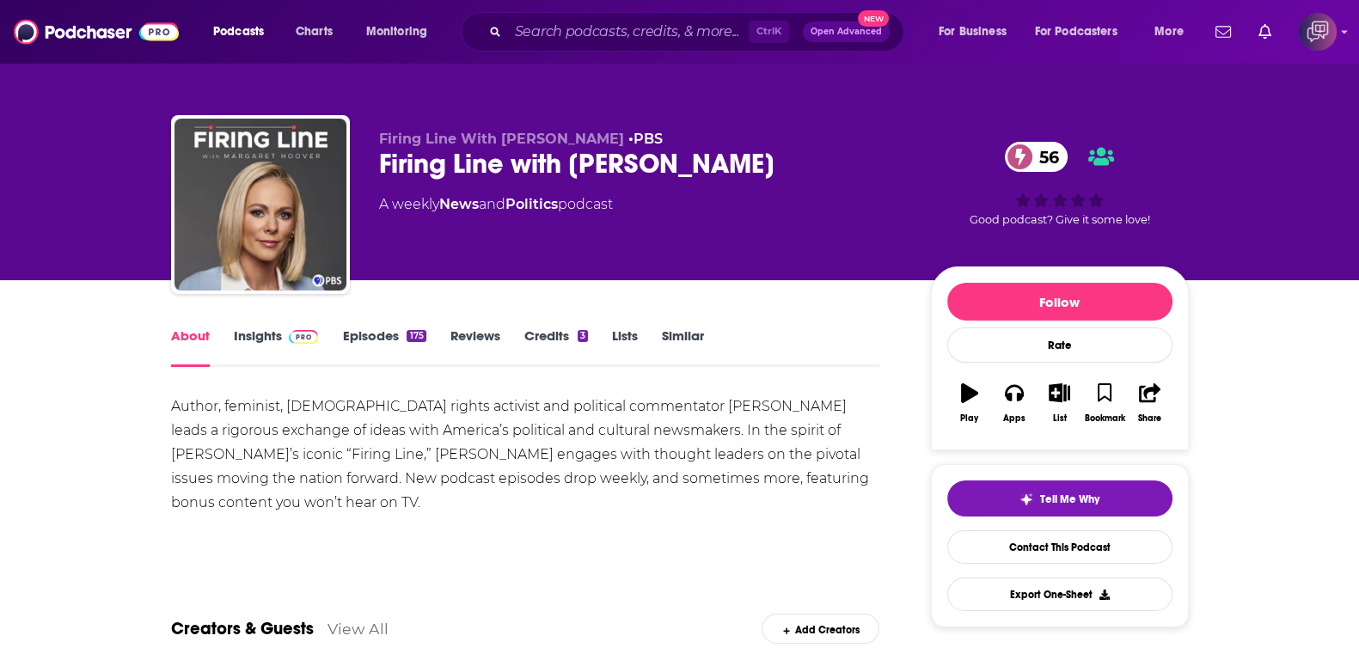
click at [262, 341] on link "Insights" at bounding box center [276, 348] width 85 height 40
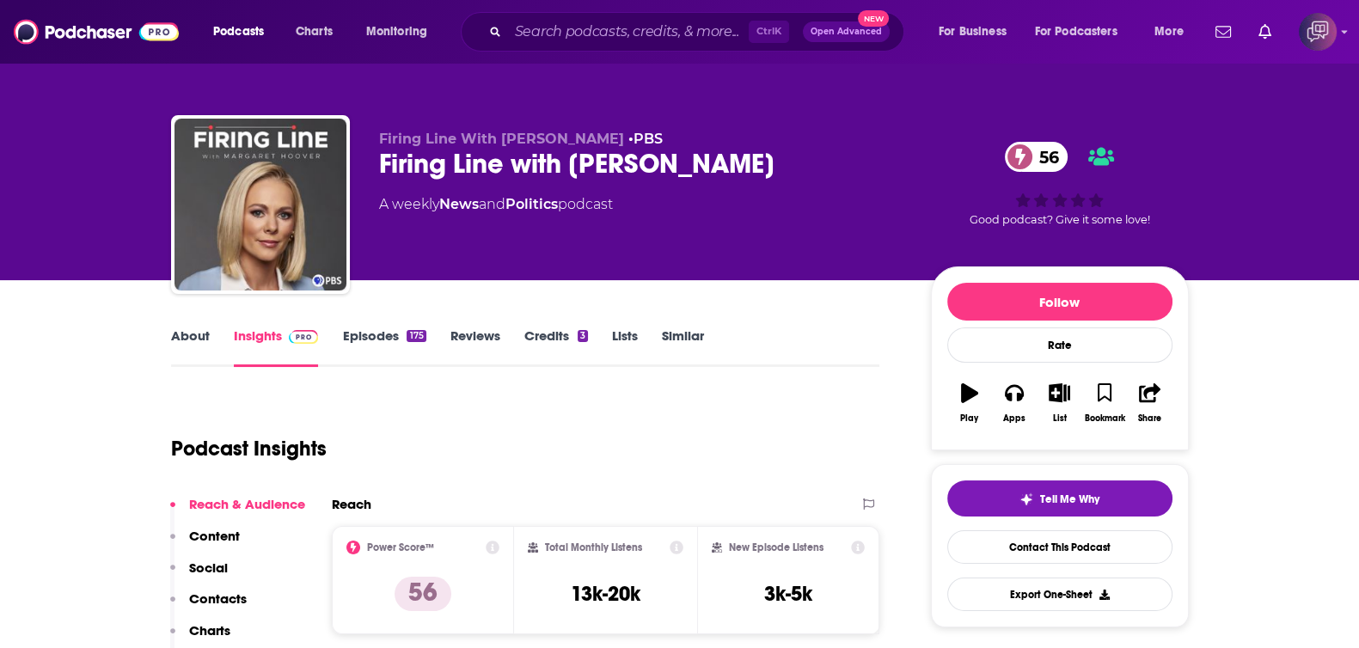
drag, startPoint x: 367, startPoint y: 174, endPoint x: 805, endPoint y: 158, distance: 437.8
click at [805, 158] on div "Firing Line With Margaret Hoover • PBS Firing Line with Margaret Hoover 56 A we…" at bounding box center [680, 208] width 1018 height 186
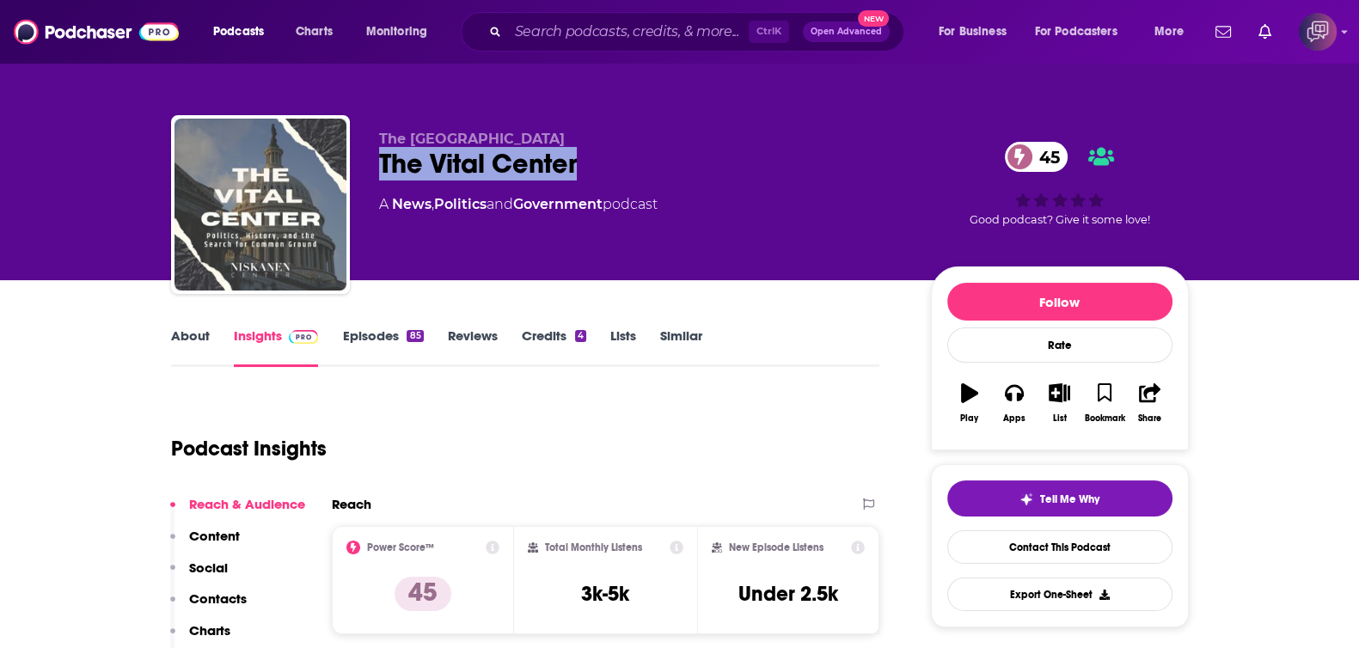
drag, startPoint x: 435, startPoint y: 166, endPoint x: 658, endPoint y: 155, distance: 222.9
click at [658, 155] on div "The Niskanen Center The Vital Center 45 A News , Politics and Government podcas…" at bounding box center [680, 208] width 1018 height 186
click at [194, 337] on link "About" at bounding box center [190, 348] width 39 height 40
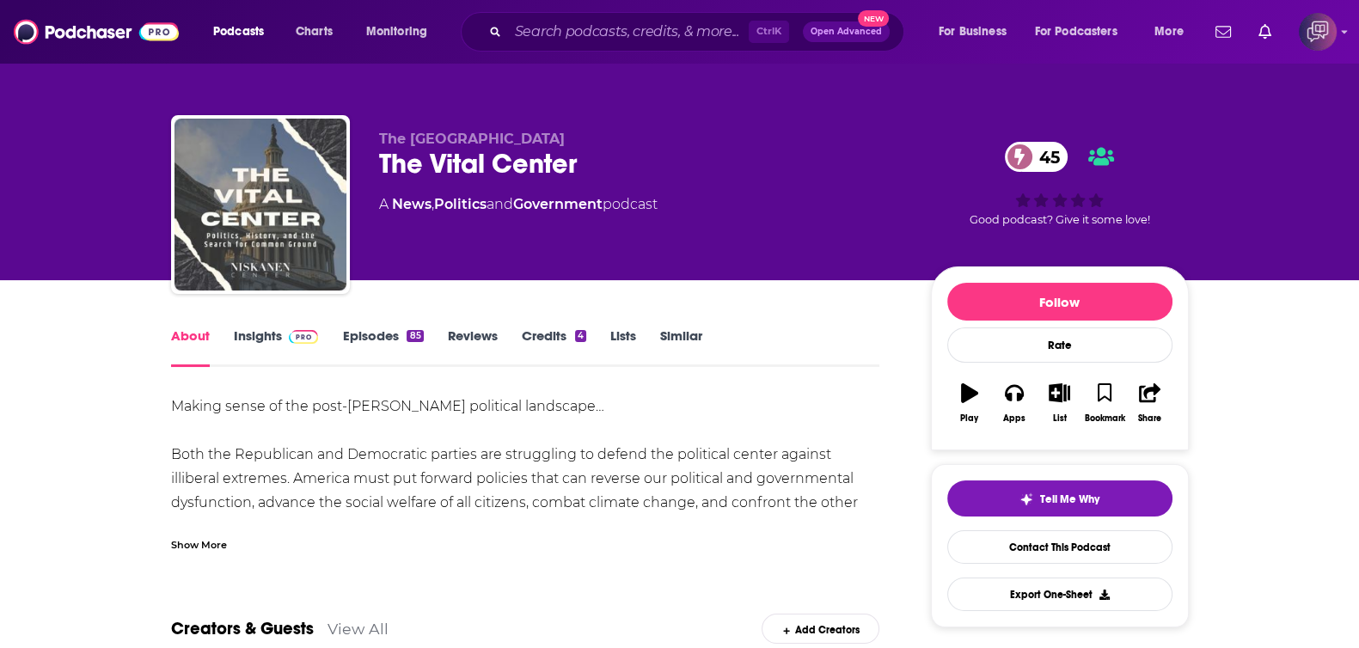
click at [230, 534] on div "Show More" at bounding box center [525, 537] width 709 height 29
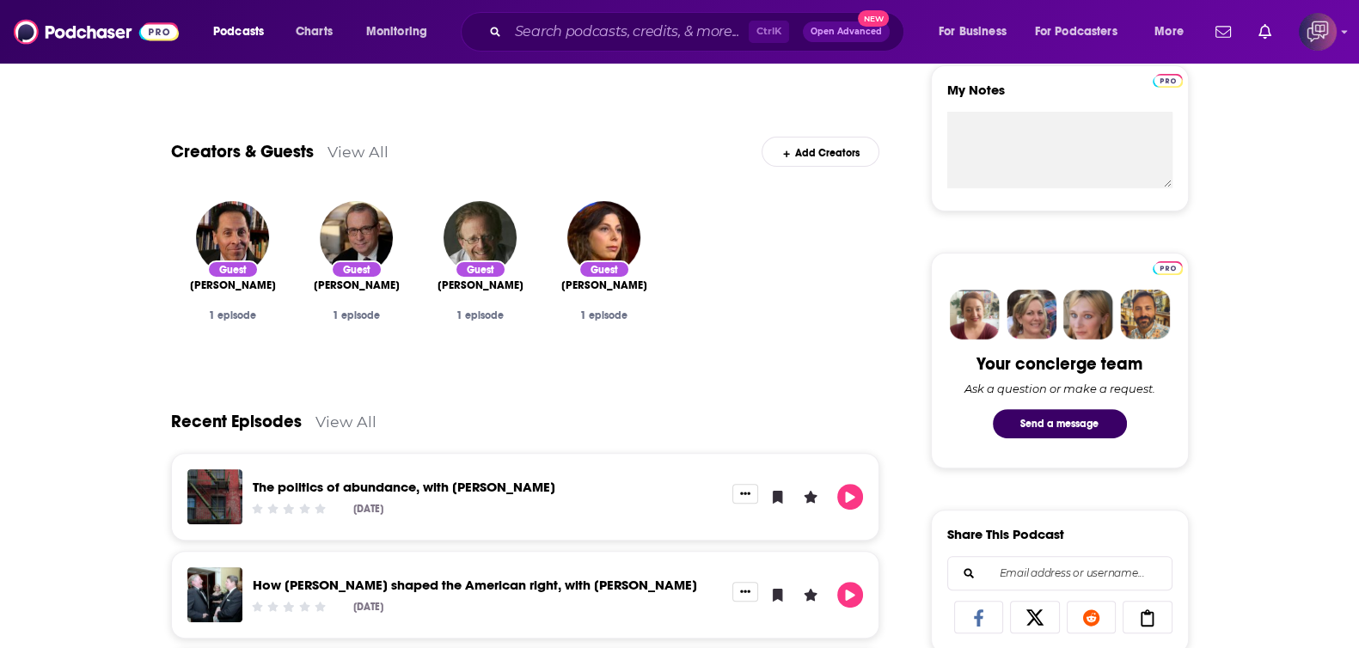
scroll to position [645, 0]
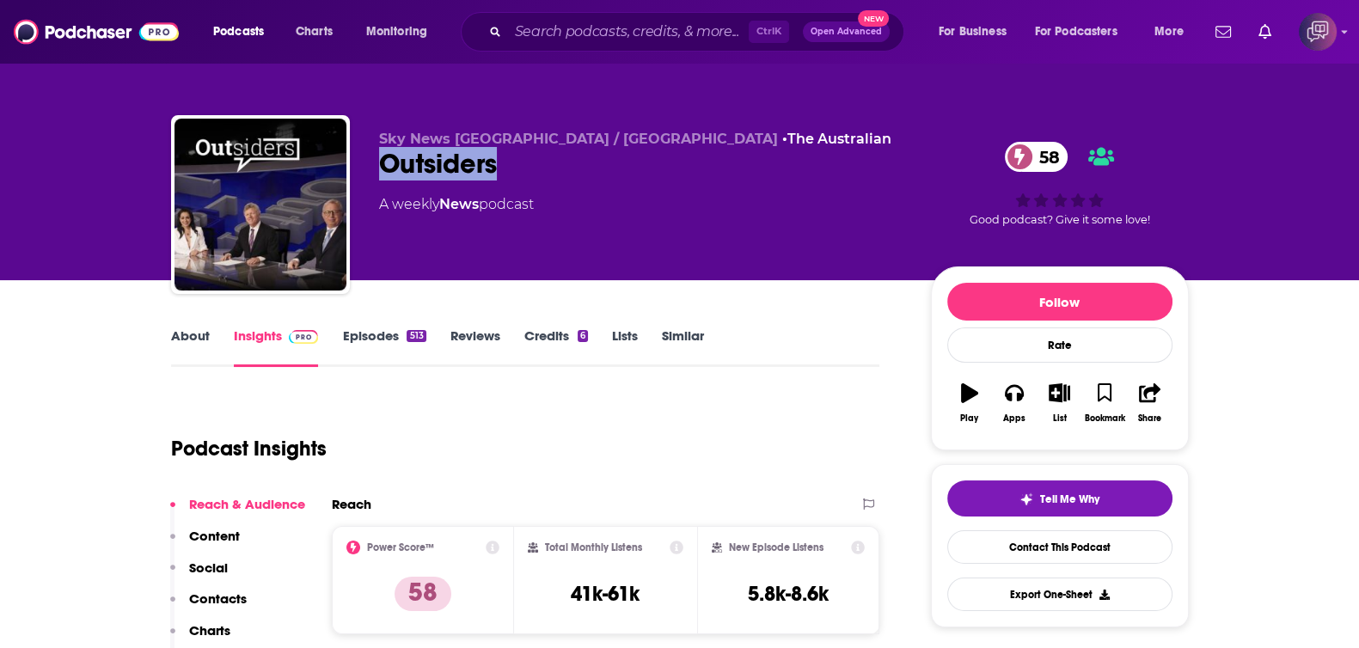
drag, startPoint x: 364, startPoint y: 162, endPoint x: 532, endPoint y: 150, distance: 168.1
click at [532, 150] on div "Sky News [GEOGRAPHIC_DATA] / [GEOGRAPHIC_DATA] • The Australian Outsiders 58 A …" at bounding box center [680, 208] width 1018 height 186
copy h2 "Outsiders"
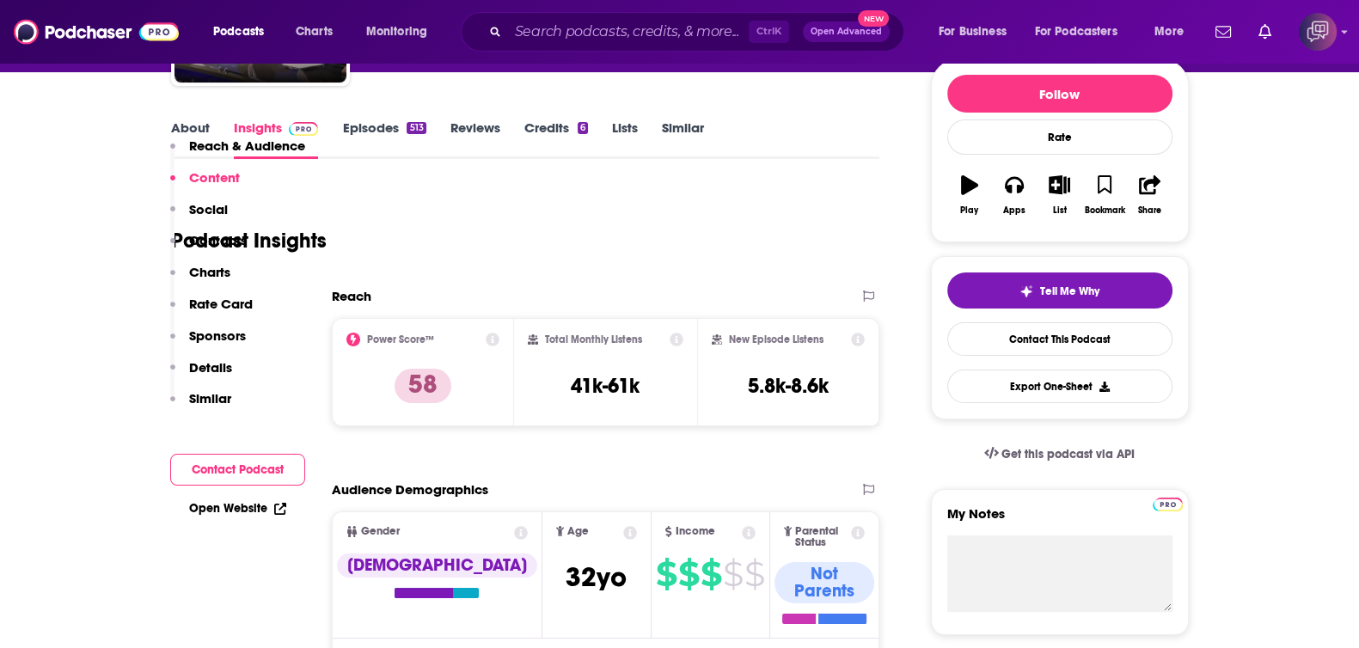
scroll to position [107, 0]
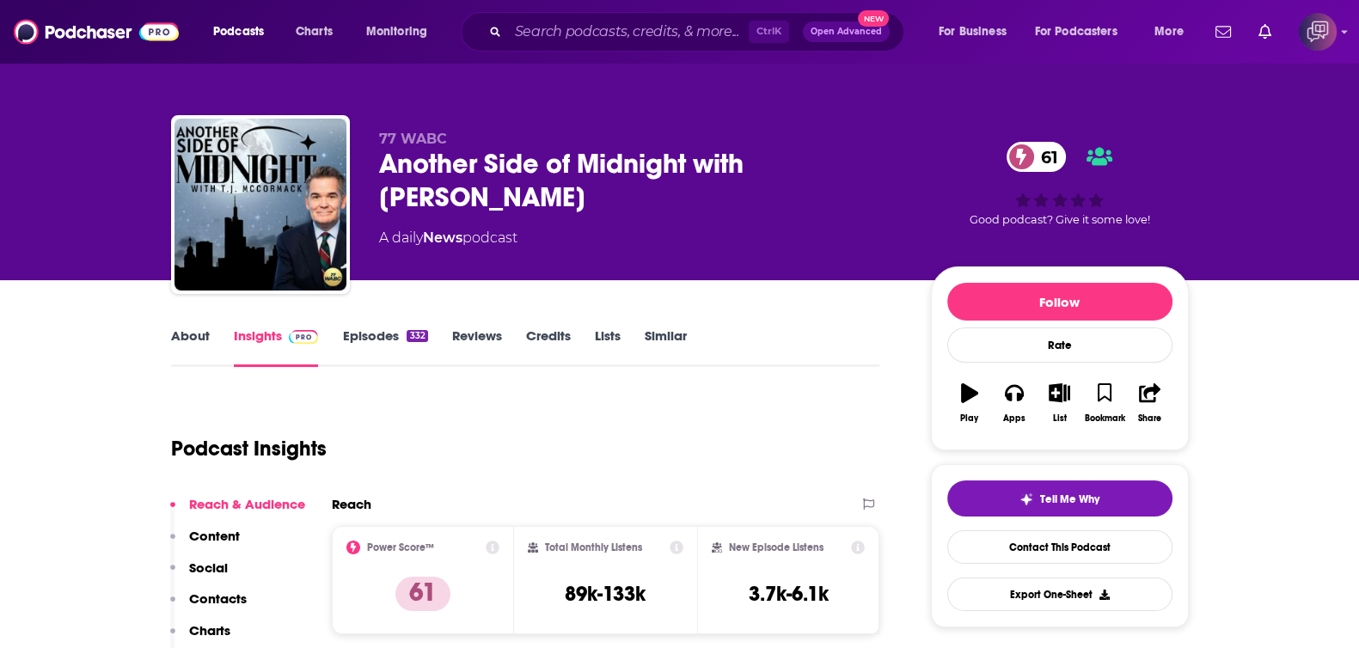
drag, startPoint x: 373, startPoint y: 167, endPoint x: 605, endPoint y: 214, distance: 236.9
click at [605, 214] on div "77 WABC Another Side of Midnight with T.J. McCormack 61 A daily News podcast 61…" at bounding box center [680, 208] width 1018 height 186
copy h2 "Another Side of Midnight with T.J. McCormack"
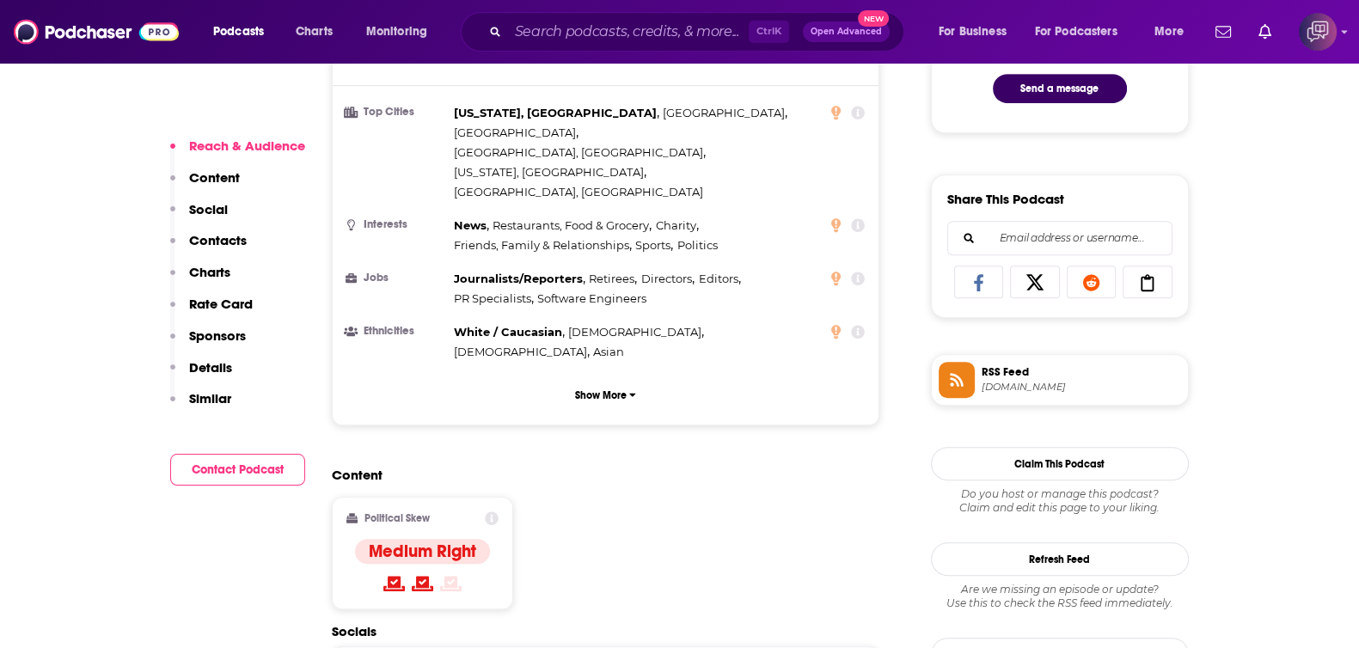
scroll to position [429, 0]
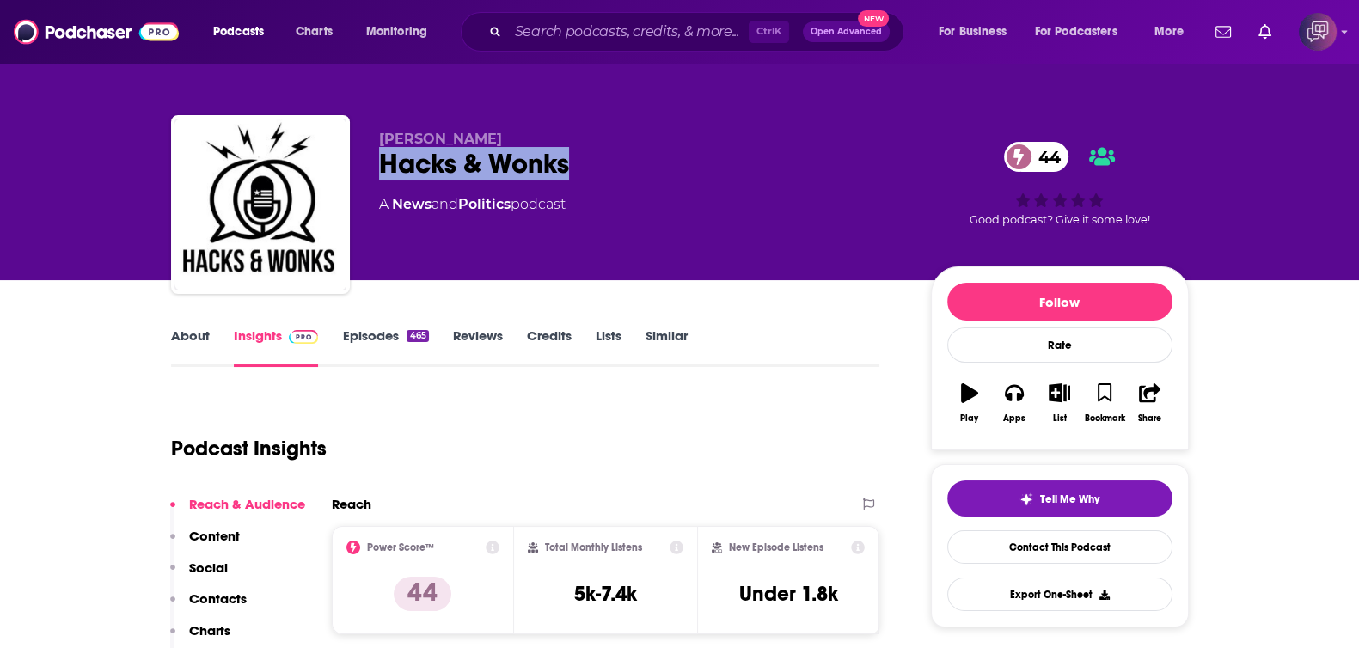
click at [619, 161] on div "Crystal Fincher Hacks & Wonks 44 A News and Politics podcast 44 Good podcast? G…" at bounding box center [680, 208] width 1018 height 186
copy h2 "Hacks & Wonks"
click at [189, 326] on div "About Insights Episodes 465 Reviews Credits Lists Similar" at bounding box center [525, 346] width 709 height 42
click at [187, 341] on link "About" at bounding box center [190, 348] width 39 height 40
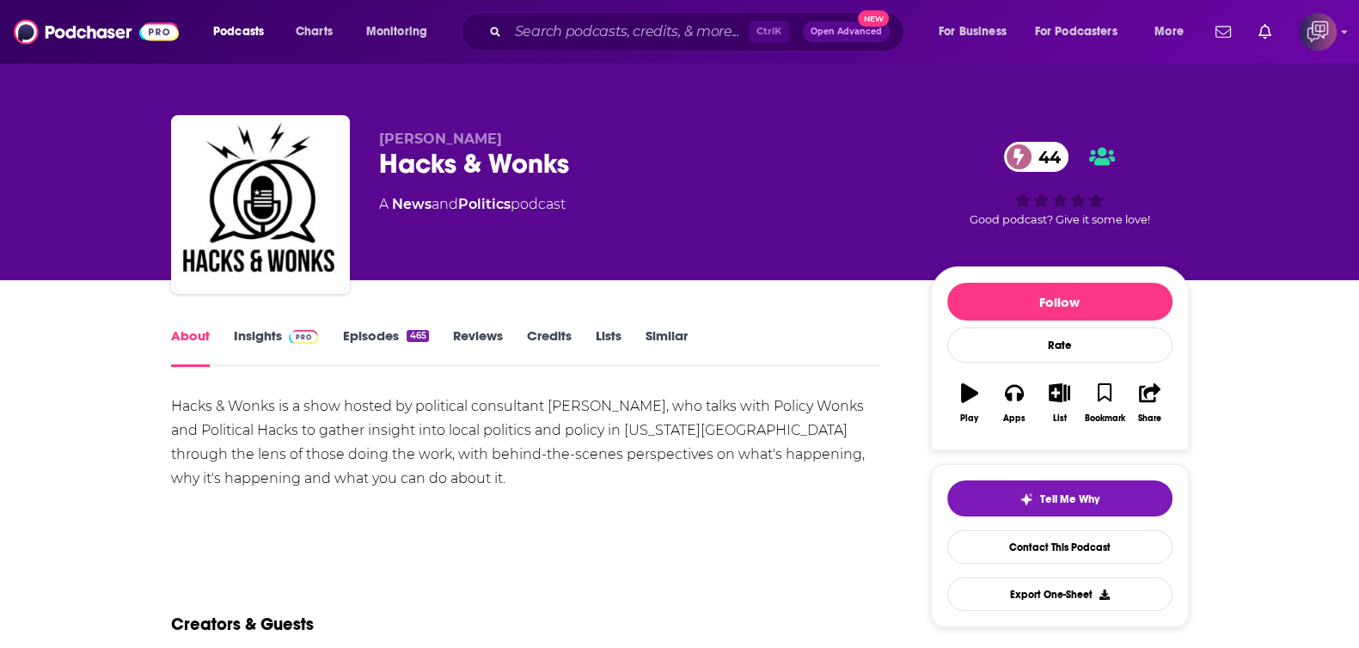
click at [291, 340] on img at bounding box center [304, 337] width 30 height 14
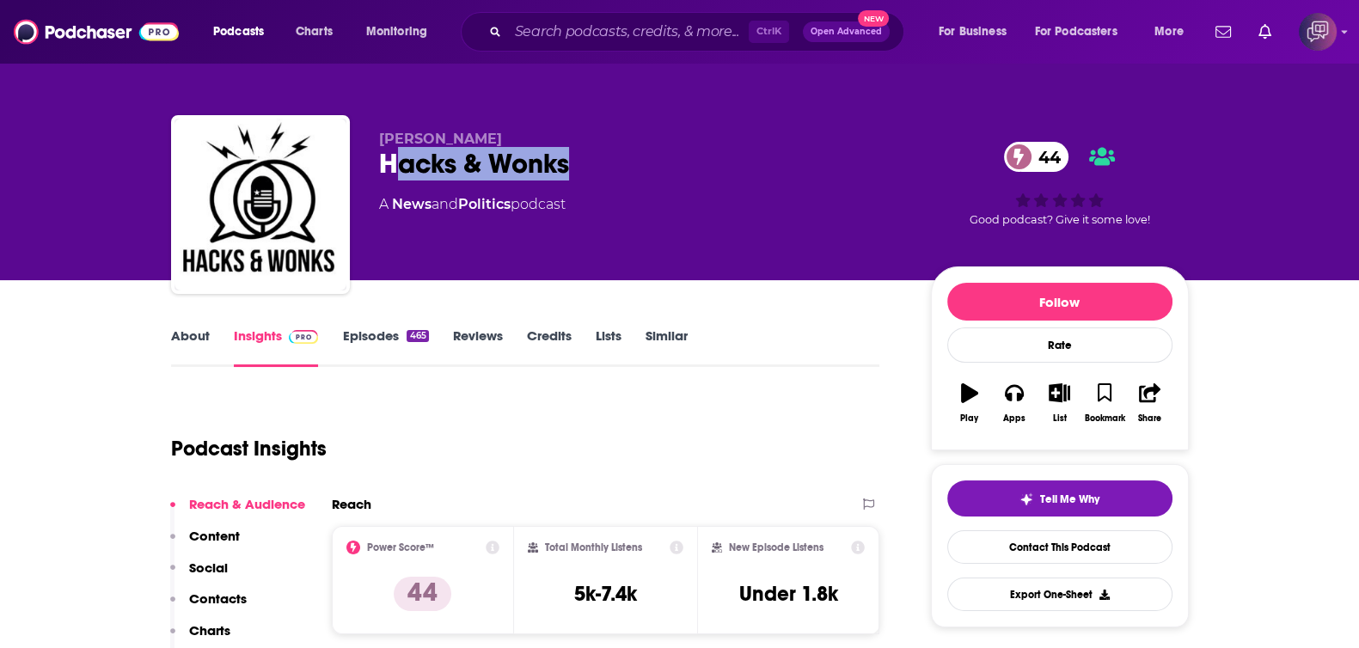
drag, startPoint x: 576, startPoint y: 155, endPoint x: 376, endPoint y: 172, distance: 201.0
click at [376, 172] on div "Crystal Fincher Hacks & Wonks 44 A News and Politics podcast 44 Good podcast? G…" at bounding box center [680, 208] width 1018 height 186
copy h2 "Hacks & Wonks"
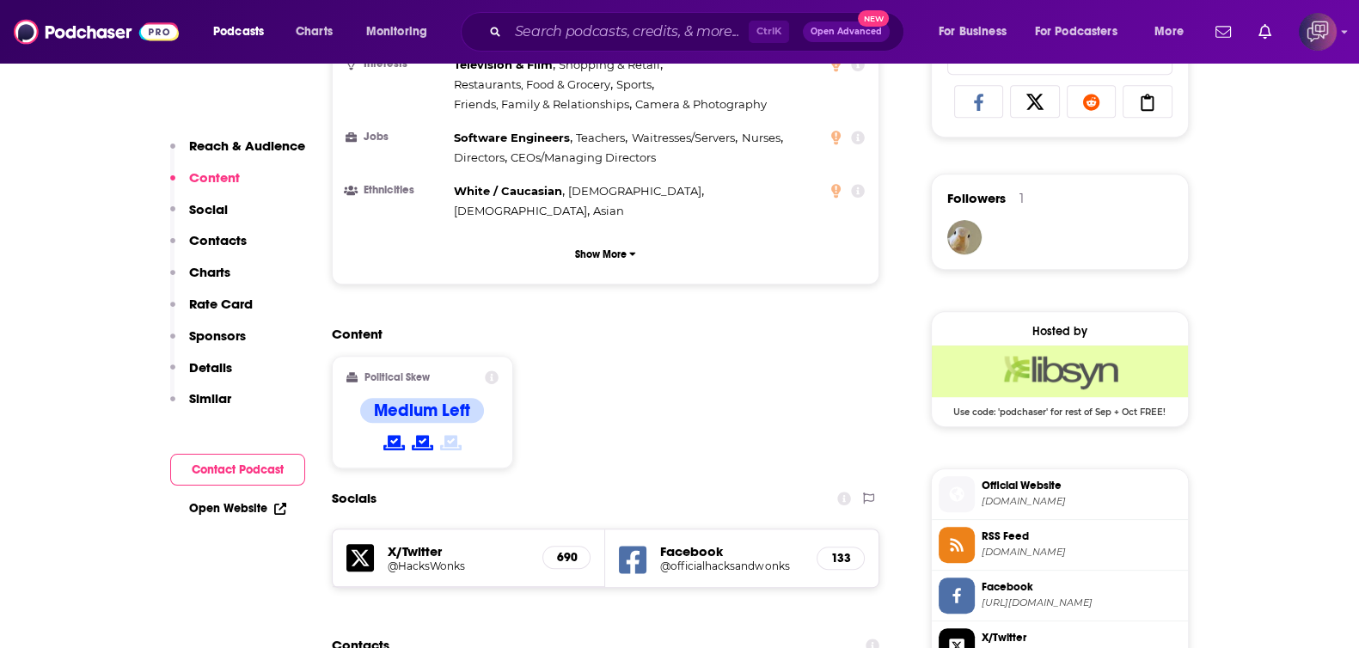
scroll to position [1182, 0]
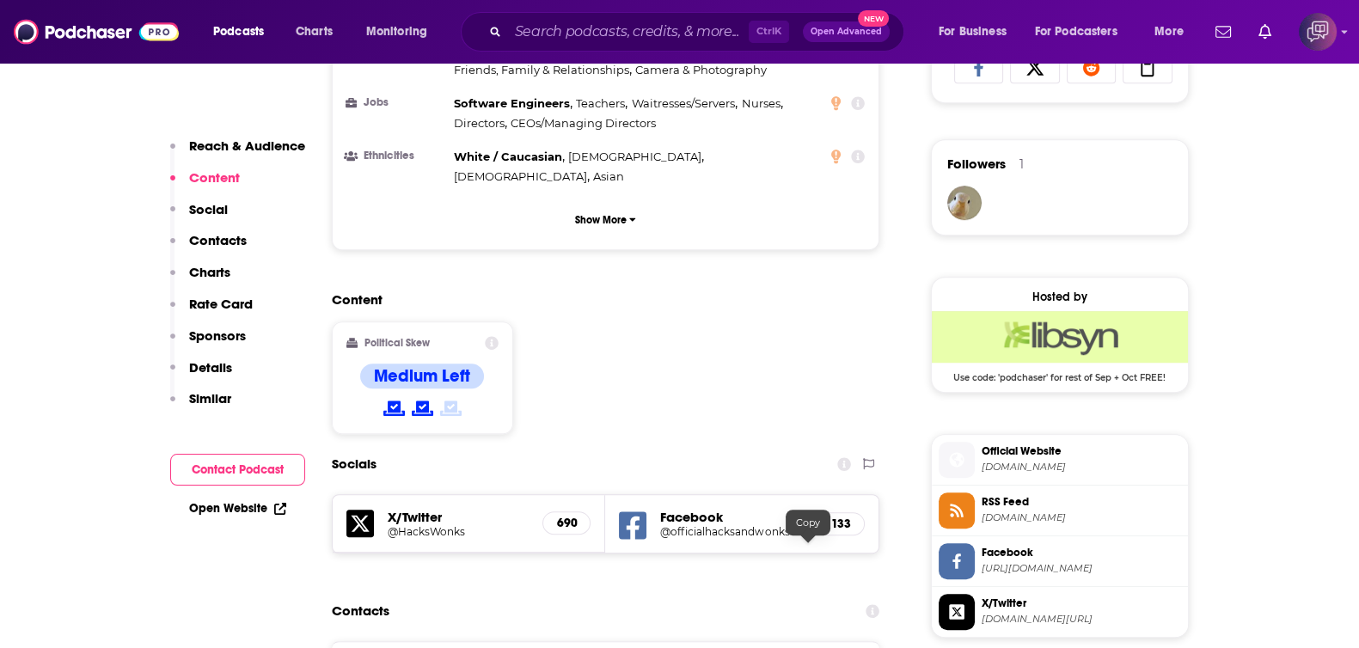
click at [710, 294] on div "Content Political Skew Medium Left" at bounding box center [606, 369] width 548 height 156
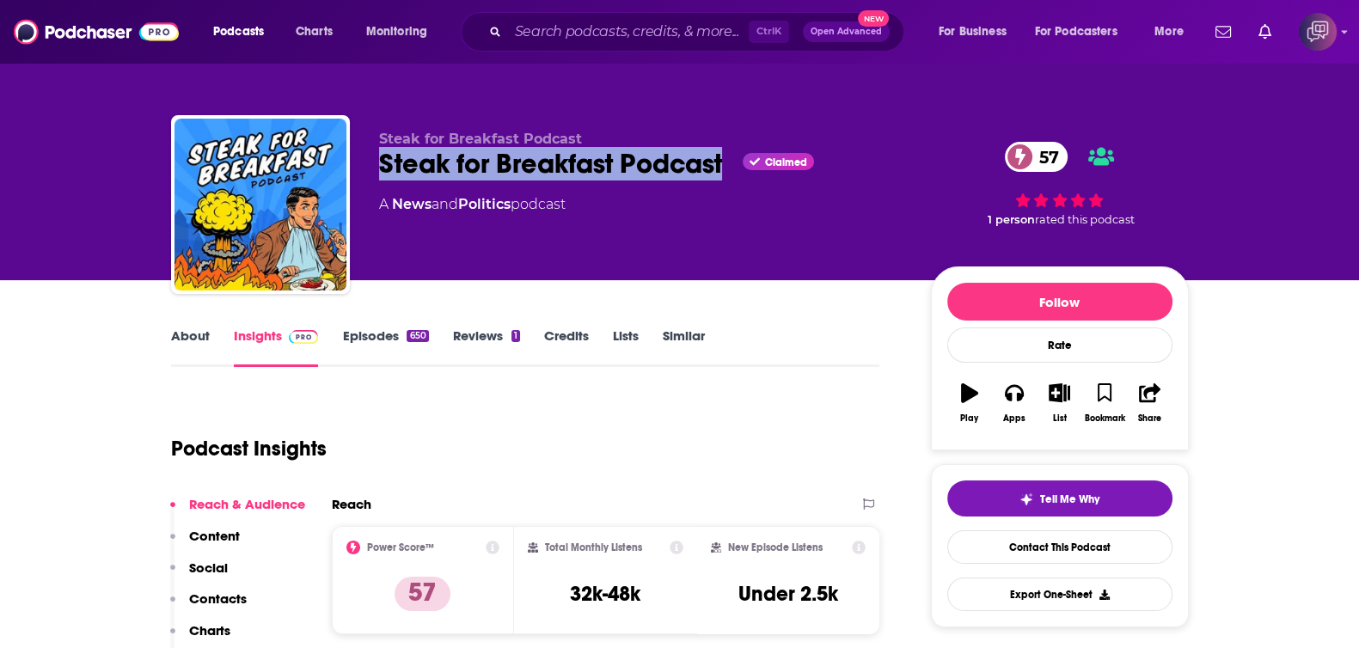
drag, startPoint x: 482, startPoint y: 158, endPoint x: 728, endPoint y: 164, distance: 245.9
click at [728, 164] on div "Steak for Breakfast Podcast Steak for Breakfast Podcast Claimed 57 A News and P…" at bounding box center [680, 208] width 1018 height 186
copy h2 "Steak for Breakfast Podcast"
click at [181, 345] on link "About" at bounding box center [190, 348] width 39 height 40
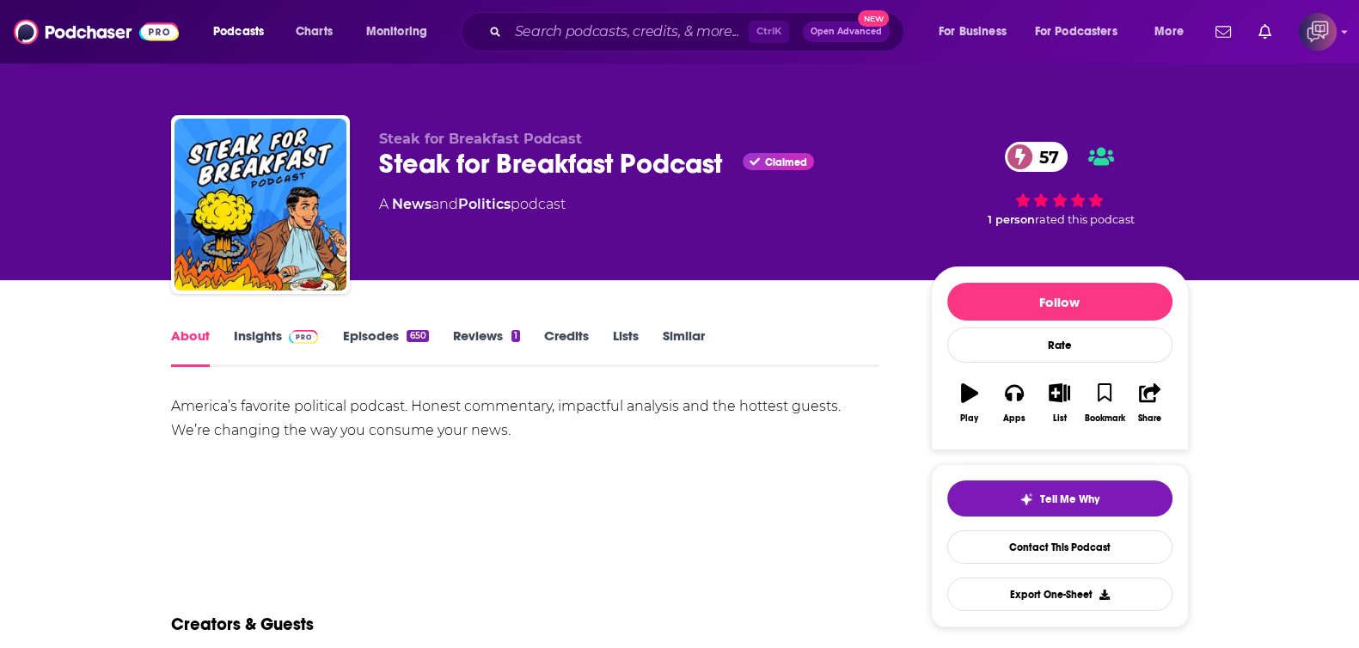
click at [246, 345] on link "Insights" at bounding box center [276, 348] width 85 height 40
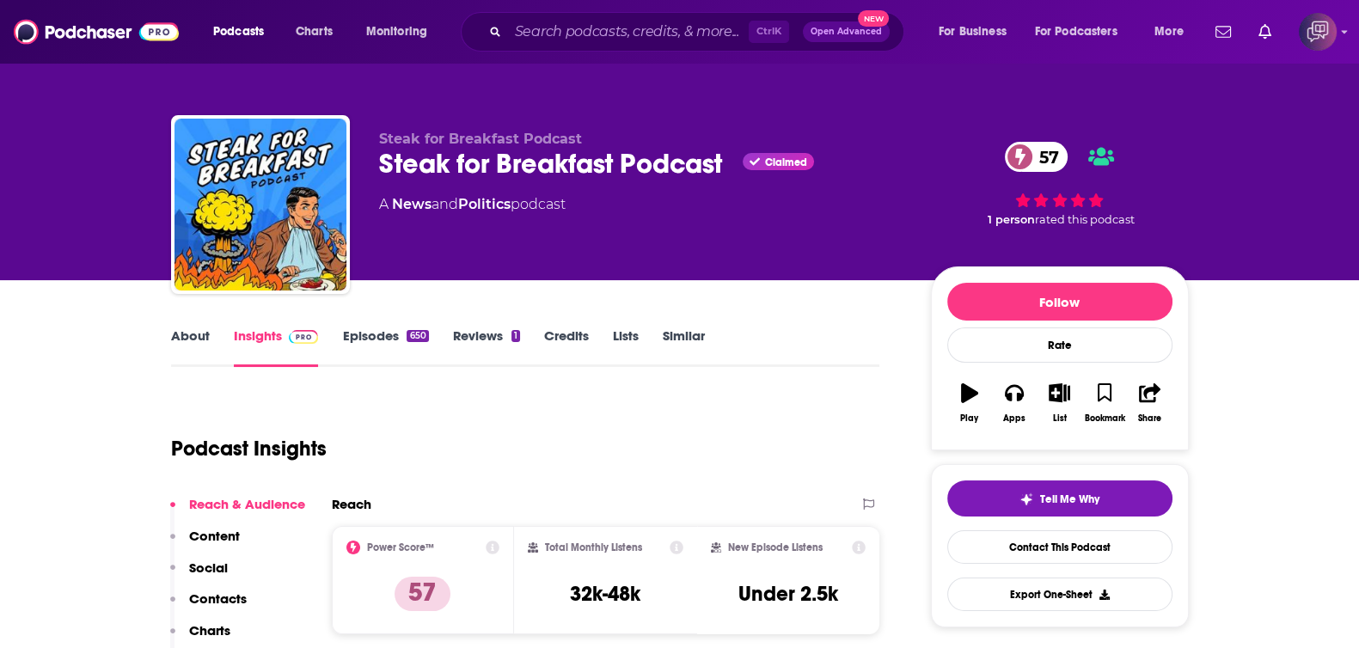
drag, startPoint x: 246, startPoint y: 345, endPoint x: 726, endPoint y: 156, distance: 516.1
click at [726, 156] on div "Steak for Breakfast Podcast Steak for Breakfast Podcast Claimed 57 A News and P…" at bounding box center [680, 208] width 1018 height 186
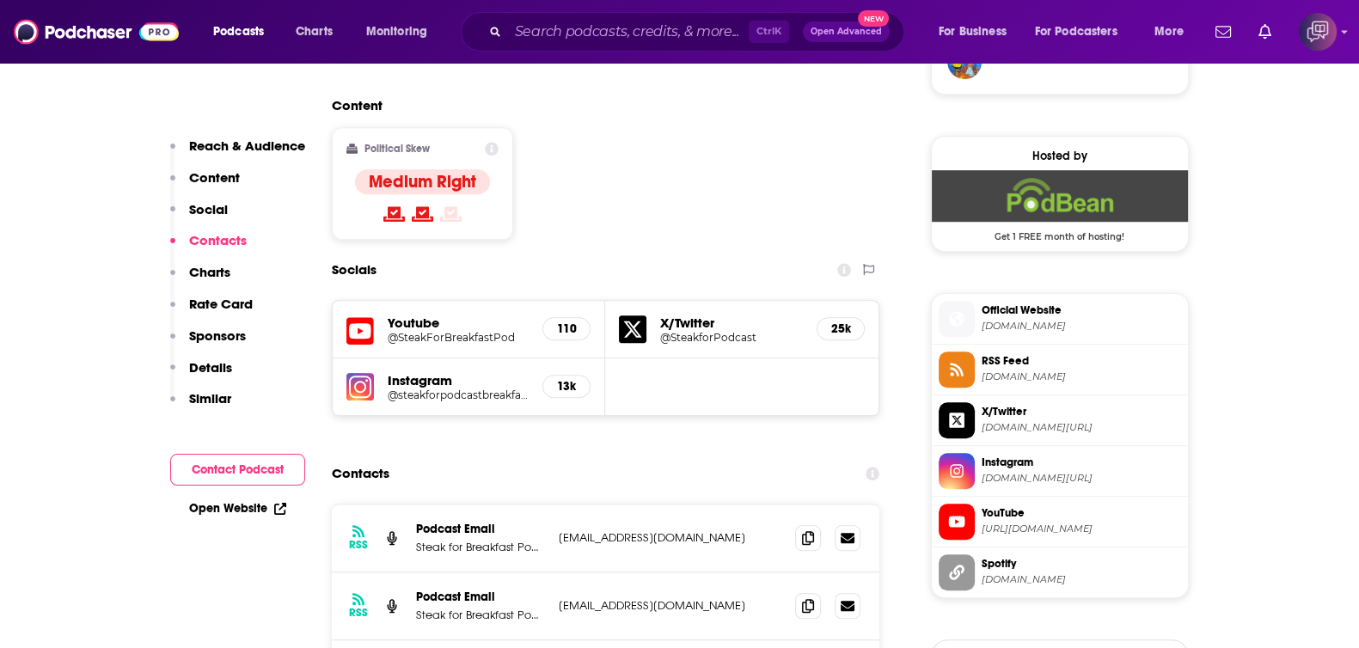
scroll to position [1289, 0]
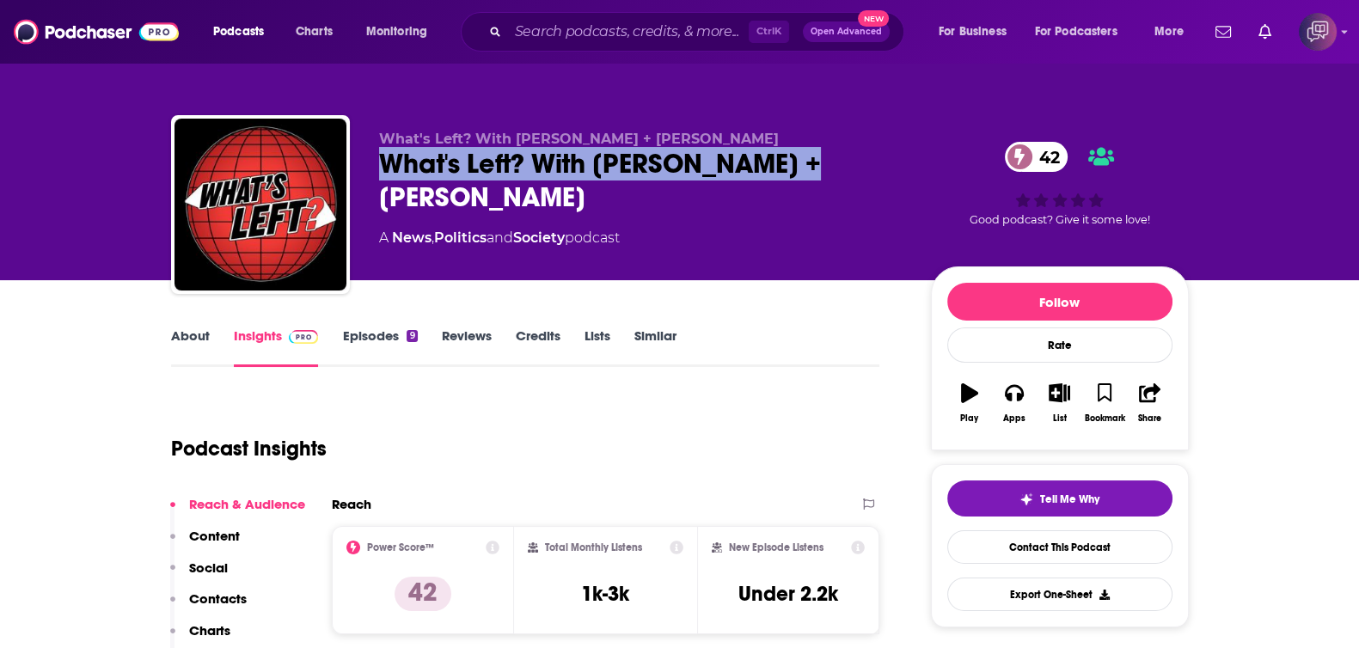
drag, startPoint x: 478, startPoint y: 157, endPoint x: 832, endPoint y: 170, distance: 354.4
click at [832, 170] on div "What's Left? With [PERSON_NAME] + [PERSON_NAME] What's Left? With [PERSON_NAME]…" at bounding box center [680, 208] width 1018 height 186
click at [196, 328] on link "About" at bounding box center [190, 348] width 39 height 40
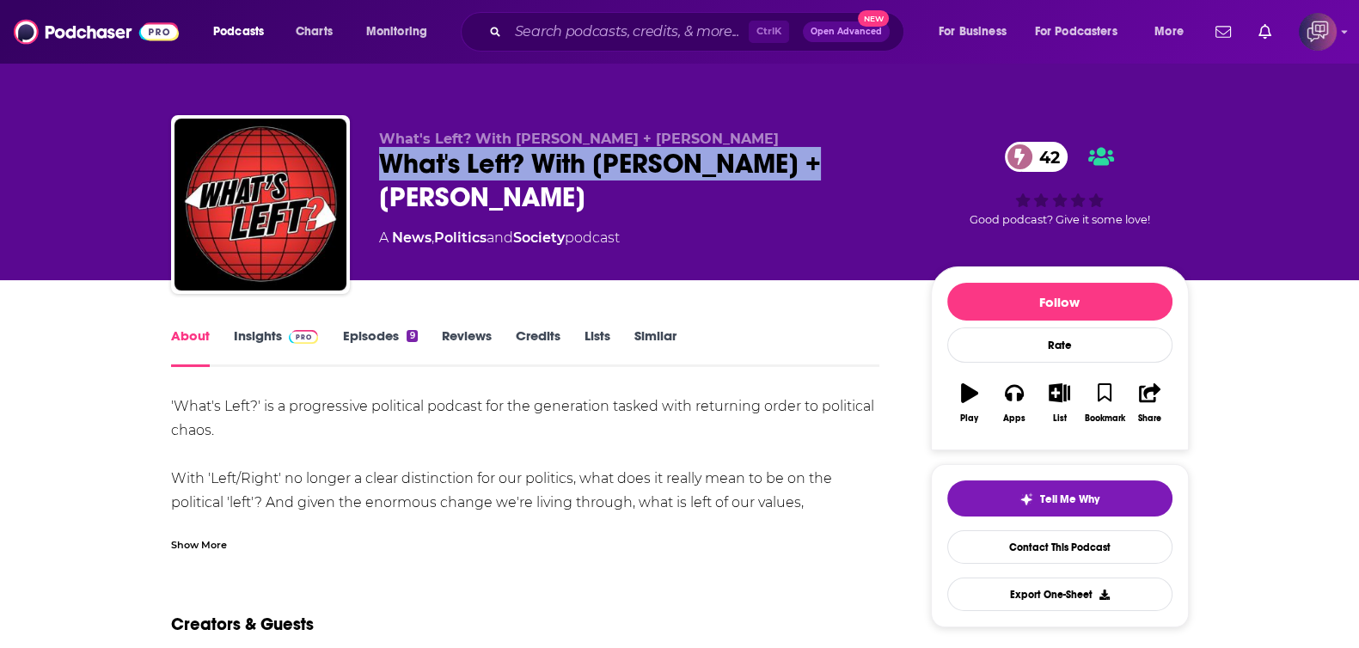
drag, startPoint x: 454, startPoint y: 152, endPoint x: 860, endPoint y: 160, distance: 406.7
click at [860, 160] on div "What's Left? With [PERSON_NAME] + [PERSON_NAME] What's Left? With [PERSON_NAME]…" at bounding box center [680, 208] width 1018 height 186
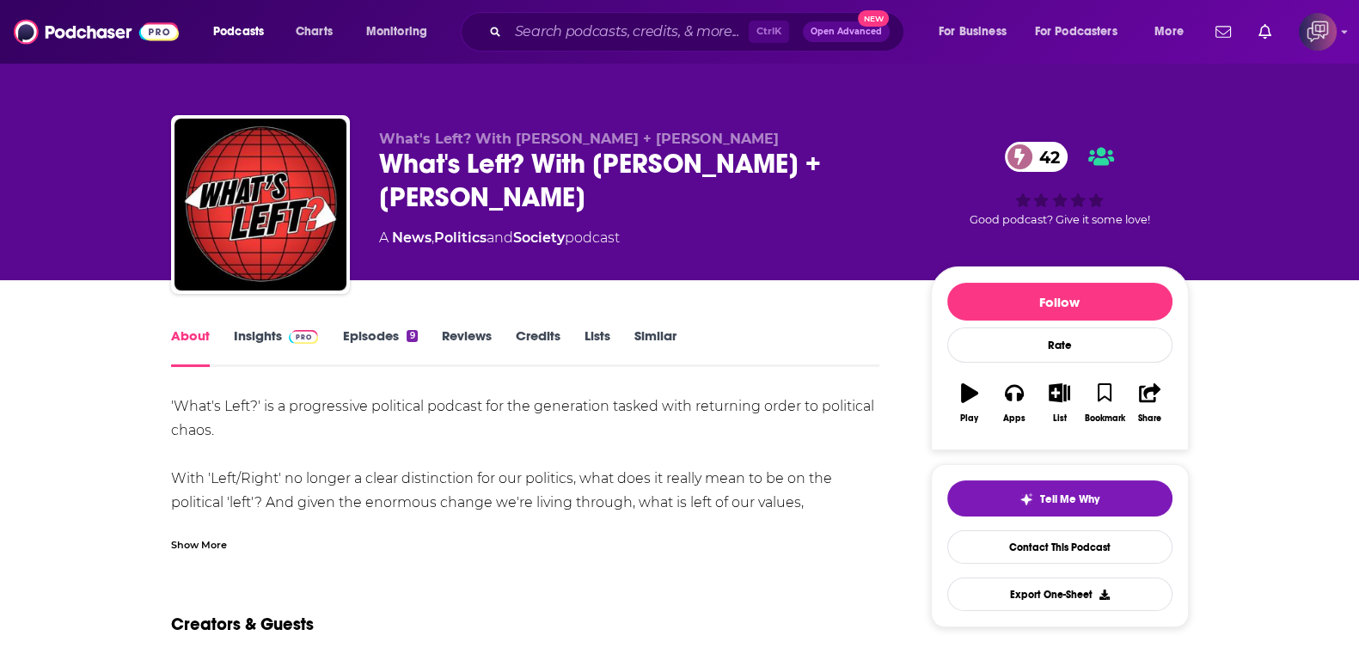
click at [196, 543] on div "Show More" at bounding box center [199, 544] width 56 height 16
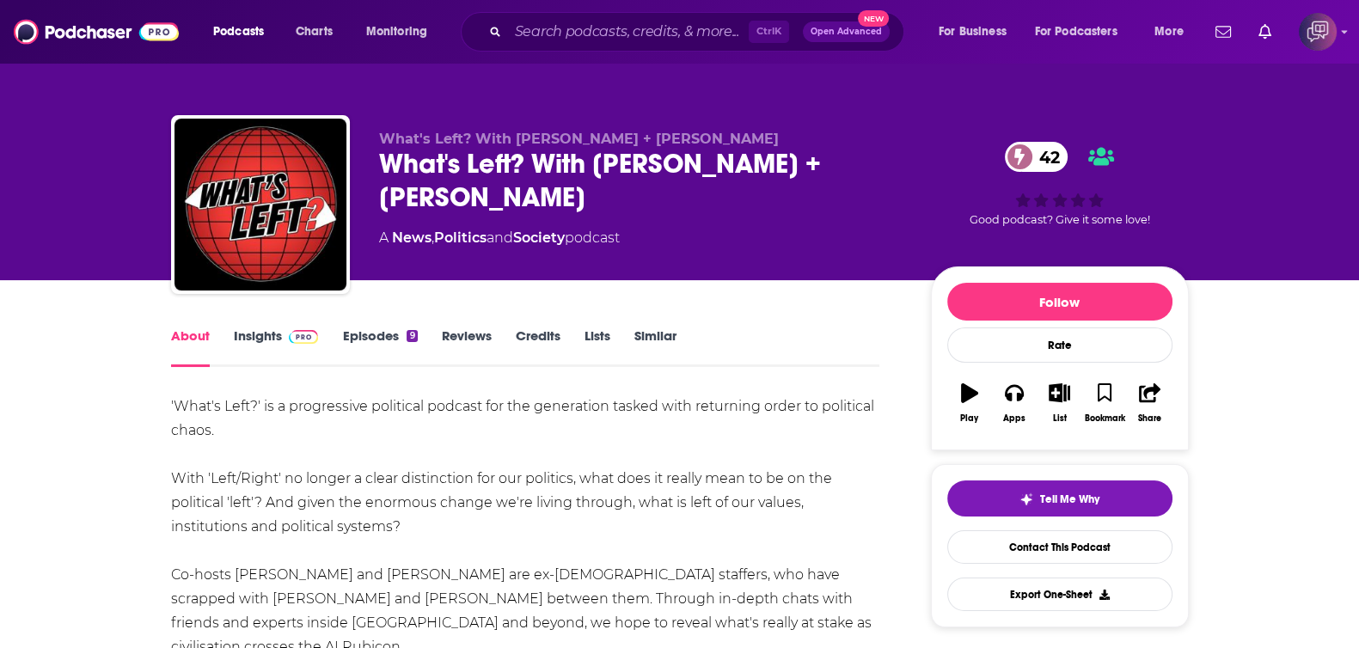
click at [276, 341] on link "Insights" at bounding box center [276, 348] width 85 height 40
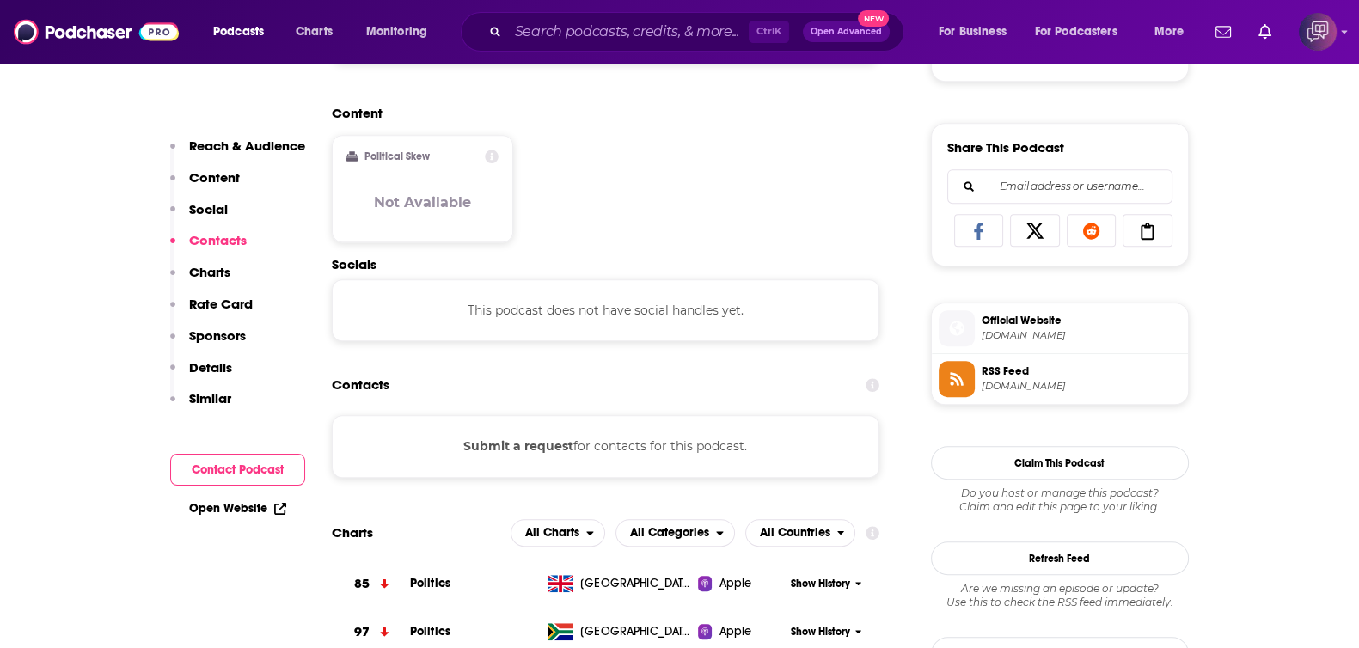
scroll to position [967, 0]
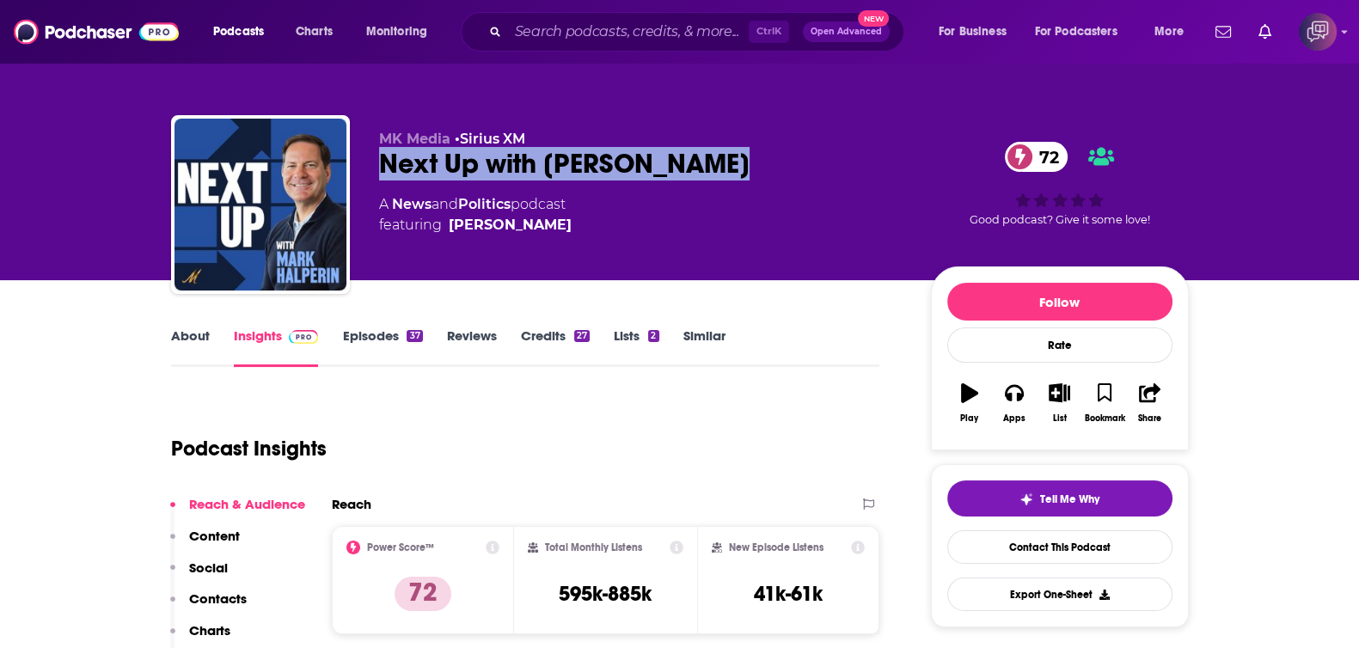
drag, startPoint x: 381, startPoint y: 163, endPoint x: 801, endPoint y: 174, distance: 420.5
click at [801, 174] on div "Next Up with [PERSON_NAME] 72" at bounding box center [641, 164] width 524 height 34
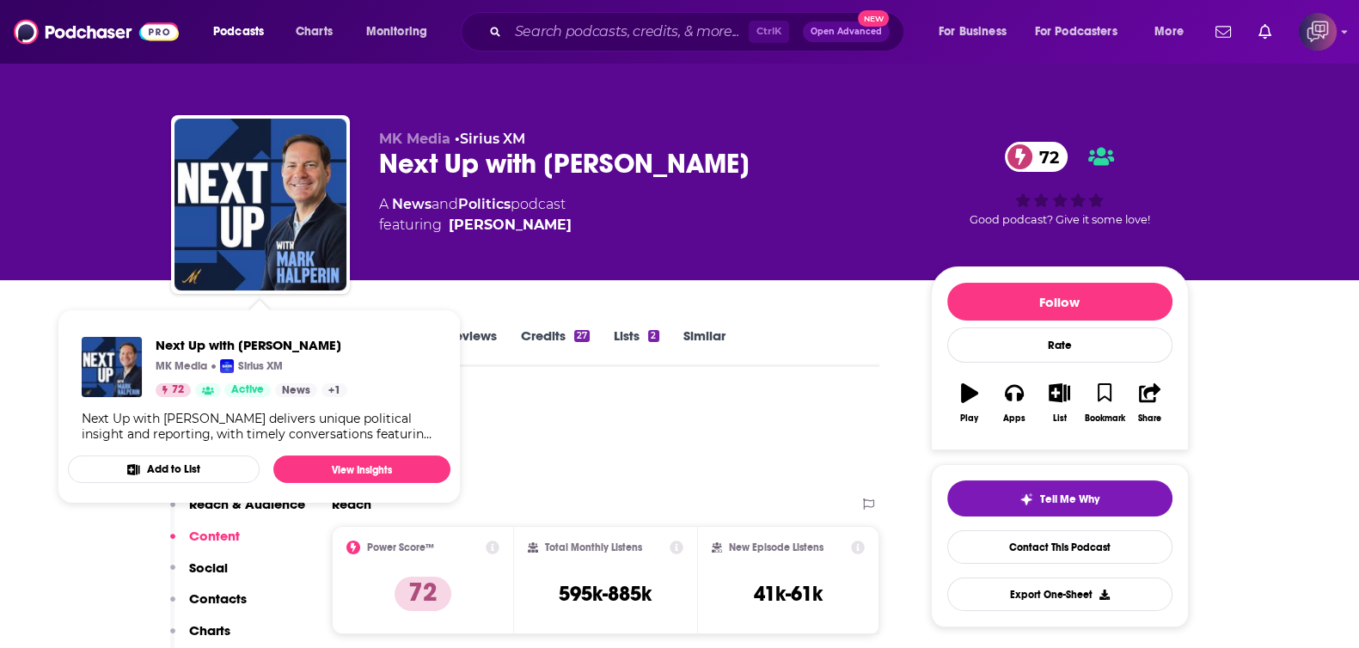
click at [47, 242] on div "MK Media • Sirius XM Next Up with Mark Halperin 72 A News and Politics podcast …" at bounding box center [679, 140] width 1359 height 280
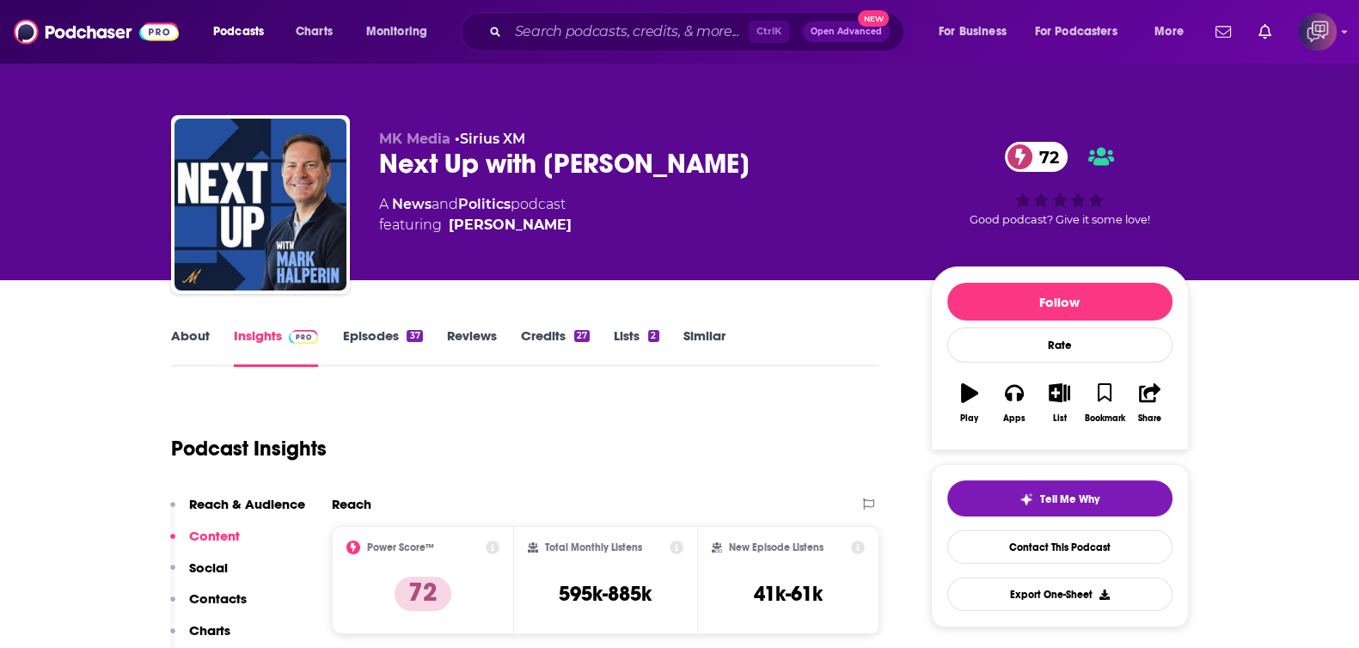
click at [184, 333] on link "About" at bounding box center [190, 348] width 39 height 40
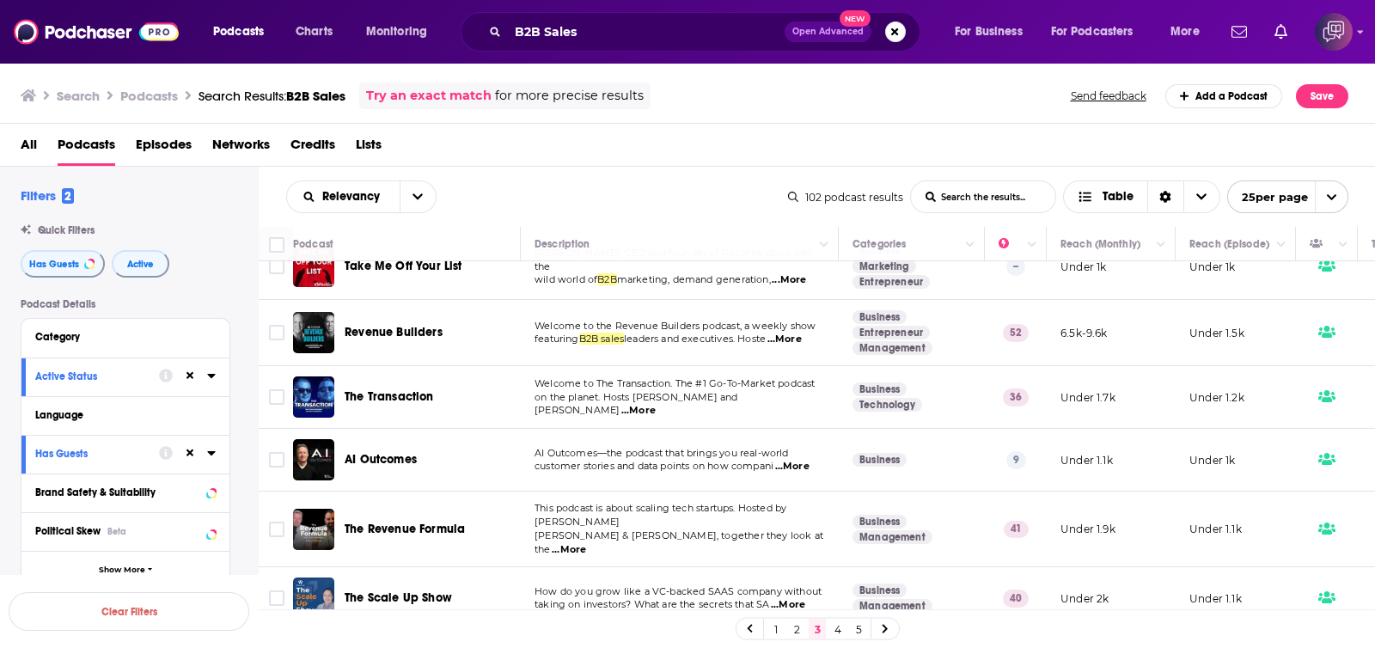
scroll to position [859, 0]
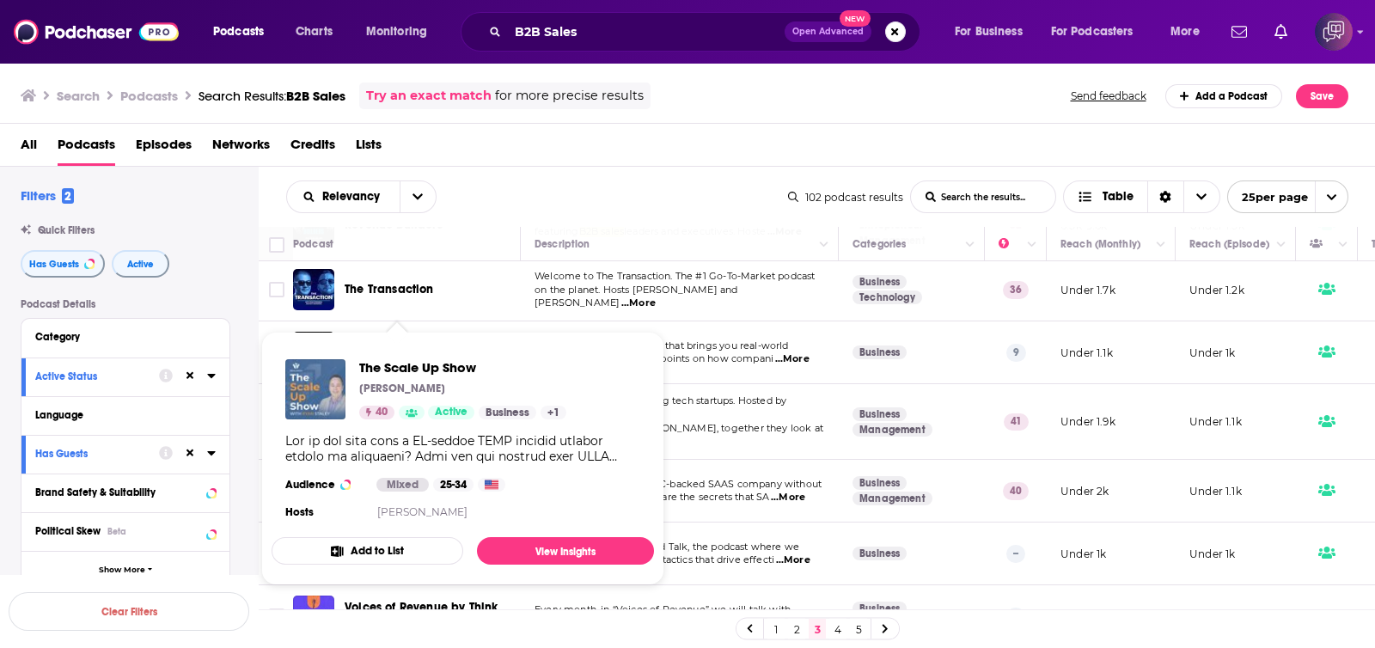
drag, startPoint x: 426, startPoint y: 464, endPoint x: 310, endPoint y: 396, distance: 133.7
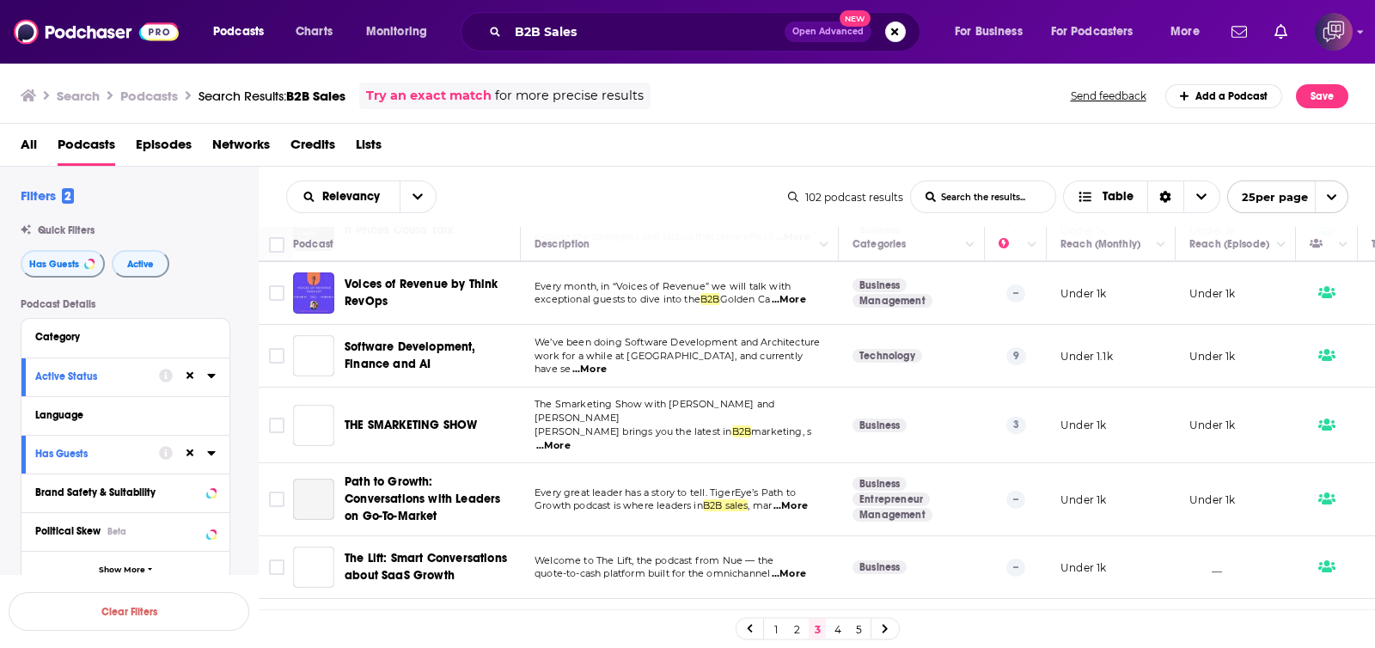
scroll to position [1270, 0]
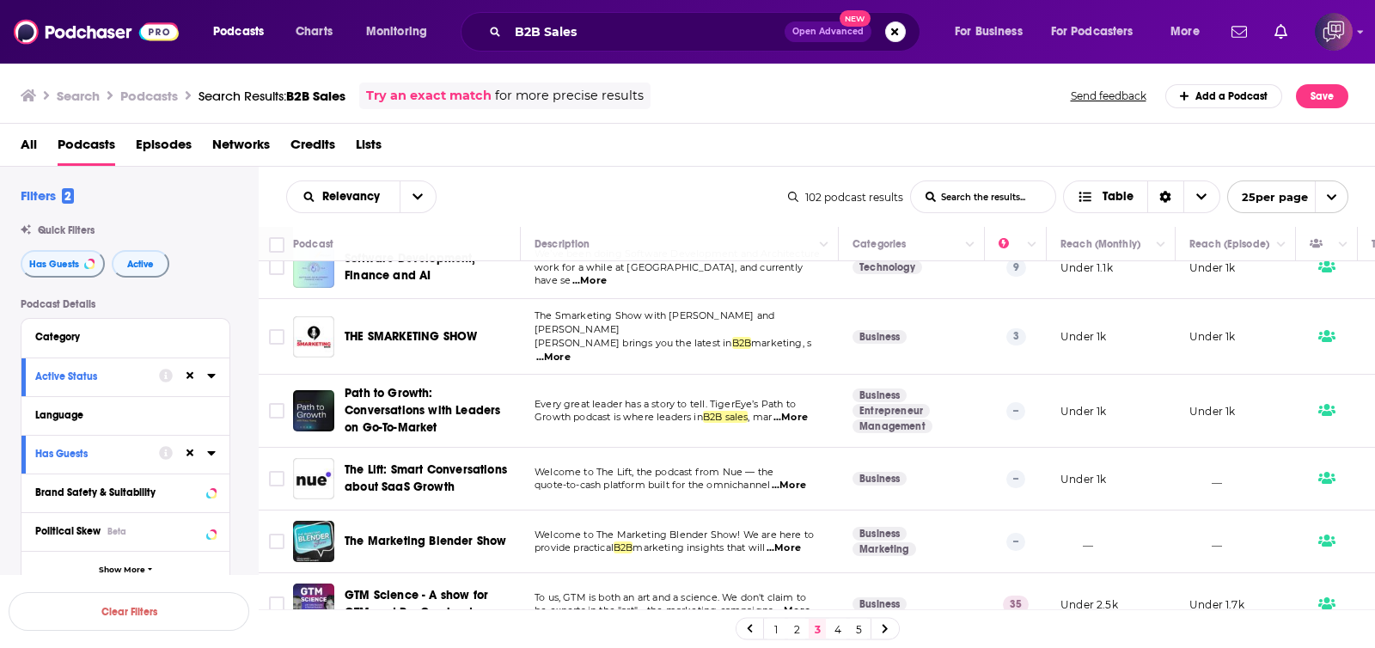
click at [838, 634] on link "4" at bounding box center [838, 629] width 17 height 21
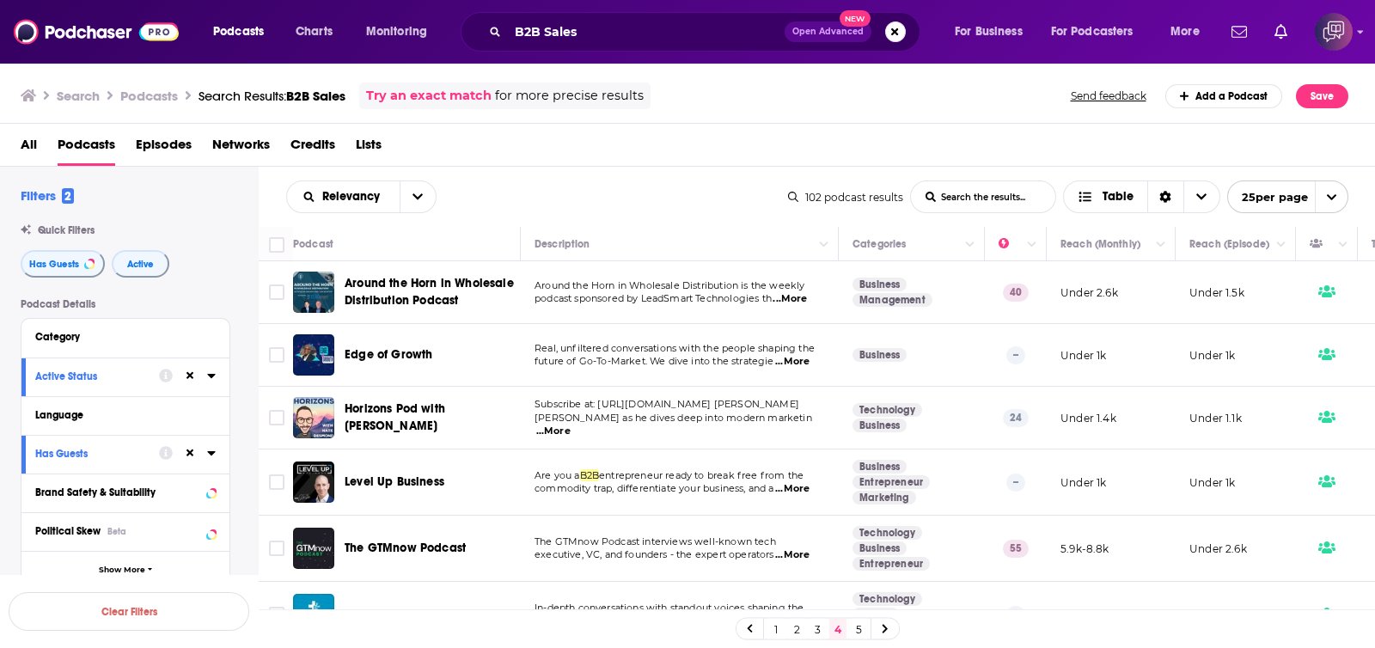
scroll to position [107, 0]
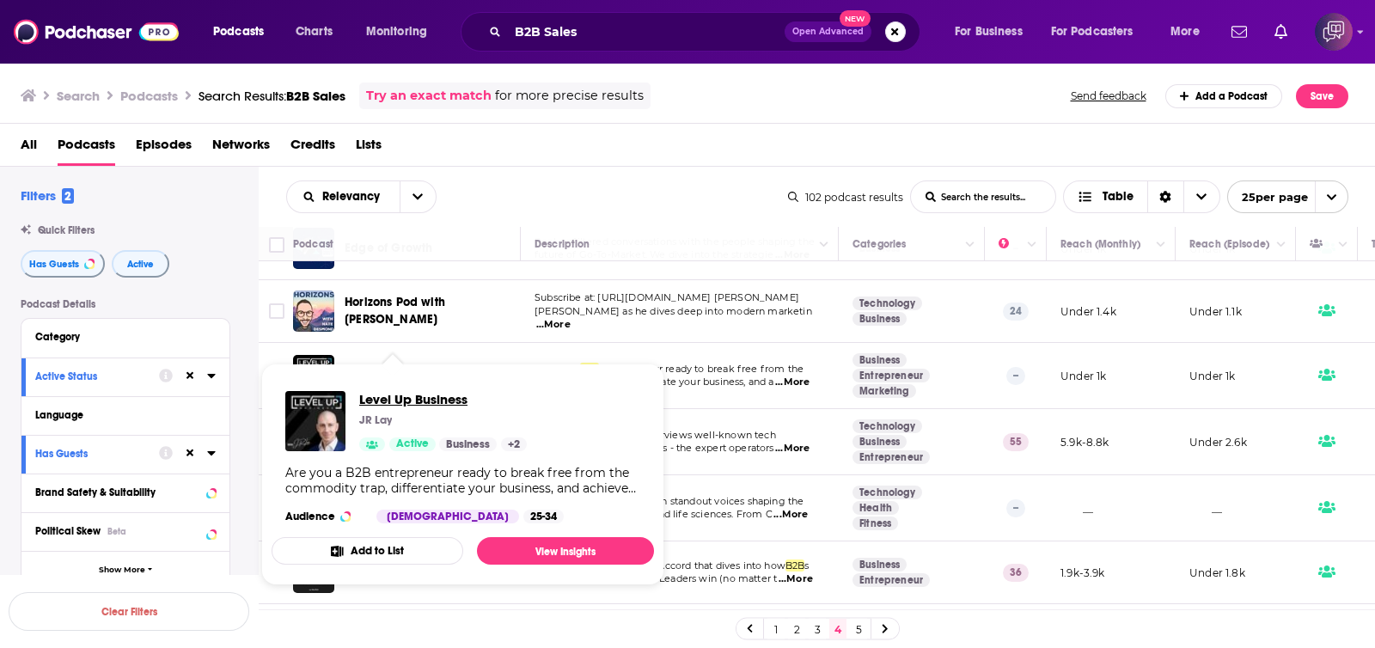
drag, startPoint x: 401, startPoint y: 375, endPoint x: 364, endPoint y: 400, distance: 45.3
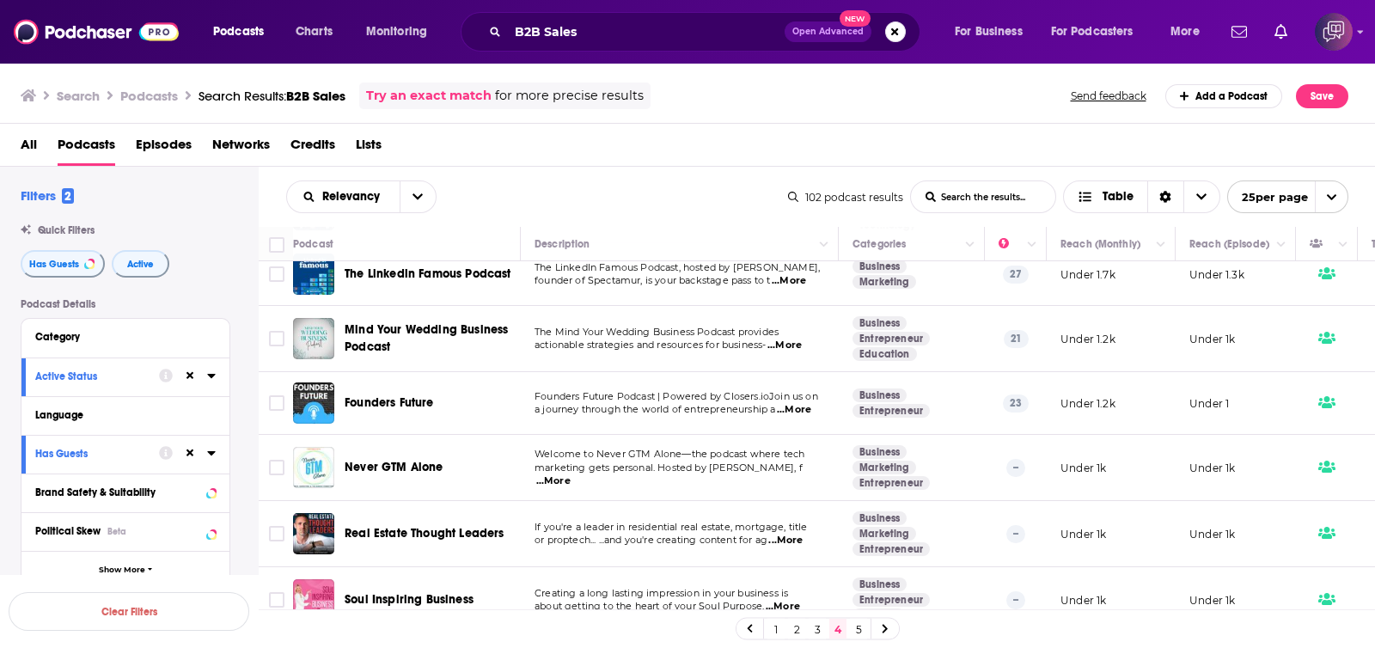
scroll to position [1281, 0]
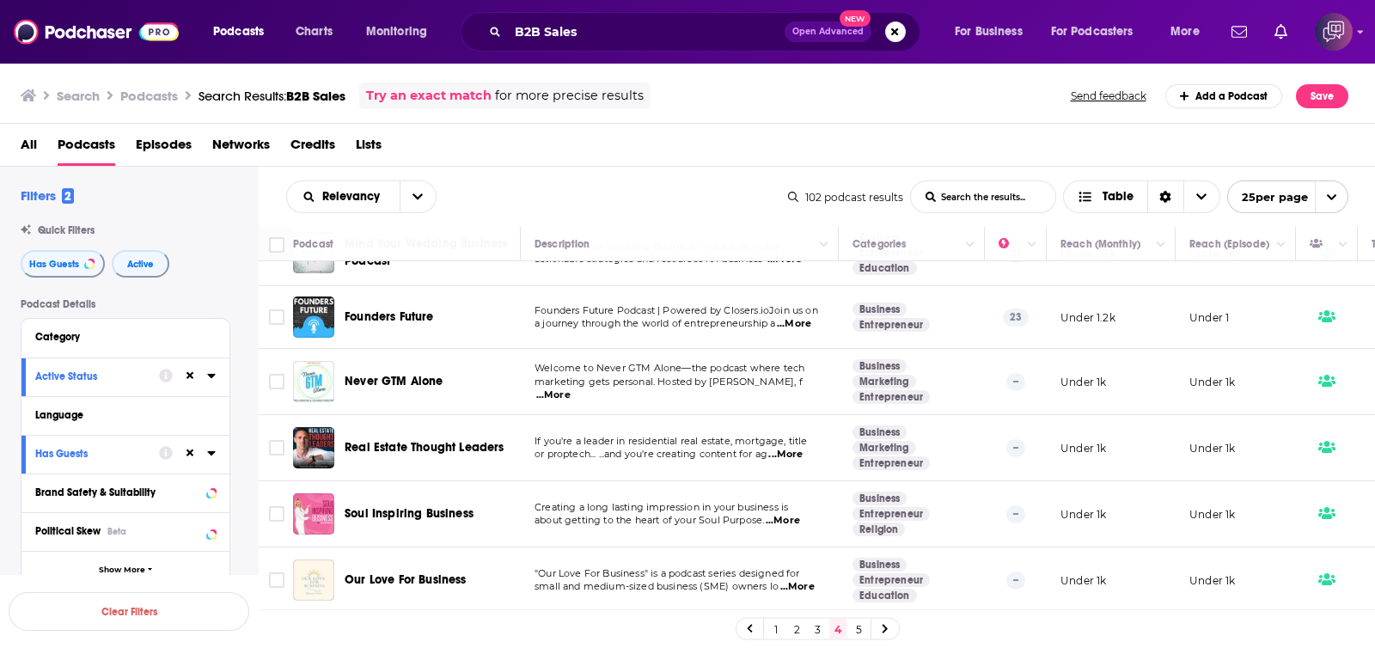
click at [860, 623] on link "5" at bounding box center [858, 629] width 17 height 21
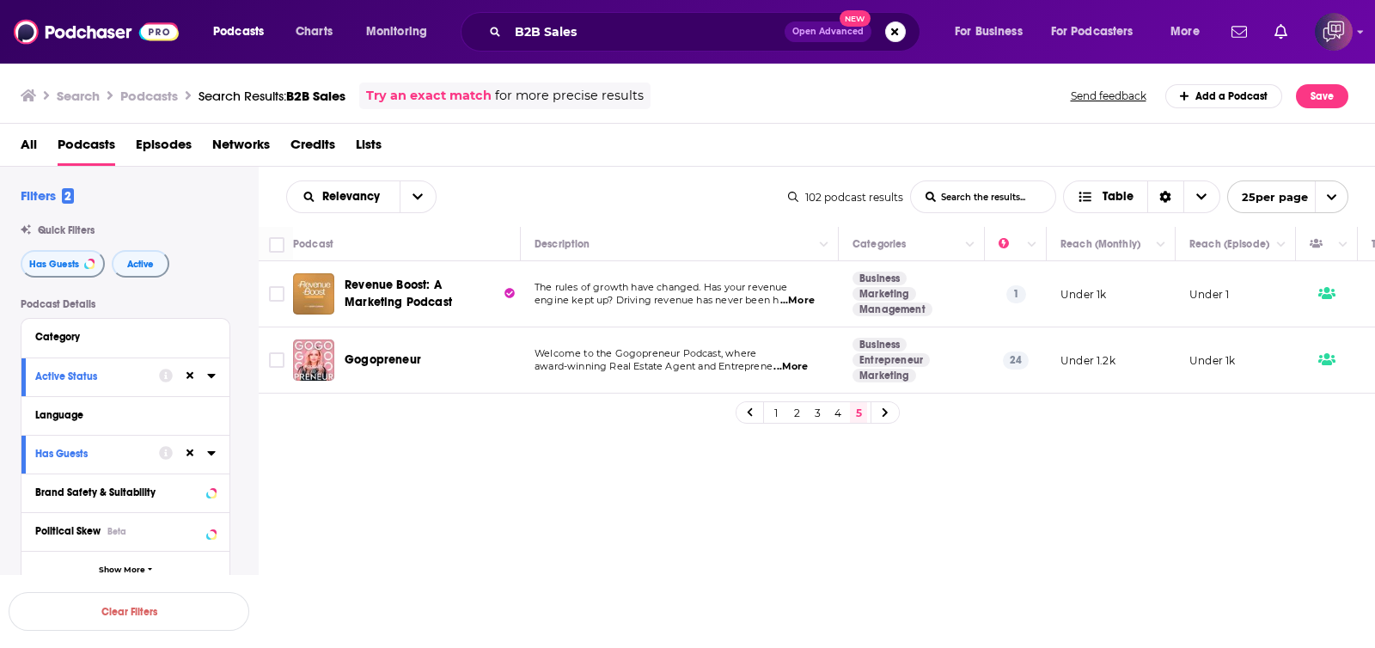
click at [811, 28] on span "Open Advanced" at bounding box center [828, 32] width 71 height 9
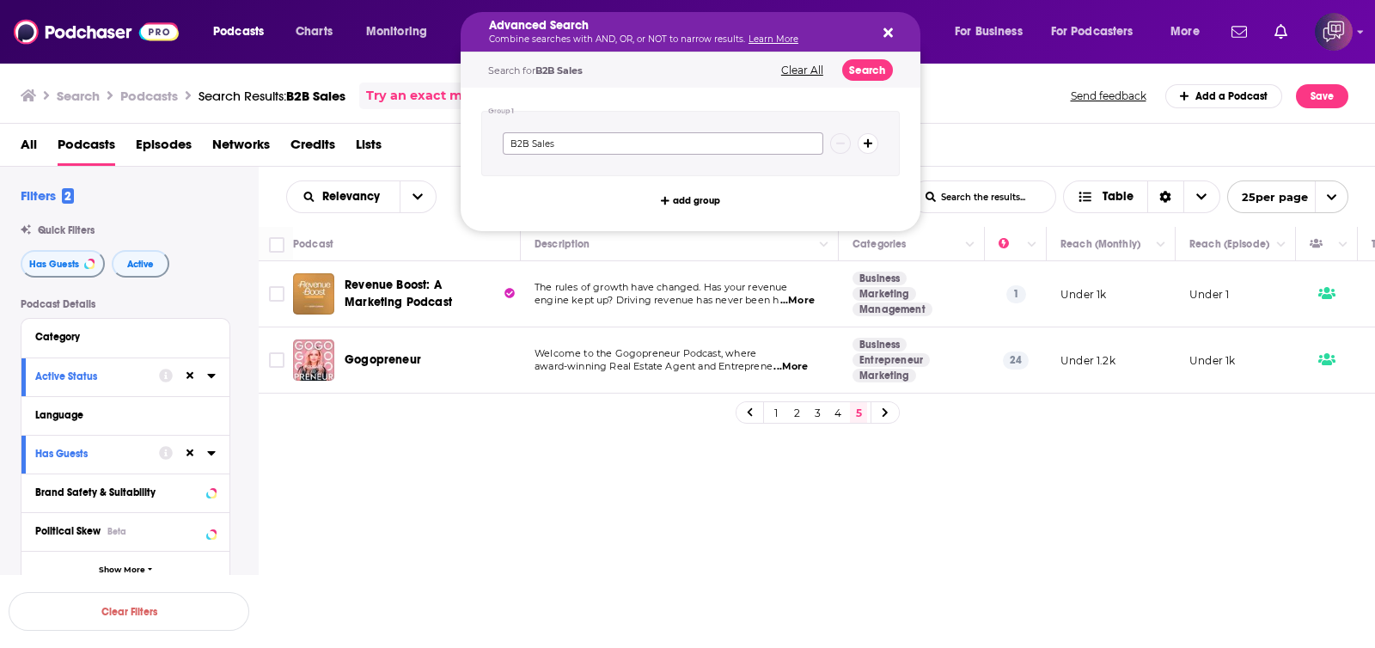
click at [697, 141] on input "B2B Sales" at bounding box center [663, 143] width 321 height 22
drag, startPoint x: 683, startPoint y: 152, endPoint x: 445, endPoint y: 145, distance: 237.3
click at [413, 156] on div "Podcasts Charts Monitoring Advanced Search Combine searches with AND, OR, or NO…" at bounding box center [687, 324] width 1375 height 648
paste input "sales practitioner"
type input "sales practitioner"
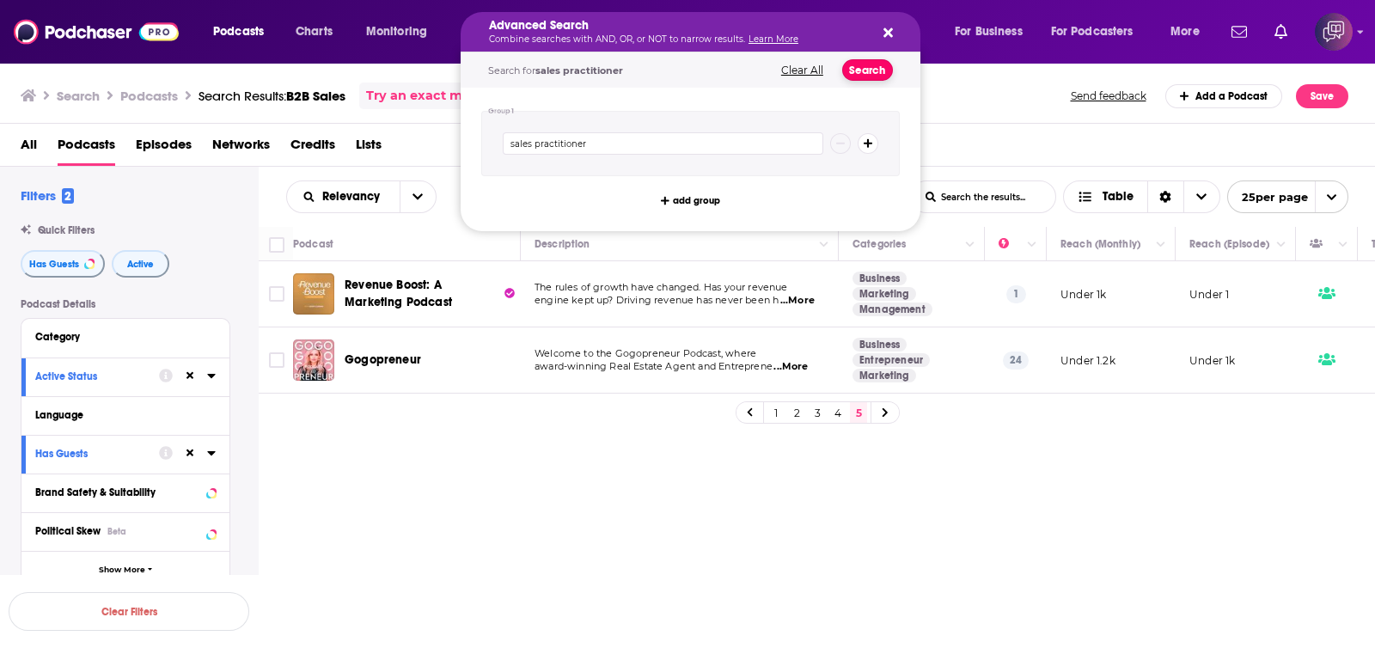
click at [874, 71] on button "Search" at bounding box center [867, 69] width 51 height 21
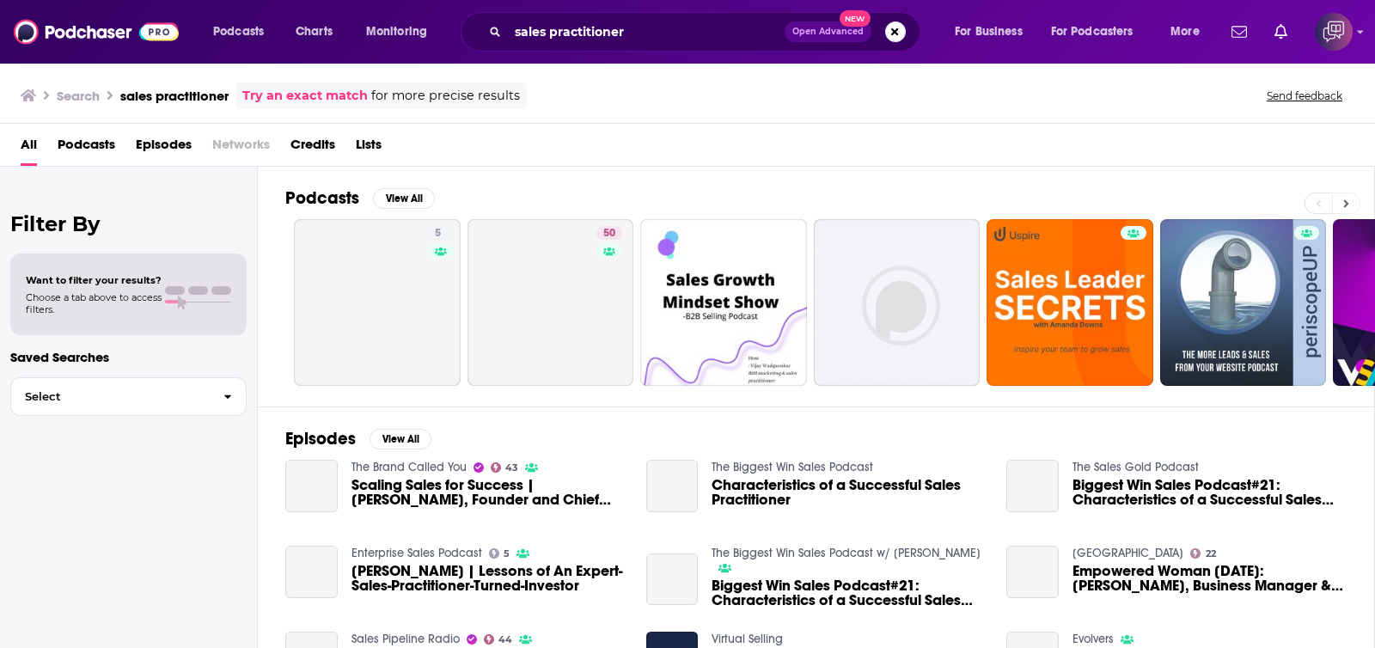
click at [1350, 204] on button at bounding box center [1346, 203] width 28 height 21
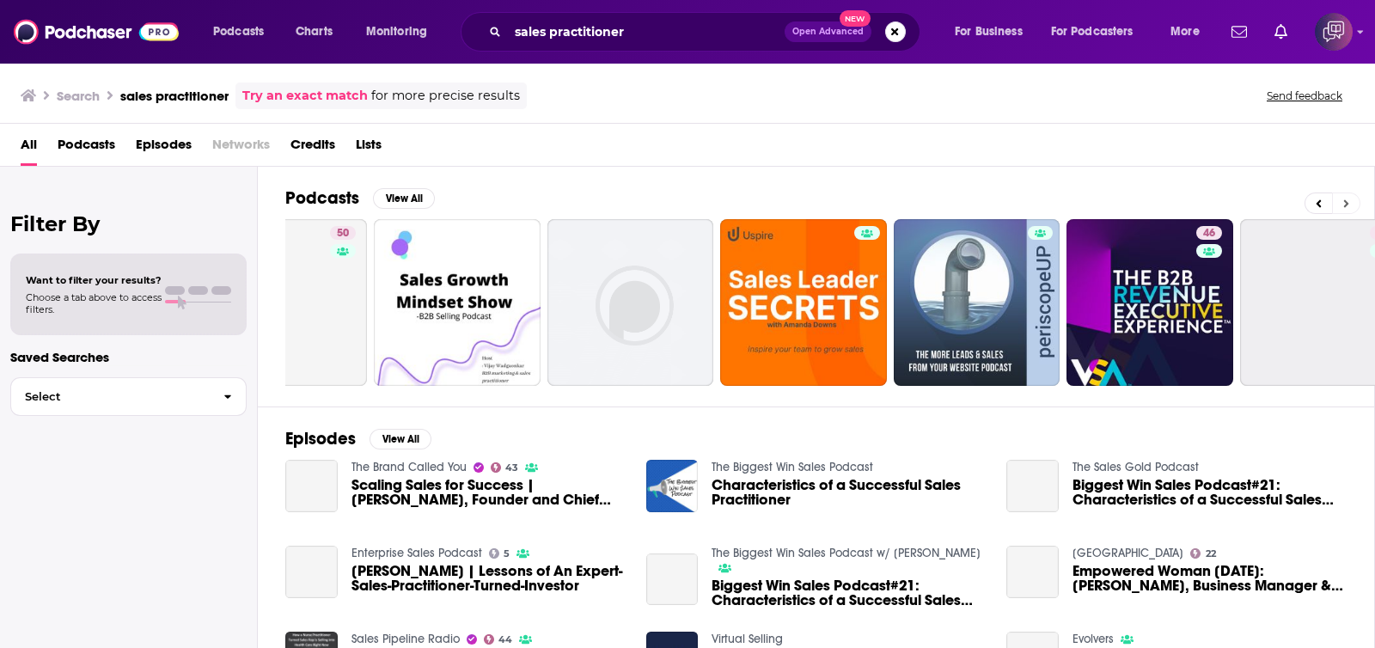
click at [1350, 204] on button at bounding box center [1346, 203] width 28 height 21
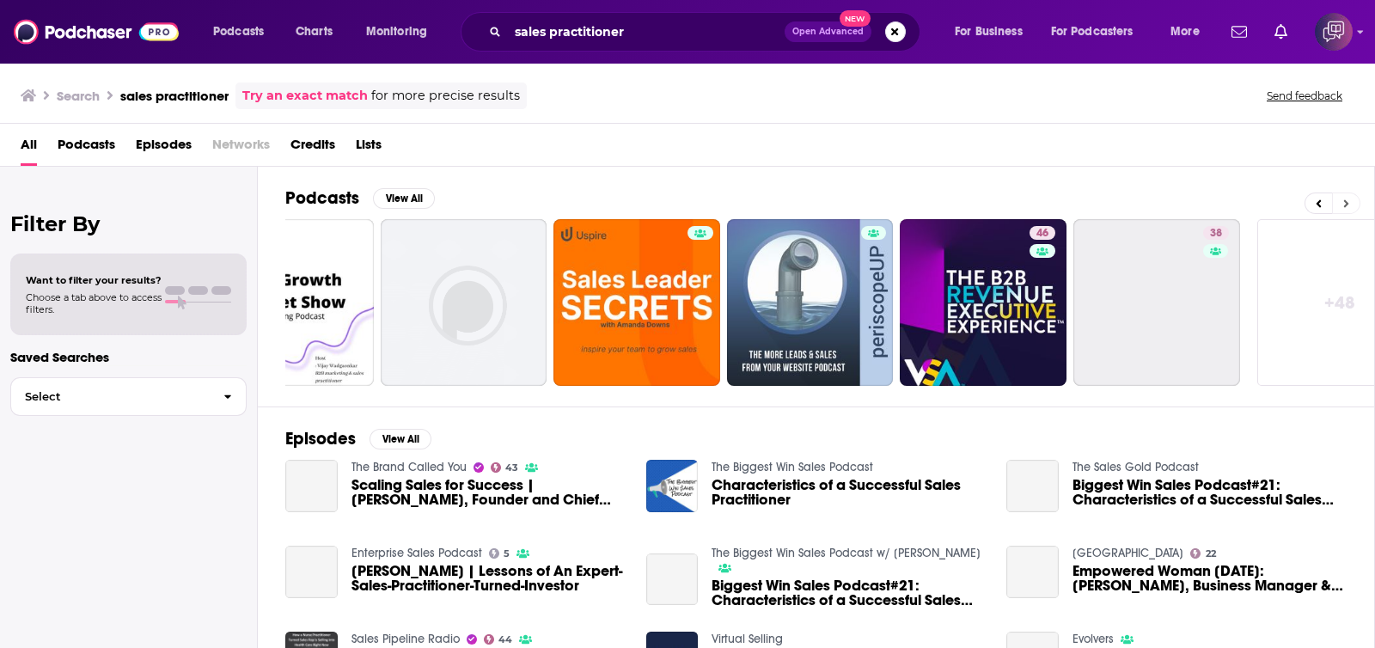
click at [1350, 204] on button at bounding box center [1346, 203] width 28 height 21
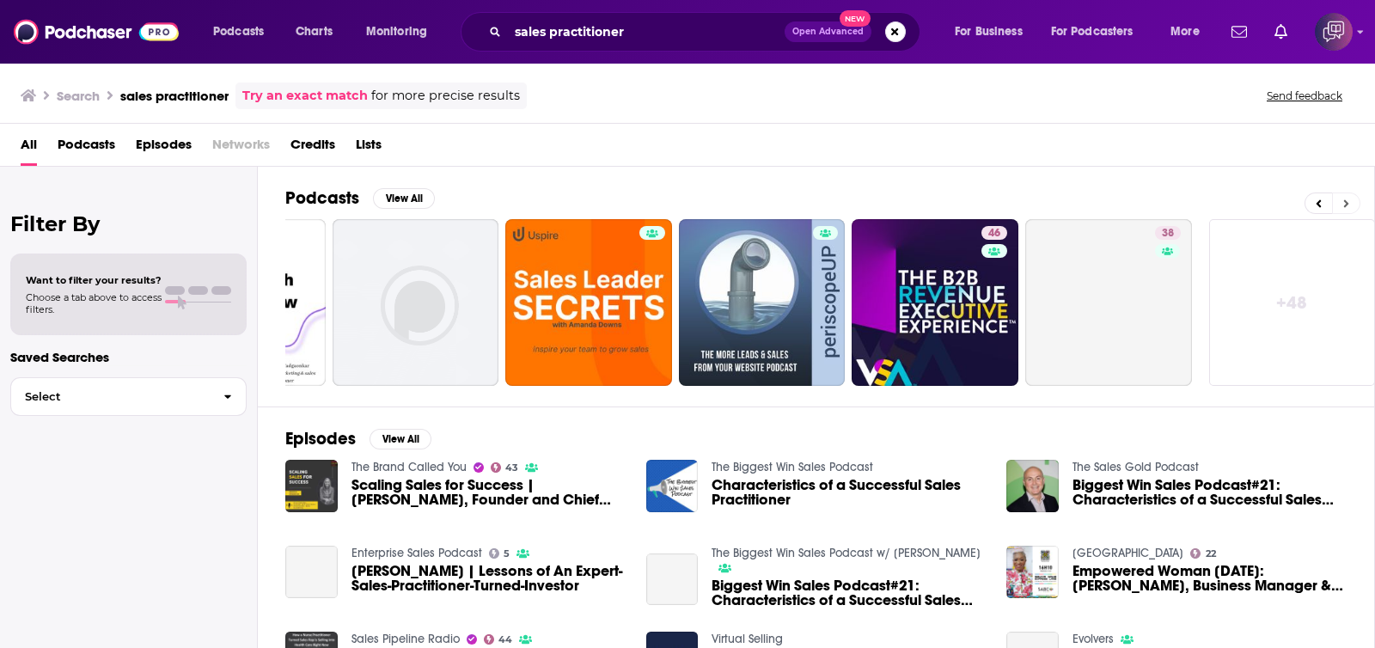
scroll to position [0, 488]
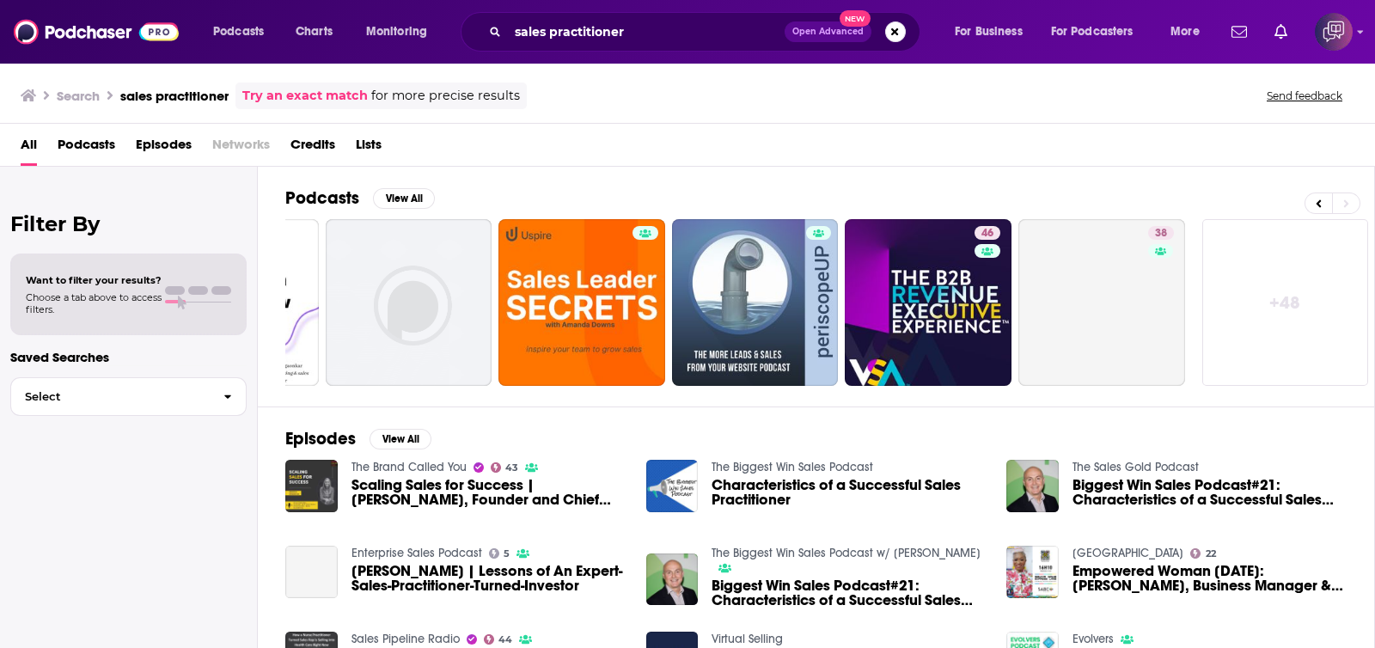
click at [1314, 281] on link "+ 48" at bounding box center [1286, 302] width 167 height 167
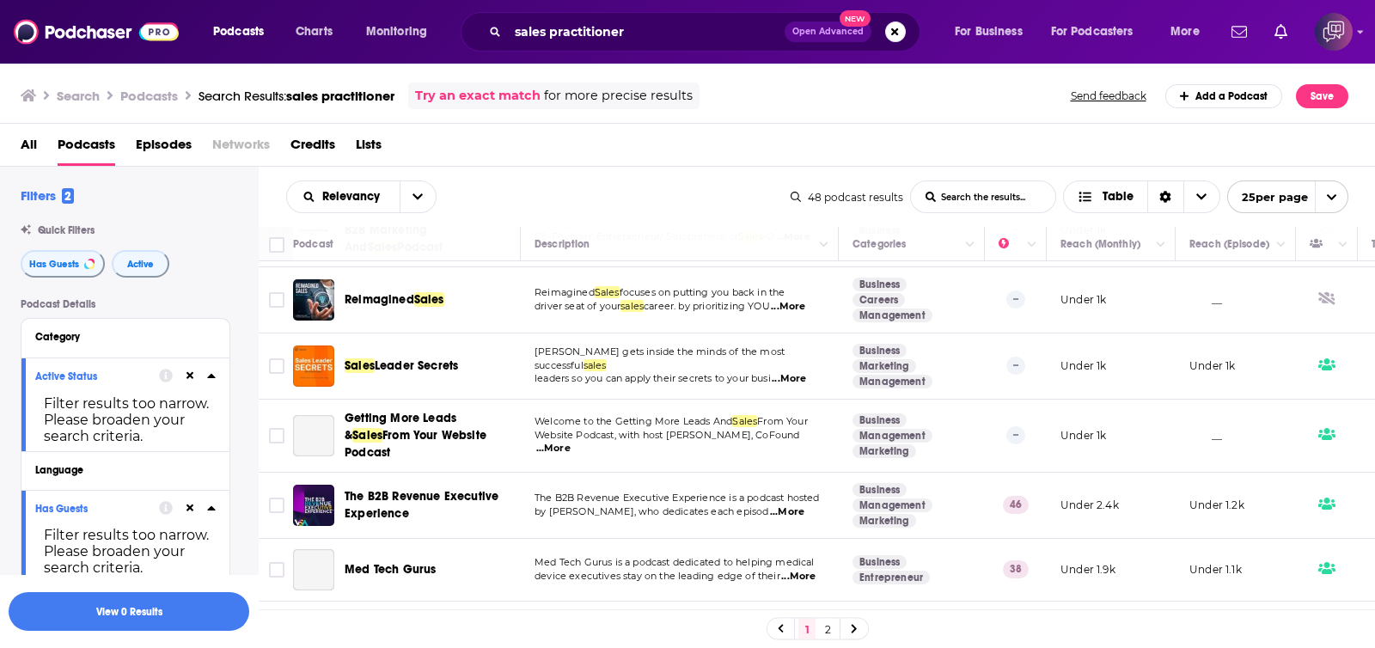
scroll to position [322, 0]
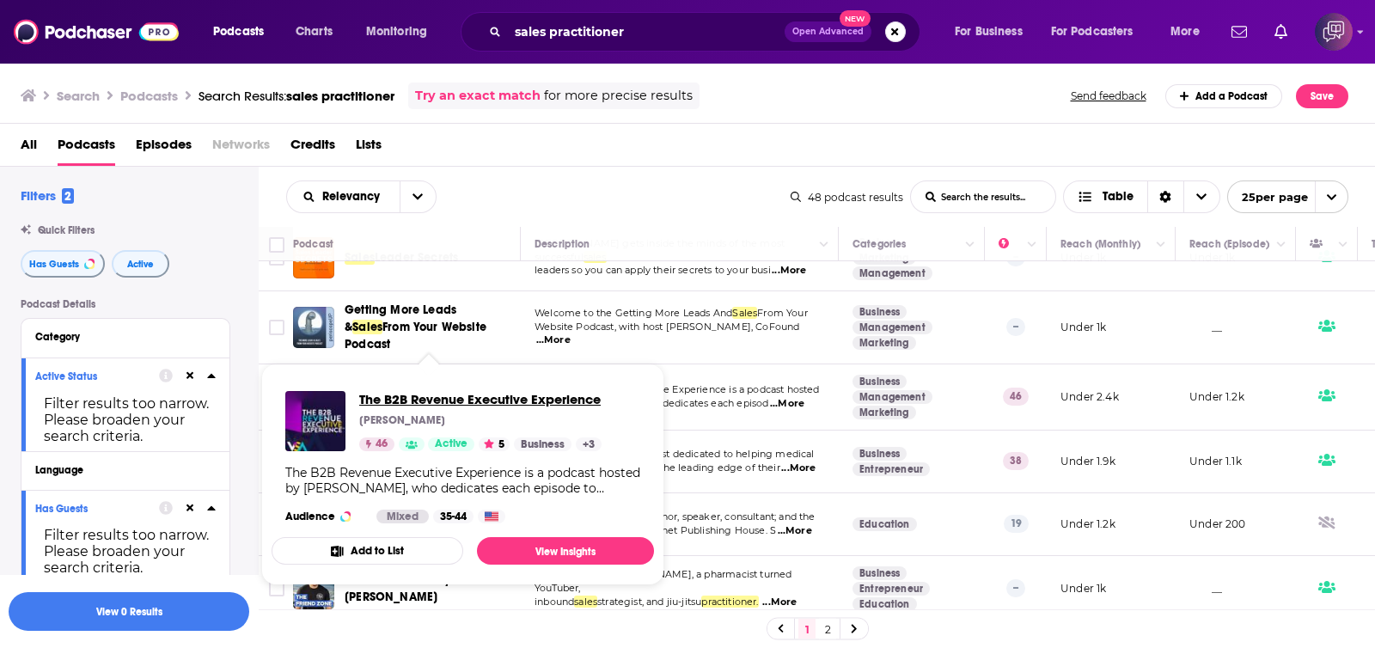
drag, startPoint x: 443, startPoint y: 373, endPoint x: 374, endPoint y: 394, distance: 71.8
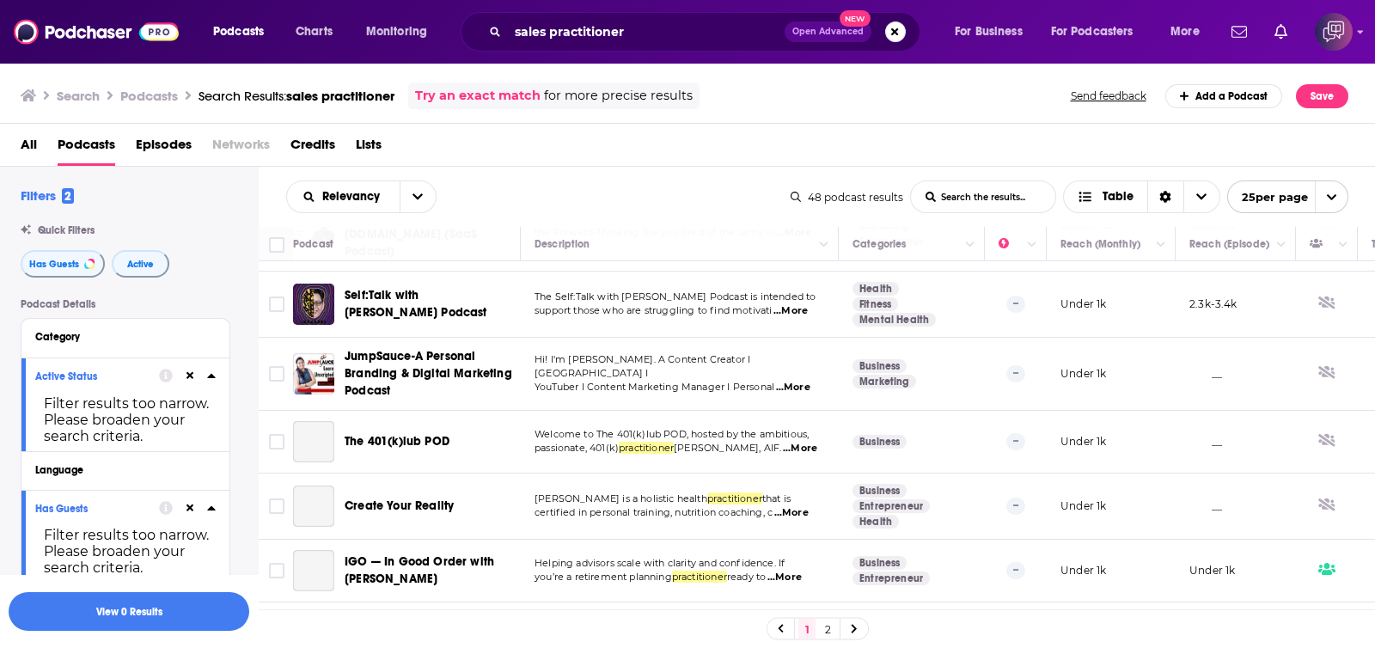
scroll to position [1326, 0]
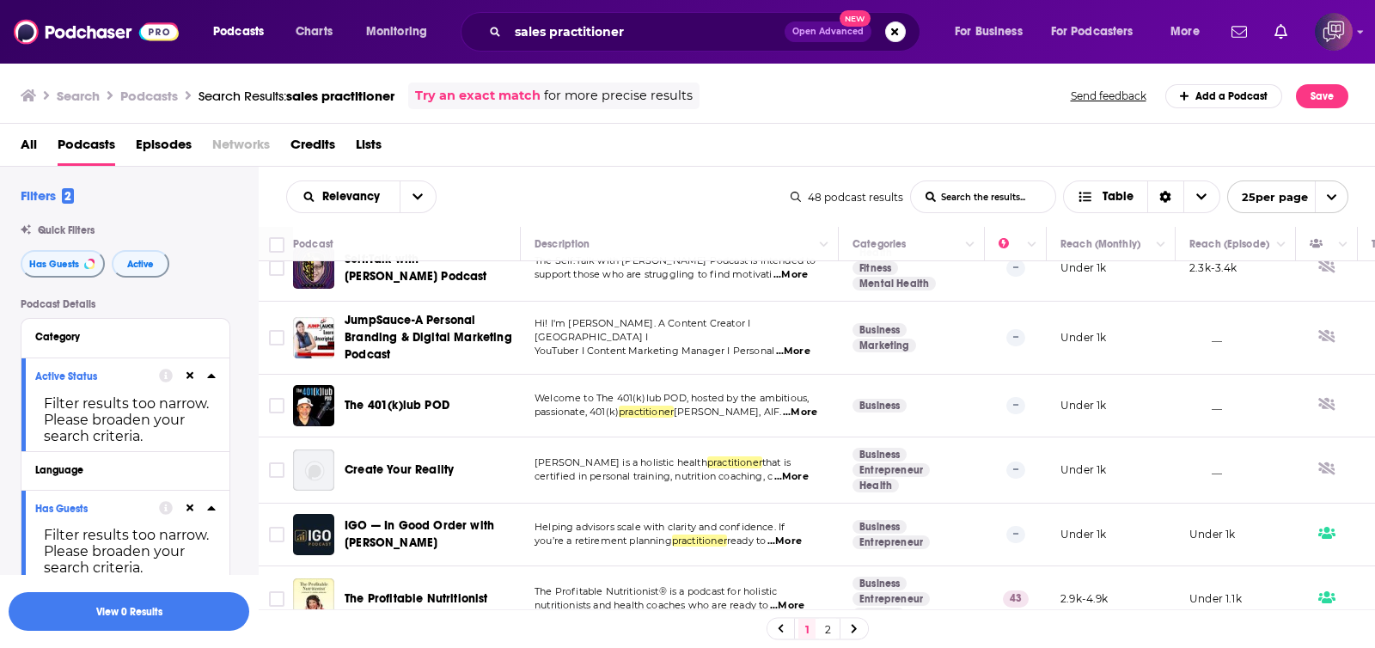
click at [830, 623] on link "2" at bounding box center [827, 629] width 17 height 21
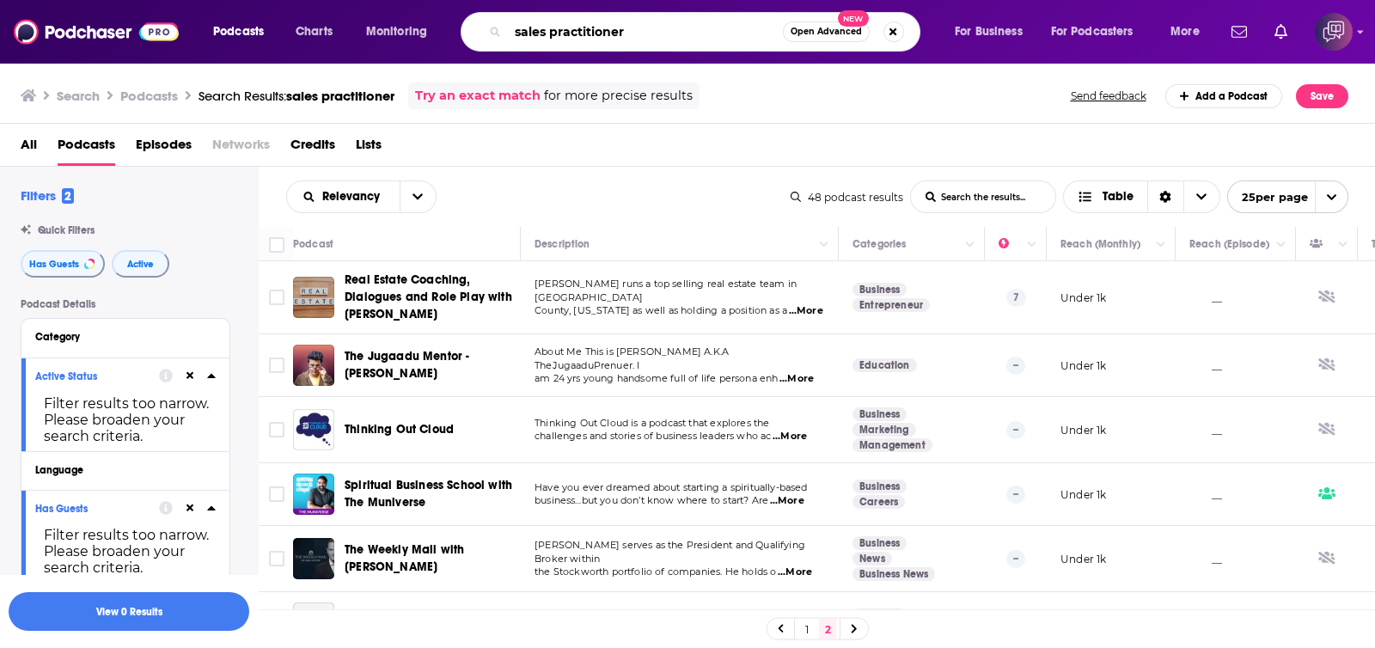
click at [675, 23] on input "sales practitioner" at bounding box center [645, 32] width 275 height 28
click at [809, 38] on button "Open Advanced New" at bounding box center [826, 31] width 87 height 21
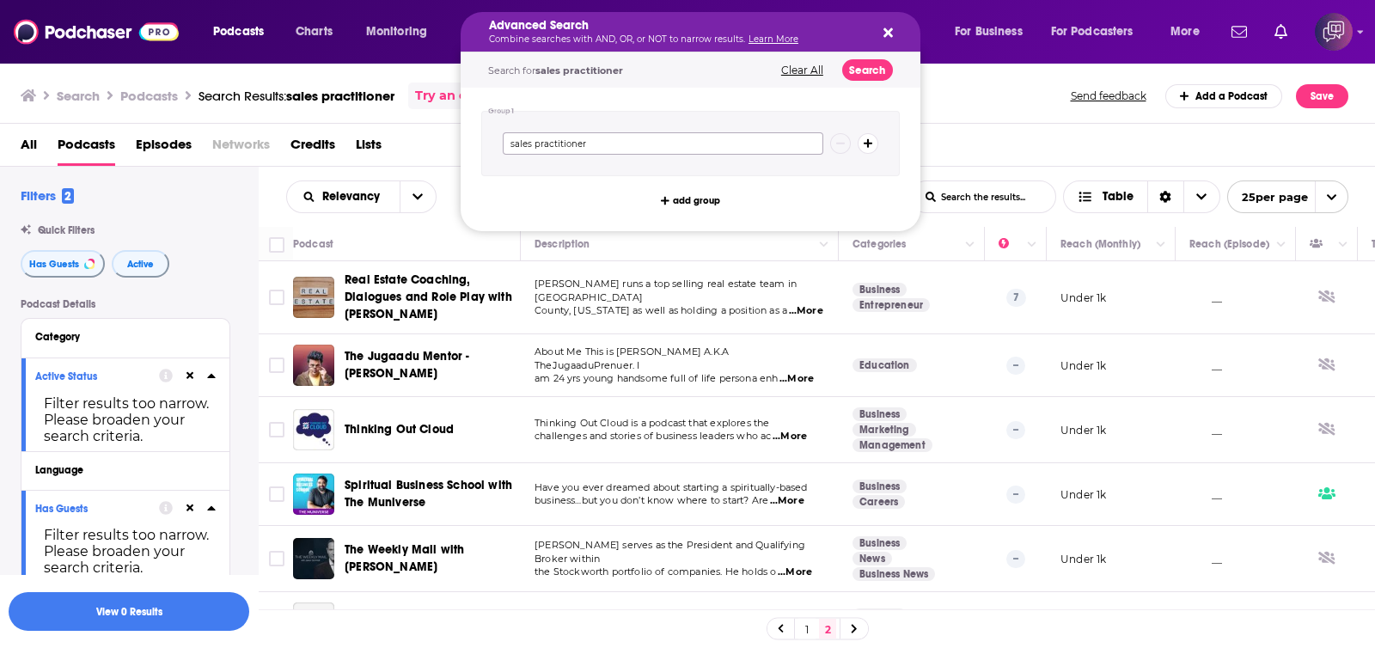
drag, startPoint x: 739, startPoint y: 134, endPoint x: 546, endPoint y: 131, distance: 193.4
click at [461, 148] on div "Group 1 sales practitioner add group" at bounding box center [691, 160] width 460 height 144
paste input "care"
type input "sales career"
click at [882, 73] on button "Search" at bounding box center [867, 69] width 51 height 21
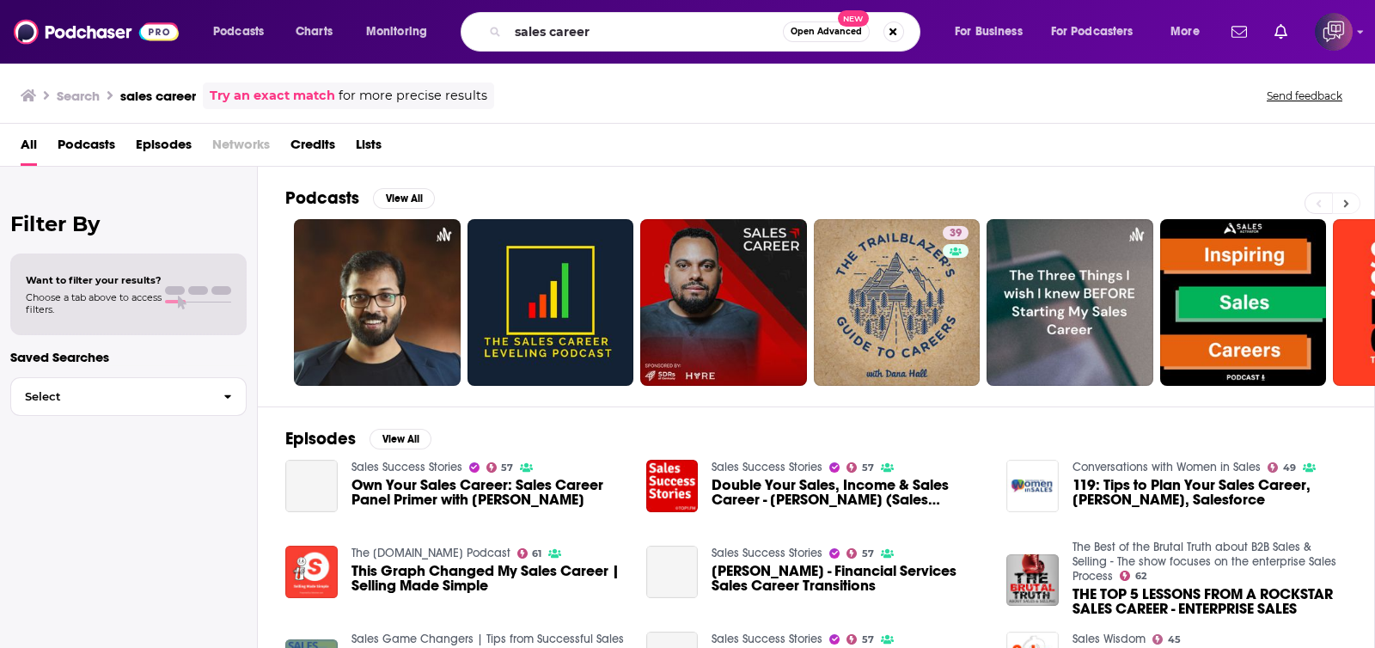
click at [1354, 196] on button at bounding box center [1346, 203] width 28 height 21
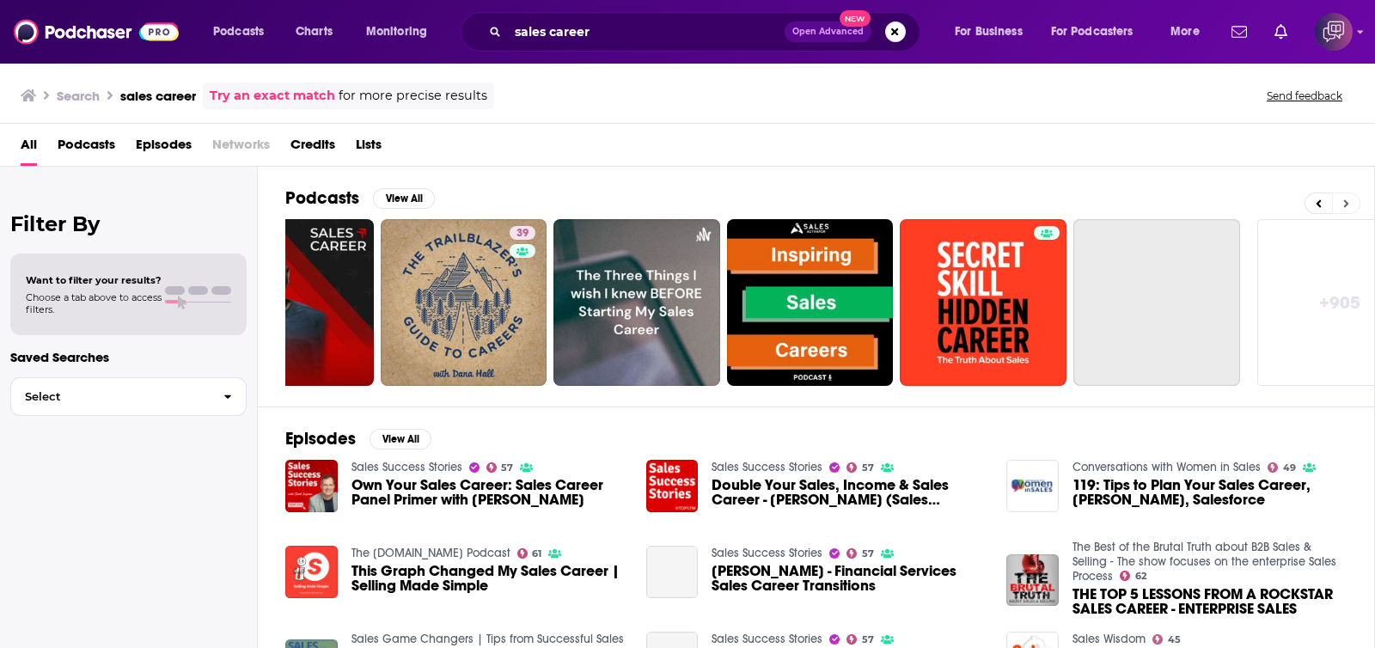
click at [1354, 196] on button at bounding box center [1346, 203] width 28 height 21
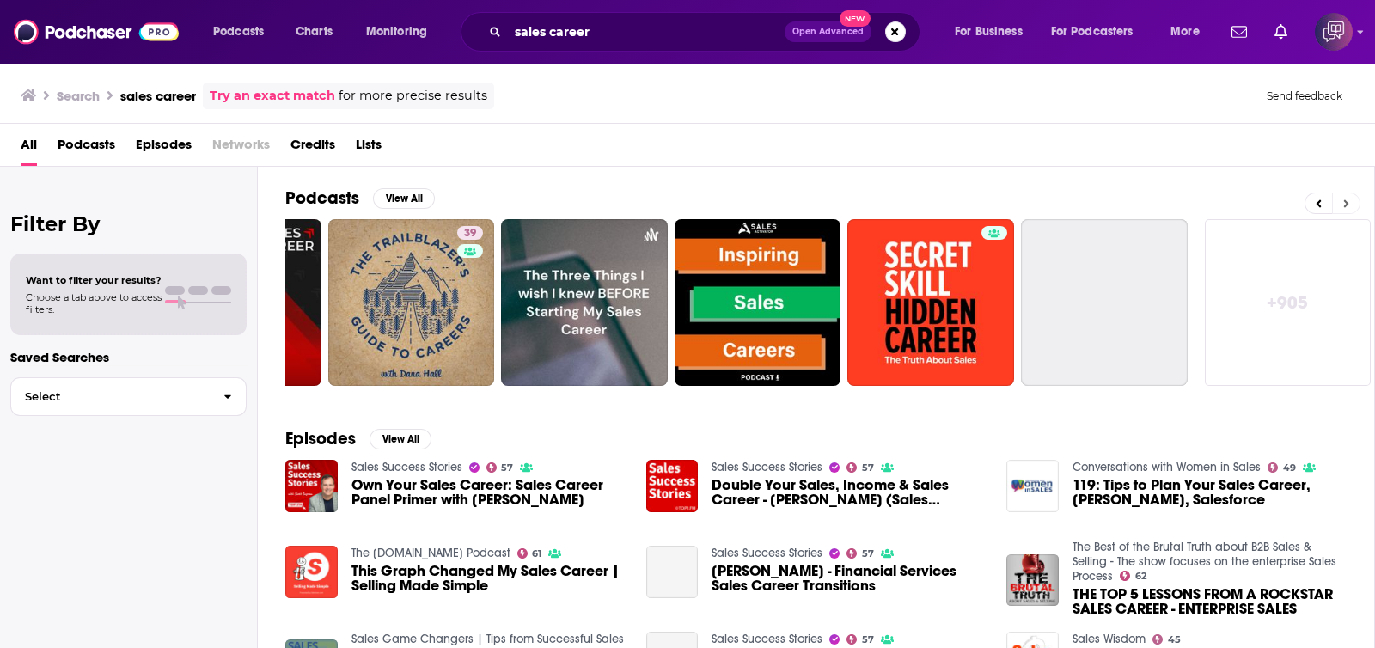
click at [1354, 196] on button at bounding box center [1346, 203] width 28 height 21
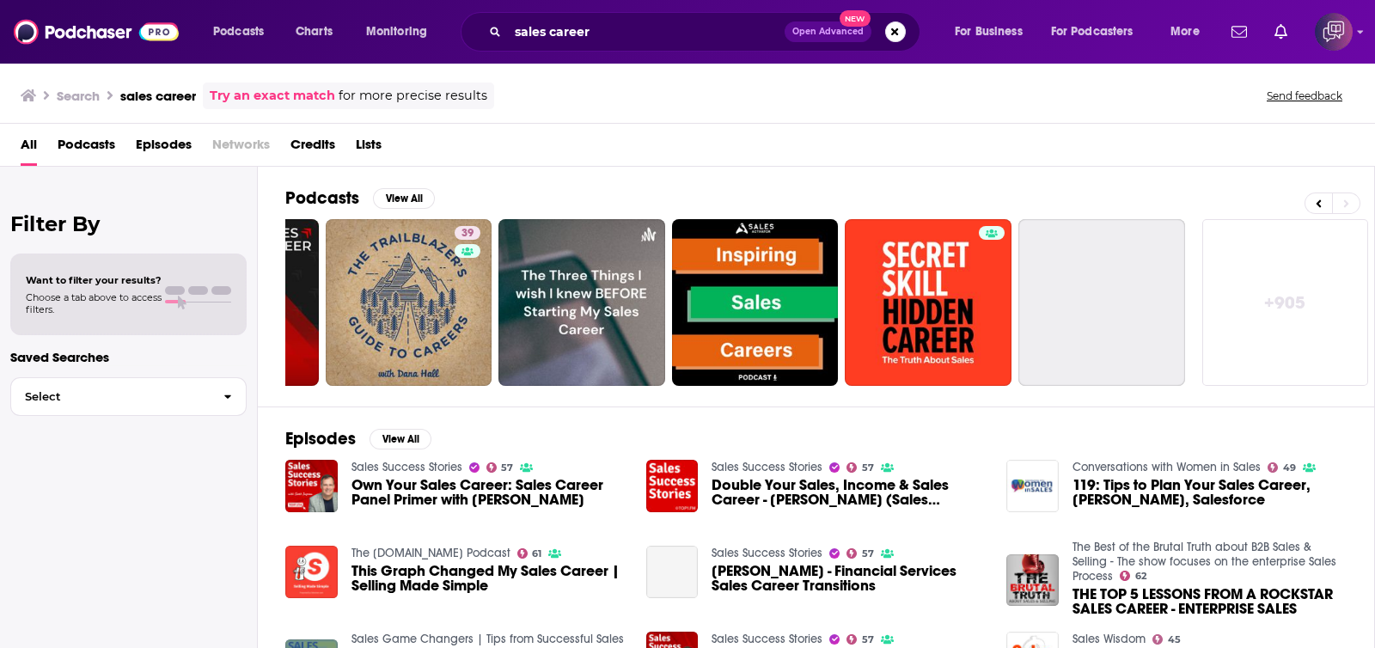
click at [1326, 253] on link "+ 905" at bounding box center [1286, 302] width 167 height 167
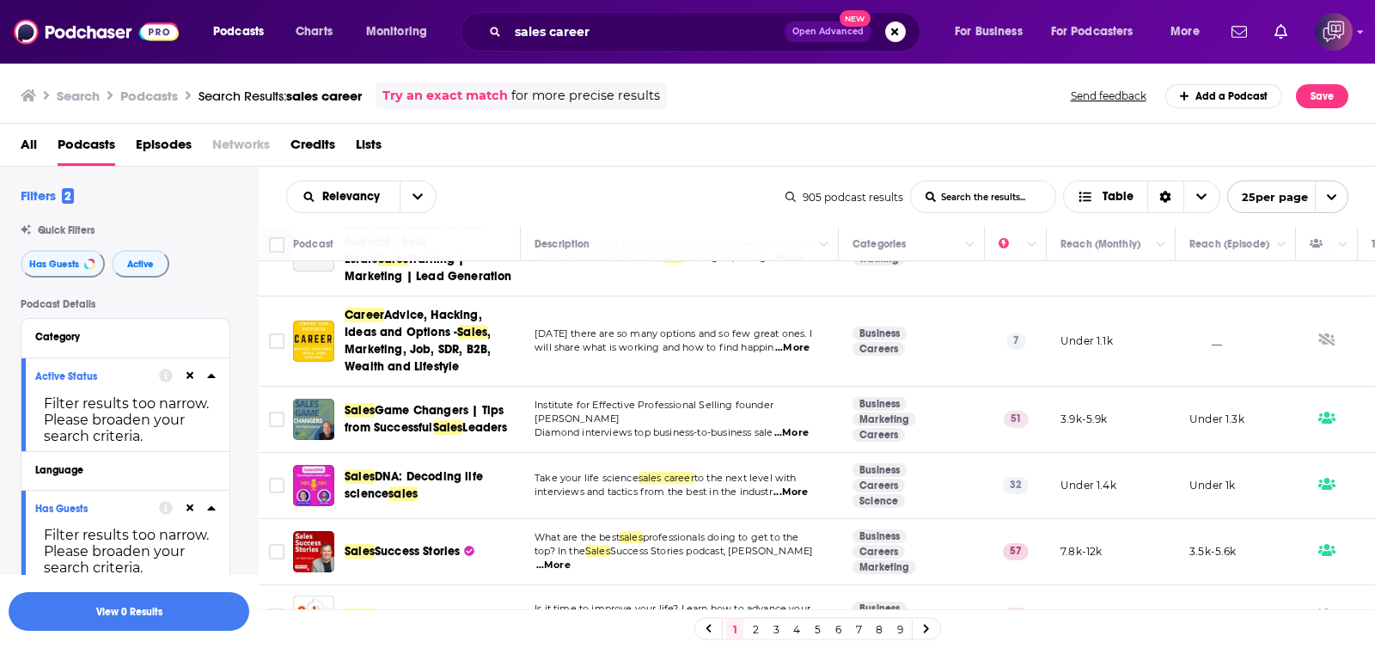
scroll to position [859, 0]
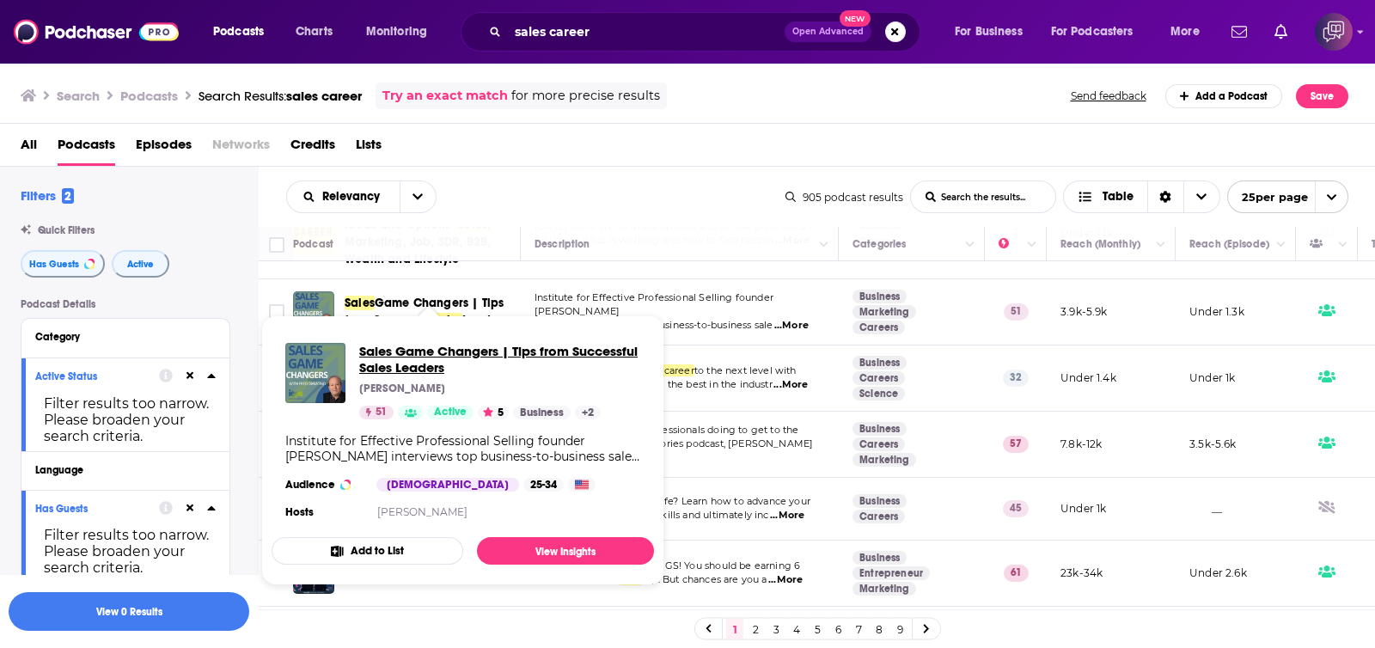
drag, startPoint x: 443, startPoint y: 304, endPoint x: 377, endPoint y: 355, distance: 82.7
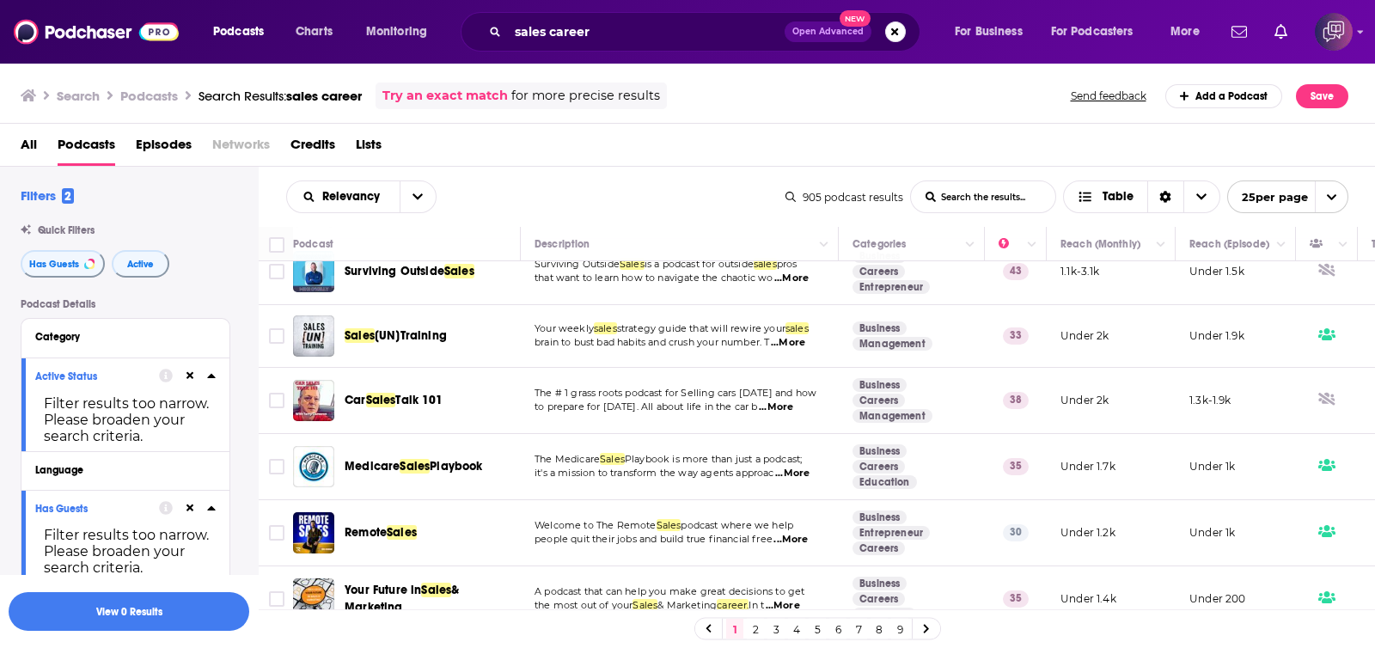
scroll to position [1384, 0]
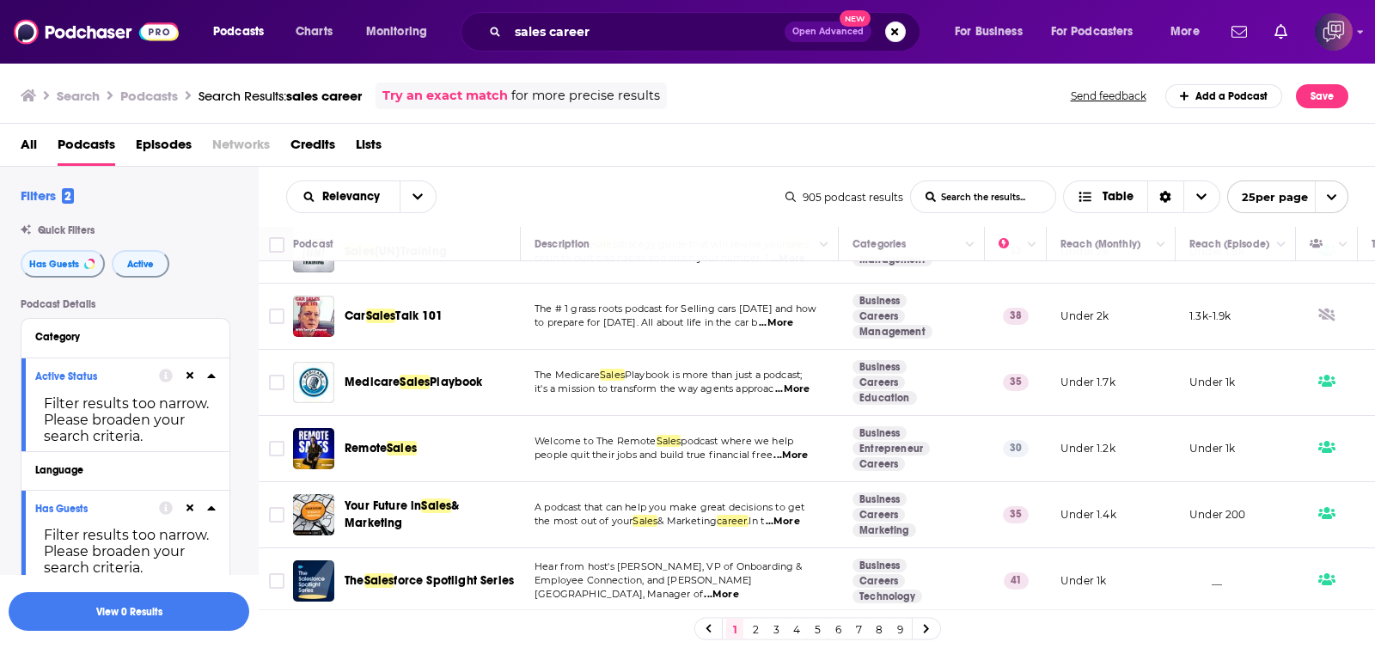
click at [754, 622] on link "2" at bounding box center [755, 629] width 17 height 21
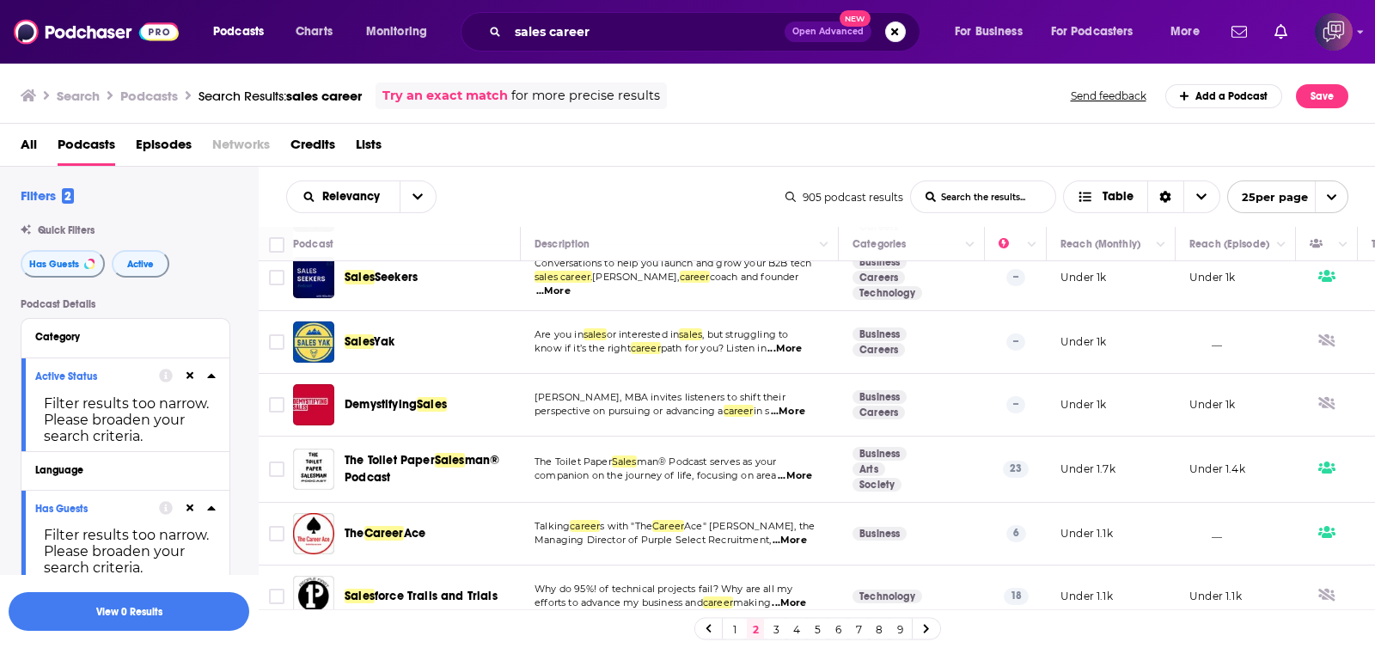
scroll to position [1339, 0]
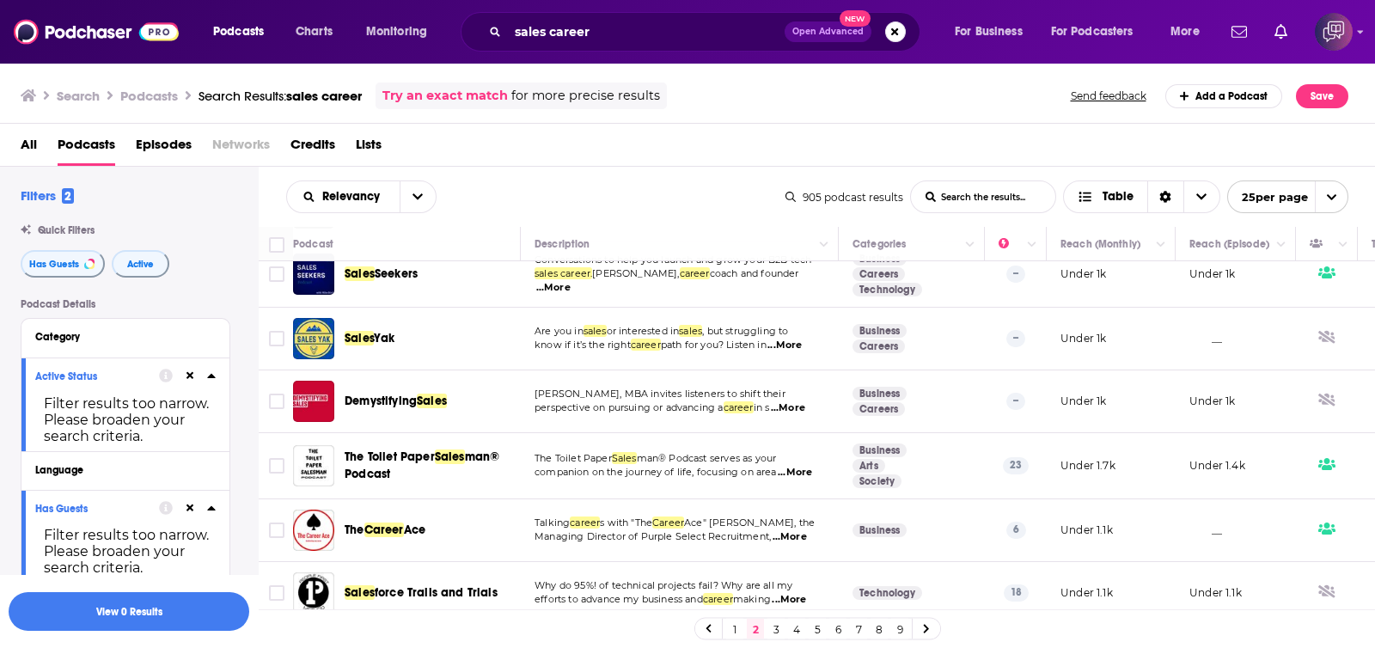
click at [774, 629] on link "3" at bounding box center [776, 629] width 17 height 21
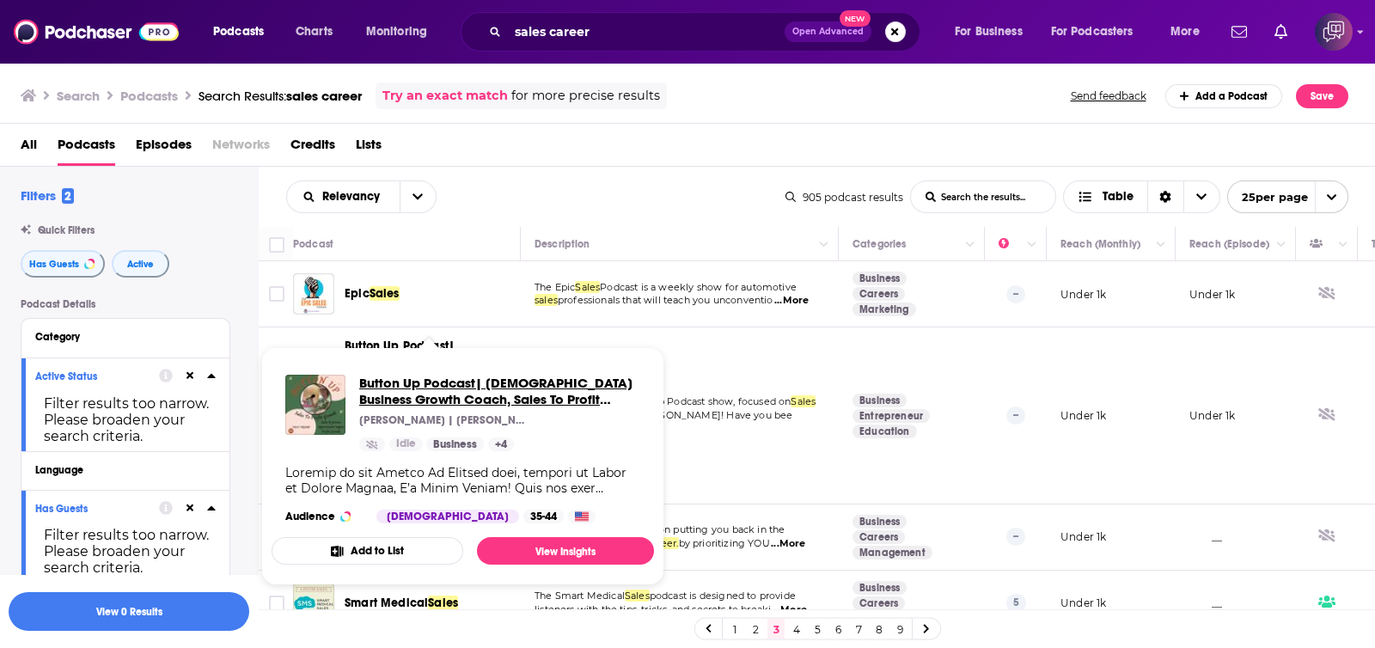
drag, startPoint x: 423, startPoint y: 371, endPoint x: 389, endPoint y: 387, distance: 36.9
drag, startPoint x: 389, startPoint y: 387, endPoint x: 868, endPoint y: 129, distance: 543.8
click at [868, 129] on div "All Podcasts Episodes Networks Credits Lists" at bounding box center [688, 145] width 1376 height 43
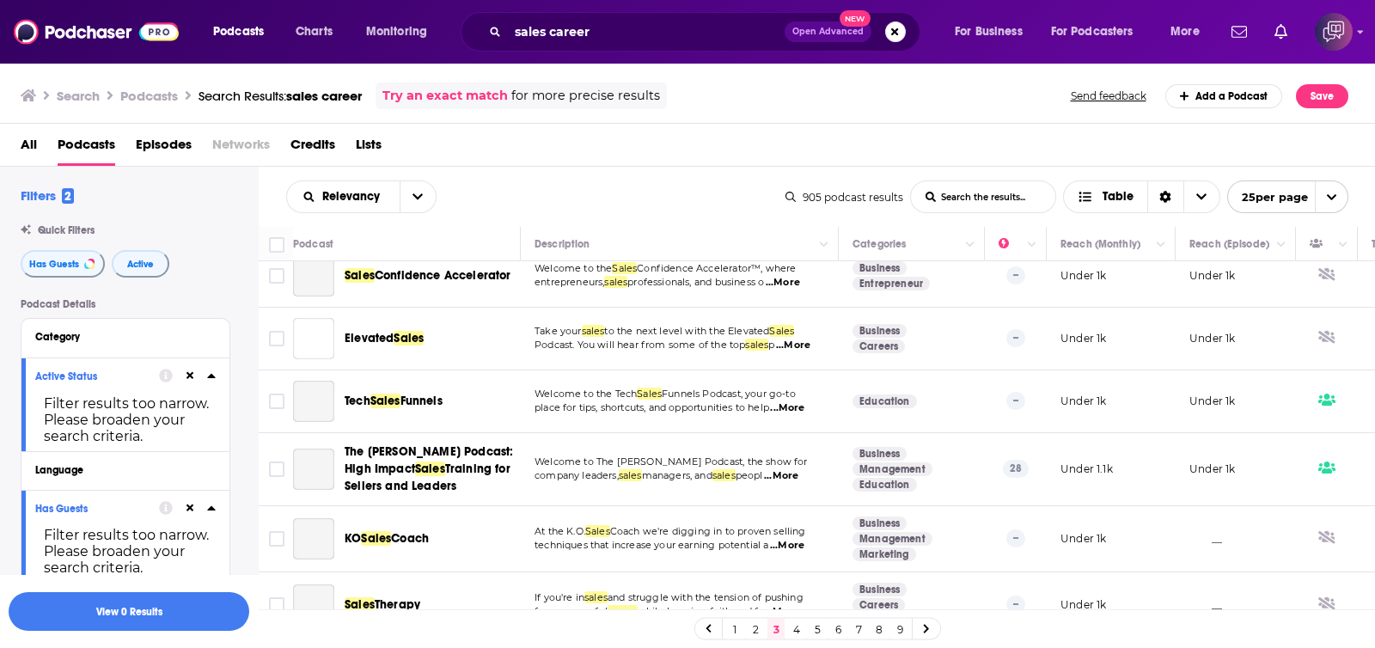
scroll to position [1346, 0]
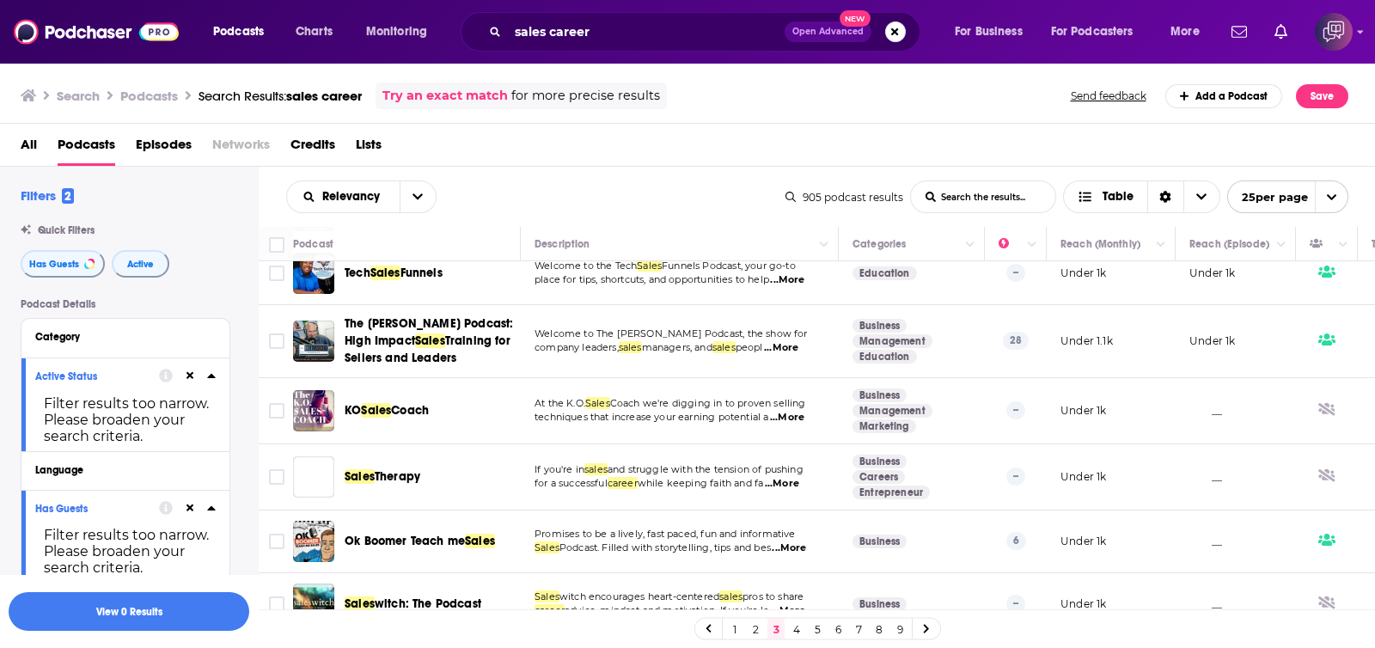
click at [799, 634] on link "4" at bounding box center [796, 629] width 17 height 21
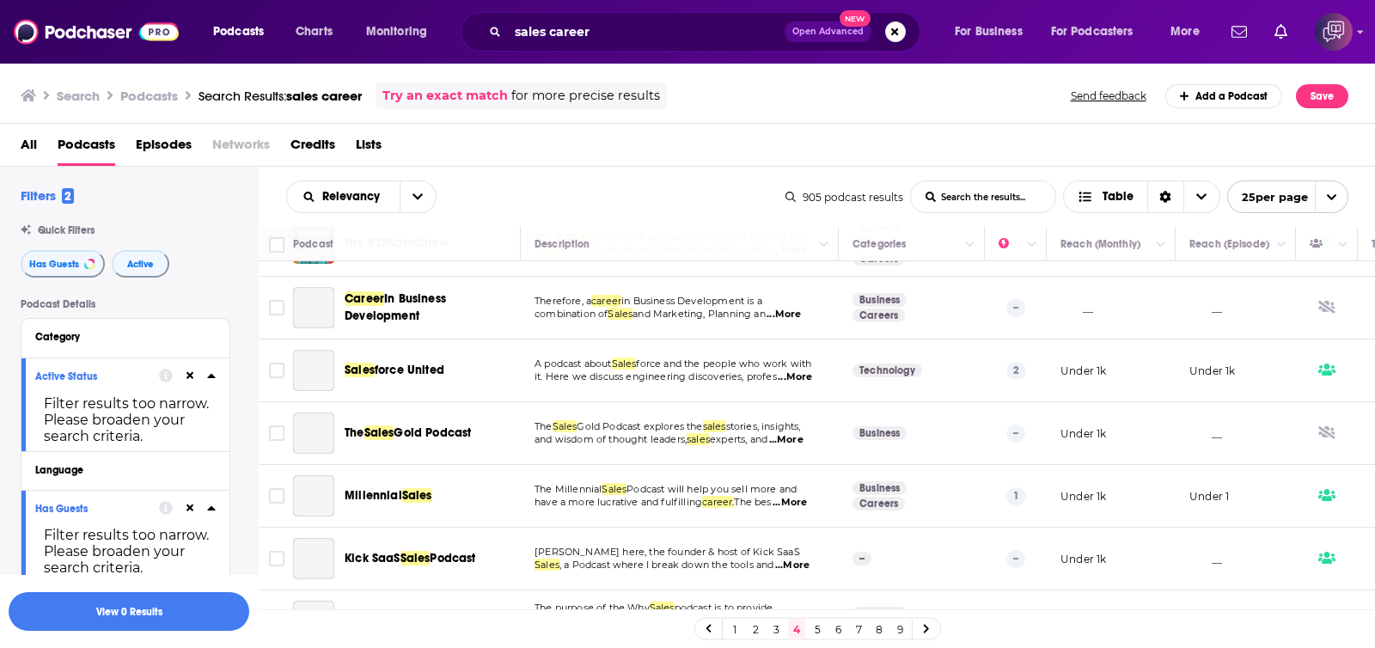
scroll to position [1277, 0]
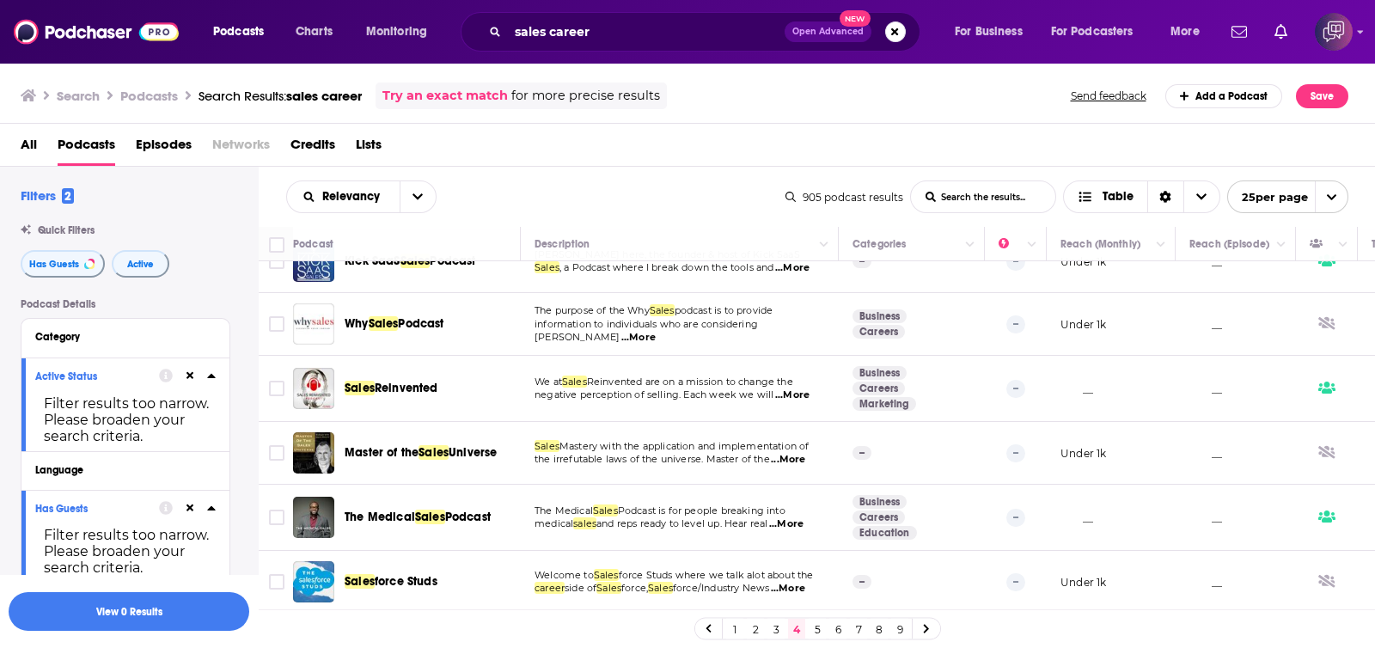
click at [858, 37] on button "Open Advanced New" at bounding box center [828, 31] width 87 height 21
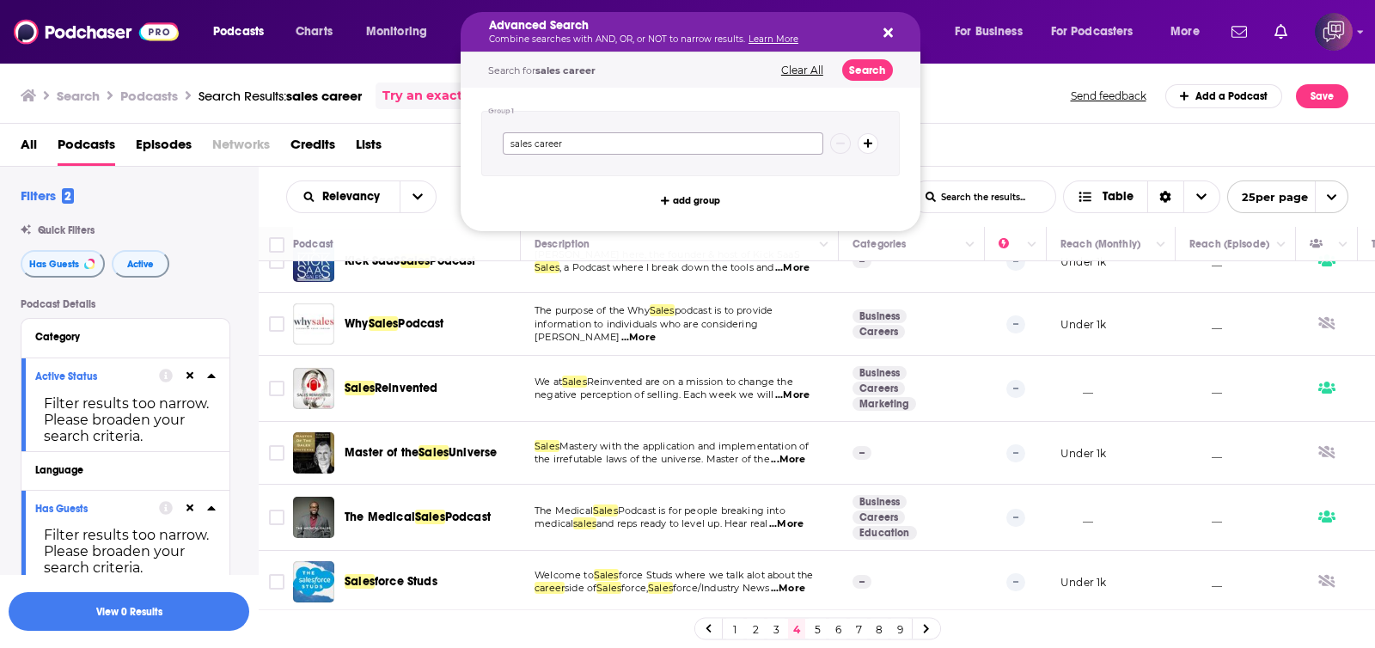
drag, startPoint x: 692, startPoint y: 140, endPoint x: 386, endPoint y: 139, distance: 306.0
click at [386, 139] on div "Podcasts Charts Monitoring Advanced Search Combine searches with AND, OR, or NO…" at bounding box center [687, 324] width 1375 height 648
type input "sales training"
click at [864, 79] on button "Search" at bounding box center [867, 69] width 51 height 21
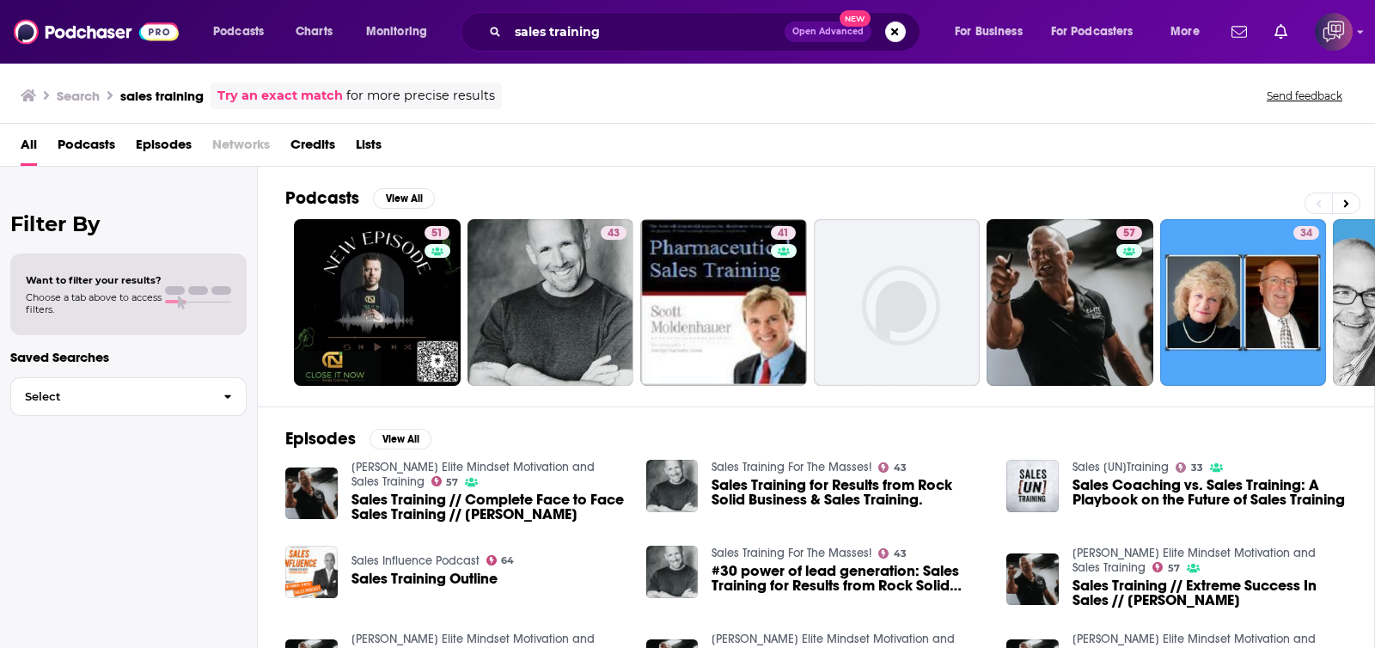
click at [1352, 189] on div "Podcasts View All" at bounding box center [829, 203] width 1089 height 32
click at [1350, 193] on button at bounding box center [1346, 203] width 28 height 21
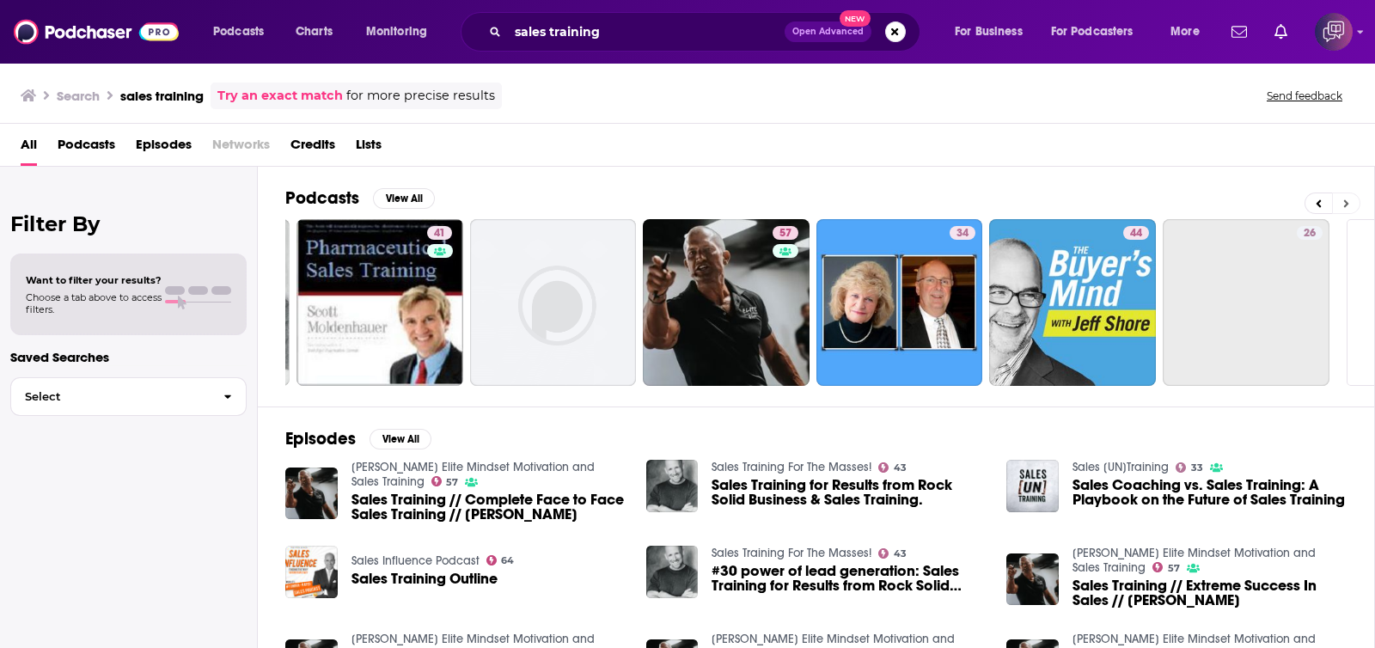
click at [1350, 193] on button at bounding box center [1346, 203] width 28 height 21
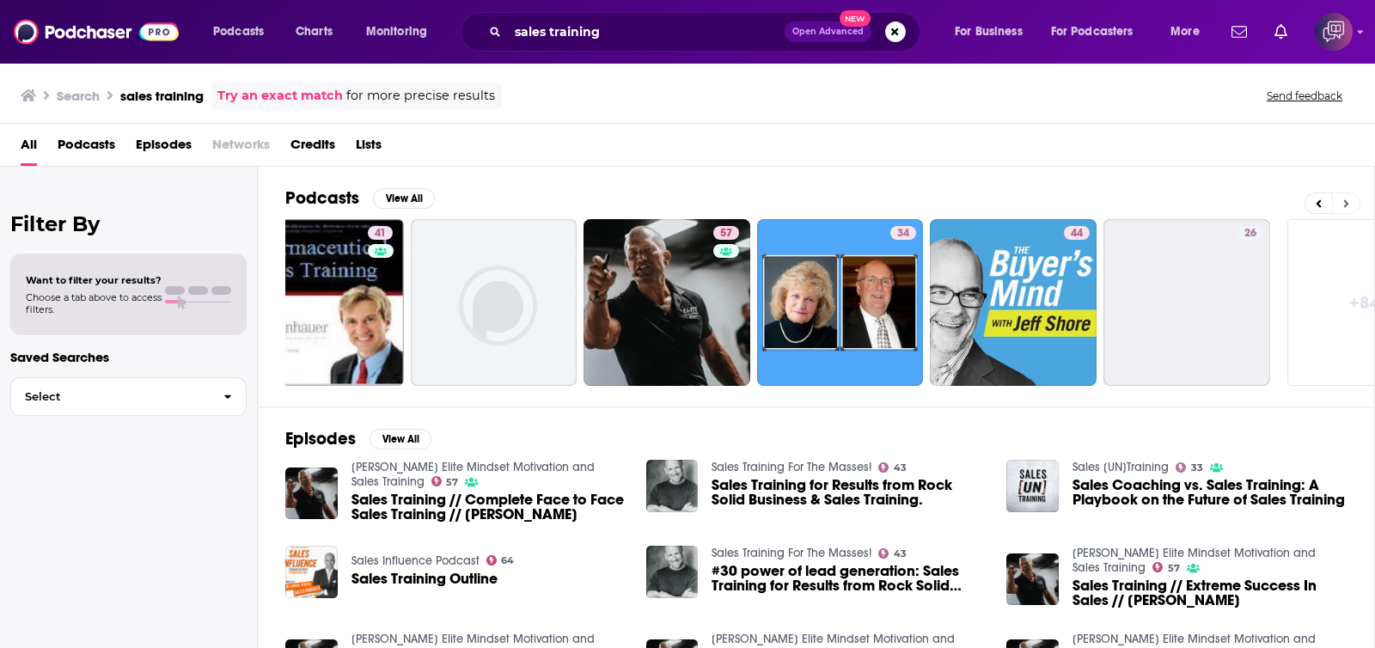
scroll to position [0, 488]
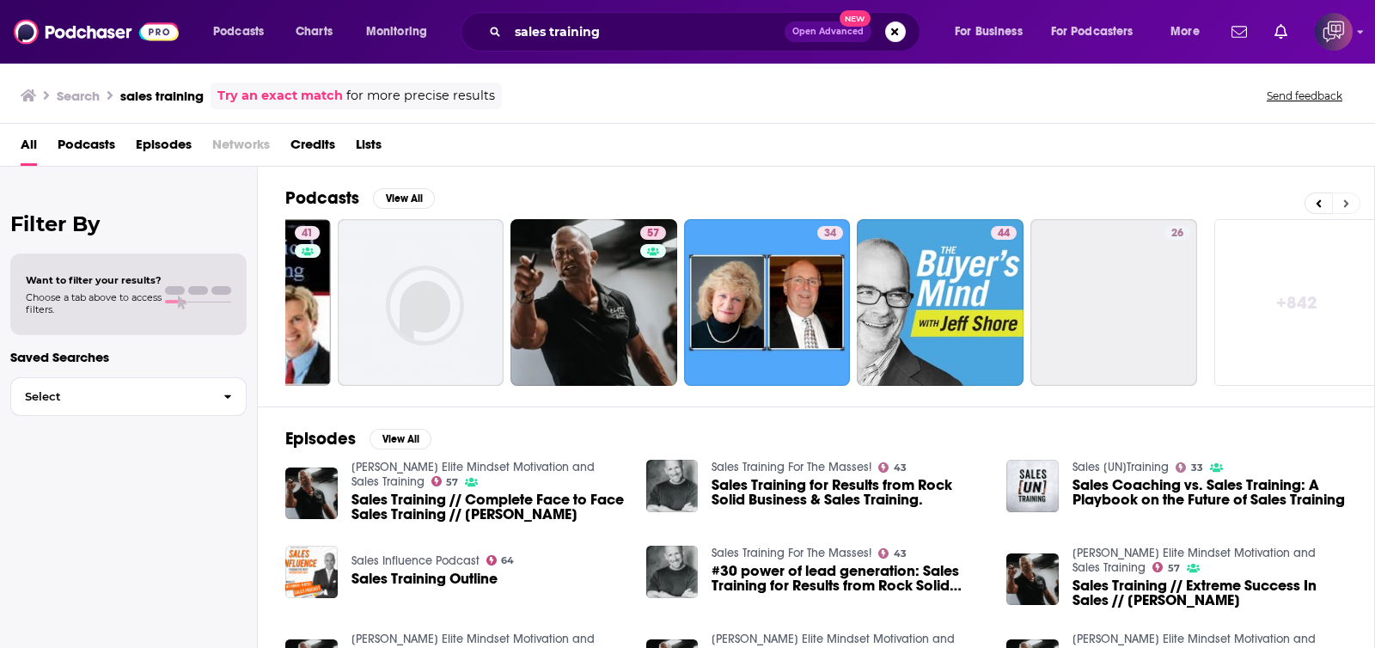
click at [1350, 193] on button at bounding box center [1346, 203] width 28 height 21
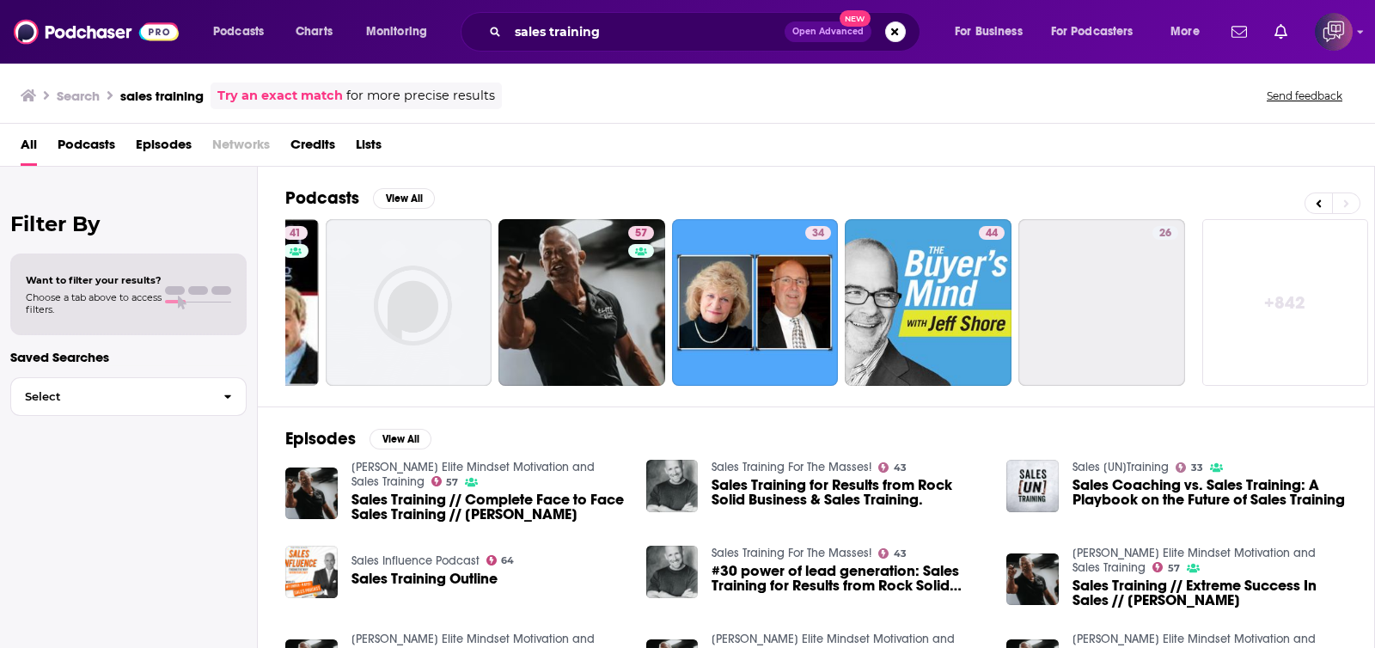
click at [1295, 291] on link "+ 842" at bounding box center [1286, 302] width 167 height 167
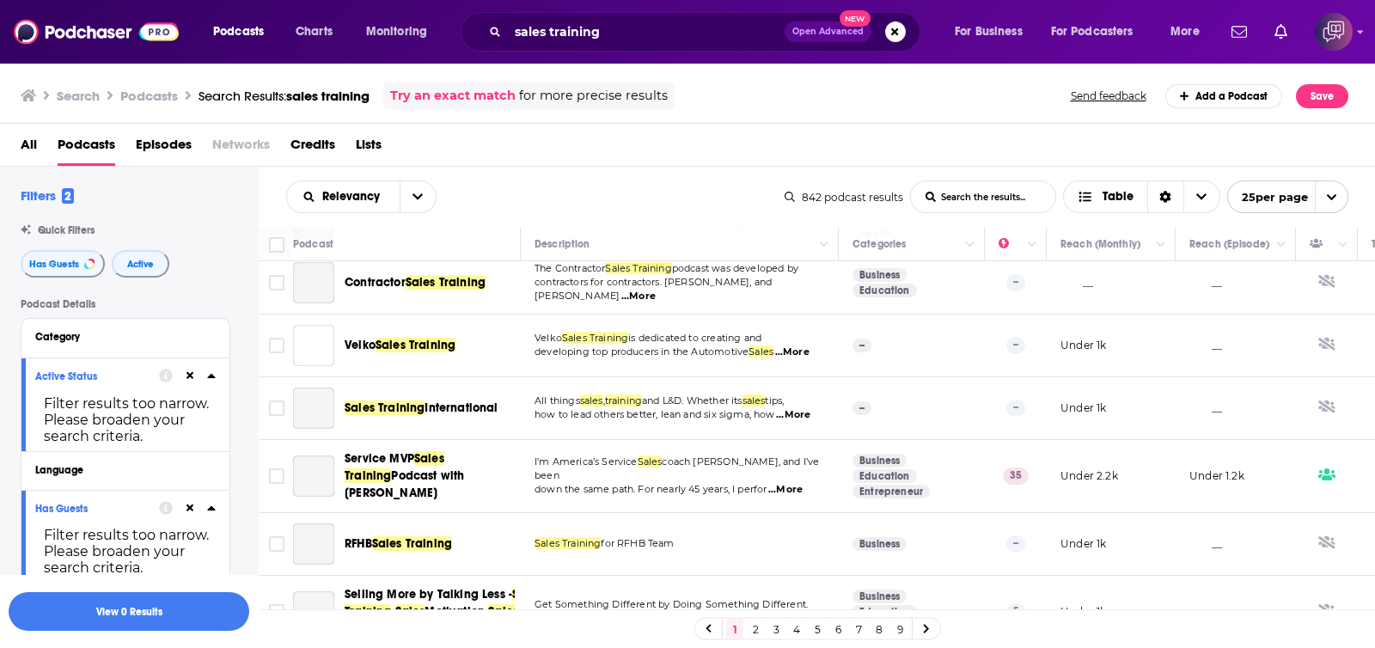
scroll to position [1384, 0]
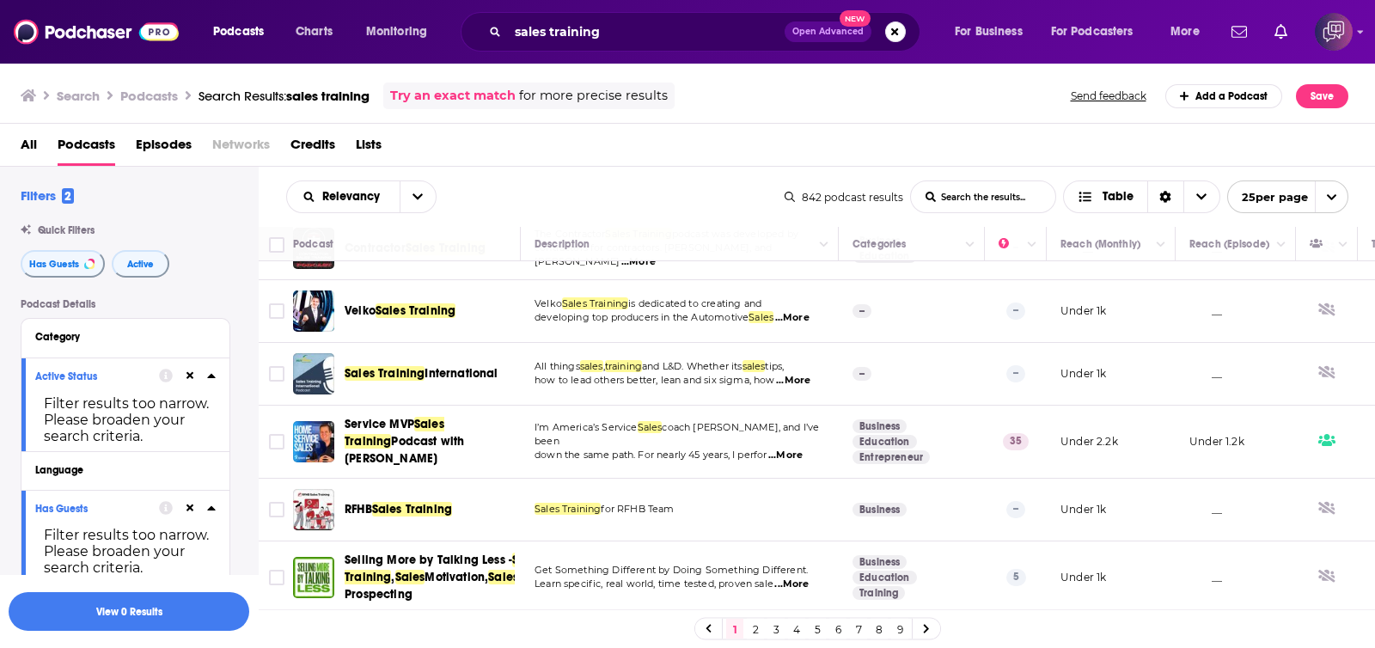
click at [752, 628] on link "2" at bounding box center [755, 629] width 17 height 21
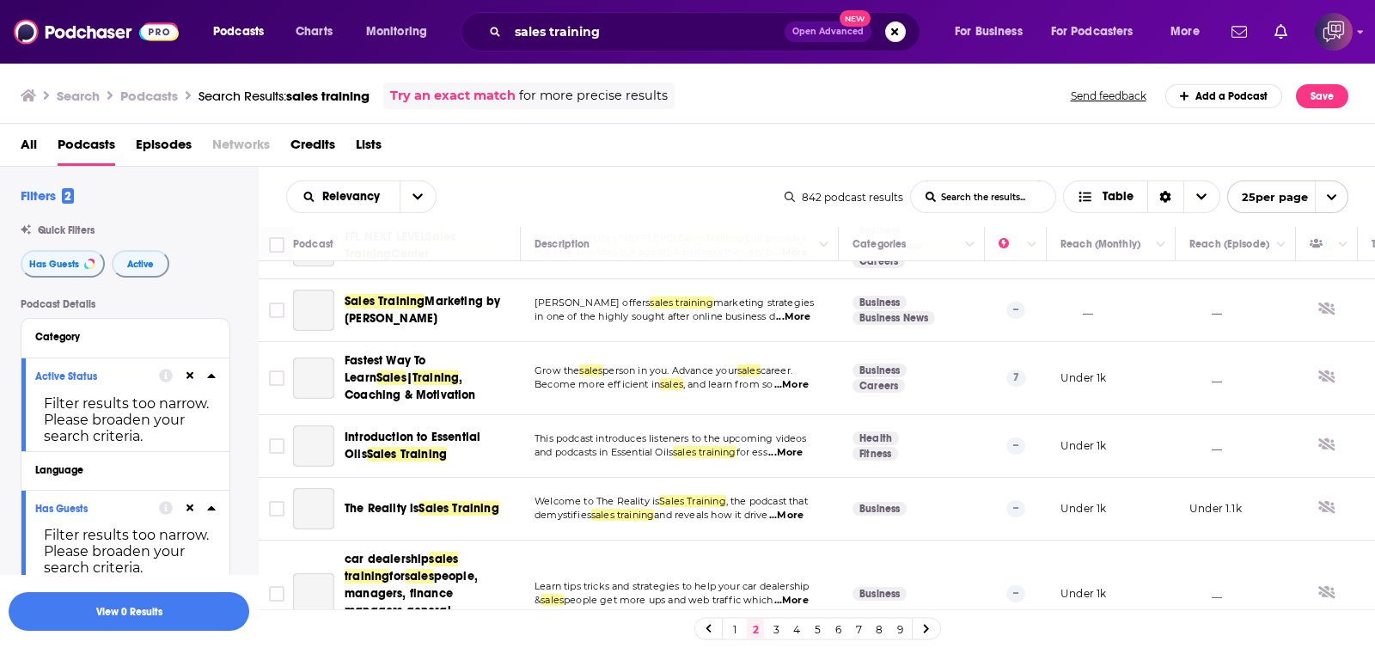
scroll to position [1370, 0]
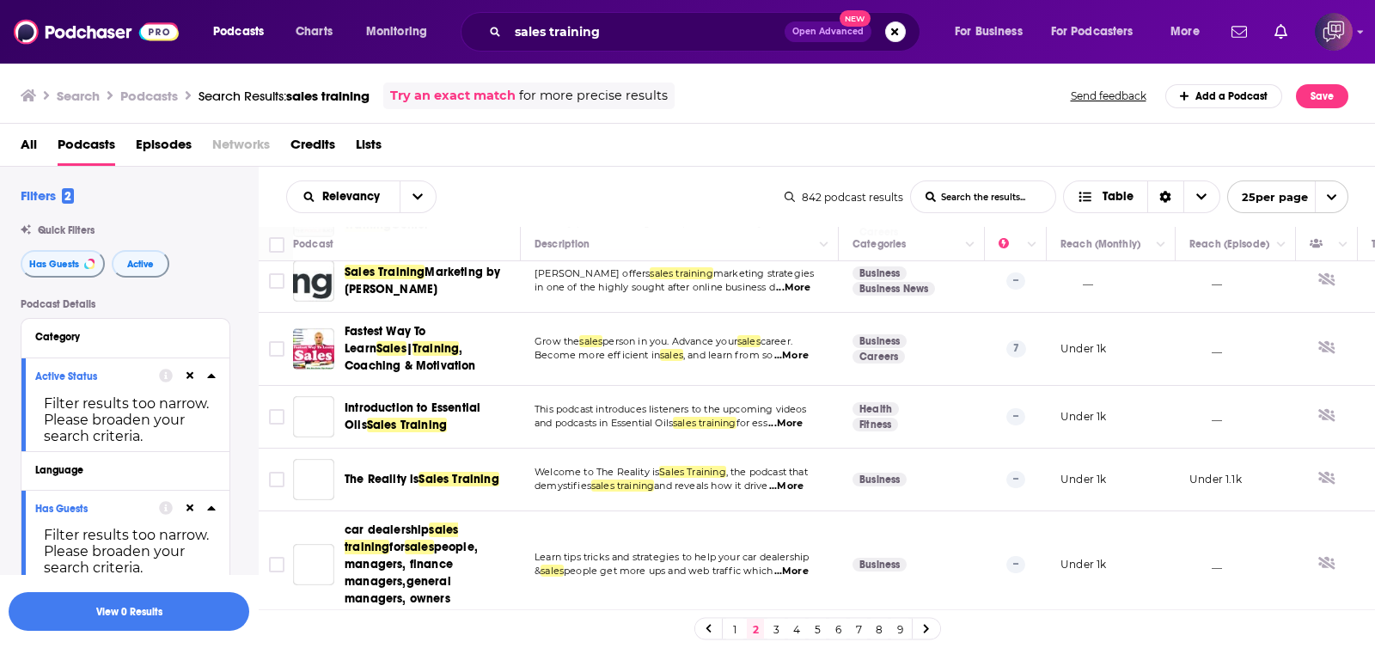
click at [781, 628] on link "3" at bounding box center [776, 629] width 17 height 21
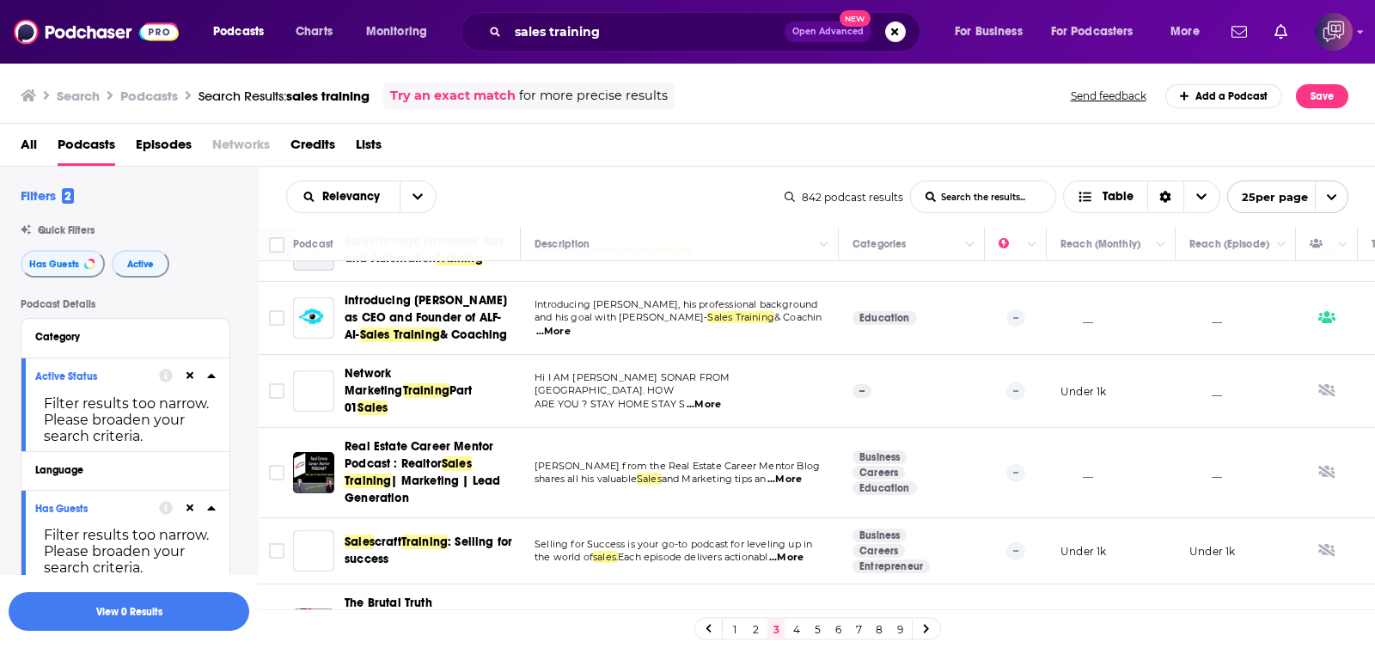
scroll to position [1619, 0]
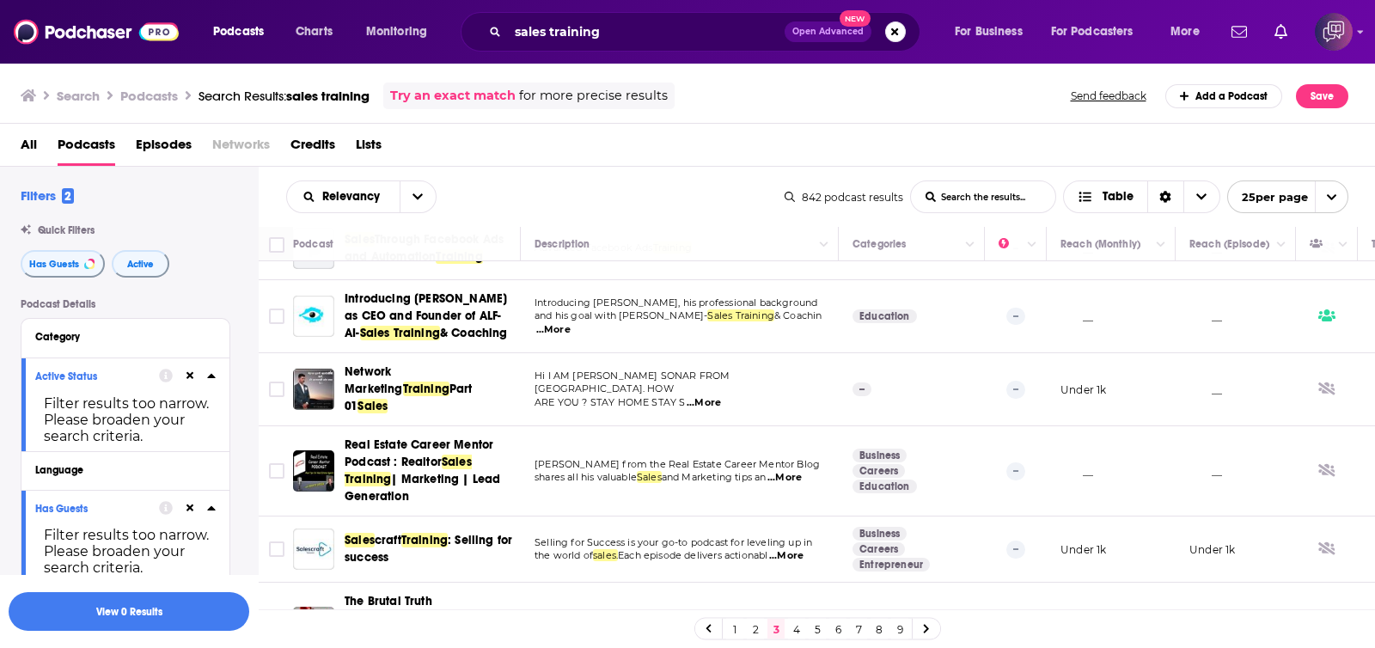
click at [797, 635] on link "4" at bounding box center [796, 629] width 17 height 21
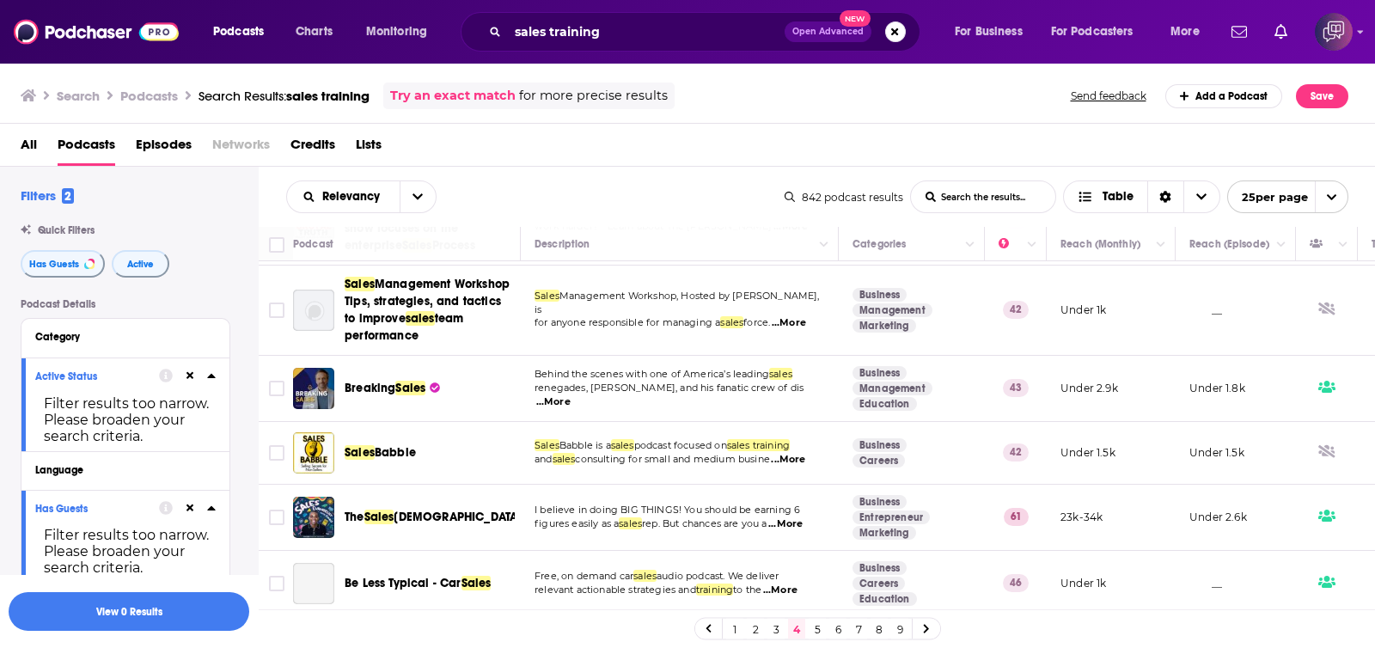
scroll to position [322, 0]
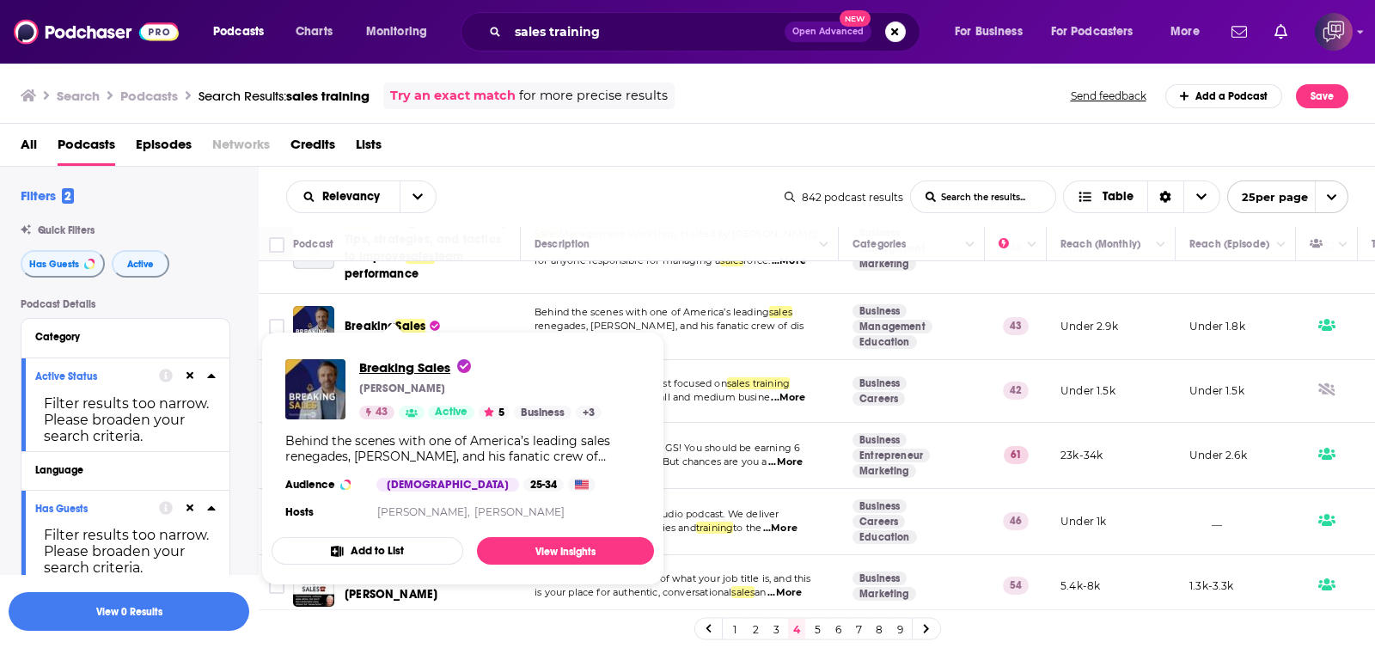
drag, startPoint x: 425, startPoint y: 324, endPoint x: 401, endPoint y: 365, distance: 47.8
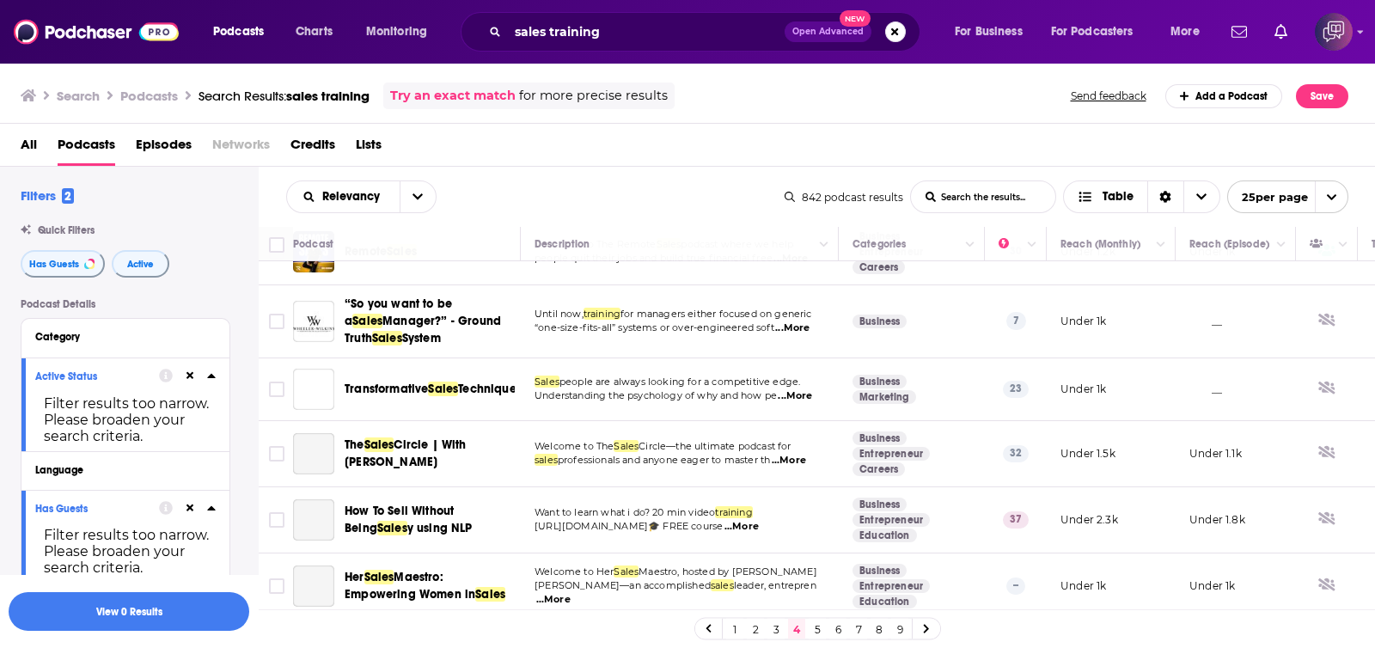
scroll to position [1374, 0]
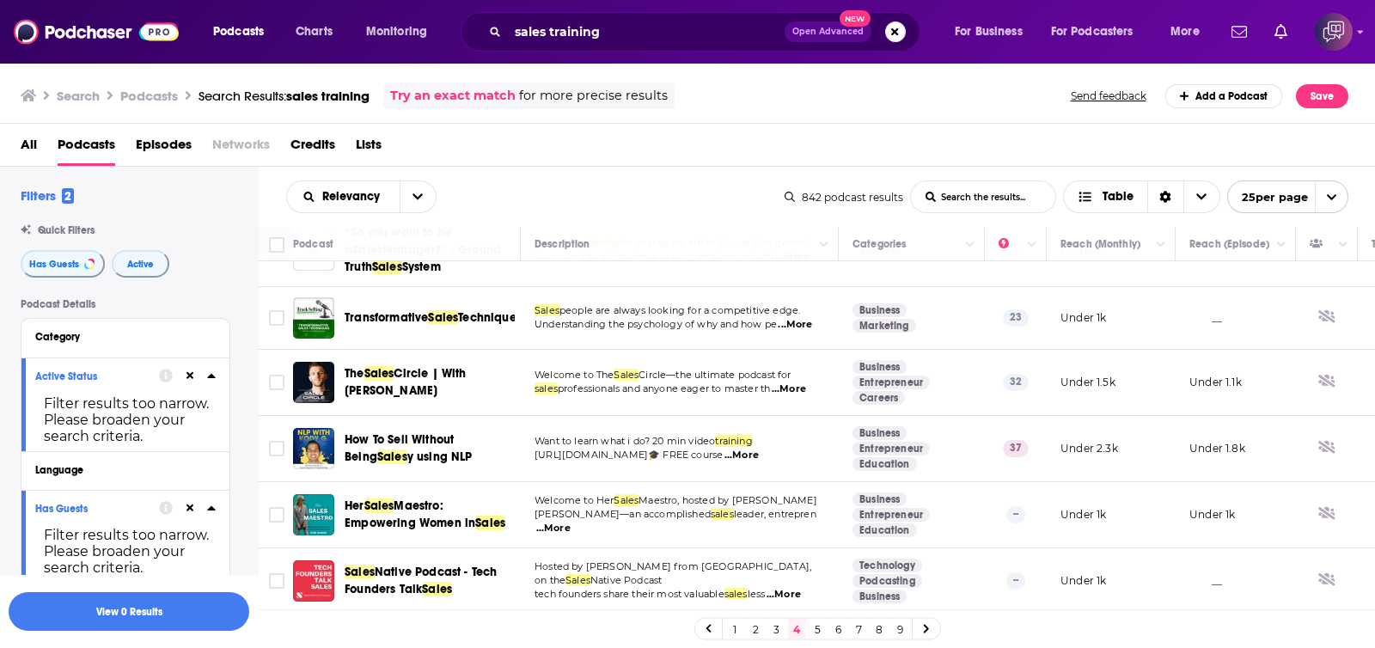
click at [820, 628] on link "5" at bounding box center [817, 629] width 17 height 21
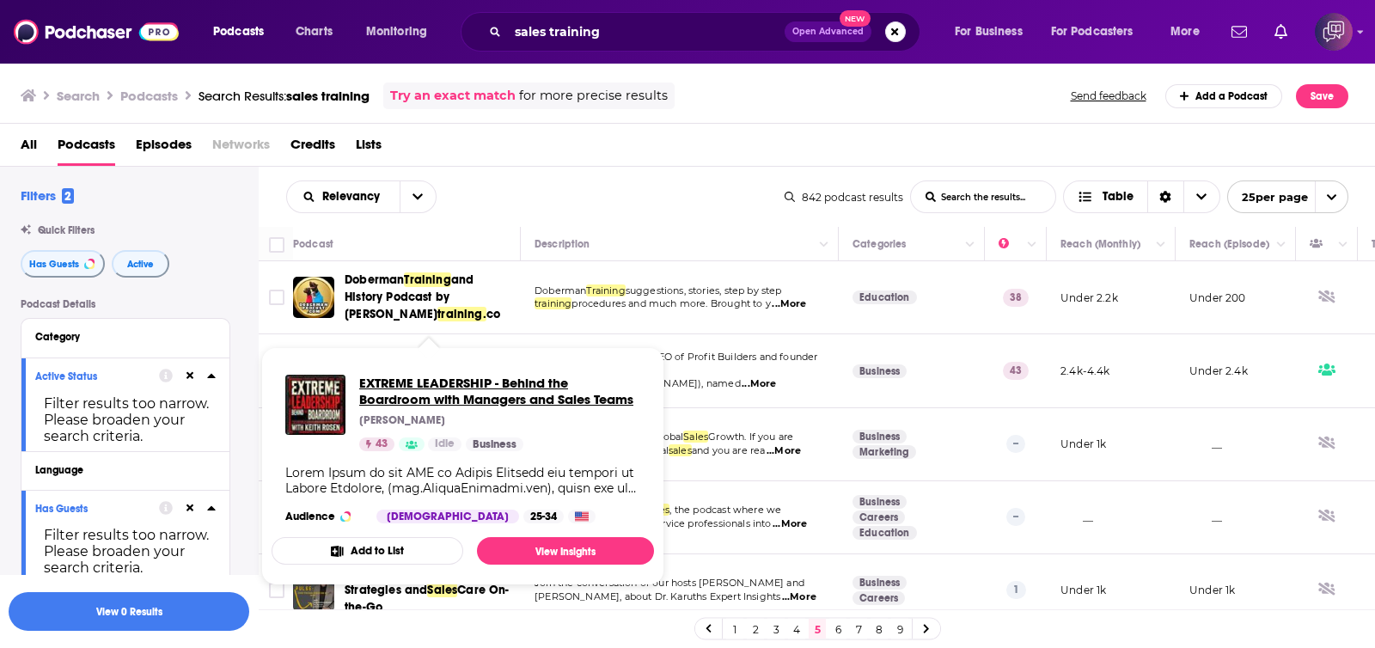
drag, startPoint x: 417, startPoint y: 346, endPoint x: 381, endPoint y: 393, distance: 59.5
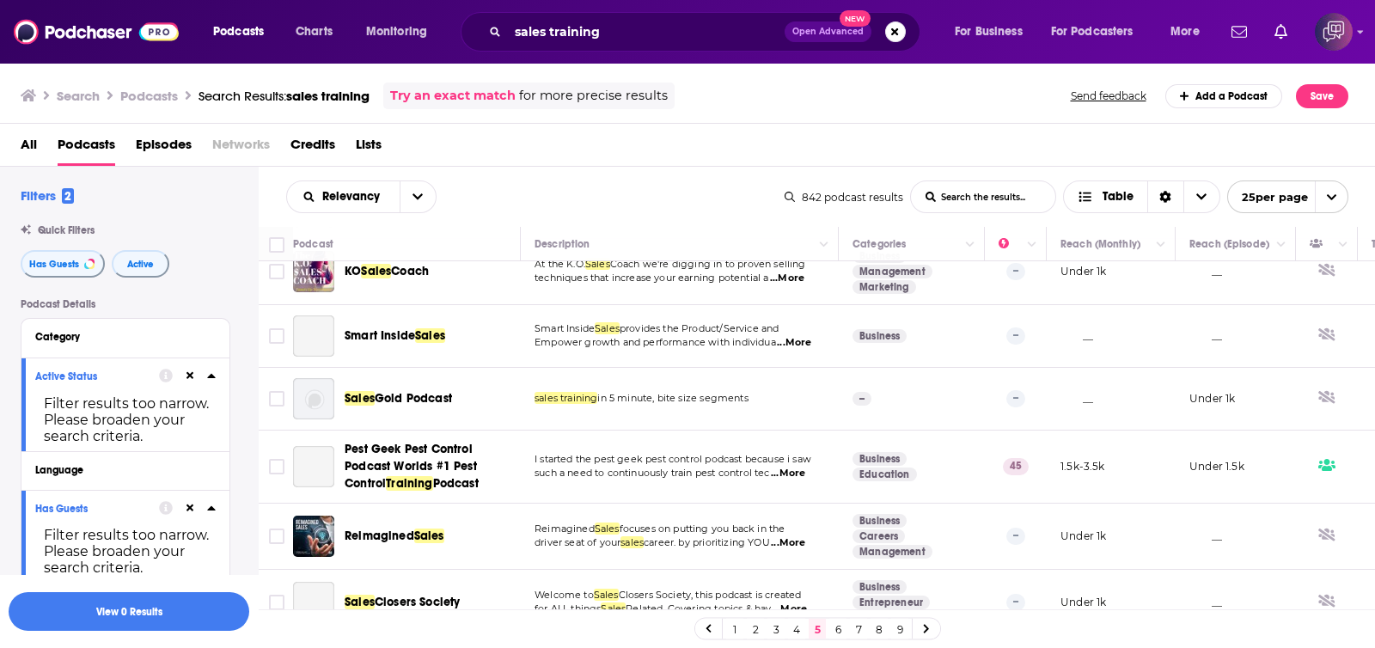
scroll to position [1336, 0]
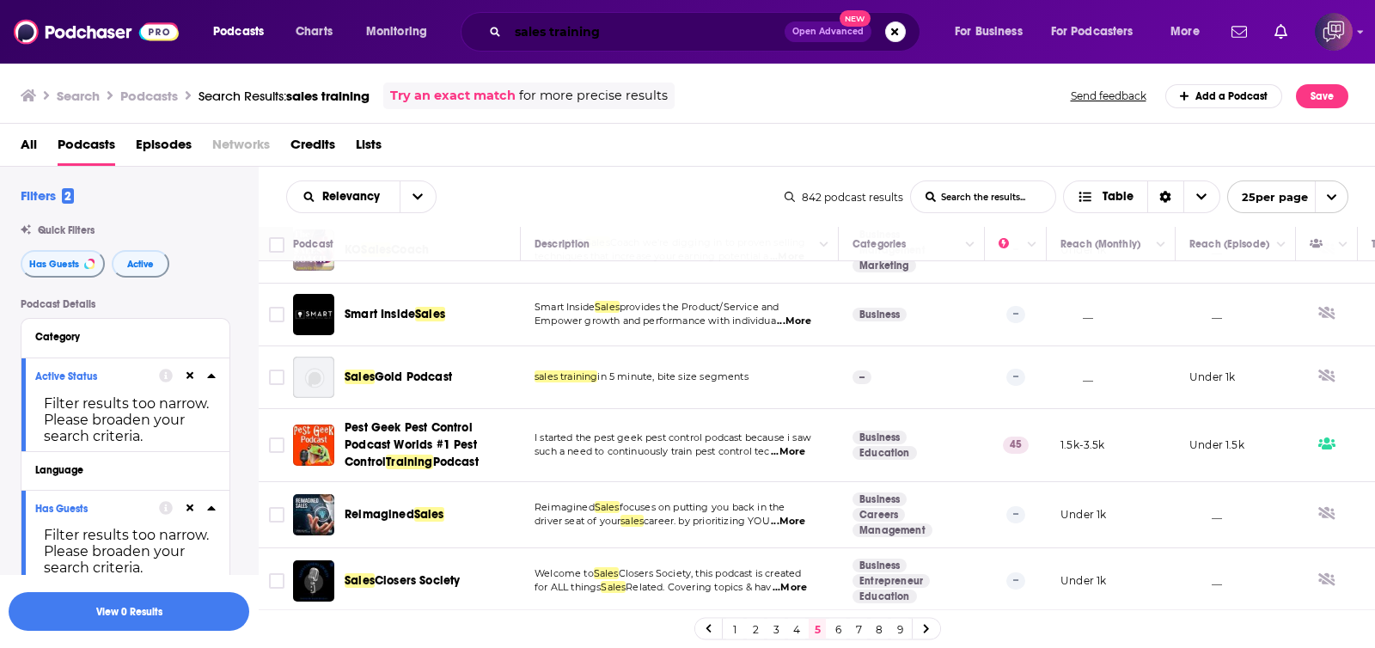
click at [709, 20] on input "sales training" at bounding box center [646, 32] width 277 height 28
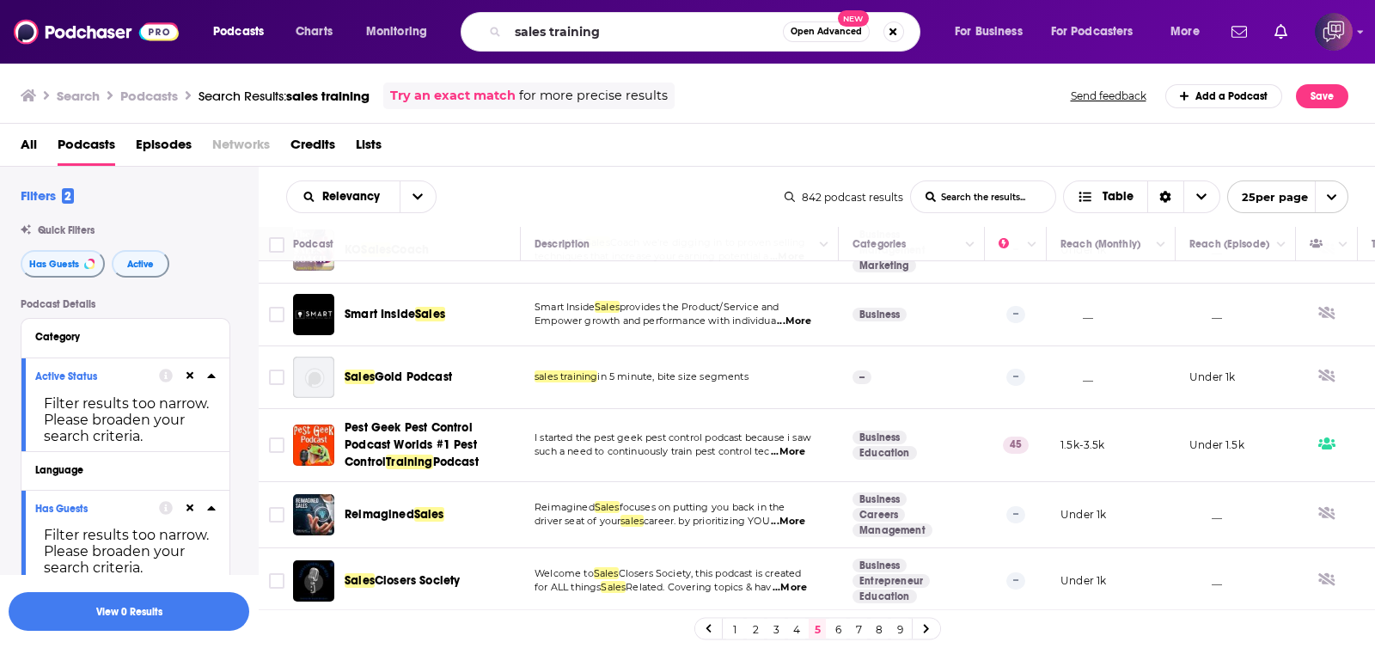
click at [799, 34] on span "Open Advanced" at bounding box center [826, 32] width 71 height 9
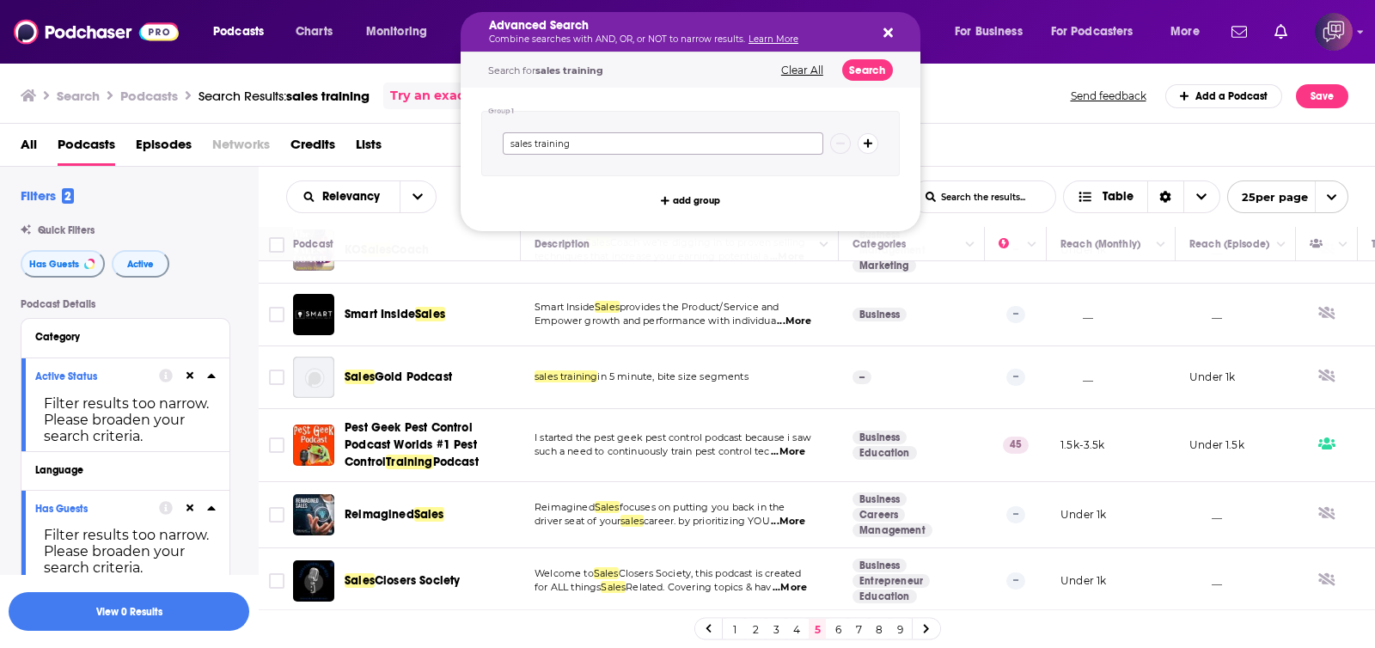
drag, startPoint x: 689, startPoint y: 146, endPoint x: 406, endPoint y: 152, distance: 282.9
click at [406, 152] on div "Podcasts Charts Monitoring Advanced Search Combine searches with AND, OR, or NO…" at bounding box center [687, 324] width 1375 height 648
type input "business leadership"
click at [855, 70] on button "Search" at bounding box center [867, 69] width 51 height 21
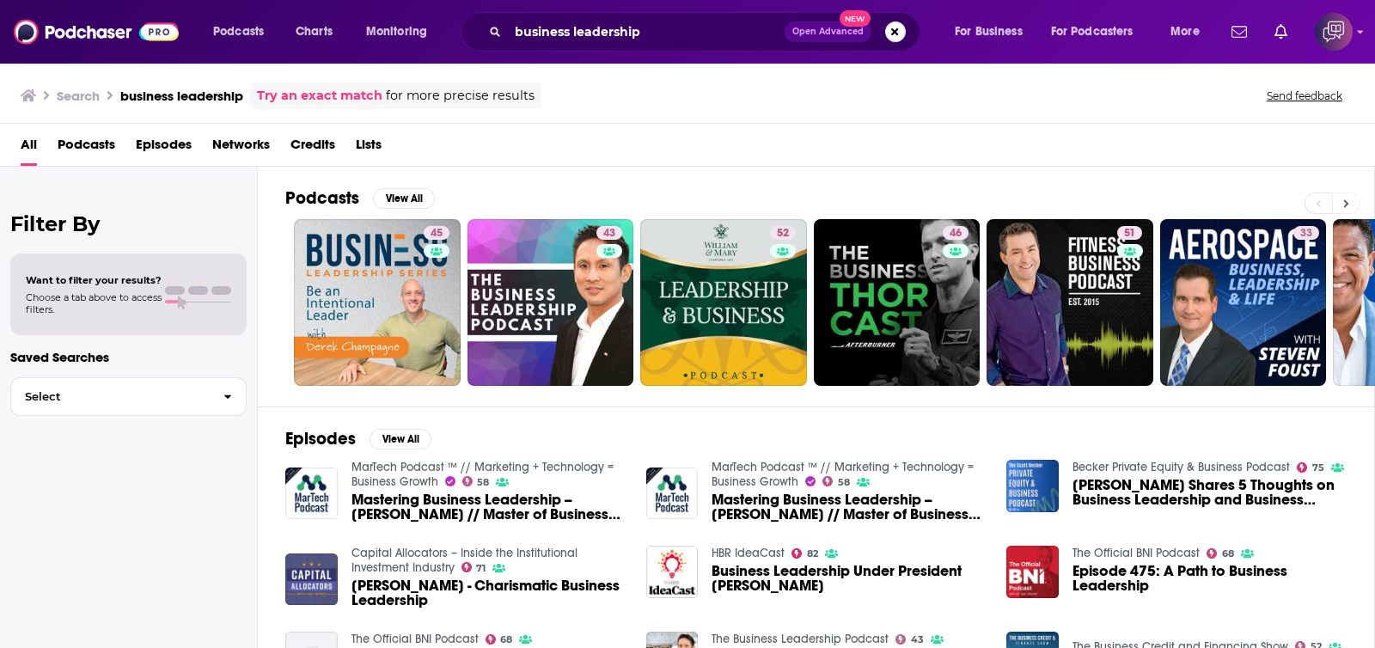
click at [1349, 200] on icon at bounding box center [1347, 204] width 6 height 12
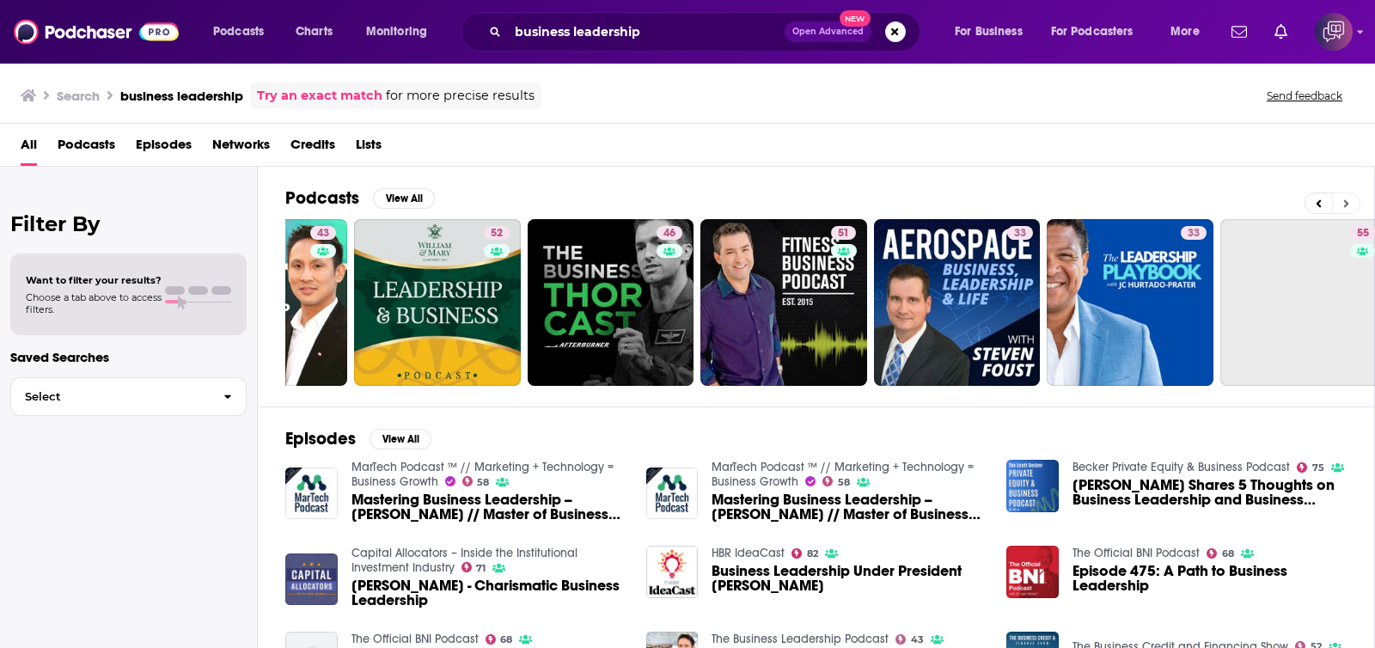
click at [1349, 200] on icon at bounding box center [1347, 204] width 6 height 12
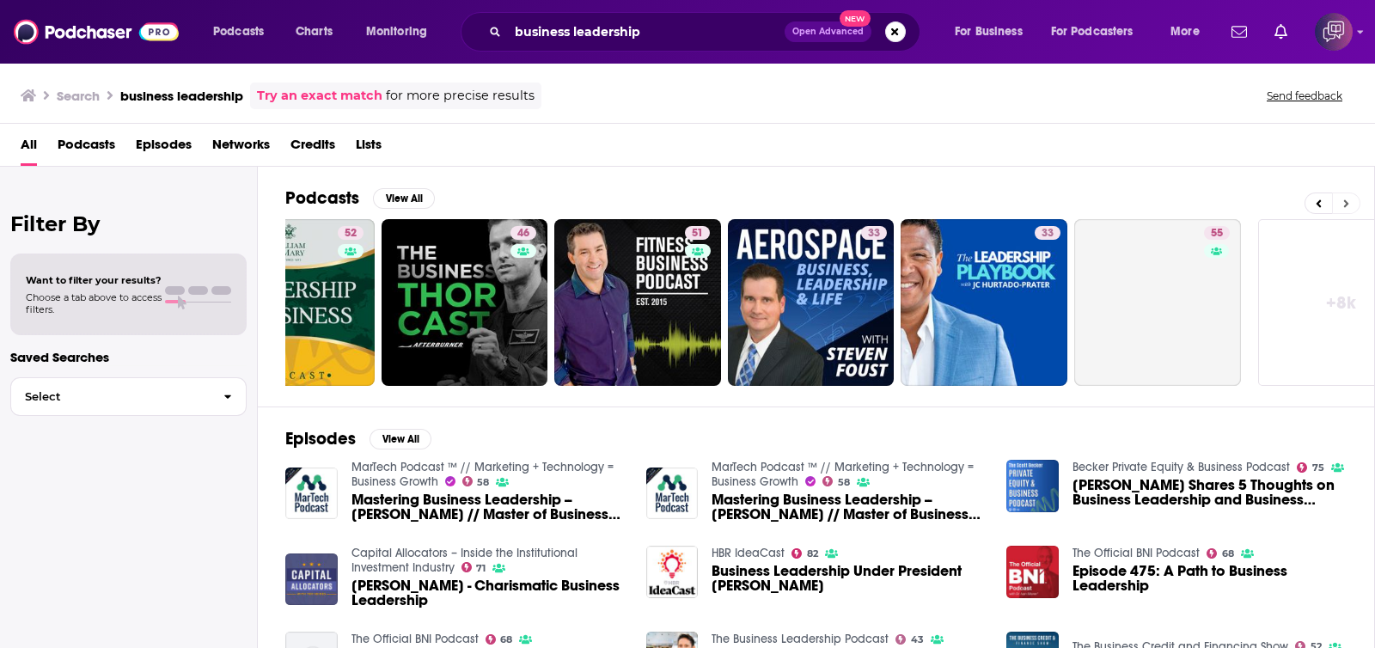
click at [1349, 200] on icon at bounding box center [1347, 204] width 6 height 12
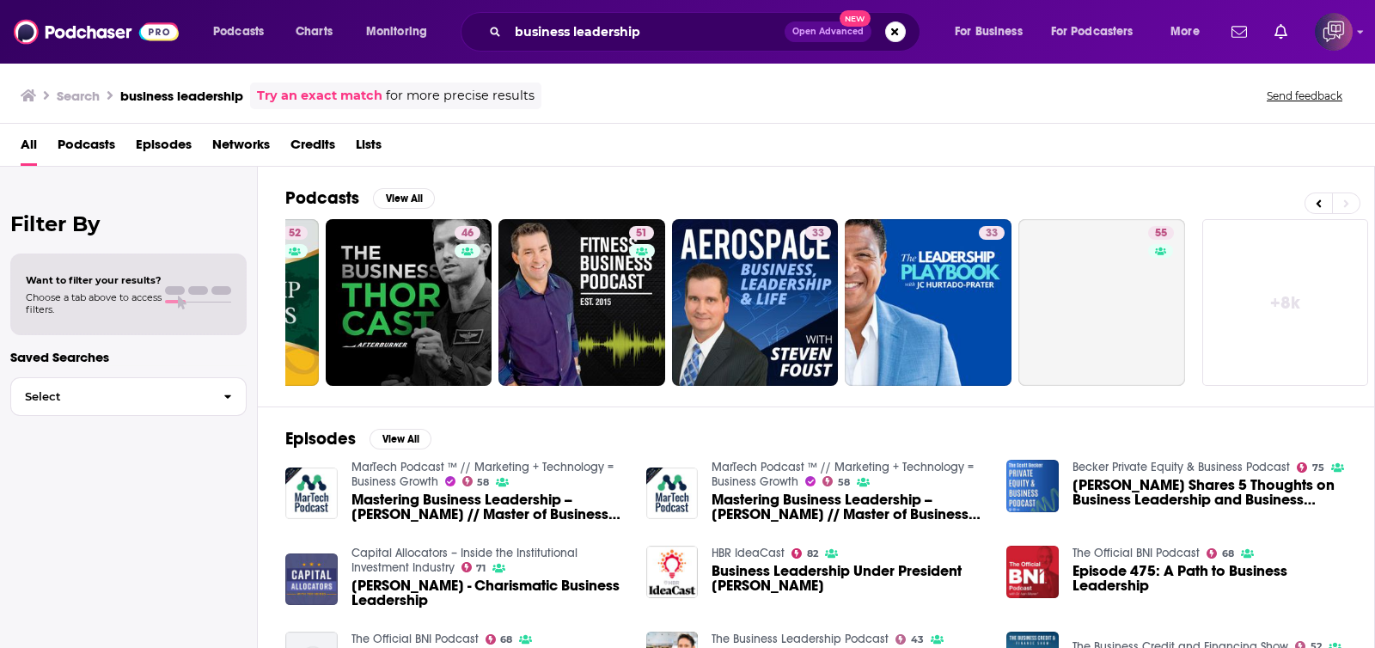
click at [1307, 288] on link "+ 8k" at bounding box center [1286, 302] width 167 height 167
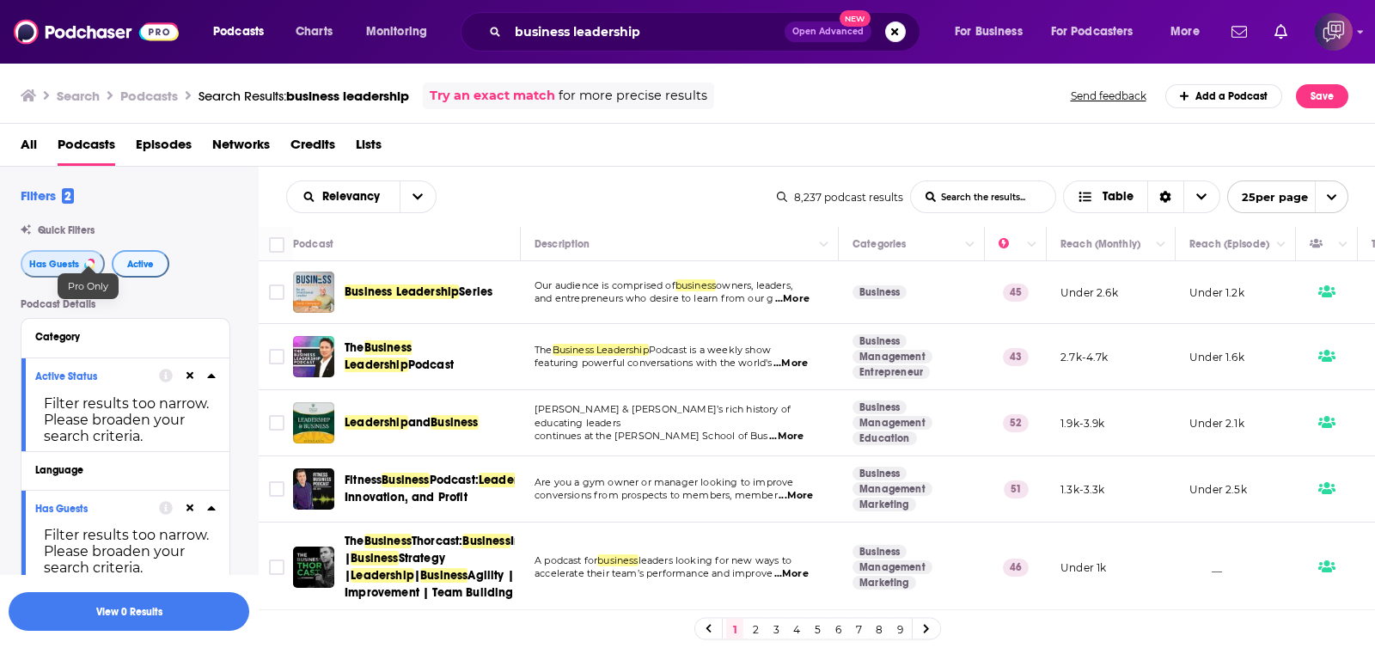
drag, startPoint x: 78, startPoint y: 266, endPoint x: 133, endPoint y: 267, distance: 55.0
click at [78, 267] on button "Has Guests" at bounding box center [63, 264] width 84 height 28
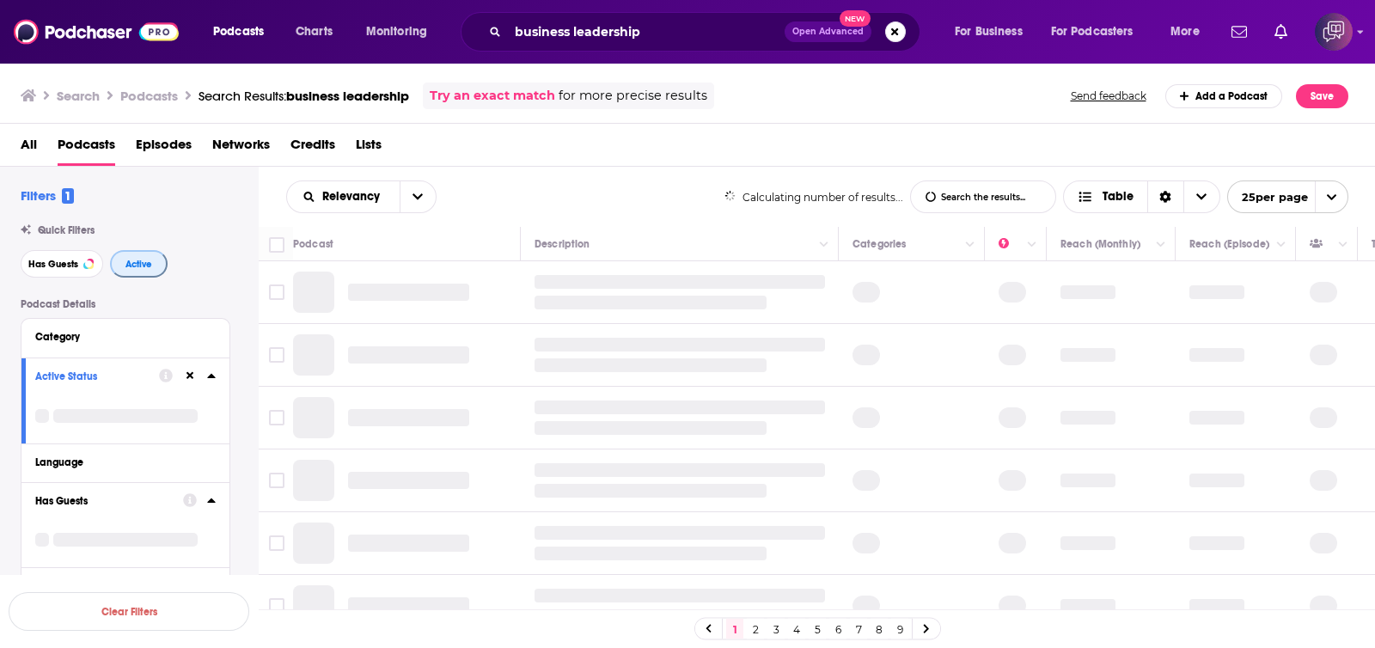
click at [133, 267] on span "Active" at bounding box center [139, 264] width 27 height 9
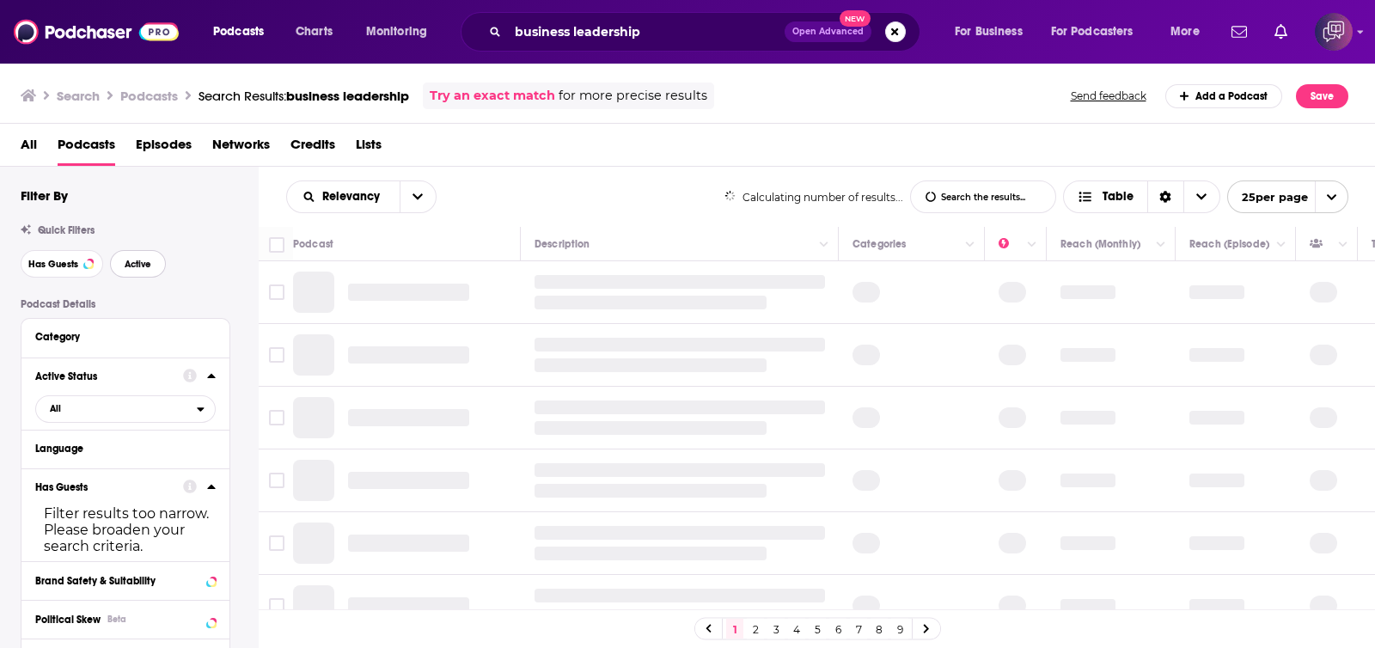
click at [133, 267] on span "Active" at bounding box center [138, 264] width 27 height 9
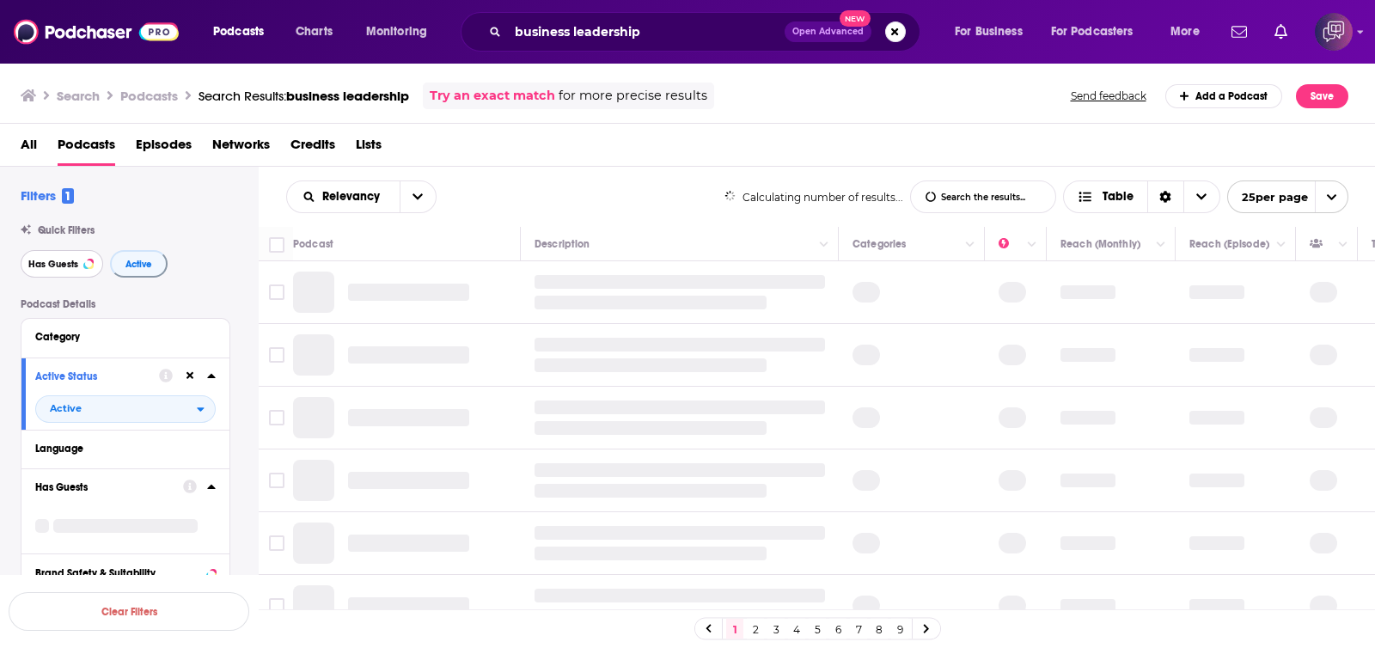
click at [77, 267] on button "Has Guests" at bounding box center [62, 264] width 83 height 28
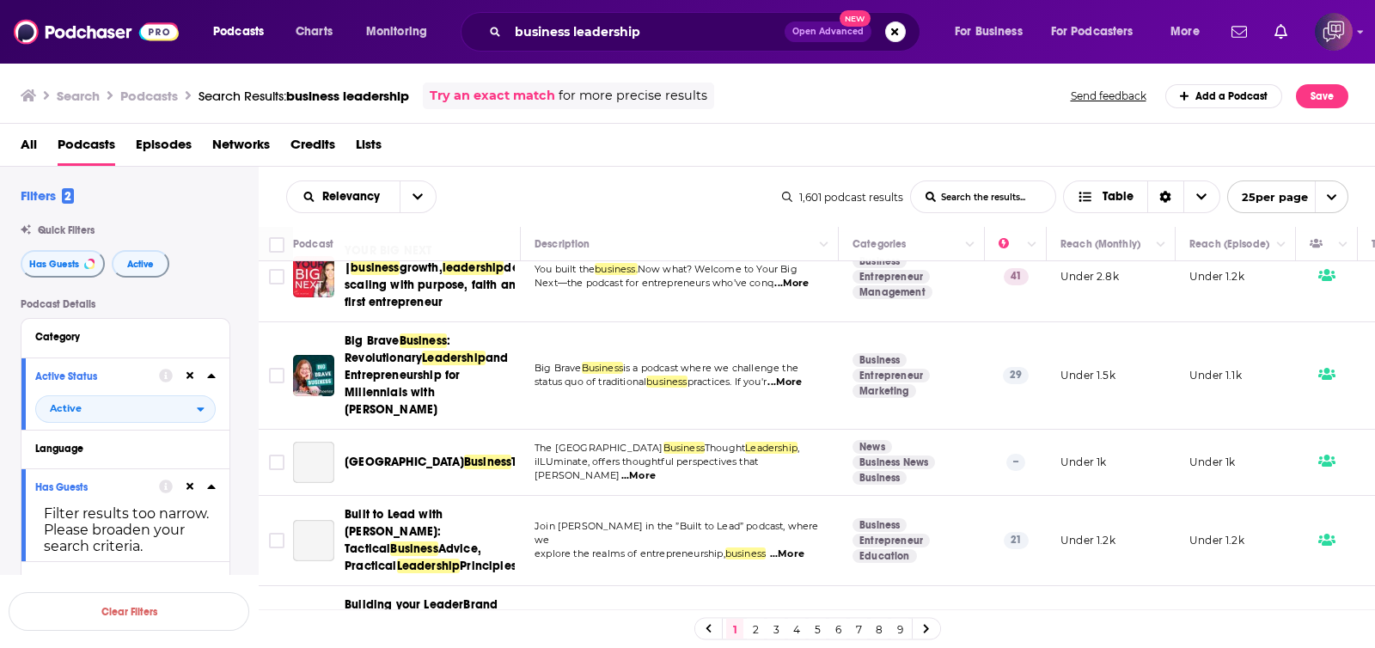
scroll to position [1074, 0]
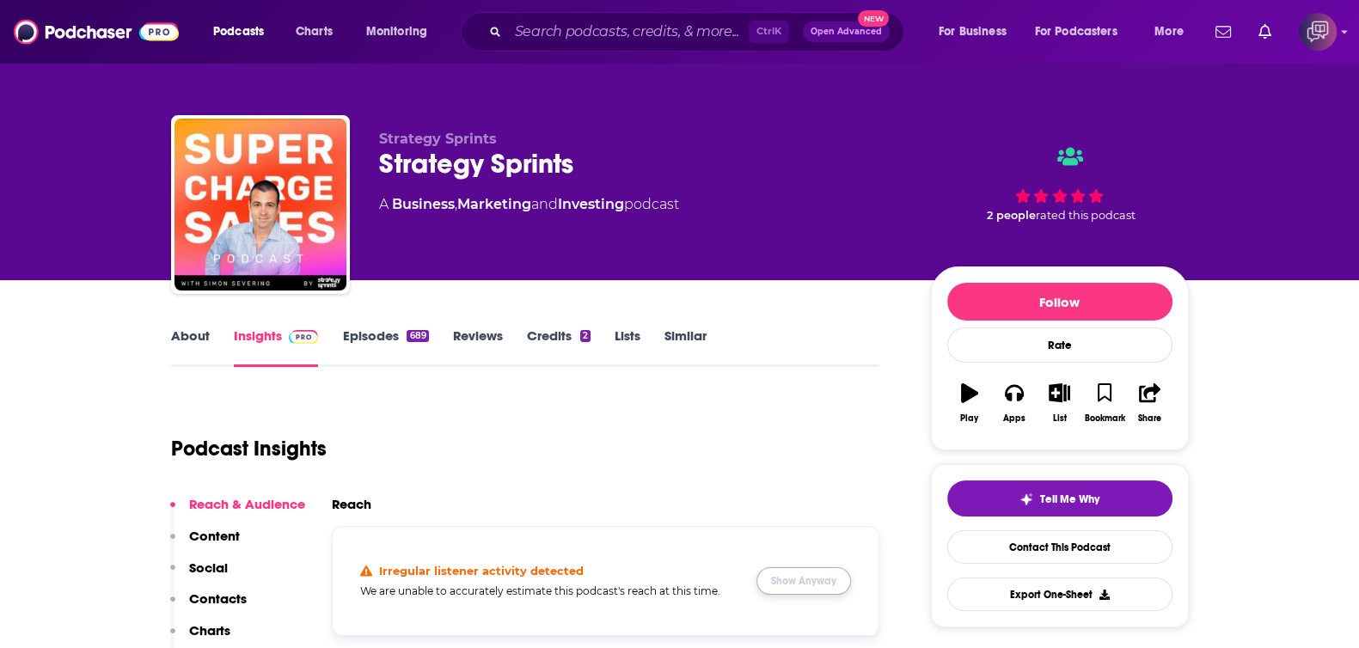
click at [830, 582] on button "Show Anyway" at bounding box center [803, 581] width 95 height 28
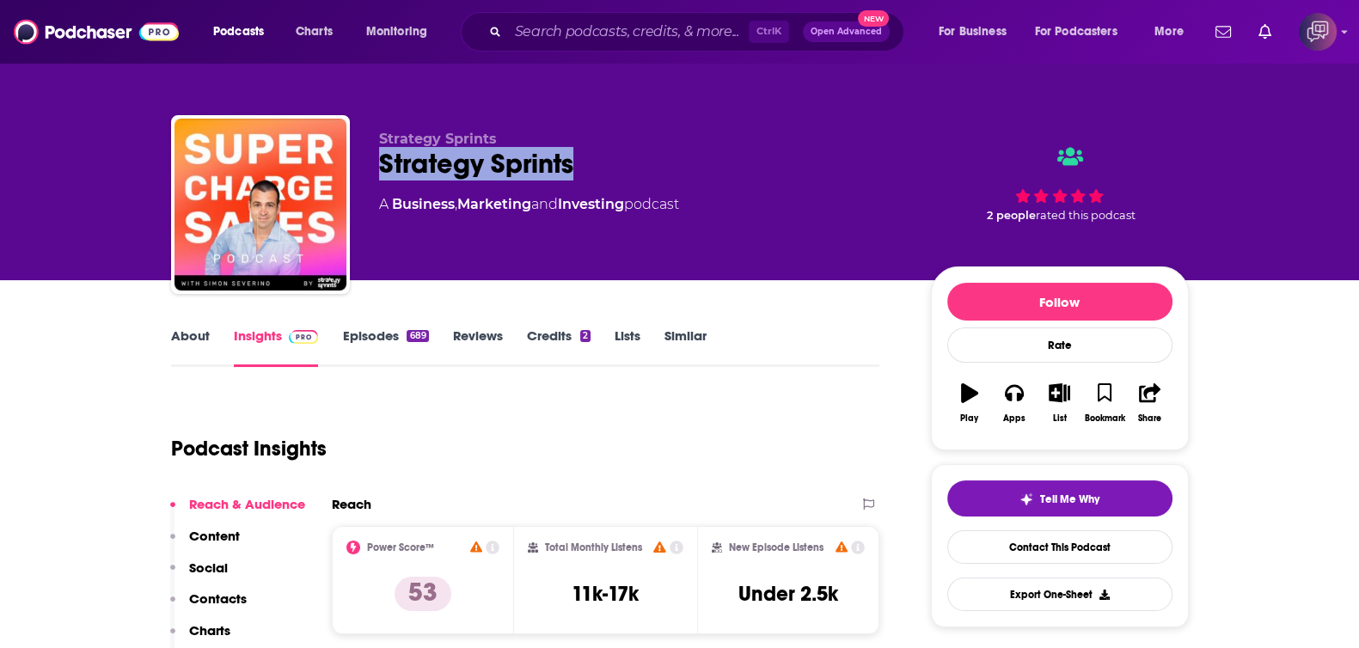
drag, startPoint x: 374, startPoint y: 161, endPoint x: 672, endPoint y: 165, distance: 298.3
click at [672, 165] on div "Strategy Sprints Strategy Sprints A Business , Marketing and Investing podcast …" at bounding box center [680, 208] width 1018 height 186
copy h2 "Strategy Sprints"
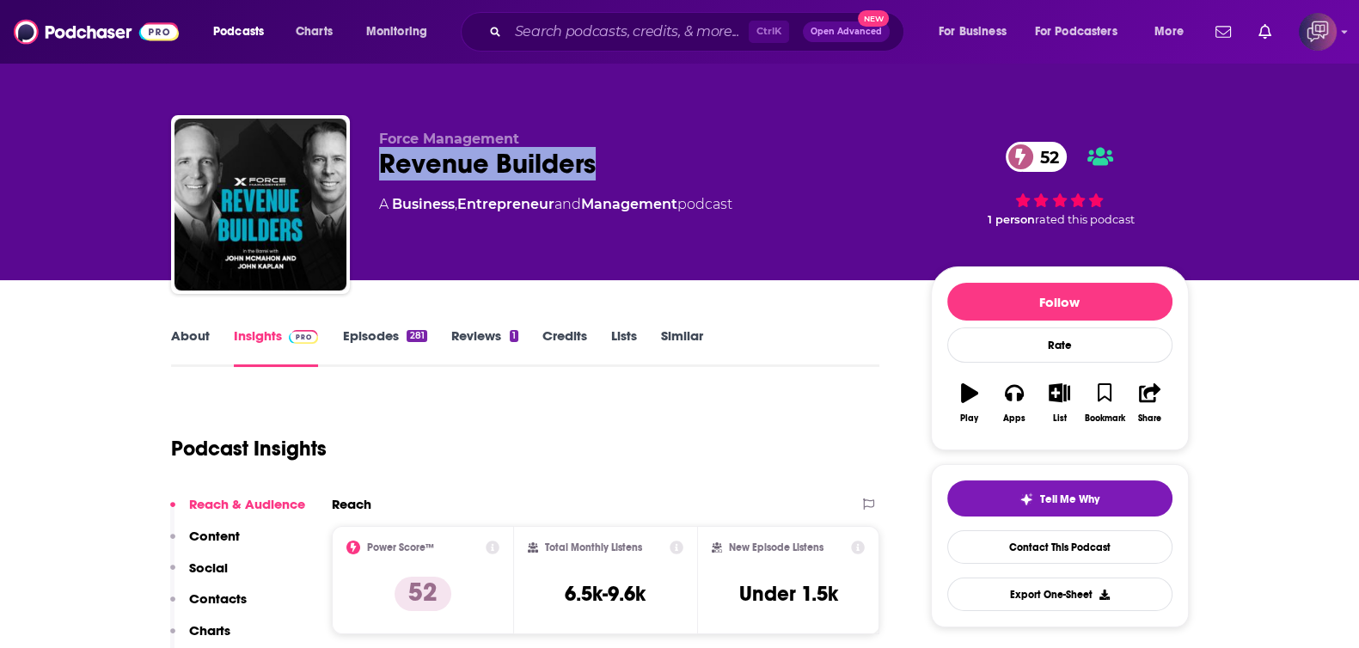
drag, startPoint x: 364, startPoint y: 174, endPoint x: 774, endPoint y: 185, distance: 409.3
click at [774, 185] on div "Force Management Revenue Builders 52 A Business , Entrepreneur and Management p…" at bounding box center [680, 208] width 1018 height 186
copy h2 "Revenue Builders"
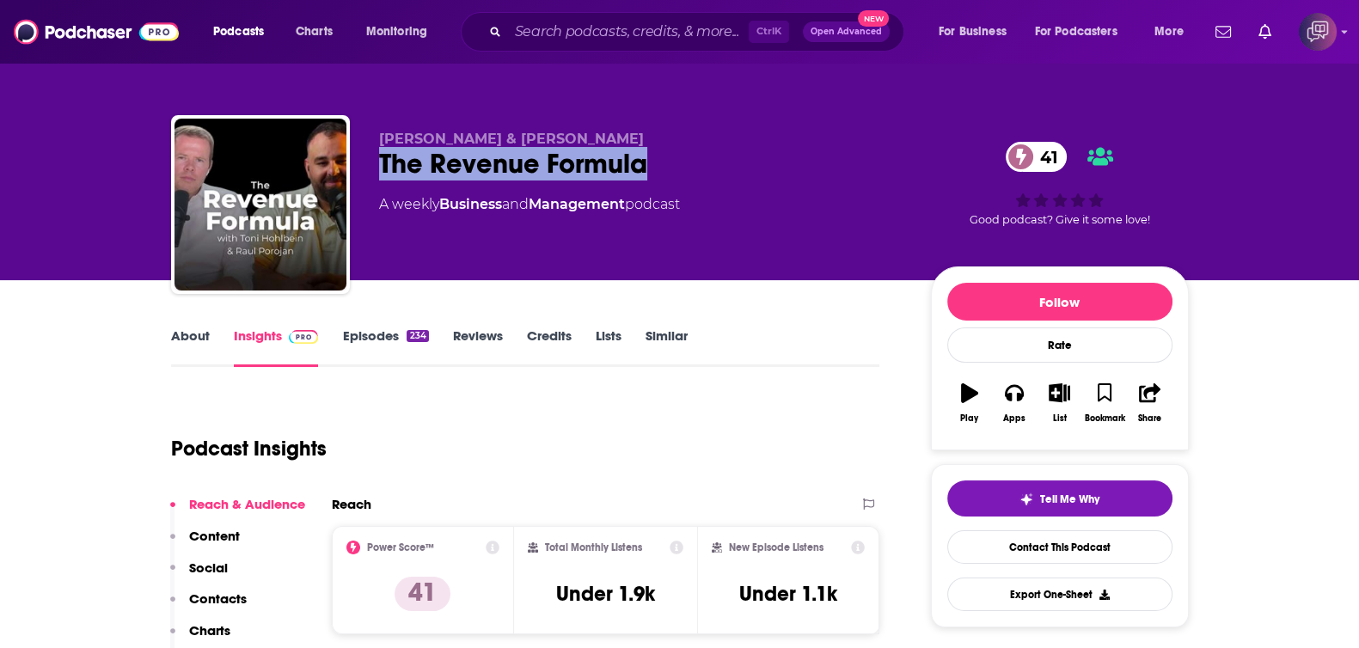
drag, startPoint x: 391, startPoint y: 164, endPoint x: 655, endPoint y: 161, distance: 263.9
click at [655, 161] on div "[PERSON_NAME] & [PERSON_NAME] The Revenue Formula 41 A weekly Business and Mana…" at bounding box center [680, 208] width 1018 height 186
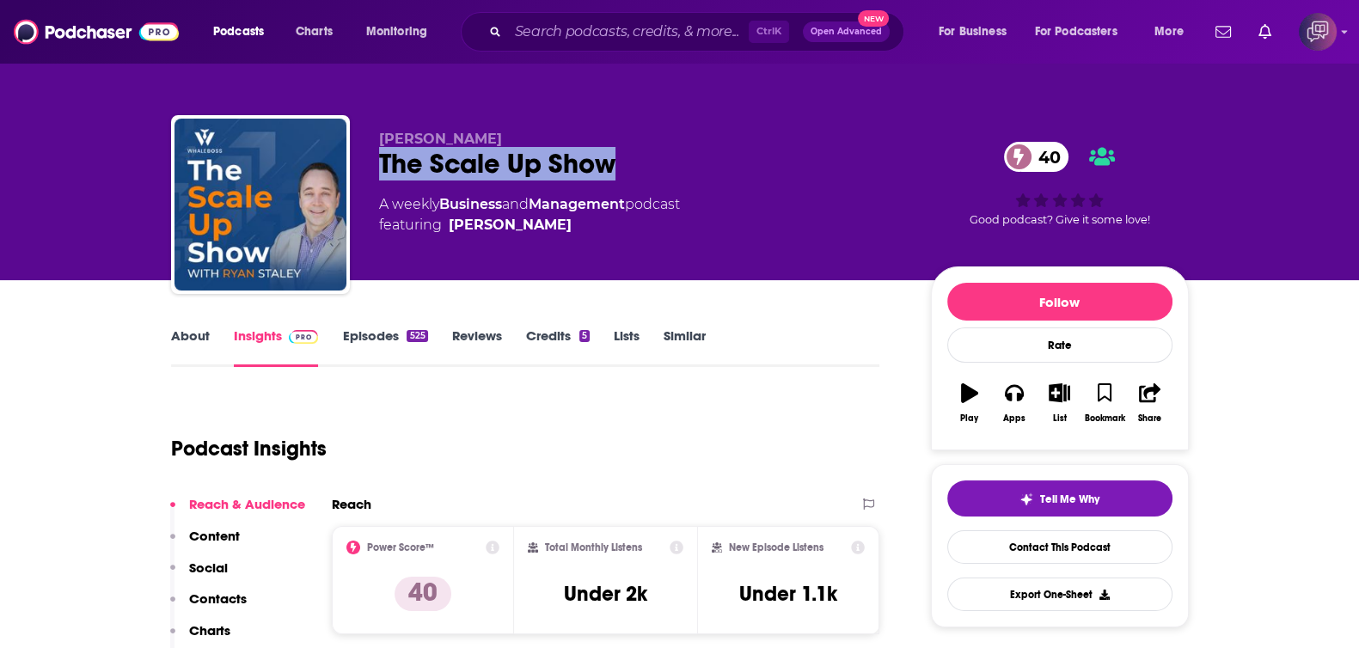
drag, startPoint x: 599, startPoint y: 165, endPoint x: 699, endPoint y: 168, distance: 99.8
click at [699, 168] on div "[PERSON_NAME] The Scale Up Show 40 A weekly Business and Management podcast fea…" at bounding box center [680, 208] width 1018 height 186
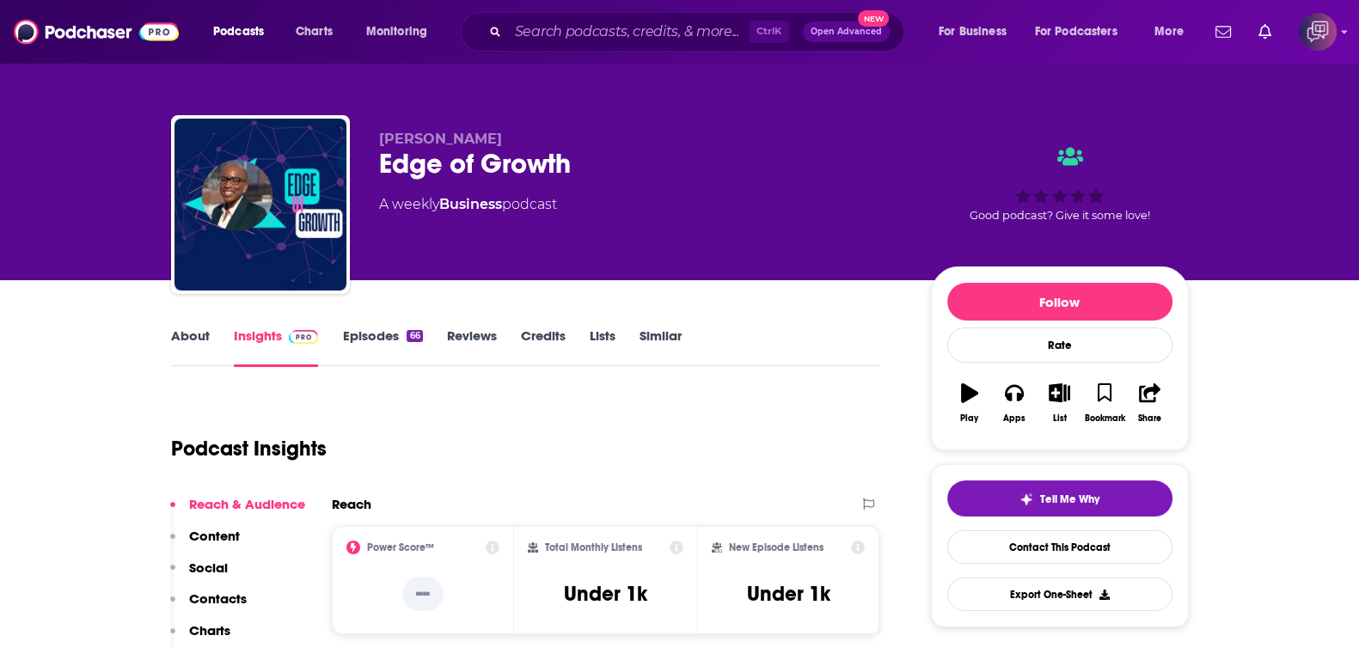
click at [188, 341] on link "About" at bounding box center [190, 348] width 39 height 40
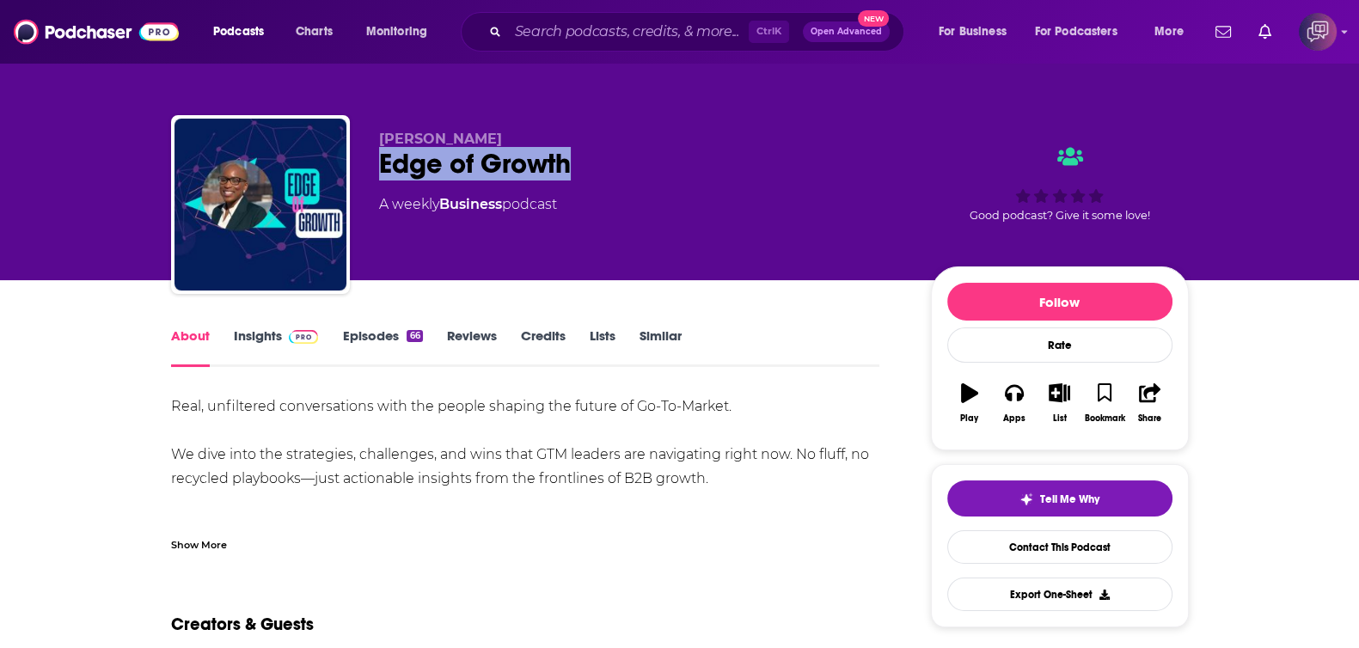
drag, startPoint x: 487, startPoint y: 164, endPoint x: 220, endPoint y: 225, distance: 273.4
click at [649, 166] on div "[PERSON_NAME] Edge of Growth A weekly Business podcast Good podcast? Give it so…" at bounding box center [680, 208] width 1018 height 186
click at [245, 341] on link "Insights" at bounding box center [276, 348] width 85 height 40
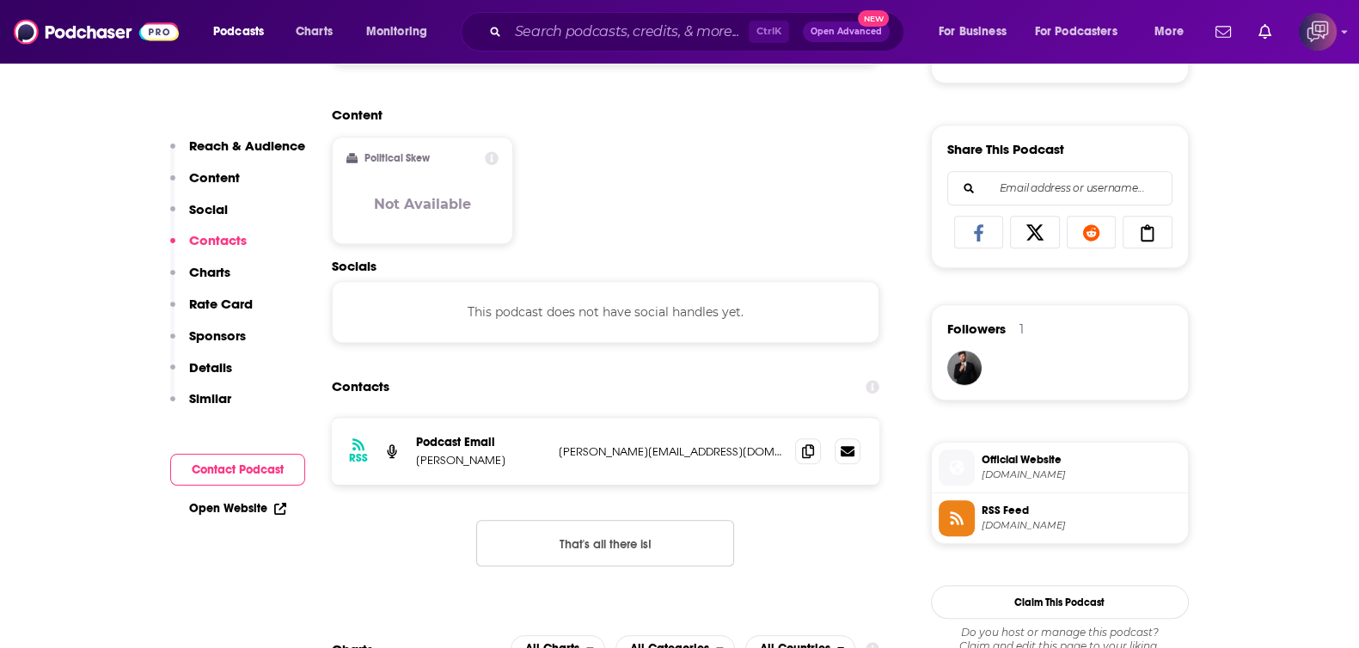
scroll to position [1182, 0]
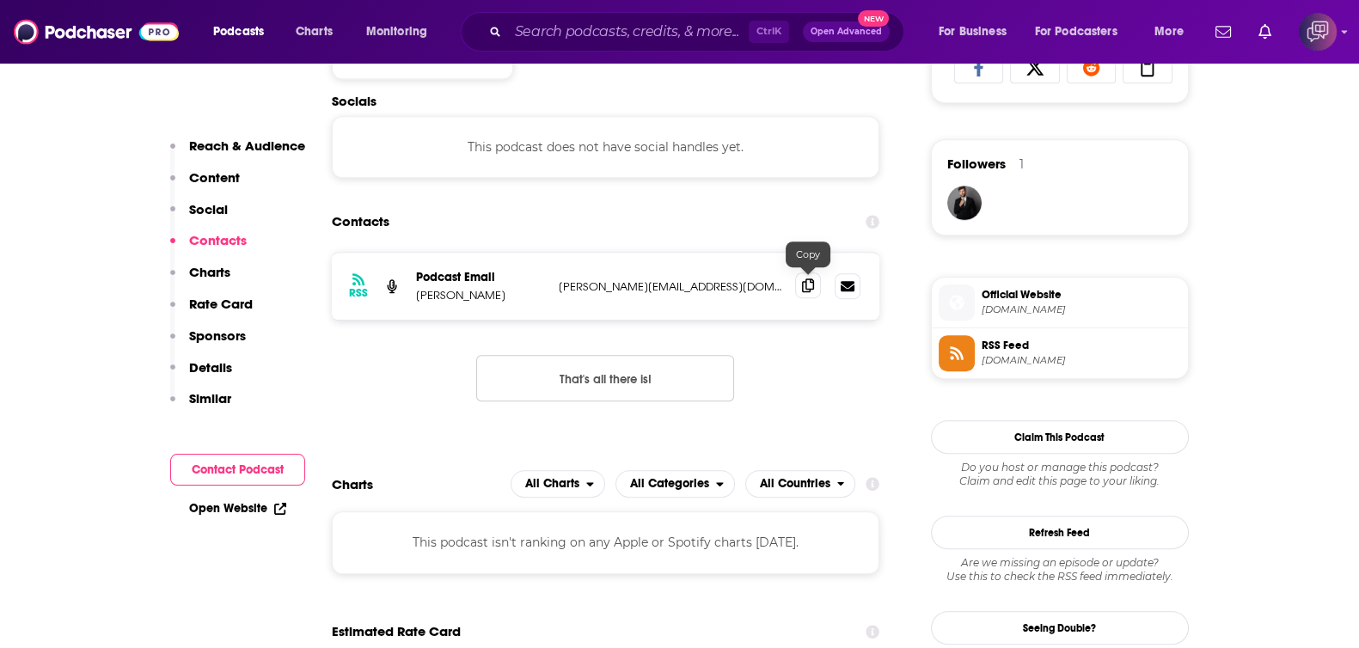
click at [818, 285] on span at bounding box center [808, 285] width 26 height 26
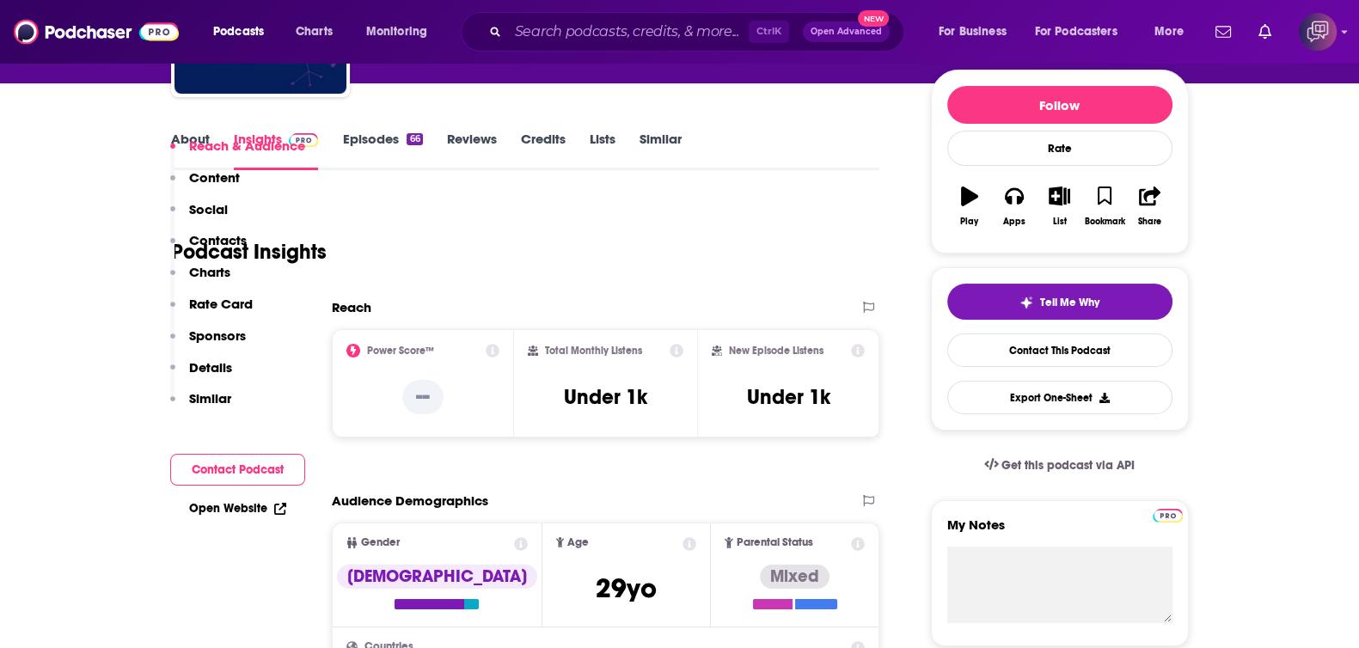
scroll to position [0, 0]
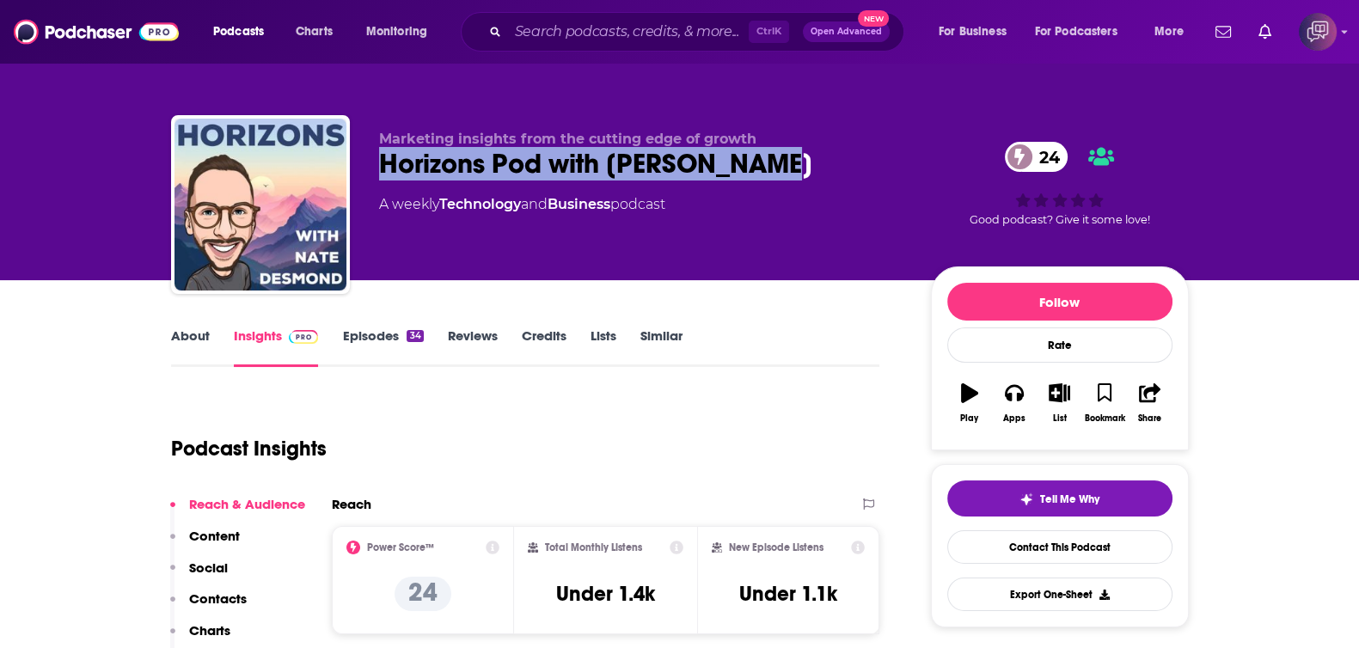
drag, startPoint x: 374, startPoint y: 168, endPoint x: 891, endPoint y: 179, distance: 516.7
click at [891, 179] on div "Marketing insights from the cutting edge of growth Horizons Pod with [PERSON_NA…" at bounding box center [680, 208] width 1018 height 186
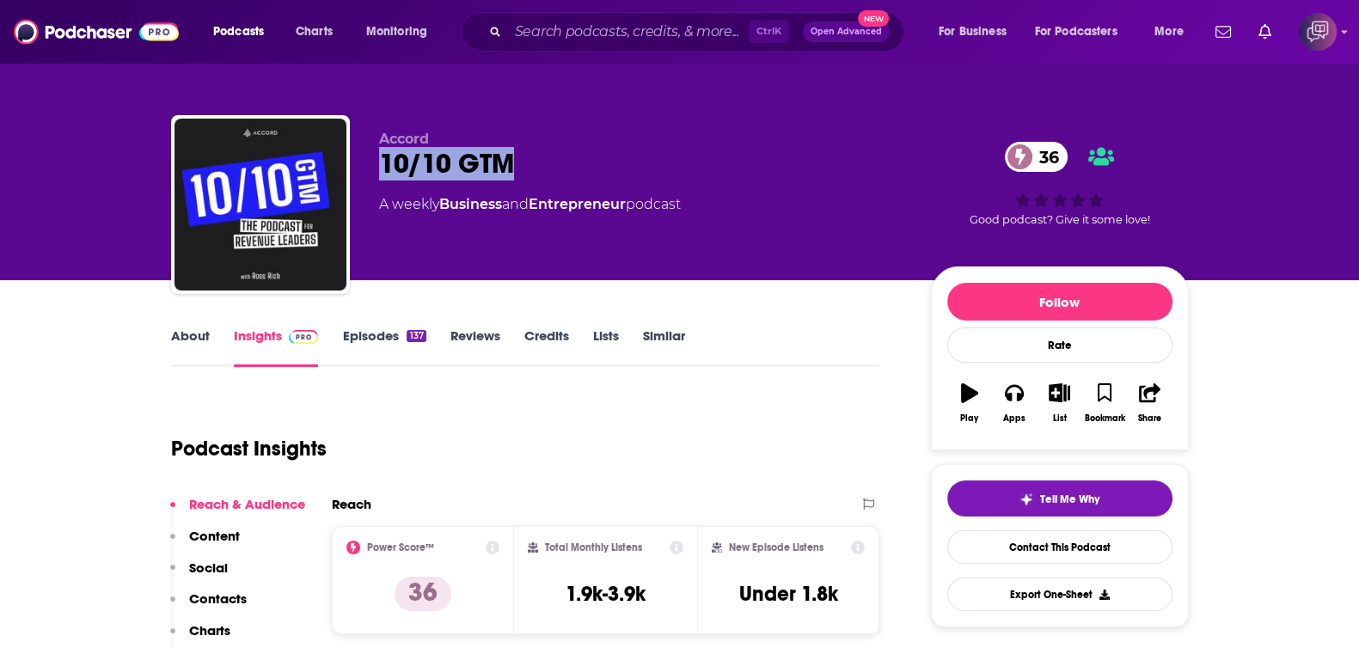
drag, startPoint x: 411, startPoint y: 163, endPoint x: 566, endPoint y: 165, distance: 155.6
click at [566, 165] on div "Accord 10/10 GTM 36 A weekly Business and Entrepreneur podcast 36 Good podcast?…" at bounding box center [680, 208] width 1018 height 186
copy h2 "10/10 GTM"
click at [184, 358] on link "About" at bounding box center [190, 348] width 39 height 40
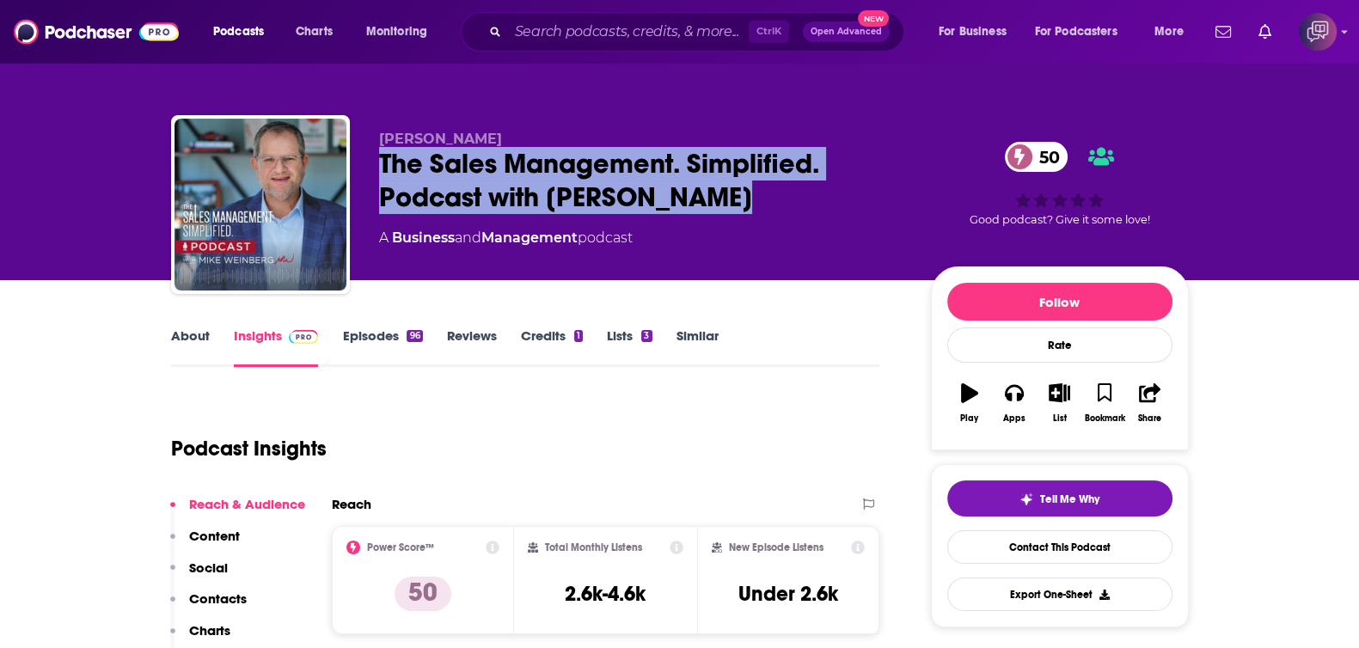
drag, startPoint x: 649, startPoint y: 197, endPoint x: 361, endPoint y: 164, distance: 289.8
click at [361, 164] on div "Mike Weinberg The Sales Management. Simplified. Podcast with Mike Weinberg 50 A…" at bounding box center [680, 208] width 1018 height 186
copy h2 "The Sales Management. Simplified. Podcast with Mike Weinberg"
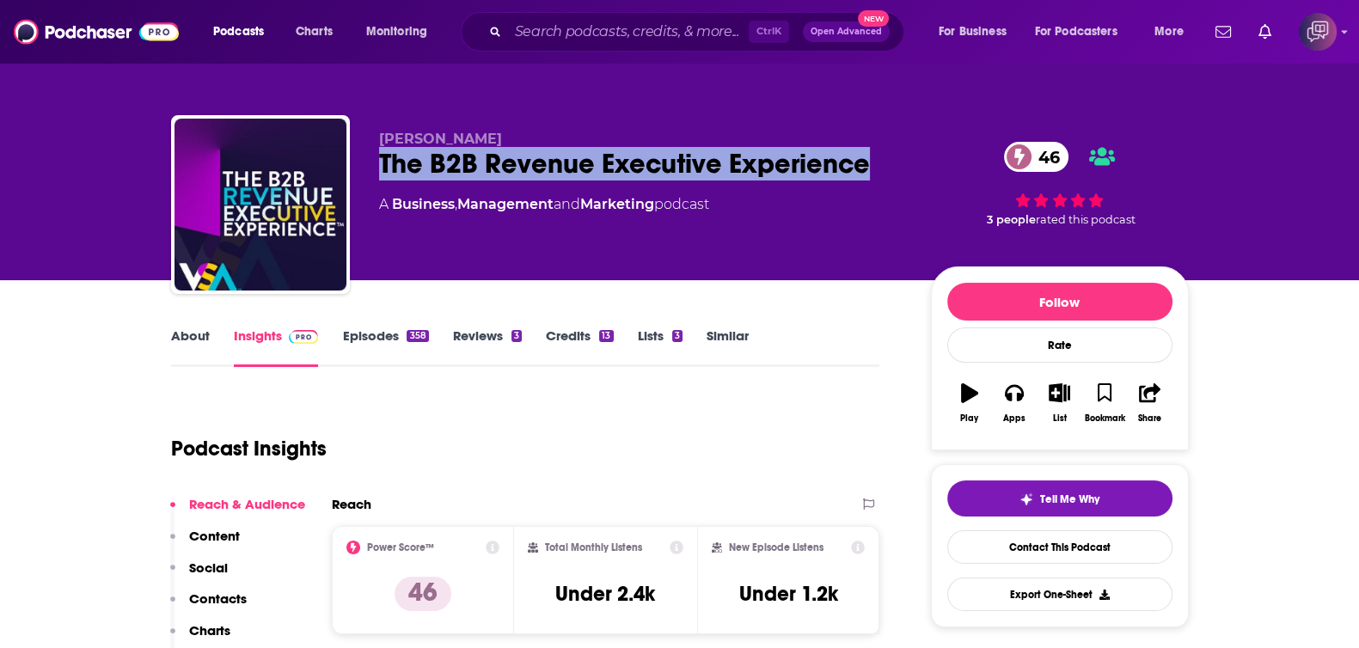
drag, startPoint x: 516, startPoint y: 162, endPoint x: 866, endPoint y: 161, distance: 350.7
click at [866, 161] on div "[PERSON_NAME] The B2B Revenue Executive Experience 46 A Business , Management a…" at bounding box center [680, 208] width 1018 height 186
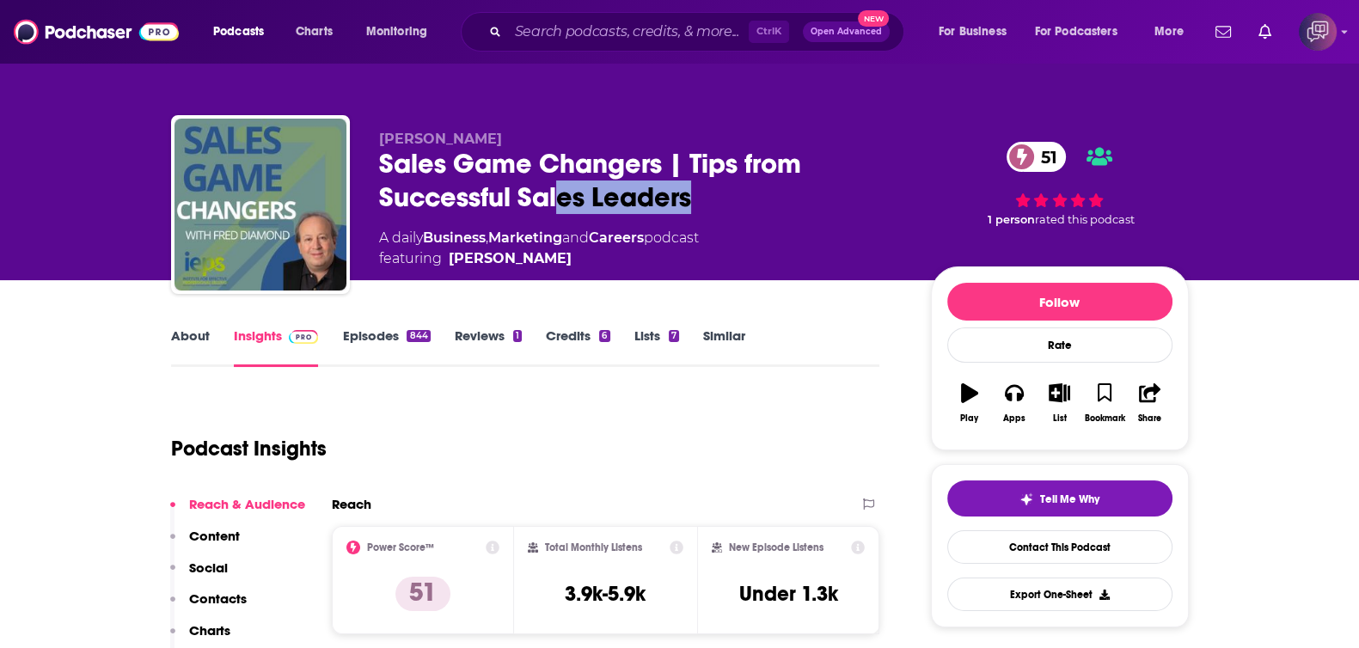
drag, startPoint x: 707, startPoint y: 193, endPoint x: 555, endPoint y: 200, distance: 151.4
click at [554, 199] on div "Sales Game Changers | Tips from Successful Sales Leaders 51" at bounding box center [641, 180] width 524 height 67
click at [591, 180] on div "Sales Game Changers | Tips from Successful Sales Leaders 51" at bounding box center [641, 180] width 524 height 67
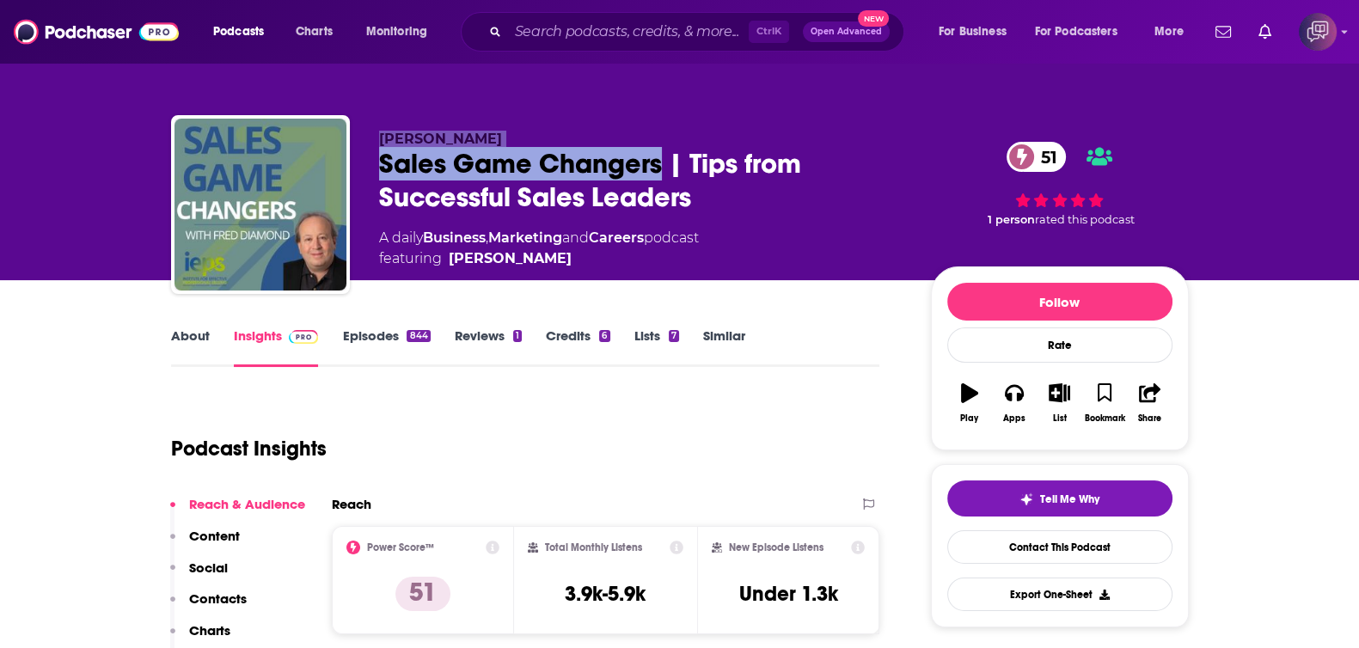
drag, startPoint x: 664, startPoint y: 158, endPoint x: 328, endPoint y: 178, distance: 335.8
click at [328, 178] on div "Fred Diamond Sales Game Changers | Tips from Successful Sales Leaders 51 A dail…" at bounding box center [680, 208] width 1018 height 186
click at [365, 170] on div "Fred Diamond Sales Game Changers | Tips from Successful Sales Leaders 51 A dail…" at bounding box center [680, 208] width 1018 height 186
click at [371, 169] on div "Fred Diamond Sales Game Changers | Tips from Successful Sales Leaders 51 A dail…" at bounding box center [680, 208] width 1018 height 186
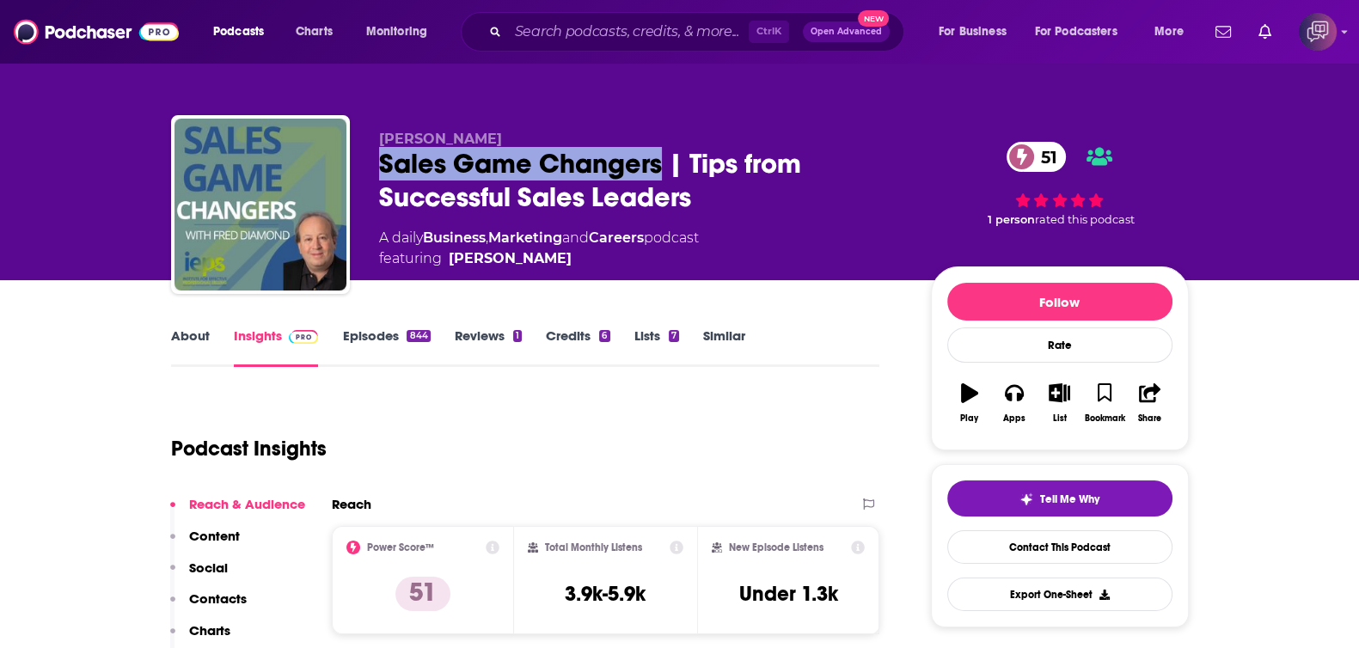
drag, startPoint x: 379, startPoint y: 169, endPoint x: 659, endPoint y: 172, distance: 280.2
click at [659, 172] on div "Sales Game Changers | Tips from Successful Sales Leaders 51" at bounding box center [641, 180] width 524 height 67
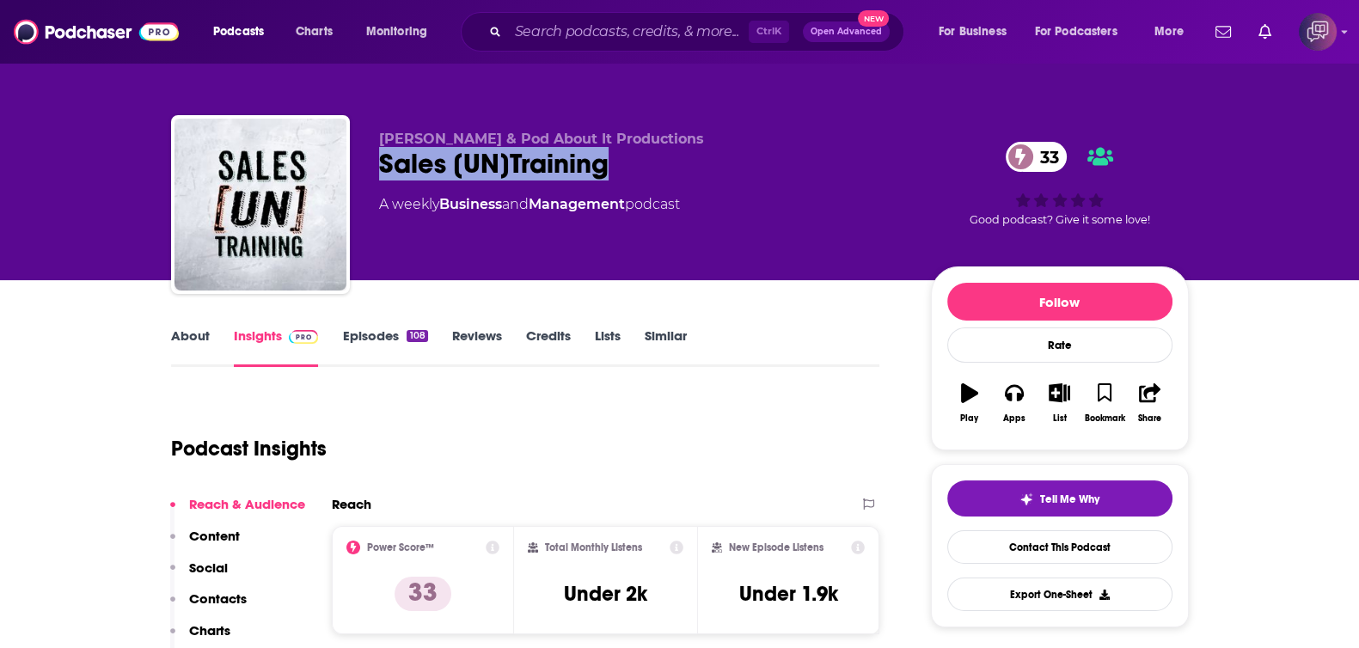
drag, startPoint x: 368, startPoint y: 156, endPoint x: 619, endPoint y: 187, distance: 252.9
click at [619, 187] on div "Kelly Riggs & Pod About It Productions Sales [UN]Training 33 A weekly Business …" at bounding box center [680, 208] width 1018 height 186
copy h2 "Sales [UN]Training"
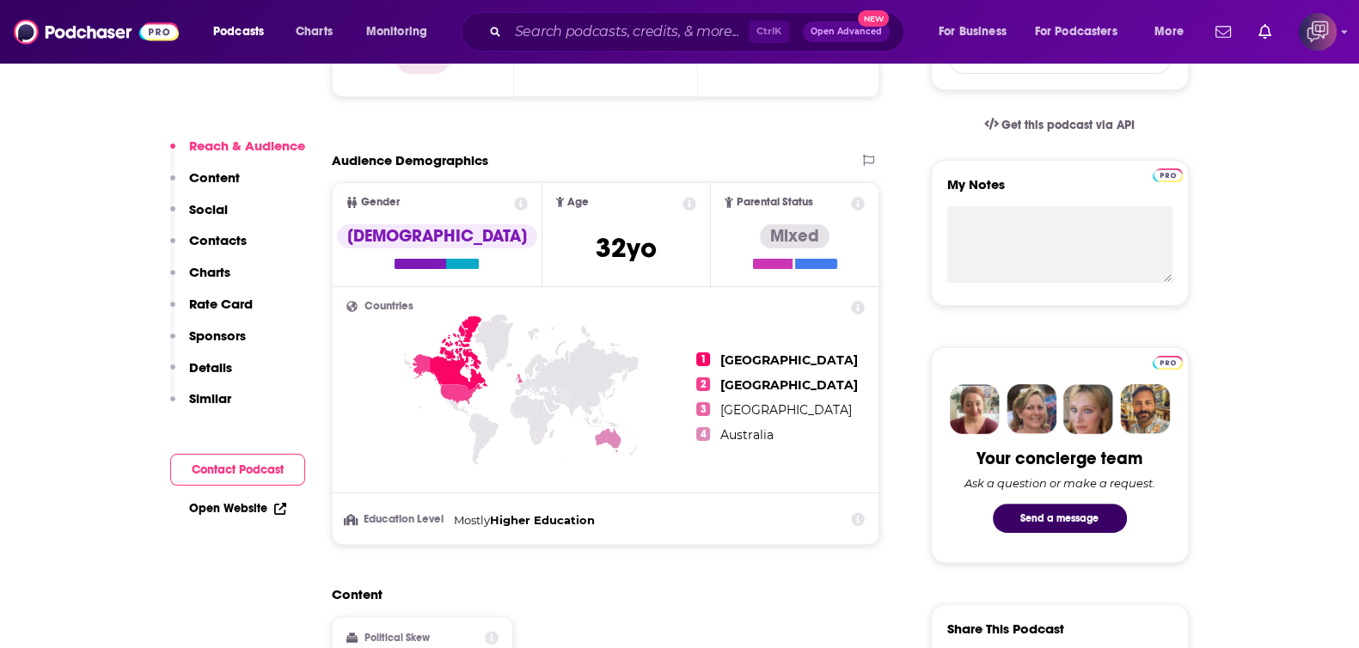
scroll to position [1074, 0]
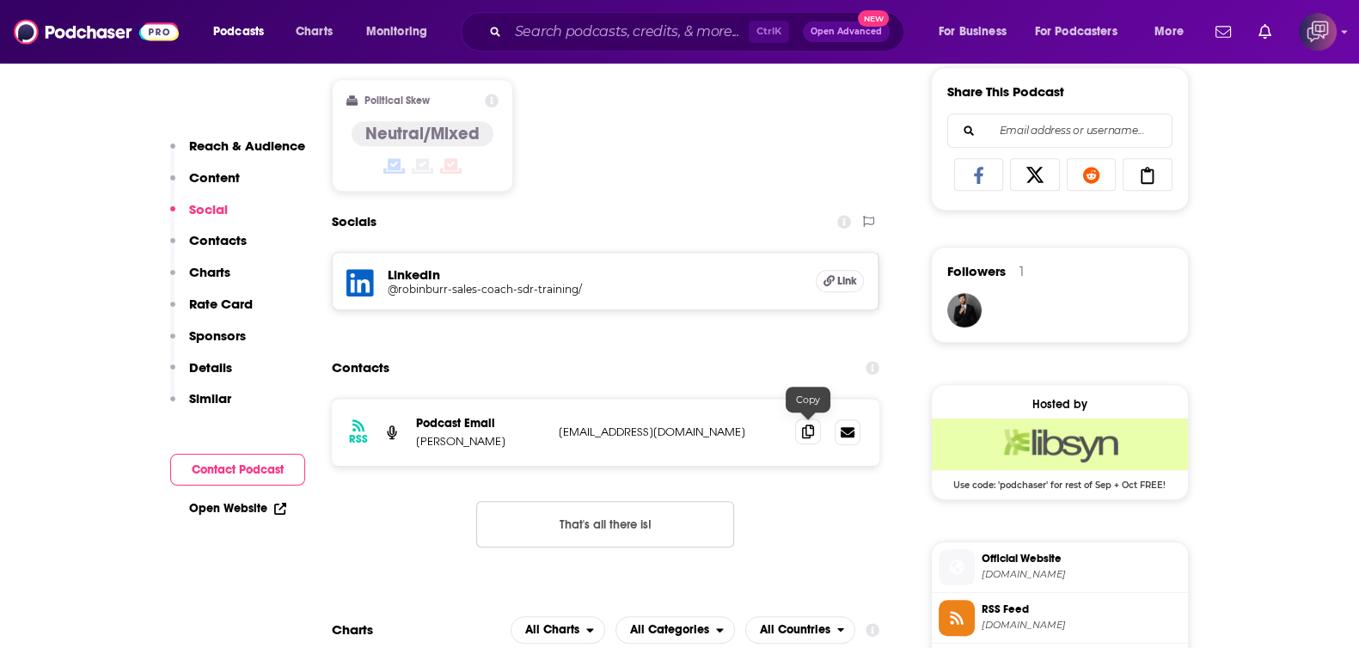
click at [812, 428] on icon at bounding box center [808, 432] width 12 height 14
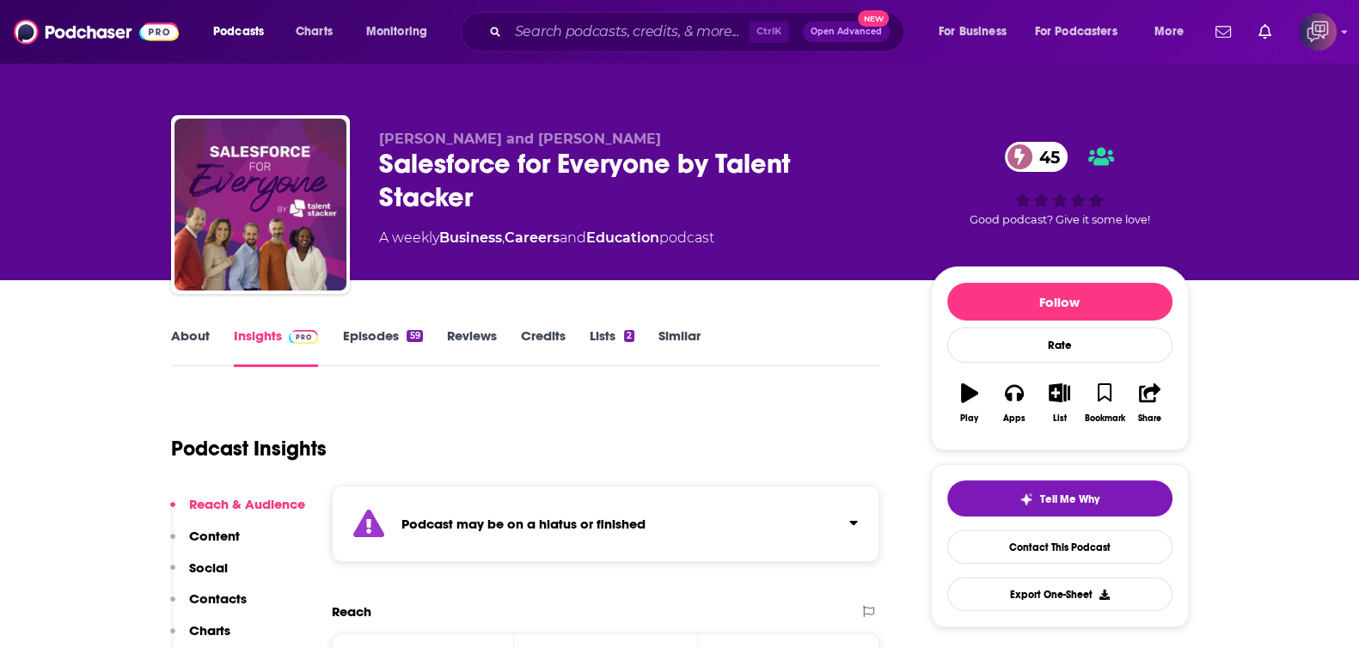
click at [374, 166] on div "[PERSON_NAME] and [PERSON_NAME] Salesforce for Everyone by Talent Stacker 45 A …" at bounding box center [680, 208] width 1018 height 186
click at [189, 346] on link "About" at bounding box center [190, 348] width 39 height 40
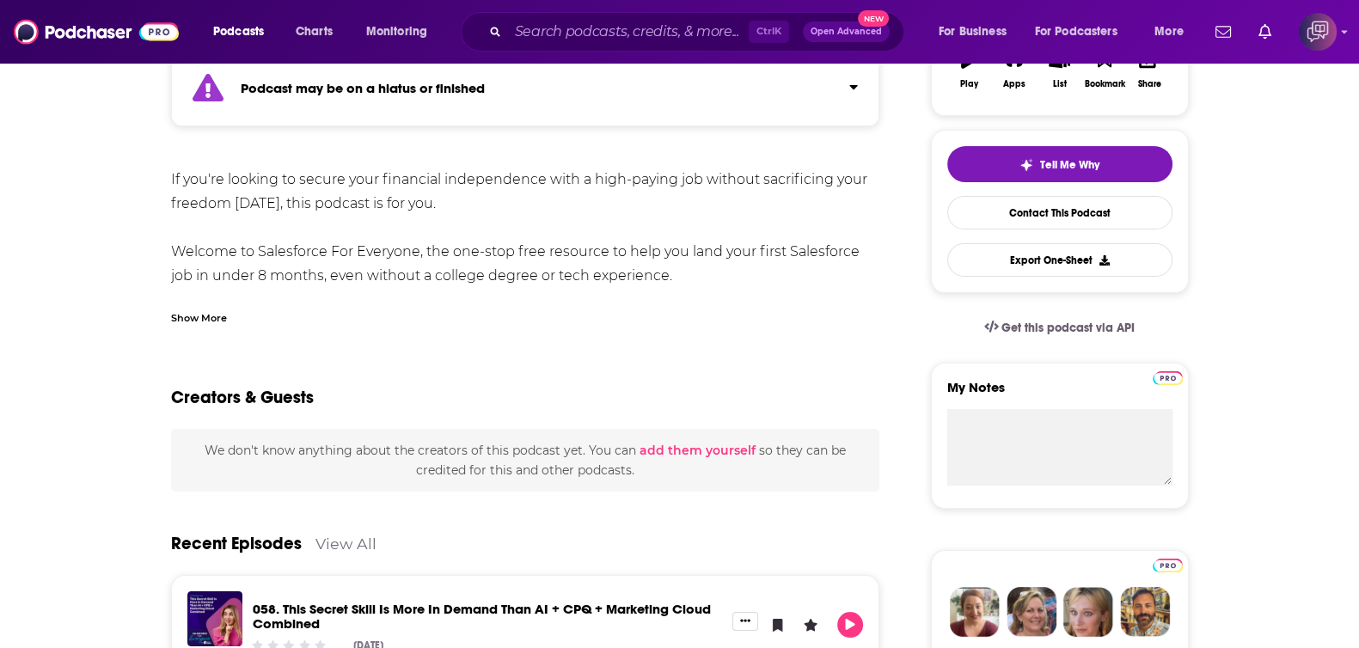
scroll to position [214, 0]
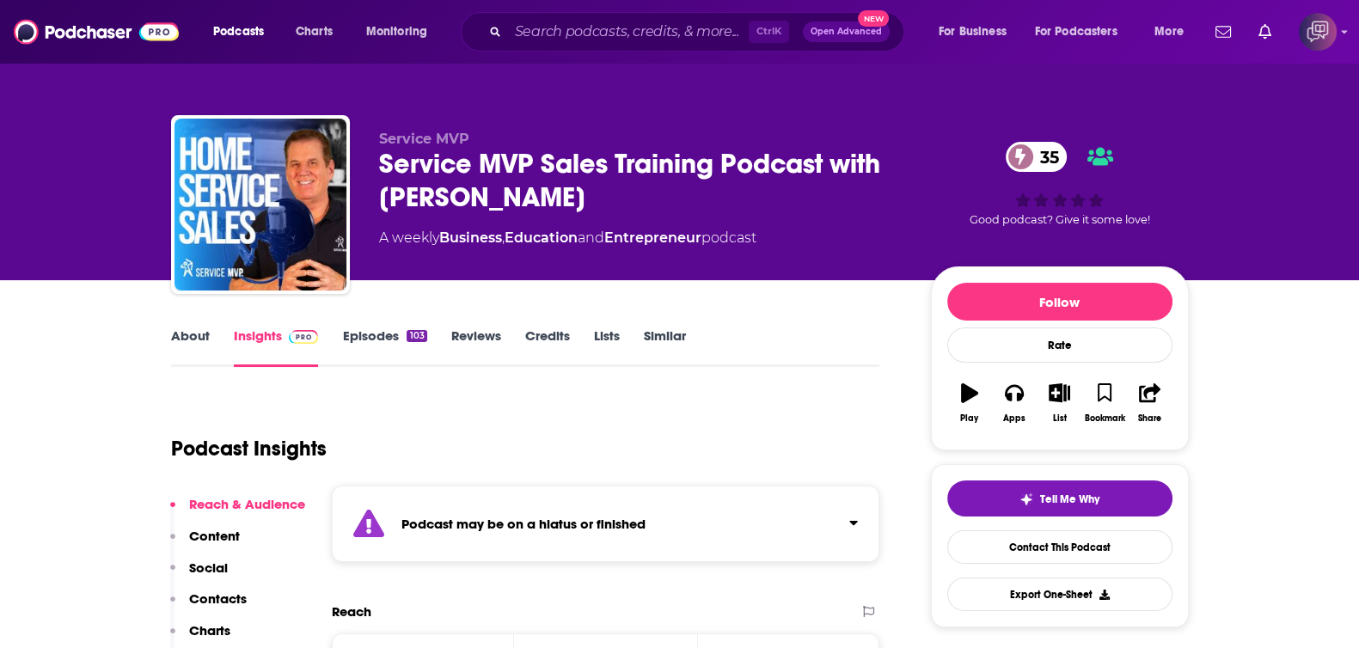
click at [193, 343] on link "About" at bounding box center [190, 348] width 39 height 40
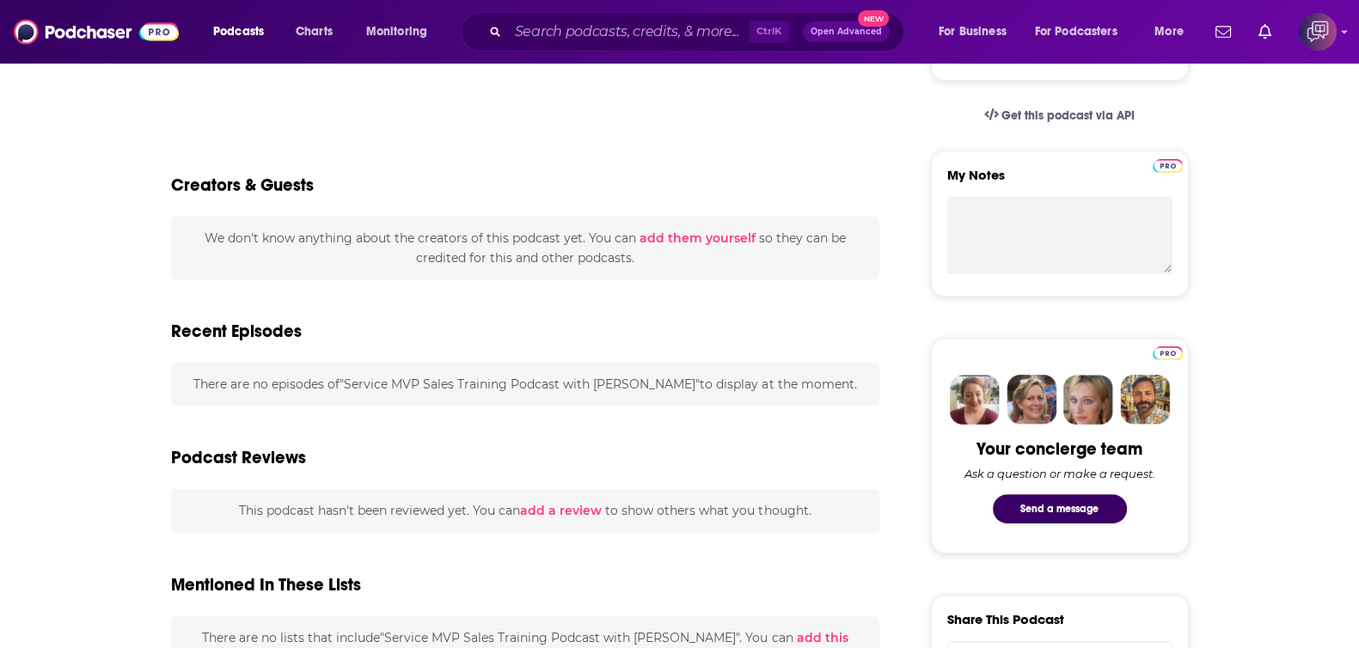
scroll to position [645, 0]
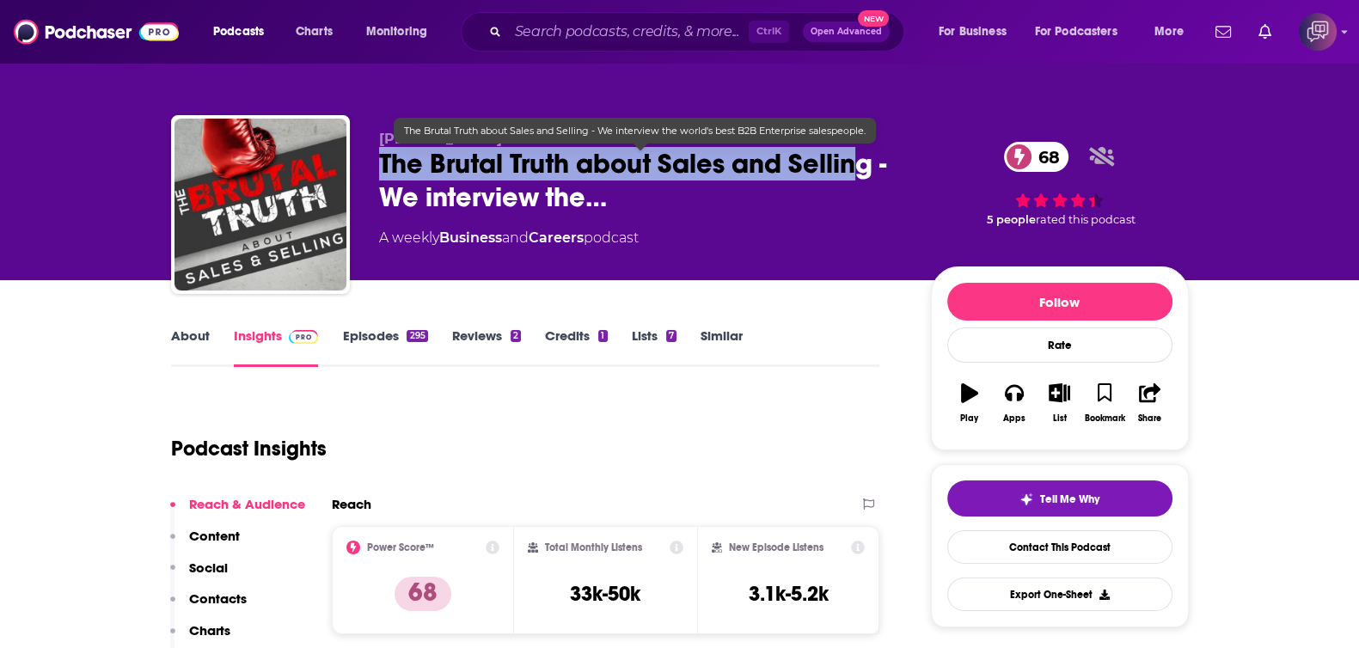
drag, startPoint x: 370, startPoint y: 156, endPoint x: 865, endPoint y: 176, distance: 495.5
click at [865, 176] on div "Brian Burns The Brutal Truth about Sales and Selling - We interview the… 68 A w…" at bounding box center [680, 208] width 1018 height 186
drag, startPoint x: 874, startPoint y: 174, endPoint x: 364, endPoint y: 165, distance: 509.8
click at [364, 165] on div "Brian Burns The Brutal Truth about Sales and Selling - We interview the… 68 A w…" at bounding box center [680, 208] width 1018 height 186
copy h2 "The Brutal Truth about Sales and Selling"
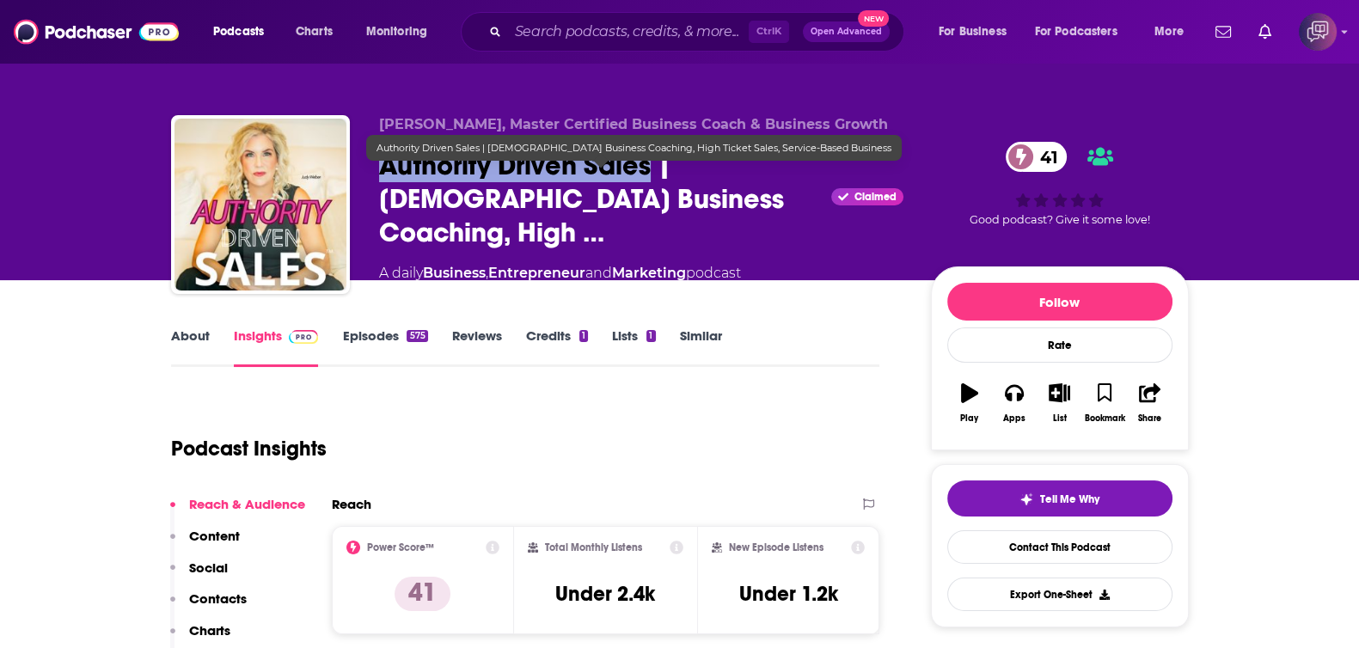
drag, startPoint x: 366, startPoint y: 198, endPoint x: 649, endPoint y: 190, distance: 282.9
click at [649, 190] on div "[PERSON_NAME], Master Certified Business Coach & Business Growth Consultant Aut…" at bounding box center [680, 208] width 1018 height 186
copy h2 "Authority Driven Sales"
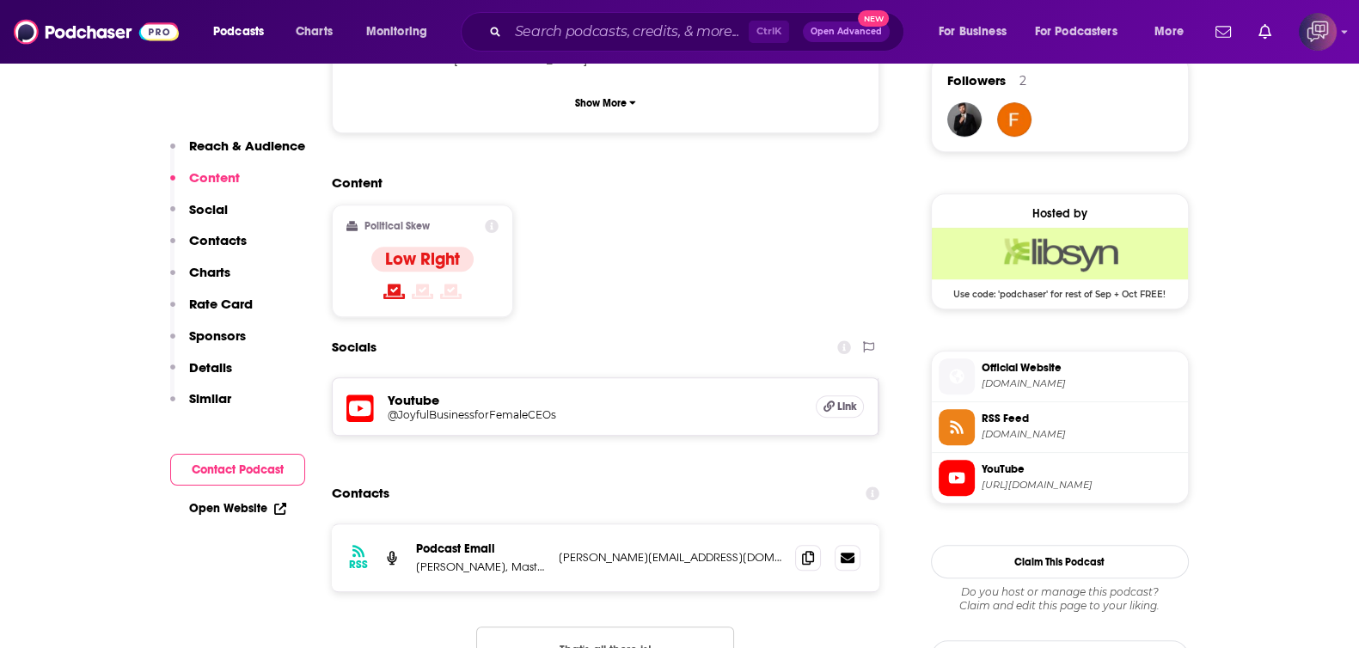
scroll to position [1396, 0]
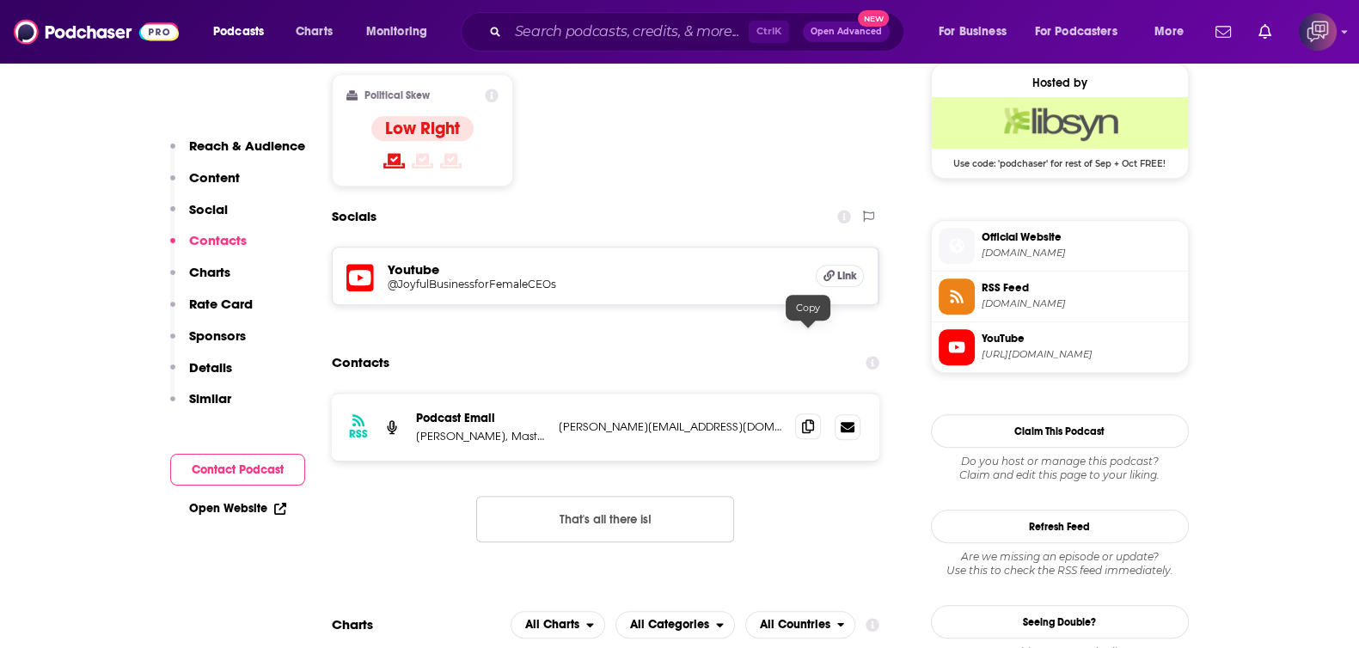
click at [809, 419] on icon at bounding box center [808, 426] width 12 height 14
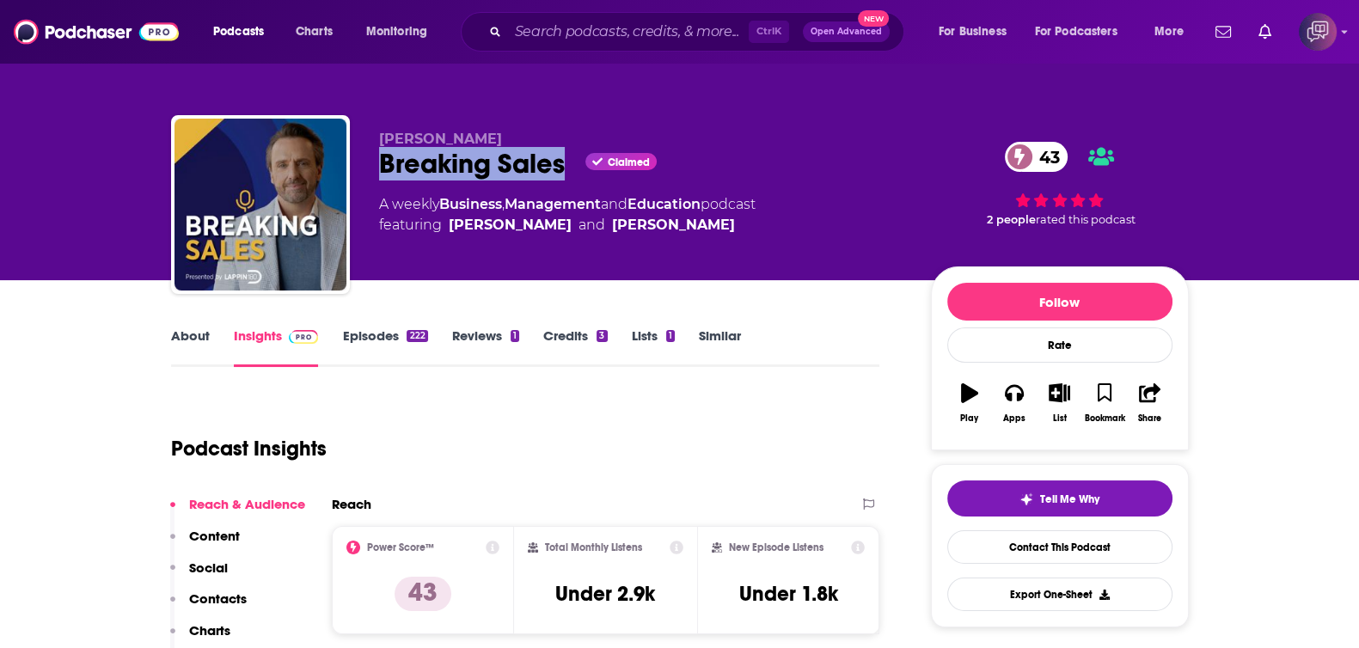
drag, startPoint x: 364, startPoint y: 174, endPoint x: 564, endPoint y: 169, distance: 200.3
click at [564, 169] on div "[PERSON_NAME] Breaking Sales Claimed 43 A weekly Business , Management and Educ…" at bounding box center [680, 208] width 1018 height 186
copy h2 "Breaking Sales"
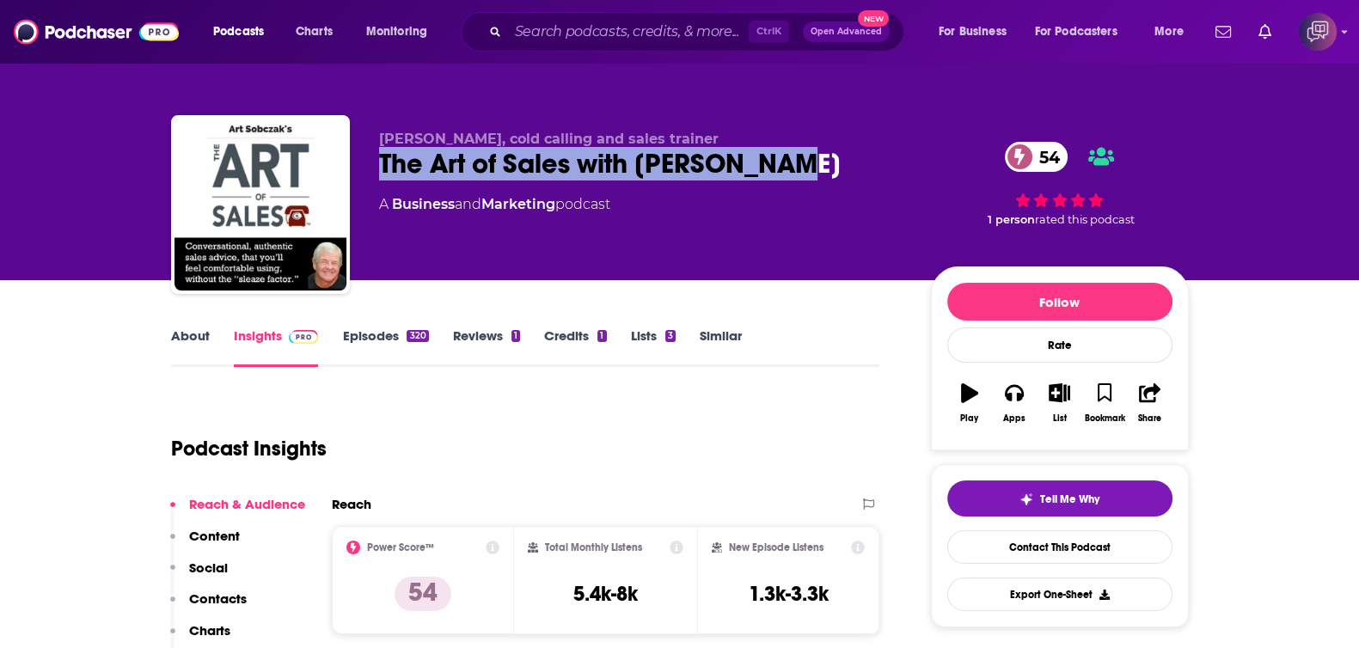
drag, startPoint x: 359, startPoint y: 166, endPoint x: 817, endPoint y: 168, distance: 457.3
click at [817, 168] on div "[PERSON_NAME], cold calling and sales trainer The Art of Sales with [PERSON_NAM…" at bounding box center [680, 208] width 1018 height 186
copy h2 "The Art of Sales with [PERSON_NAME]"
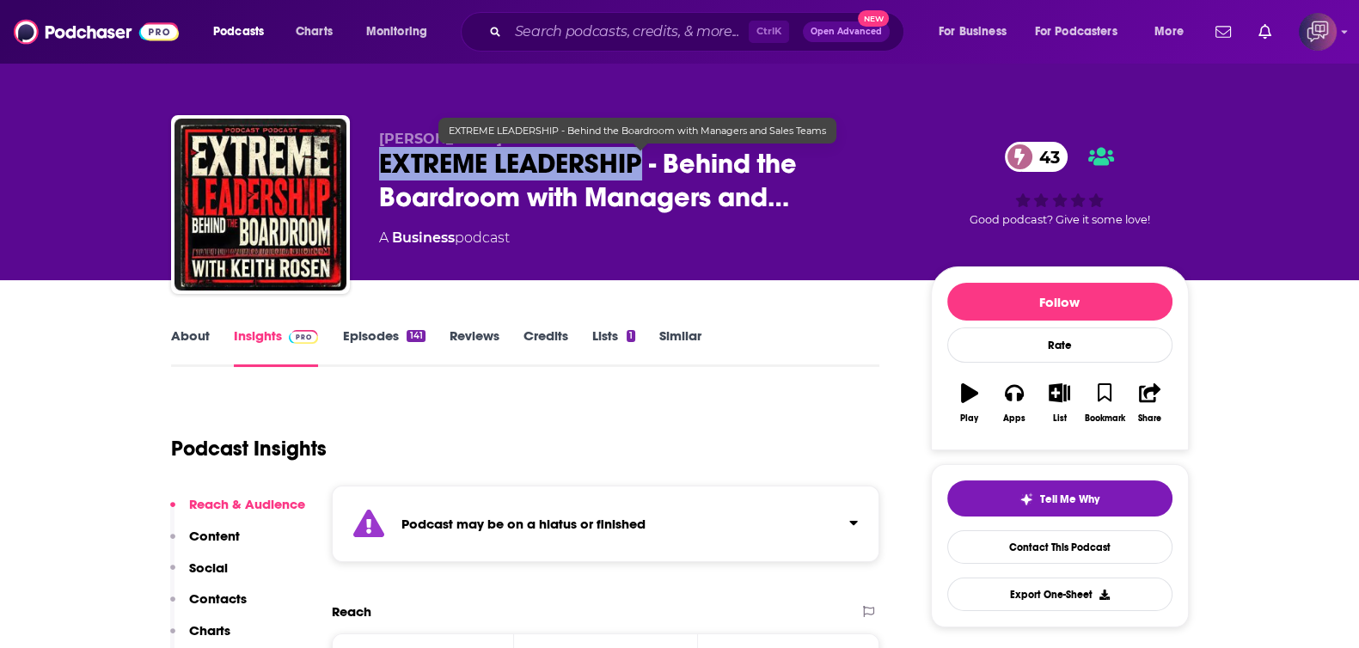
drag, startPoint x: 559, startPoint y: 182, endPoint x: 638, endPoint y: 174, distance: 79.5
click at [638, 174] on div "Keith Rosen EXTREME LEADERSHIP - Behind the Boardroom with Managers and… 43 A B…" at bounding box center [680, 208] width 1018 height 186
copy h2 "EXTREME LEADERSHIP"
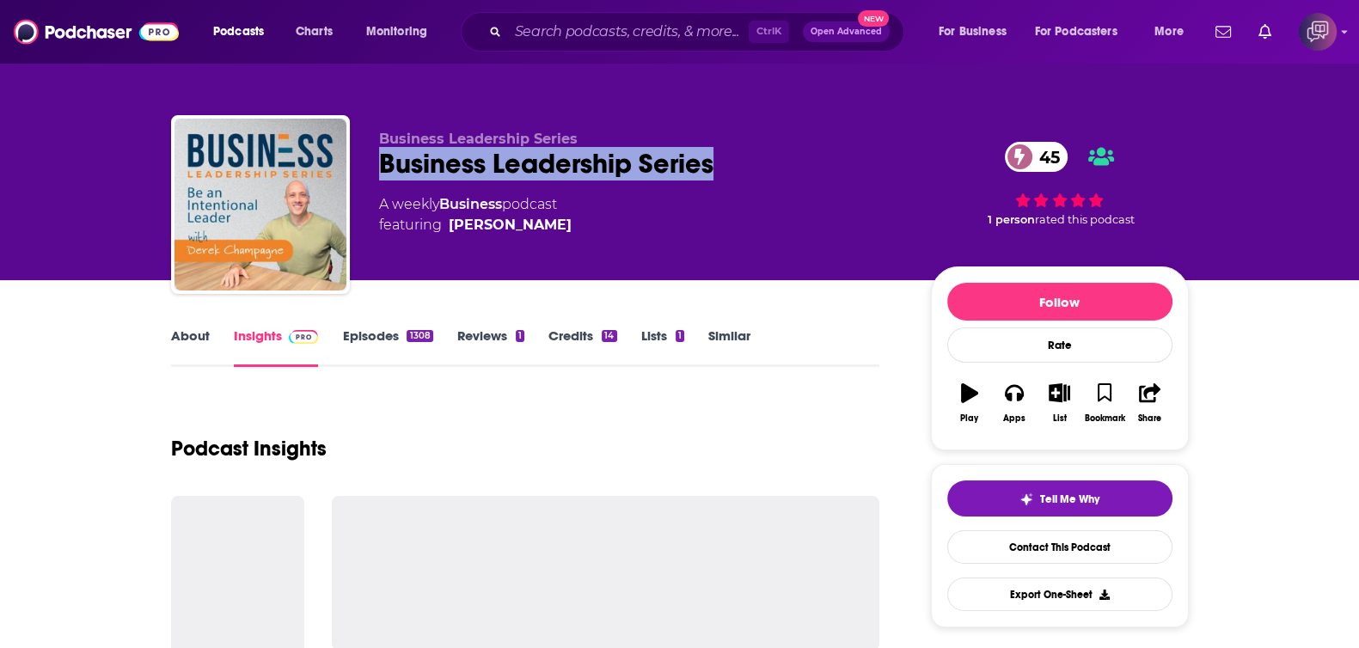
drag, startPoint x: 373, startPoint y: 165, endPoint x: 770, endPoint y: 155, distance: 397.3
click at [770, 155] on div "Business Leadership Series Business Leadership Series 45 A weekly Business podc…" at bounding box center [680, 208] width 1018 height 186
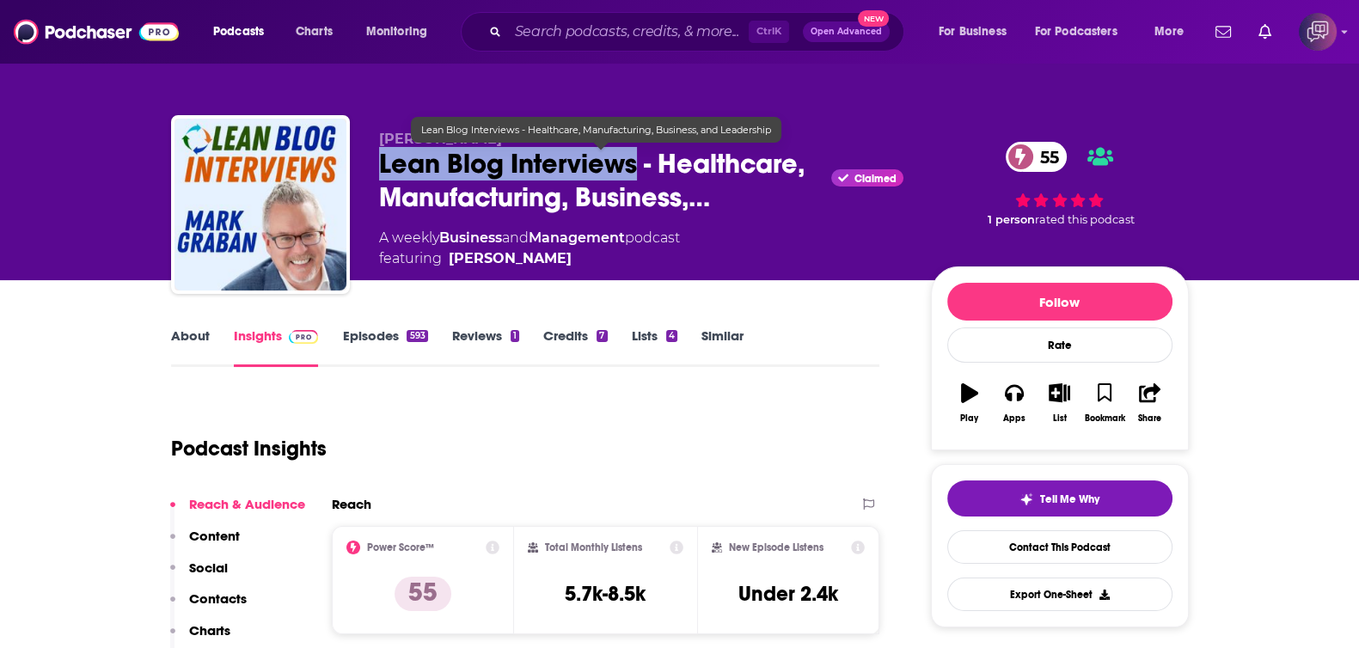
drag, startPoint x: 370, startPoint y: 165, endPoint x: 635, endPoint y: 156, distance: 265.8
click at [635, 156] on div "Mark Graban Lean Blog Interviews - Healthcare, Manufacturing, Business,… Claime…" at bounding box center [680, 208] width 1018 height 186
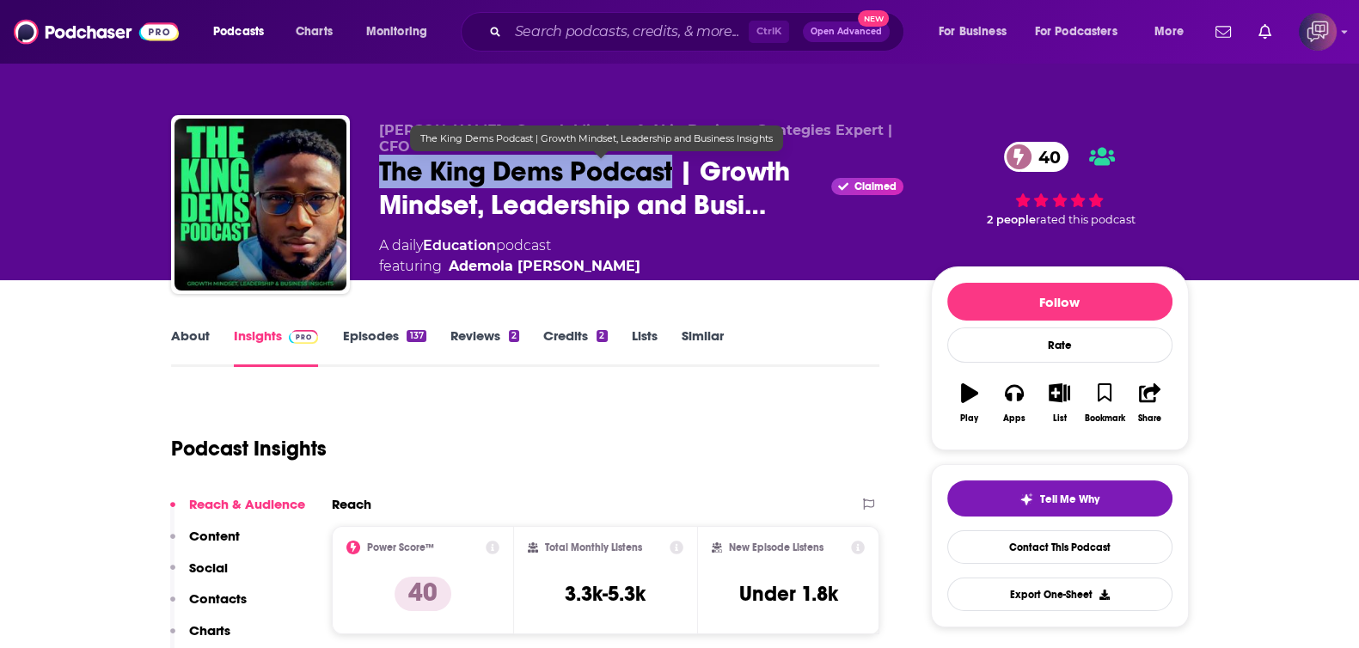
drag, startPoint x: 378, startPoint y: 170, endPoint x: 671, endPoint y: 168, distance: 293.1
click at [671, 168] on div "Ademola Odewade - Growth Mindset & AI in Business Strategies Expert | CFO The K…" at bounding box center [680, 208] width 1018 height 186
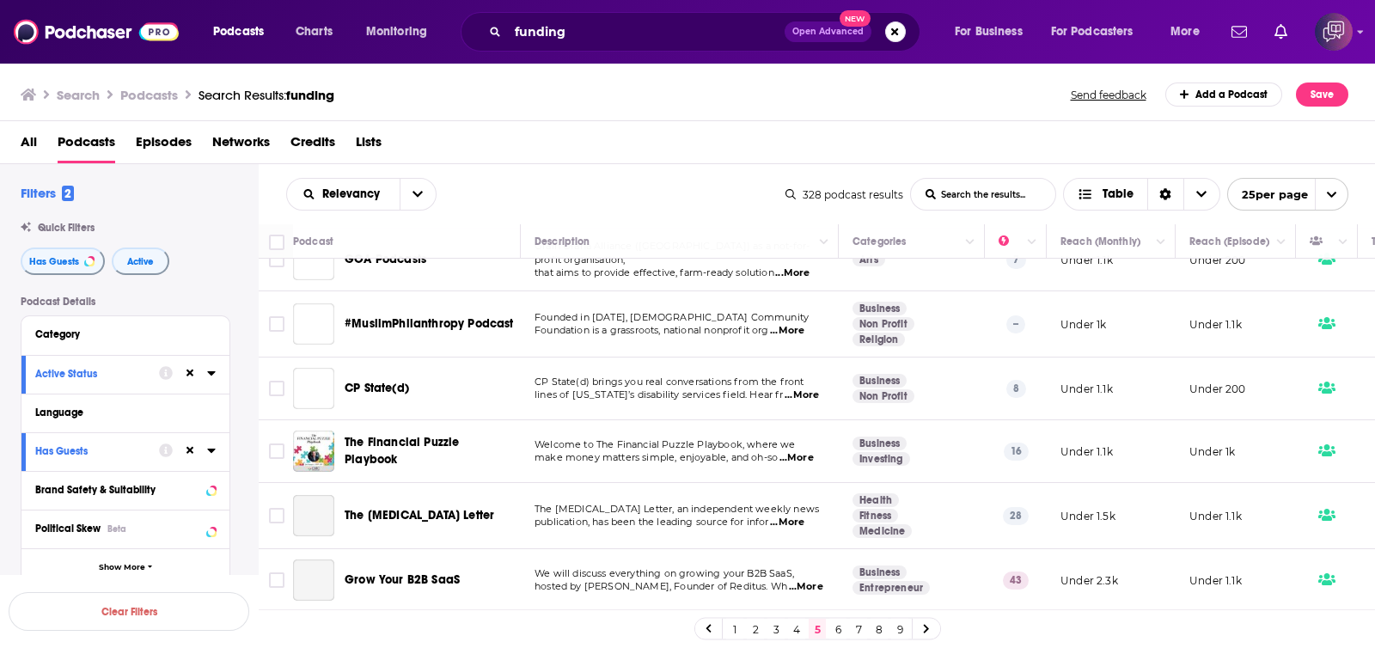
scroll to position [1270, 0]
click at [842, 625] on link "6" at bounding box center [838, 629] width 17 height 21
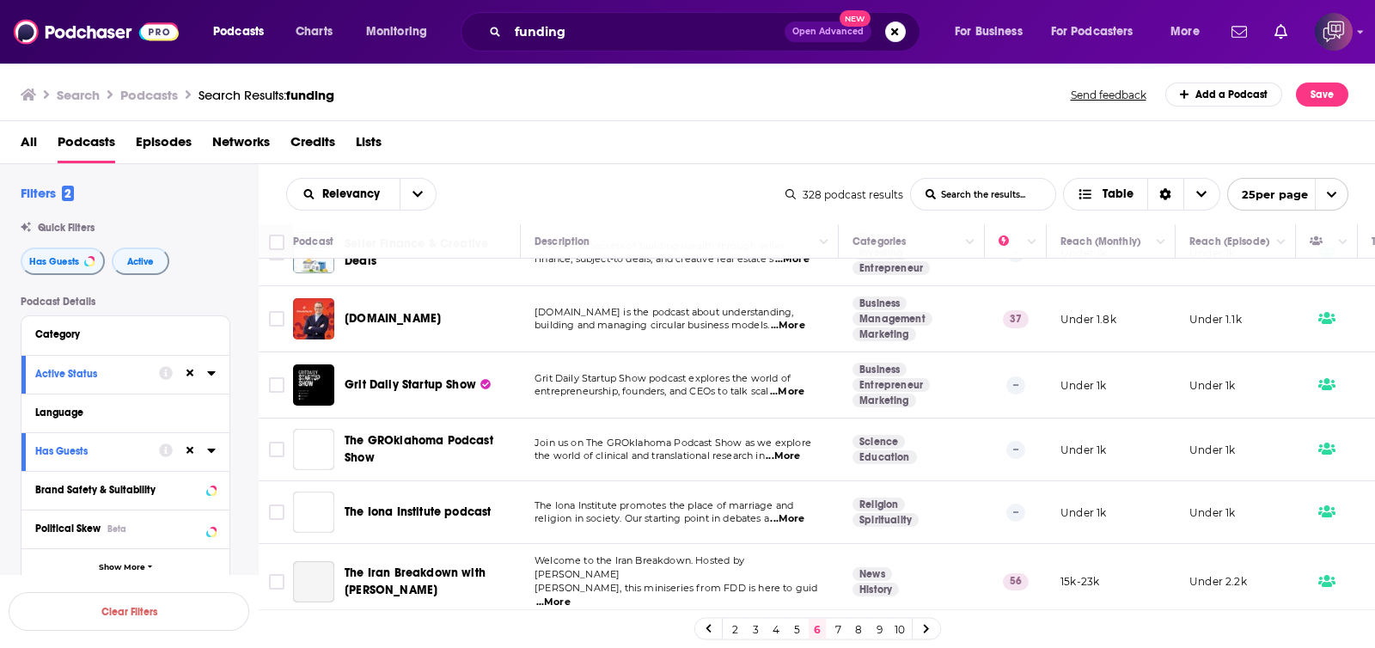
scroll to position [1281, 0]
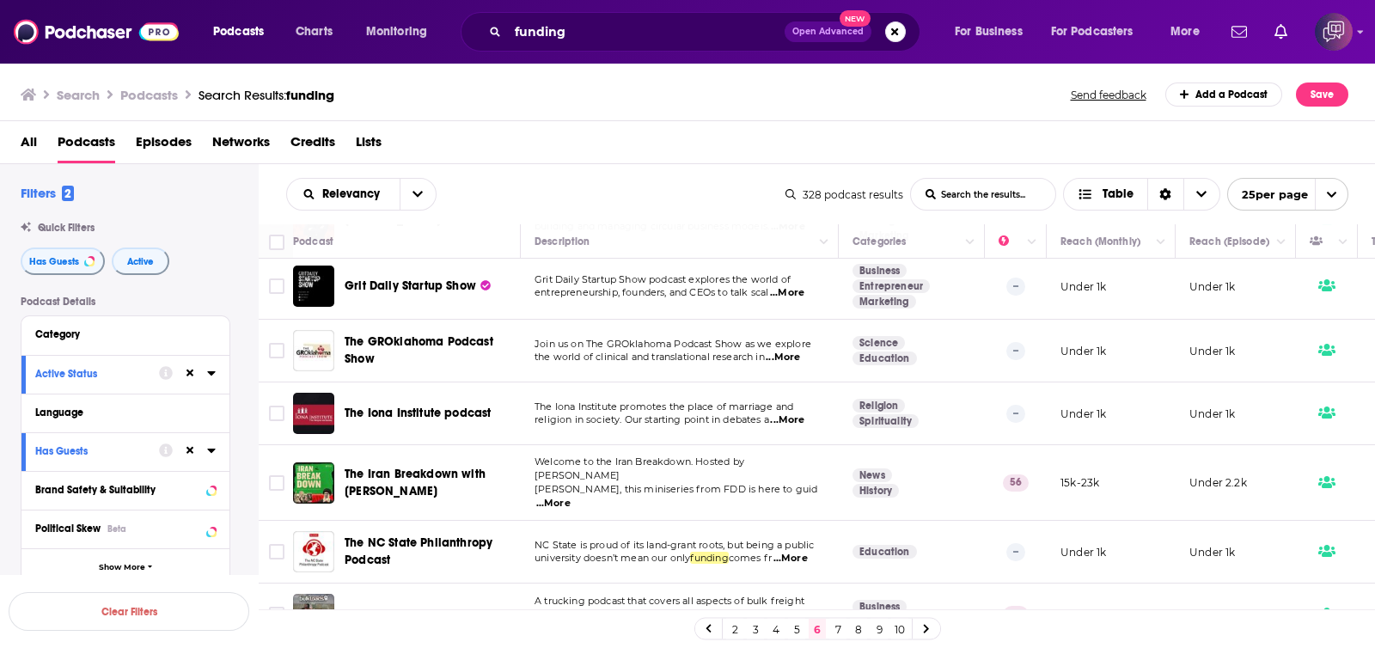
click at [836, 637] on link "7" at bounding box center [838, 629] width 17 height 21
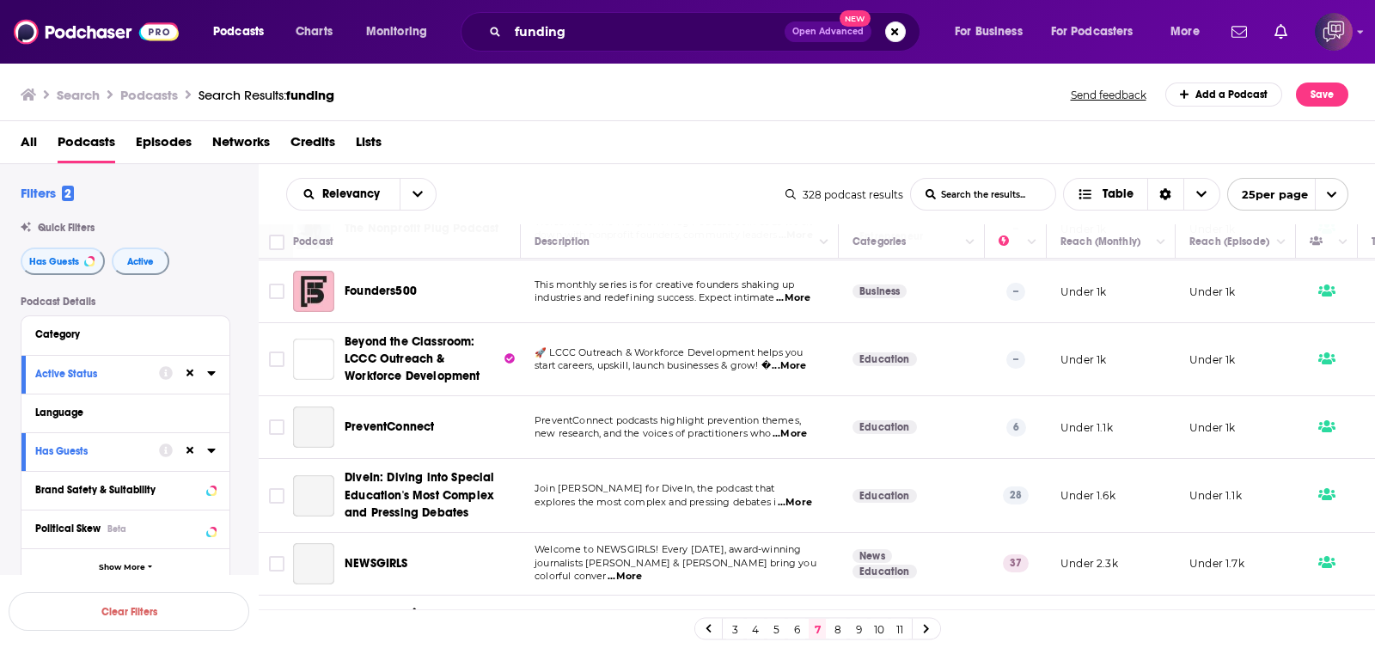
scroll to position [537, 0]
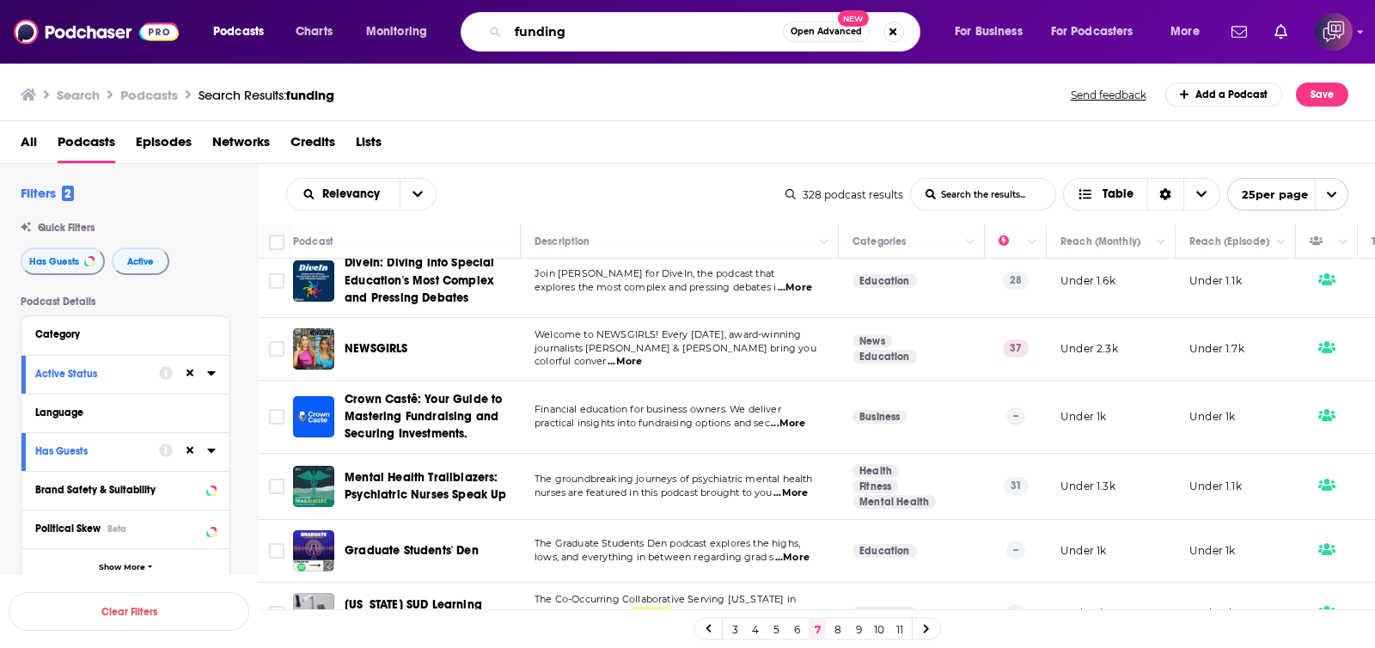
drag, startPoint x: 701, startPoint y: 34, endPoint x: 620, endPoint y: 22, distance: 82.5
click at [485, 24] on div "funding Open Advanced New" at bounding box center [691, 32] width 460 height 40
paste input "inanc"
type input "financing"
click at [811, 28] on span "Open Advanced" at bounding box center [826, 32] width 71 height 9
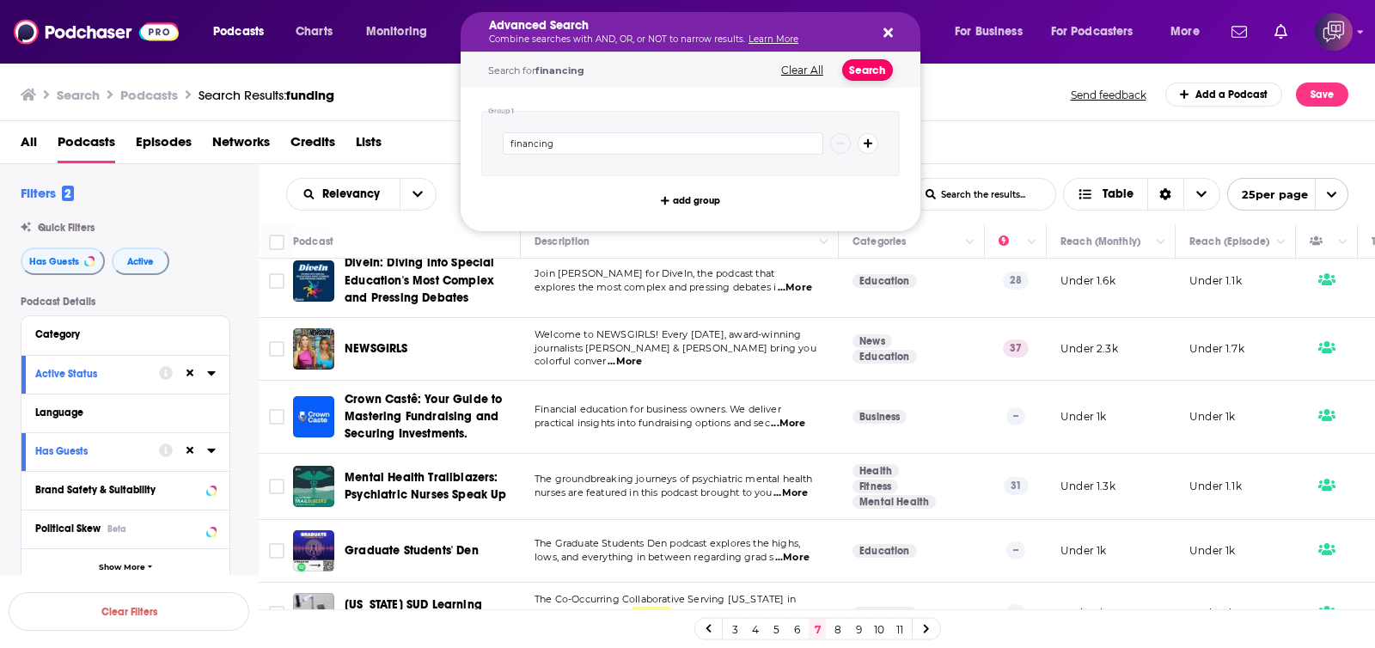
click at [879, 63] on button "Search" at bounding box center [867, 69] width 51 height 21
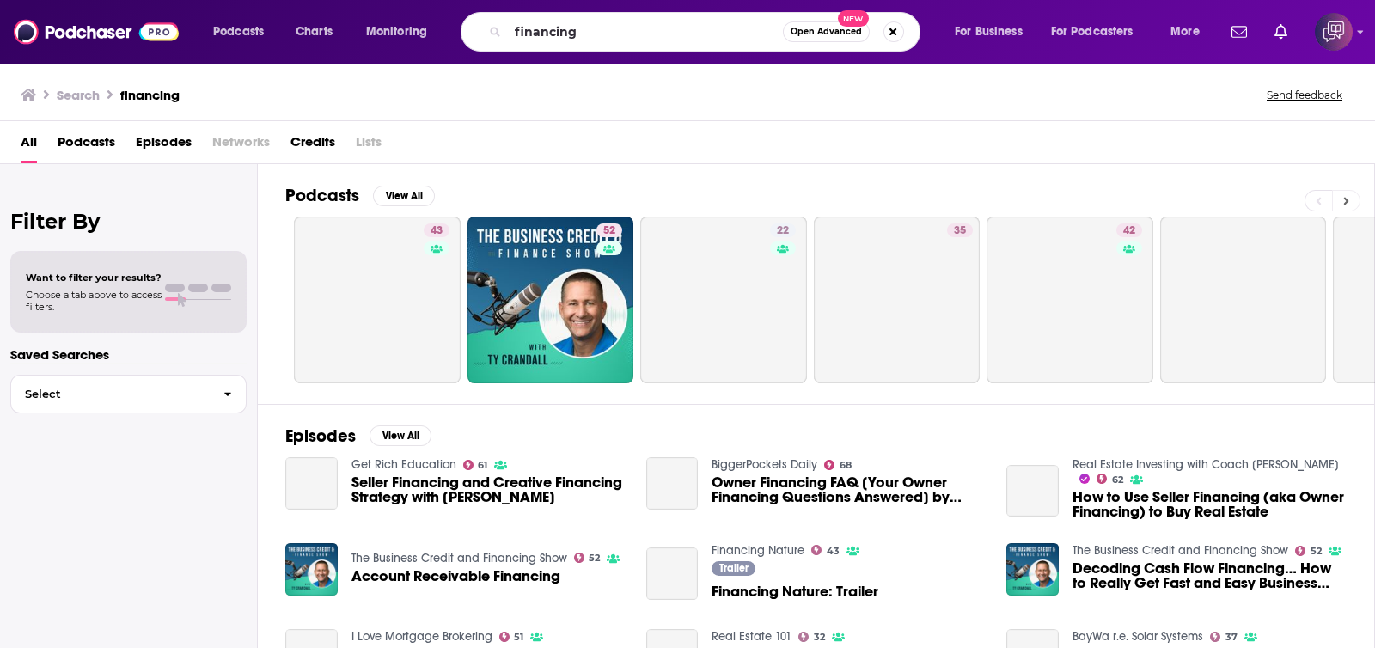
click at [1350, 201] on button at bounding box center [1346, 200] width 28 height 21
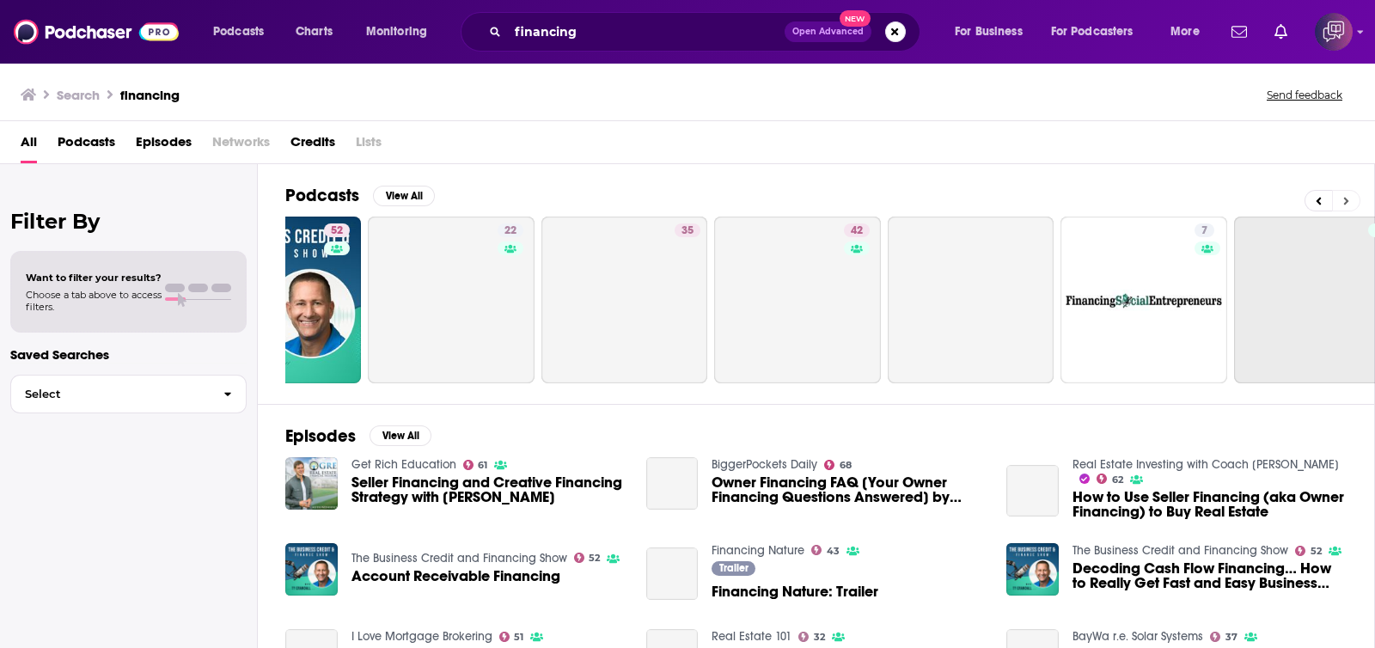
click at [1350, 201] on button at bounding box center [1346, 200] width 28 height 21
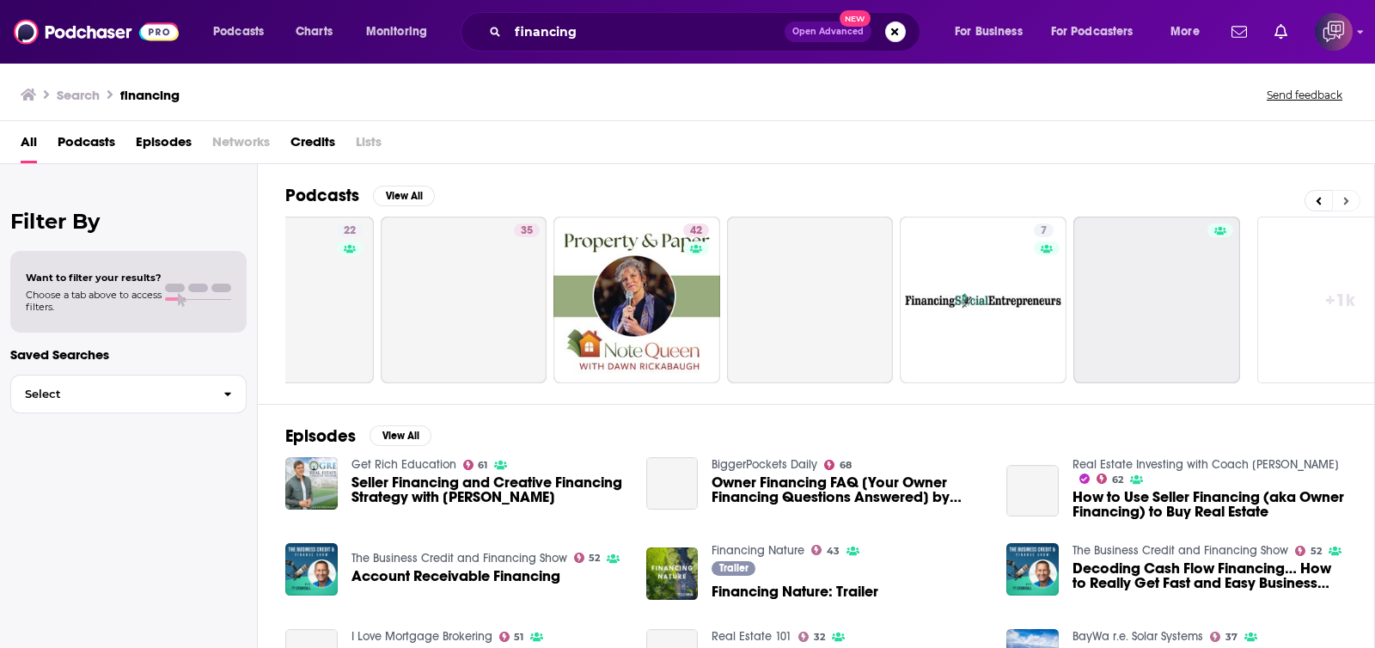
click at [1350, 201] on button at bounding box center [1346, 200] width 28 height 21
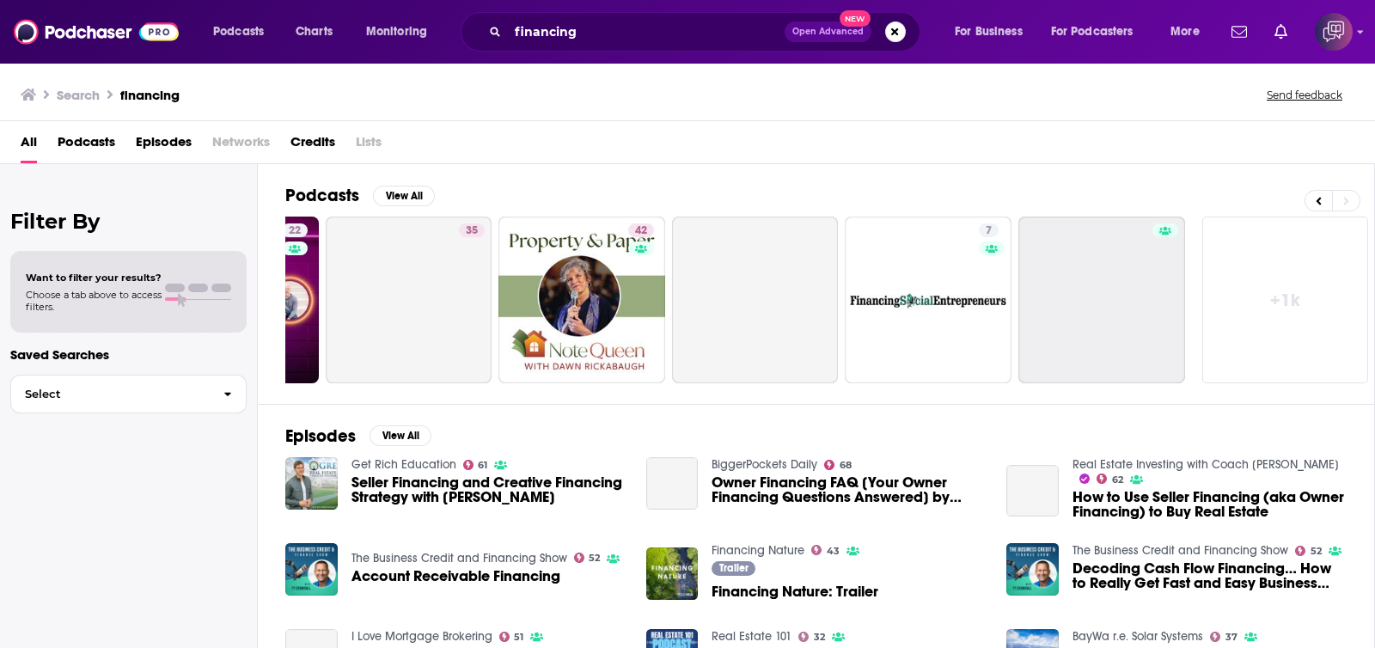
click at [1272, 299] on link "+ 1k" at bounding box center [1286, 300] width 167 height 167
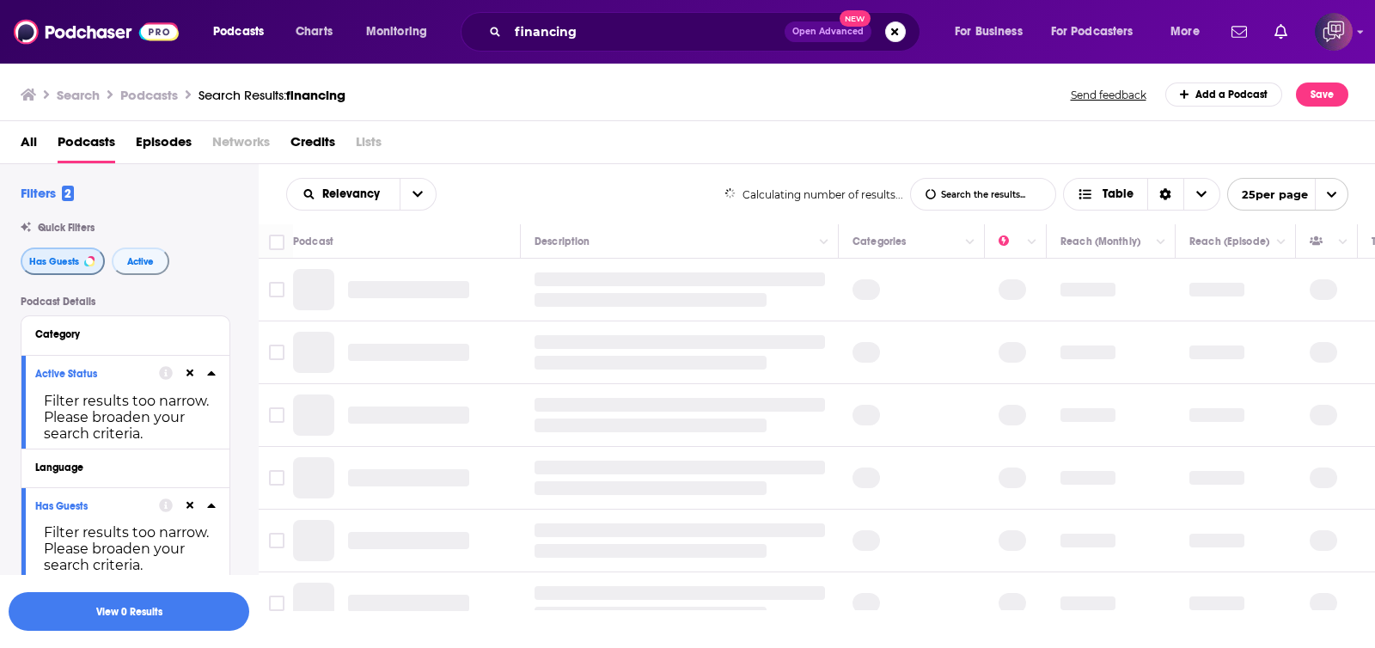
click at [86, 253] on button "Has Guests" at bounding box center [63, 262] width 84 height 28
click at [146, 259] on span "Active" at bounding box center [140, 261] width 27 height 9
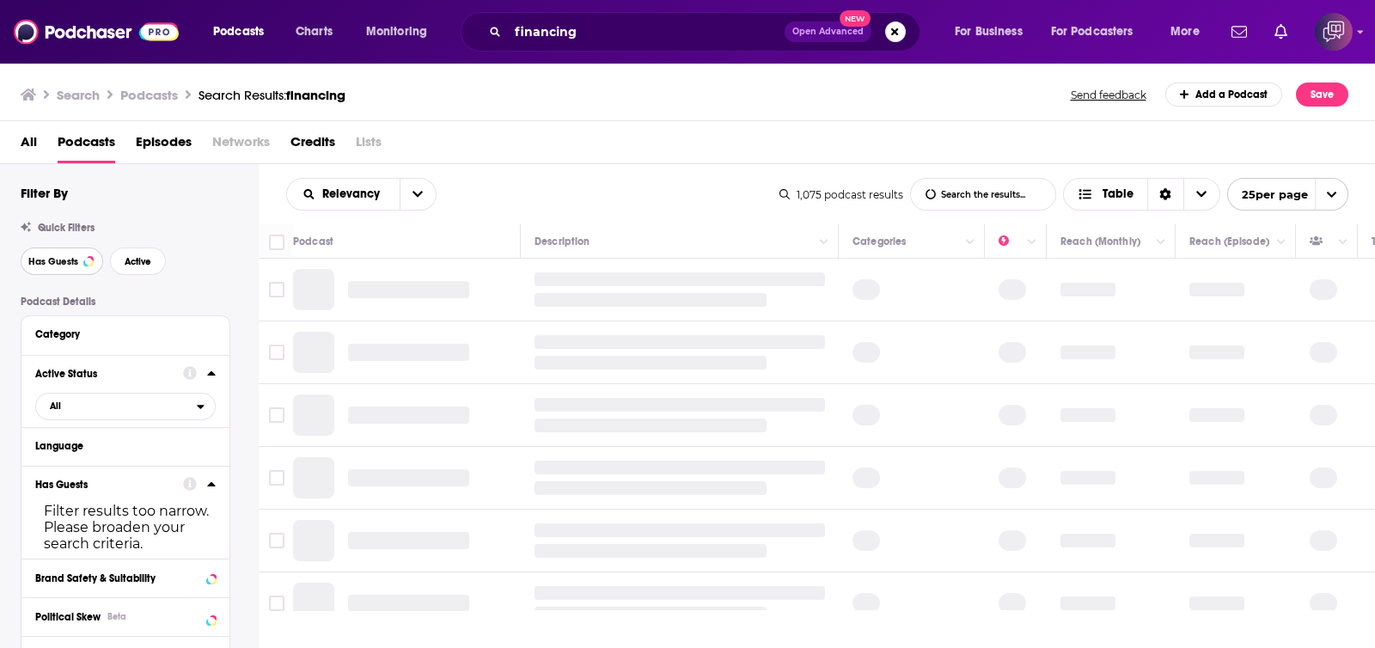
click at [58, 265] on span "Has Guests" at bounding box center [53, 261] width 50 height 9
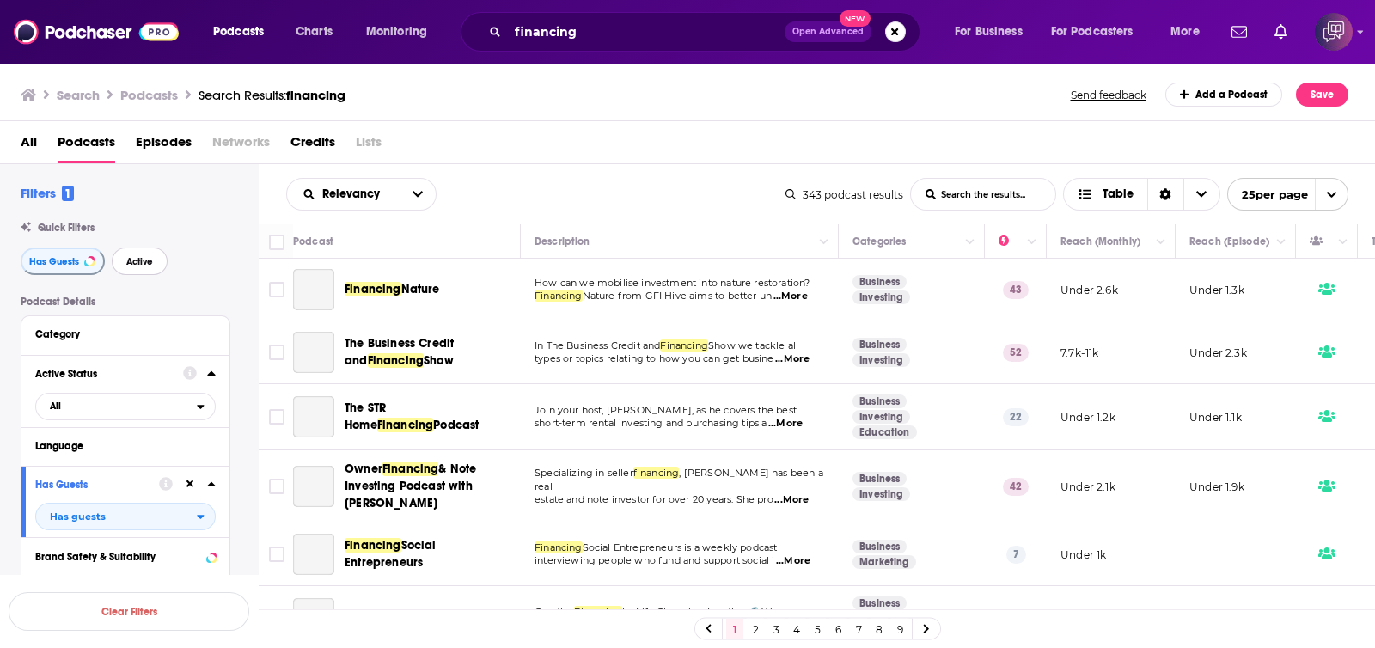
click at [142, 262] on span "Active" at bounding box center [139, 261] width 27 height 9
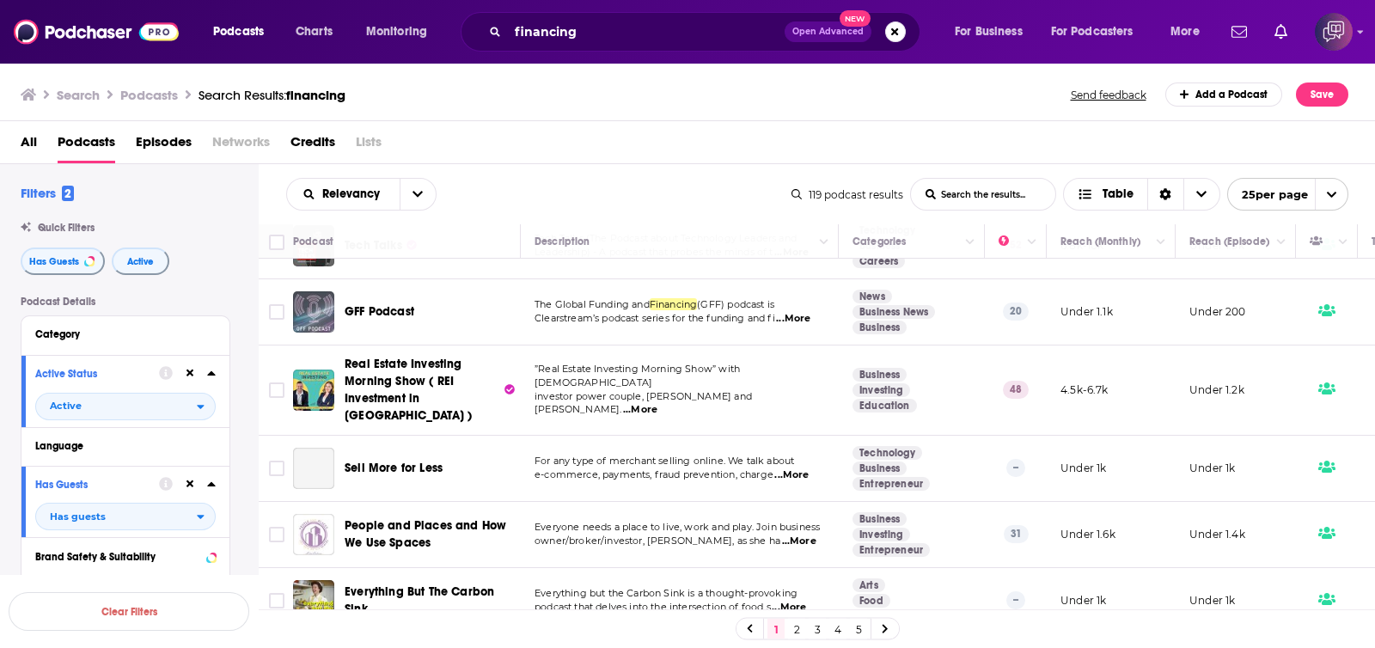
scroll to position [1329, 0]
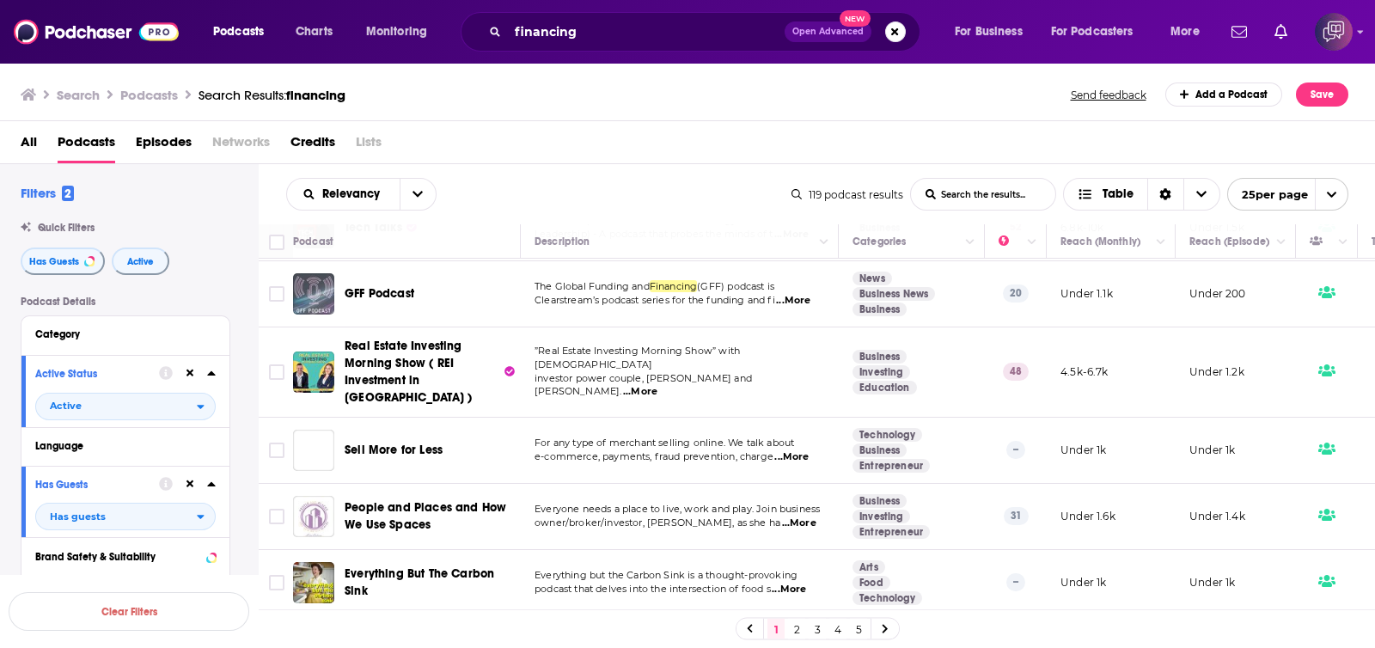
click at [797, 618] on div "1 2 3 4 5" at bounding box center [818, 629] width 164 height 22
click at [802, 634] on link "2" at bounding box center [796, 629] width 17 height 21
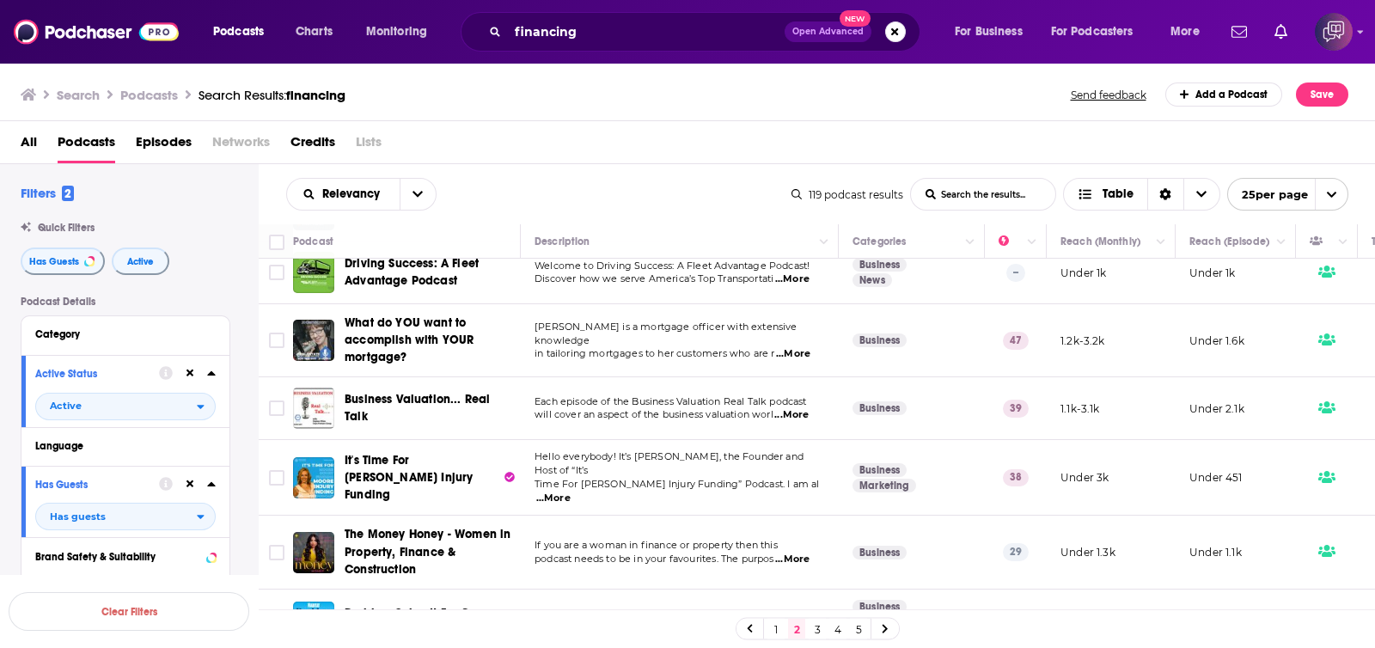
scroll to position [1298, 0]
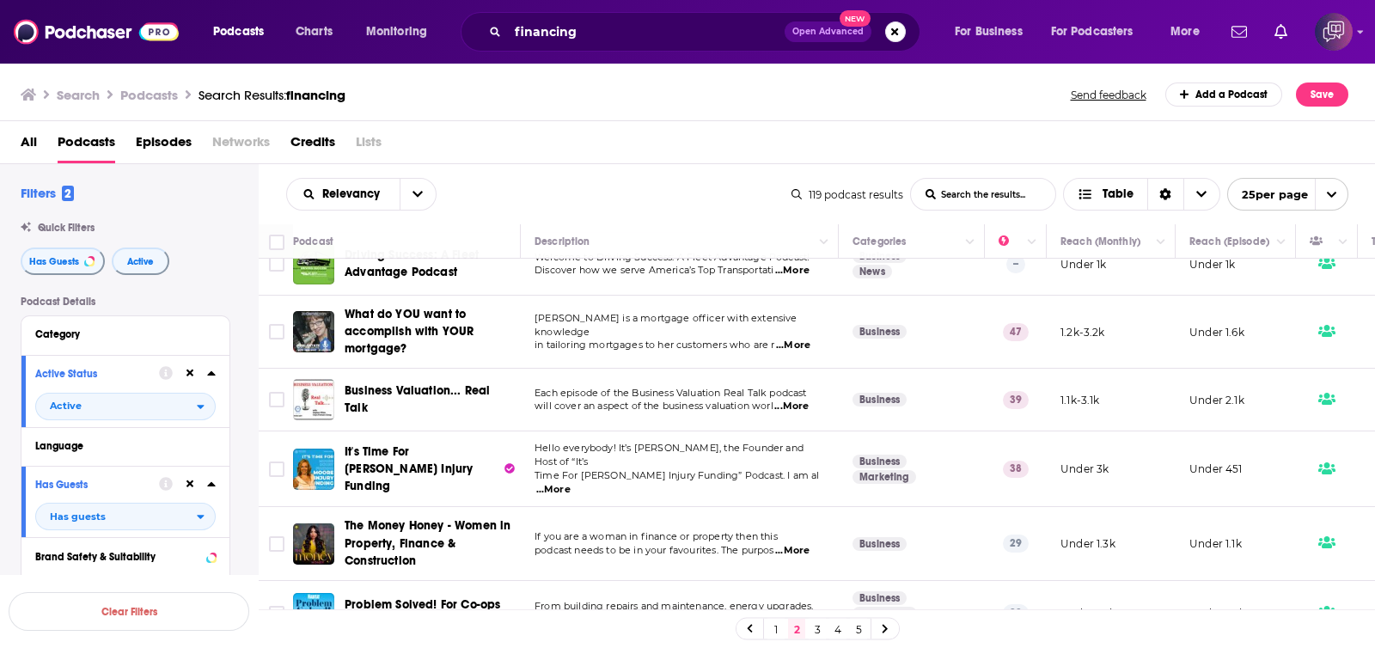
click at [813, 638] on link "3" at bounding box center [817, 629] width 17 height 21
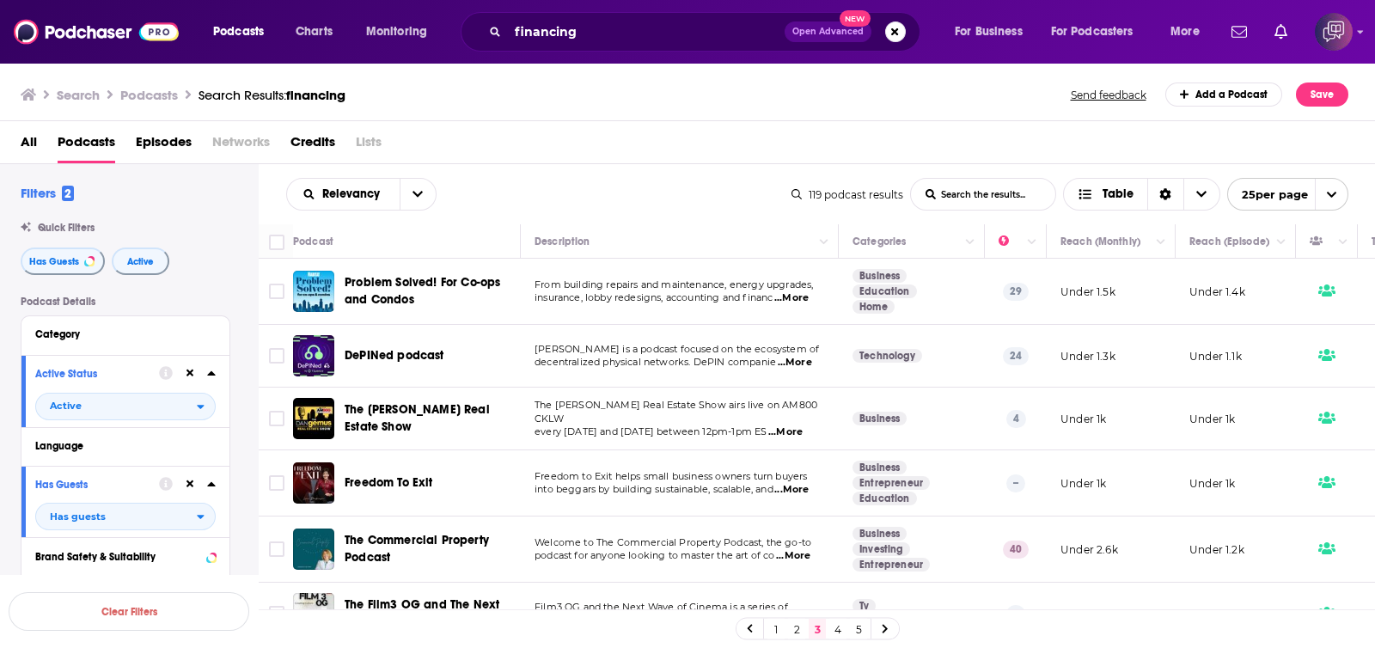
drag, startPoint x: 417, startPoint y: 473, endPoint x: 408, endPoint y: 480, distance: 11.0
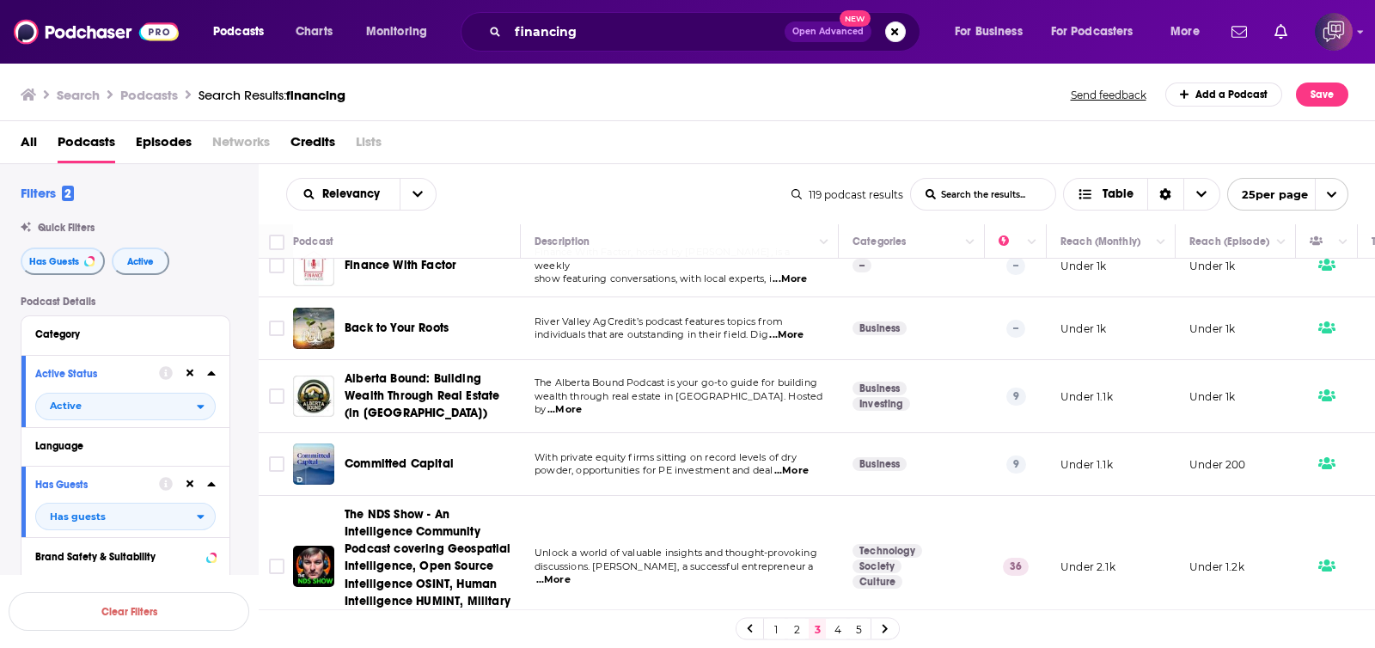
scroll to position [1353, 0]
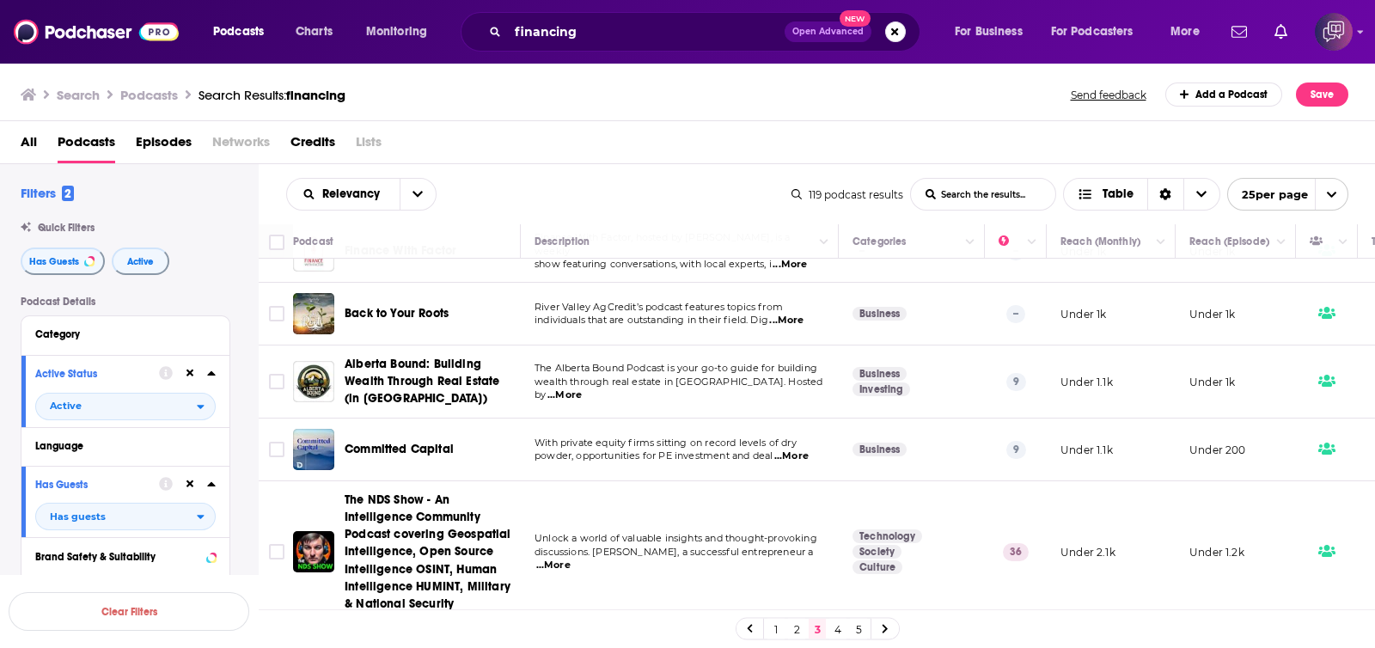
click at [838, 638] on link "4" at bounding box center [838, 629] width 17 height 21
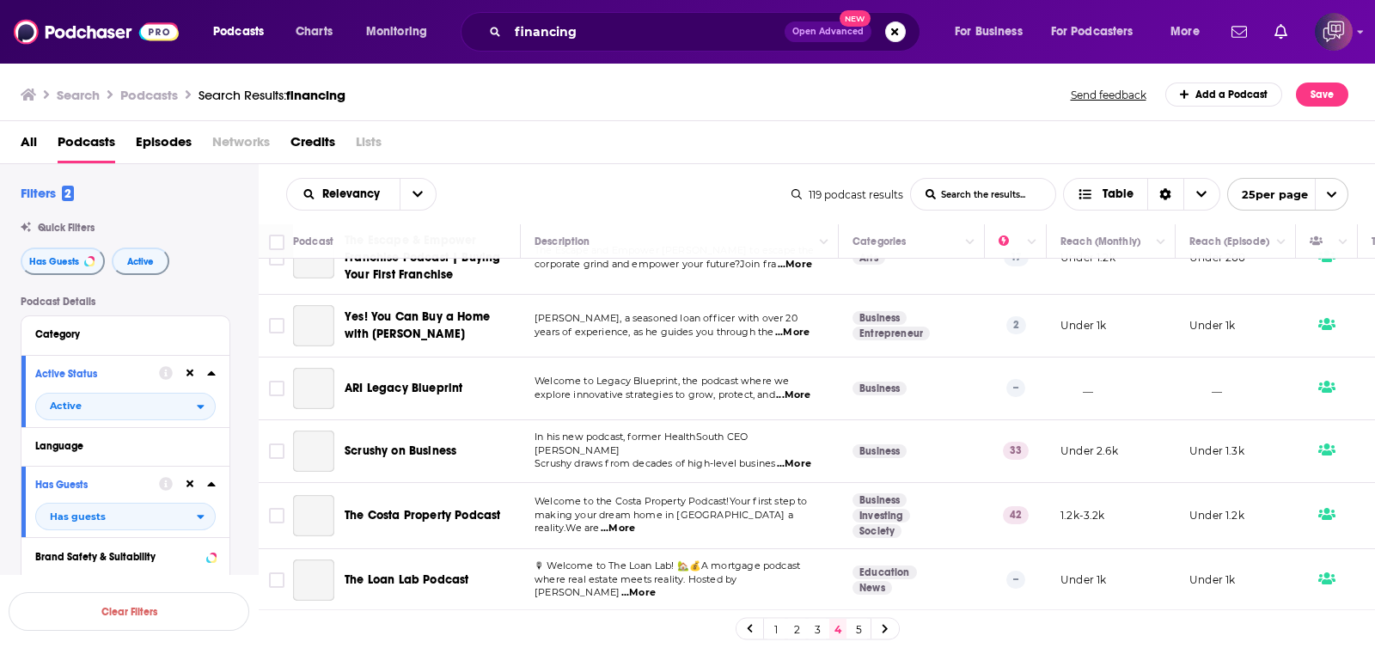
scroll to position [124, 0]
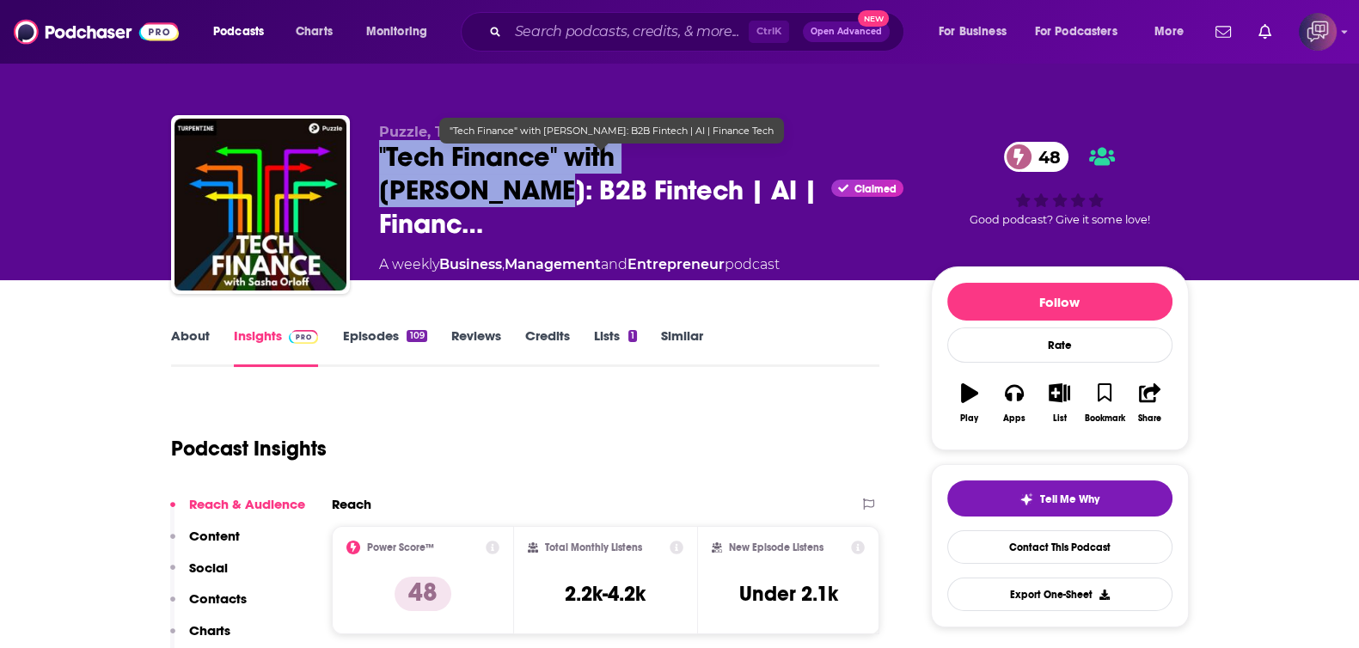
drag, startPoint x: 359, startPoint y: 161, endPoint x: 776, endPoint y: 162, distance: 416.9
click at [776, 162] on div "Puzzle, Turpentine "Tech Finance" with Sasha Orloff: B2B Fintech | AI | Financ……" at bounding box center [680, 208] width 1018 height 186
copy h2 ""Tech Finance" with Sasha Orloff"
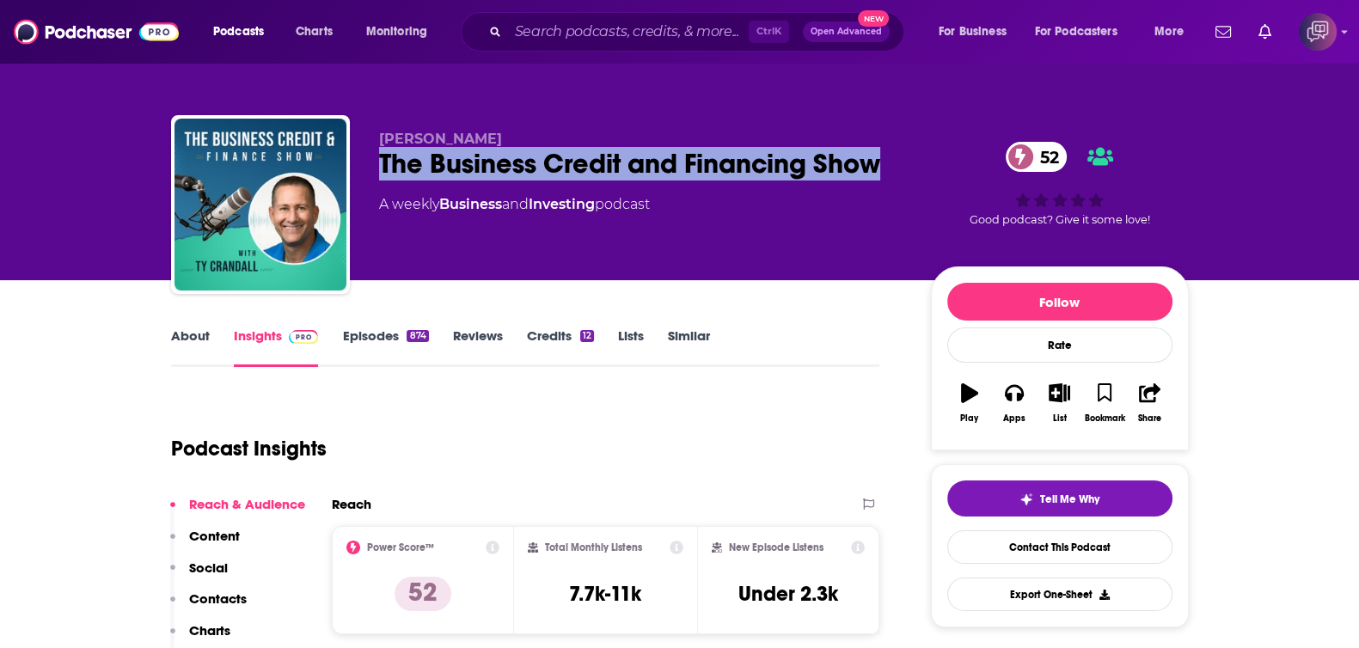
drag, startPoint x: 382, startPoint y: 172, endPoint x: 911, endPoint y: 163, distance: 529.6
click at [911, 163] on div "Ty Crandall The Business Credit and Financing Show 52 A weekly Business and Inv…" at bounding box center [784, 208] width 810 height 155
copy h2 "The Business Credit and Financing Show"
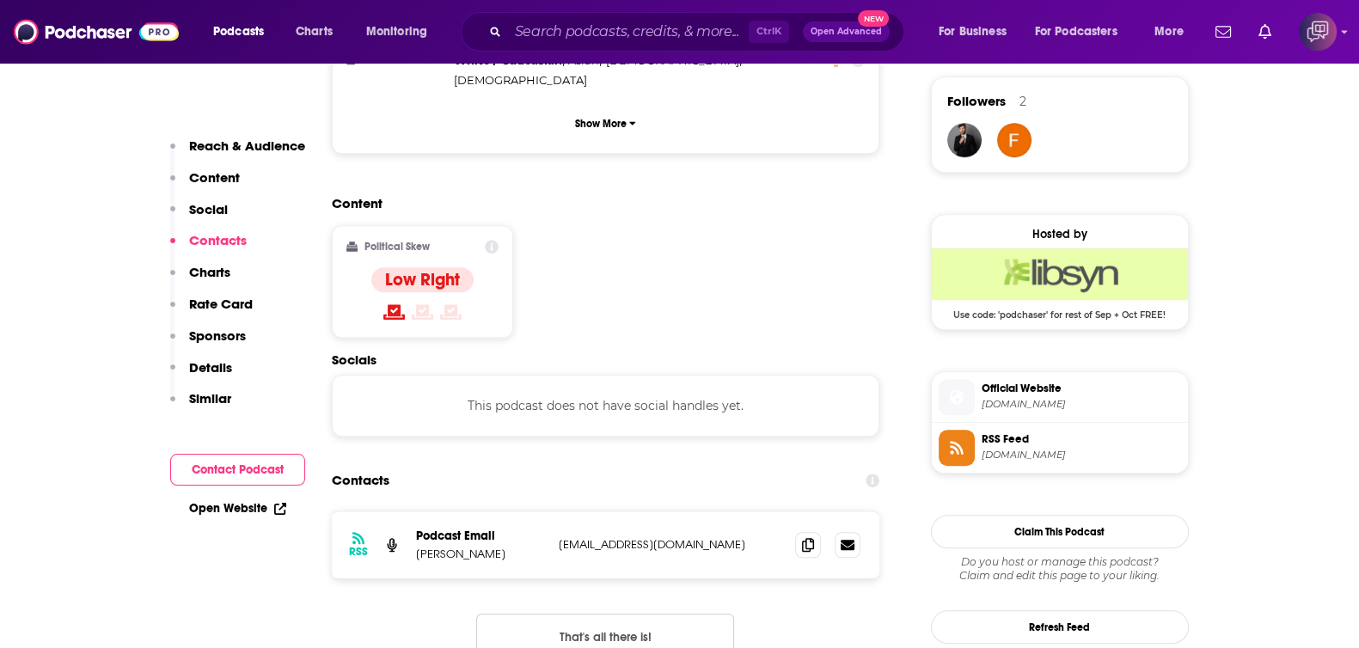
scroll to position [1396, 0]
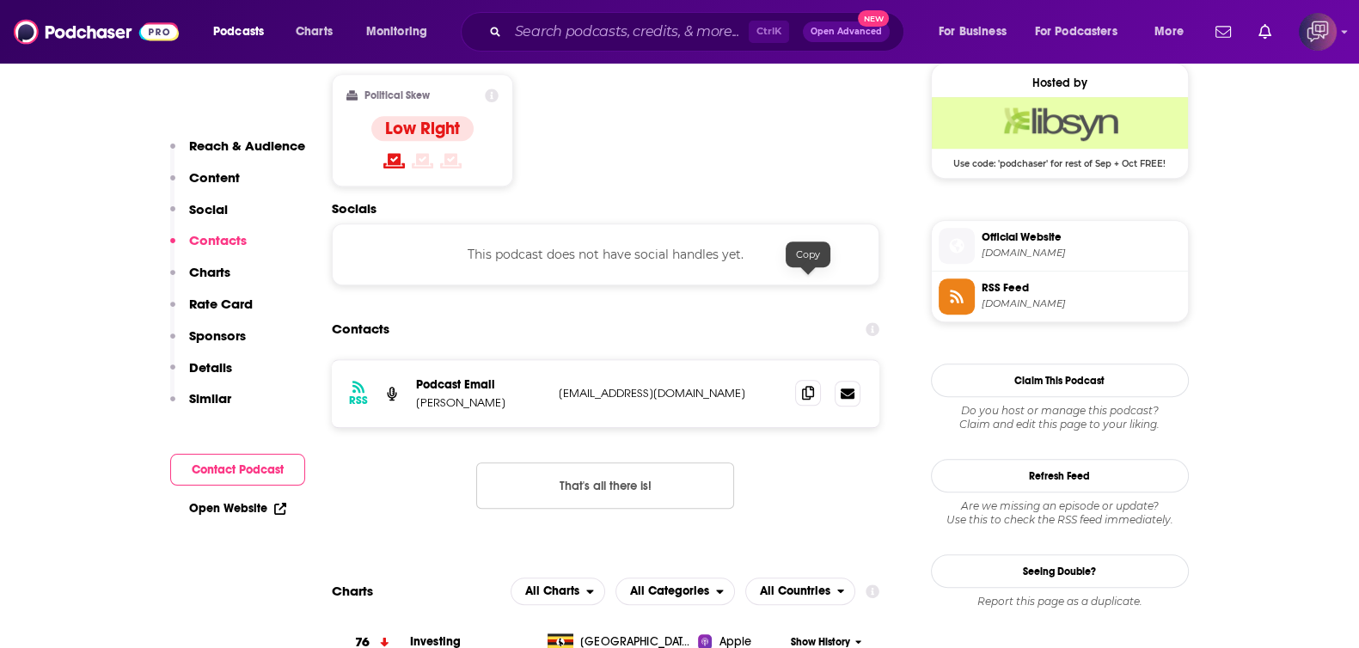
click at [811, 386] on icon at bounding box center [808, 393] width 12 height 14
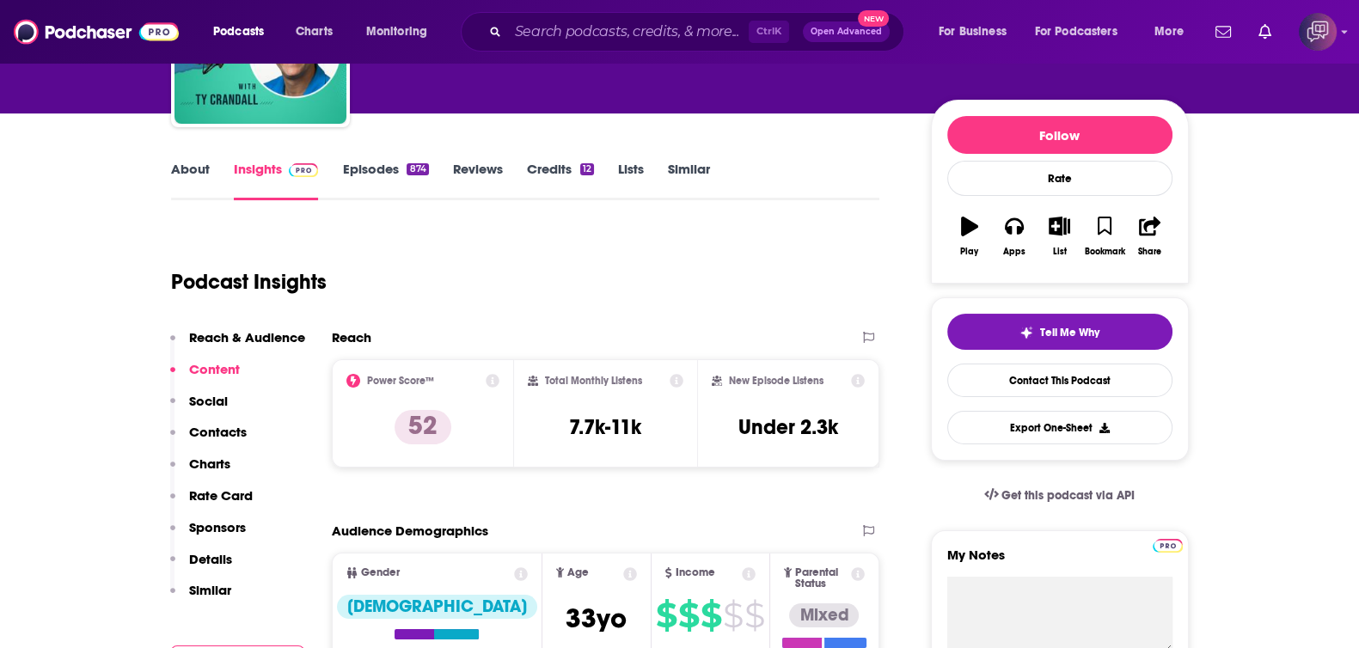
scroll to position [0, 0]
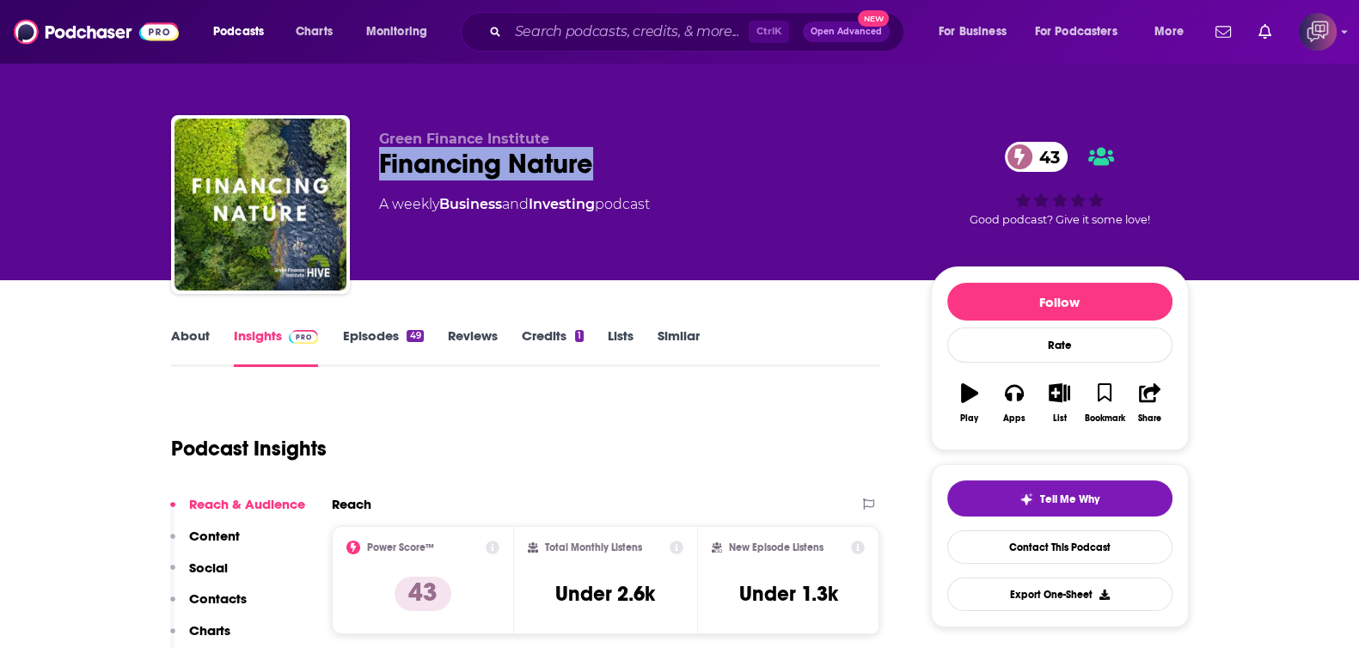
drag, startPoint x: 360, startPoint y: 156, endPoint x: 647, endPoint y: 162, distance: 287.2
click at [647, 162] on div "Green Finance Institute Financing Nature 43 A weekly Business and Investing pod…" at bounding box center [680, 208] width 1018 height 186
copy h2 "Financing Nature"
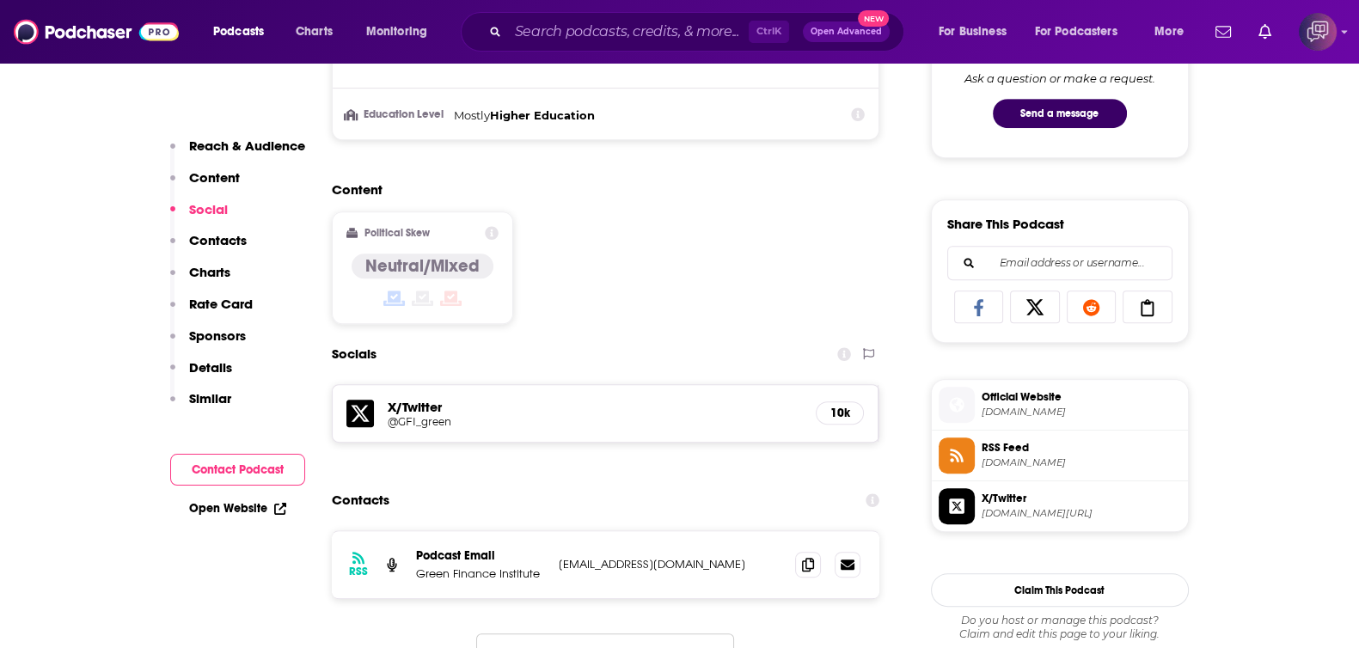
scroll to position [967, 0]
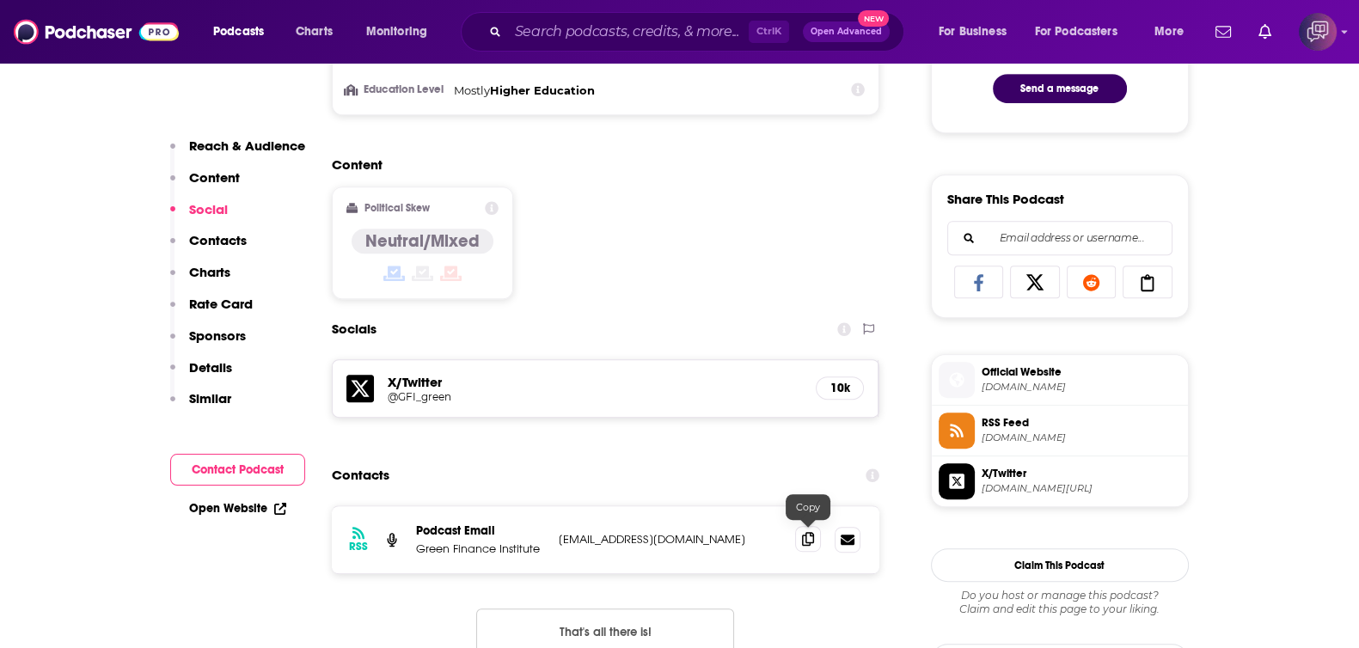
click at [808, 538] on icon at bounding box center [808, 539] width 12 height 14
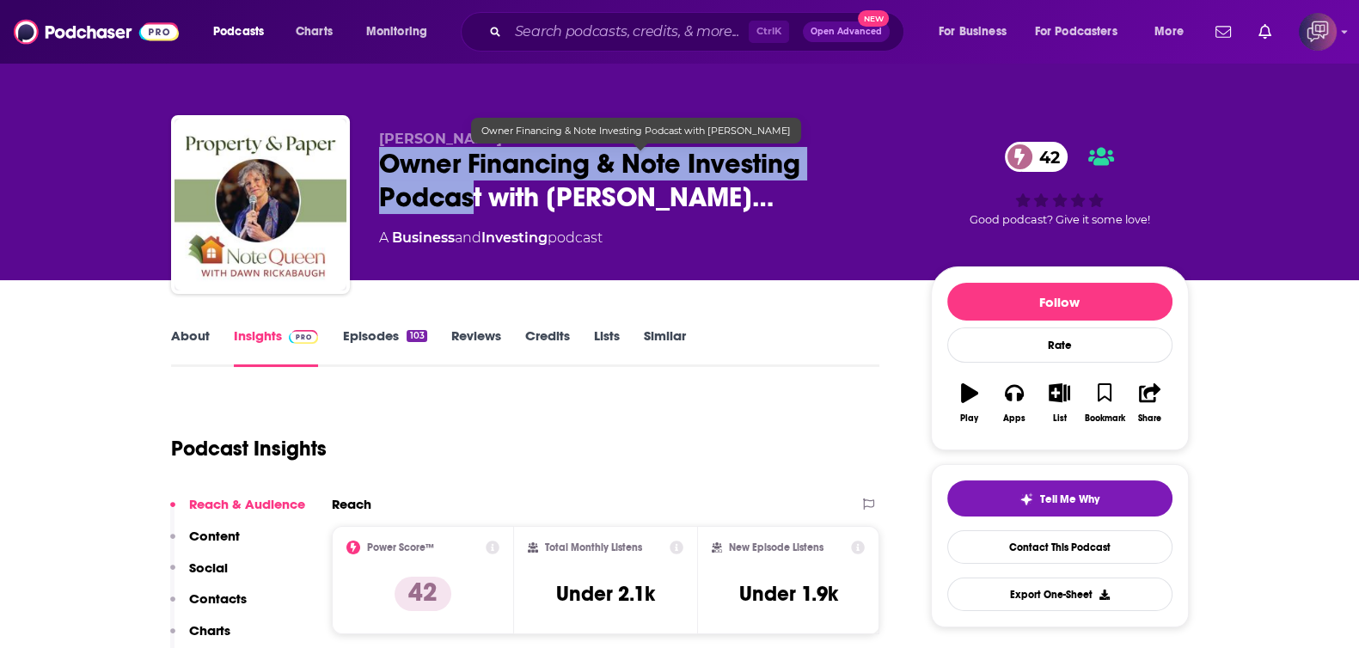
drag, startPoint x: 375, startPoint y: 169, endPoint x: 476, endPoint y: 189, distance: 103.3
click at [476, 189] on div "Dawn Rickabaugh Owner Financing & Note Investing Podcast with Dawn Rickabau… 42…" at bounding box center [680, 208] width 1018 height 186
click at [476, 189] on span "Owner Financing & Note Investing Podcast with Dawn Rickabau…" at bounding box center [641, 180] width 524 height 67
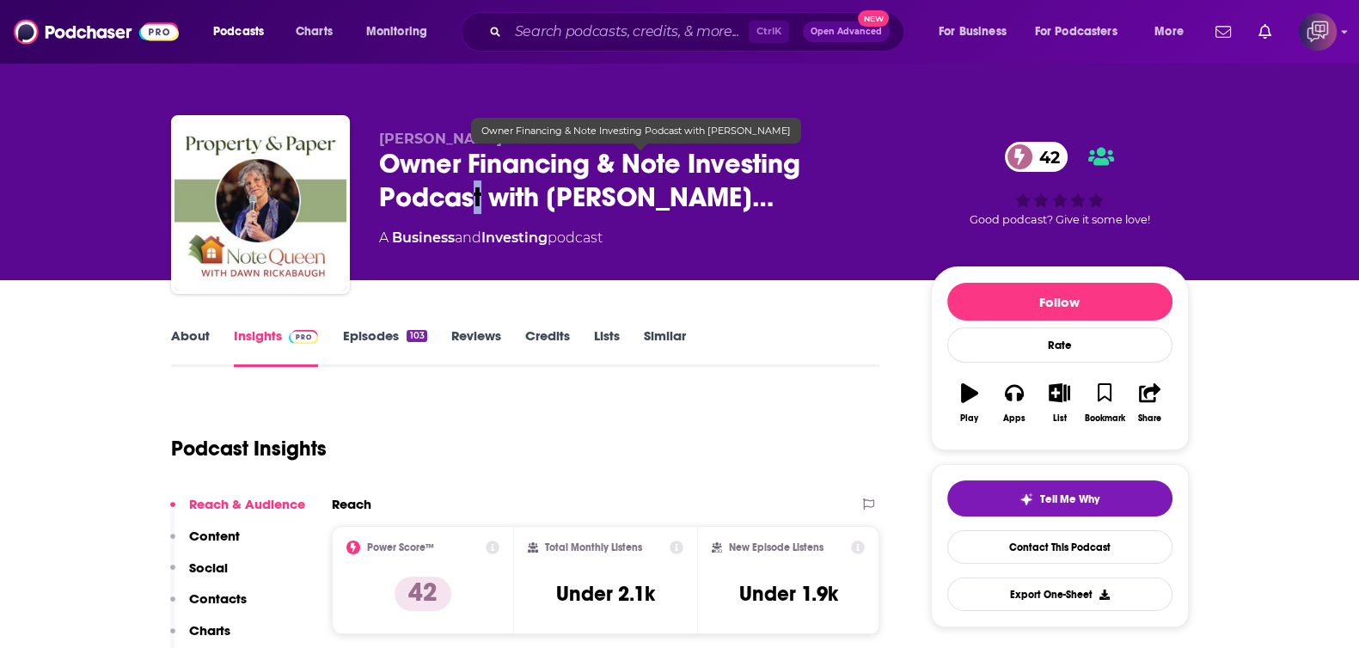
drag, startPoint x: 483, startPoint y: 199, endPoint x: 471, endPoint y: 198, distance: 12.1
click at [471, 198] on span "Owner Financing & Note Investing Podcast with Dawn Rickabau…" at bounding box center [641, 180] width 524 height 67
click at [387, 154] on span "Owner Financing & Note Investing Podcast with Dawn Rickabau…" at bounding box center [641, 180] width 524 height 67
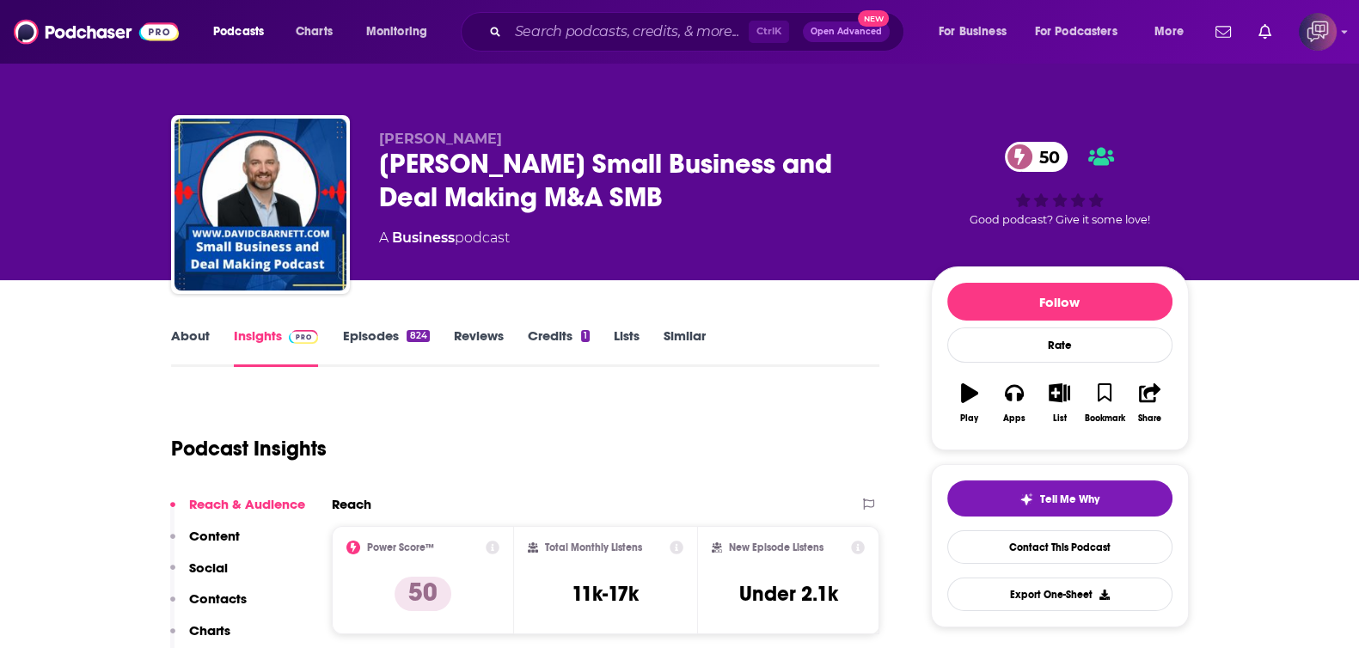
drag, startPoint x: 365, startPoint y: 153, endPoint x: 744, endPoint y: 216, distance: 384.2
click at [744, 216] on div "[PERSON_NAME] [PERSON_NAME] Small Business and Deal Making M&A SMB 50 A Busines…" at bounding box center [680, 208] width 1018 height 186
copy h2 "[PERSON_NAME] Small Business and Deal Making M&A SMB"
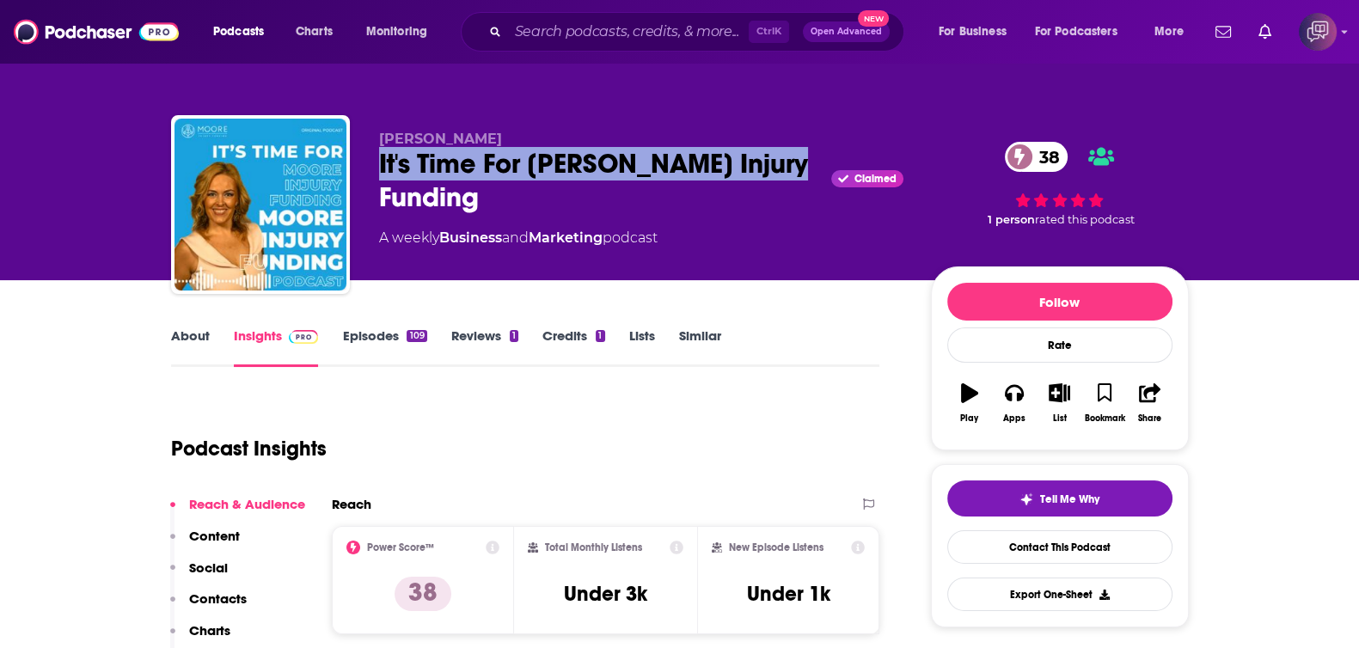
drag, startPoint x: 358, startPoint y: 168, endPoint x: 788, endPoint y: 169, distance: 430.7
click at [788, 169] on div "[PERSON_NAME] It's Time For [PERSON_NAME] Injury Funding Claimed 38 A weekly Bu…" at bounding box center [680, 208] width 1018 height 186
click at [177, 349] on link "About" at bounding box center [190, 348] width 39 height 40
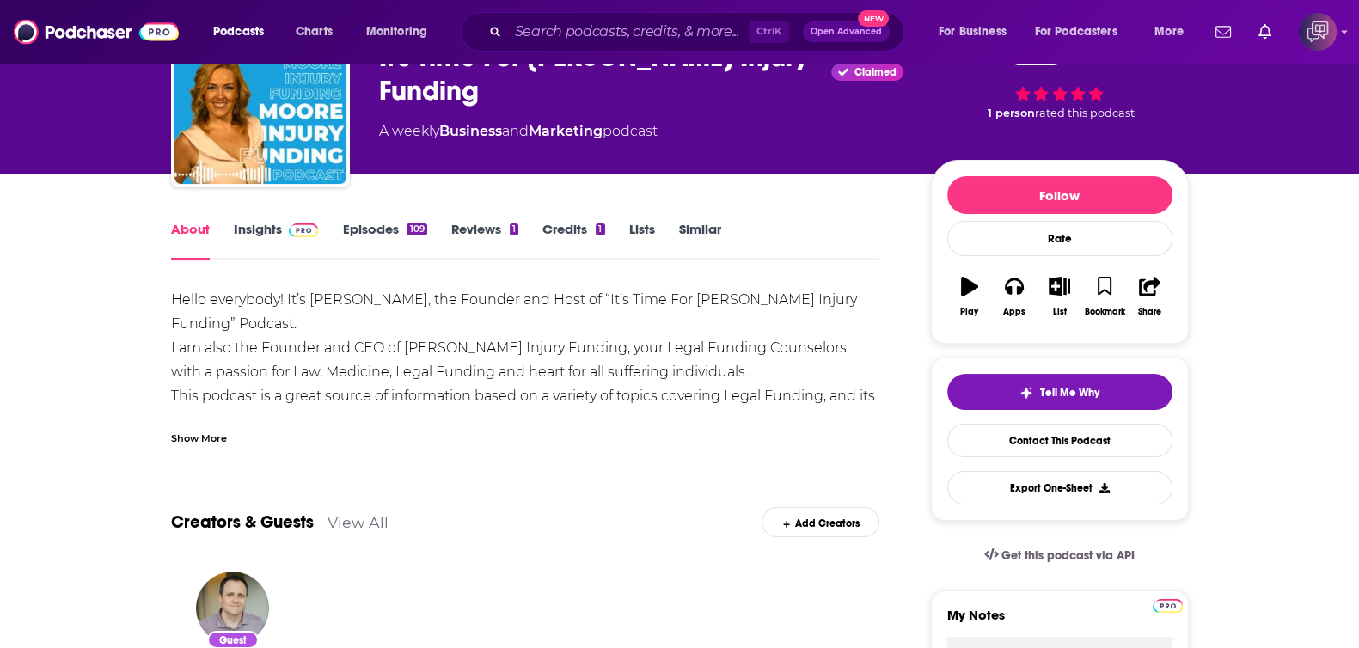
click at [247, 230] on link "Insights" at bounding box center [276, 241] width 85 height 40
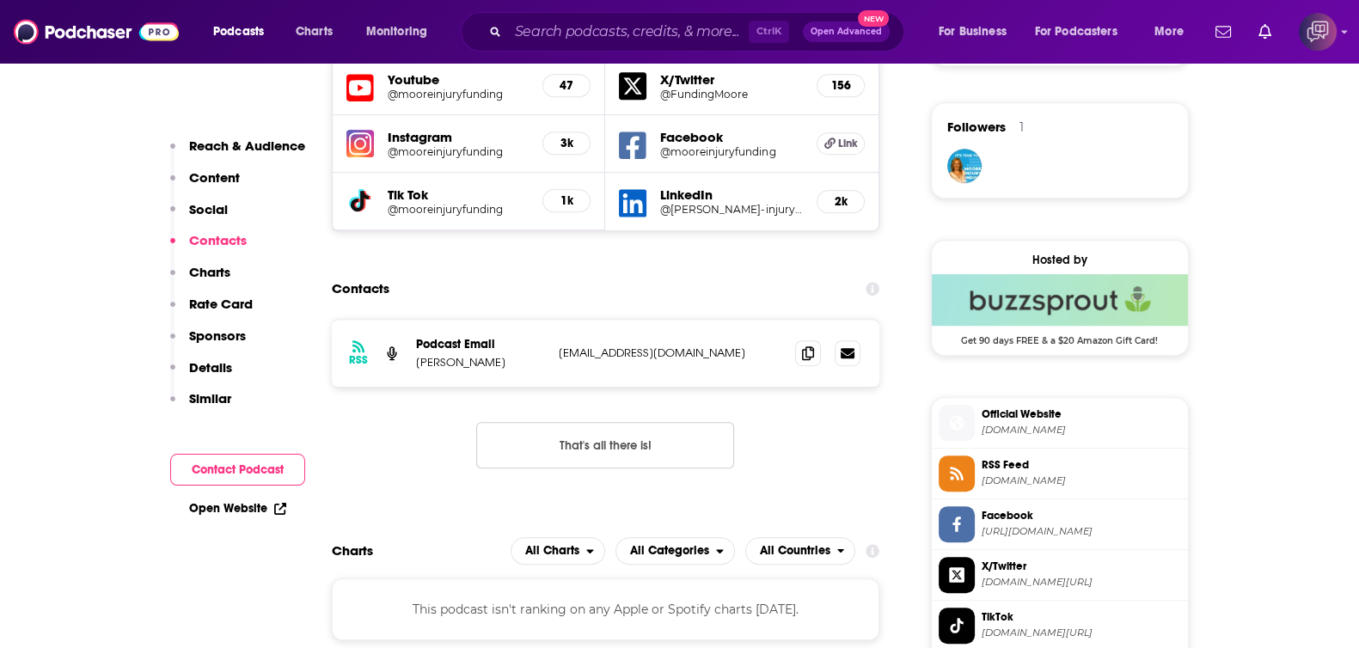
scroll to position [1289, 0]
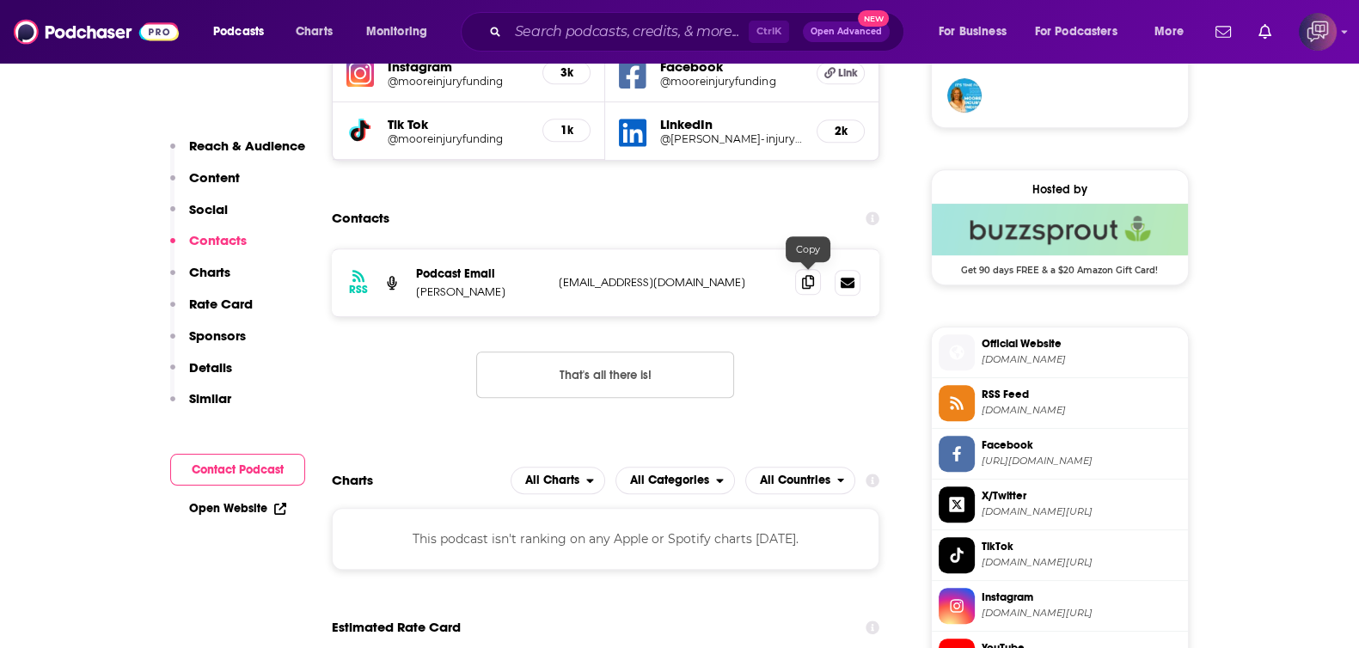
click at [808, 284] on icon at bounding box center [808, 282] width 12 height 14
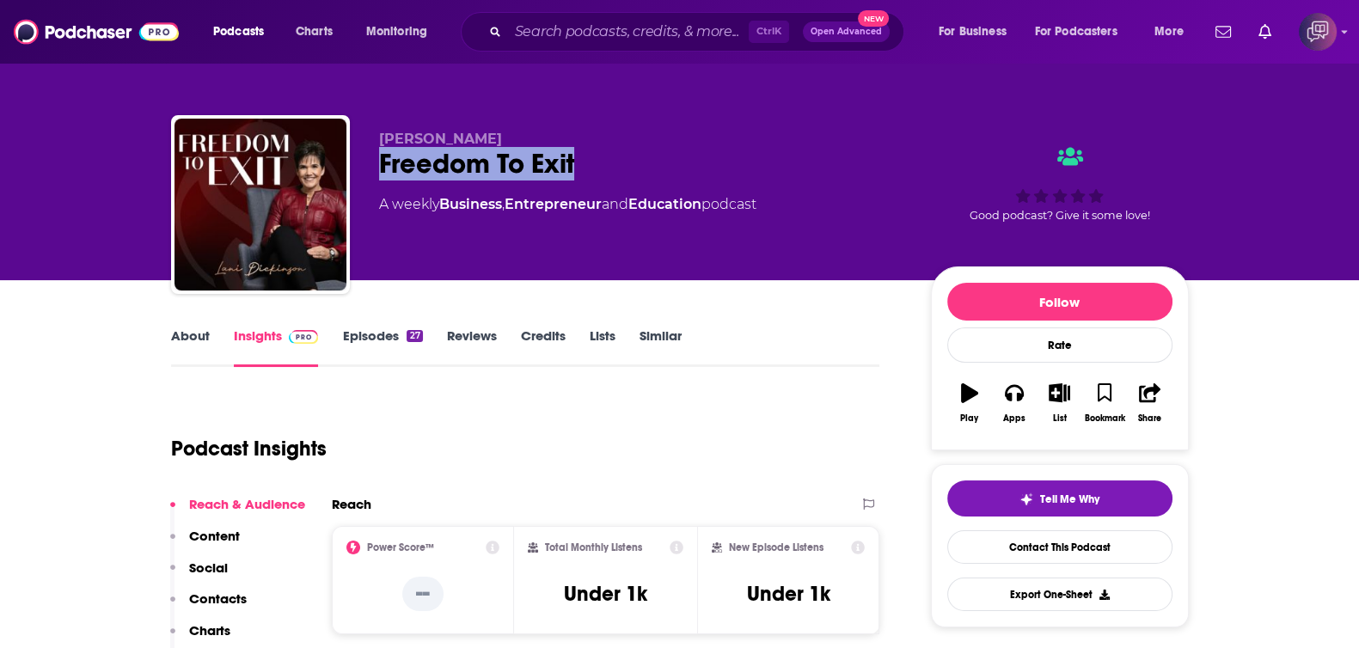
drag, startPoint x: 403, startPoint y: 165, endPoint x: 638, endPoint y: 162, distance: 234.7
click at [638, 162] on div "Freedom To Exit" at bounding box center [641, 164] width 524 height 34
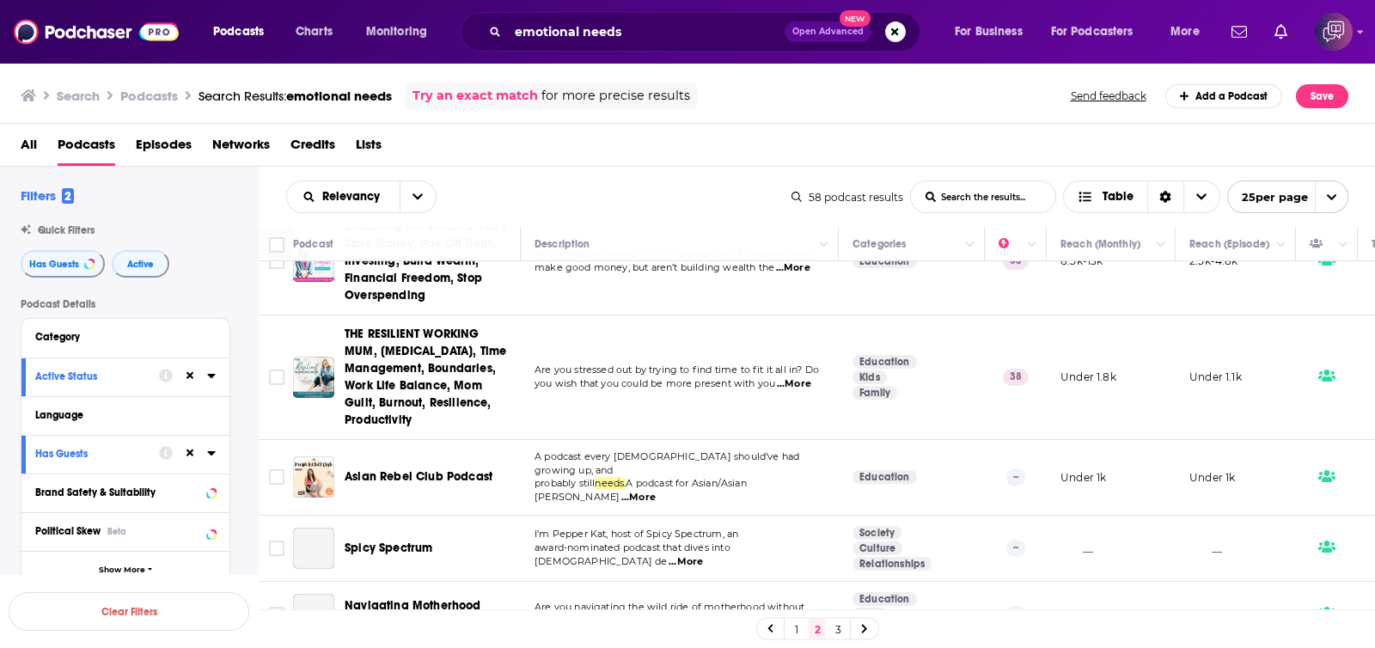
scroll to position [537, 0]
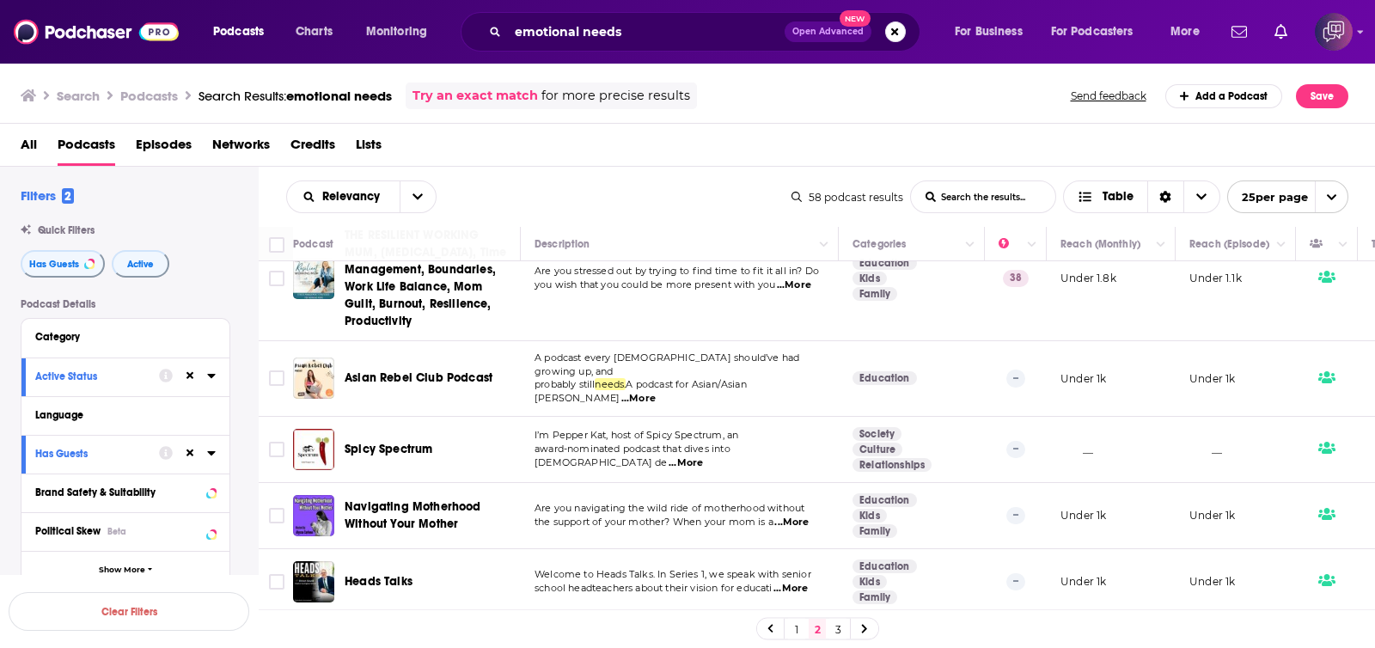
drag, startPoint x: 413, startPoint y: 279, endPoint x: 602, endPoint y: 200, distance: 205.0
click at [602, 200] on div "Relevancy List Search Input Search the results... Table" at bounding box center [538, 197] width 505 height 33
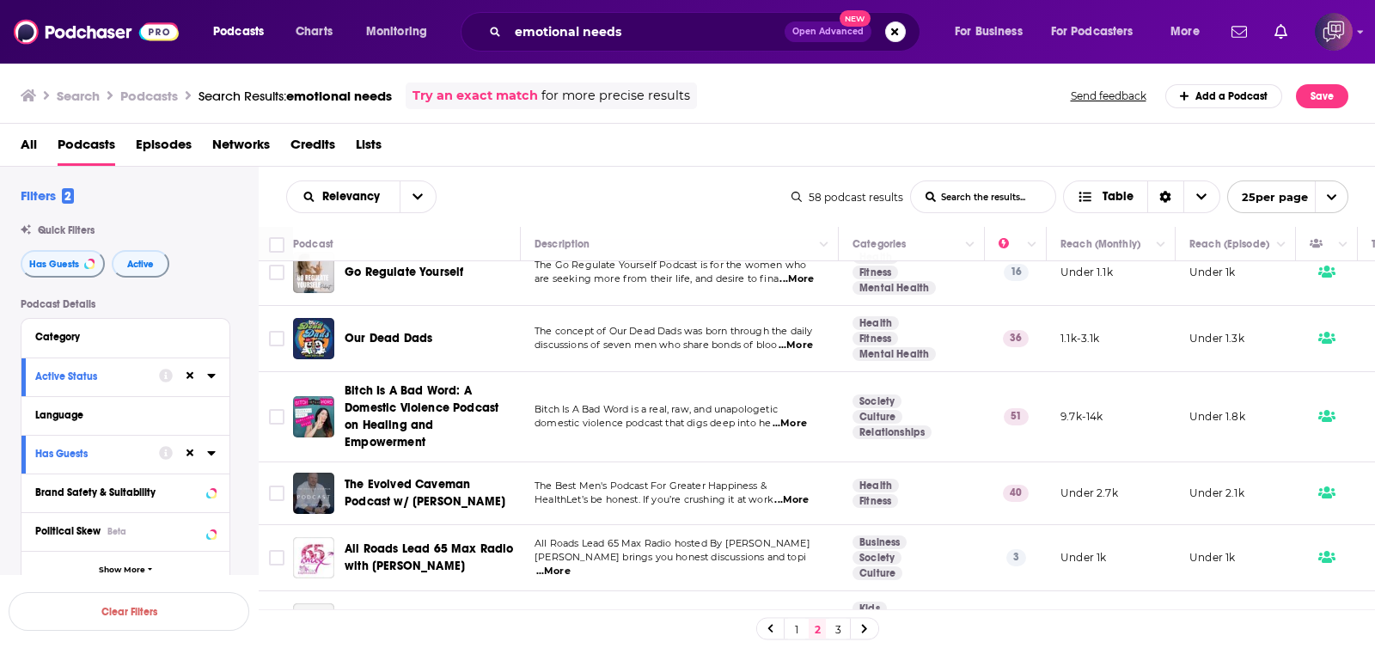
scroll to position [1396, 0]
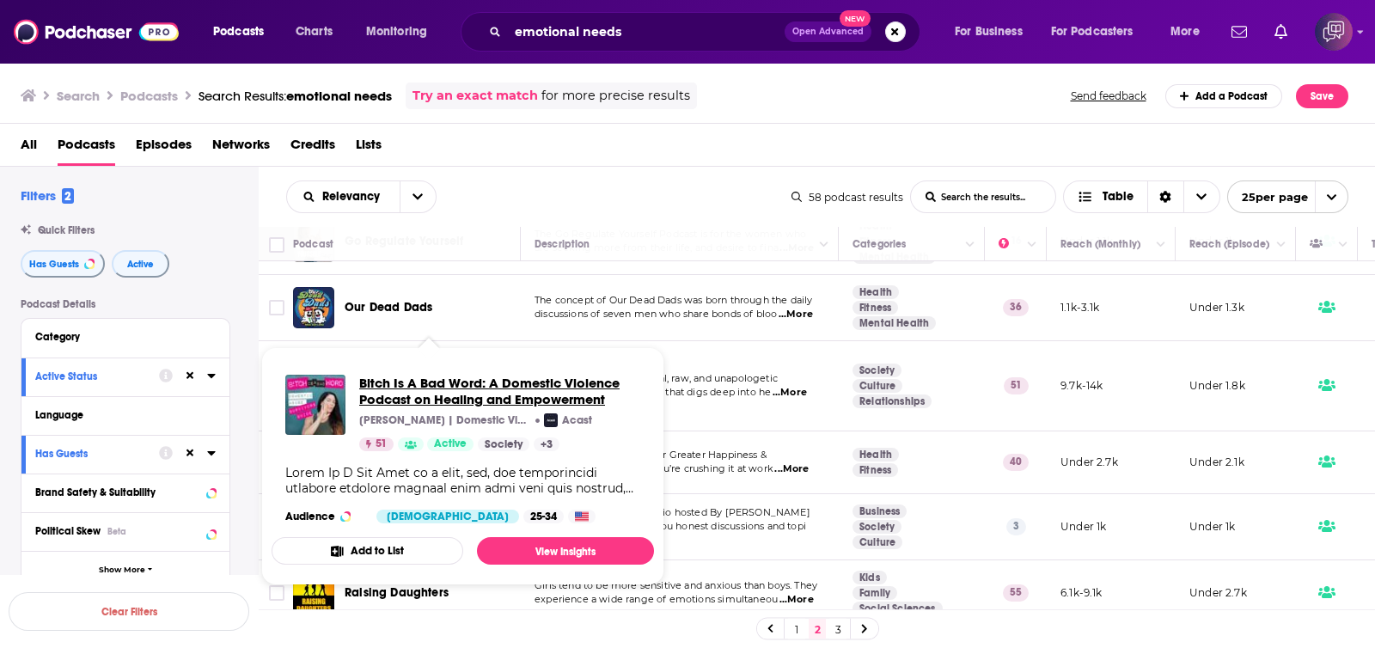
drag, startPoint x: 400, startPoint y: 350, endPoint x: 369, endPoint y: 397, distance: 56.5
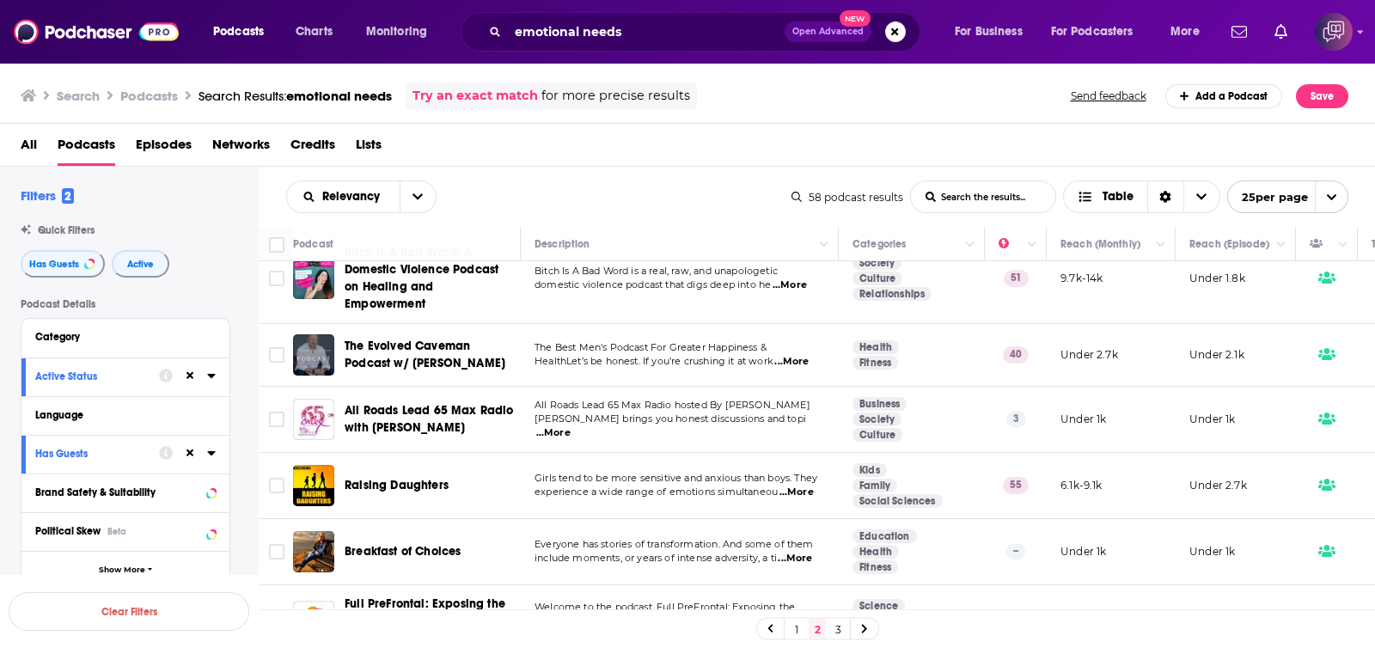
scroll to position [1611, 0]
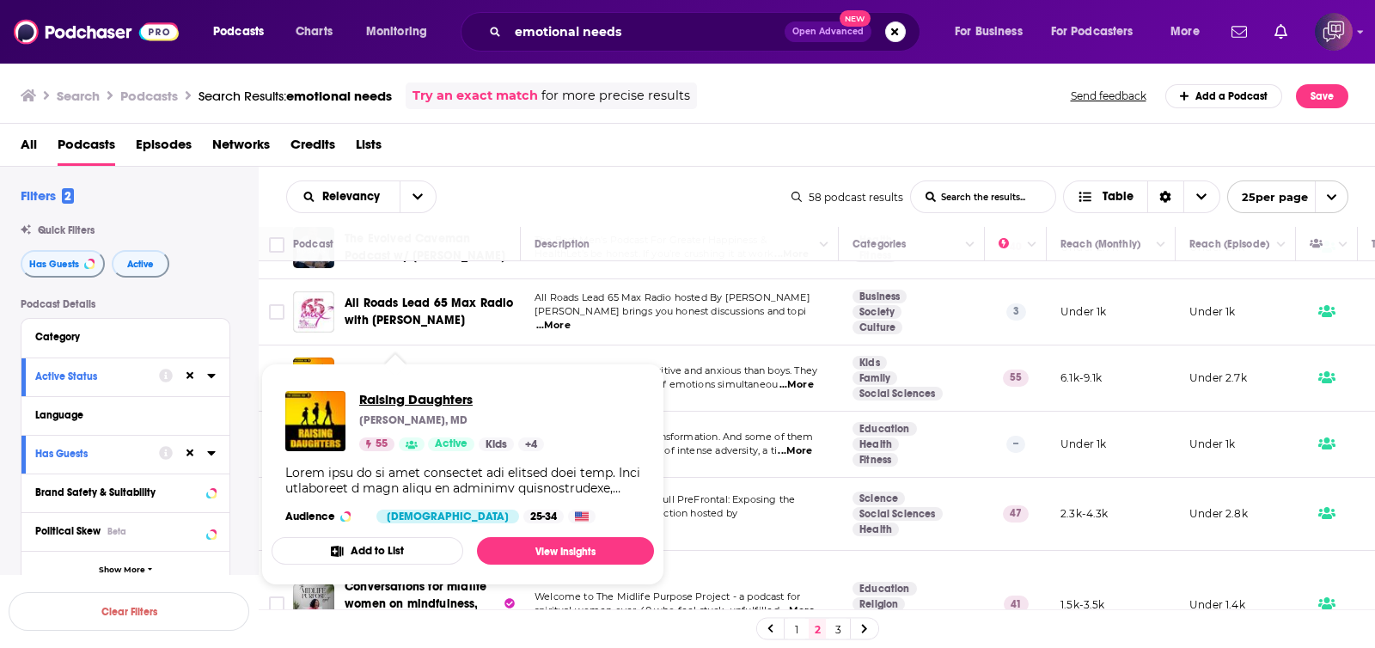
drag, startPoint x: 395, startPoint y: 407, endPoint x: 377, endPoint y: 393, distance: 22.7
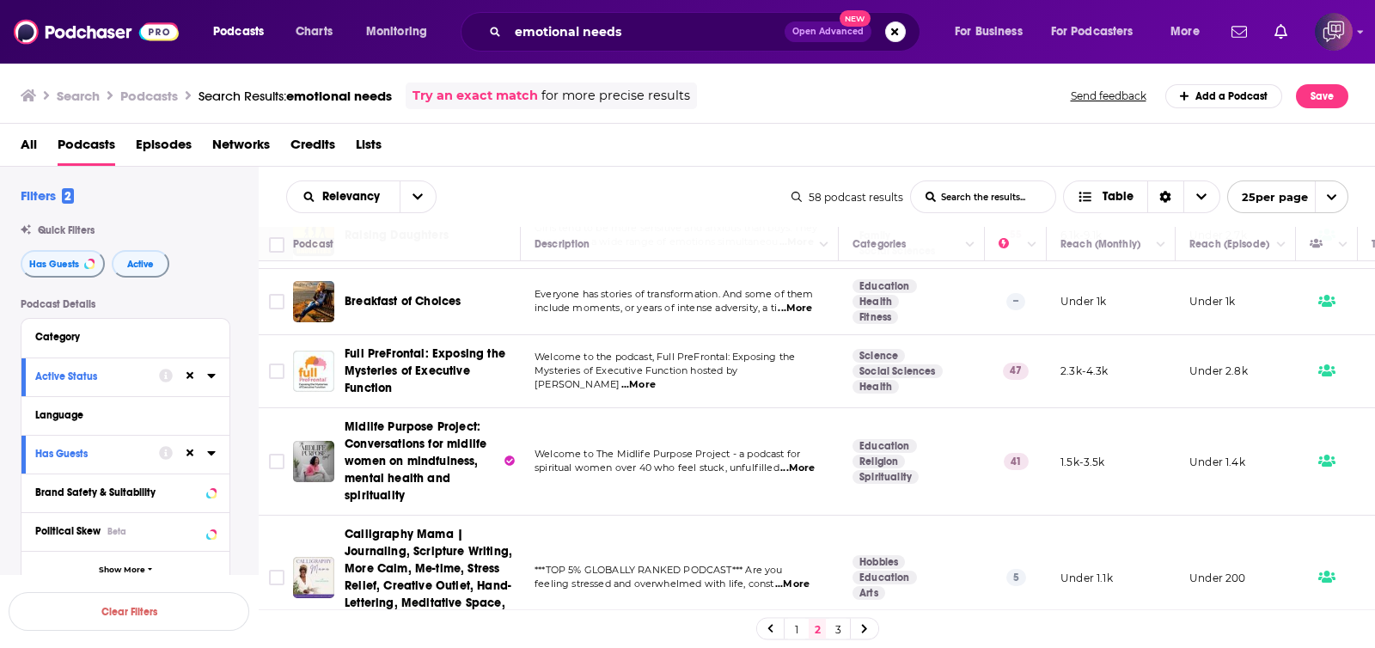
scroll to position [1773, 0]
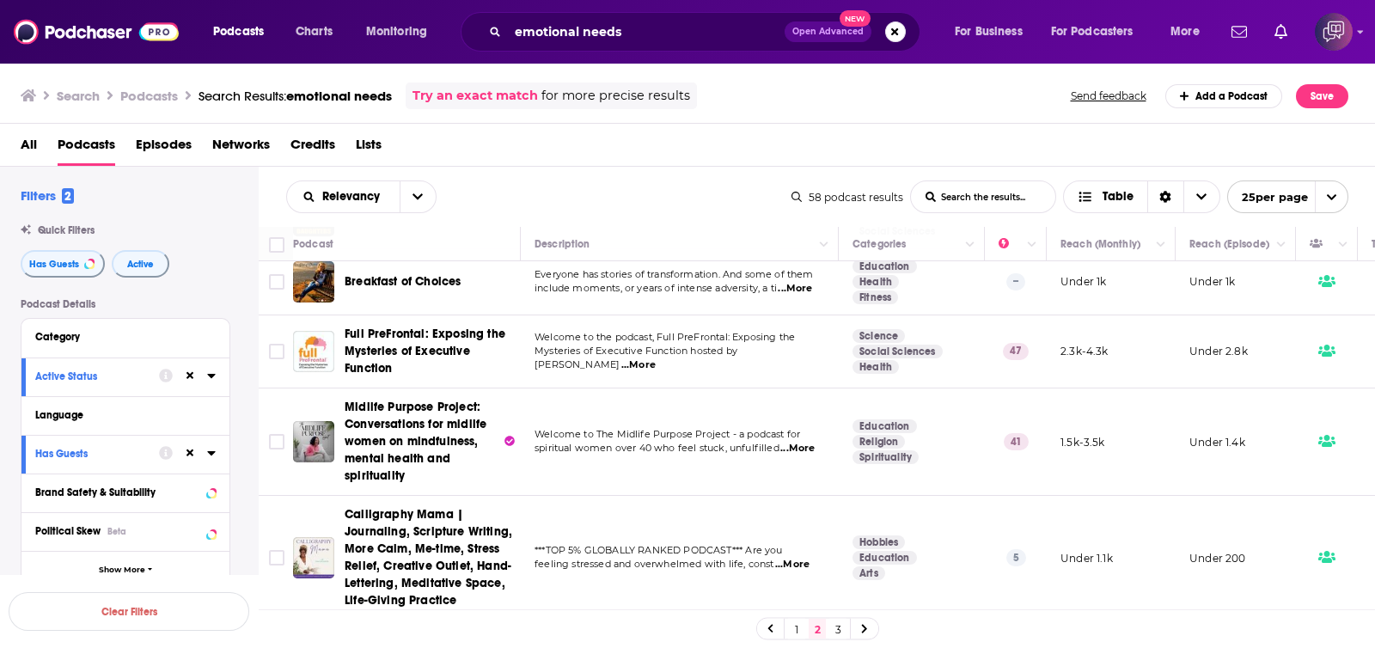
click at [837, 627] on link "3" at bounding box center [838, 629] width 17 height 21
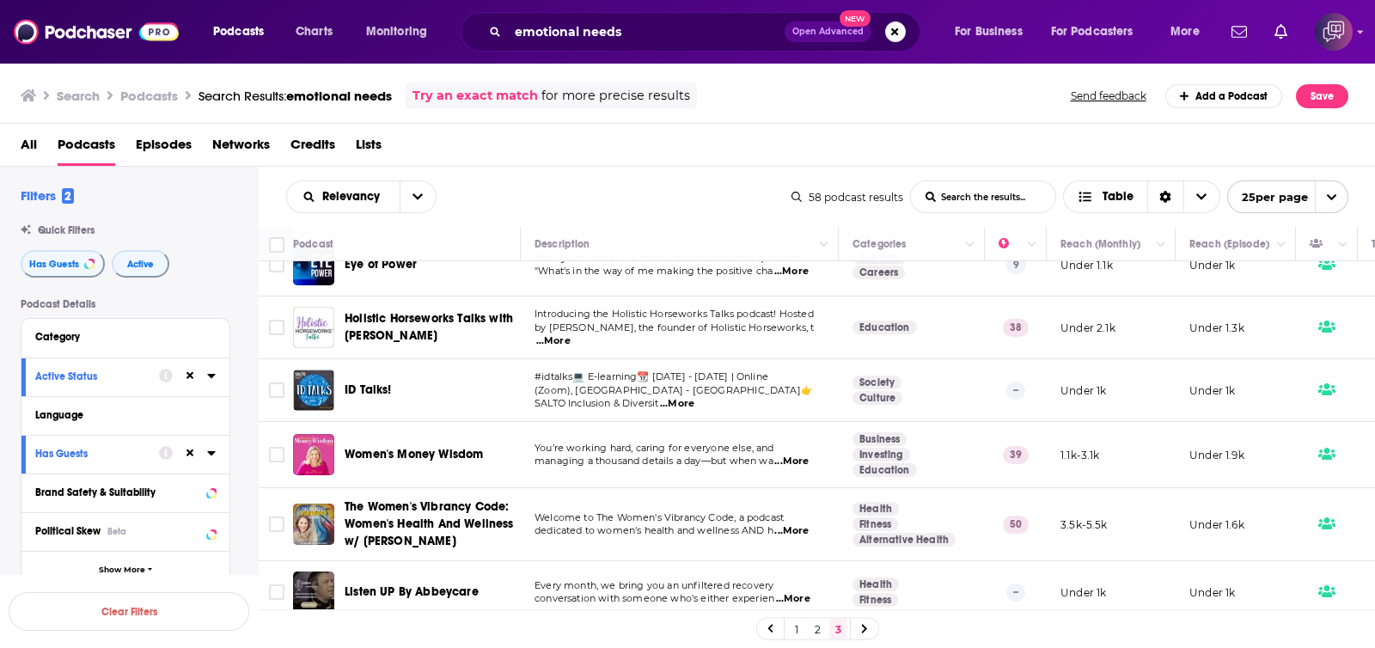
scroll to position [186, 0]
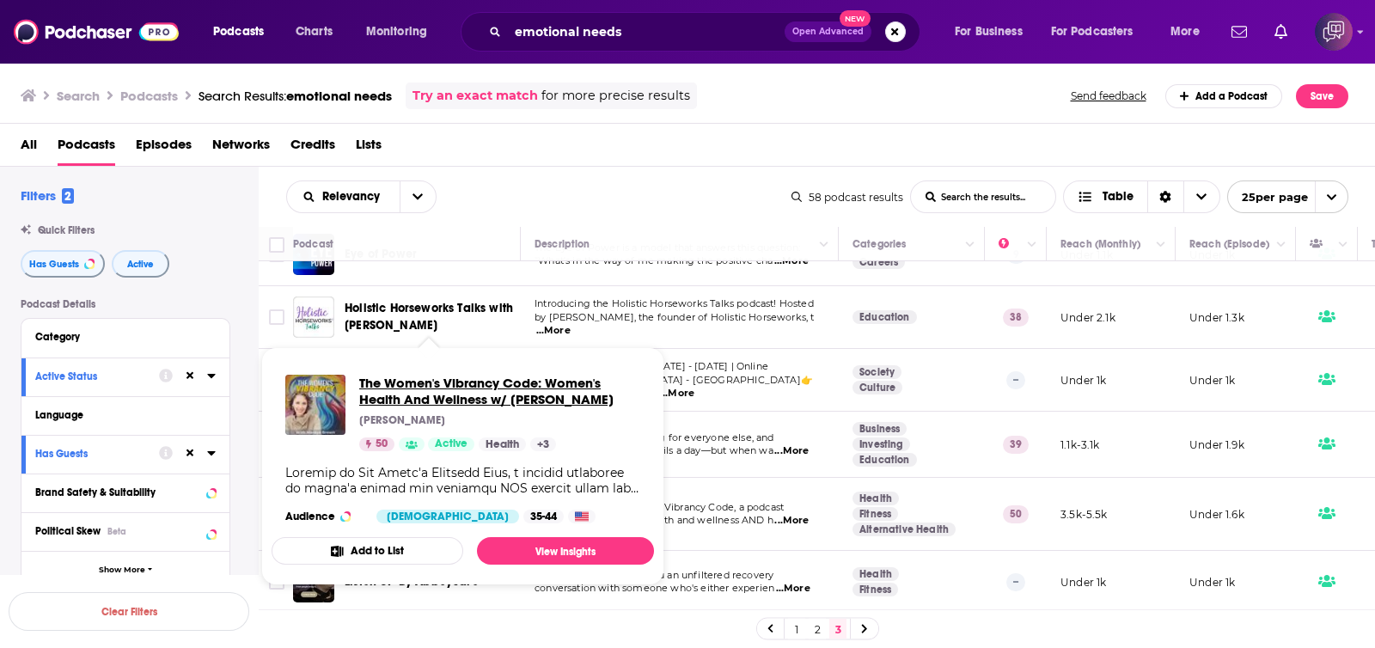
drag, startPoint x: 484, startPoint y: 489, endPoint x: 432, endPoint y: 399, distance: 104.0
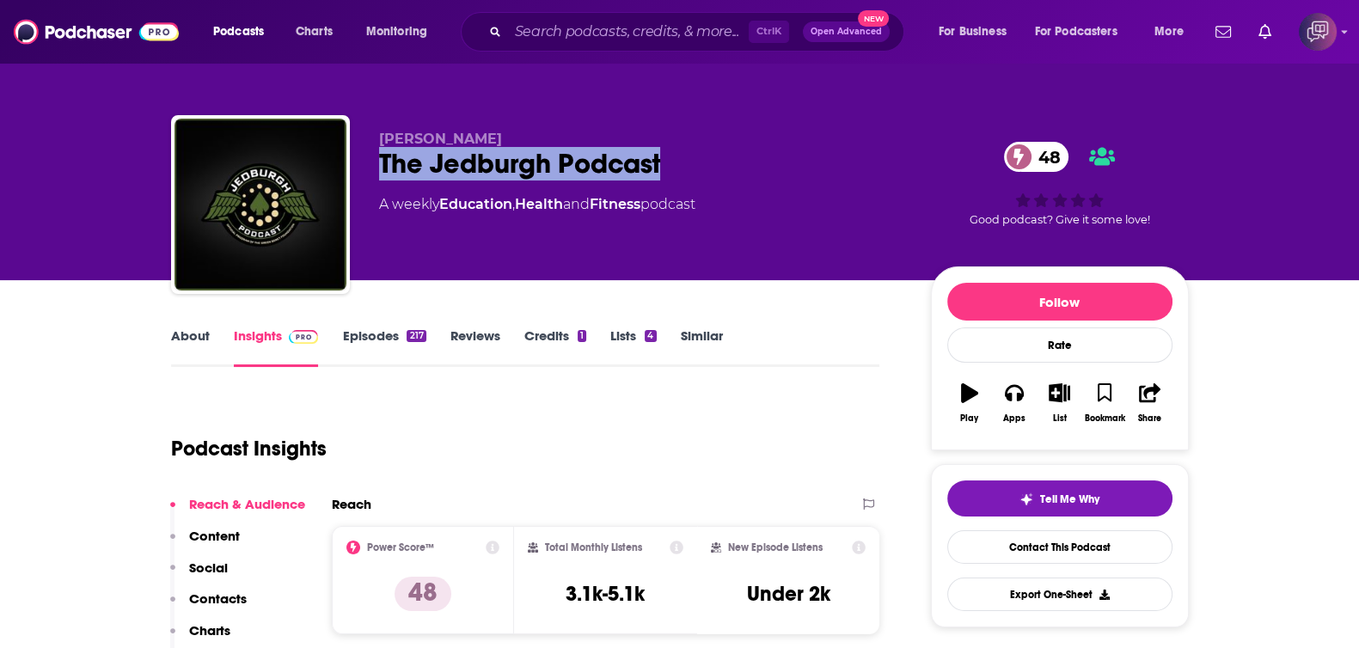
drag, startPoint x: 417, startPoint y: 156, endPoint x: 804, endPoint y: 169, distance: 387.1
click at [804, 169] on div "[PERSON_NAME] The Jedburgh Podcast 48 A weekly Education , Health and Fitness p…" at bounding box center [680, 208] width 1018 height 186
click at [188, 336] on link "About" at bounding box center [190, 348] width 39 height 40
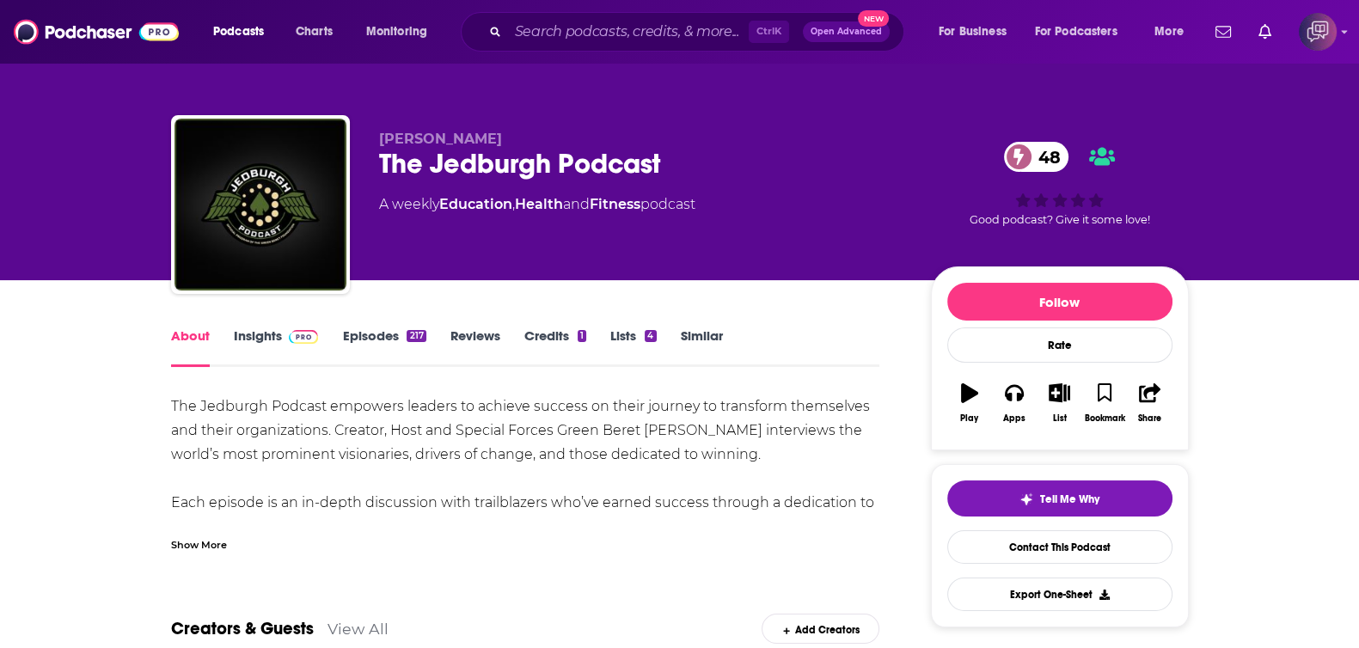
click at [211, 548] on div "Show More" at bounding box center [199, 544] width 56 height 16
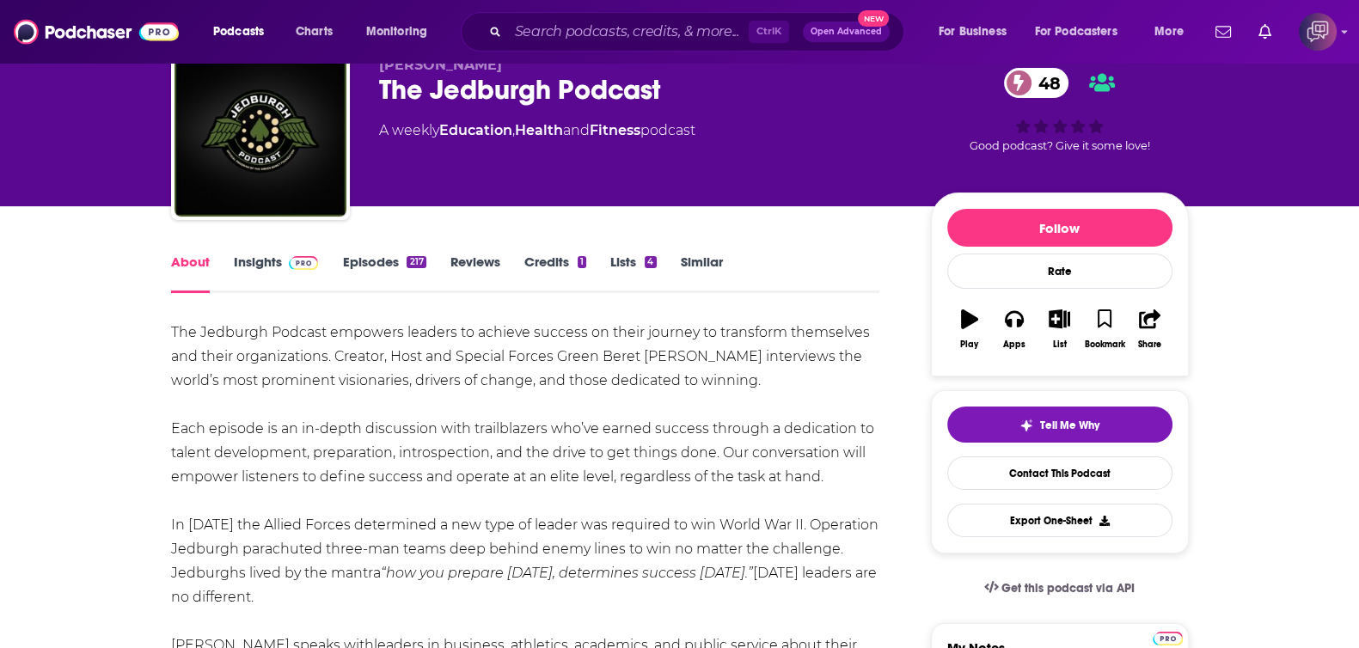
scroll to position [107, 0]
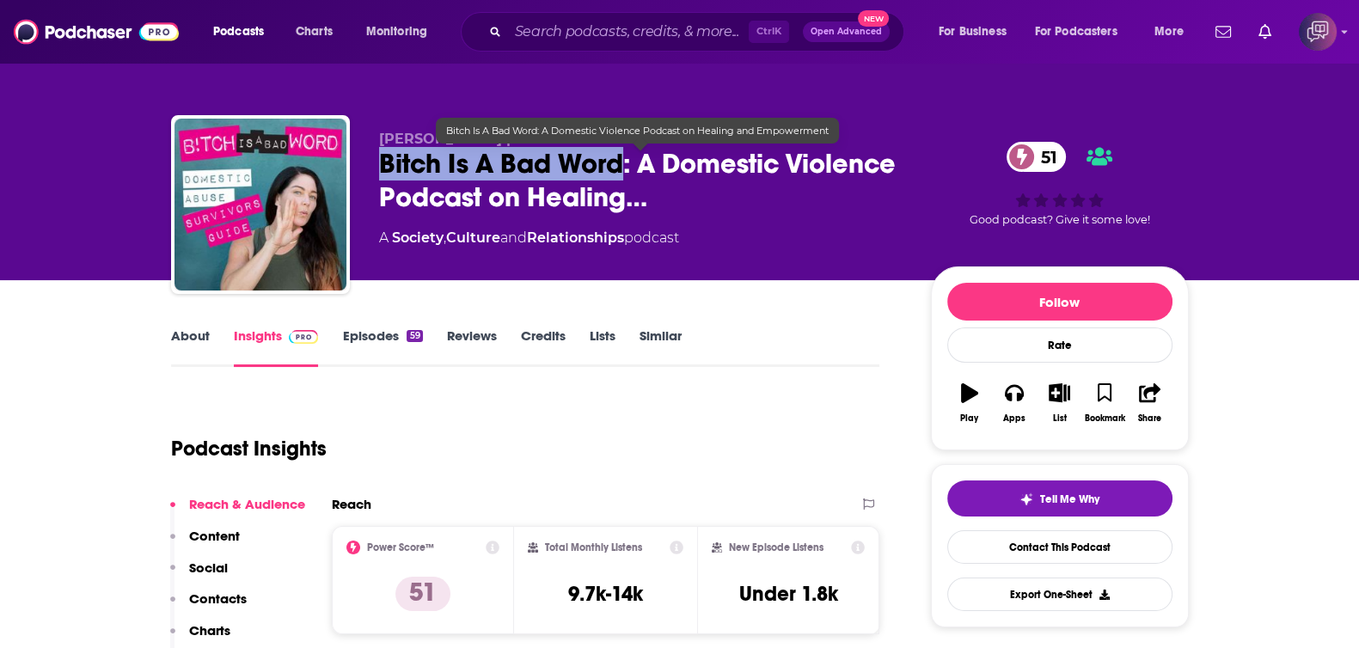
drag, startPoint x: 450, startPoint y: 169, endPoint x: 620, endPoint y: 174, distance: 169.4
click at [620, 174] on div "Lindsay Abernathy | Domestic Violence Survivor • Acast Bitch Is A Bad Word: A D…" at bounding box center [680, 208] width 1018 height 186
copy h2 "Bitch Is A Bad Word"
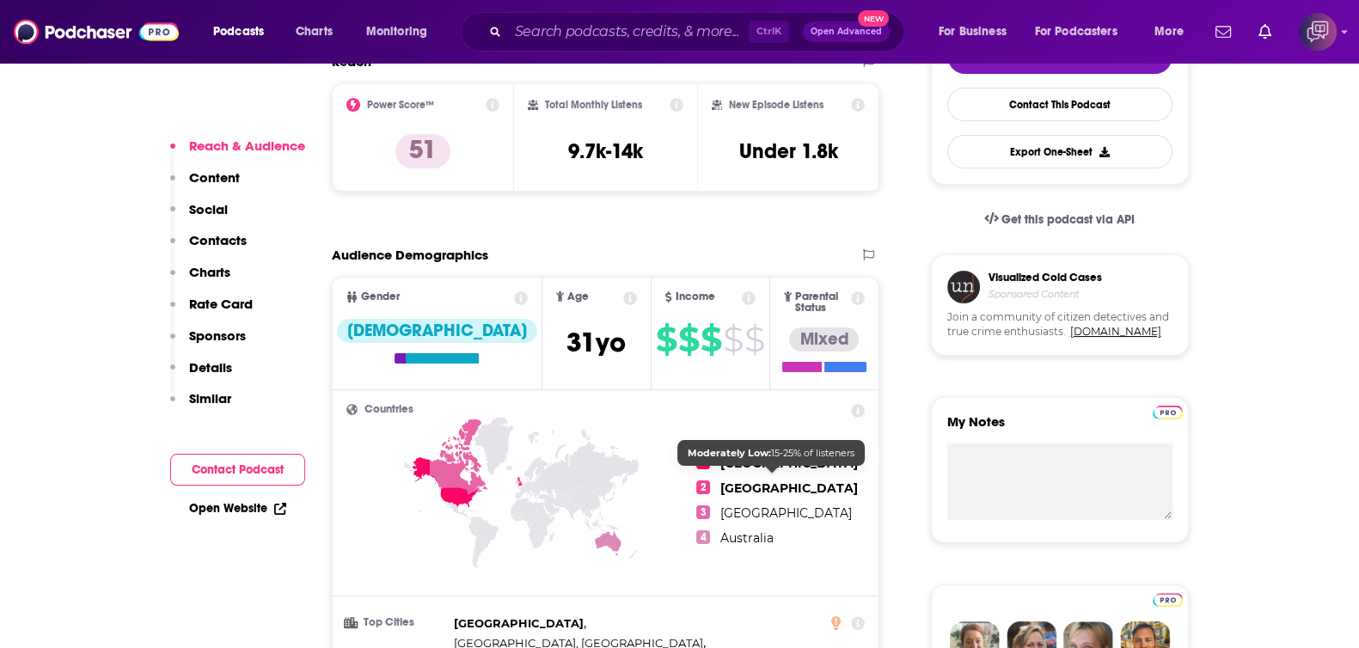
scroll to position [1074, 0]
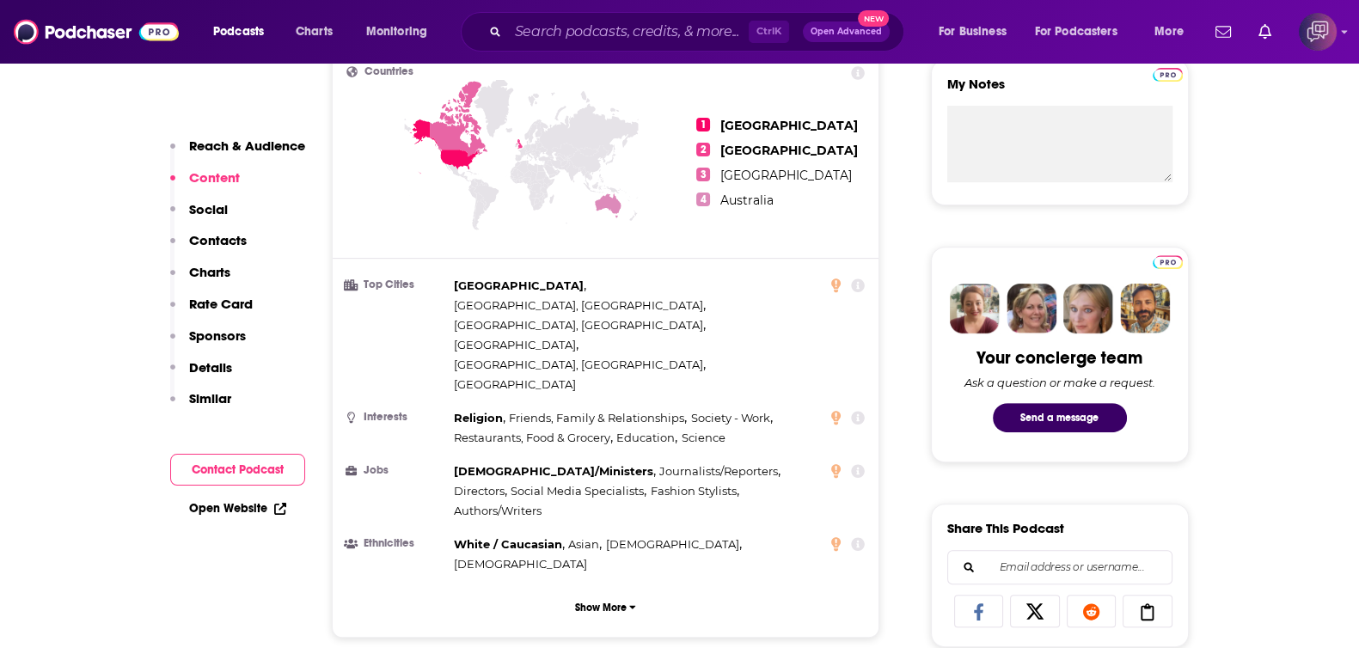
scroll to position [751, 0]
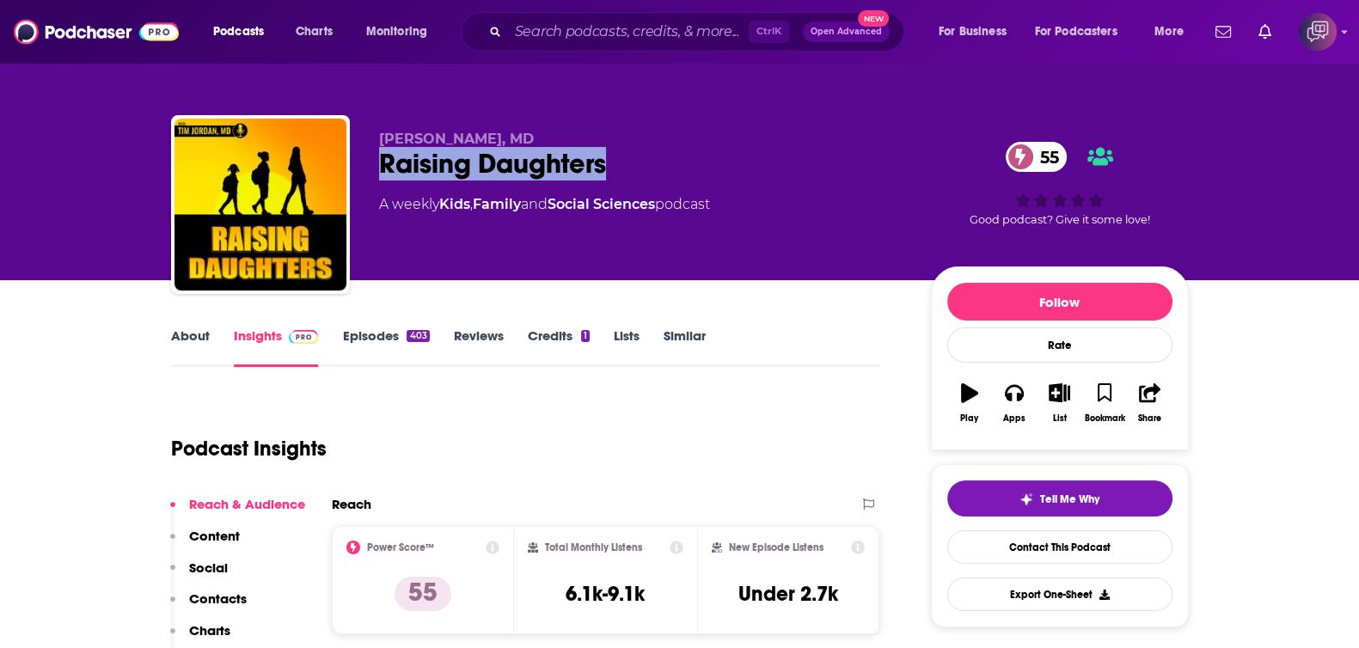
drag, startPoint x: 623, startPoint y: 165, endPoint x: 713, endPoint y: 116, distance: 102.7
click at [679, 163] on div "[PERSON_NAME], MD Raising Daughters 55 A weekly Kids , Family and Social Scienc…" at bounding box center [680, 208] width 1018 height 186
copy h2 "Raising Daughters"
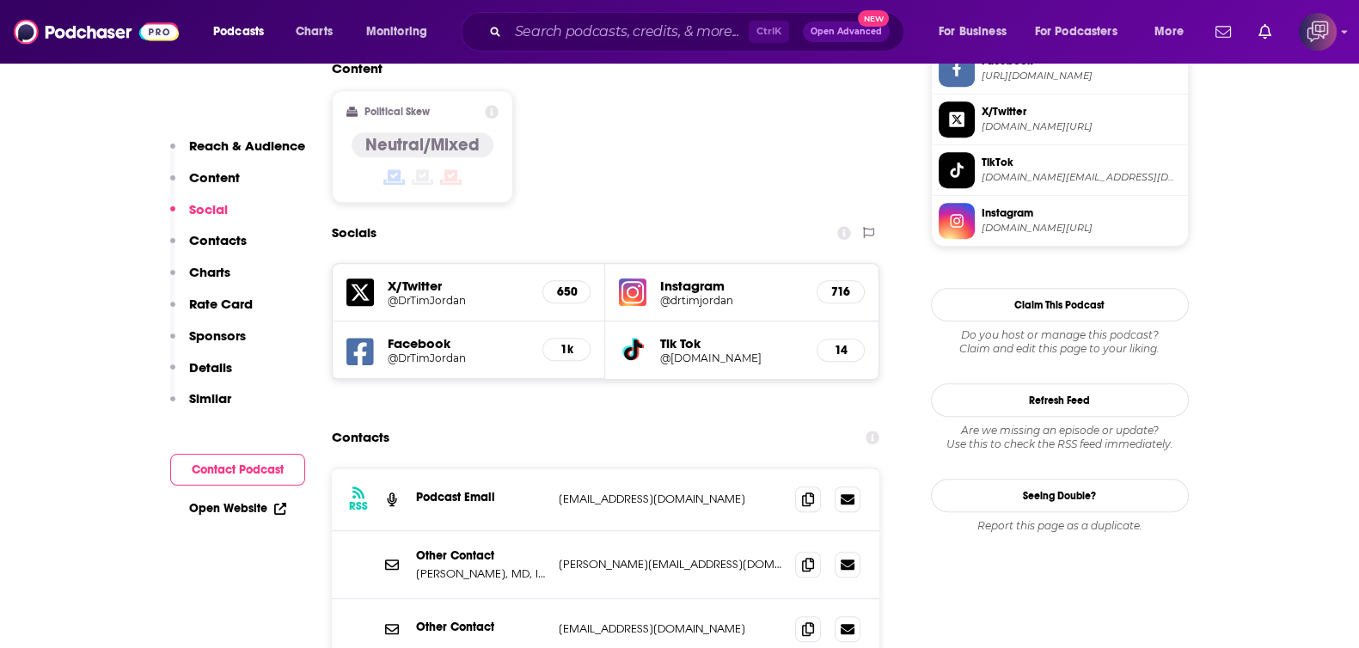
scroll to position [1396, 0]
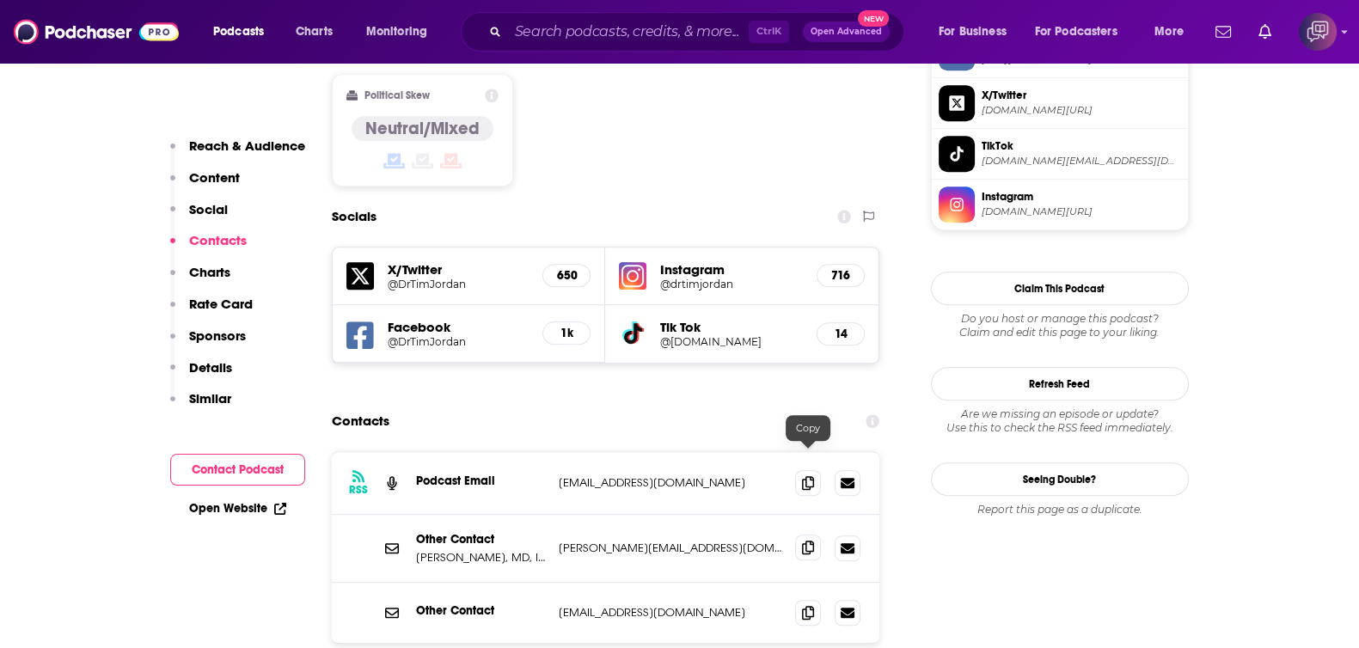
click at [811, 541] on icon at bounding box center [808, 548] width 12 height 14
drag, startPoint x: 805, startPoint y: 515, endPoint x: 864, endPoint y: 181, distance: 338.6
click at [804, 600] on span at bounding box center [808, 613] width 26 height 26
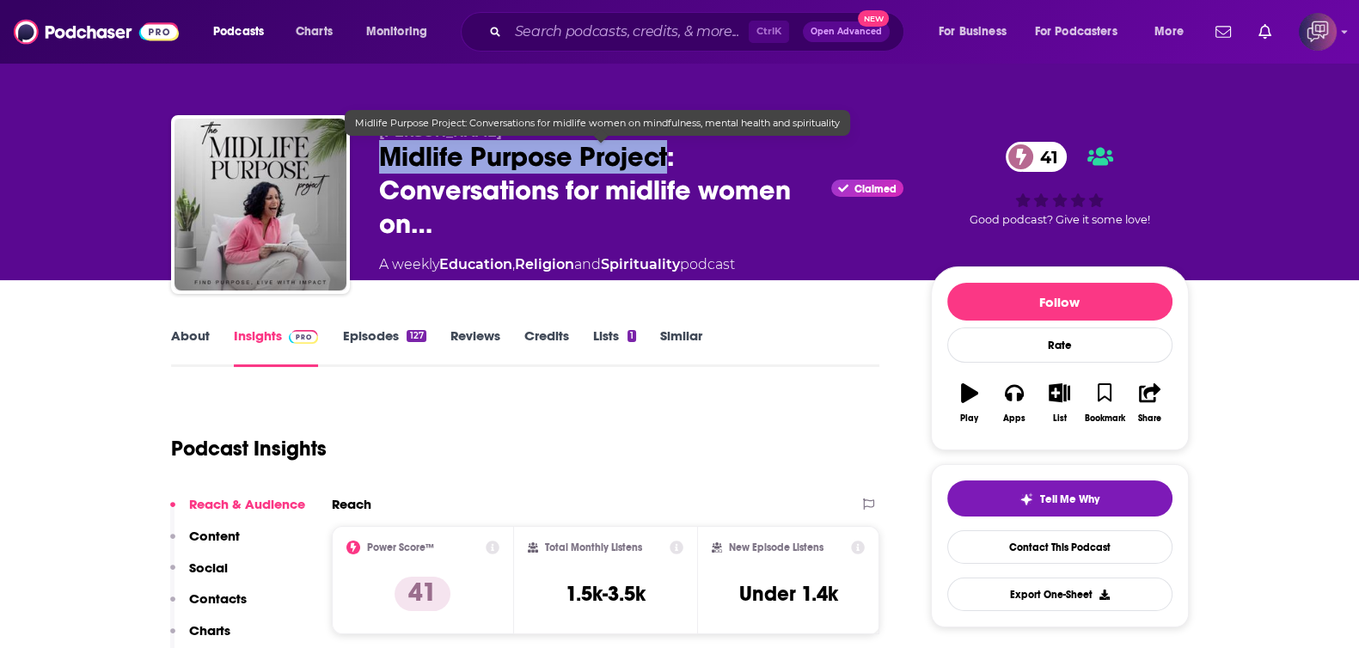
drag, startPoint x: 365, startPoint y: 153, endPoint x: 668, endPoint y: 169, distance: 303.0
click at [668, 169] on div "[PERSON_NAME] Midlife Purpose Project: Conversations for midlife women on… Clai…" at bounding box center [680, 208] width 1018 height 186
copy h2 "Midlife Purpose Project"
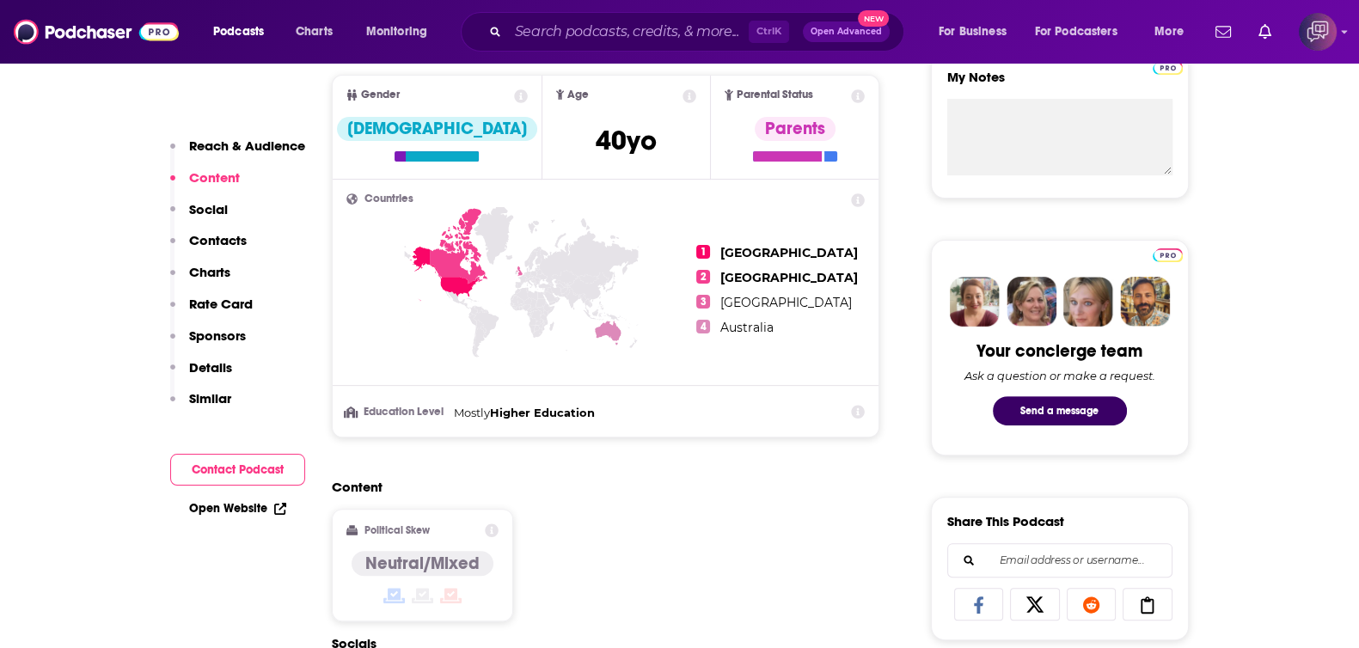
scroll to position [1182, 0]
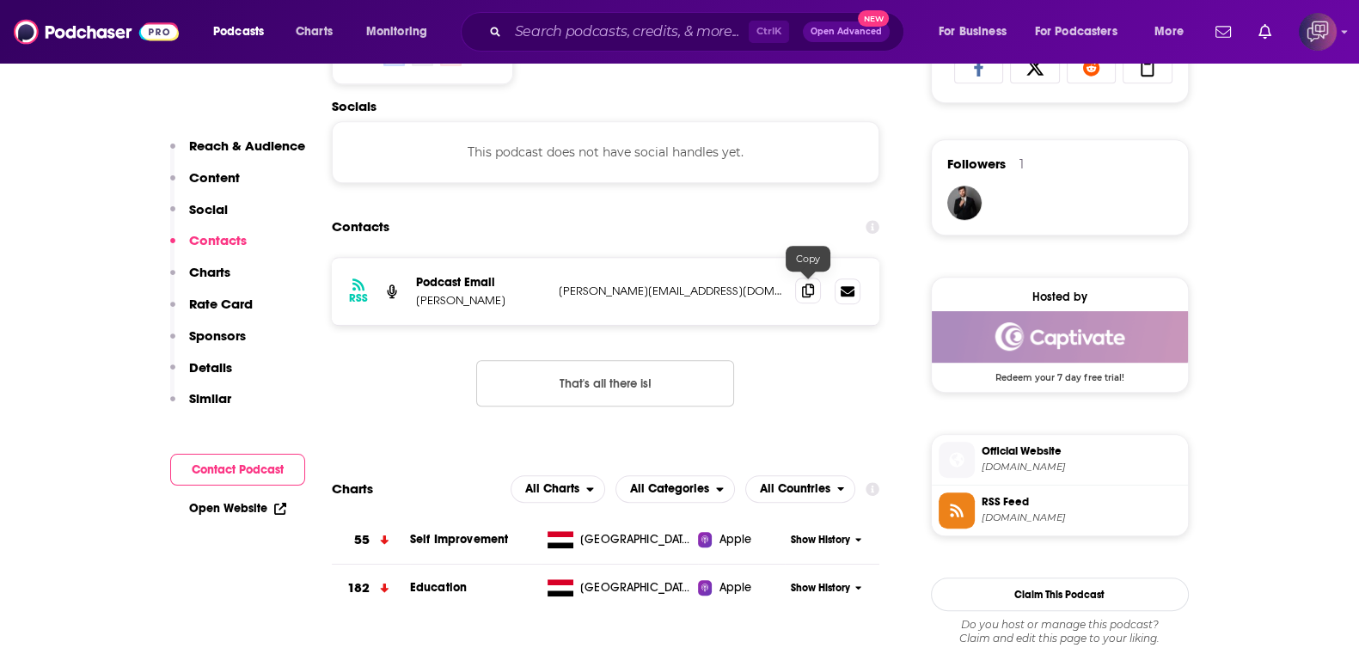
click at [804, 290] on icon at bounding box center [808, 291] width 12 height 14
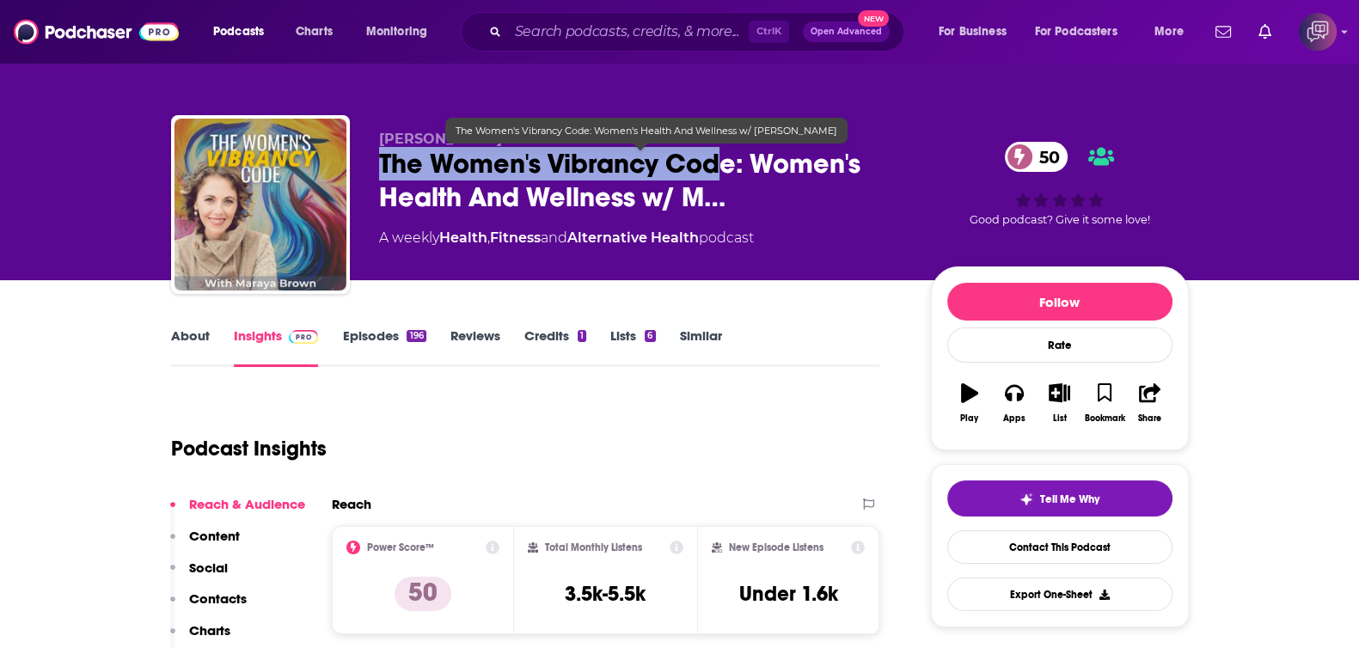
drag, startPoint x: 621, startPoint y: 188, endPoint x: 726, endPoint y: 156, distance: 109.6
click at [726, 156] on div "Maraya Brown The Women's Vibrancy Code: Women's Health And Wellness w/ M… 50 A …" at bounding box center [680, 208] width 1018 height 186
drag, startPoint x: 738, startPoint y: 161, endPoint x: 381, endPoint y: 171, distance: 357.7
click at [381, 171] on span "The Women's Vibrancy Code: Women's Health And Wellness w/ M…" at bounding box center [641, 180] width 524 height 67
copy h2 "The Women's Vibrancy Code"
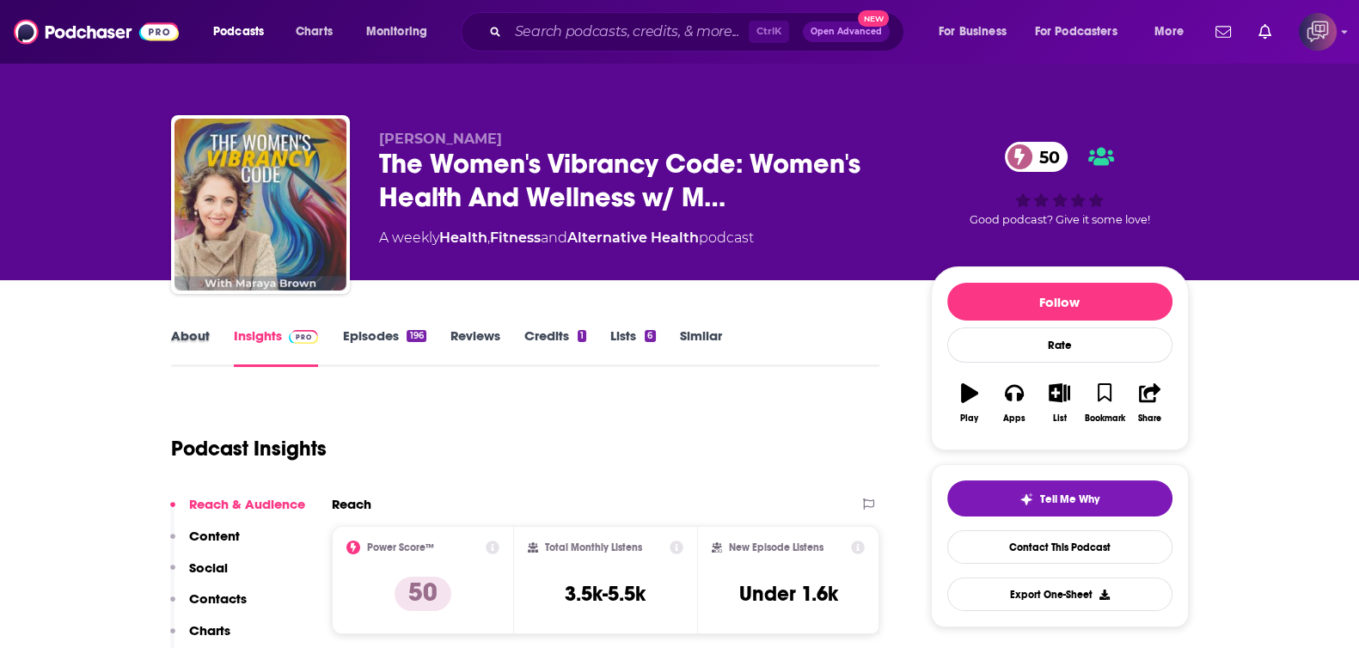
click at [217, 328] on div "About" at bounding box center [202, 348] width 63 height 40
click at [202, 326] on div "About Insights Episodes 196 Reviews Credits 1 Lists 6 Similar" at bounding box center [525, 346] width 709 height 42
click at [199, 345] on link "About" at bounding box center [190, 348] width 39 height 40
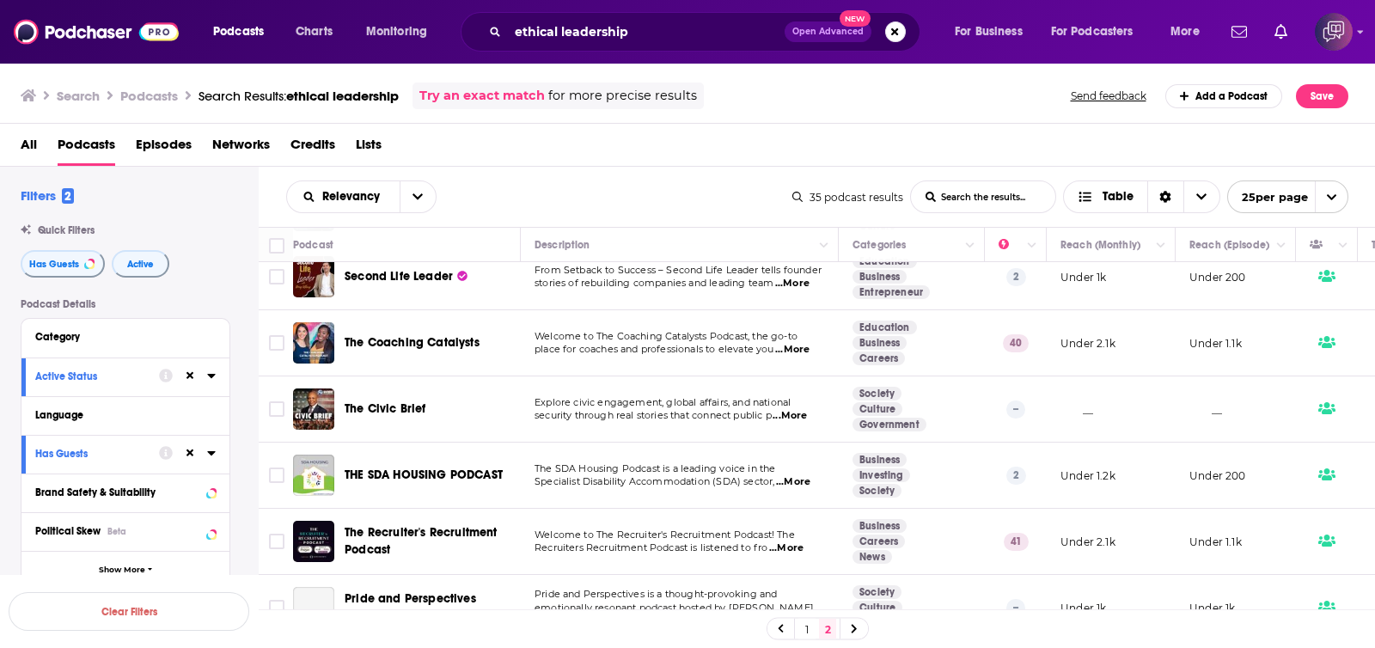
scroll to position [318, 0]
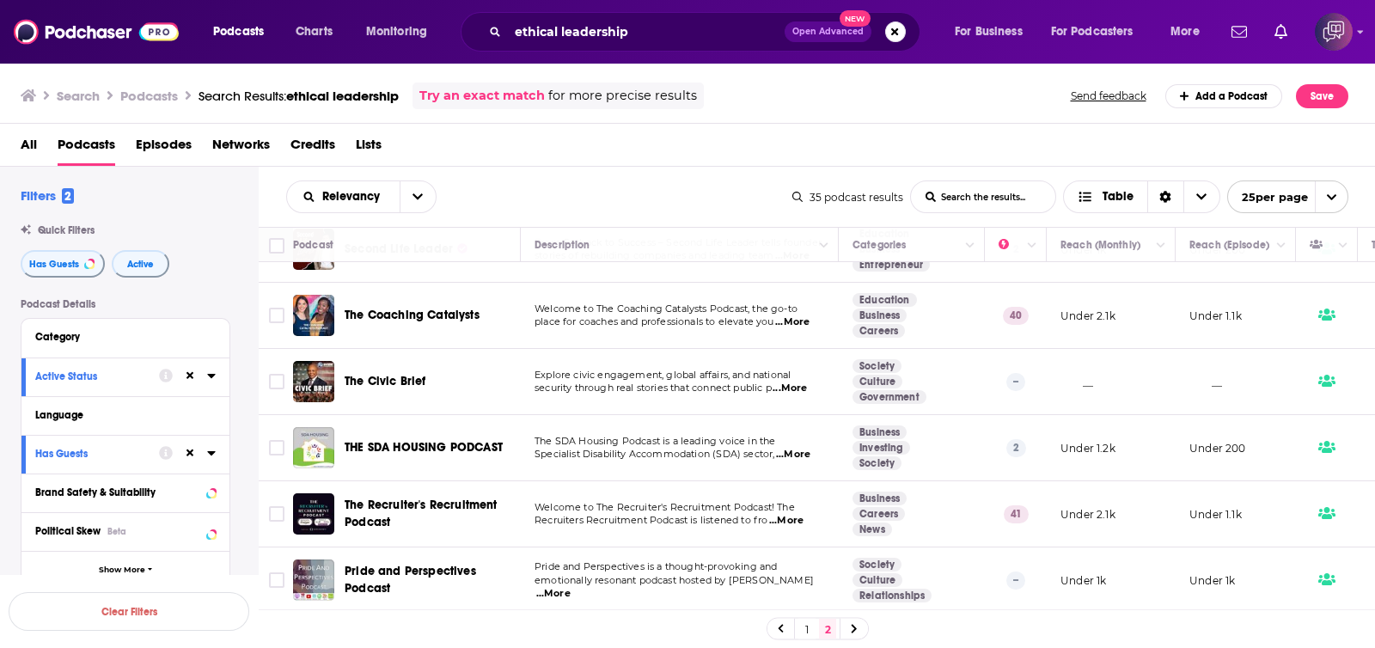
click at [815, 43] on div "ethical leadership Open Advanced New" at bounding box center [691, 32] width 460 height 40
click at [815, 28] on span "Open Advanced" at bounding box center [828, 32] width 71 height 9
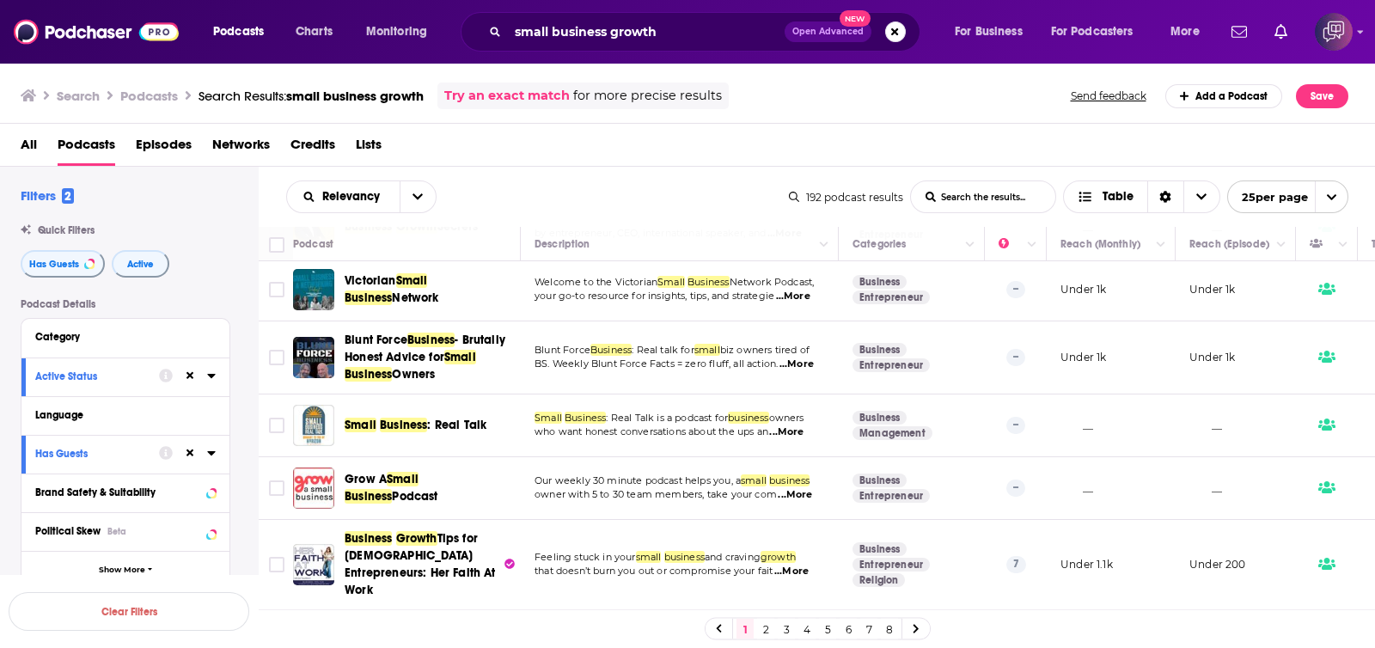
scroll to position [1487, 0]
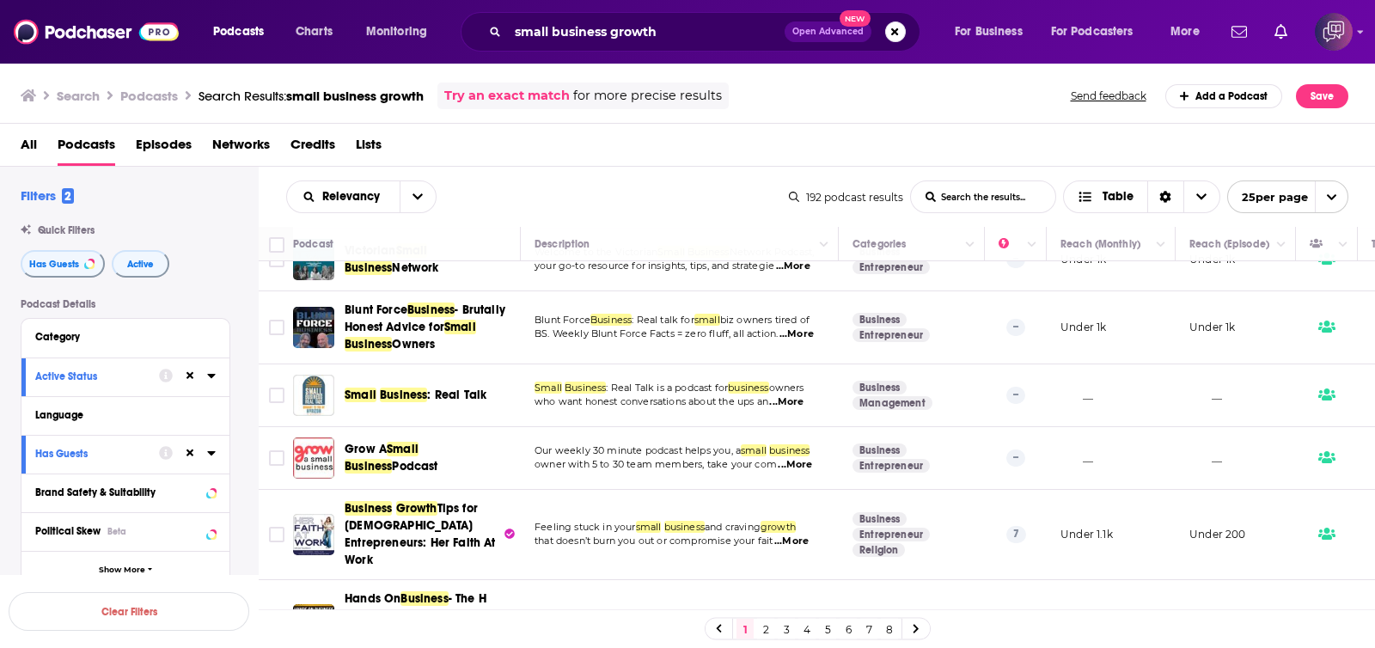
click at [769, 623] on link "2" at bounding box center [765, 629] width 17 height 21
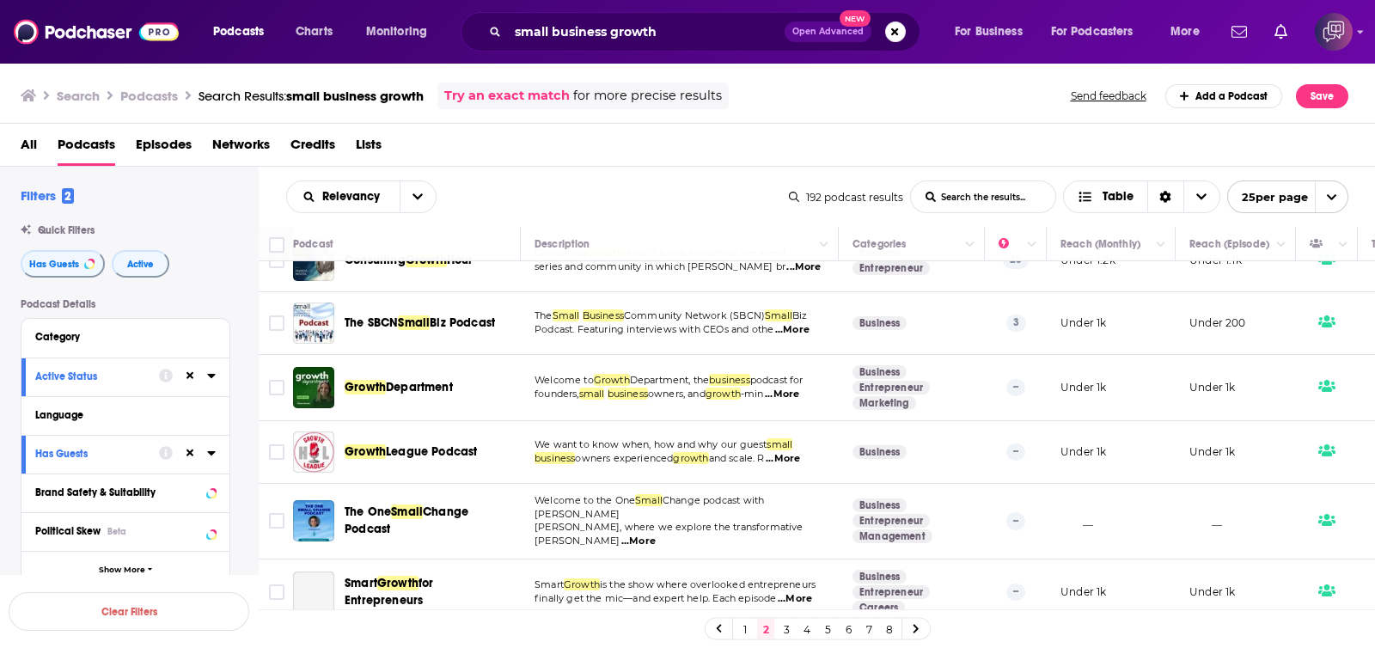
scroll to position [967, 0]
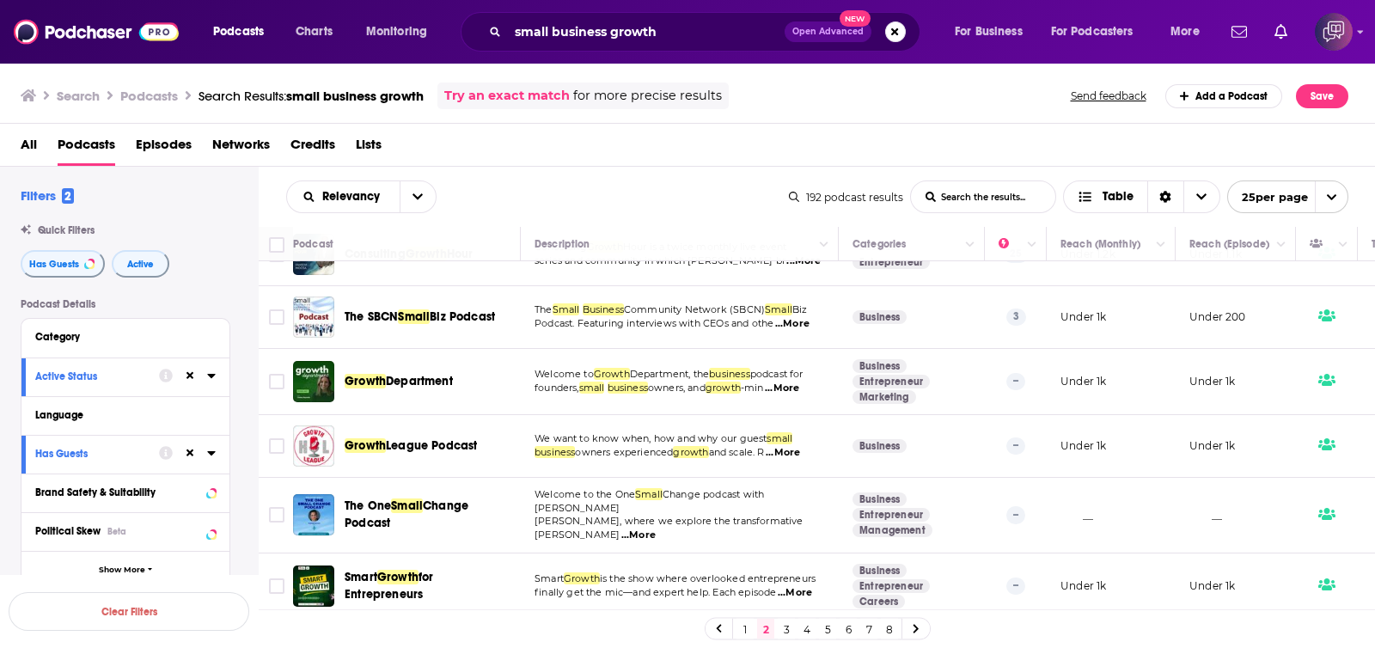
drag, startPoint x: 464, startPoint y: 298, endPoint x: 666, endPoint y: 171, distance: 238.7
click at [666, 171] on div "Relevancy List Search Input Search the results... Table 192 podcast results Lis…" at bounding box center [817, 197] width 1117 height 60
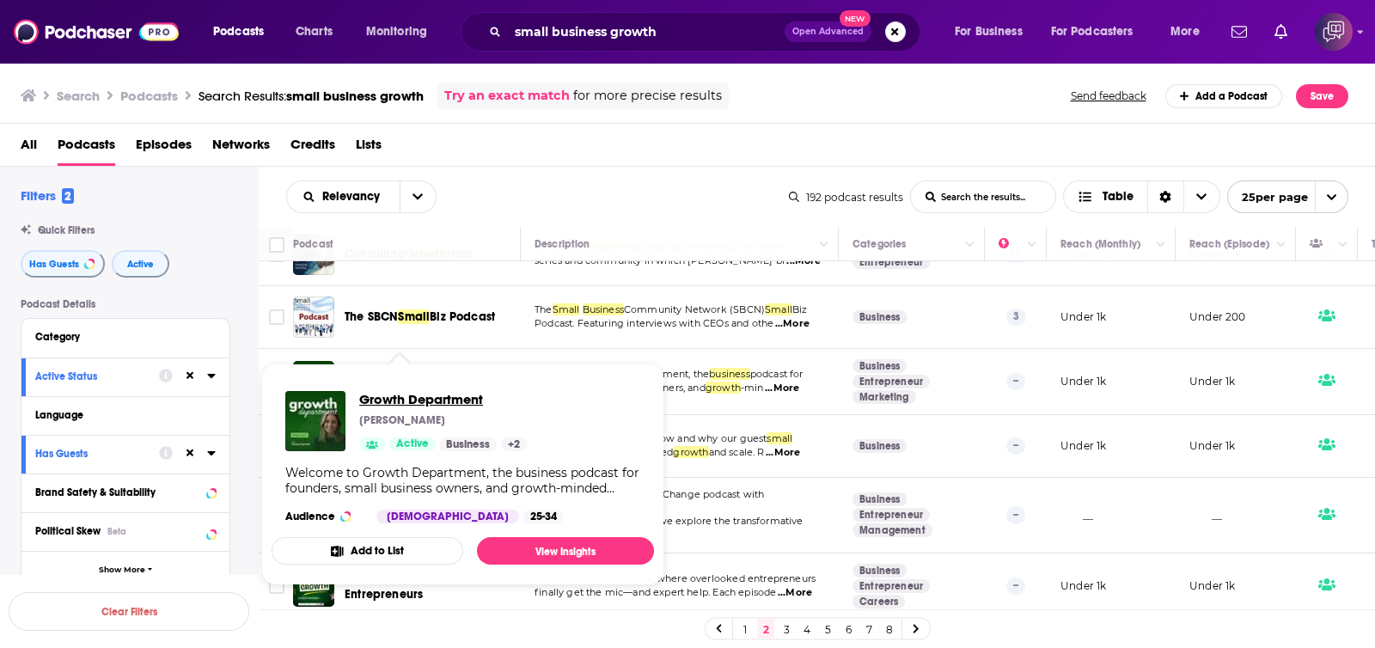
drag, startPoint x: 444, startPoint y: 358, endPoint x: 389, endPoint y: 397, distance: 67.1
drag, startPoint x: 429, startPoint y: 419, endPoint x: 837, endPoint y: 130, distance: 500.1
click at [838, 131] on div "All Podcasts Episodes Networks Credits Lists" at bounding box center [692, 148] width 1342 height 35
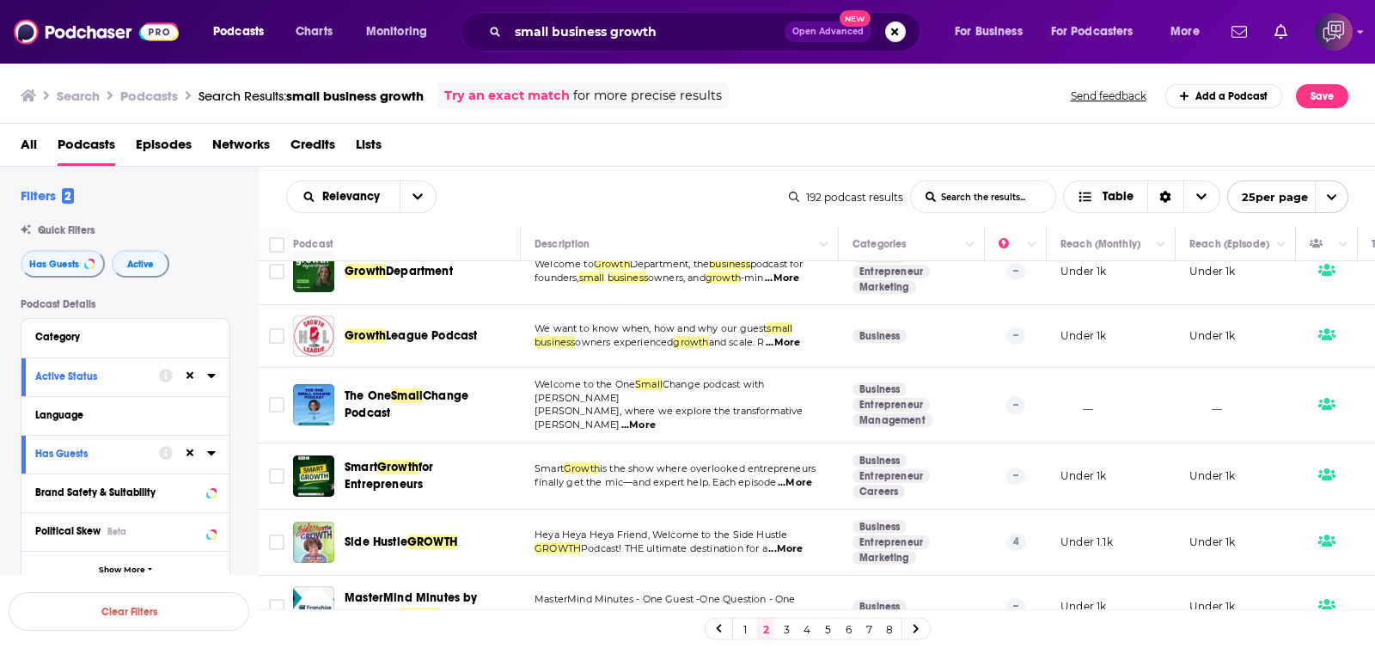
scroll to position [1074, 0]
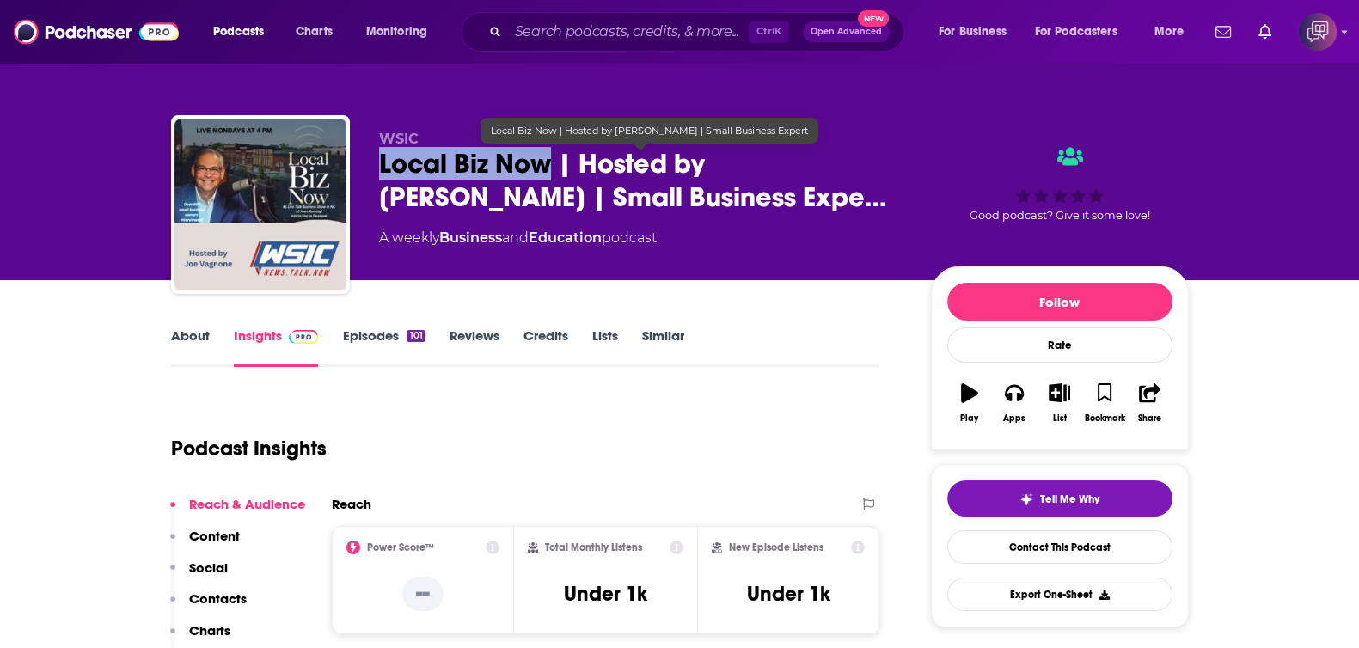
drag, startPoint x: 377, startPoint y: 161, endPoint x: 547, endPoint y: 163, distance: 170.2
click at [547, 163] on div "WSIC Local Biz Now | Hosted by Joe Vagnone | Small Business Expe… A weekly Busi…" at bounding box center [680, 208] width 1018 height 186
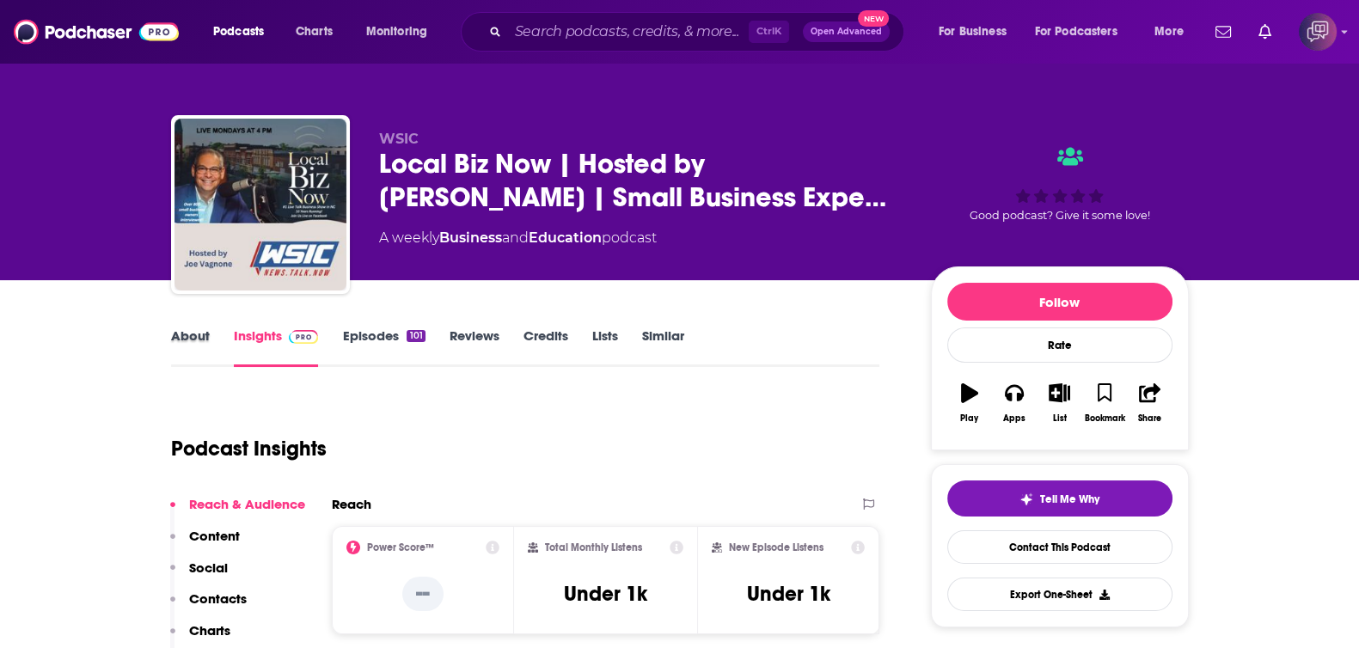
click at [213, 346] on div "About" at bounding box center [202, 348] width 63 height 40
click at [193, 334] on link "About" at bounding box center [190, 348] width 39 height 40
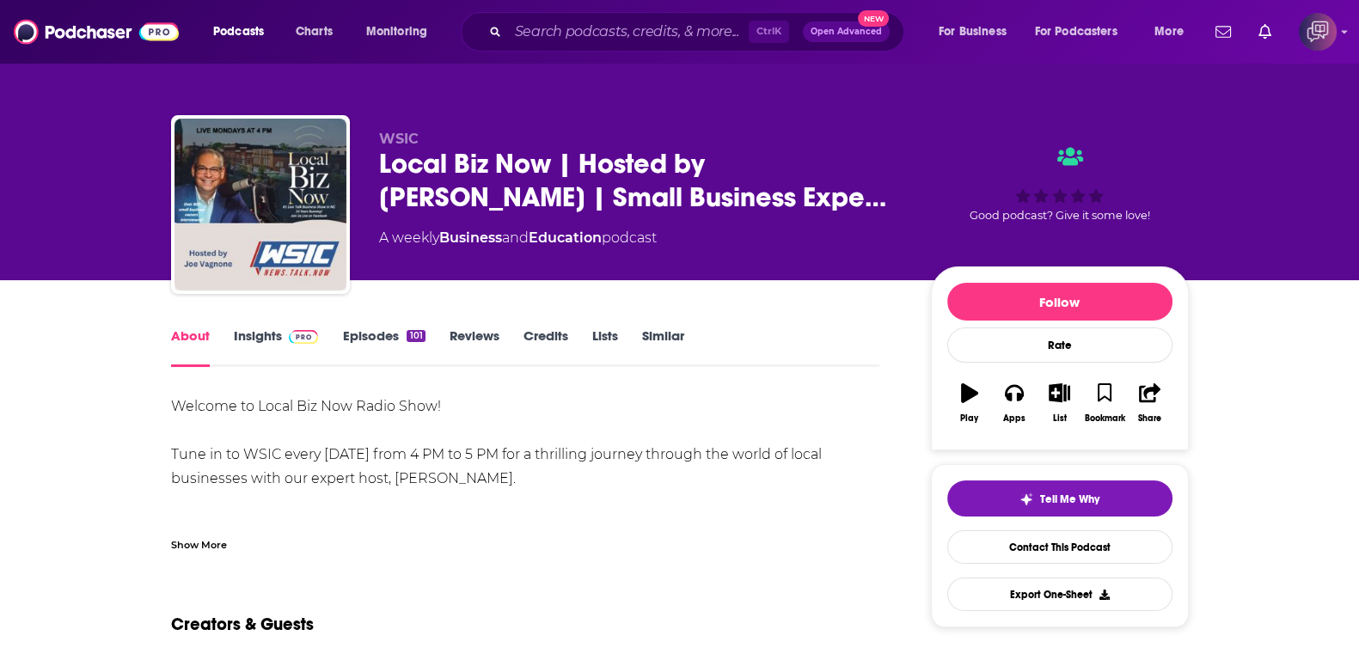
click at [225, 543] on div "Show More" at bounding box center [199, 544] width 56 height 16
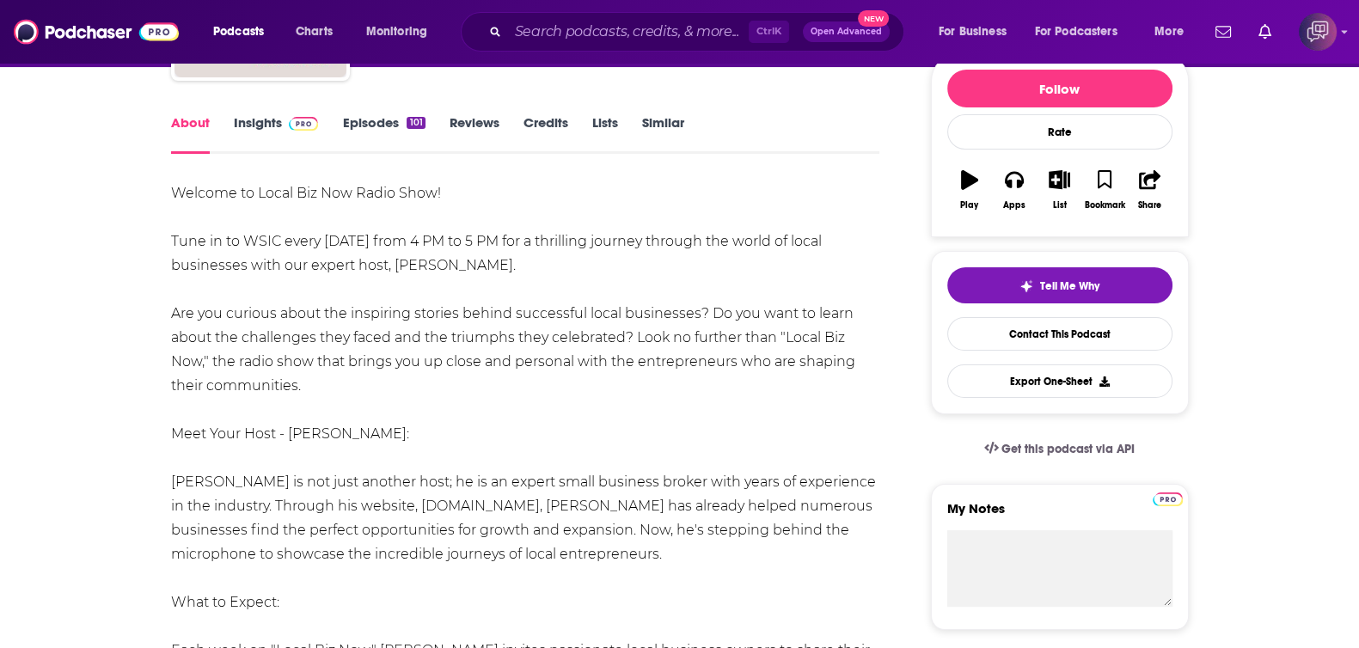
scroll to position [214, 0]
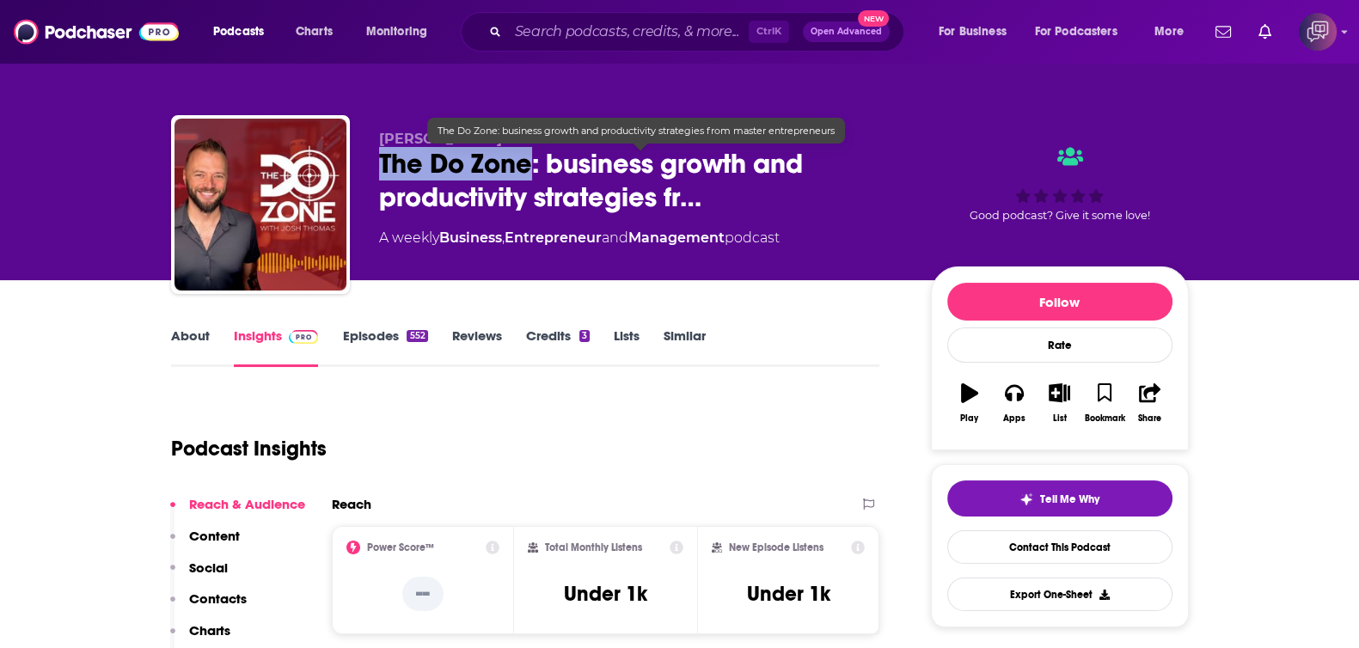
drag, startPoint x: 400, startPoint y: 170, endPoint x: 524, endPoint y: 174, distance: 124.7
click at [524, 174] on div "Josh Thomas The Do Zone: business growth and productivity strategies fr… A week…" at bounding box center [680, 208] width 1018 height 186
copy h2 "The Do Zone"
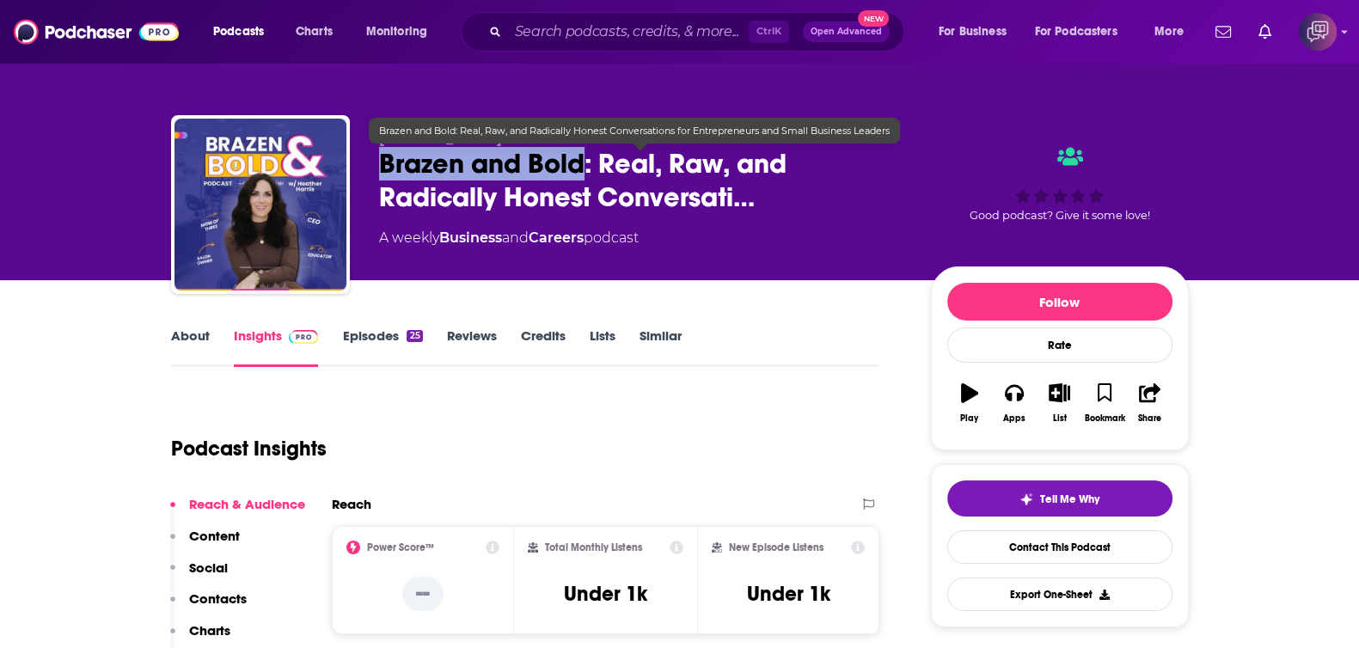
drag, startPoint x: 368, startPoint y: 156, endPoint x: 583, endPoint y: 178, distance: 216.1
click at [583, 178] on div "Heather Harris Brazen and Bold: Real, Raw, and Radically Honest Conversati… A w…" at bounding box center [680, 208] width 1018 height 186
copy h2 "Brazen and Bold"
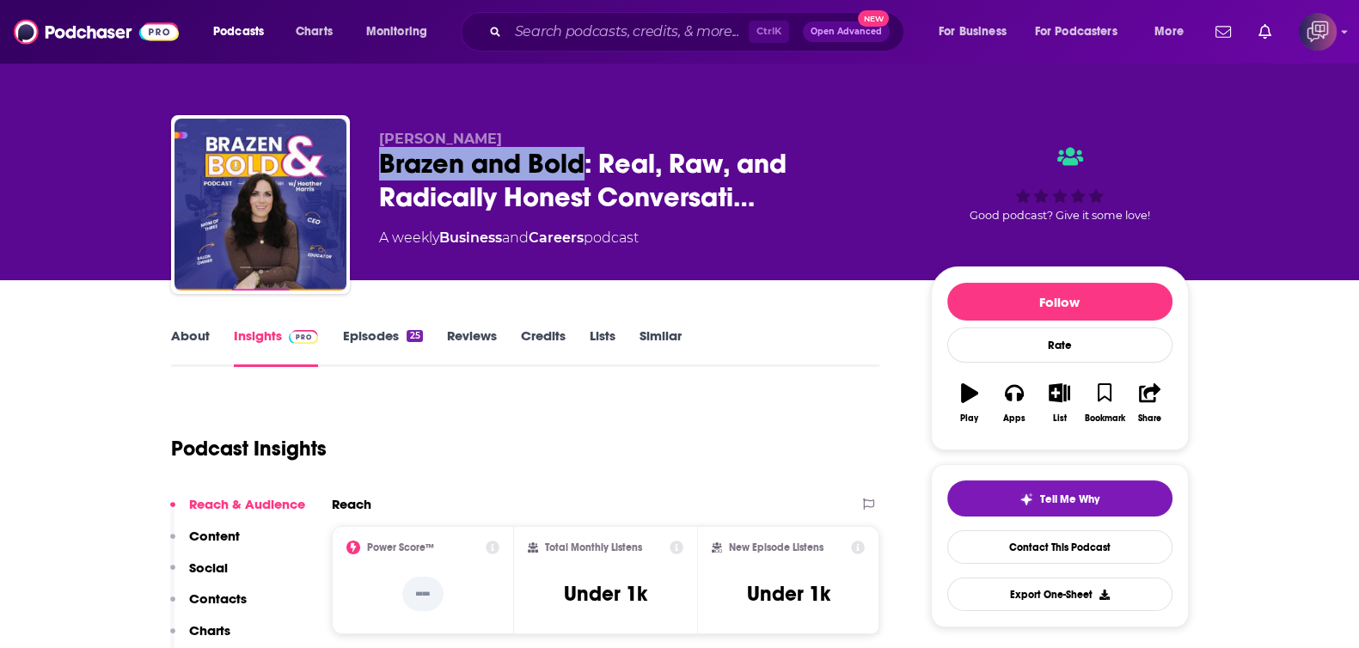
click at [173, 342] on link "About" at bounding box center [190, 348] width 39 height 40
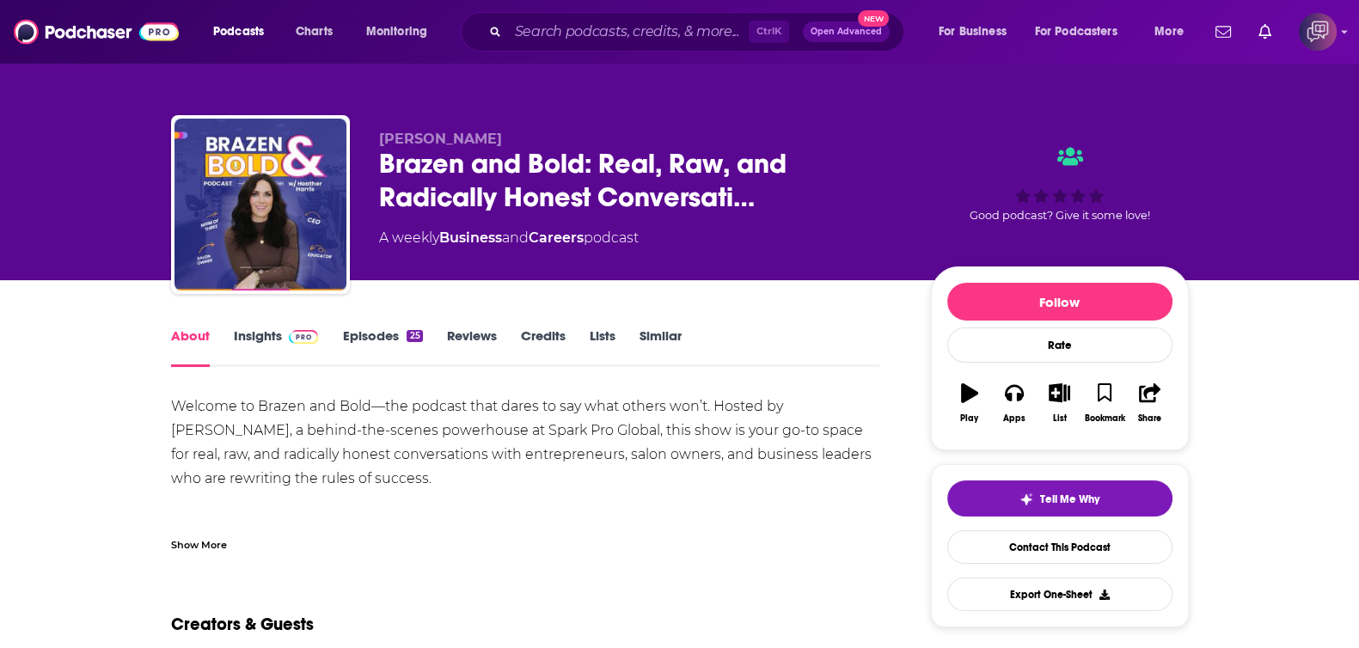
click at [289, 349] on link "Insights" at bounding box center [276, 348] width 85 height 40
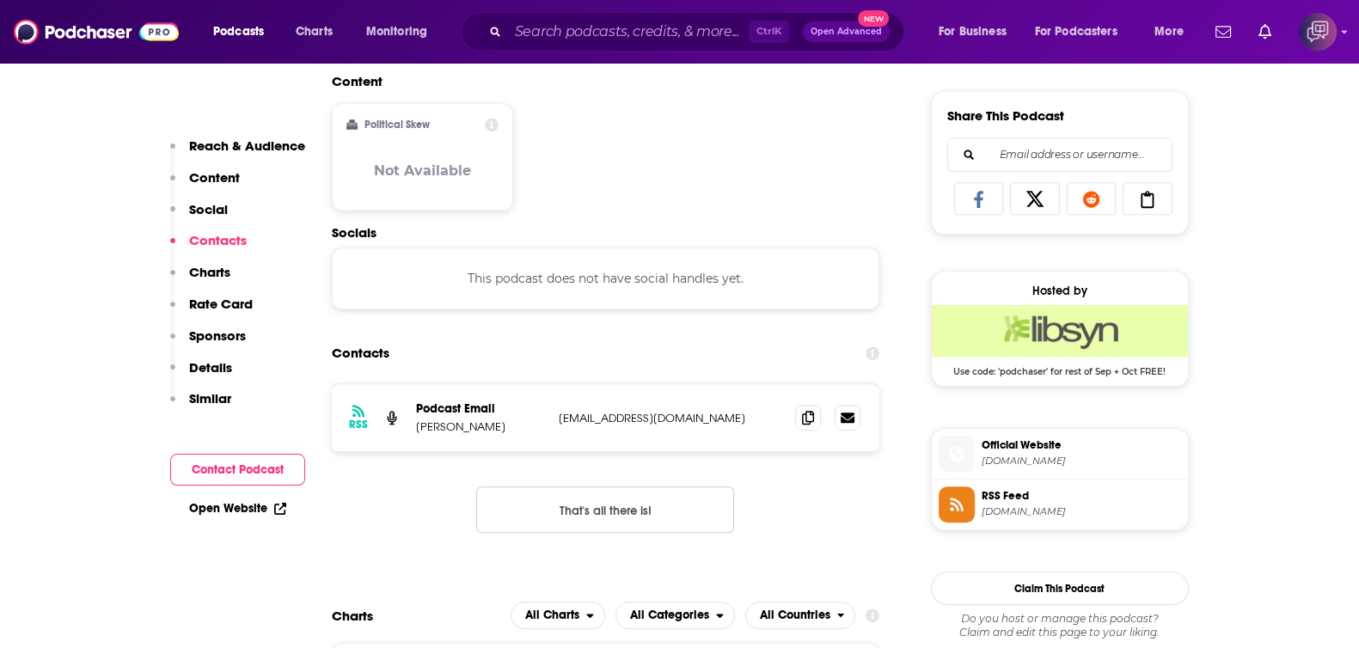
scroll to position [1182, 0]
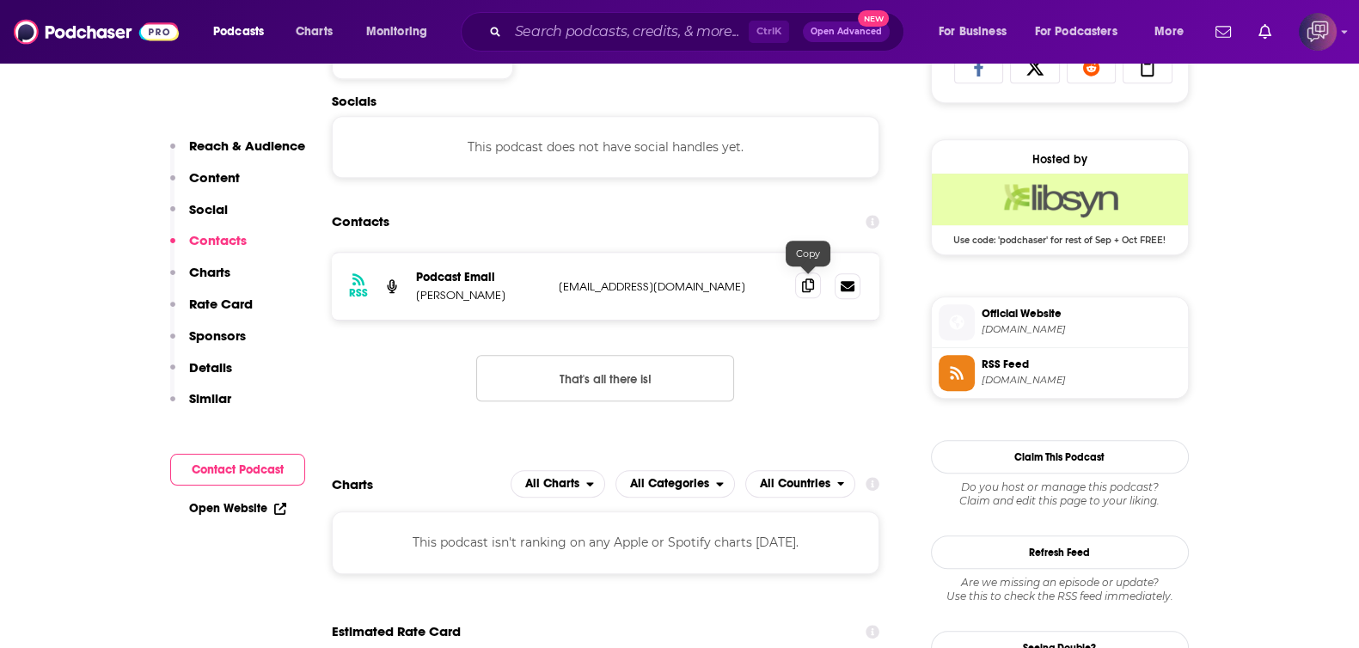
click at [804, 283] on icon at bounding box center [808, 286] width 12 height 14
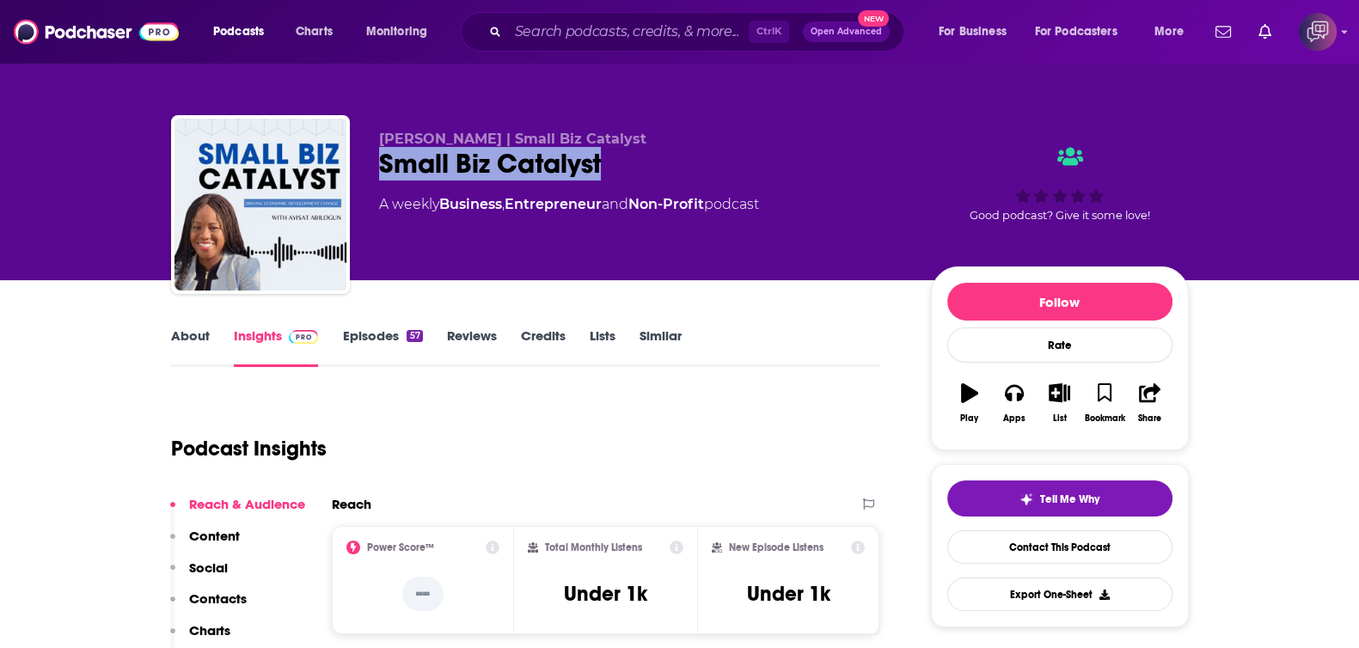
drag, startPoint x: 381, startPoint y: 164, endPoint x: 618, endPoint y: 150, distance: 237.7
click at [618, 150] on div "Small Biz Catalyst" at bounding box center [641, 164] width 524 height 34
copy h2 "Small Biz Catalyst"
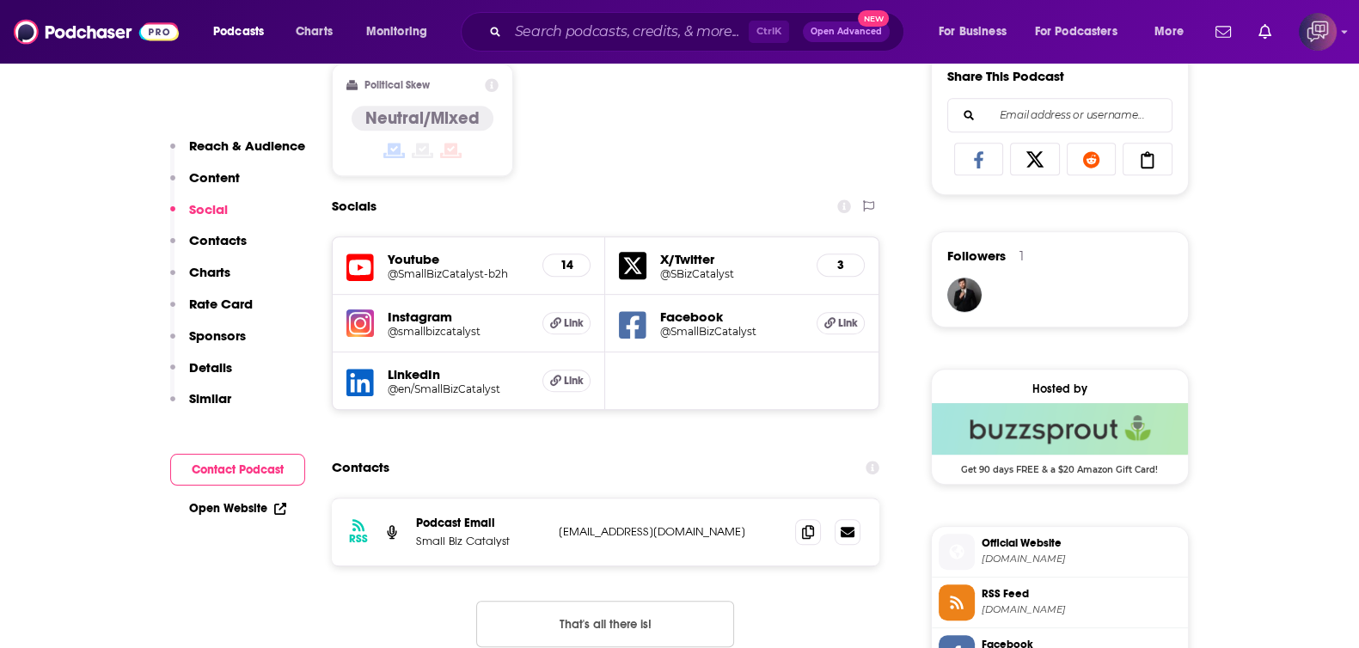
scroll to position [1182, 0]
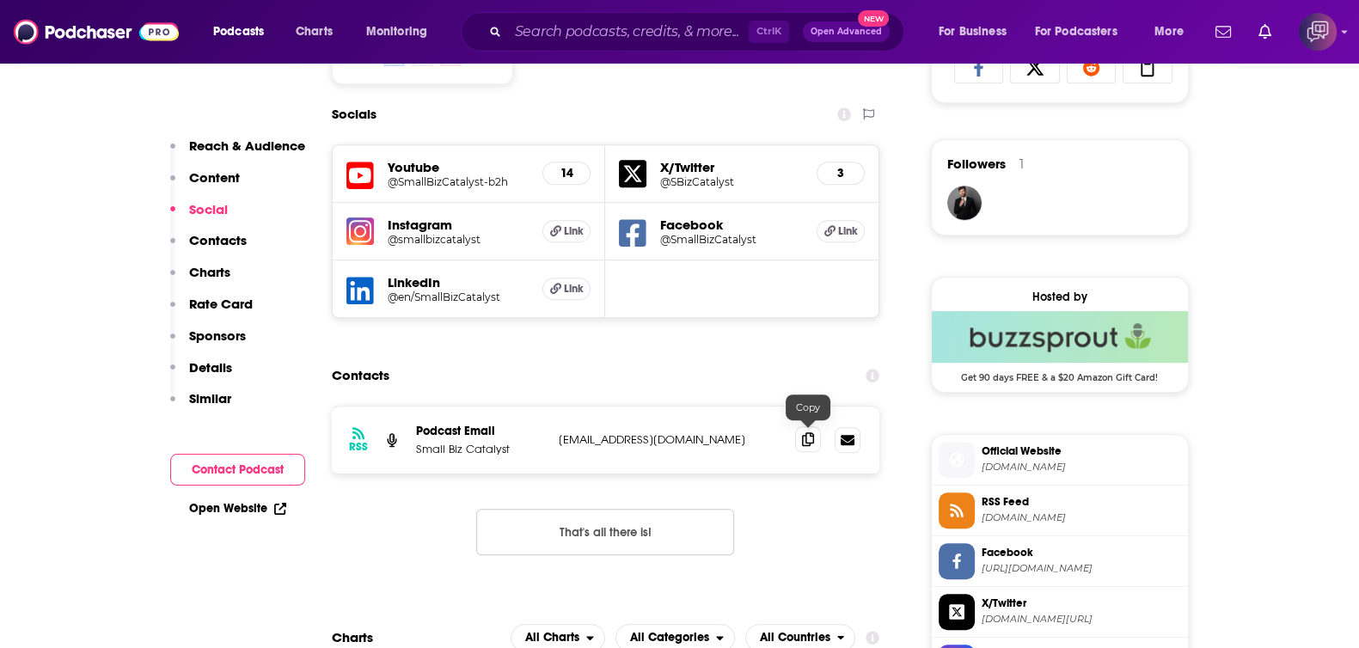
click at [805, 436] on icon at bounding box center [808, 439] width 12 height 14
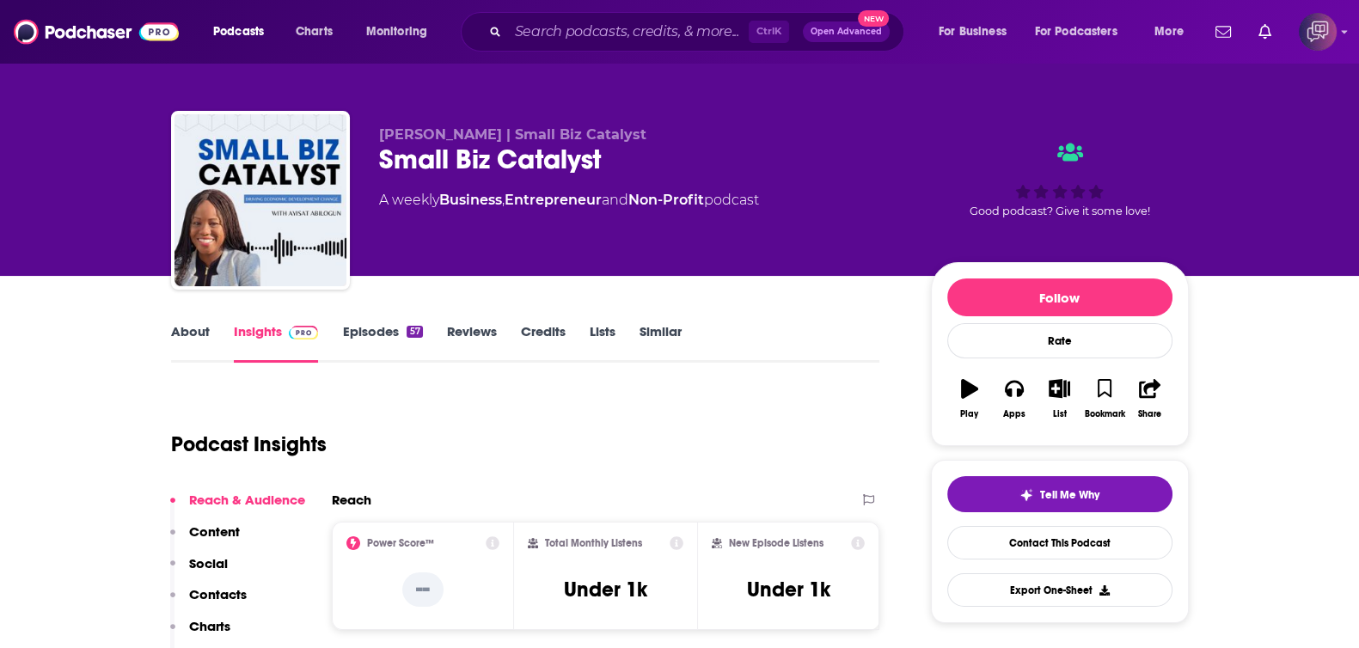
scroll to position [0, 0]
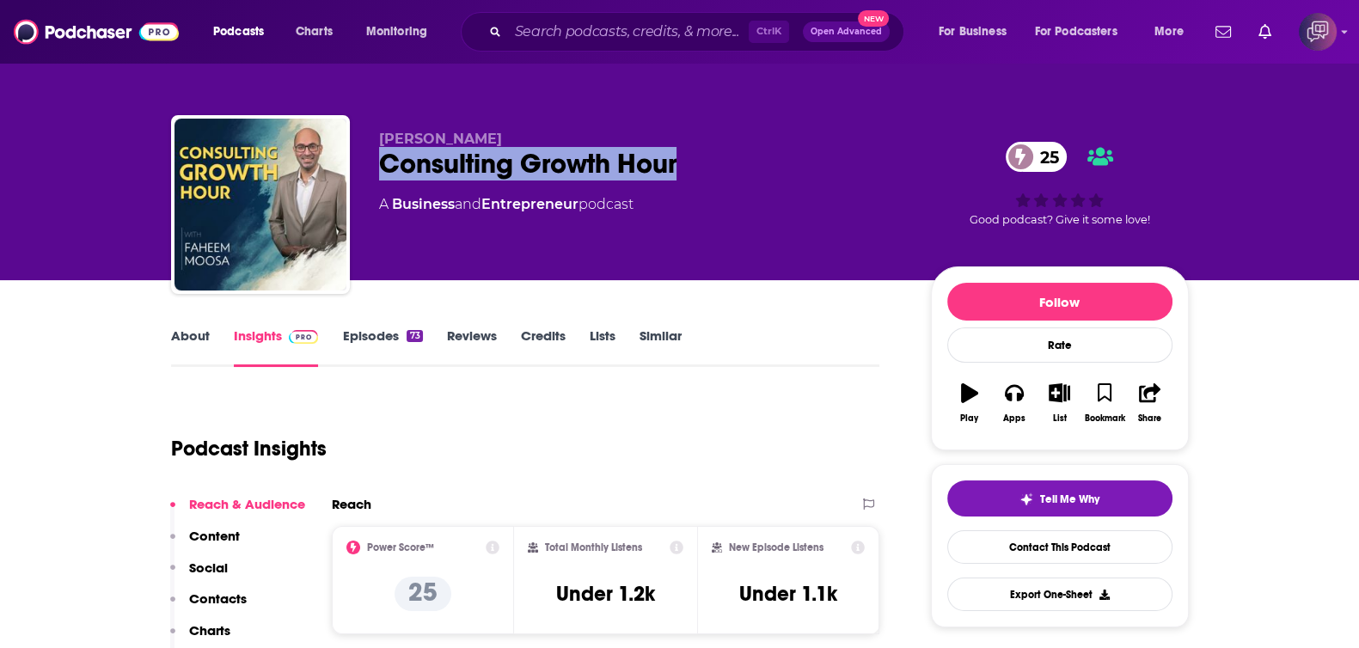
drag, startPoint x: 402, startPoint y: 156, endPoint x: 743, endPoint y: 151, distance: 340.4
click at [743, 151] on div "Consulting Growth Hour 25" at bounding box center [641, 164] width 524 height 34
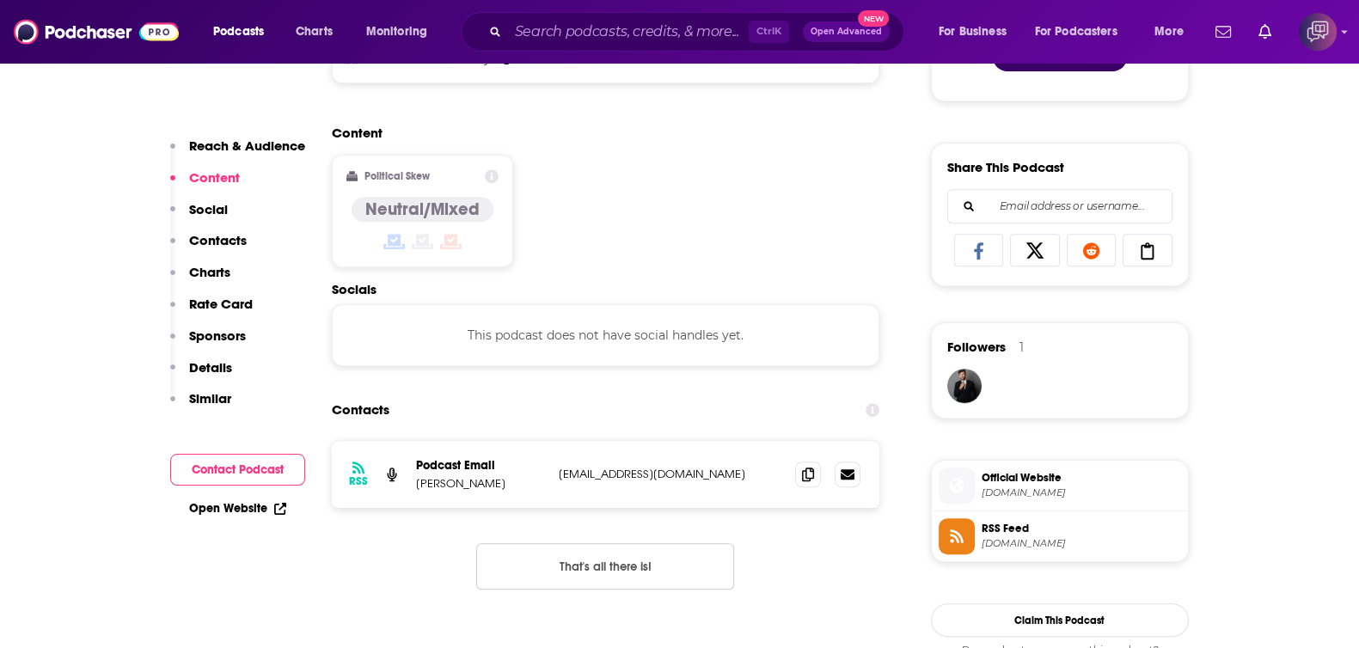
scroll to position [1074, 0]
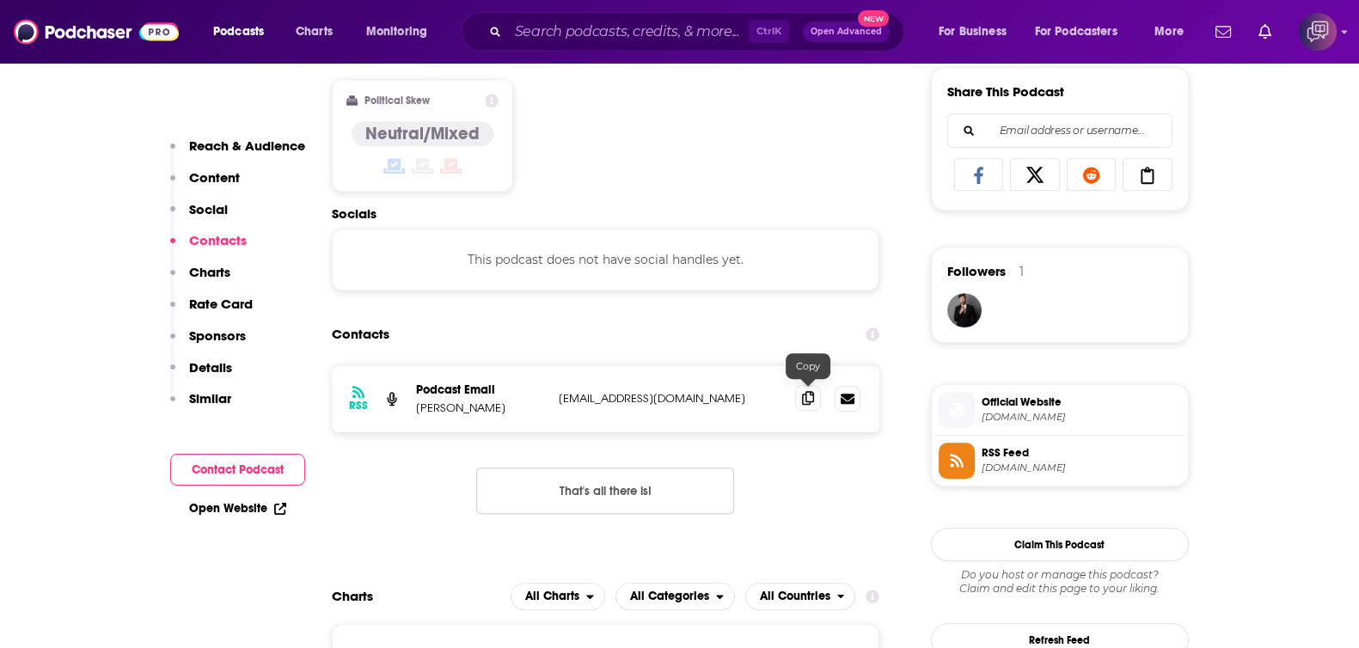
click at [810, 398] on icon at bounding box center [808, 398] width 12 height 14
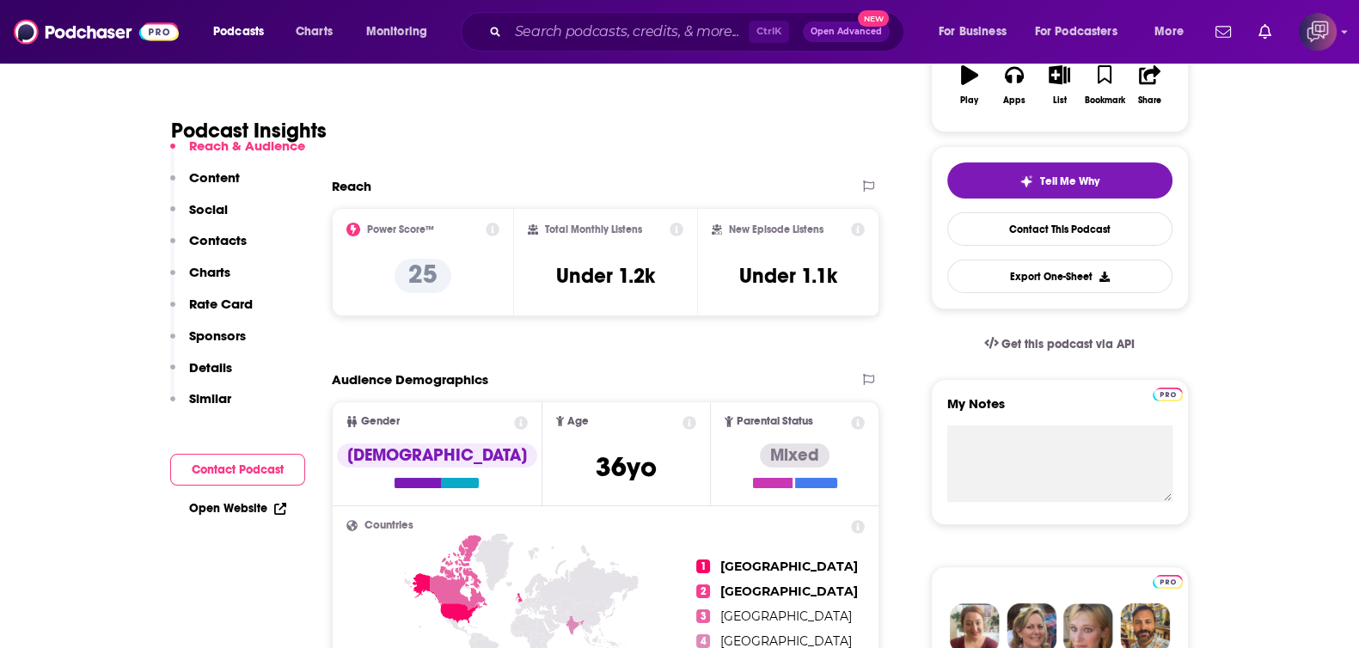
scroll to position [429, 0]
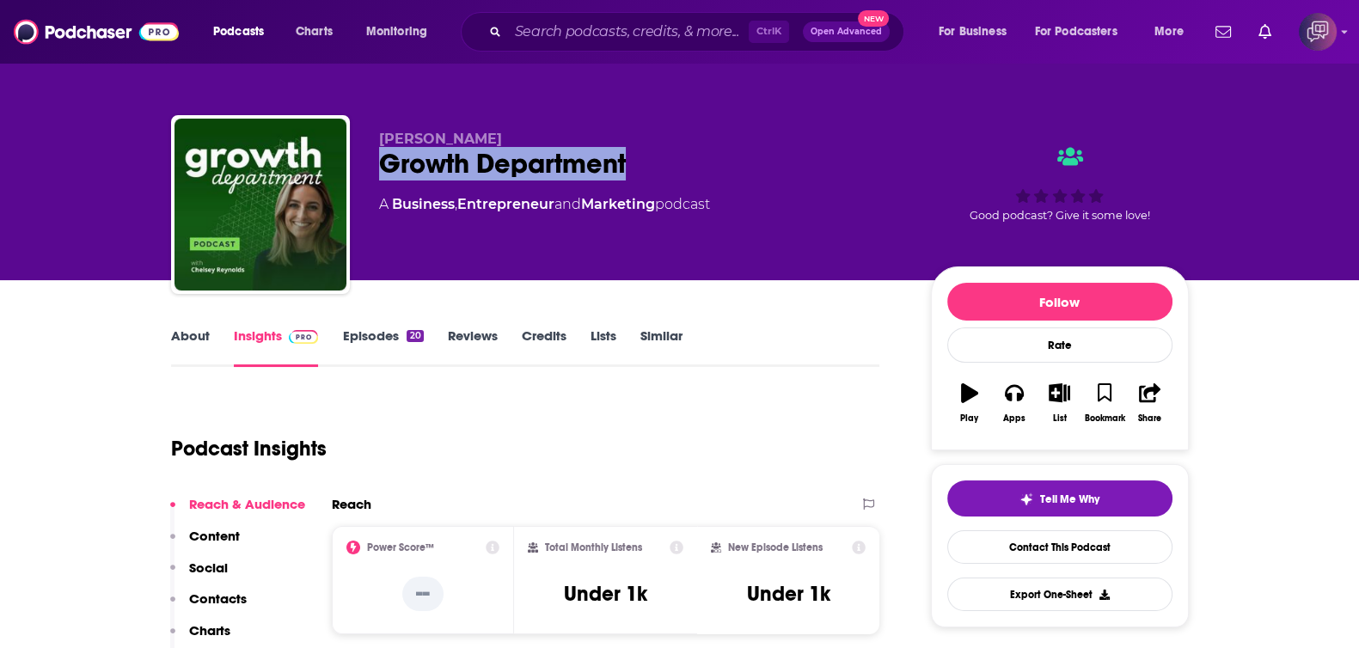
drag, startPoint x: 368, startPoint y: 171, endPoint x: 687, endPoint y: 152, distance: 319.5
click at [687, 152] on div "Chelsey Reynolds Growth Department A Business , Entrepreneur and Marketing podc…" at bounding box center [680, 208] width 1018 height 186
copy h2 "Growth Department"
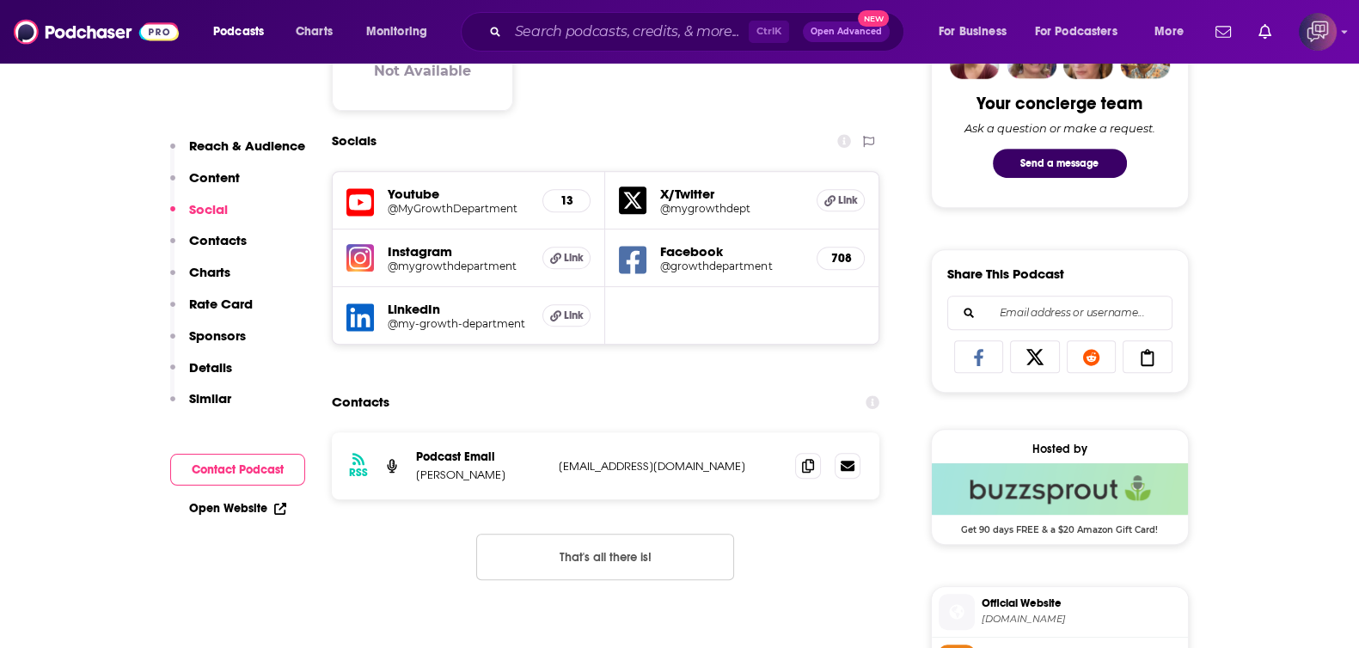
scroll to position [1074, 0]
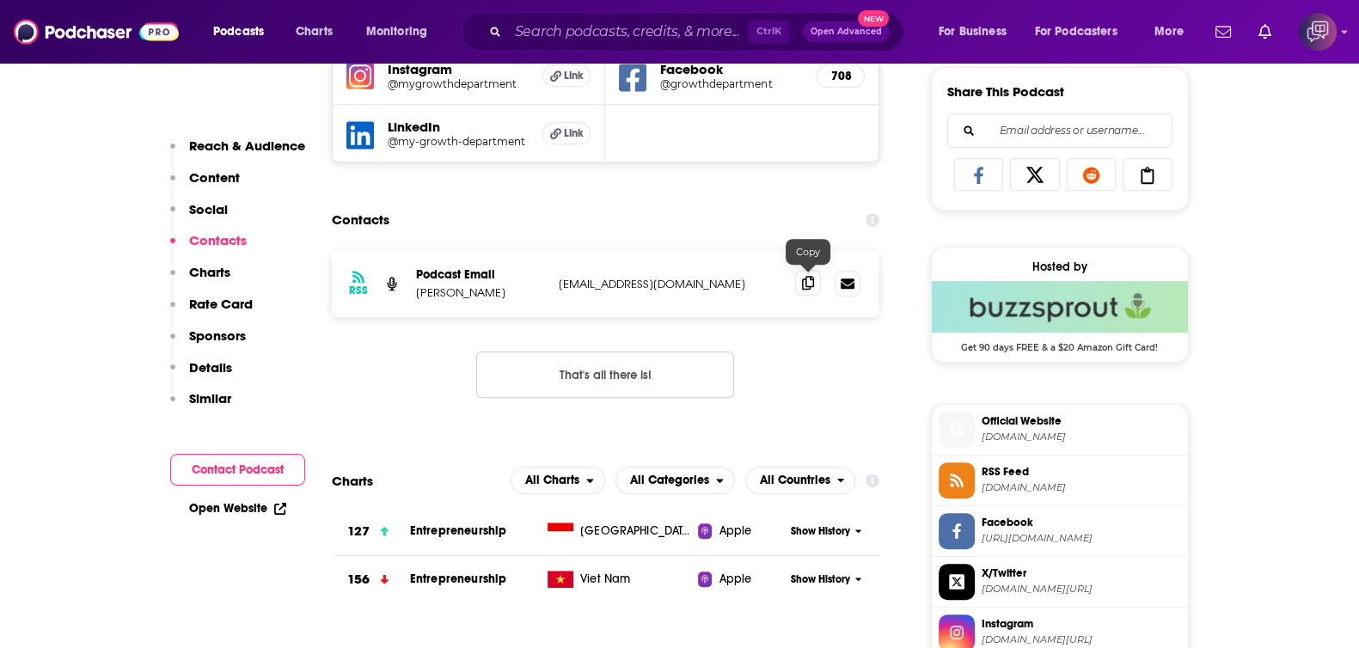
click at [807, 285] on icon at bounding box center [808, 283] width 12 height 14
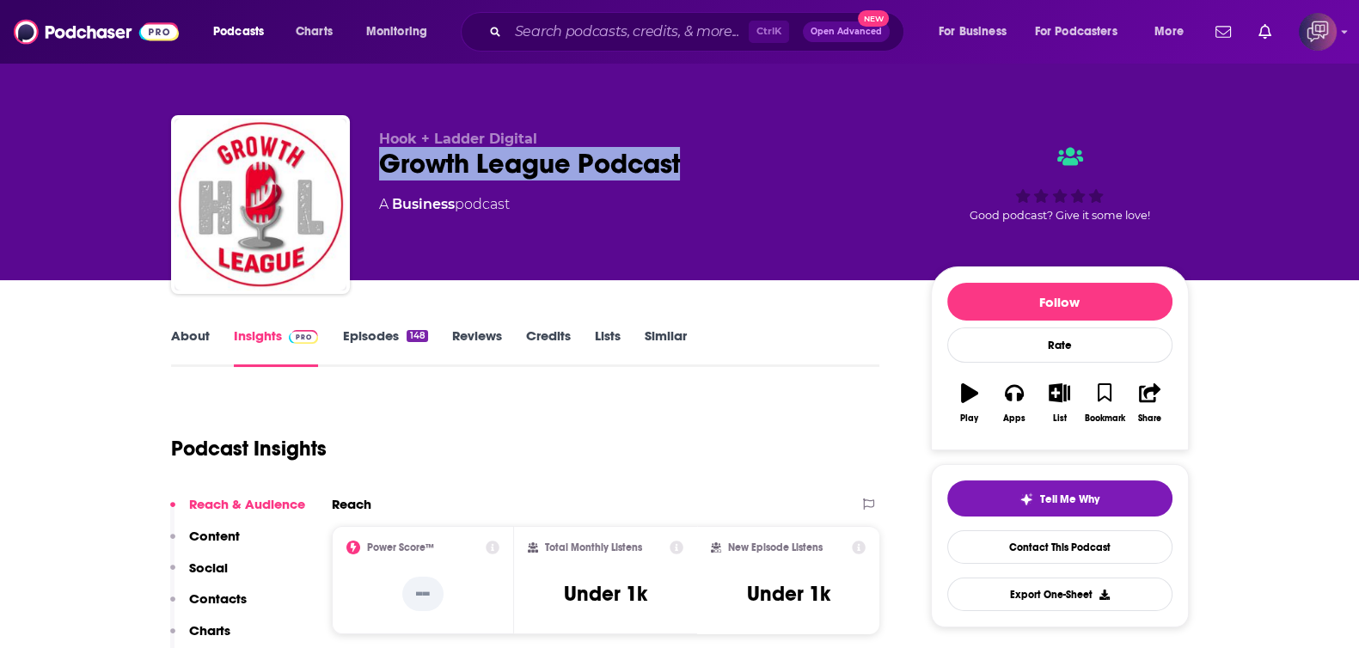
drag, startPoint x: 371, startPoint y: 160, endPoint x: 811, endPoint y: 169, distance: 439.4
click at [811, 169] on div "Hook + Ladder Digital Growth League Podcast A Business podcast Good podcast? Gi…" at bounding box center [680, 208] width 1018 height 186
copy h2 "Growth League Podcast"
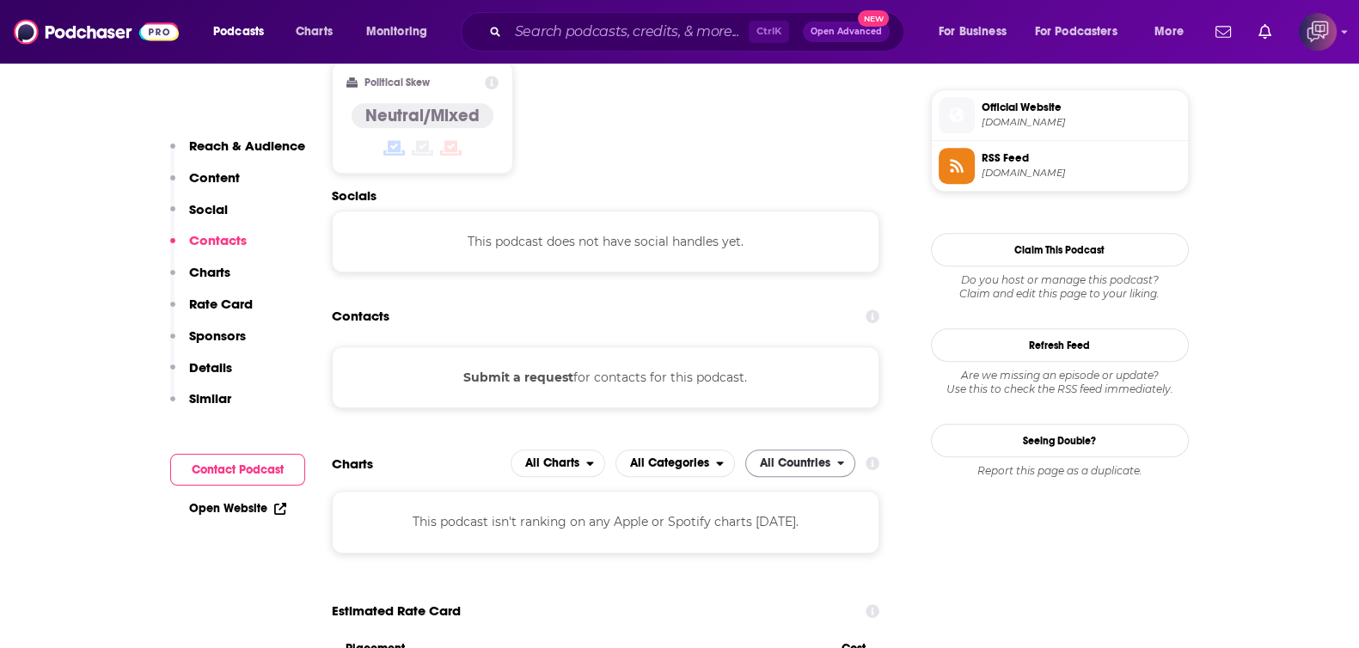
scroll to position [1396, 0]
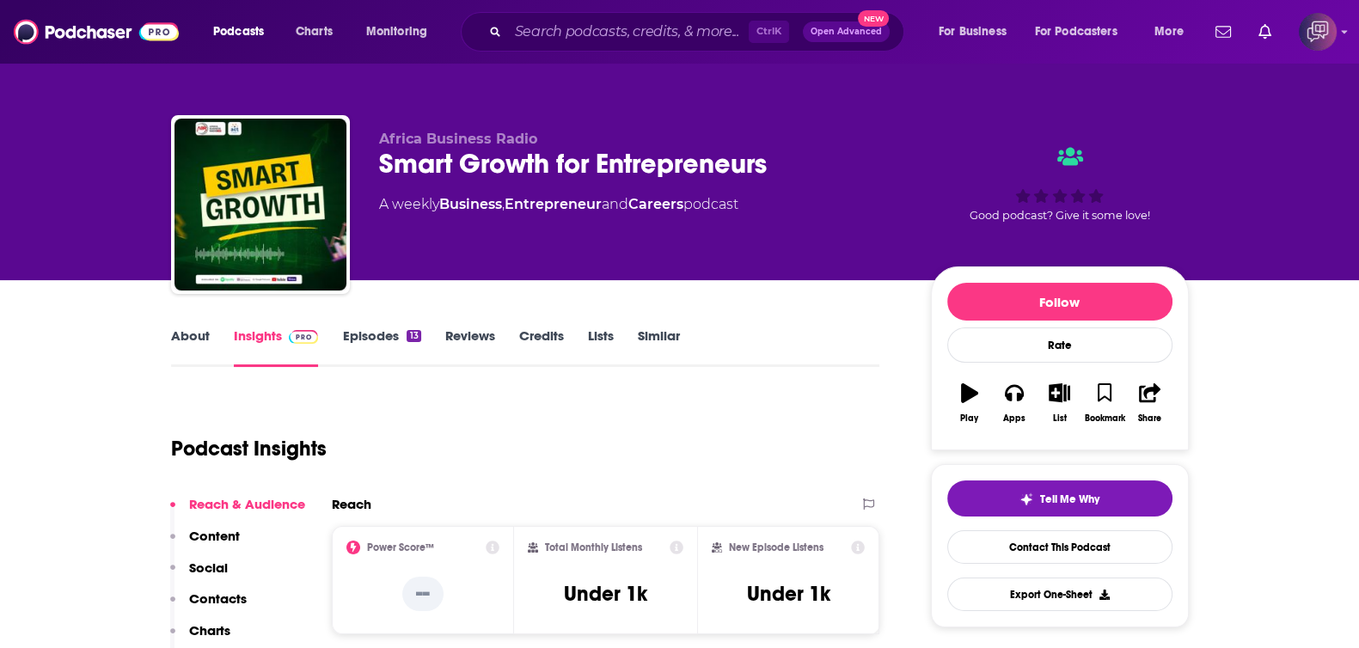
drag, startPoint x: 375, startPoint y: 158, endPoint x: 823, endPoint y: 175, distance: 448.2
click at [637, 165] on div "Africa Business Radio Smart Growth for Entrepreneurs A weekly Business , Entrep…" at bounding box center [680, 208] width 1018 height 186
click at [825, 175] on div "Smart Growth for Entrepreneurs" at bounding box center [641, 164] width 524 height 34
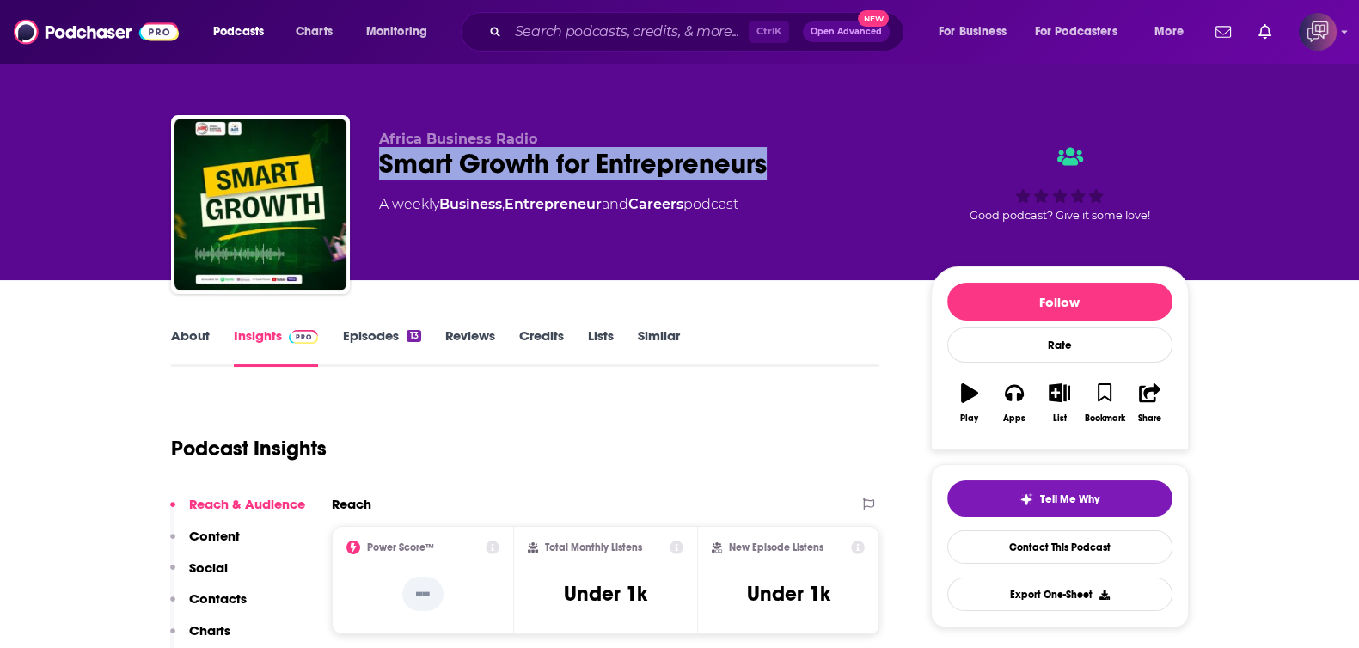
drag, startPoint x: 825, startPoint y: 156, endPoint x: 749, endPoint y: 1, distance: 173.4
click at [364, 168] on div "Africa Business Radio Smart Growth for Entrepreneurs A weekly Business , Entrep…" at bounding box center [680, 208] width 1018 height 186
copy h2 "Smart Growth for Entrepreneurs"
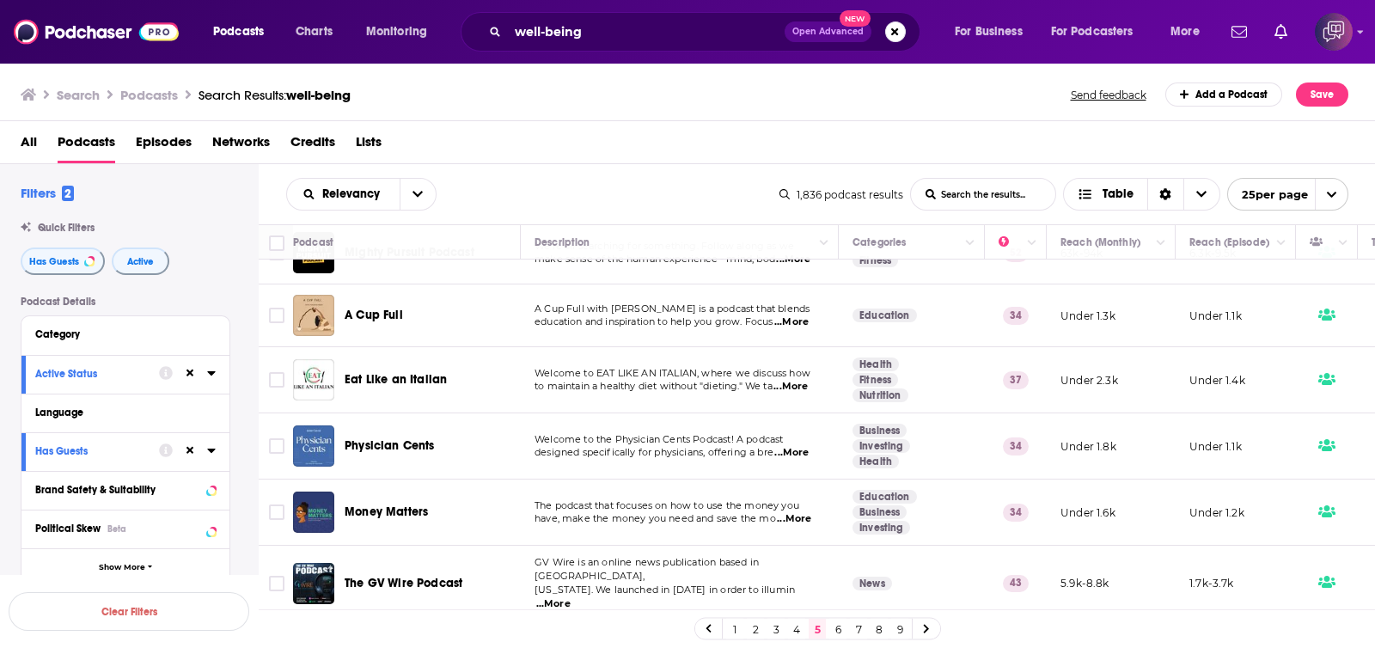
scroll to position [1163, 0]
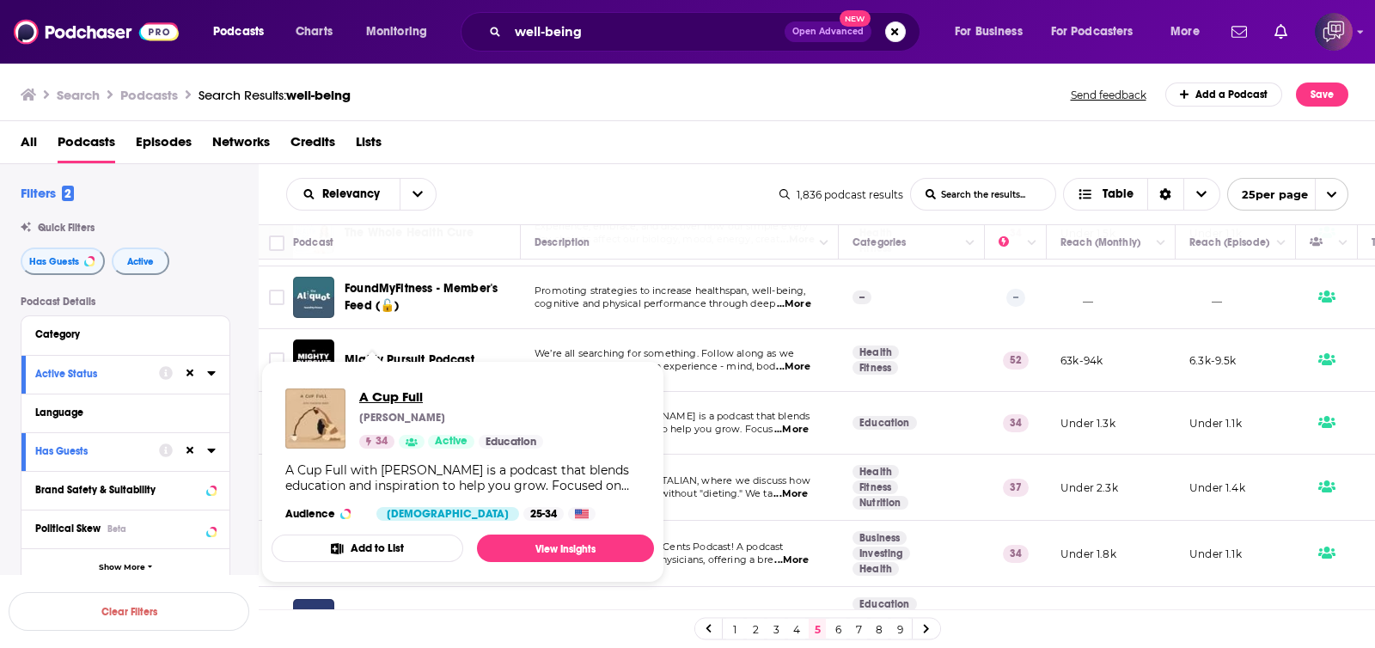
drag, startPoint x: 378, startPoint y: 409, endPoint x: 362, endPoint y: 401, distance: 18.1
drag, startPoint x: 362, startPoint y: 401, endPoint x: 839, endPoint y: 125, distance: 551.6
click at [839, 125] on div "All Podcasts Episodes Networks Credits Lists" at bounding box center [688, 142] width 1376 height 43
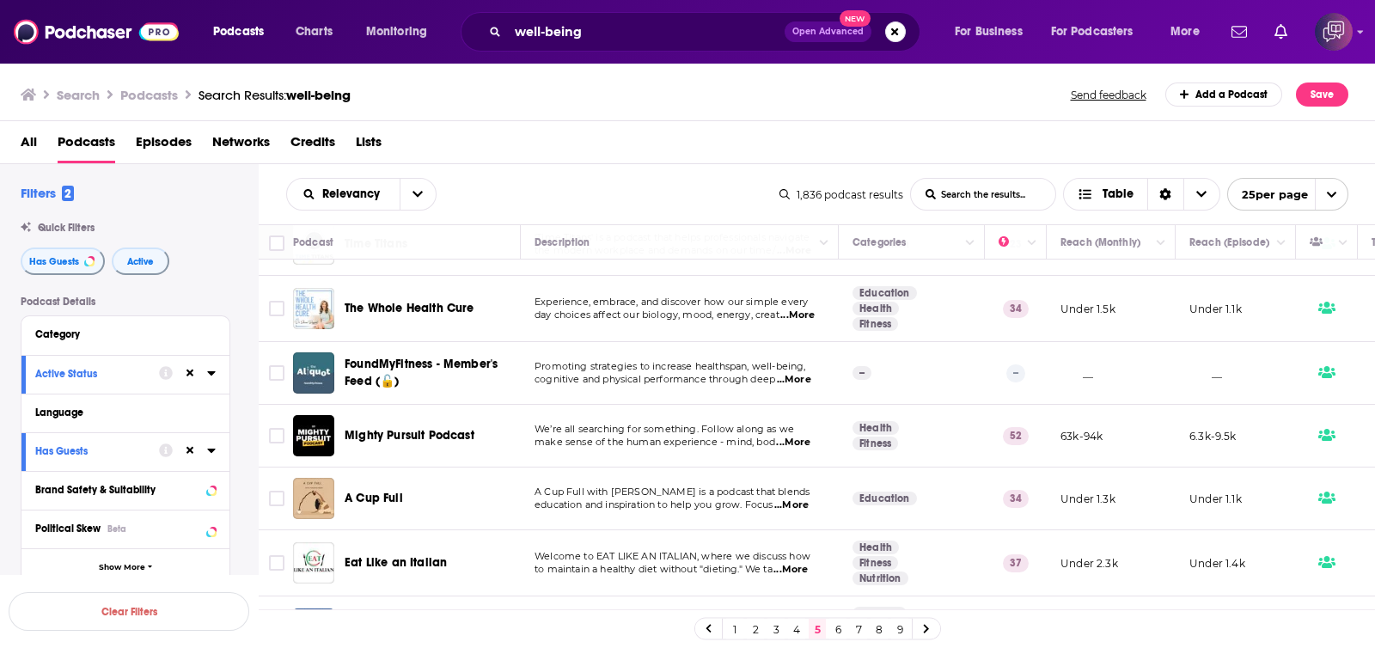
scroll to position [1056, 0]
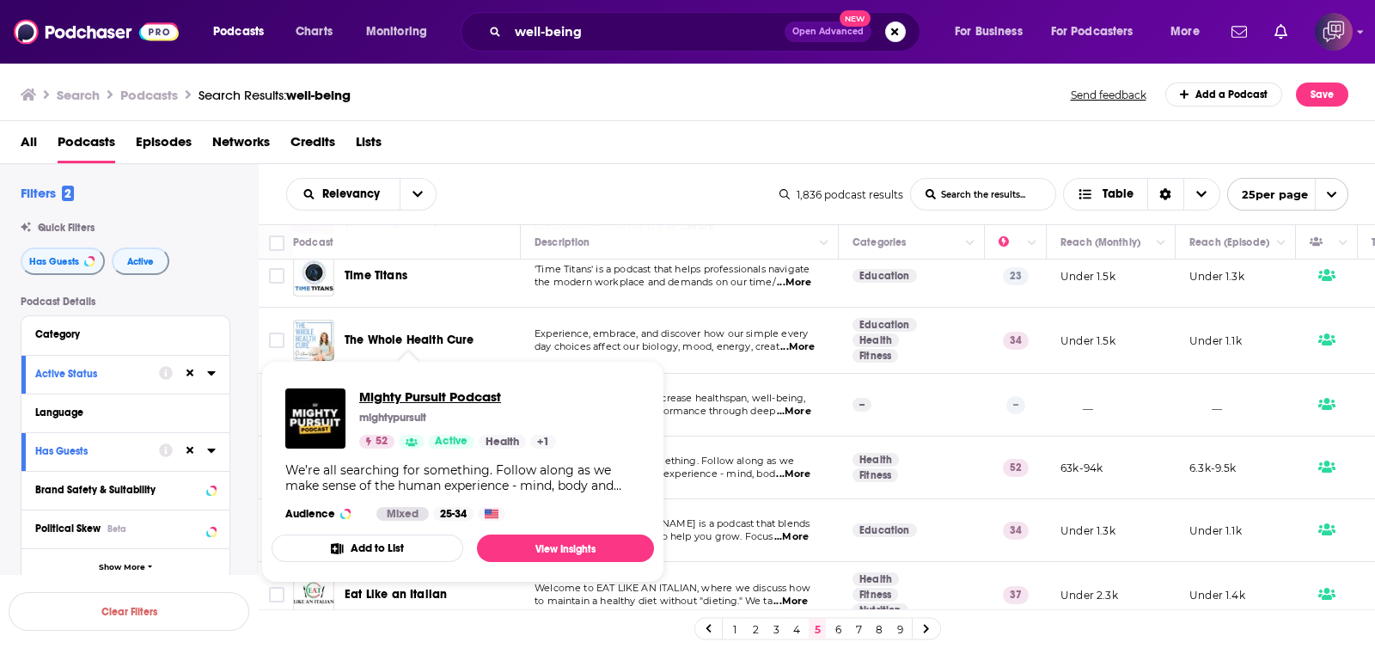
drag, startPoint x: 441, startPoint y: 455, endPoint x: 376, endPoint y: 393, distance: 90.0
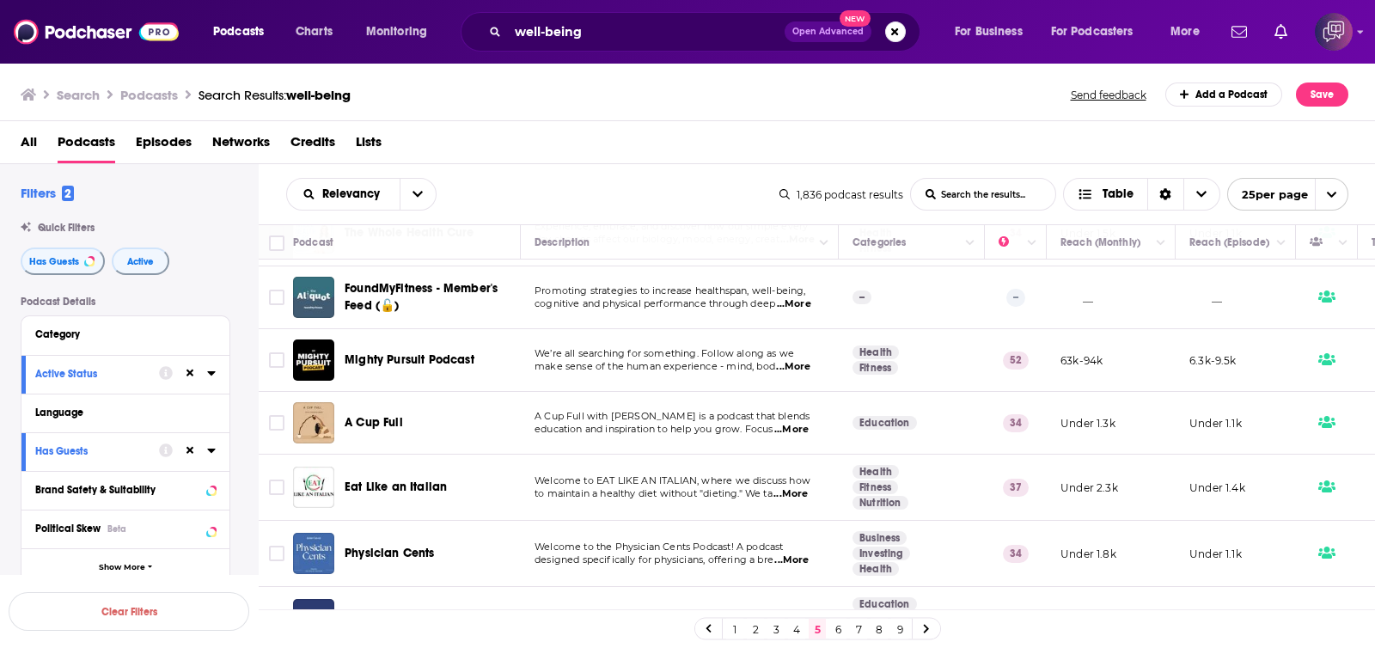
scroll to position [1270, 0]
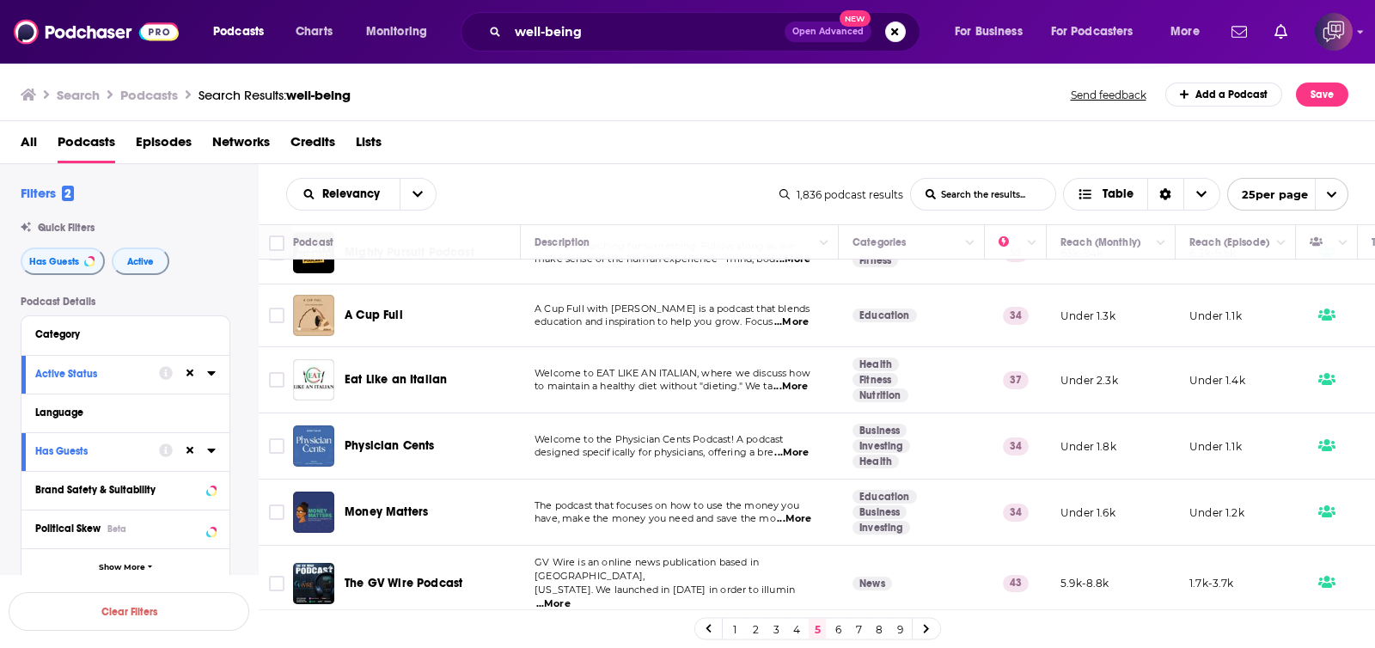
click at [838, 628] on link "6" at bounding box center [838, 629] width 17 height 21
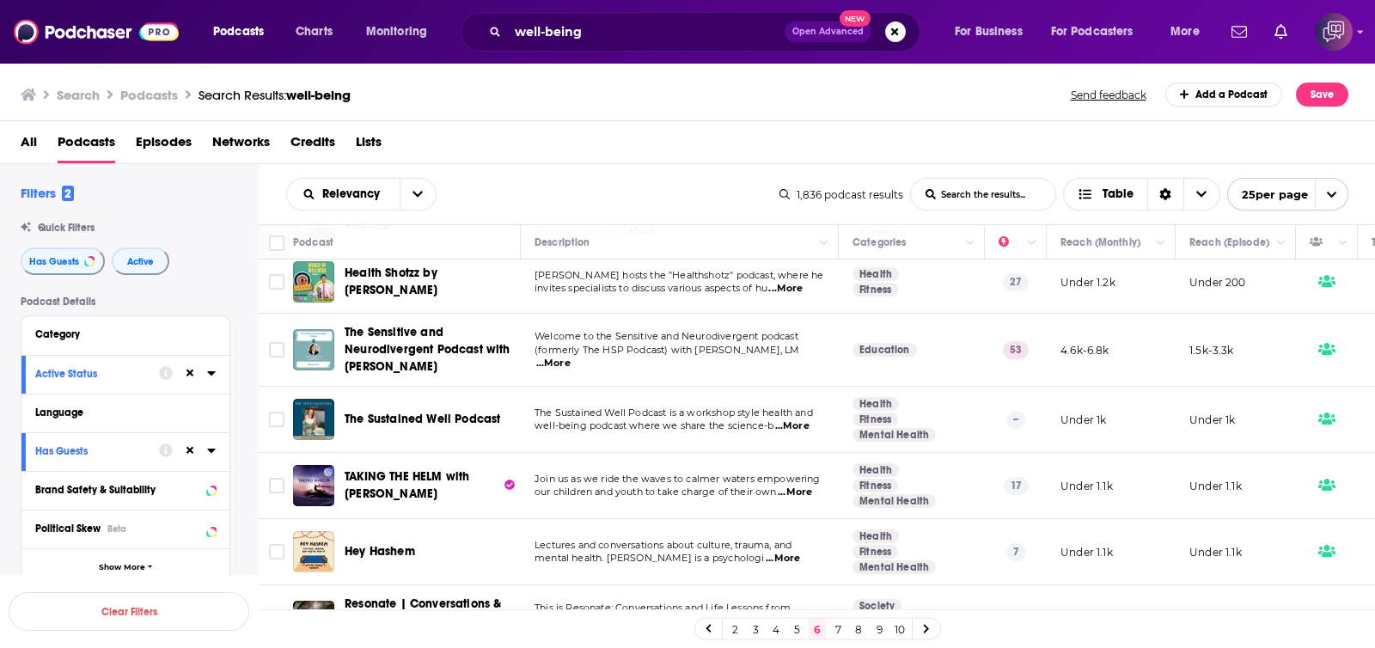
scroll to position [686, 0]
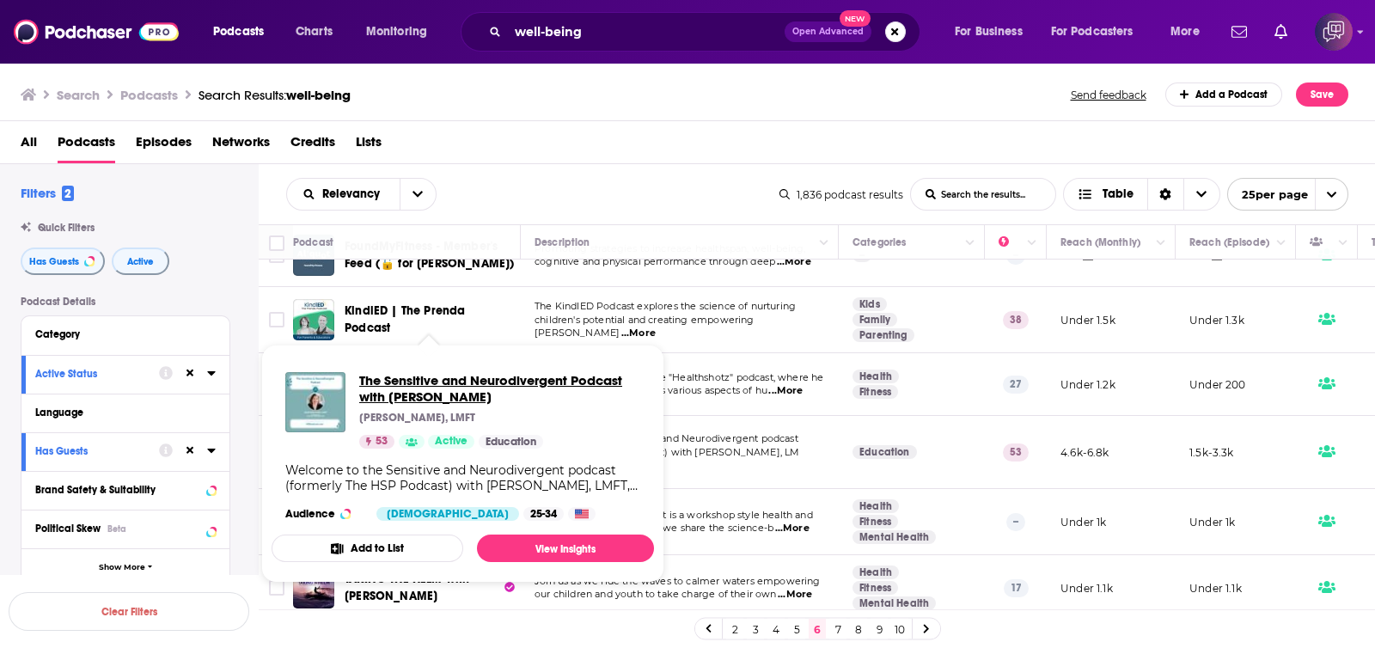
drag, startPoint x: 417, startPoint y: 432, endPoint x: 388, endPoint y: 389, distance: 52.0
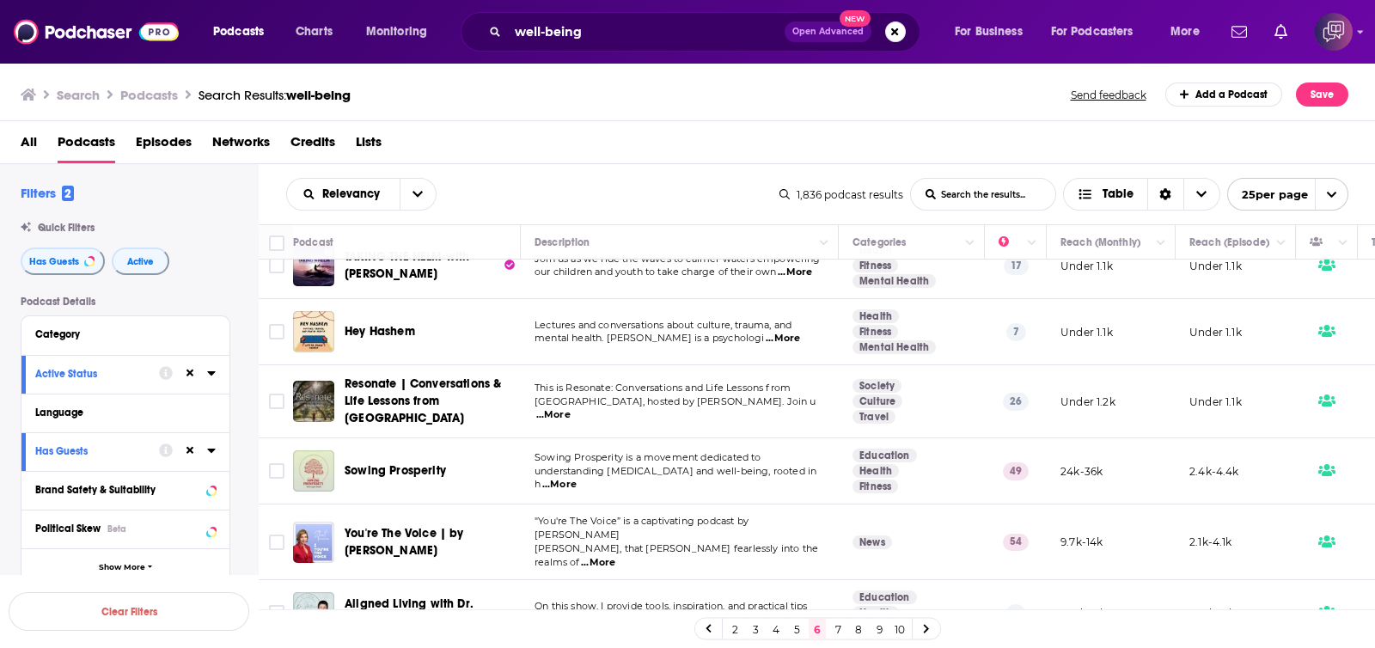
scroll to position [1116, 0]
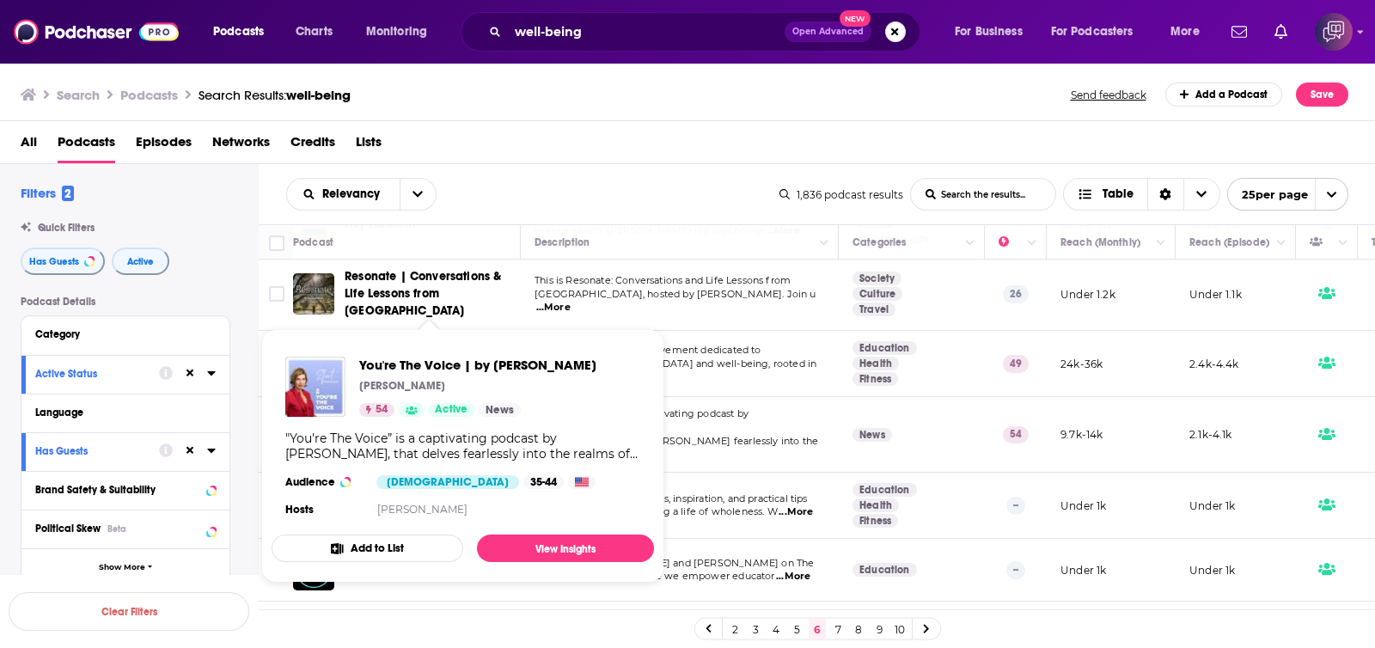
drag, startPoint x: 431, startPoint y: 380, endPoint x: 632, endPoint y: 76, distance: 364.8
click at [632, 76] on div "Search Podcasts Search Results: well-being Send feedback Add a Podcast Save" at bounding box center [688, 91] width 1376 height 59
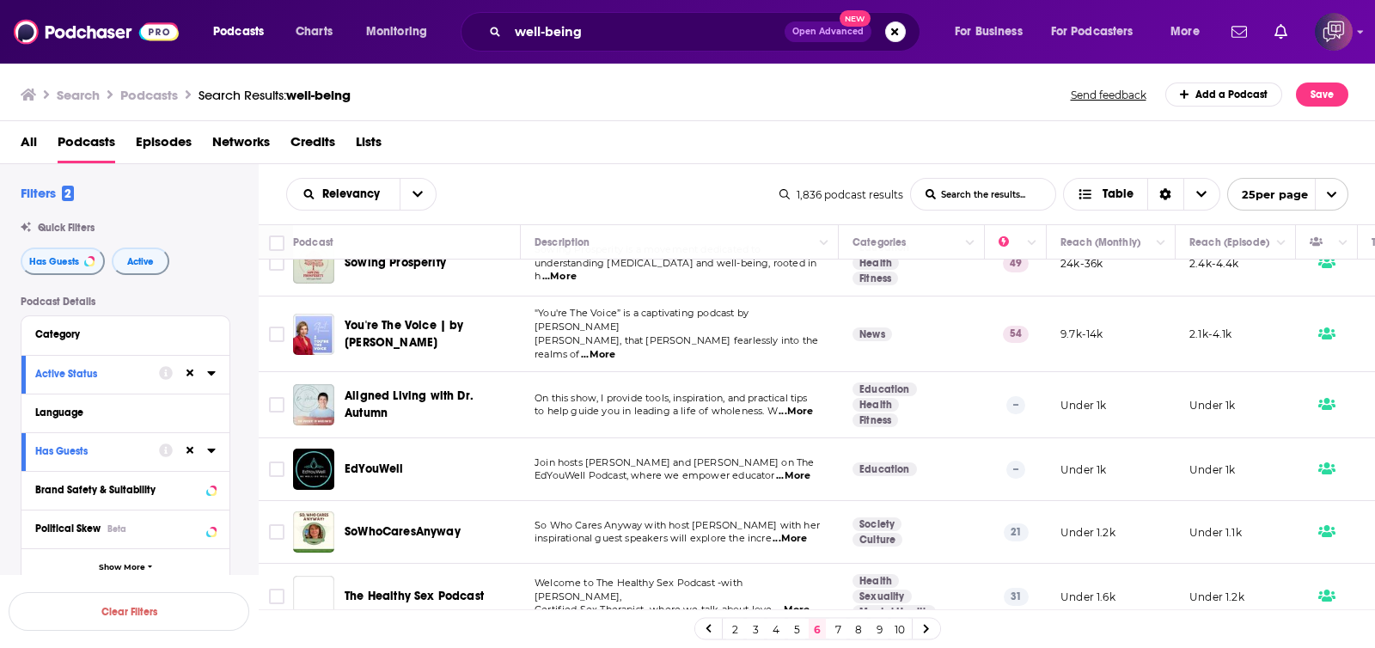
scroll to position [1284, 0]
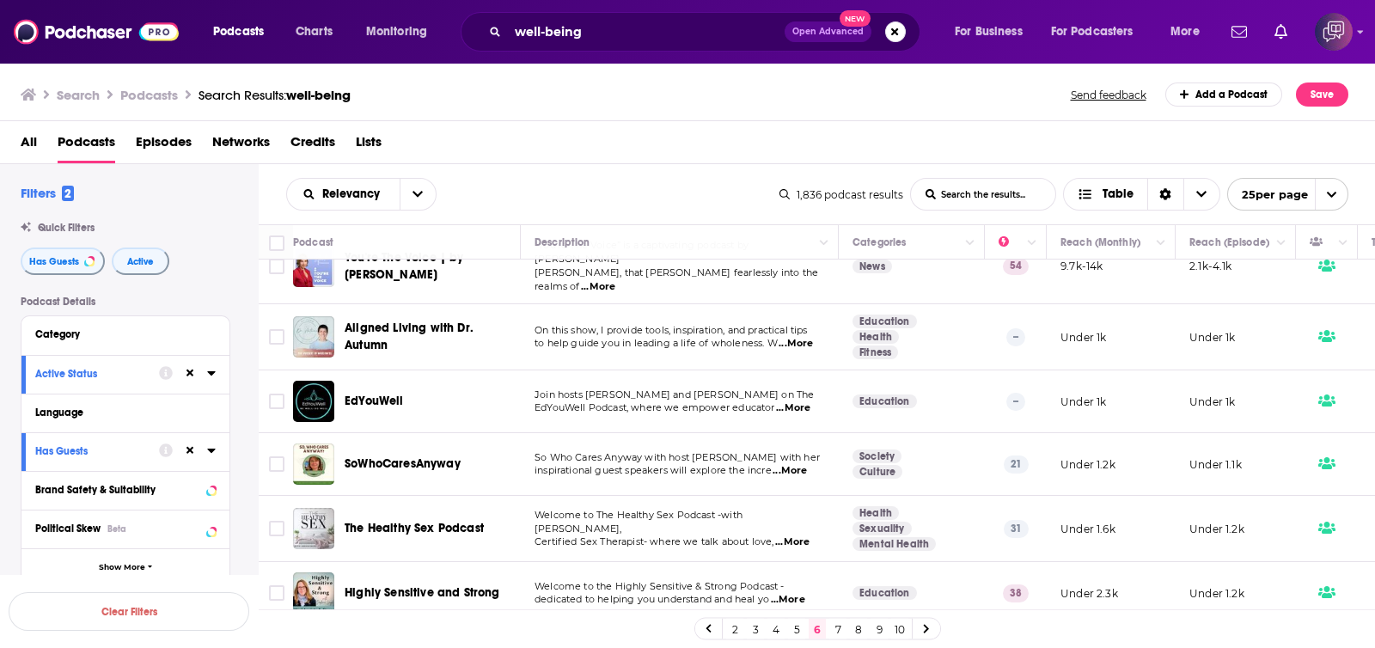
click at [834, 625] on link "7" at bounding box center [838, 629] width 17 height 21
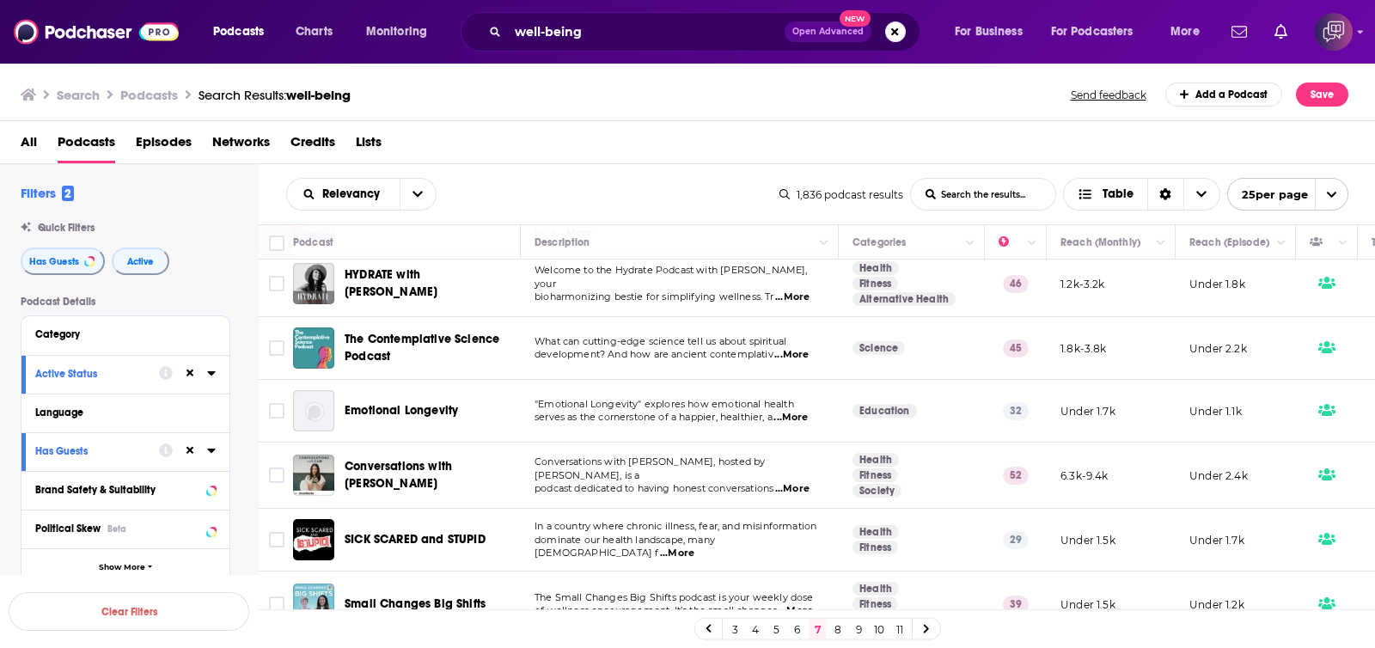
scroll to position [967, 0]
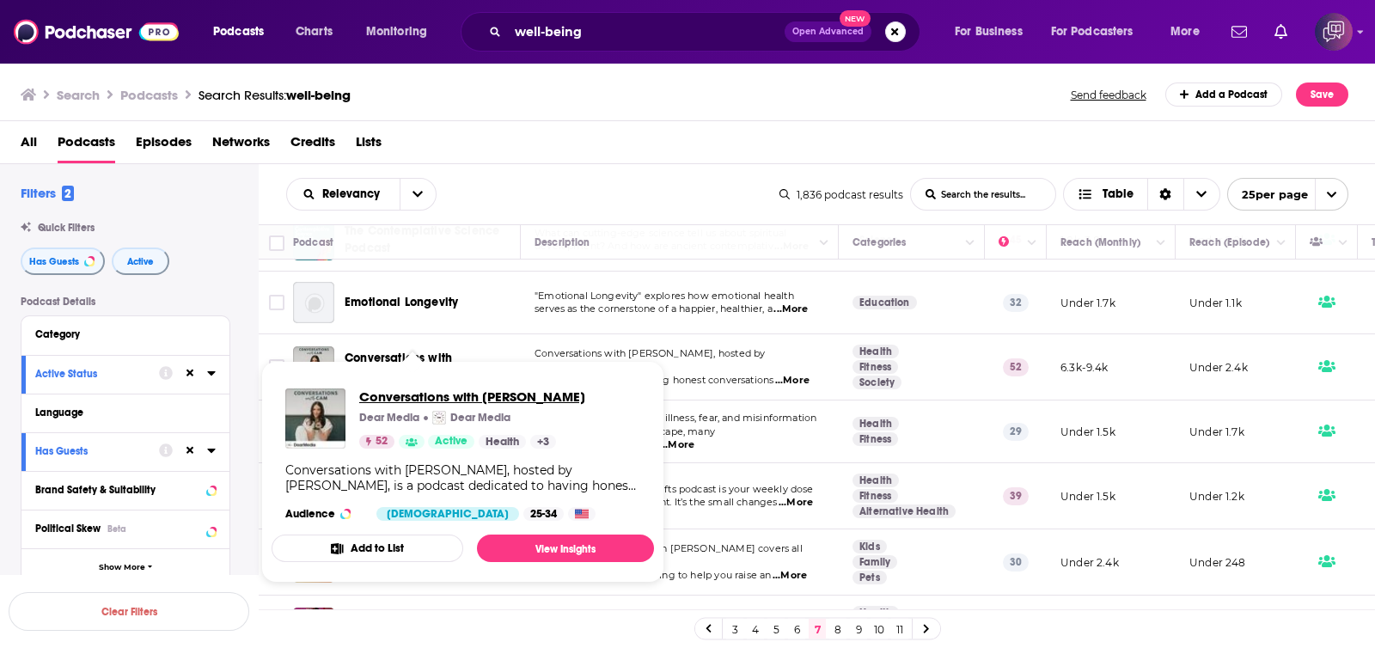
drag, startPoint x: 450, startPoint y: 358, endPoint x: 397, endPoint y: 397, distance: 65.2
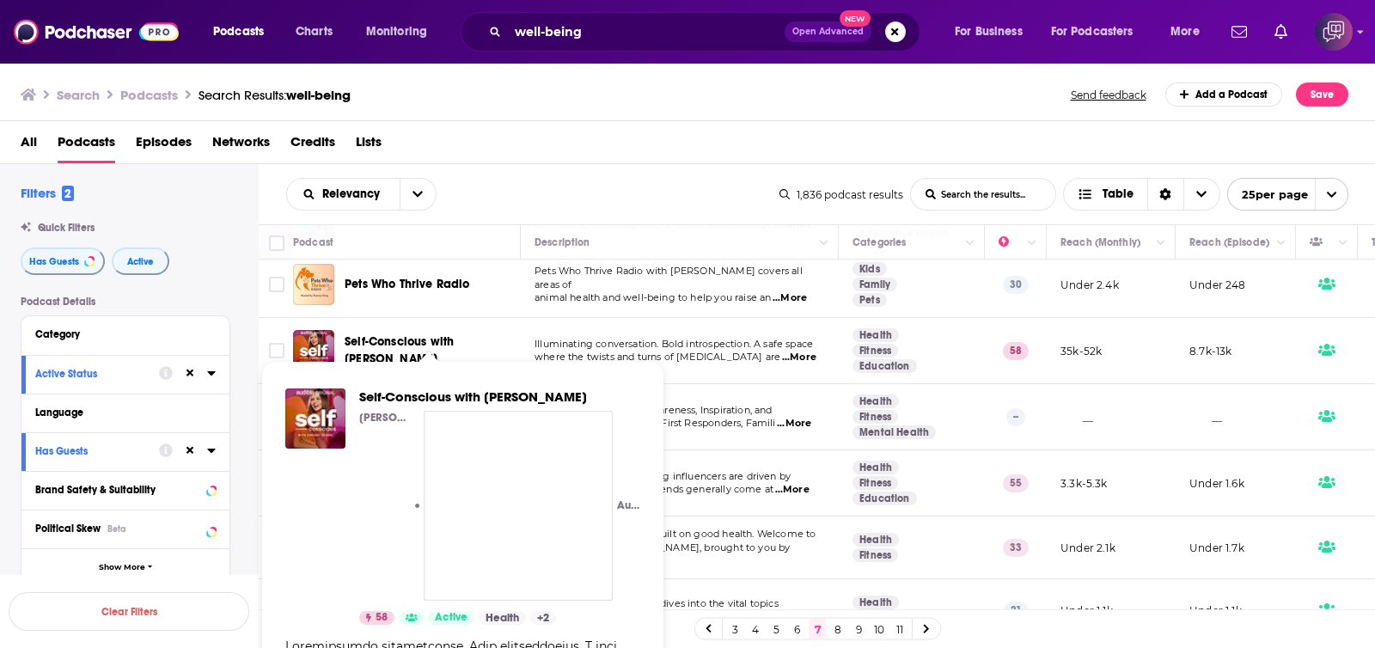
scroll to position [1288, 0]
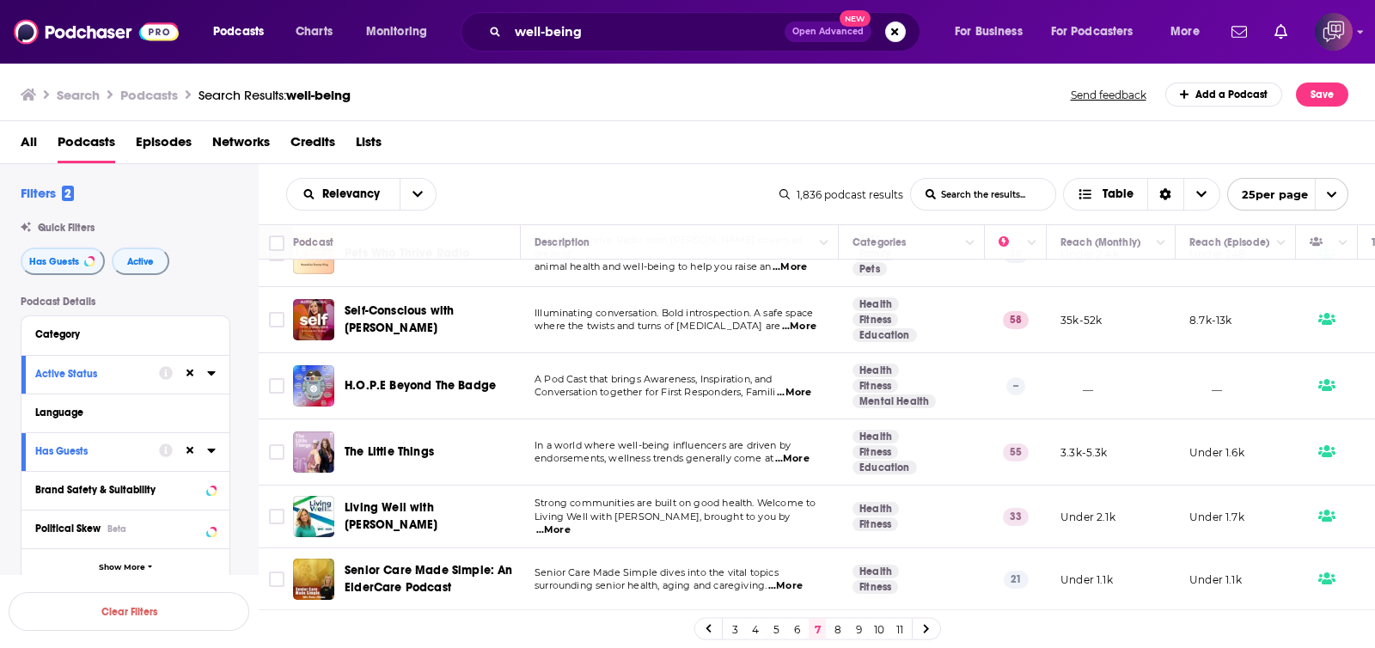
click at [833, 630] on link "8" at bounding box center [838, 629] width 17 height 21
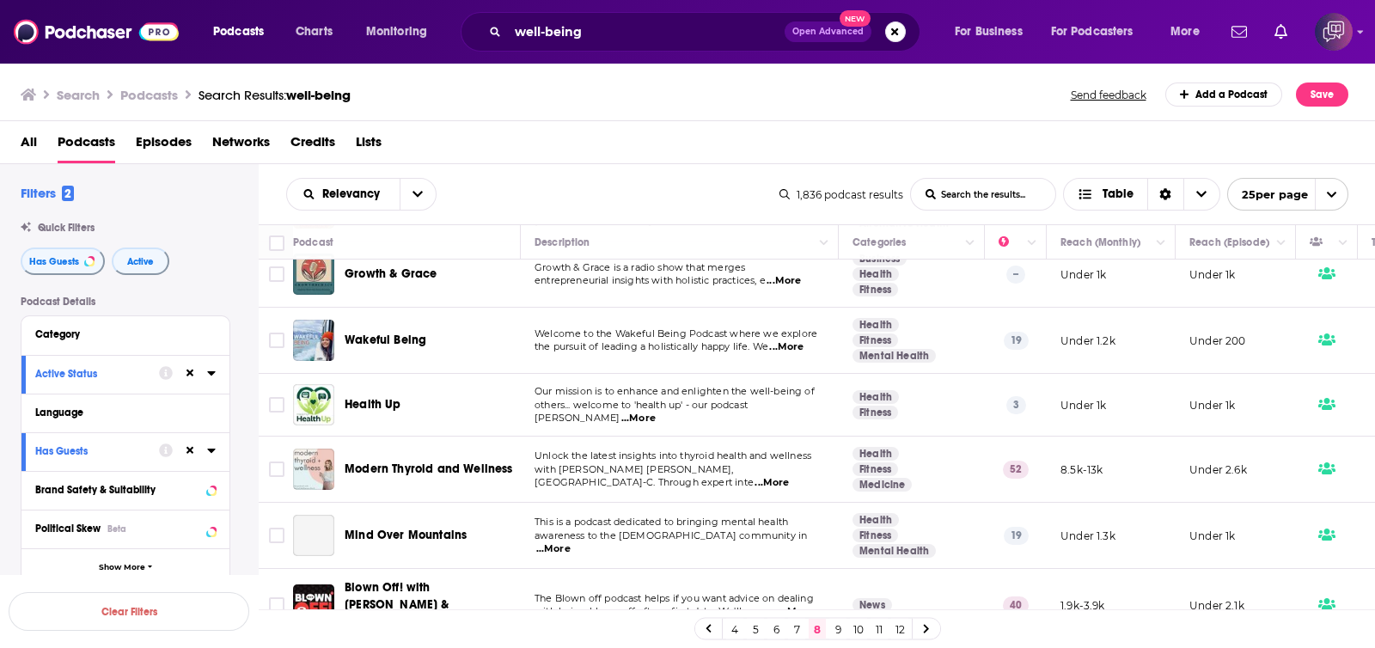
scroll to position [1322, 0]
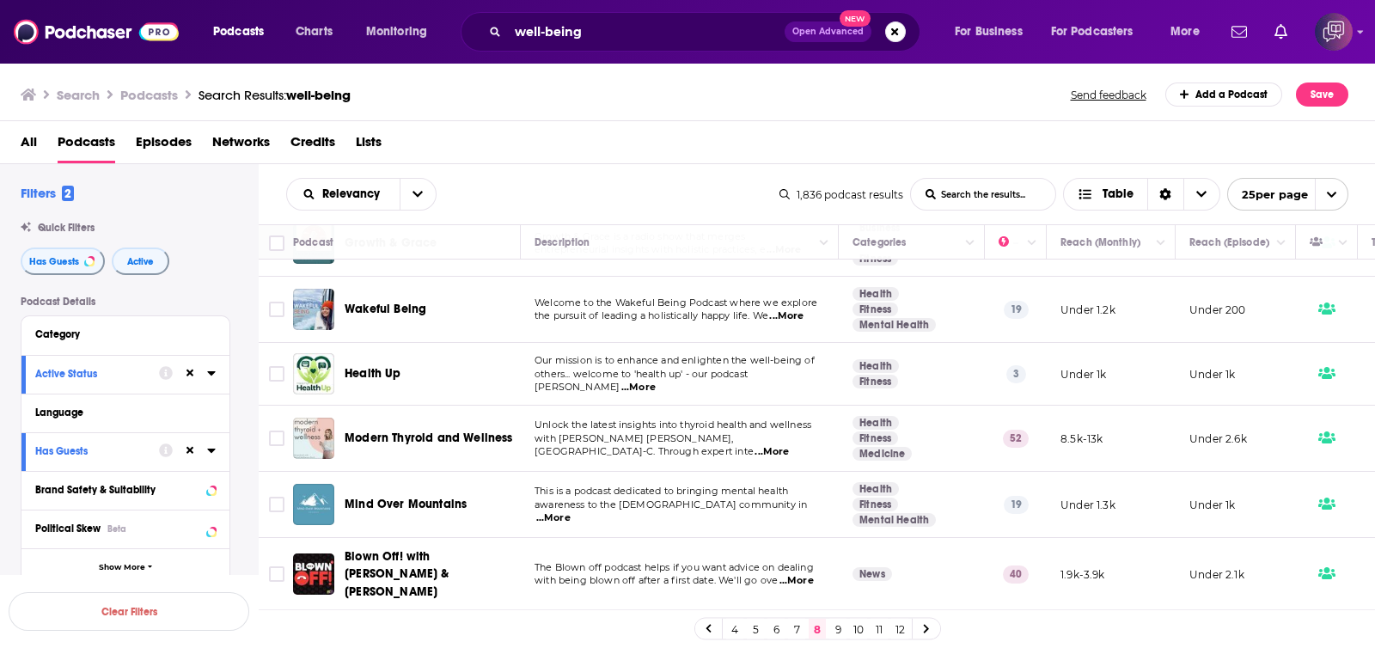
click at [834, 621] on link "9" at bounding box center [838, 629] width 17 height 21
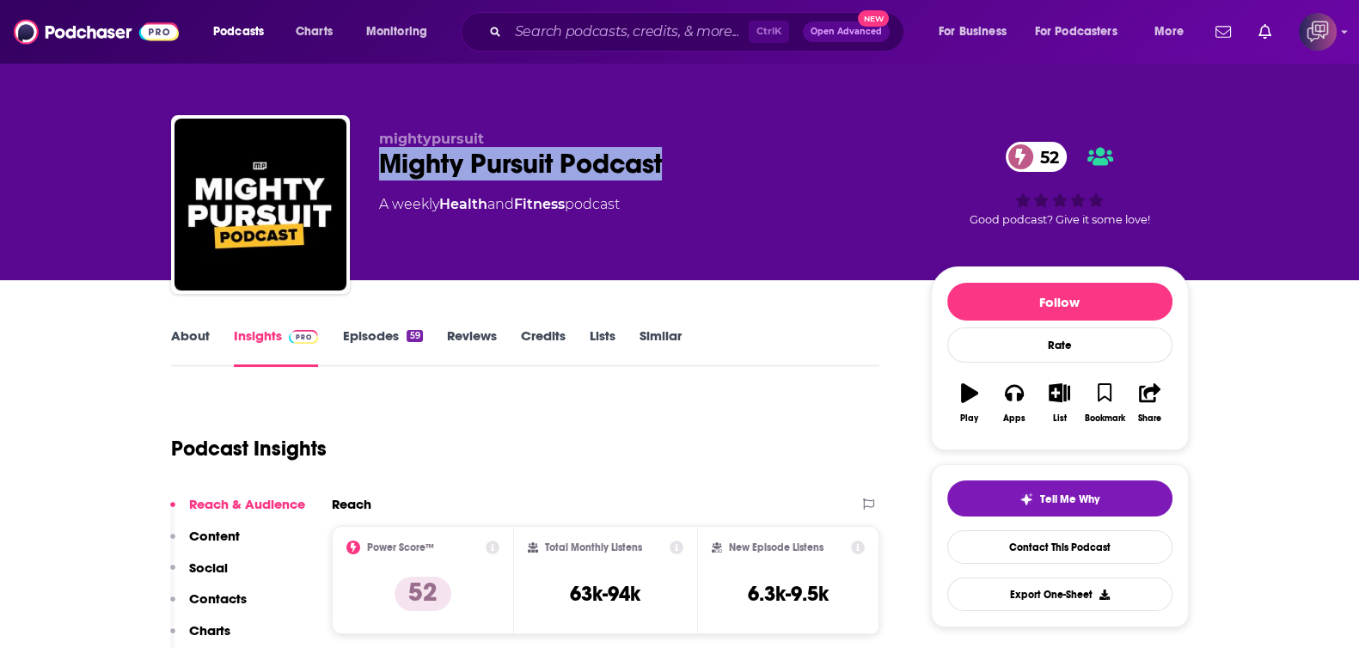
drag, startPoint x: 373, startPoint y: 156, endPoint x: 728, endPoint y: 152, distance: 355.0
click at [728, 152] on div "mightypursuit Mighty Pursuit Podcast 52 A weekly Health and Fitness podcast 52 …" at bounding box center [680, 208] width 1018 height 186
copy h2 "Mighty Pursuit Podcast"
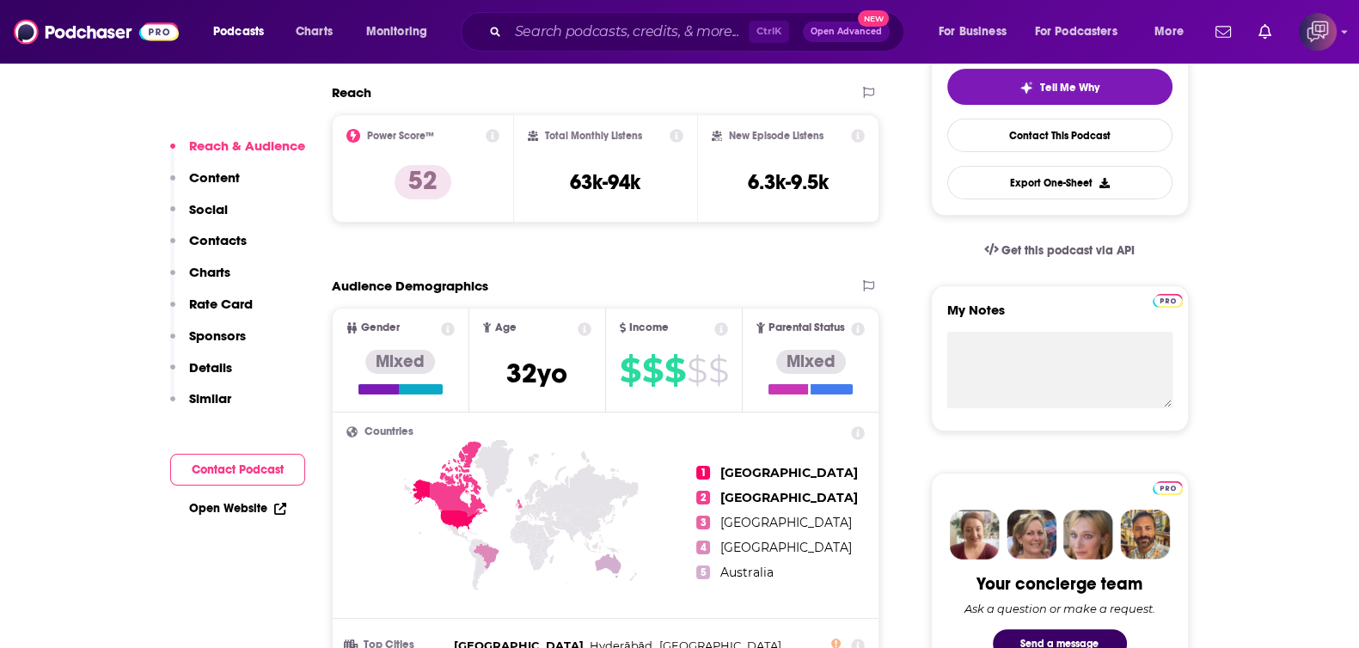
scroll to position [537, 0]
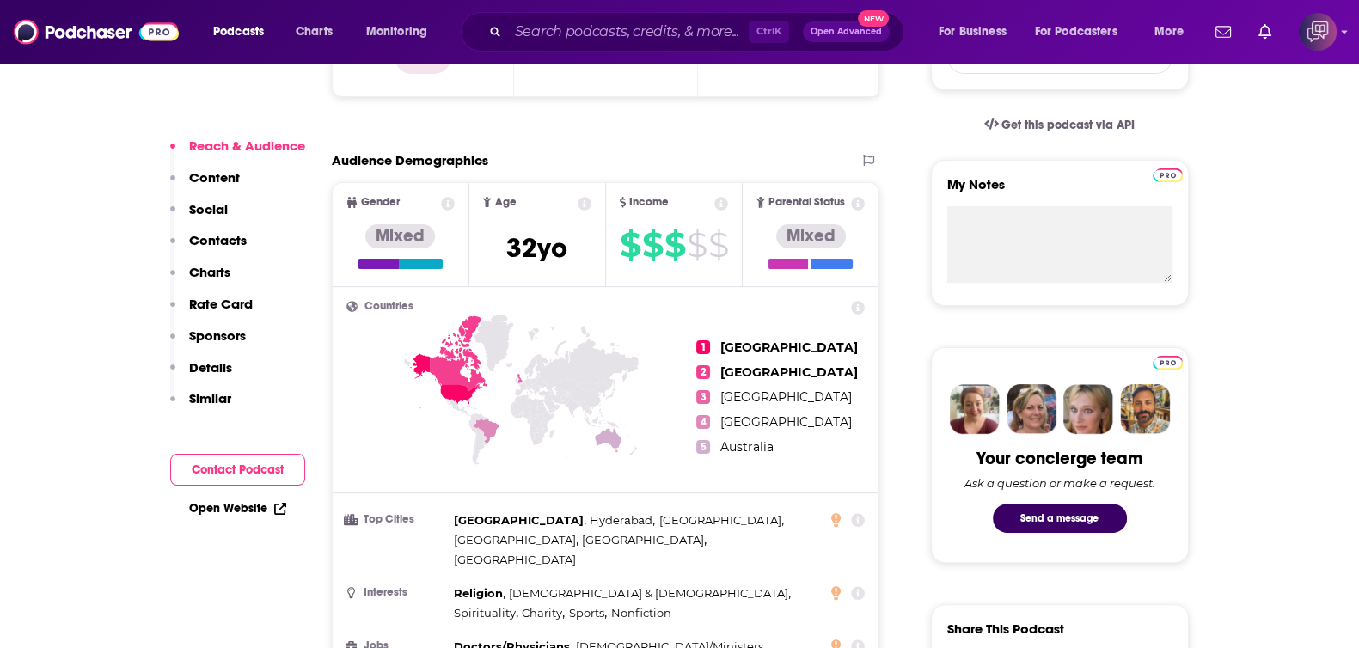
click at [401, 260] on div at bounding box center [400, 264] width 84 height 10
click at [412, 230] on div "Mixed" at bounding box center [400, 236] width 70 height 24
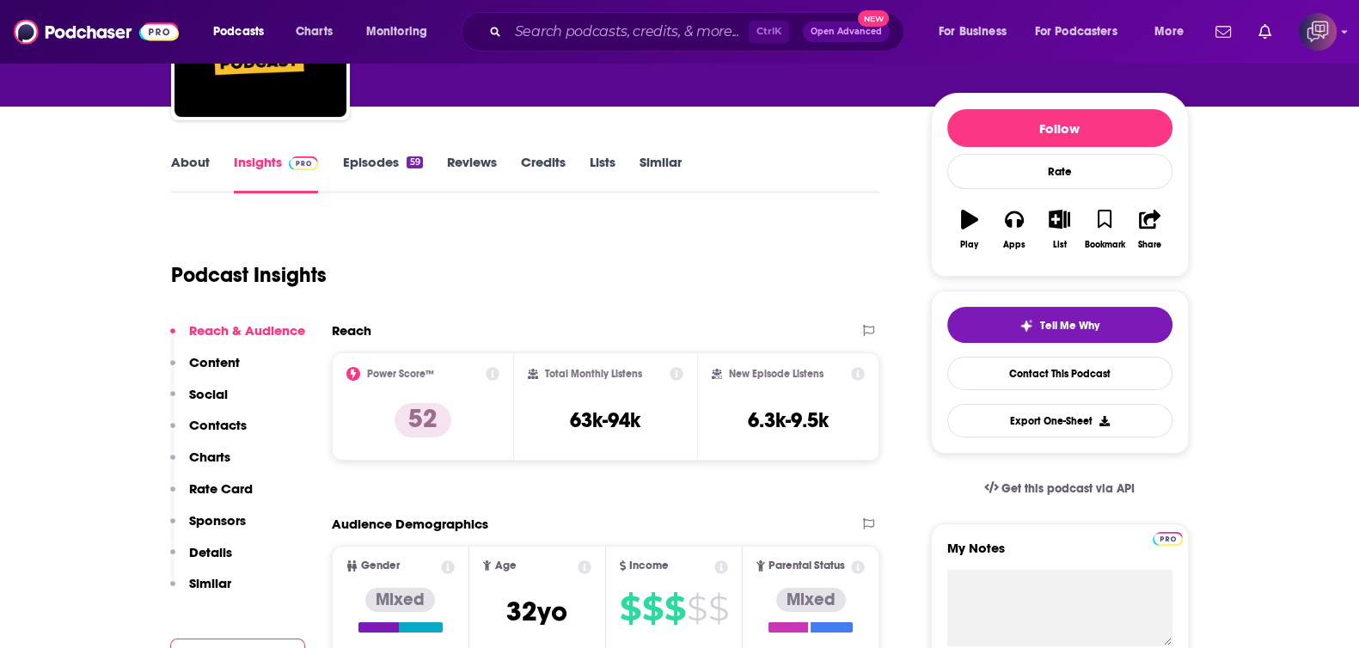
scroll to position [0, 0]
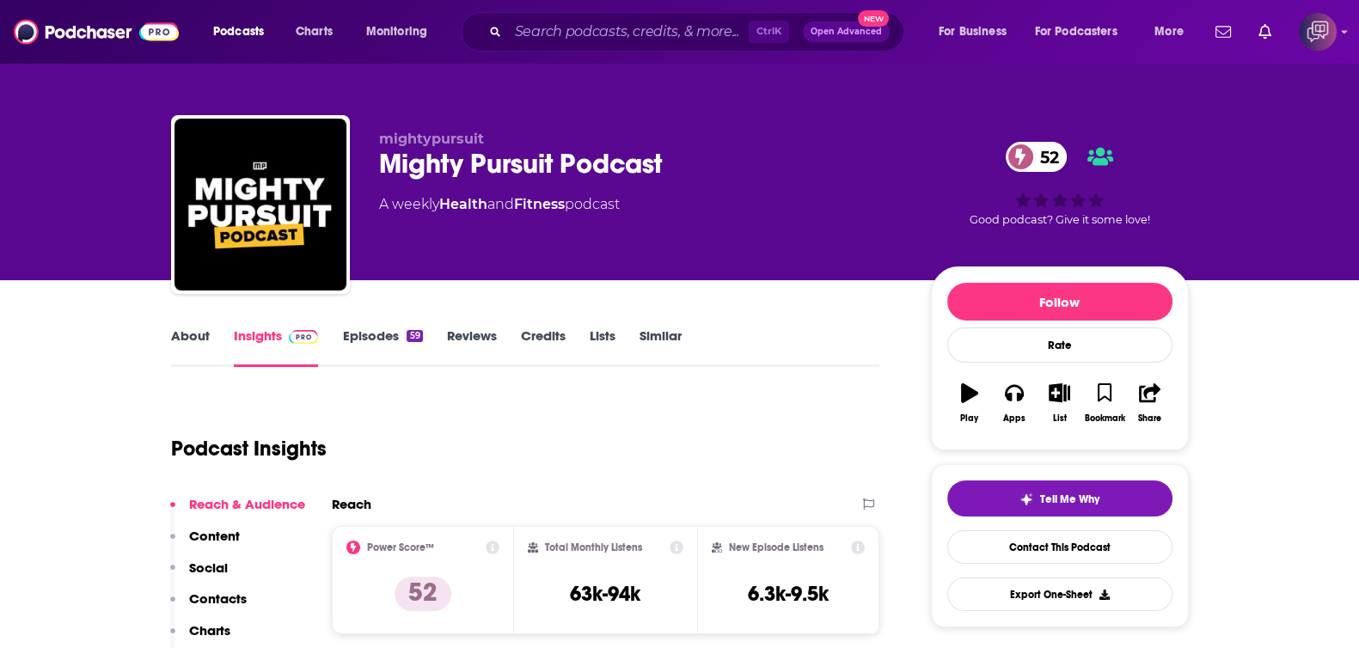
click at [189, 350] on link "About" at bounding box center [190, 348] width 39 height 40
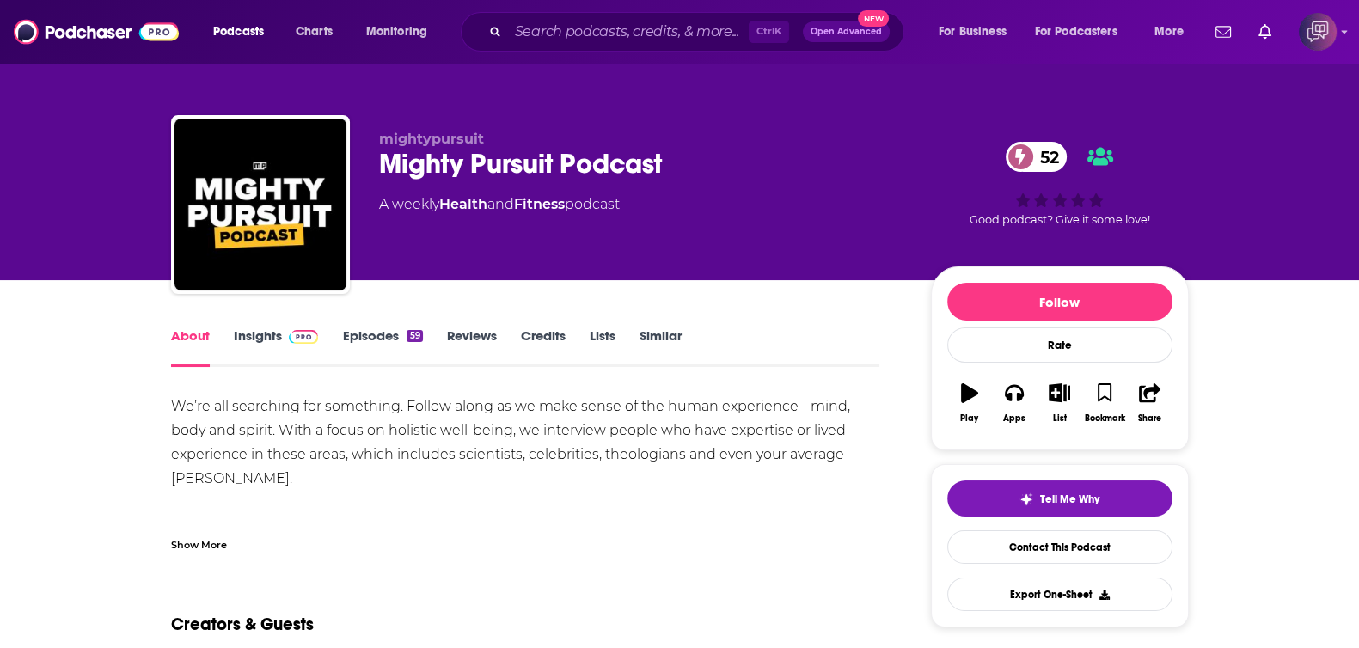
click at [201, 536] on div "Show More" at bounding box center [199, 544] width 56 height 16
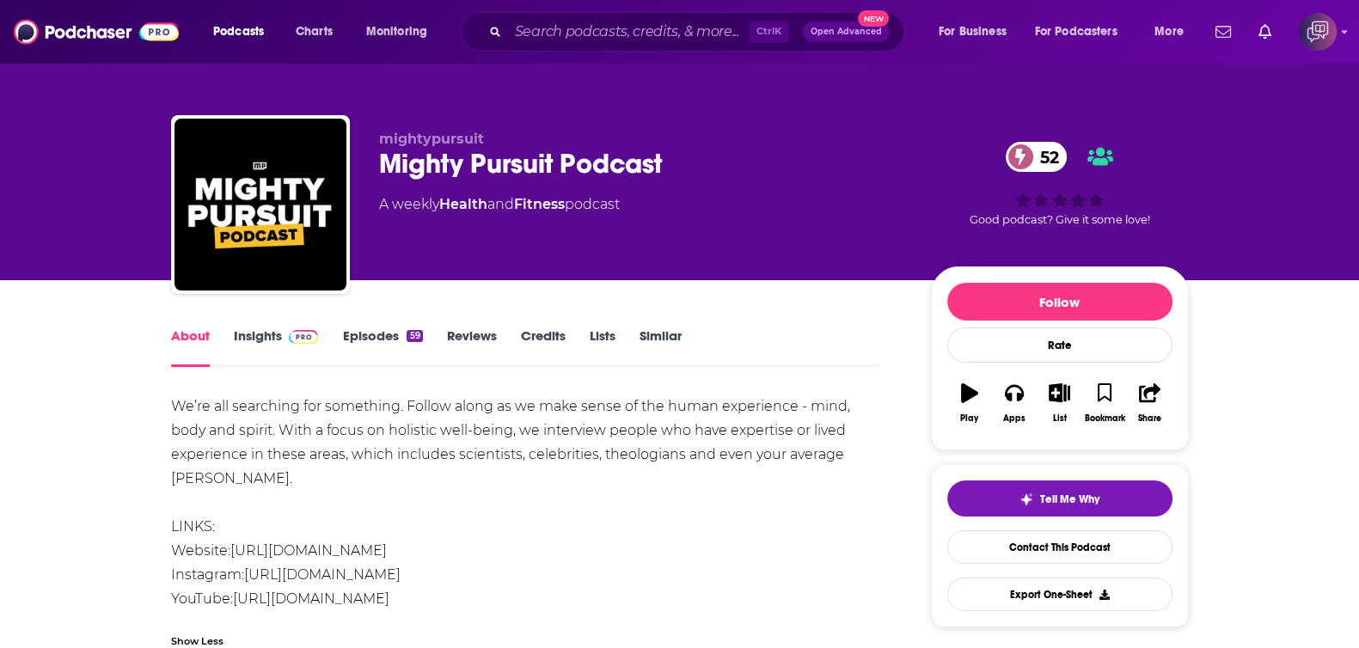
click at [279, 328] on link "Insights" at bounding box center [276, 348] width 85 height 40
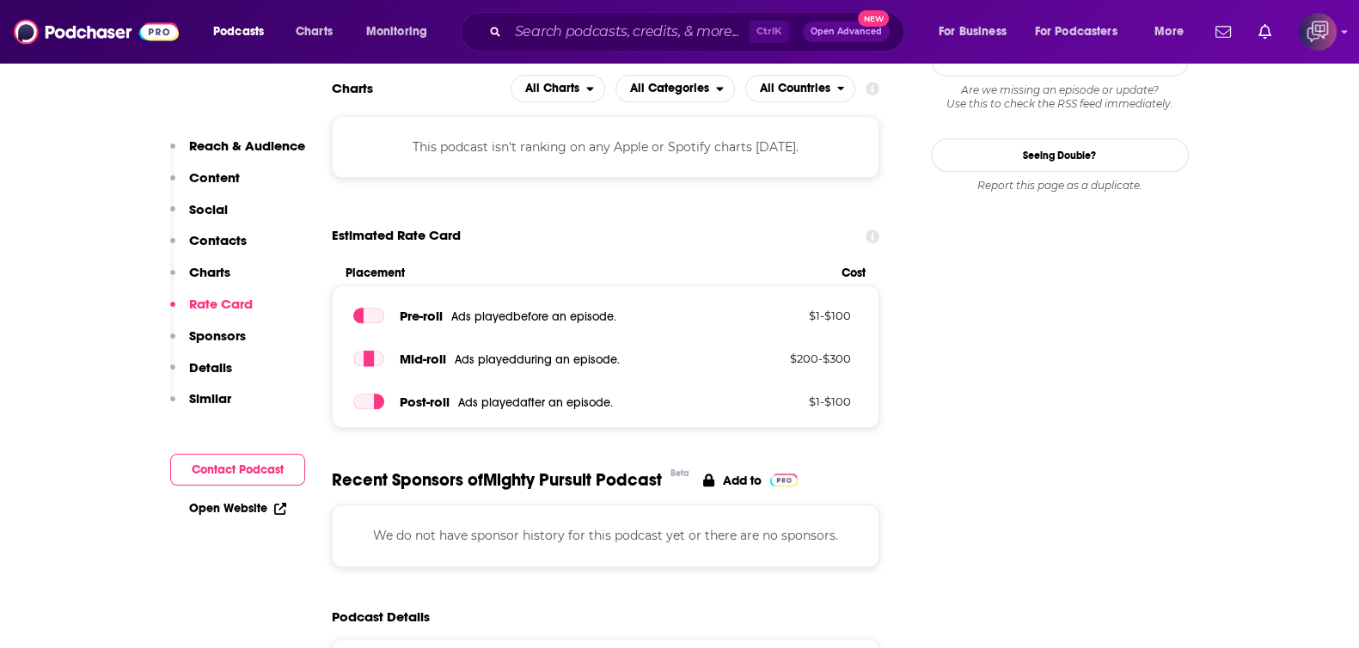
scroll to position [2256, 0]
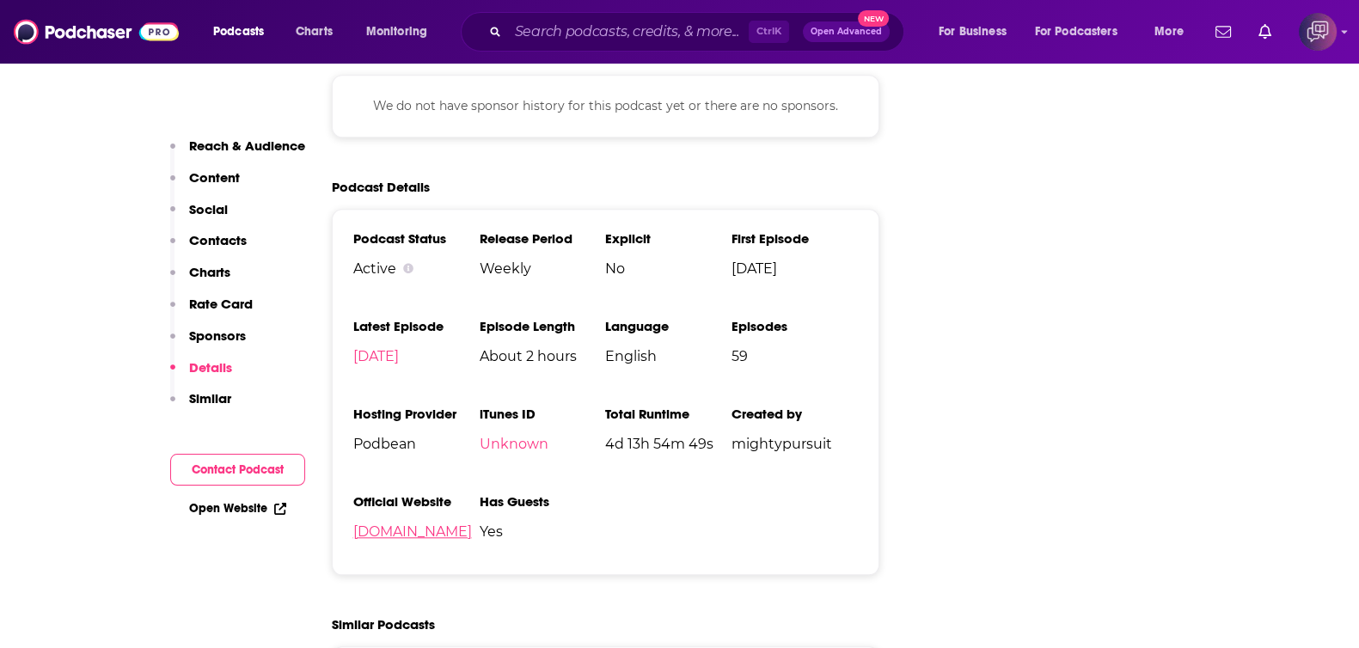
drag, startPoint x: 559, startPoint y: 485, endPoint x: 511, endPoint y: 474, distance: 48.6
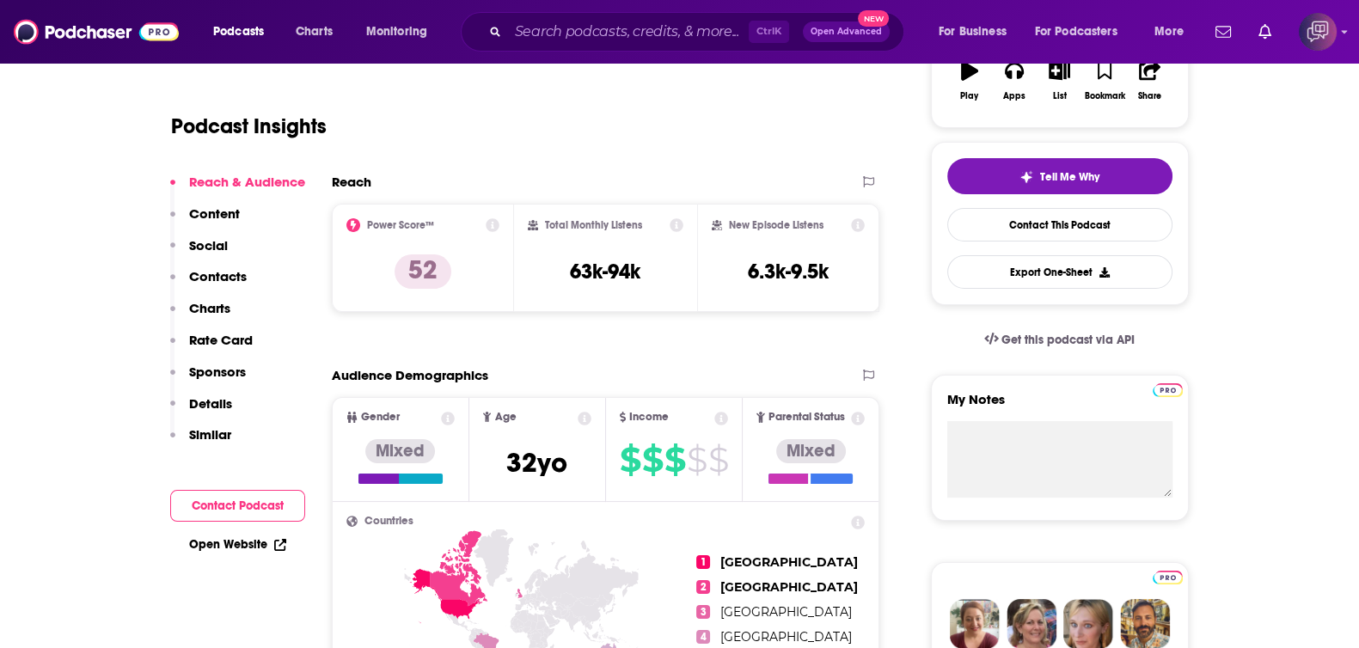
scroll to position [0, 0]
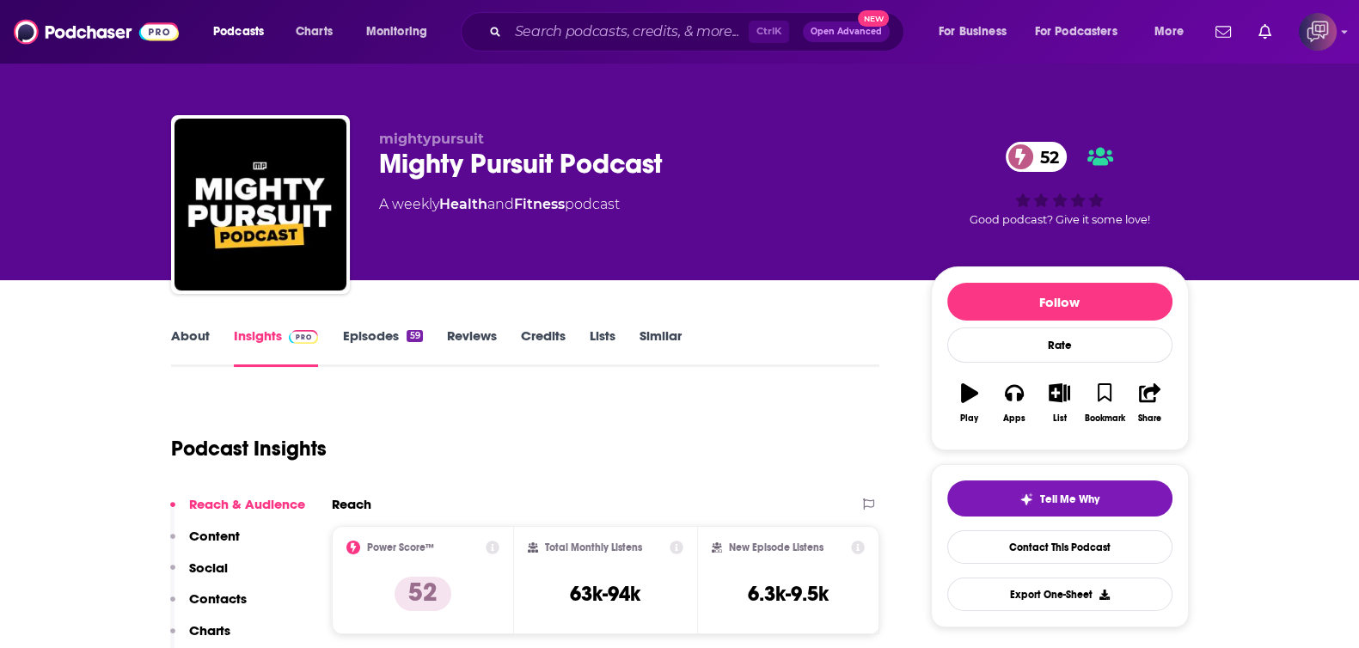
click at [177, 350] on link "About" at bounding box center [190, 348] width 39 height 40
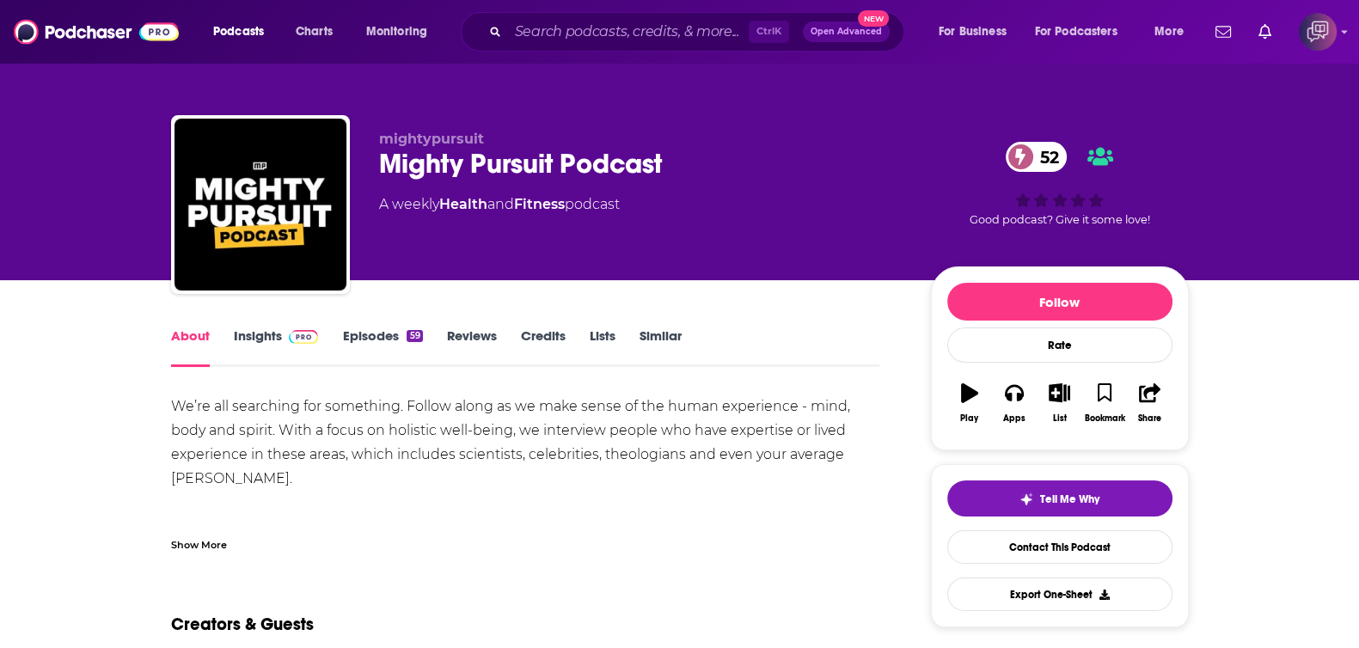
click at [208, 550] on div "Show More" at bounding box center [199, 544] width 56 height 16
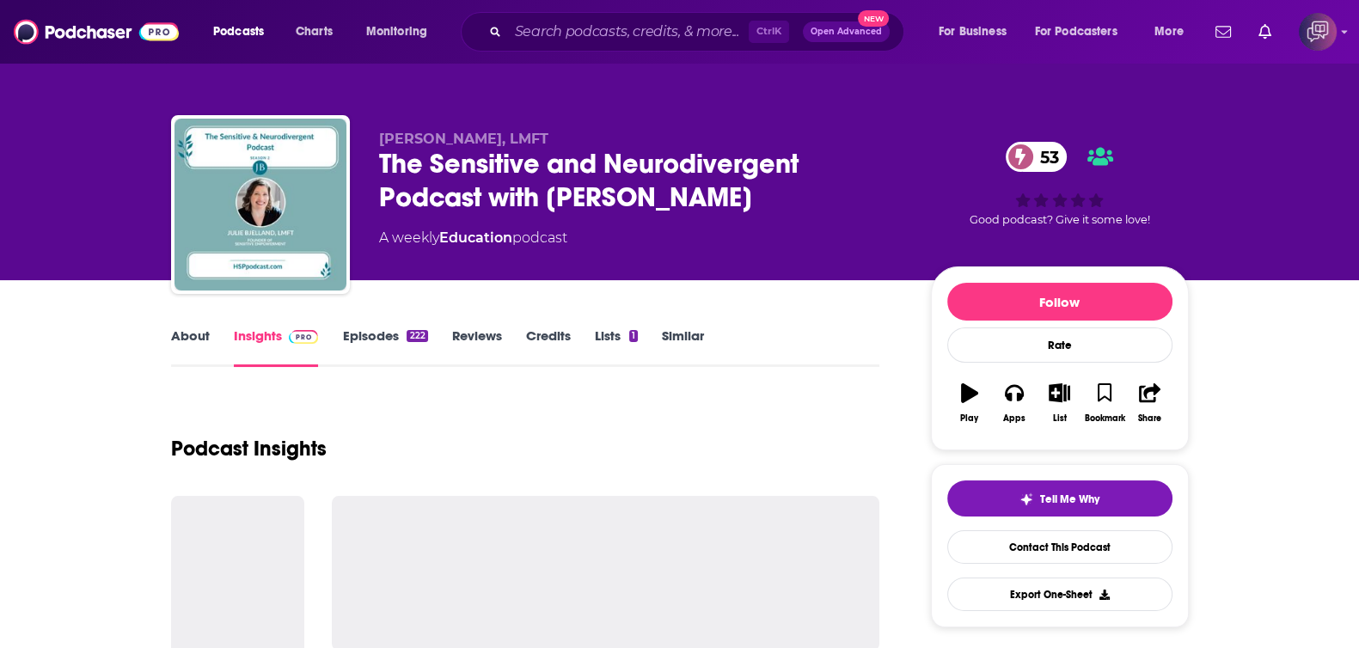
click at [193, 333] on link "About" at bounding box center [190, 348] width 39 height 40
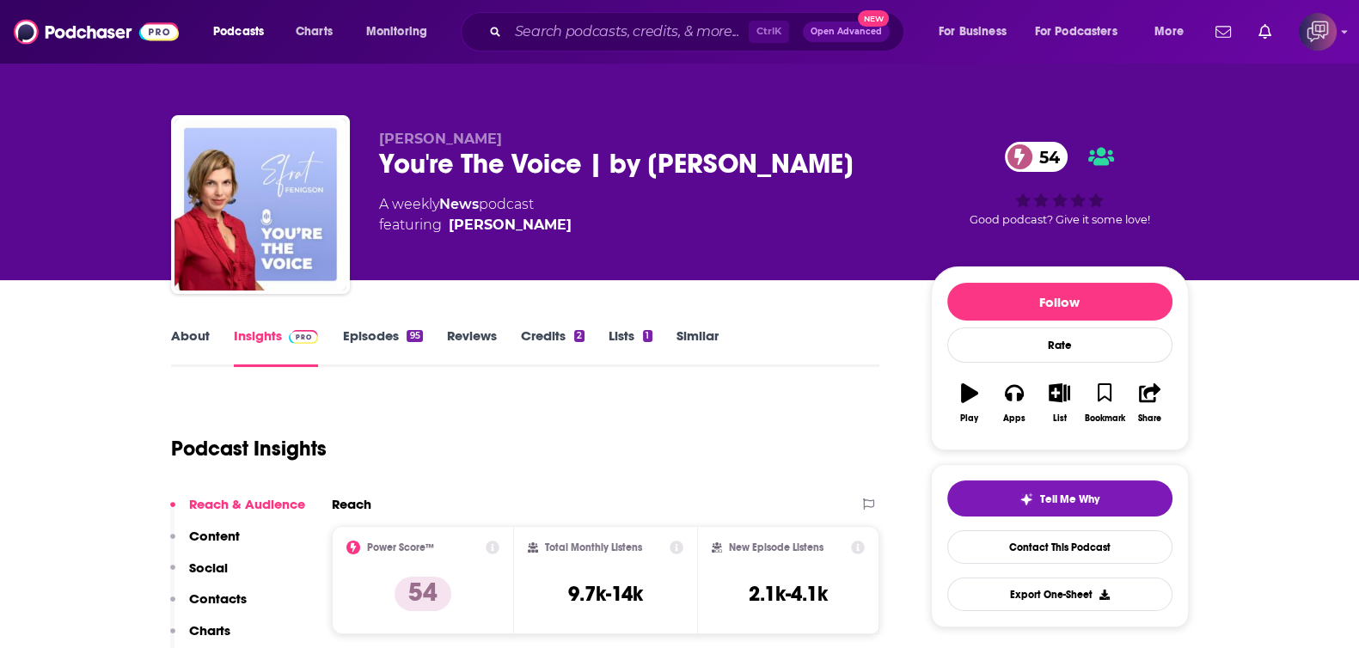
click at [199, 343] on link "About" at bounding box center [190, 348] width 39 height 40
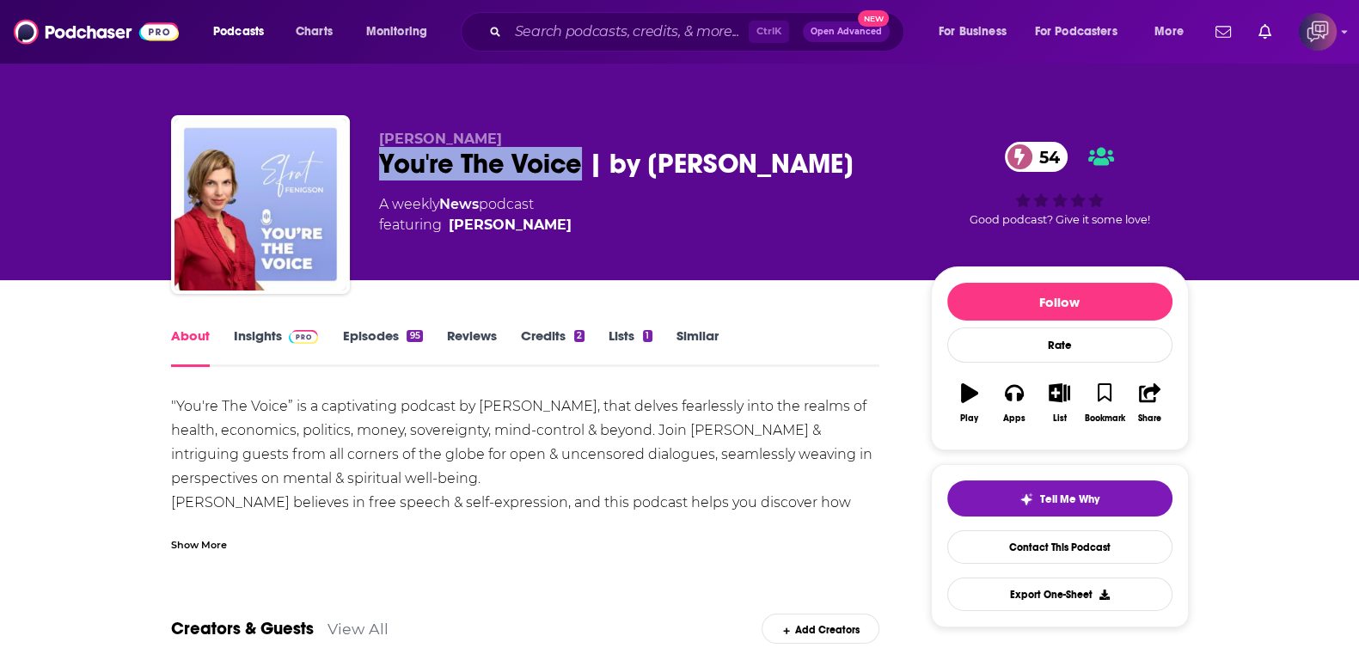
drag, startPoint x: 502, startPoint y: 156, endPoint x: 578, endPoint y: 162, distance: 75.9
click at [578, 162] on div "[PERSON_NAME] You're The Voice | by [PERSON_NAME] 54 A weekly News podcast feat…" at bounding box center [680, 208] width 1018 height 186
copy h1 "You're The Voice"
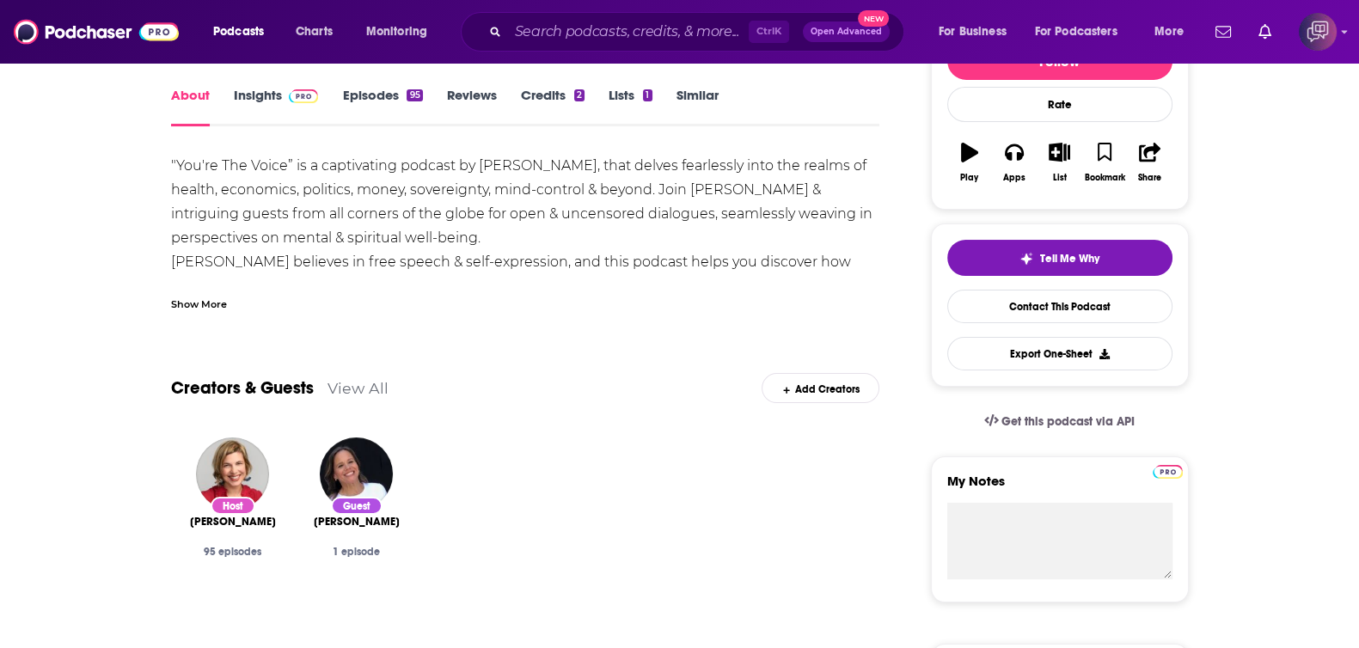
scroll to position [107, 0]
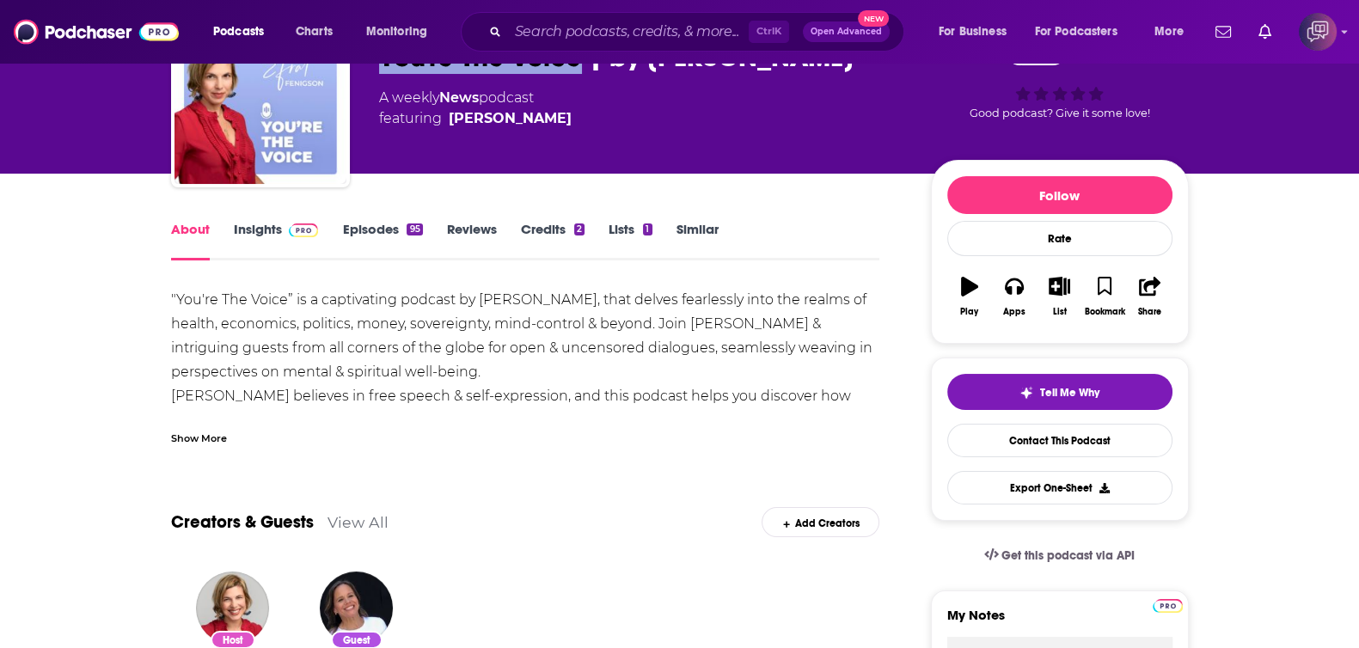
click at [272, 236] on link "Insights" at bounding box center [276, 241] width 85 height 40
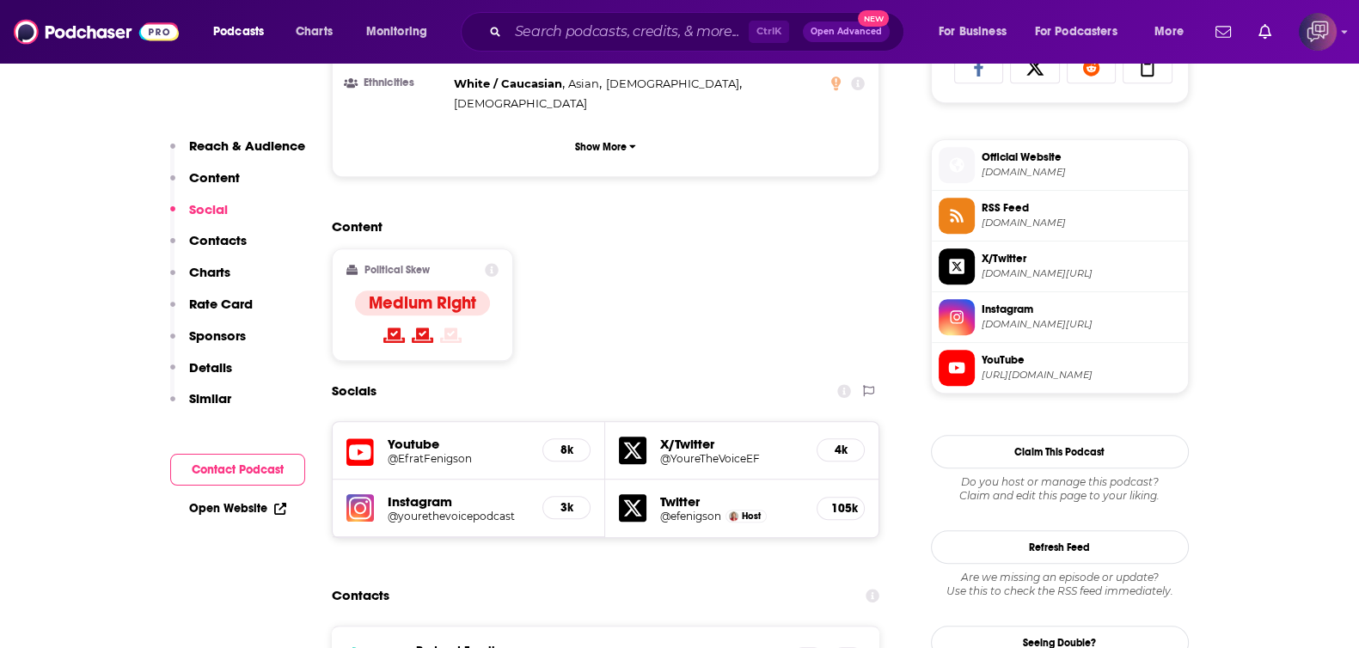
scroll to position [1396, 0]
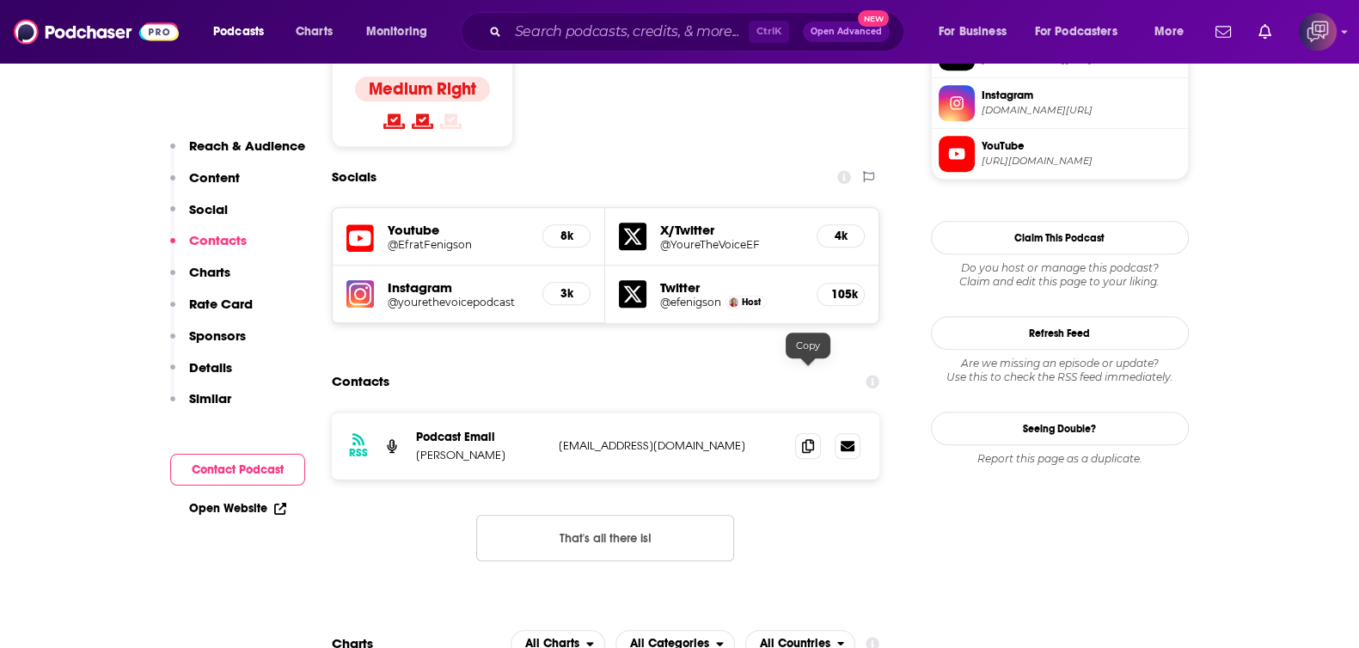
click at [815, 433] on span at bounding box center [808, 446] width 26 height 26
click at [805, 438] on icon at bounding box center [808, 445] width 12 height 14
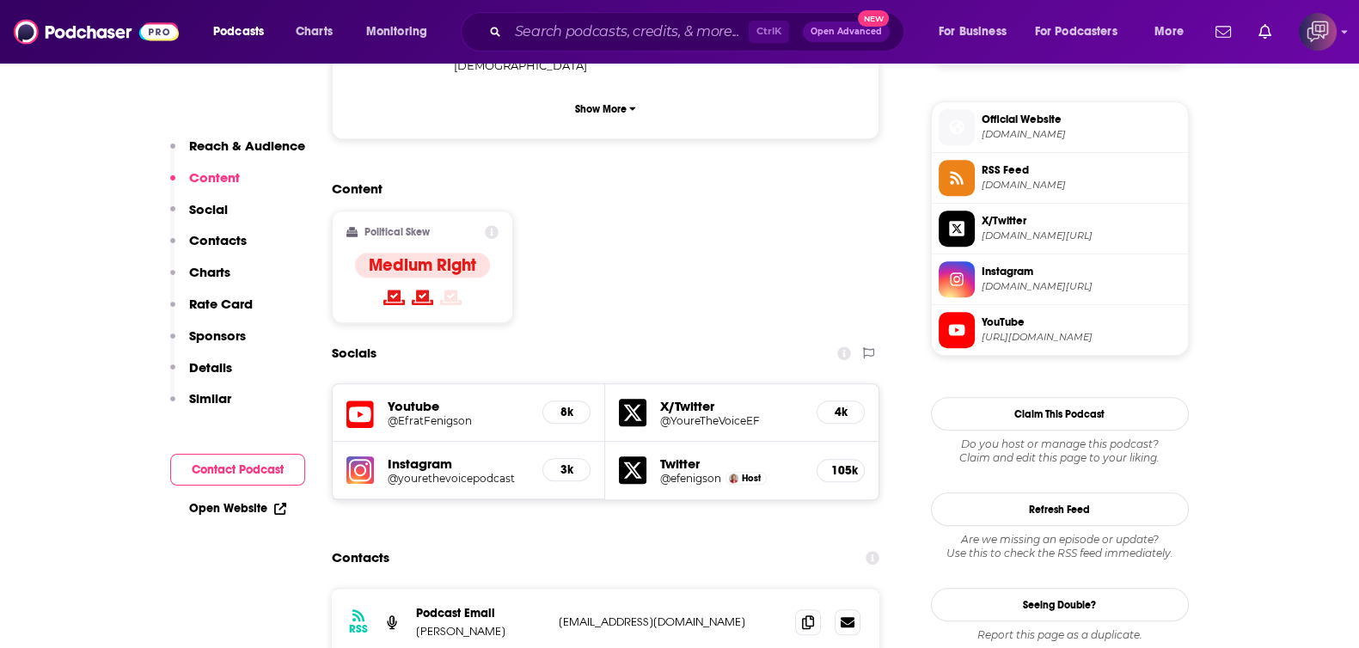
scroll to position [1074, 0]
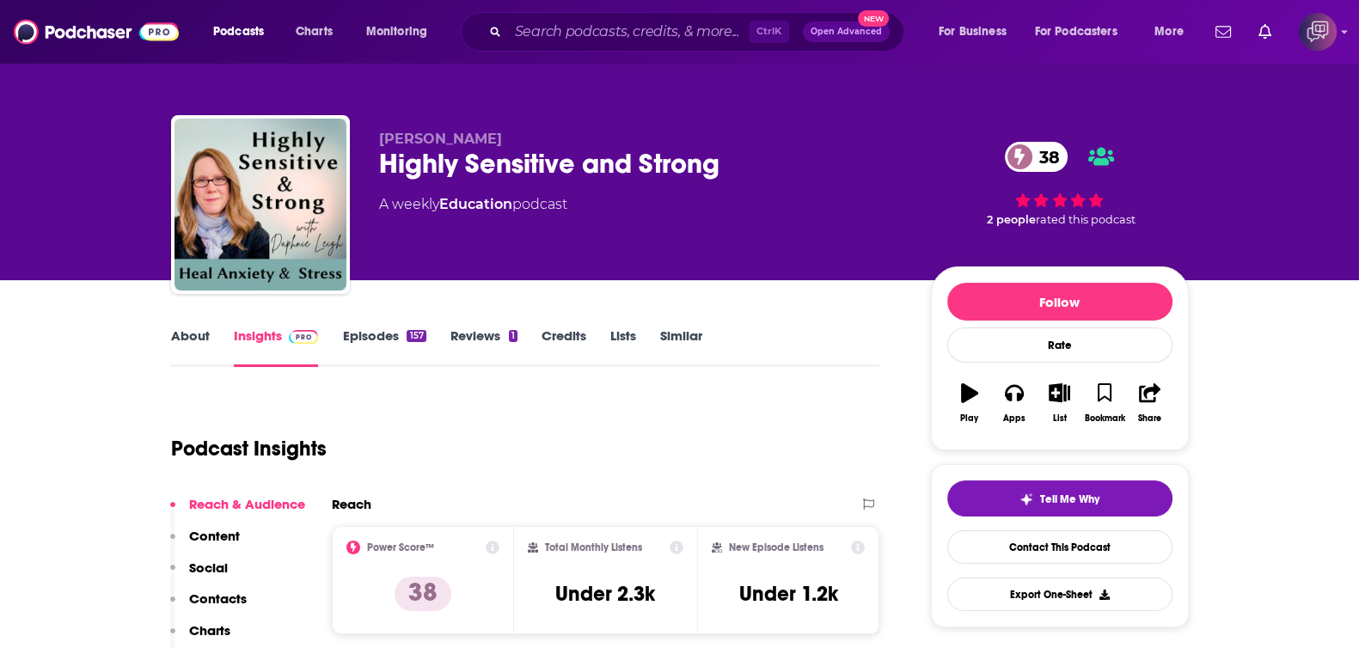
click at [202, 345] on link "About" at bounding box center [190, 348] width 39 height 40
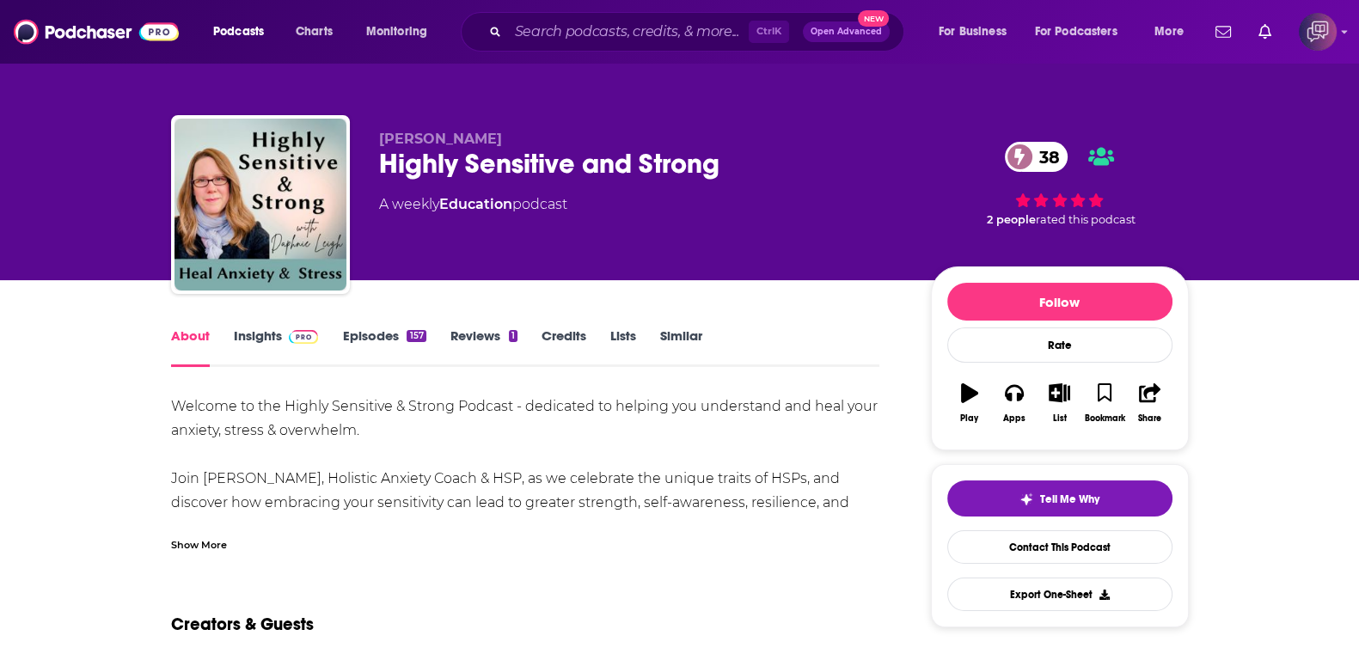
click at [268, 347] on link "Insights" at bounding box center [276, 348] width 85 height 40
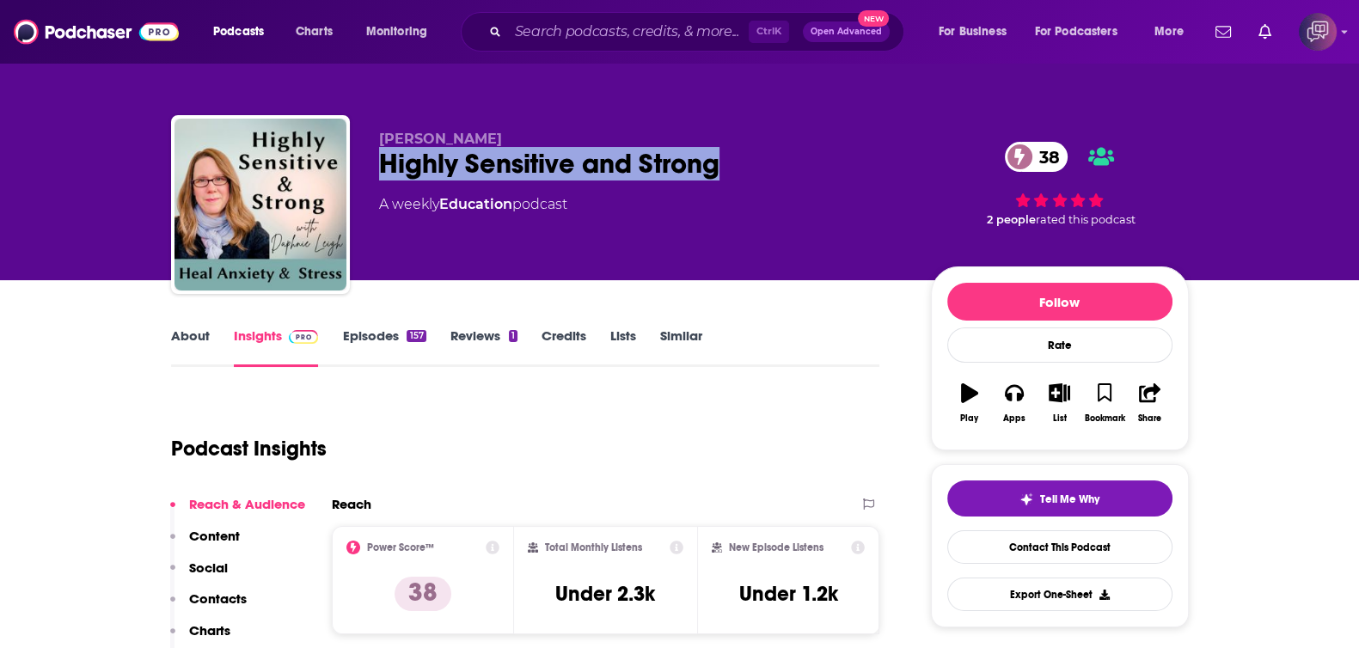
drag, startPoint x: 377, startPoint y: 161, endPoint x: 781, endPoint y: 156, distance: 404.0
click at [781, 156] on div "Daphnie Leigh Highly Sensitive and Strong 38 A weekly Education podcast 38 2 pe…" at bounding box center [680, 208] width 1018 height 186
copy h2 "Highly Sensitive and Strong"
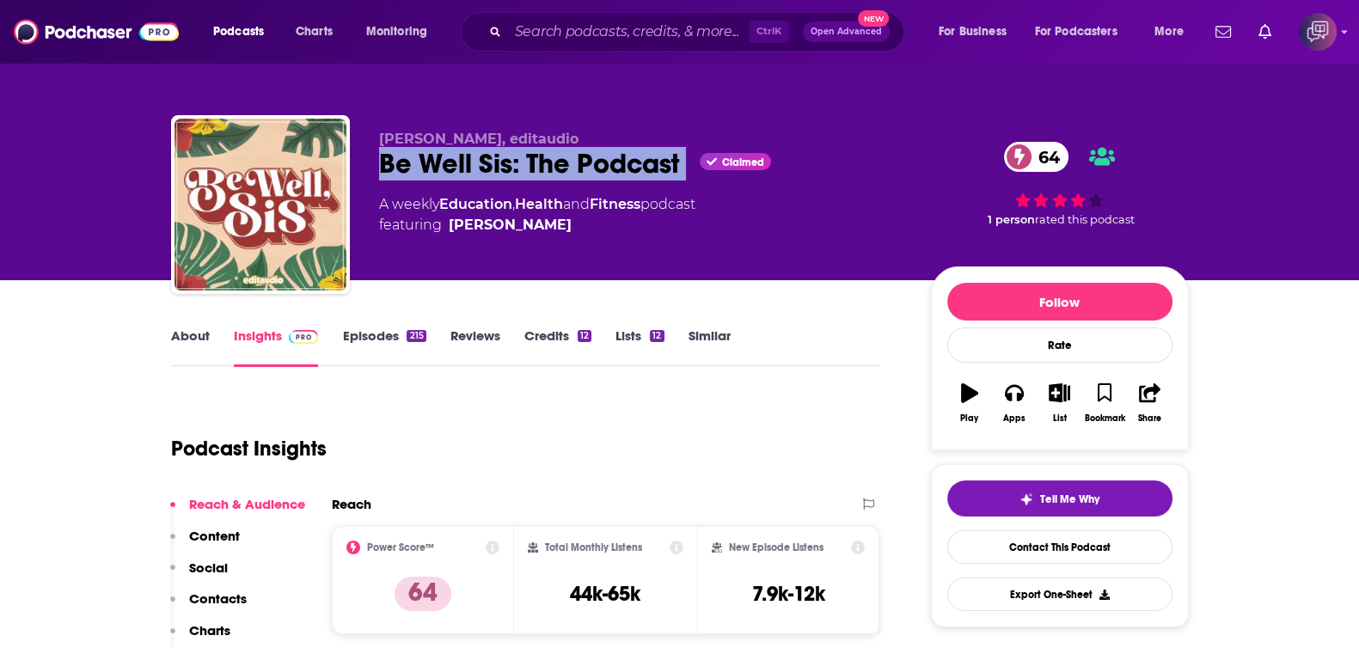
drag, startPoint x: 374, startPoint y: 150, endPoint x: 695, endPoint y: 162, distance: 321.7
click at [695, 162] on div "[PERSON_NAME], editaudio Be Well Sis: The Podcast Claimed 64 A weekly Education…" at bounding box center [680, 208] width 1018 height 186
copy div "Be Well Sis: The Podcast"
click at [192, 332] on link "About" at bounding box center [190, 348] width 39 height 40
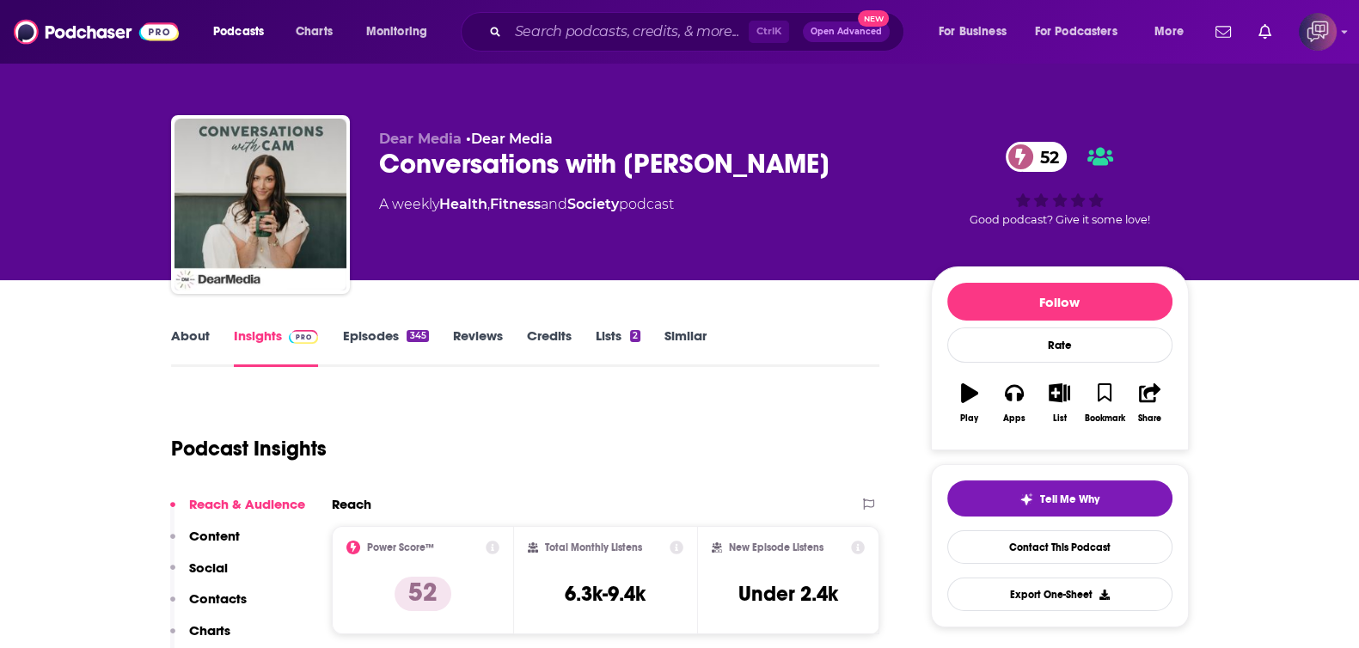
click at [176, 333] on link "About" at bounding box center [190, 348] width 39 height 40
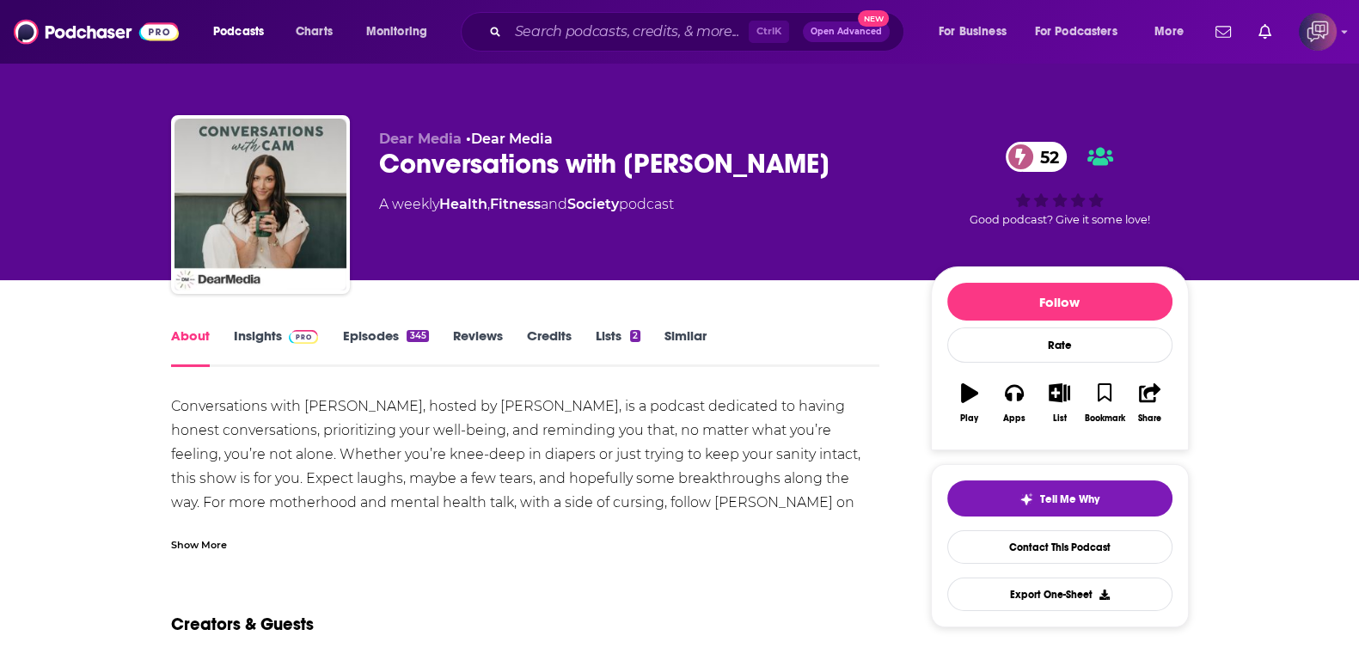
click at [251, 351] on link "Insights" at bounding box center [276, 348] width 85 height 40
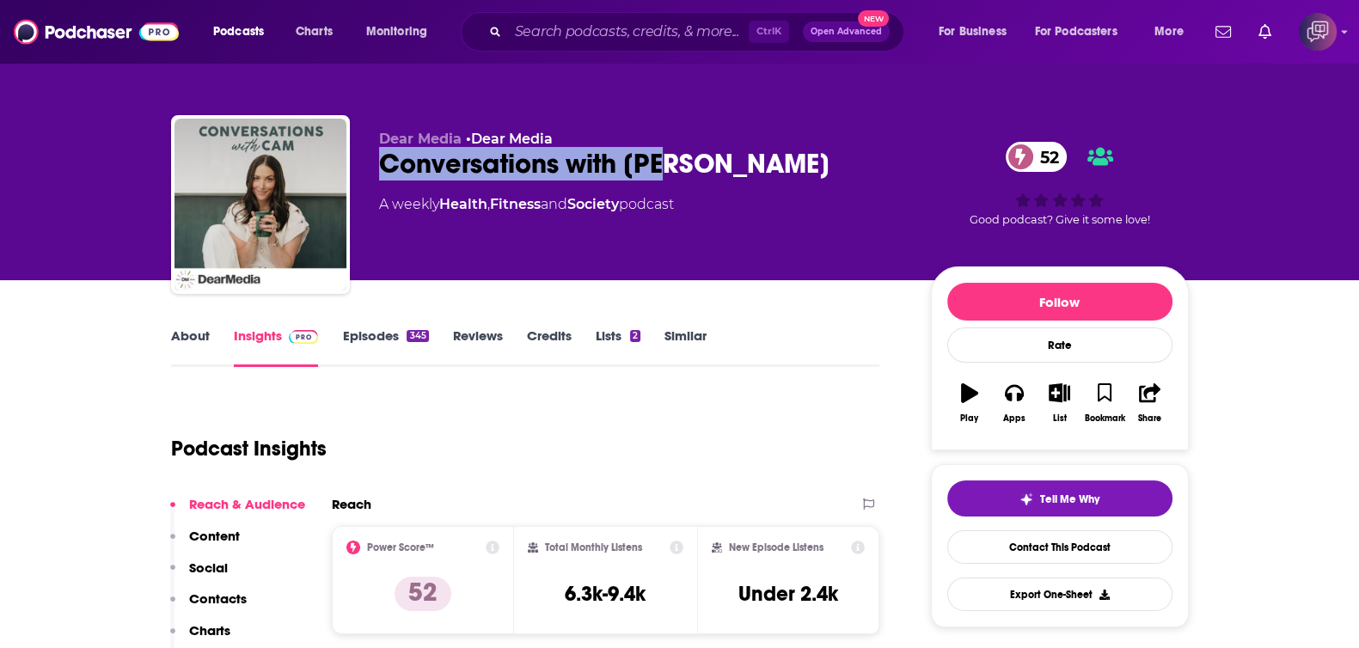
drag, startPoint x: 365, startPoint y: 174, endPoint x: 366, endPoint y: 295, distance: 121.2
click at [709, 174] on div "Dear Media • Dear Media Conversations with Cam 52 A weekly Health , Fitness and…" at bounding box center [680, 208] width 1018 height 186
copy h2 "Conversations with [PERSON_NAME]"
click at [193, 341] on link "About" at bounding box center [190, 348] width 39 height 40
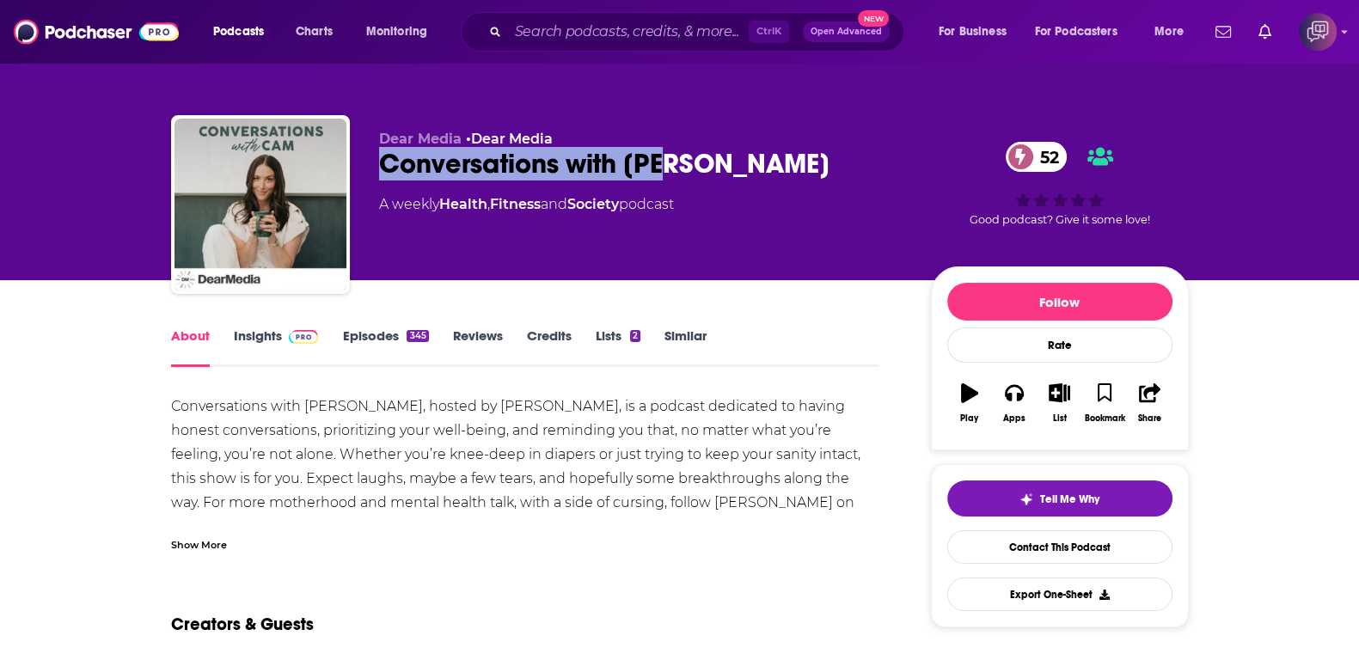
drag, startPoint x: 372, startPoint y: 160, endPoint x: 708, endPoint y: 158, distance: 336.1
click at [708, 158] on div "Dear Media • Dear Media Conversations with Cam 52 A weekly Health , Fitness and…" at bounding box center [680, 208] width 1018 height 186
copy h1 "Conversations with Cam"
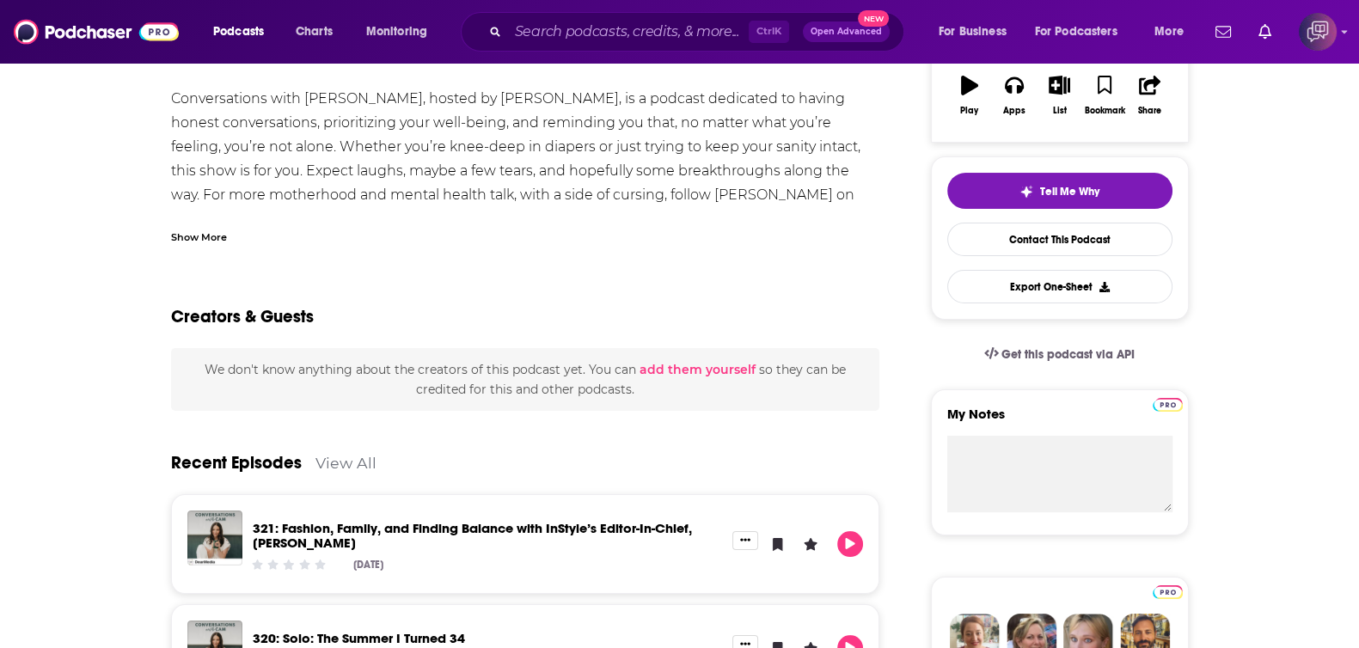
scroll to position [214, 0]
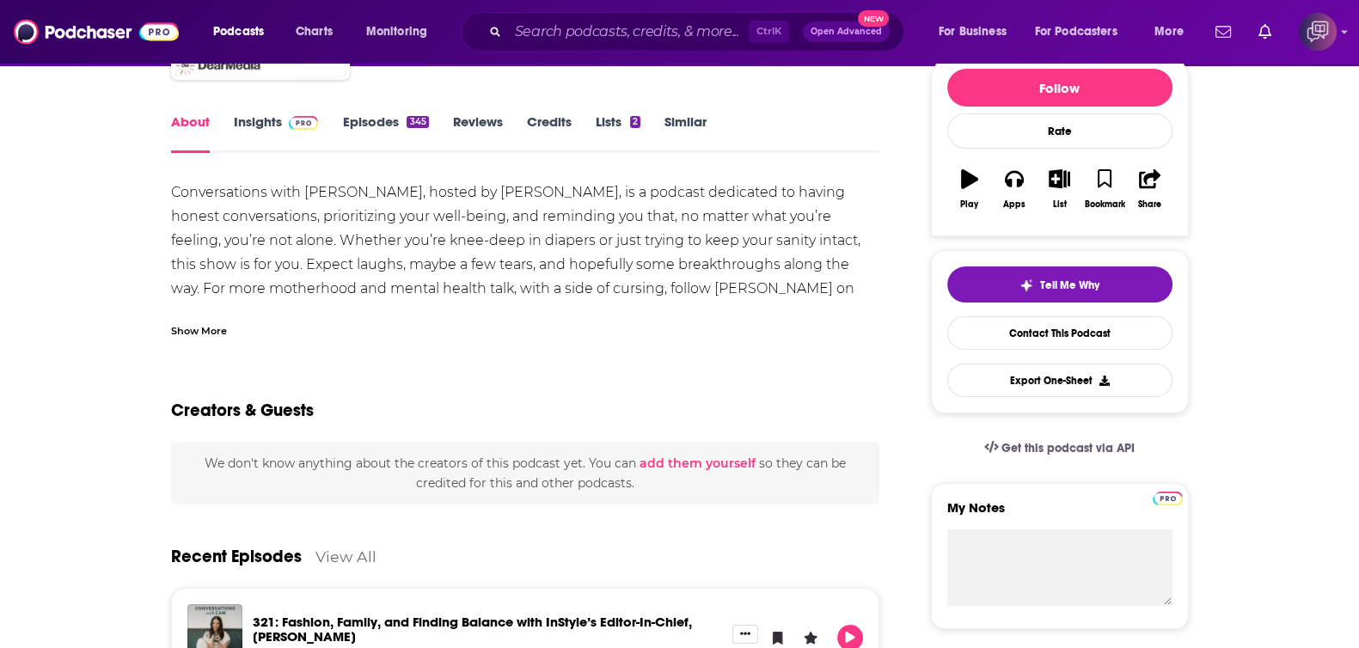
click at [273, 114] on link "Insights" at bounding box center [276, 133] width 85 height 40
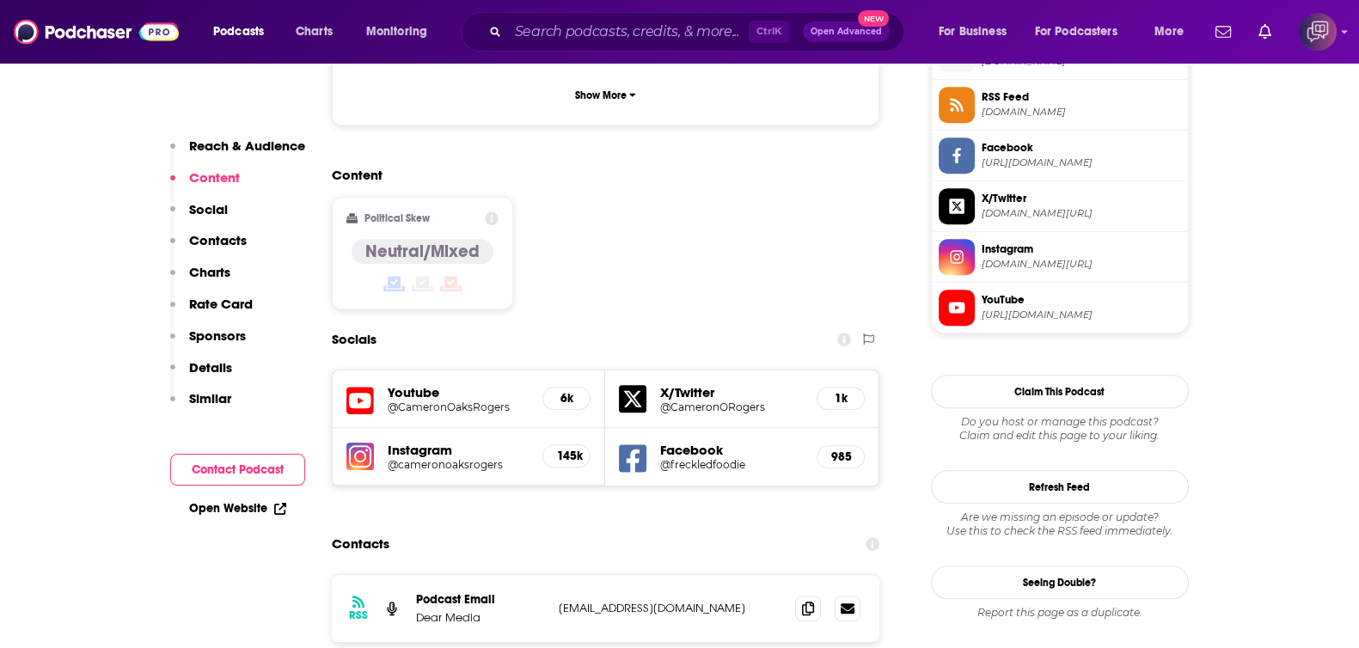
scroll to position [1396, 0]
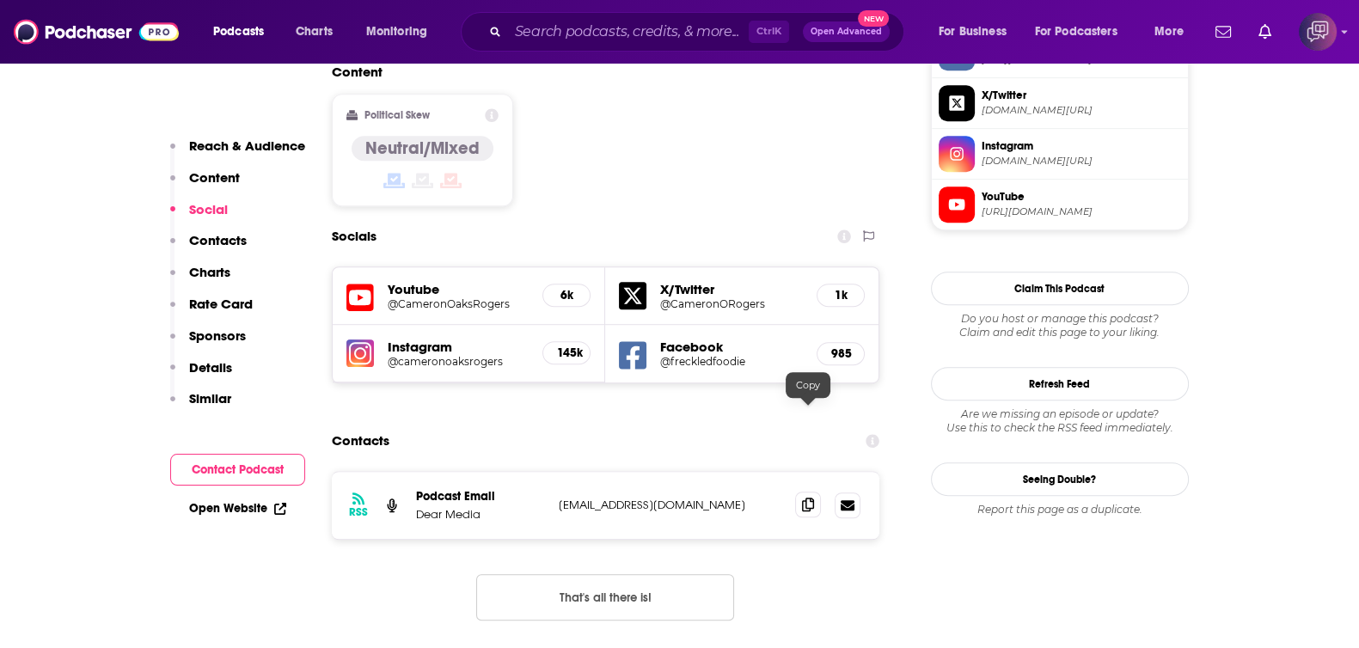
click at [811, 498] on icon at bounding box center [808, 505] width 12 height 14
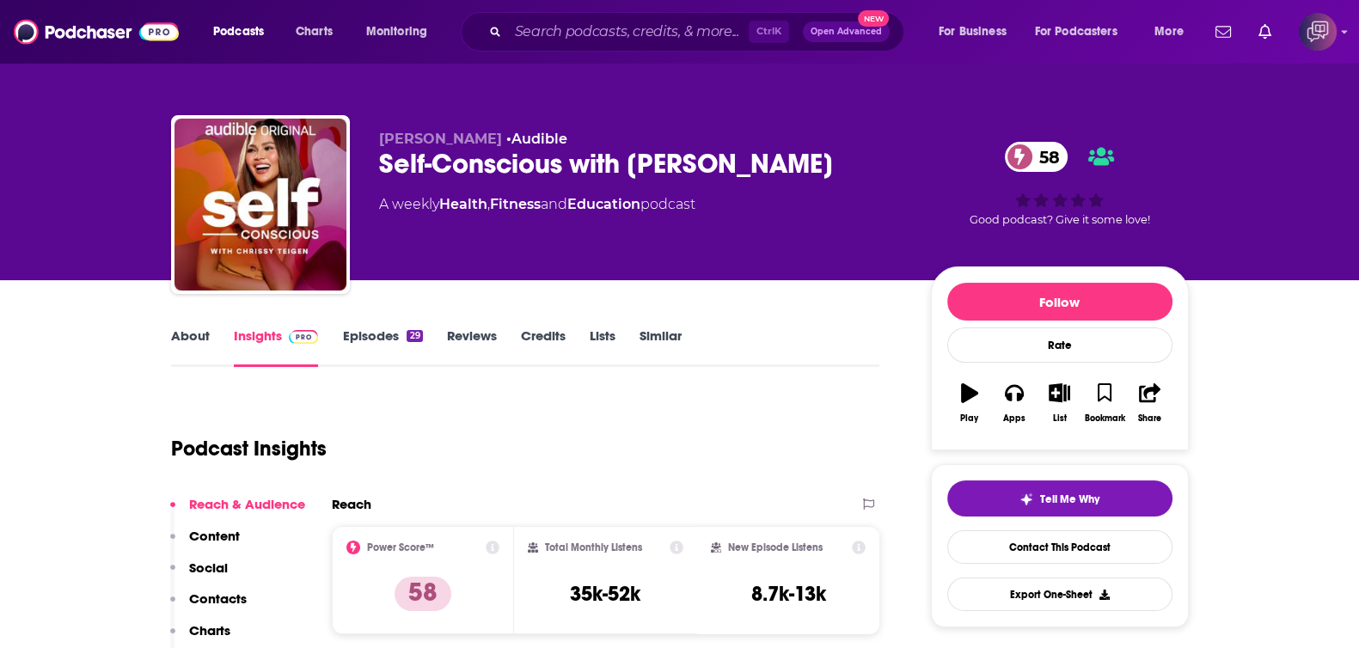
drag, startPoint x: 744, startPoint y: 169, endPoint x: 832, endPoint y: 169, distance: 88.5
click at [832, 169] on div "[PERSON_NAME] • Audible Self-Conscious with [PERSON_NAME] 58 A weekly Health , …" at bounding box center [680, 208] width 1018 height 186
click at [200, 349] on link "About" at bounding box center [190, 348] width 39 height 40
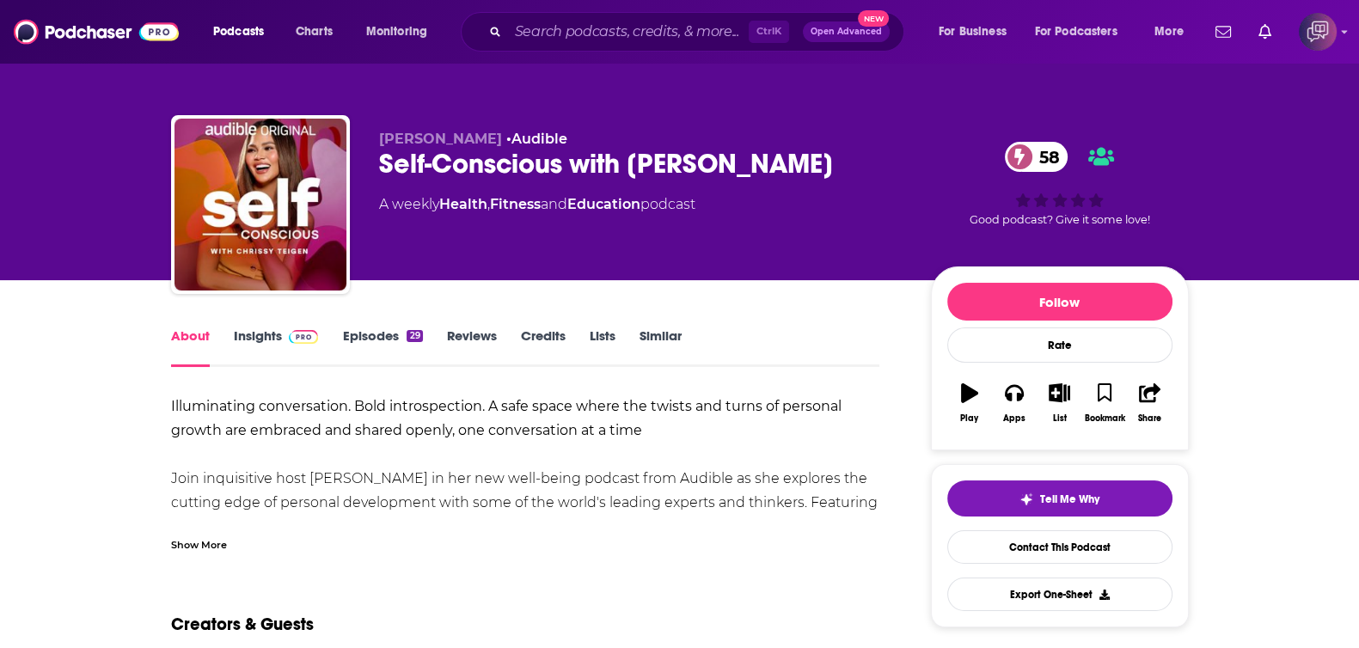
drag, startPoint x: 642, startPoint y: 149, endPoint x: 881, endPoint y: 148, distance: 239.0
click at [878, 154] on div "Chrissy Teigen • Audible Self-Conscious with Chrissy Teigen 58 A weekly Health …" at bounding box center [680, 208] width 1018 height 186
copy h1 "Self-Conscious with Chrissy Teigen"
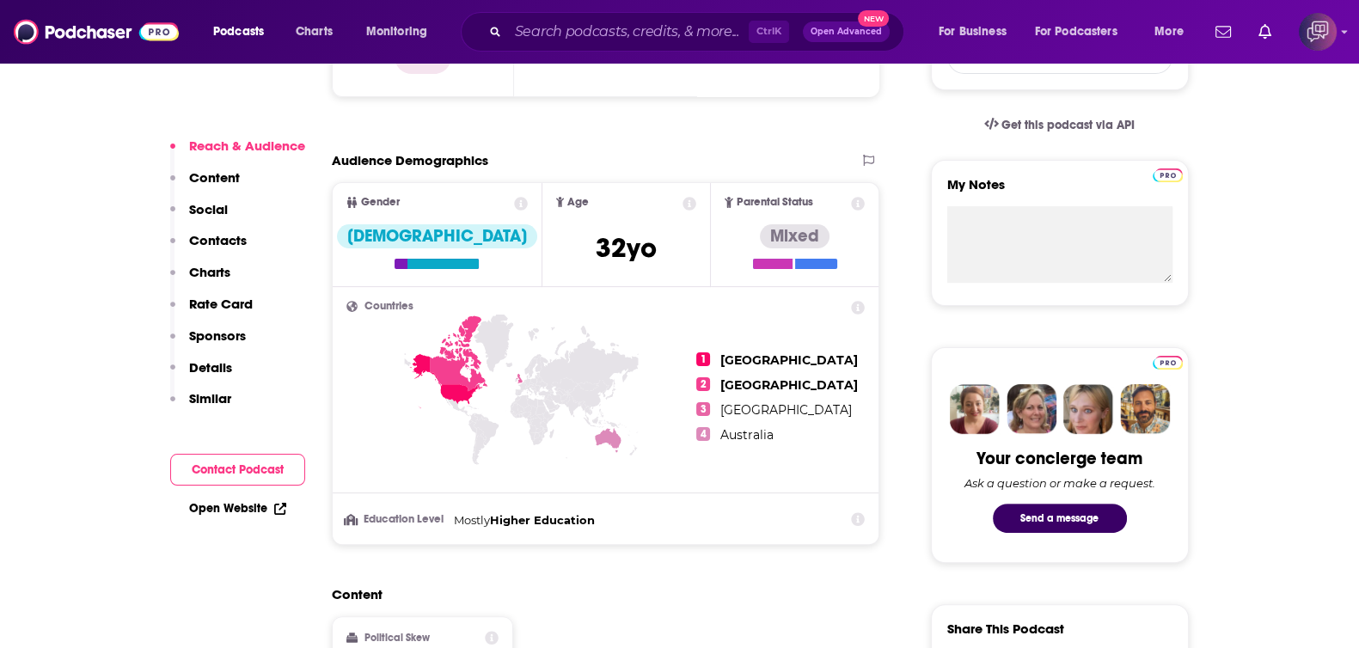
scroll to position [859, 0]
